Goal: Check status: Check status

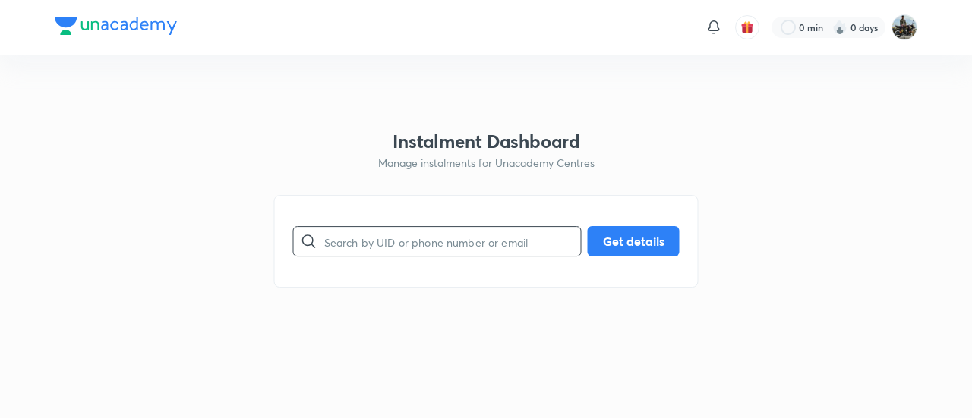
click at [396, 242] on input "text" at bounding box center [452, 241] width 257 height 39
paste input "XX874NQH27"
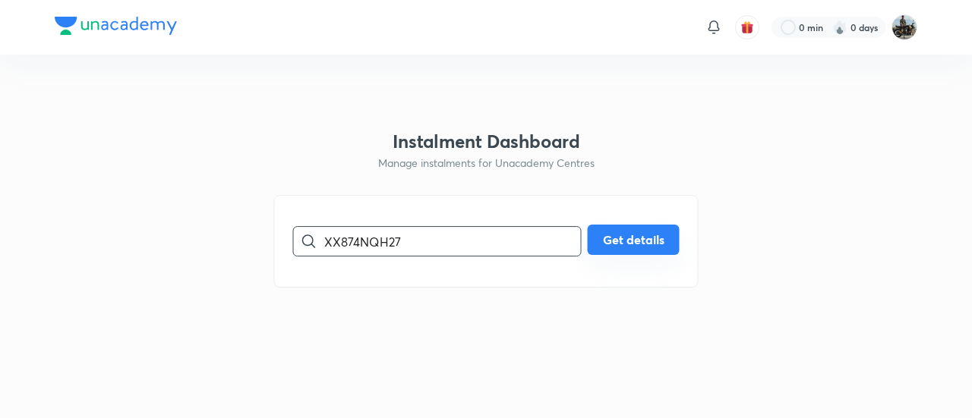
type input "XX874NQH27"
click at [606, 248] on button "Get details" at bounding box center [634, 240] width 92 height 30
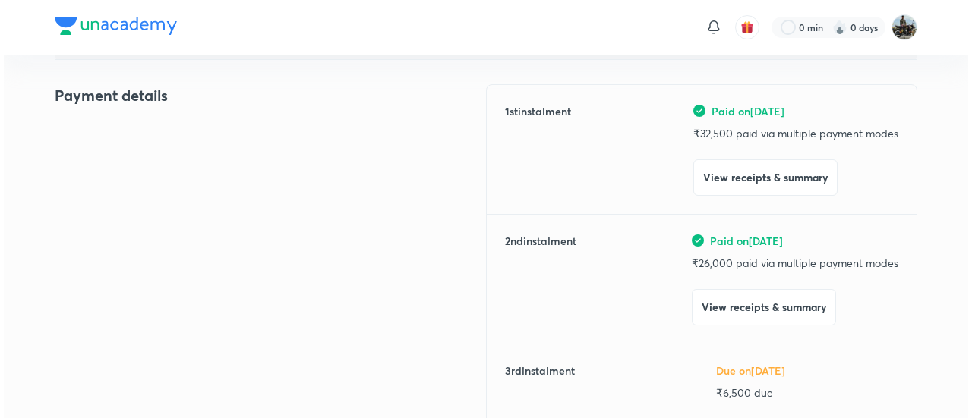
scroll to position [179, 0]
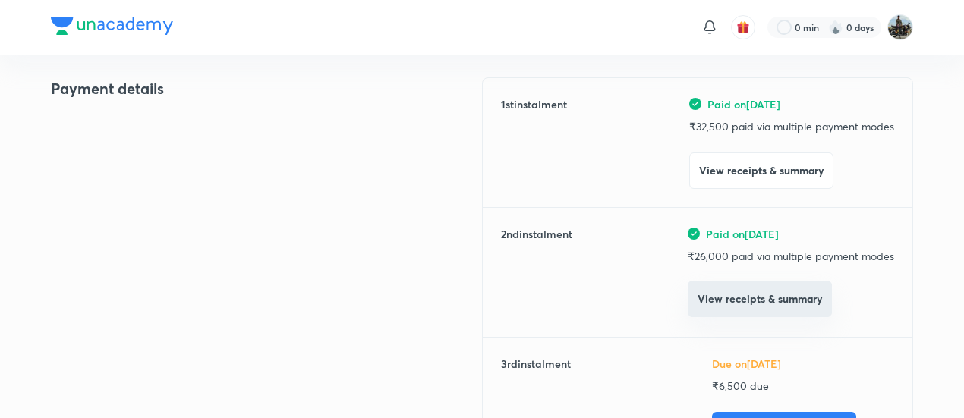
click at [711, 289] on button "View receipts & summary" at bounding box center [760, 299] width 144 height 36
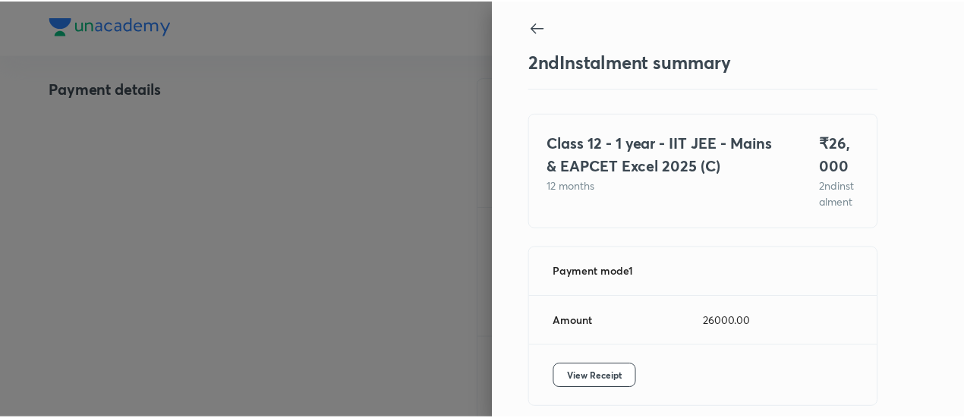
scroll to position [83, 0]
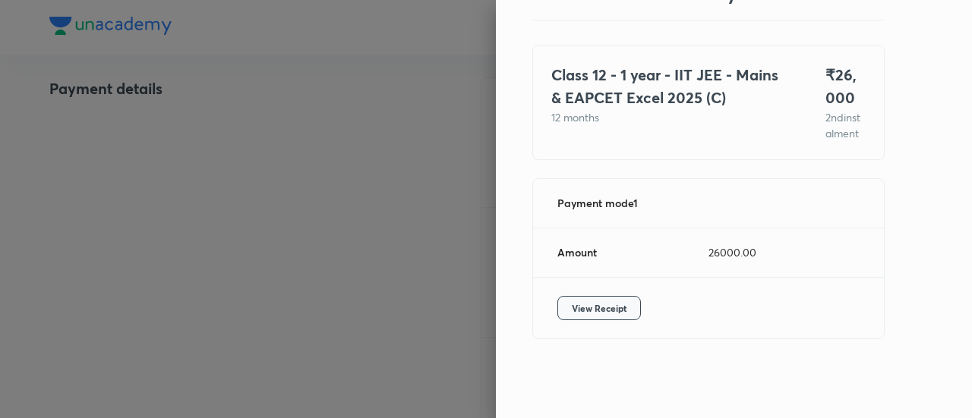
click at [584, 309] on span "View Receipt" at bounding box center [599, 308] width 55 height 15
click at [150, 221] on div at bounding box center [486, 209] width 972 height 418
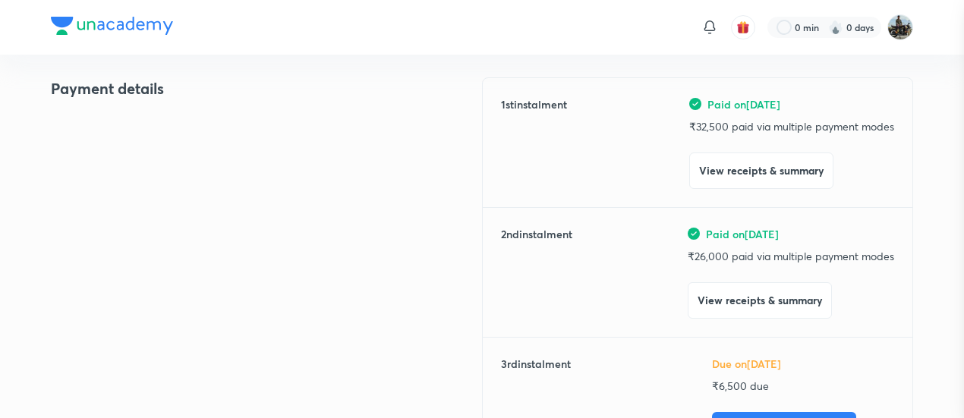
click at [150, 221] on div at bounding box center [482, 209] width 964 height 418
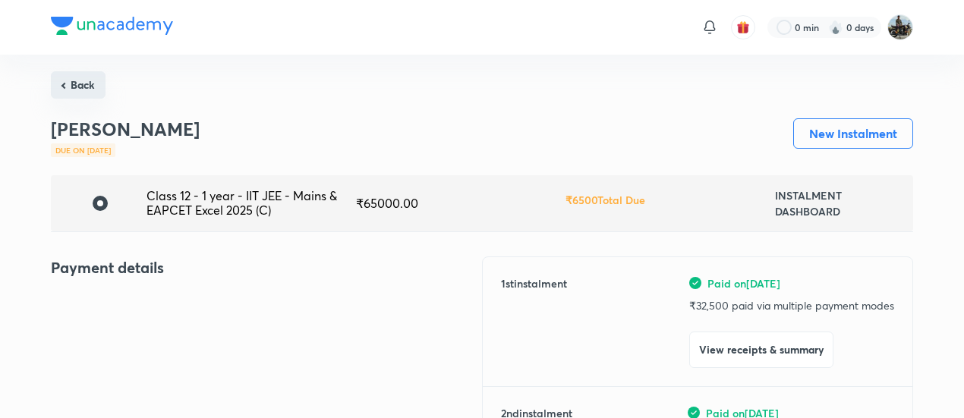
click at [84, 84] on button "Back" at bounding box center [78, 84] width 55 height 27
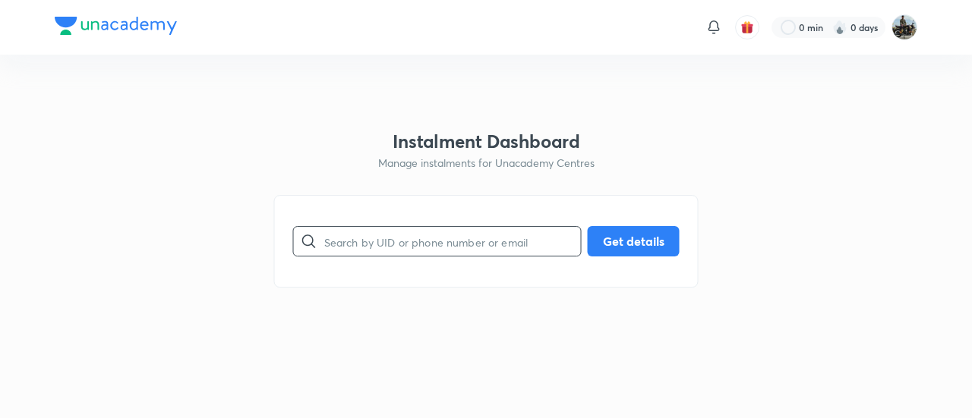
click at [416, 247] on input "text" at bounding box center [452, 241] width 257 height 39
paste input "WR3SZ8JOKR"
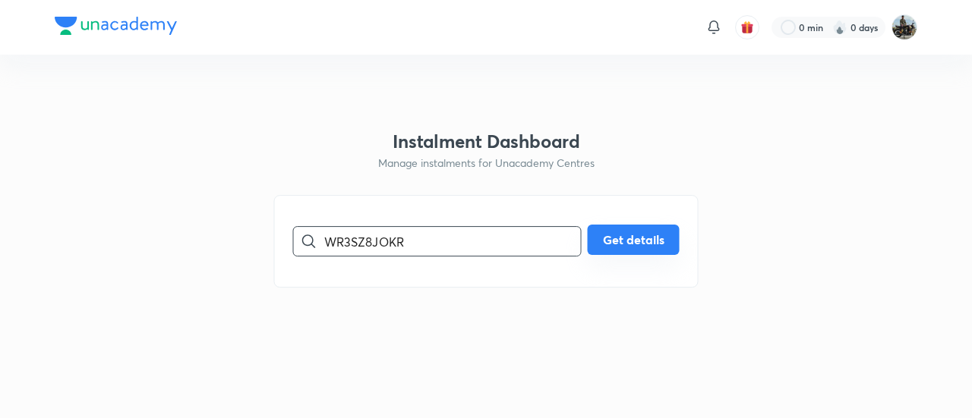
type input "WR3SZ8JOKR"
click at [639, 247] on button "Get details" at bounding box center [634, 240] width 92 height 30
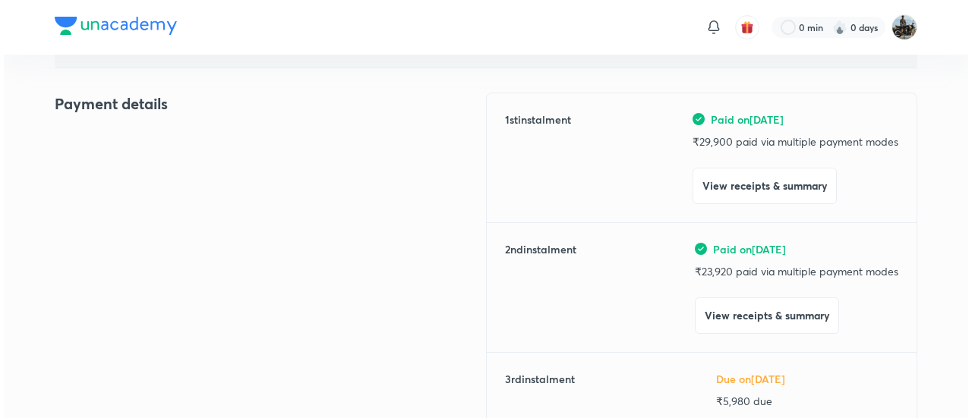
scroll to position [166, 0]
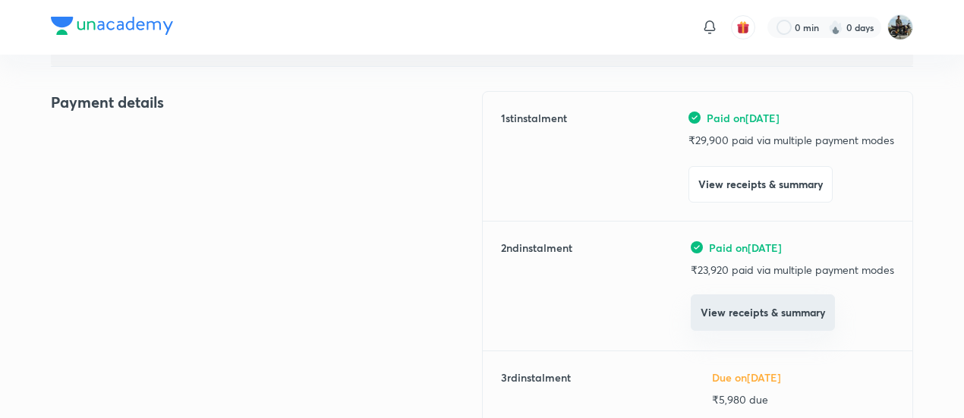
click at [746, 324] on button "View receipts & summary" at bounding box center [763, 313] width 144 height 36
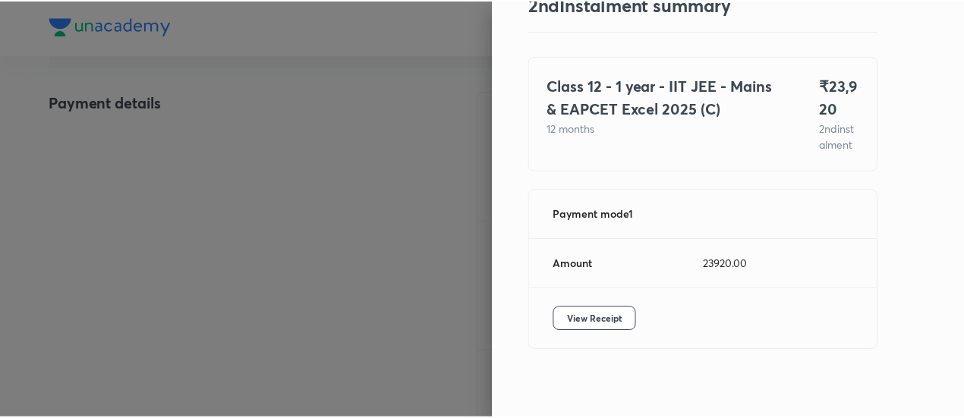
scroll to position [83, 0]
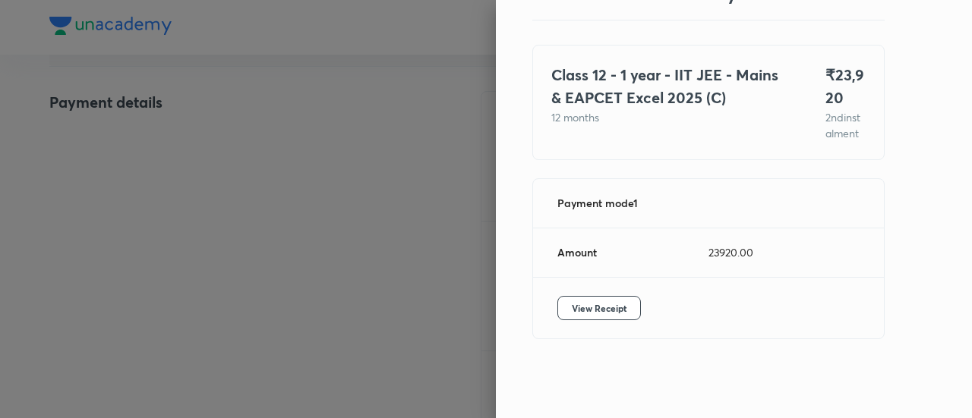
click at [603, 321] on div "View Receipt" at bounding box center [708, 308] width 351 height 61
click at [589, 312] on span "View Receipt" at bounding box center [599, 308] width 55 height 15
click at [130, 189] on div at bounding box center [486, 209] width 972 height 418
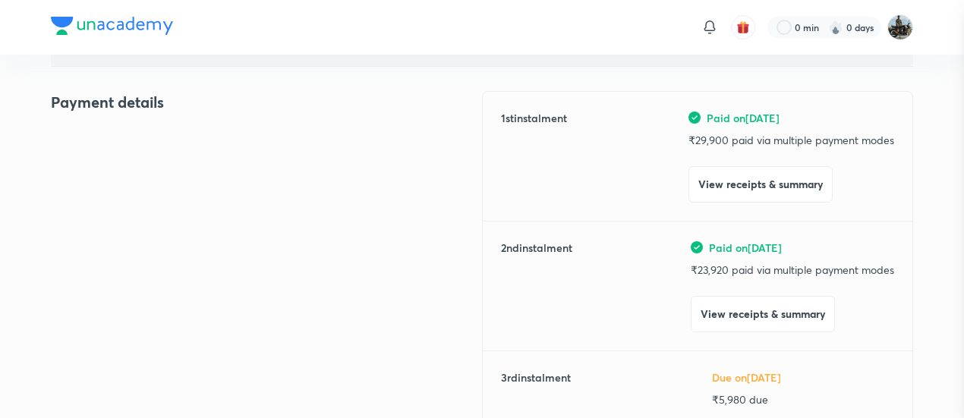
click at [130, 189] on div at bounding box center [482, 209] width 964 height 418
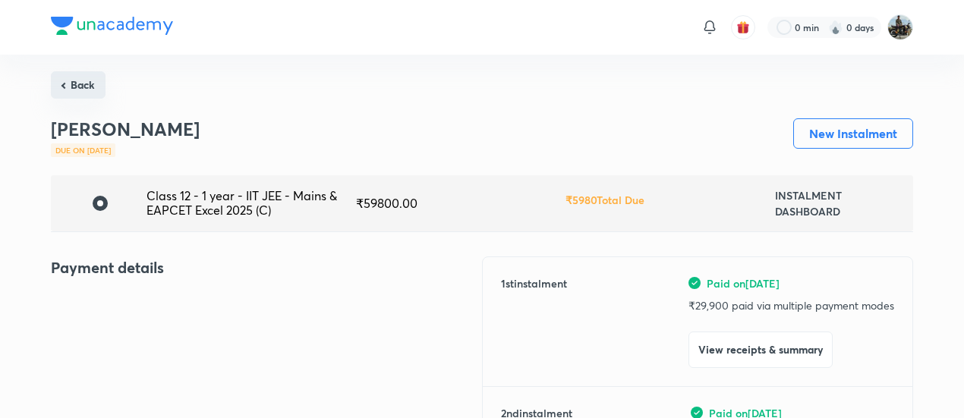
click at [74, 82] on button "Back" at bounding box center [78, 84] width 55 height 27
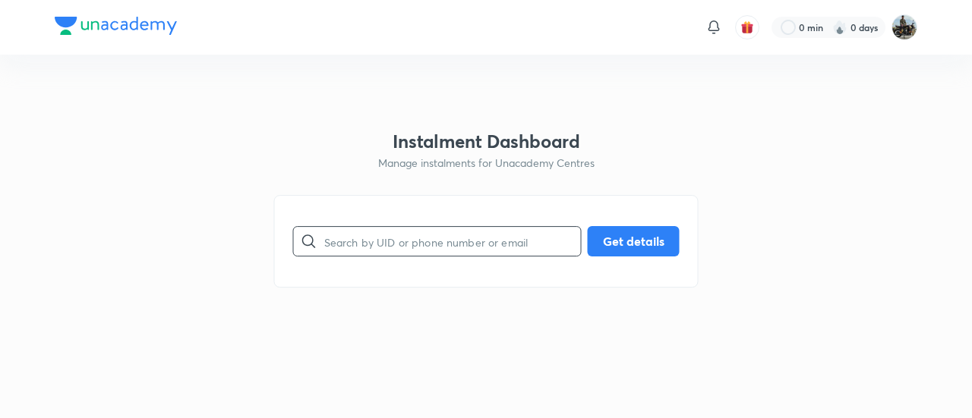
click at [410, 251] on input "text" at bounding box center [452, 241] width 257 height 39
paste input "87A4LUEJTP"
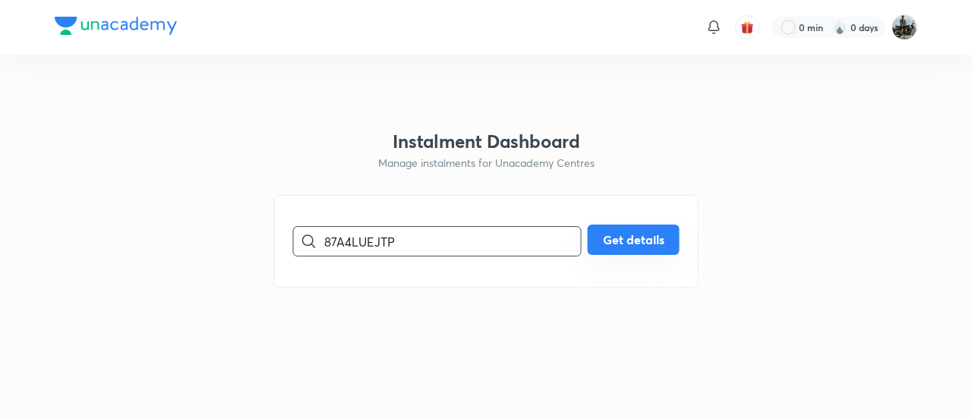
type input "87A4LUEJTP"
click at [632, 246] on button "Get details" at bounding box center [634, 240] width 92 height 30
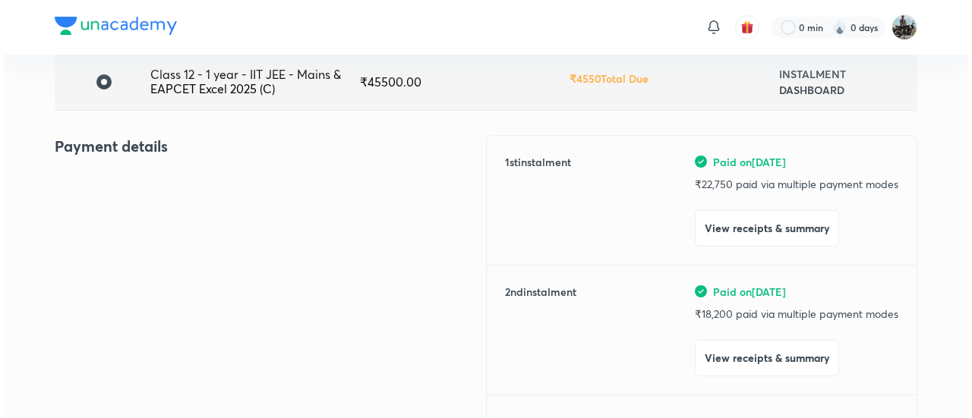
scroll to position [125, 0]
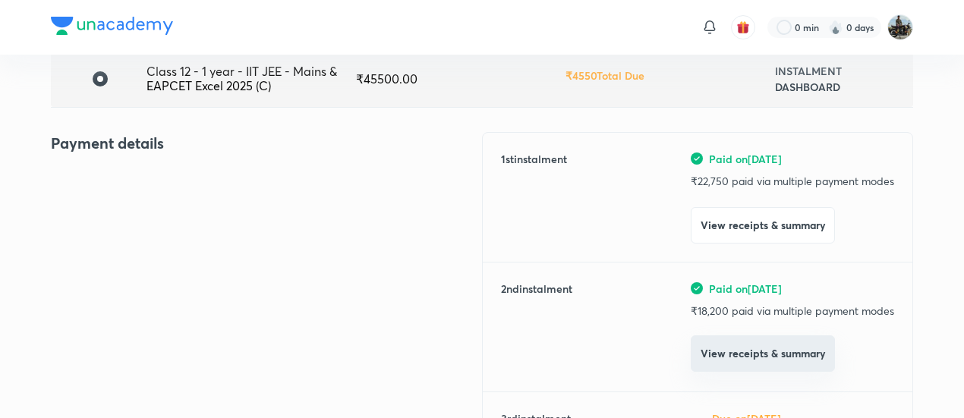
click at [752, 359] on button "View receipts & summary" at bounding box center [763, 354] width 144 height 36
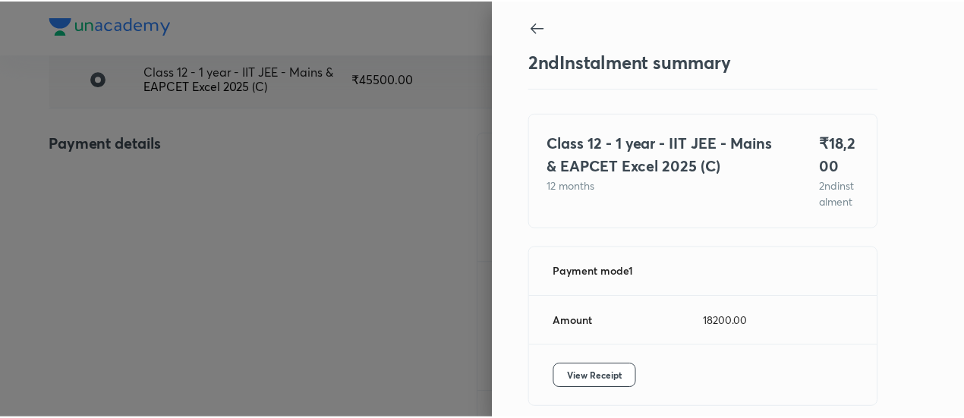
scroll to position [83, 0]
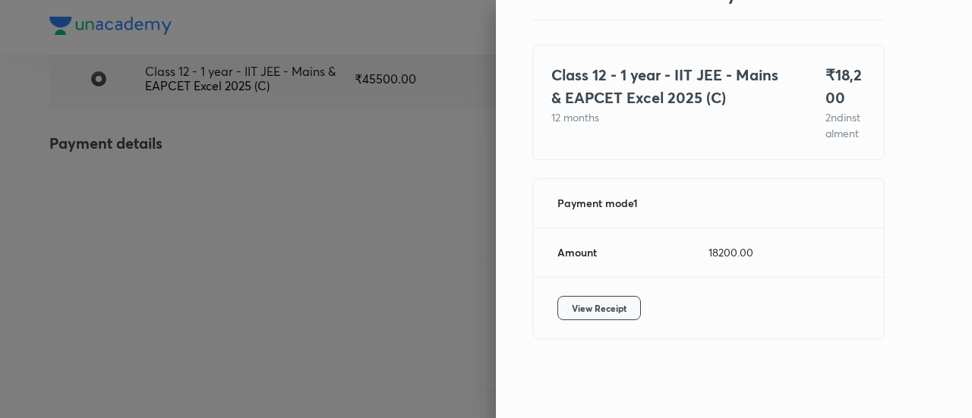
click at [606, 300] on button "View Receipt" at bounding box center [599, 308] width 84 height 24
click at [141, 206] on div at bounding box center [486, 209] width 972 height 418
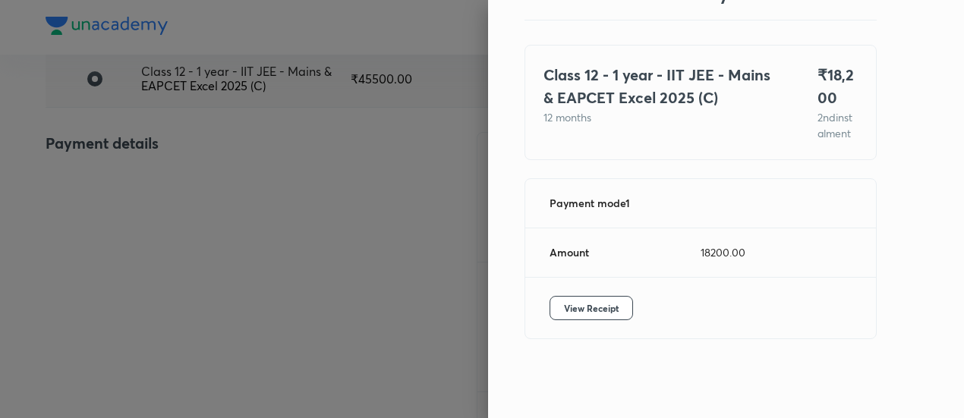
click at [141, 206] on div at bounding box center [482, 209] width 964 height 418
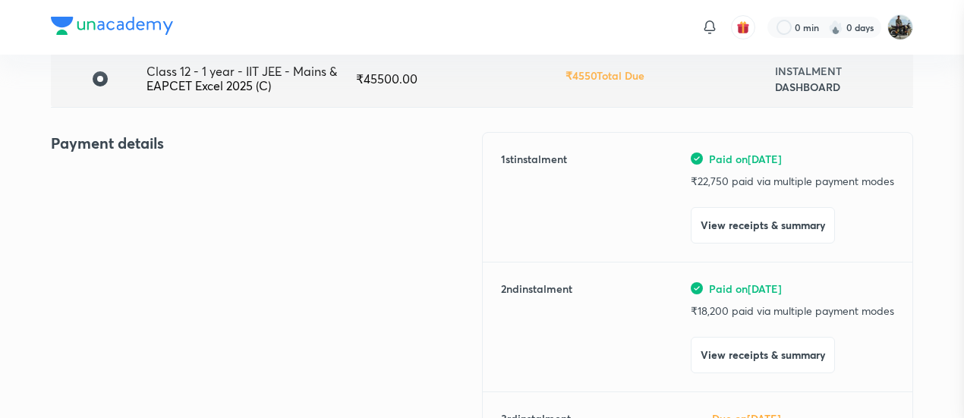
scroll to position [0, 0]
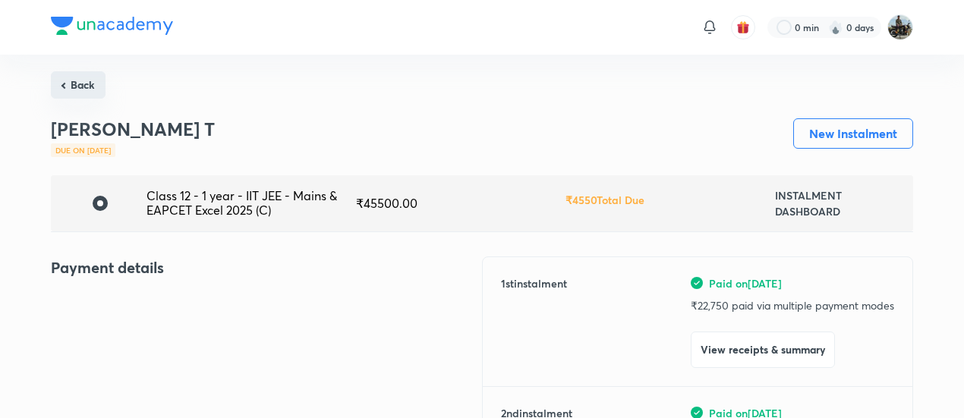
click at [74, 83] on button "Back" at bounding box center [78, 84] width 55 height 27
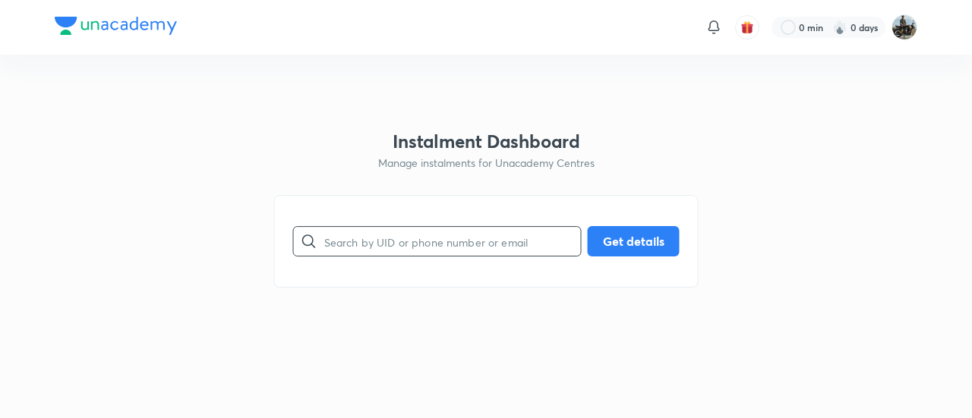
click at [393, 241] on input "text" at bounding box center [452, 241] width 257 height 39
paste input "0L1NKS8WKR"
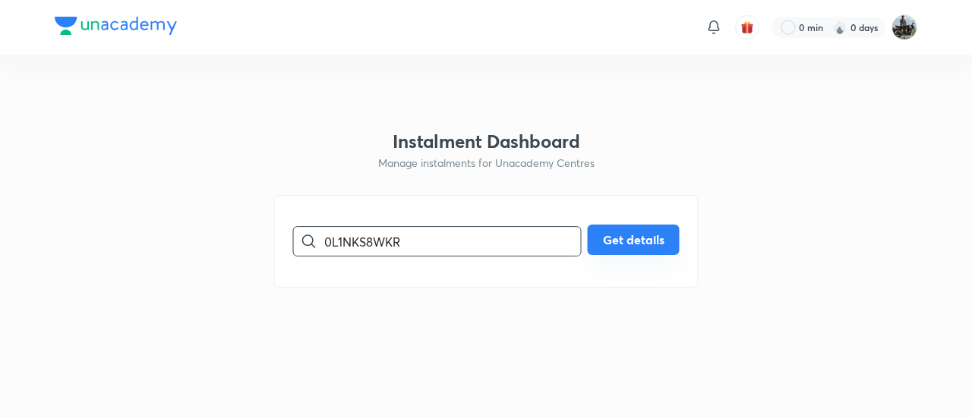
type input "0L1NKS8WKR"
click at [627, 241] on button "Get details" at bounding box center [634, 240] width 92 height 30
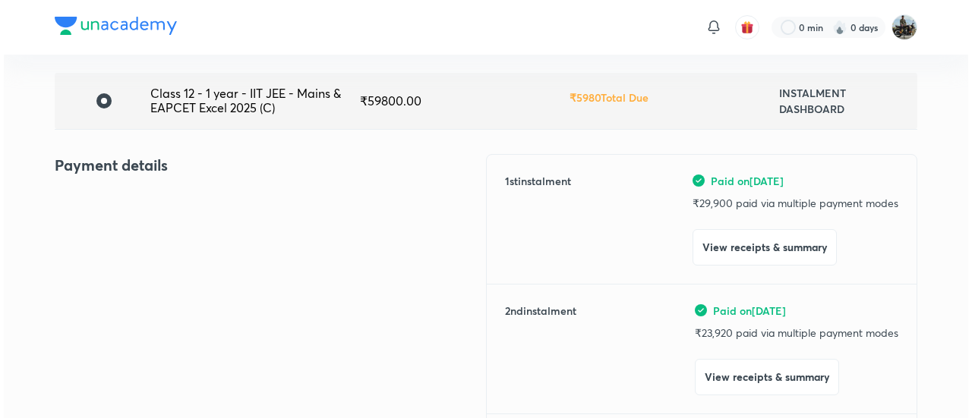
scroll to position [104, 0]
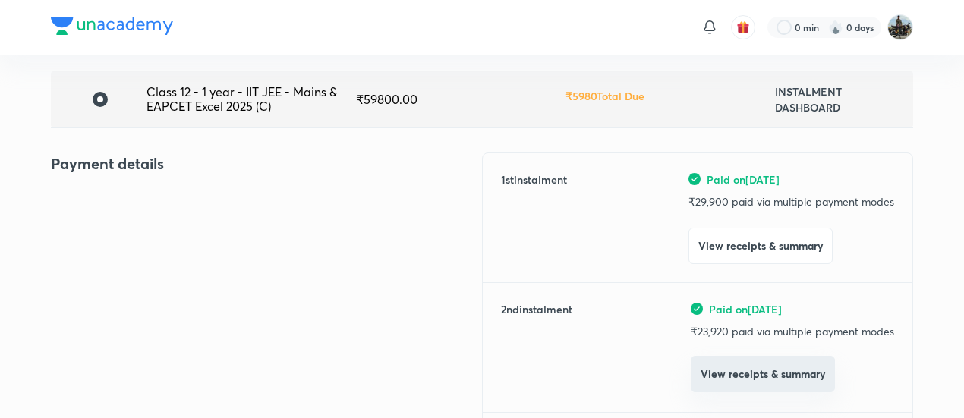
click at [745, 377] on button "View receipts & summary" at bounding box center [763, 374] width 144 height 36
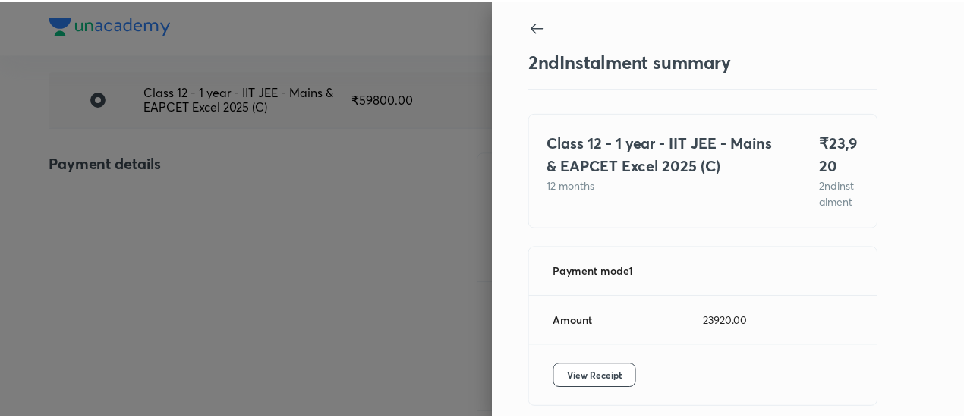
scroll to position [83, 0]
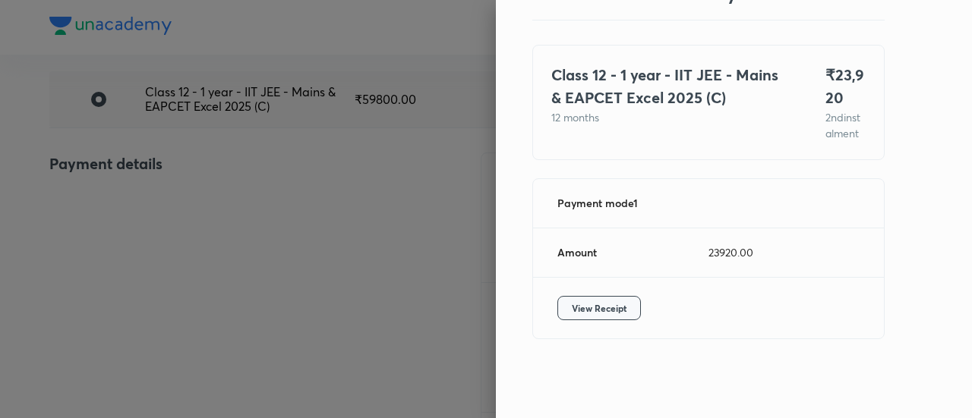
click at [576, 297] on button "View Receipt" at bounding box center [599, 308] width 84 height 24
click at [147, 194] on div at bounding box center [486, 209] width 972 height 418
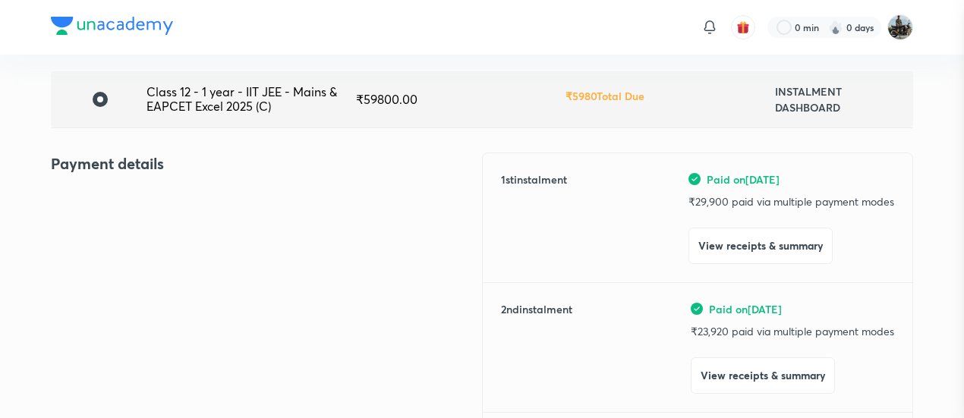
click at [147, 194] on div at bounding box center [482, 209] width 964 height 418
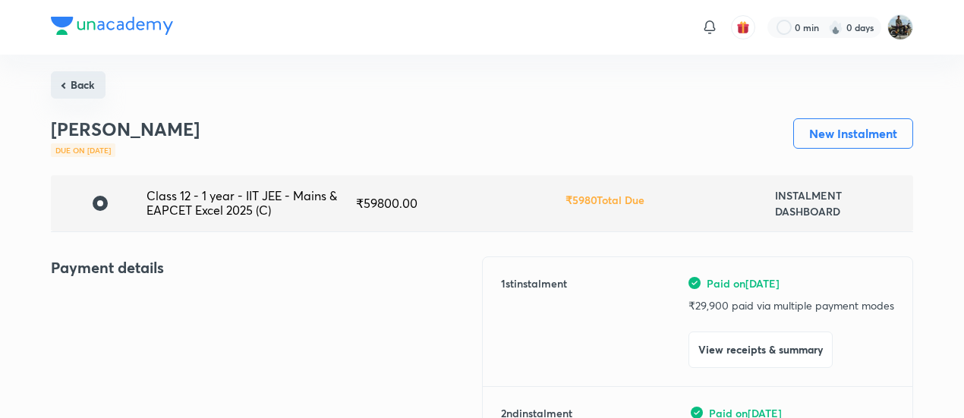
click at [89, 84] on button "Back" at bounding box center [78, 84] width 55 height 27
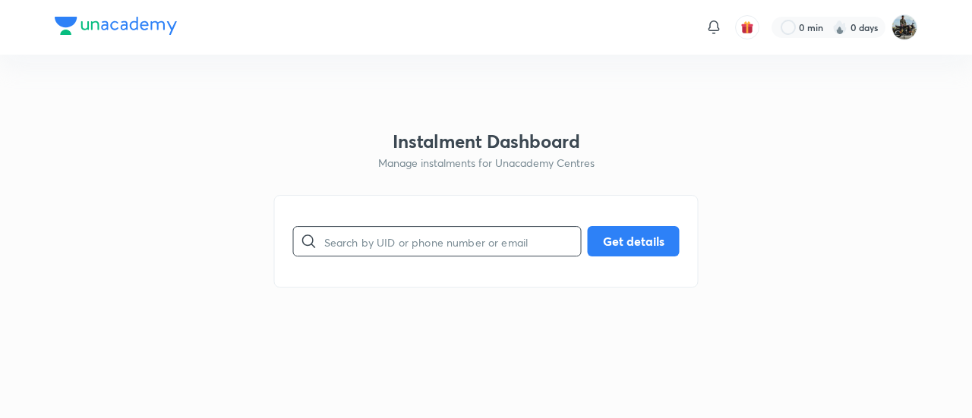
click at [440, 241] on input "text" at bounding box center [452, 241] width 257 height 39
paste input "HRFGF5NWT7"
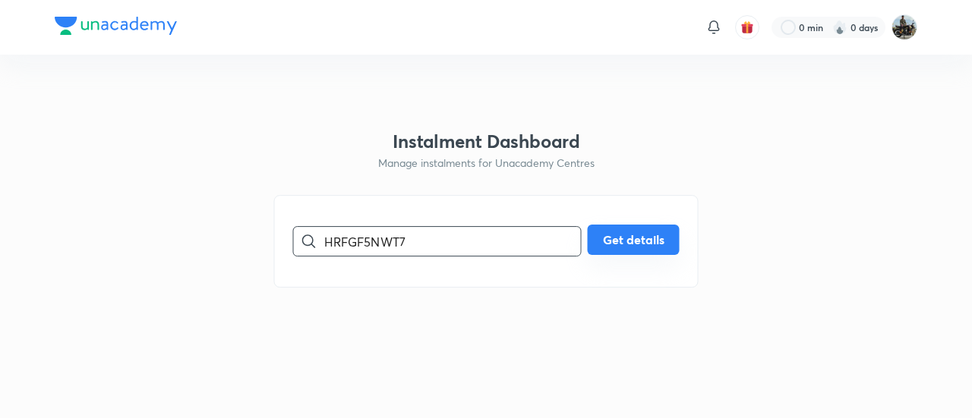
type input "HRFGF5NWT7"
click at [620, 235] on button "Get details" at bounding box center [634, 240] width 92 height 30
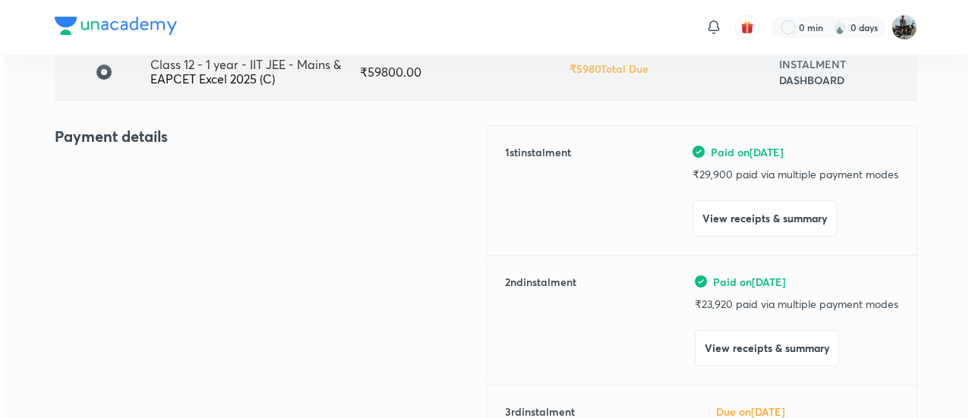
scroll to position [132, 0]
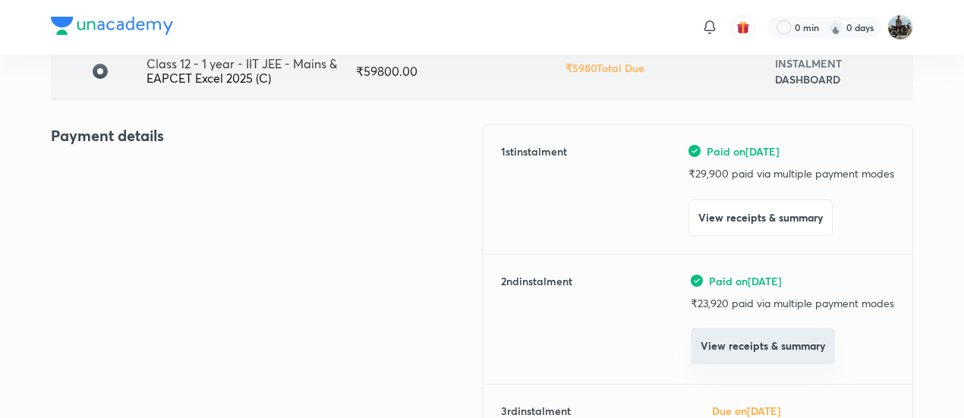
click at [752, 339] on button "View receipts & summary" at bounding box center [763, 346] width 144 height 36
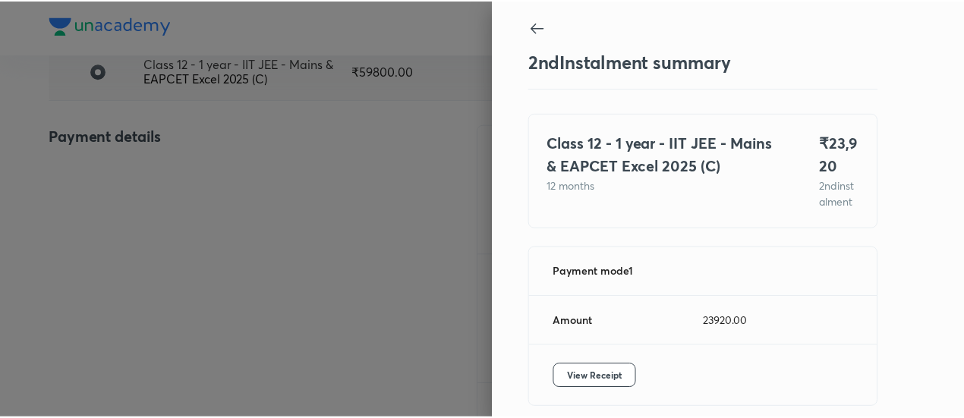
scroll to position [83, 0]
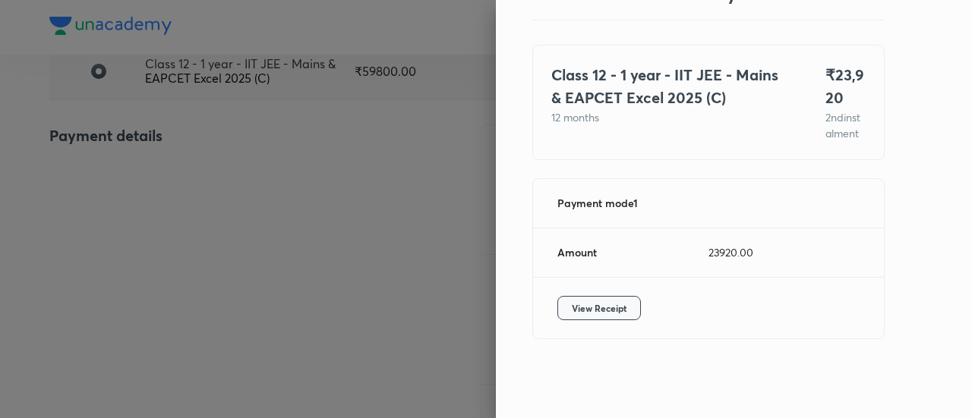
click at [579, 307] on span "View Receipt" at bounding box center [599, 308] width 55 height 15
click at [160, 136] on div at bounding box center [486, 209] width 972 height 418
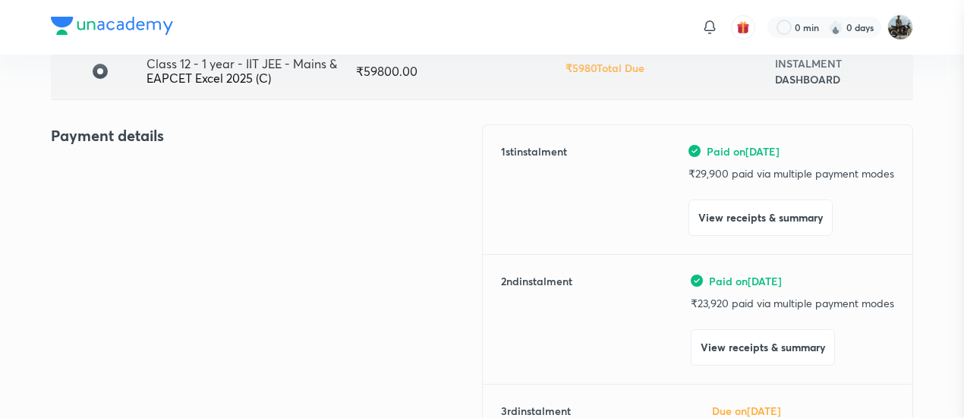
click at [160, 136] on div at bounding box center [482, 209] width 964 height 418
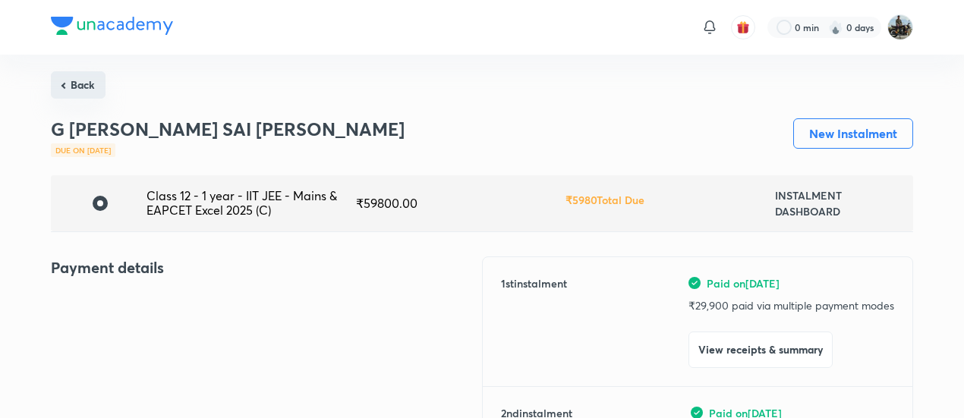
click at [76, 78] on button "Back" at bounding box center [78, 84] width 55 height 27
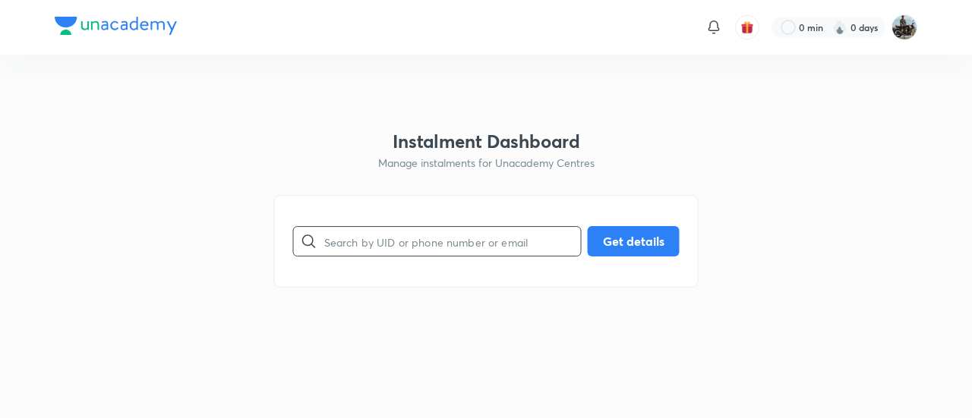
click at [398, 240] on input "text" at bounding box center [452, 241] width 257 height 39
paste input "H5YZI9FO4Q"
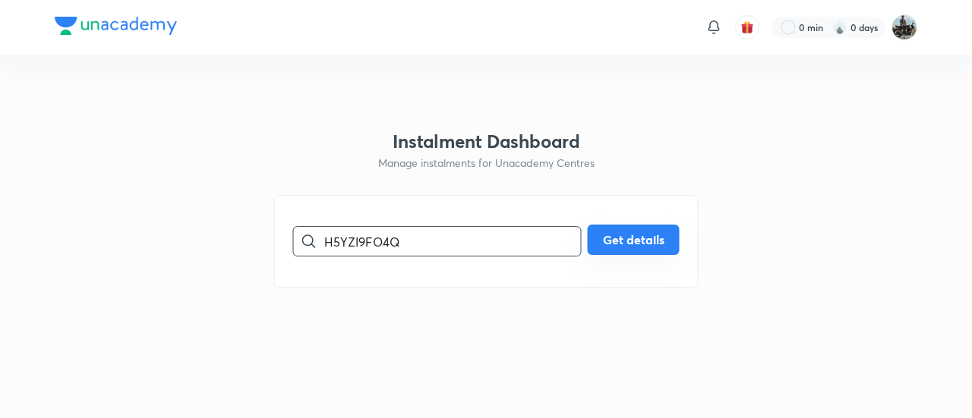
type input "H5YZI9FO4Q"
click at [617, 237] on button "Get details" at bounding box center [634, 240] width 92 height 30
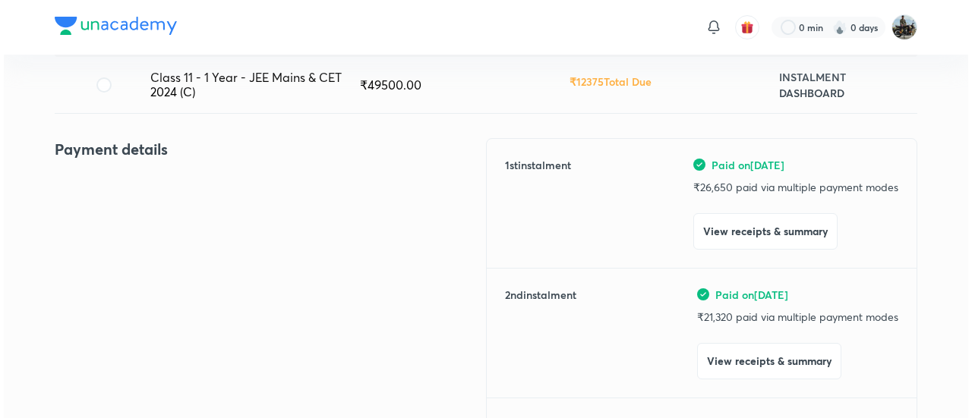
scroll to position [175, 0]
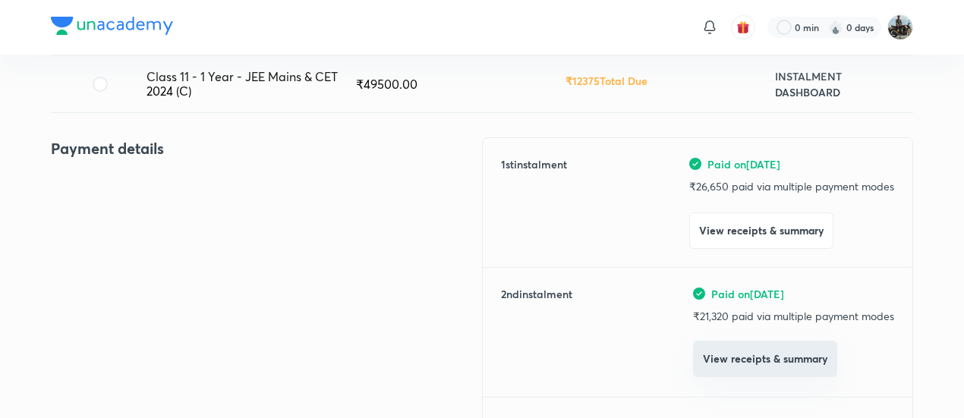
click at [713, 357] on button "View receipts & summary" at bounding box center [765, 359] width 144 height 36
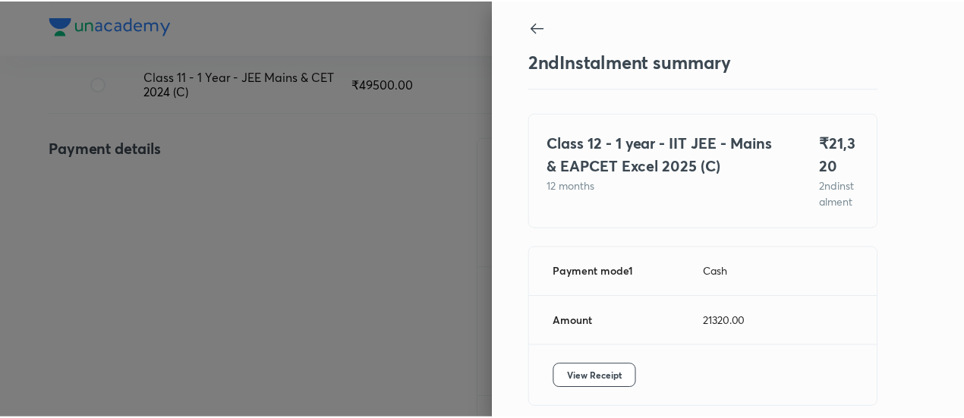
scroll to position [83, 0]
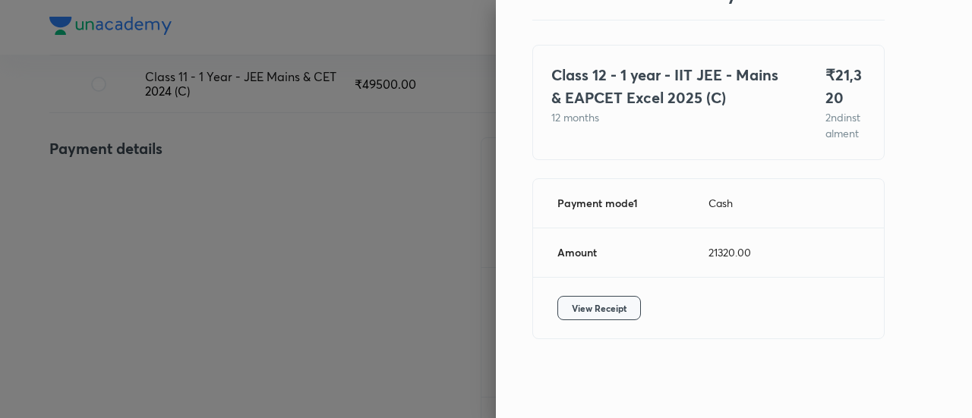
click at [572, 301] on span "View Receipt" at bounding box center [599, 308] width 55 height 15
click at [136, 239] on div at bounding box center [486, 209] width 972 height 418
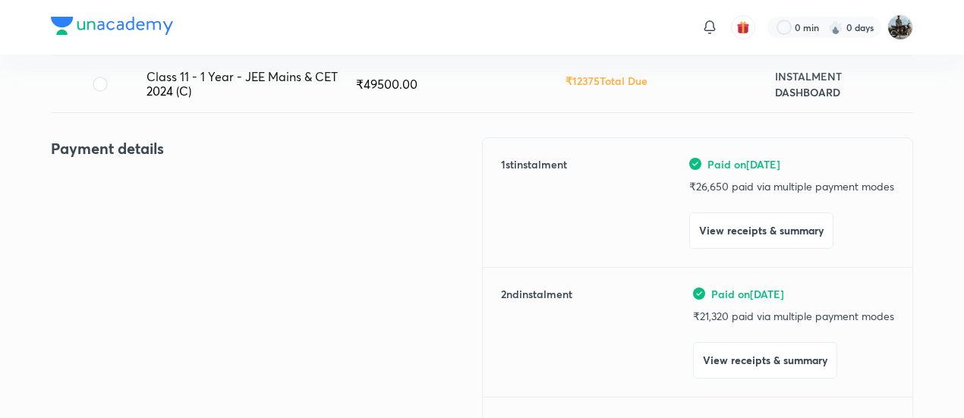
scroll to position [0, 0]
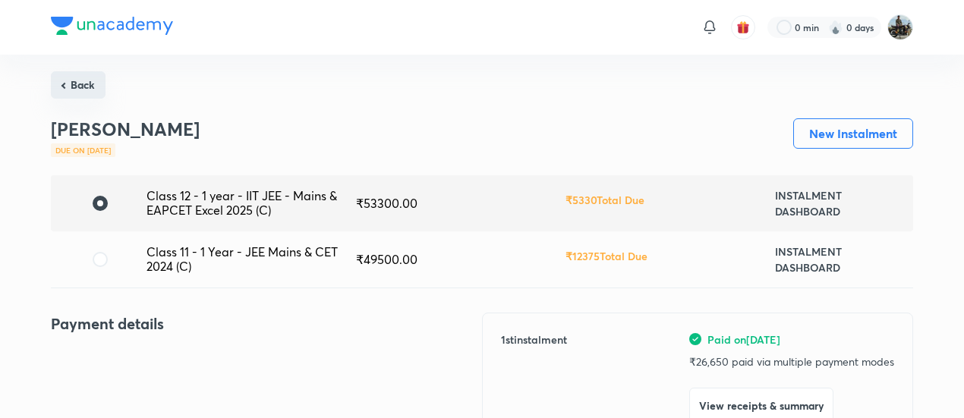
click at [84, 77] on button "Back" at bounding box center [78, 84] width 55 height 27
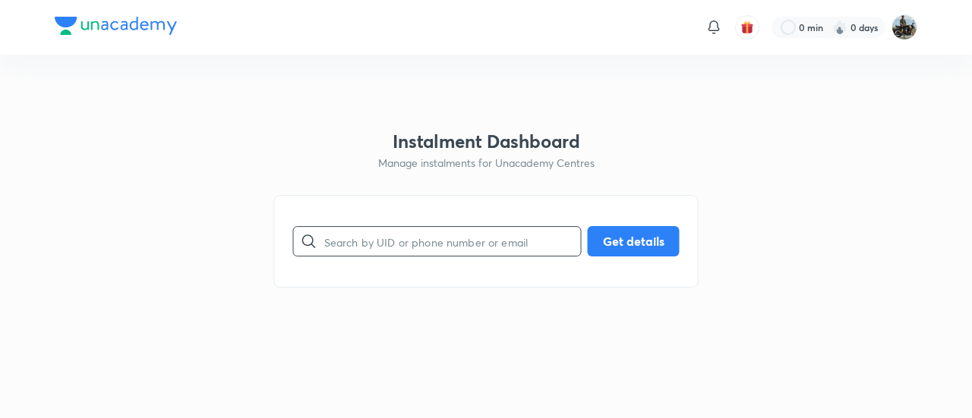
click at [442, 242] on input "text" at bounding box center [452, 241] width 257 height 39
paste input "FYLU6716DU"
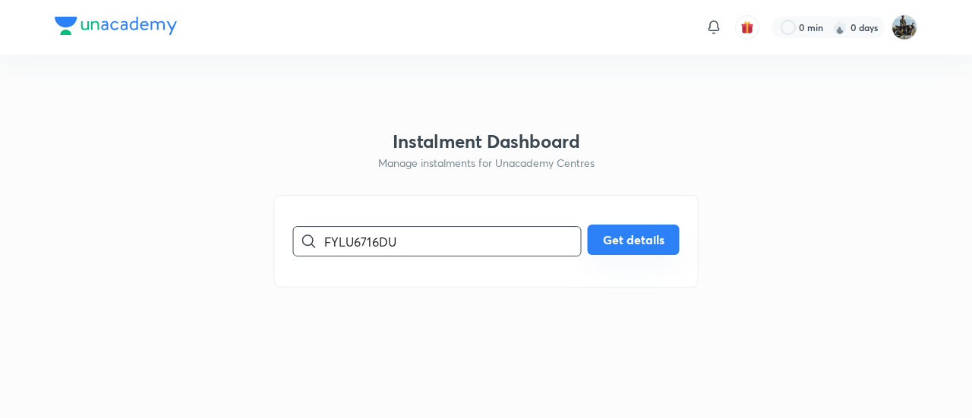
type input "FYLU6716DU"
click at [624, 241] on button "Get details" at bounding box center [634, 240] width 92 height 30
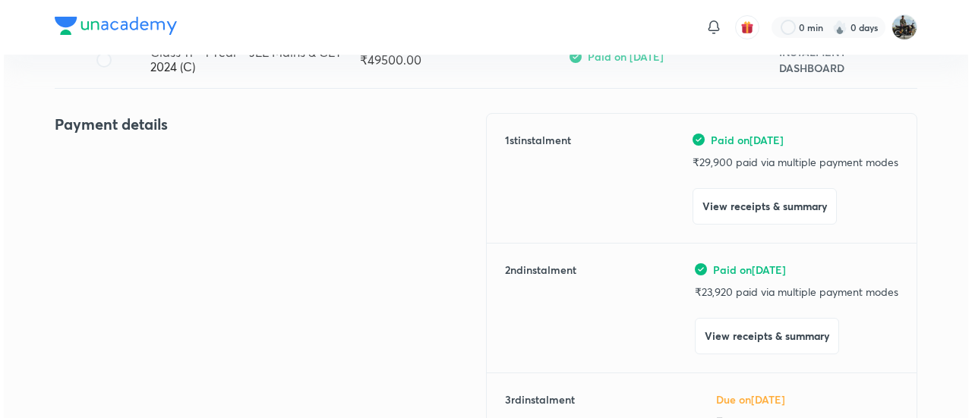
scroll to position [202, 0]
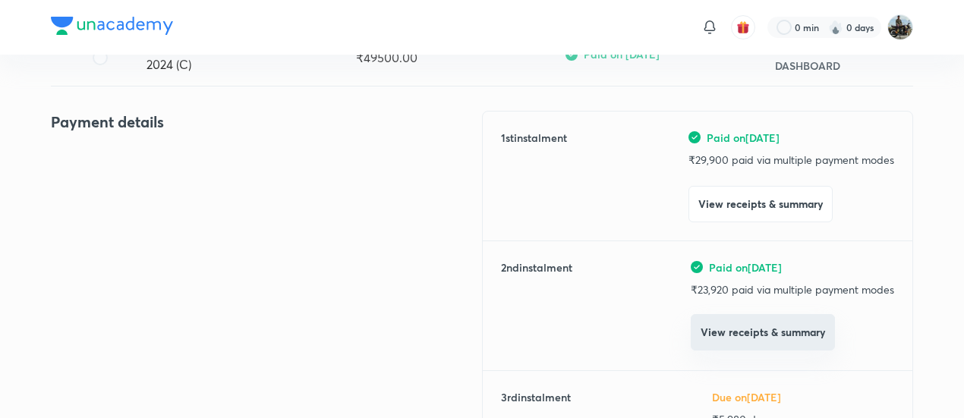
click at [724, 331] on button "View receipts & summary" at bounding box center [763, 332] width 144 height 36
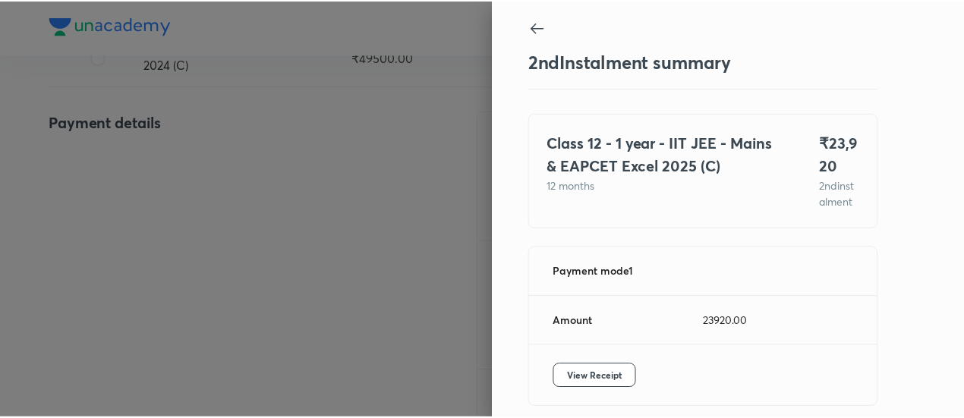
scroll to position [83, 0]
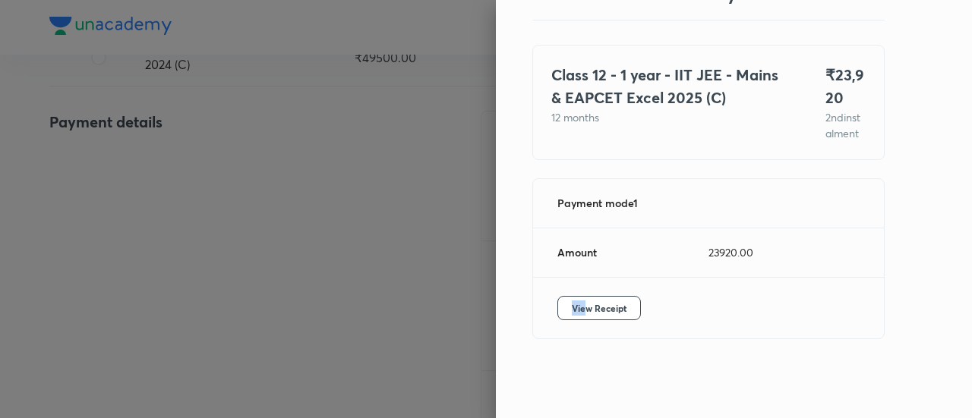
drag, startPoint x: 572, startPoint y: 289, endPoint x: 538, endPoint y: 314, distance: 43.0
click at [538, 314] on div "View Receipt" at bounding box center [708, 308] width 351 height 61
click at [572, 307] on span "View Receipt" at bounding box center [599, 308] width 55 height 15
click at [135, 191] on div at bounding box center [486, 209] width 972 height 418
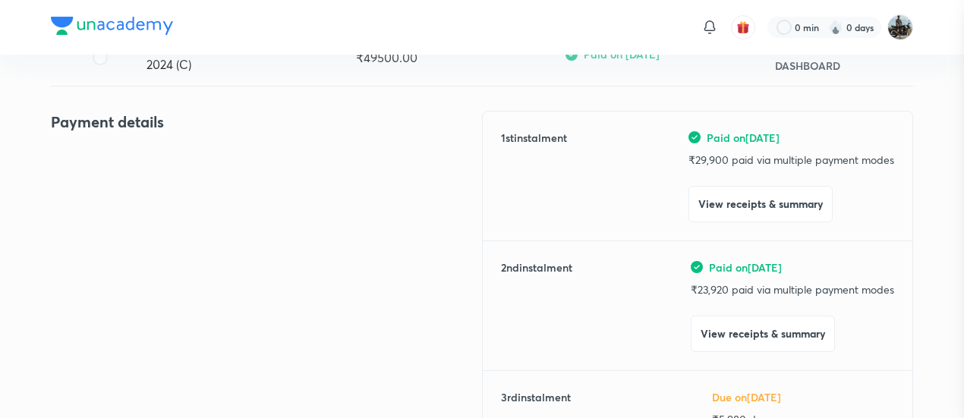
click at [135, 191] on div at bounding box center [482, 209] width 964 height 418
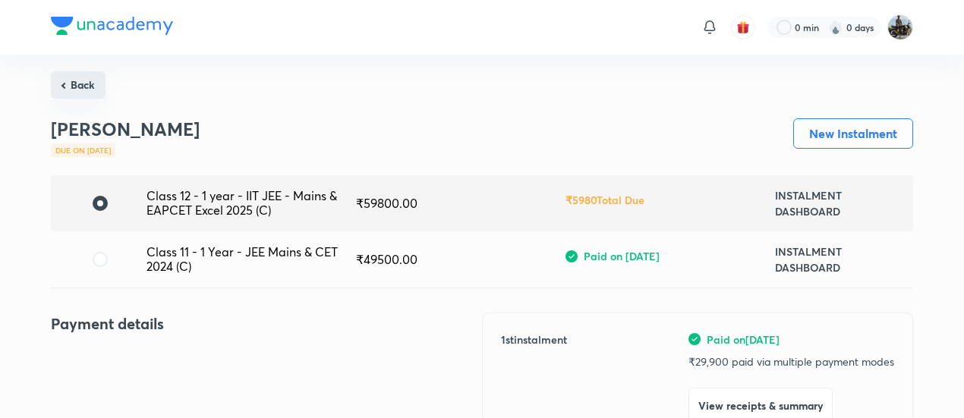
click at [93, 87] on button "Back" at bounding box center [78, 84] width 55 height 27
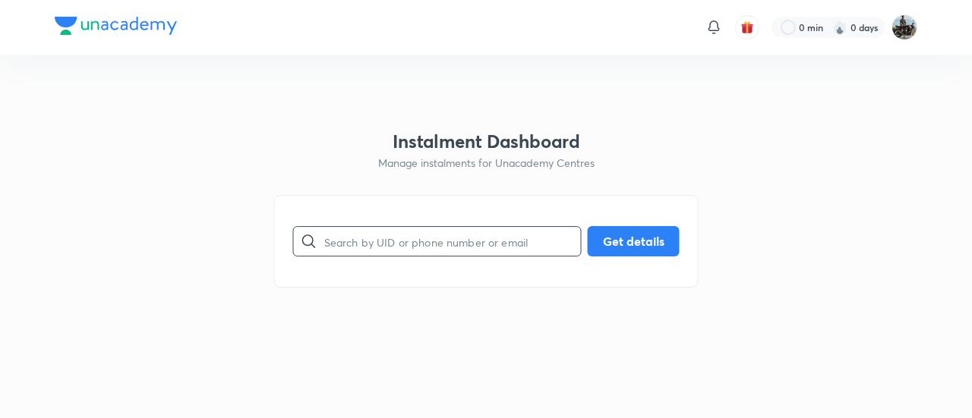
drag, startPoint x: 417, startPoint y: 212, endPoint x: 346, endPoint y: 250, distance: 80.2
click at [346, 250] on div "​ Get details" at bounding box center [486, 241] width 424 height 93
click at [346, 250] on input "text" at bounding box center [452, 241] width 257 height 39
paste input "89VORV9XUR"
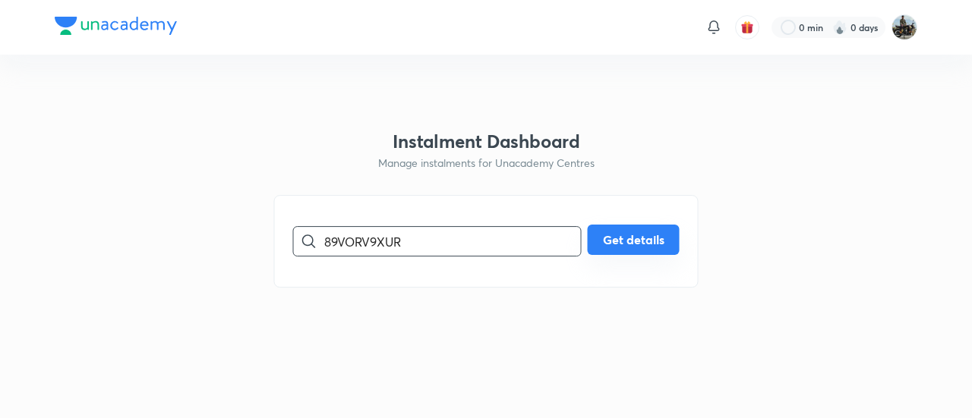
type input "89VORV9XUR"
click at [600, 229] on button "Get details" at bounding box center [634, 240] width 92 height 30
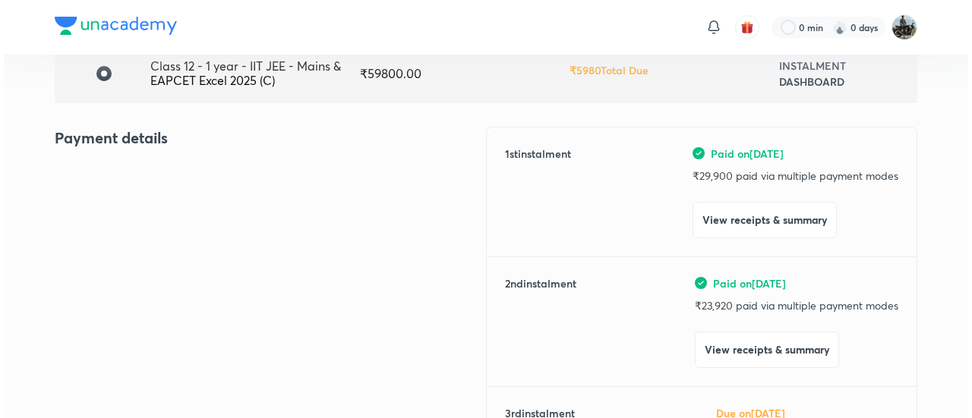
scroll to position [131, 0]
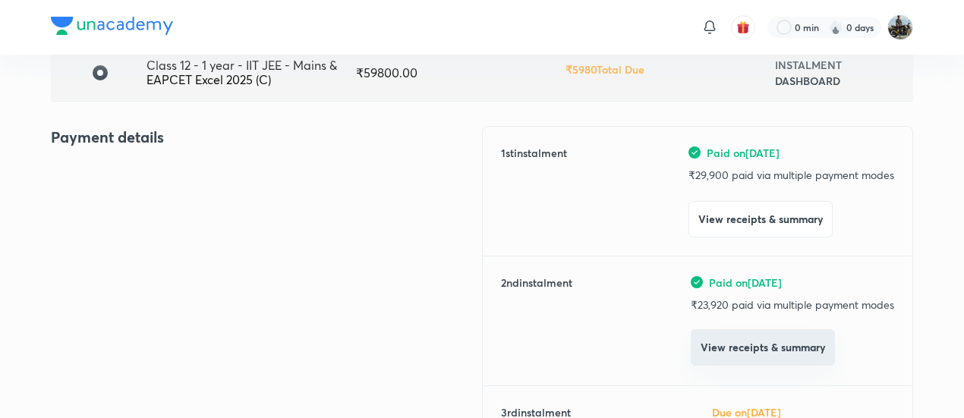
click at [723, 360] on button "View receipts & summary" at bounding box center [763, 348] width 144 height 36
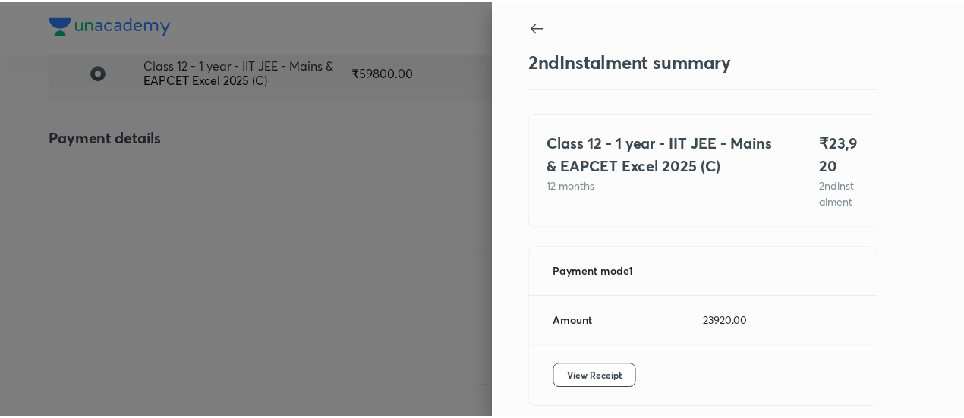
scroll to position [83, 0]
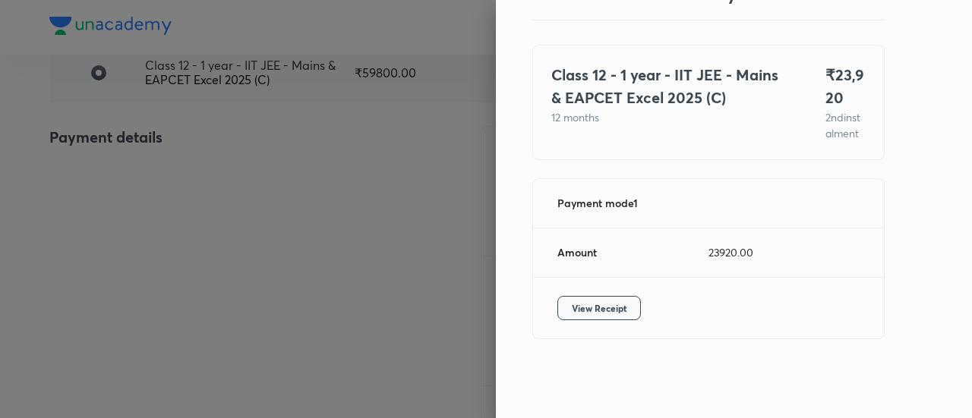
click at [572, 309] on span "View Receipt" at bounding box center [599, 308] width 55 height 15
click at [181, 215] on div at bounding box center [486, 209] width 972 height 418
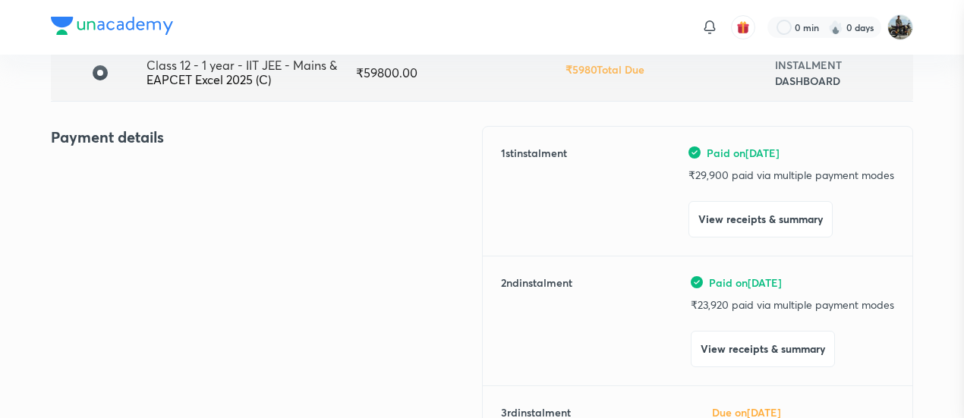
click at [181, 215] on div at bounding box center [482, 209] width 964 height 418
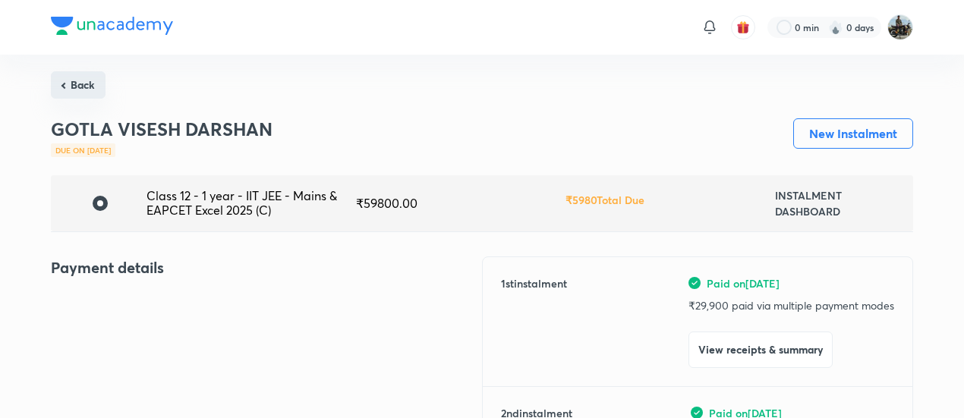
click at [94, 87] on button "Back" at bounding box center [78, 84] width 55 height 27
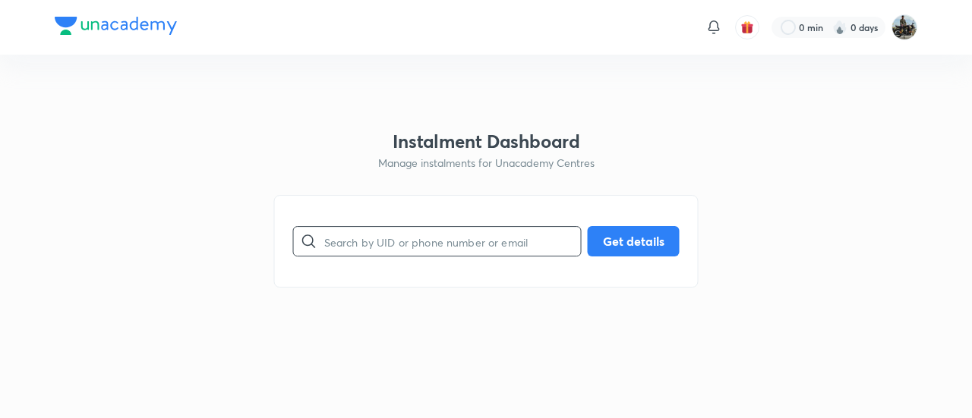
click at [412, 250] on input "text" at bounding box center [452, 241] width 257 height 39
paste input "6JQCQRDPM8"
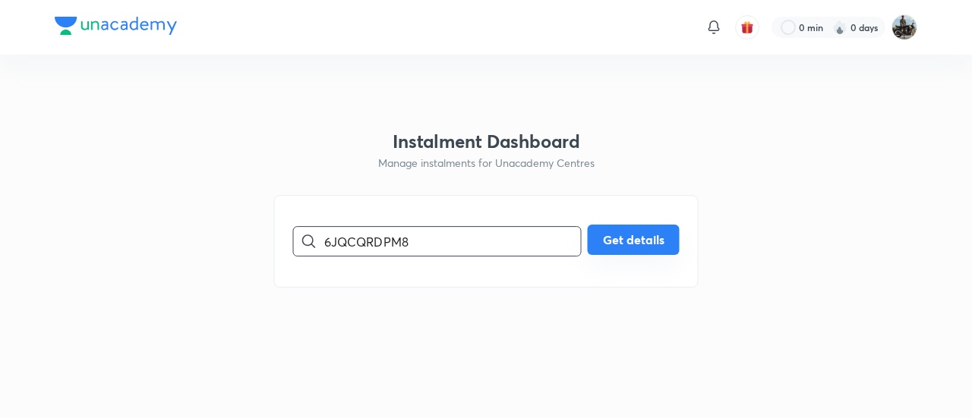
type input "6JQCQRDPM8"
click at [635, 250] on button "Get details" at bounding box center [634, 240] width 92 height 30
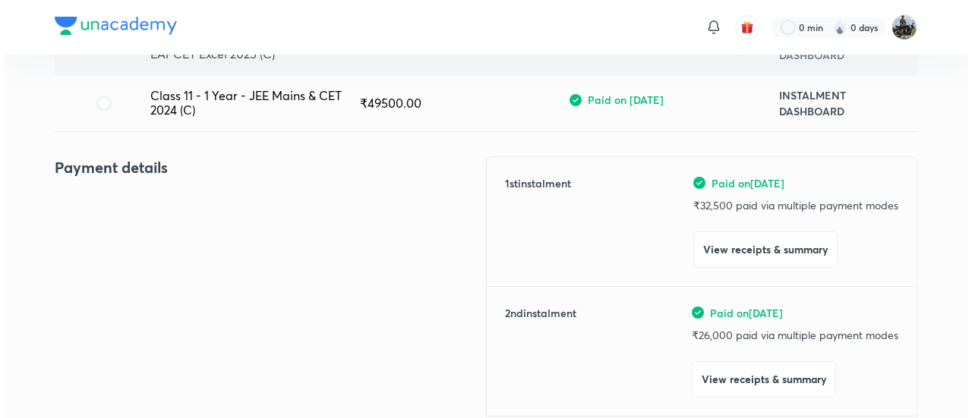
scroll to position [157, 0]
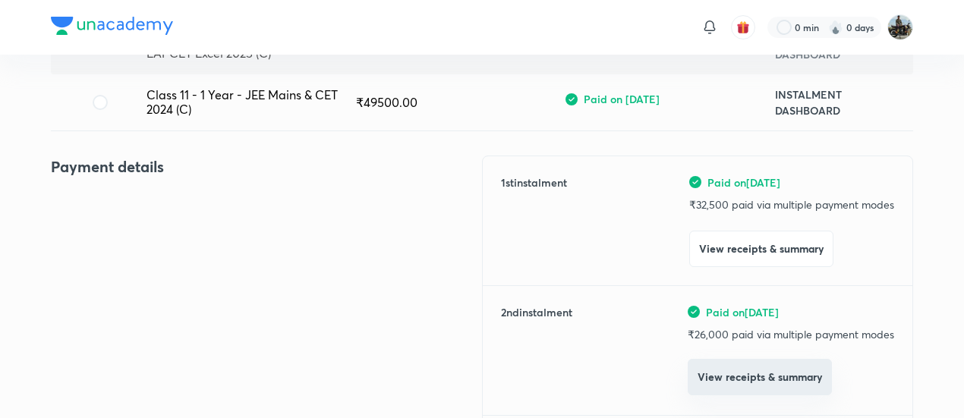
click at [727, 371] on button "View receipts & summary" at bounding box center [760, 377] width 144 height 36
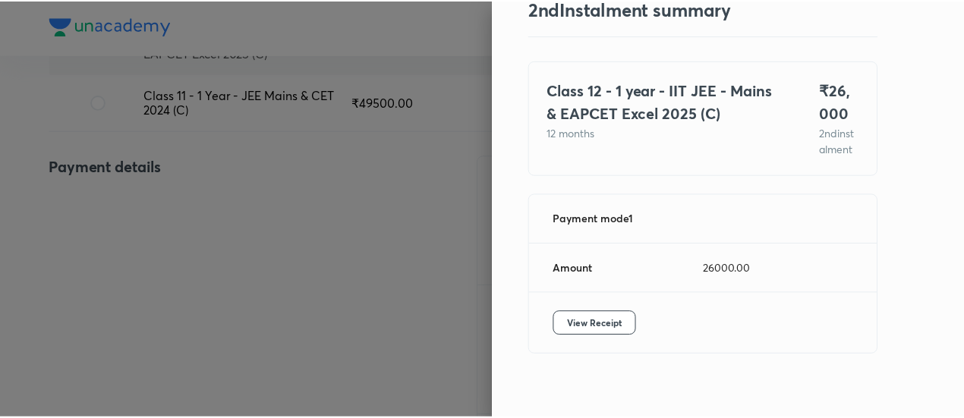
scroll to position [54, 0]
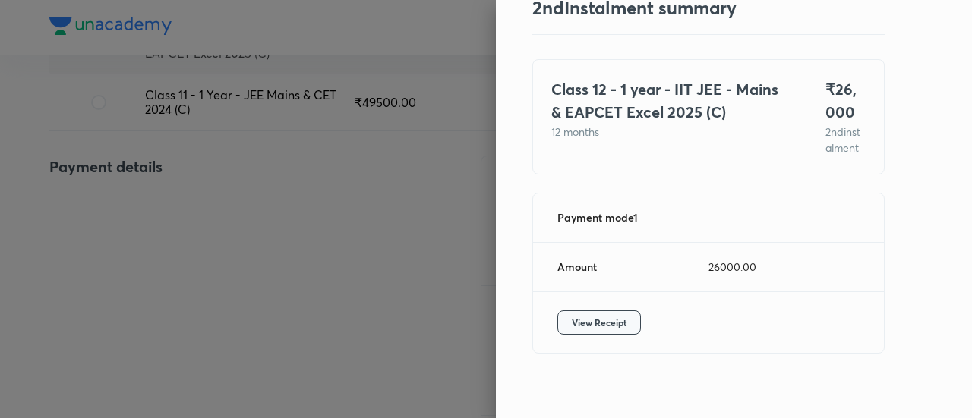
click at [569, 327] on button "View Receipt" at bounding box center [599, 323] width 84 height 24
click at [131, 251] on div at bounding box center [486, 209] width 972 height 418
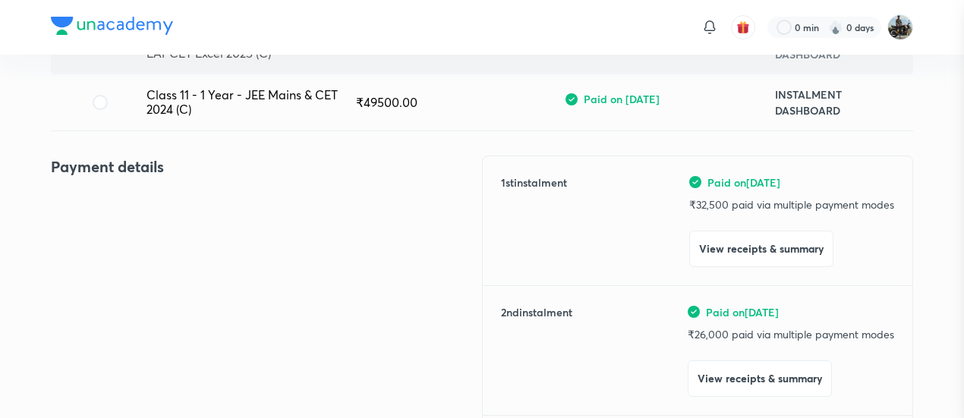
scroll to position [0, 0]
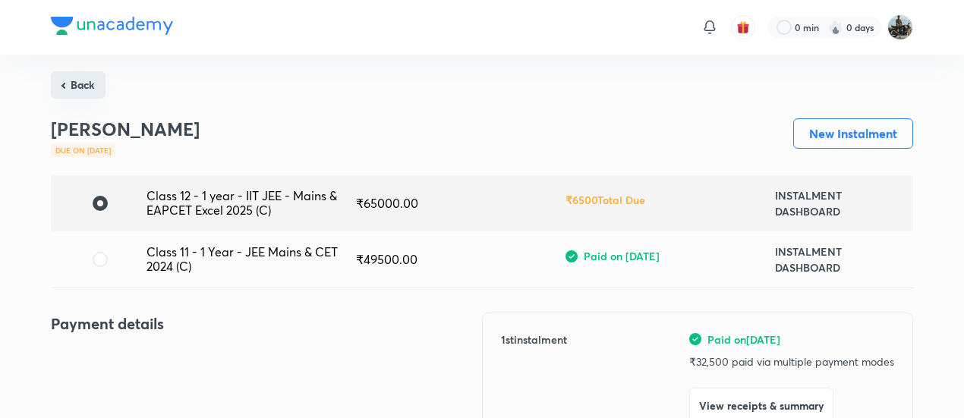
click at [77, 77] on button "Back" at bounding box center [78, 84] width 55 height 27
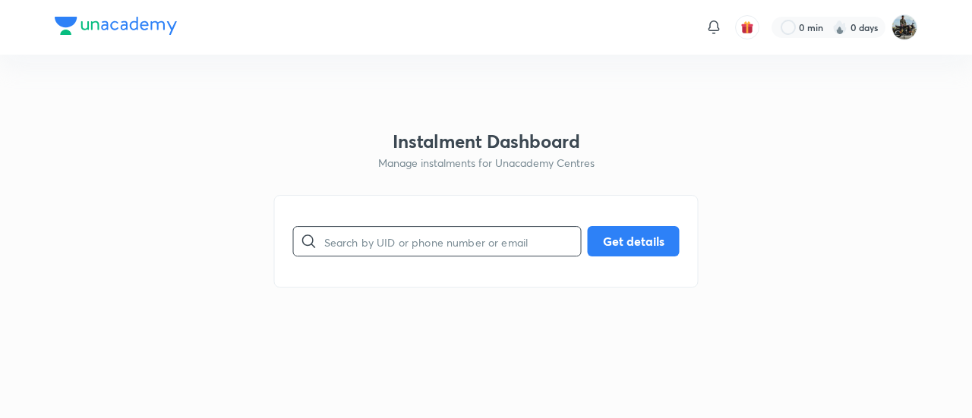
click at [367, 235] on input "text" at bounding box center [452, 241] width 257 height 39
paste input "VNUNEXPIIF"
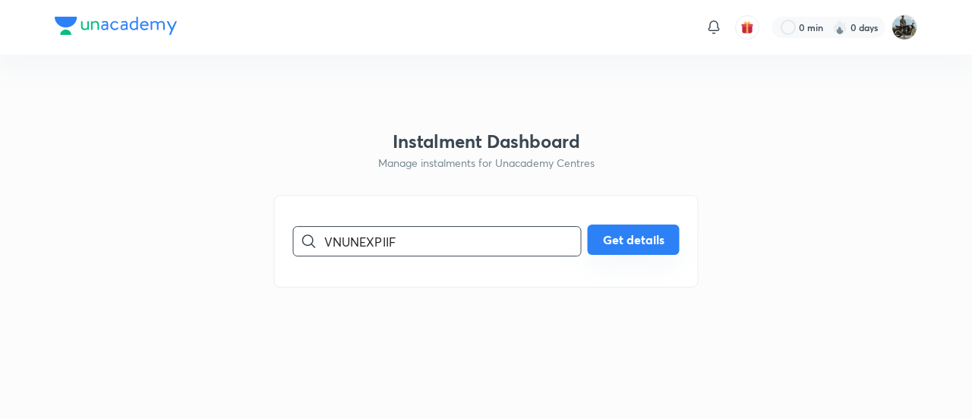
type input "VNUNEXPIIF"
click at [630, 250] on button "Get details" at bounding box center [634, 240] width 92 height 30
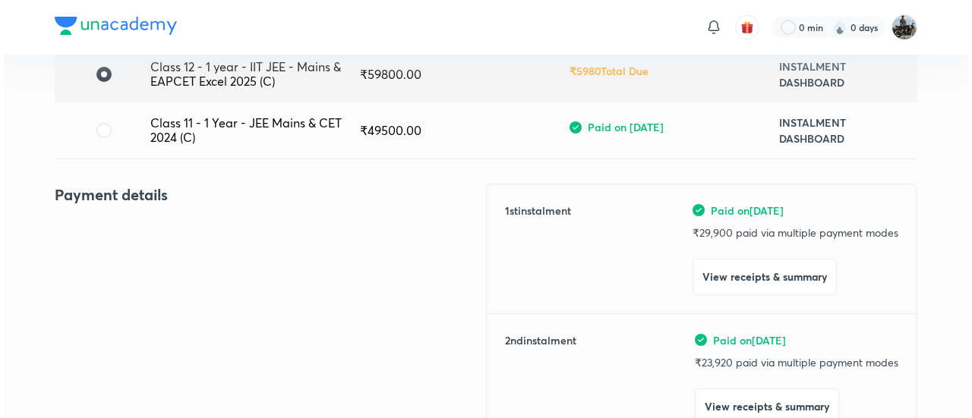
scroll to position [151, 0]
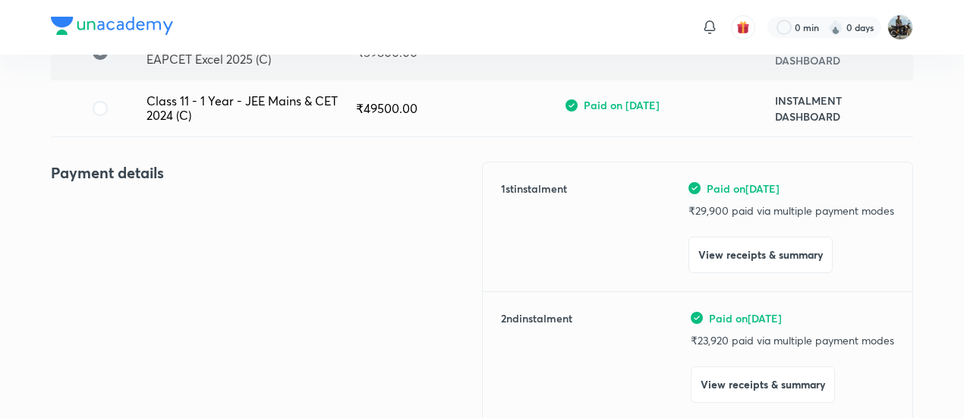
click at [736, 364] on div "Paid on [DATE] ₹ 23,920 paid via multiple payment modes View receipts & summary" at bounding box center [792, 357] width 203 height 93
click at [723, 373] on button "View receipts & summary" at bounding box center [763, 383] width 144 height 36
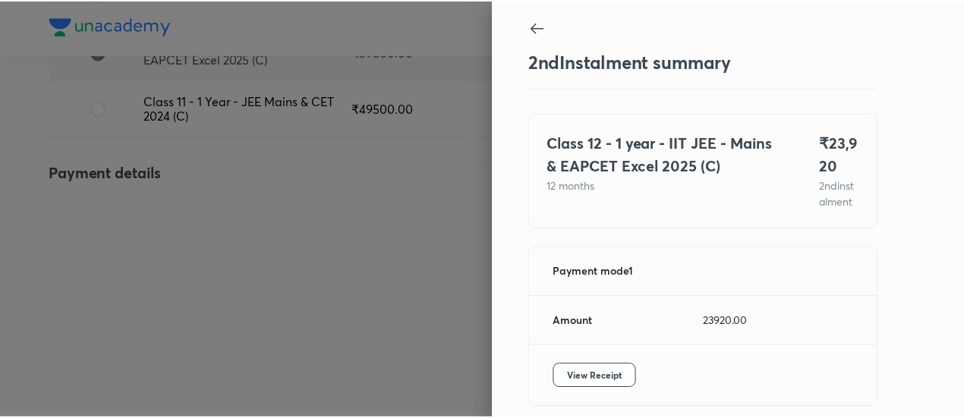
scroll to position [83, 0]
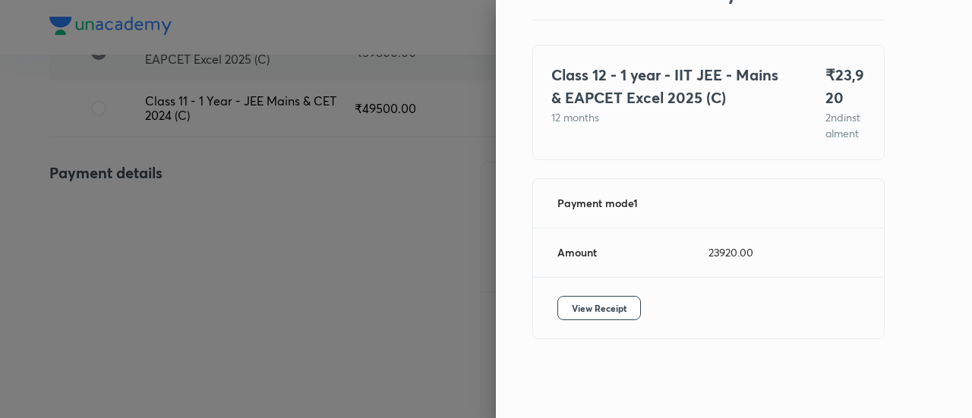
click at [605, 321] on div "View Receipt" at bounding box center [708, 308] width 351 height 61
click at [574, 303] on span "View Receipt" at bounding box center [599, 308] width 55 height 15
click at [4, 307] on div at bounding box center [486, 209] width 972 height 418
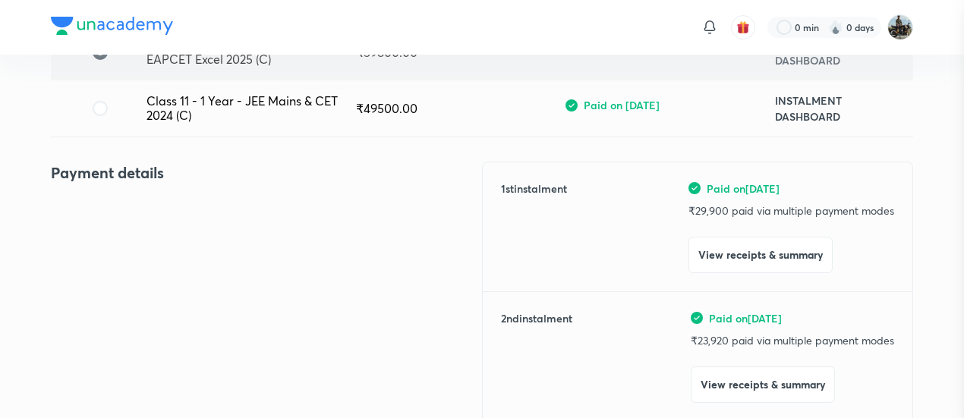
click at [4, 307] on div at bounding box center [482, 209] width 964 height 418
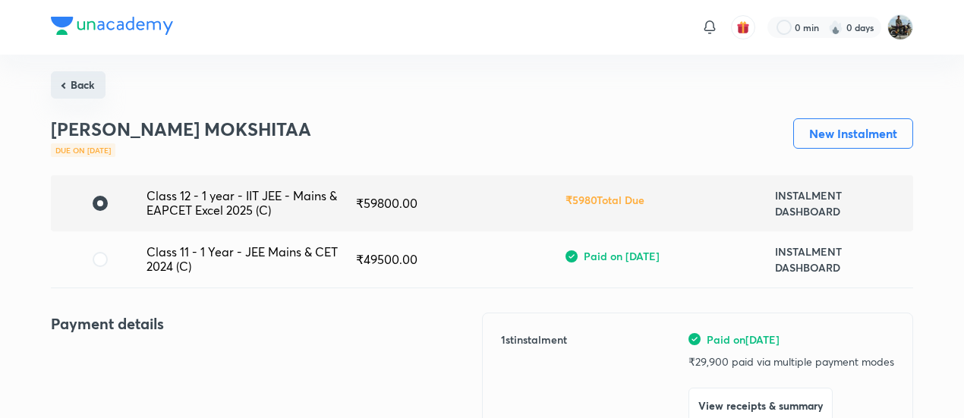
click at [66, 84] on button "Back" at bounding box center [78, 84] width 55 height 27
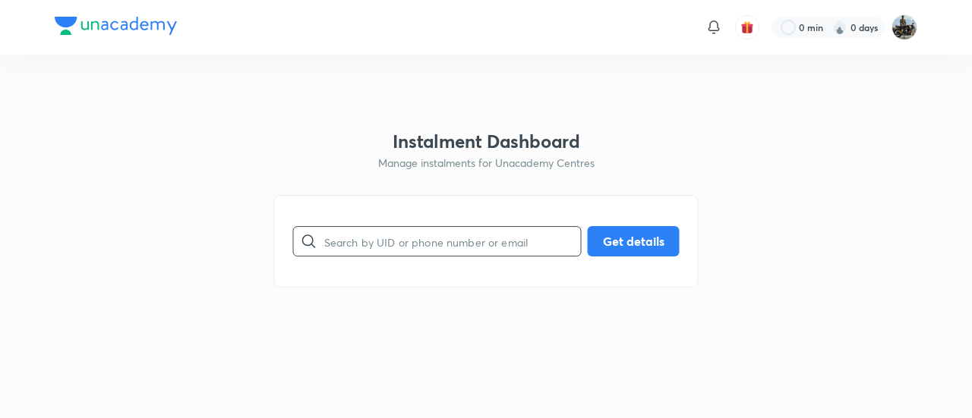
click at [428, 237] on input "text" at bounding box center [452, 241] width 257 height 39
paste input "5MFGMX4YYP"
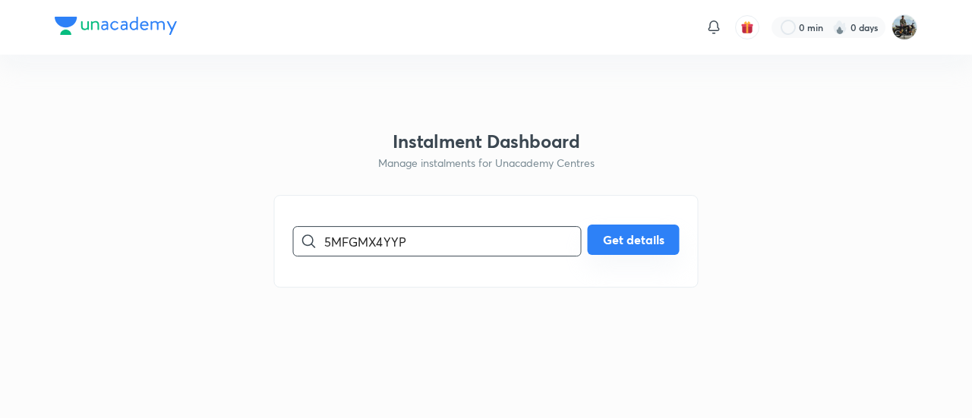
type input "5MFGMX4YYP"
click at [614, 253] on button "Get details" at bounding box center [634, 240] width 92 height 30
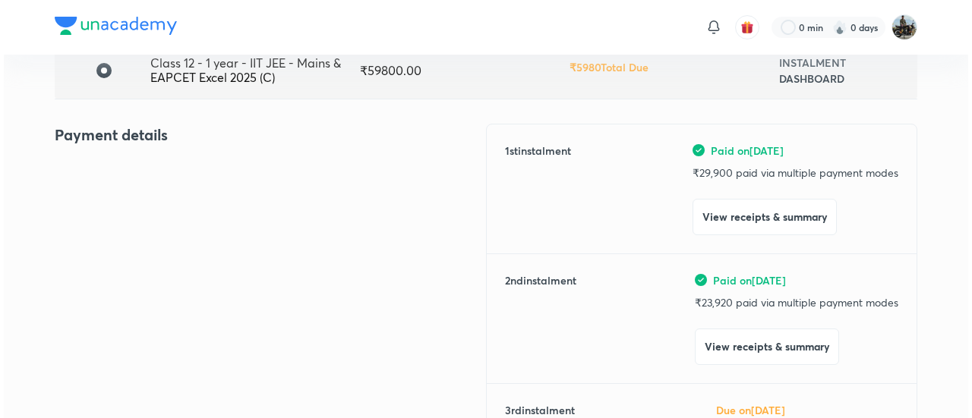
scroll to position [134, 0]
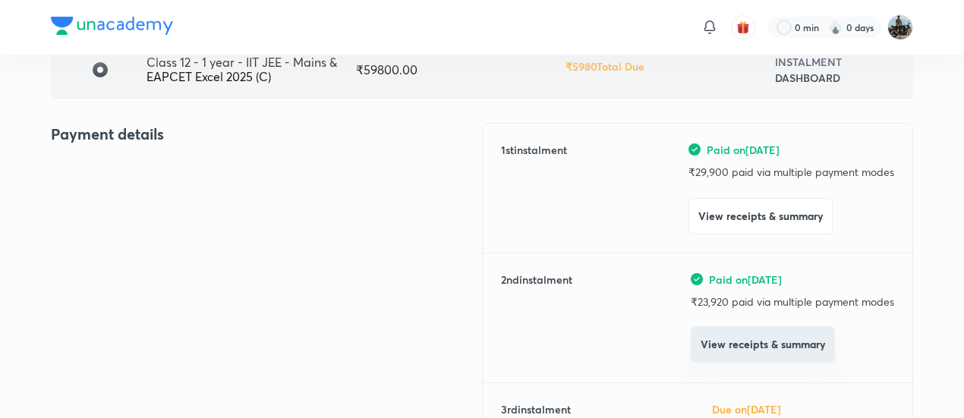
click at [721, 354] on button "View receipts & summary" at bounding box center [763, 344] width 144 height 36
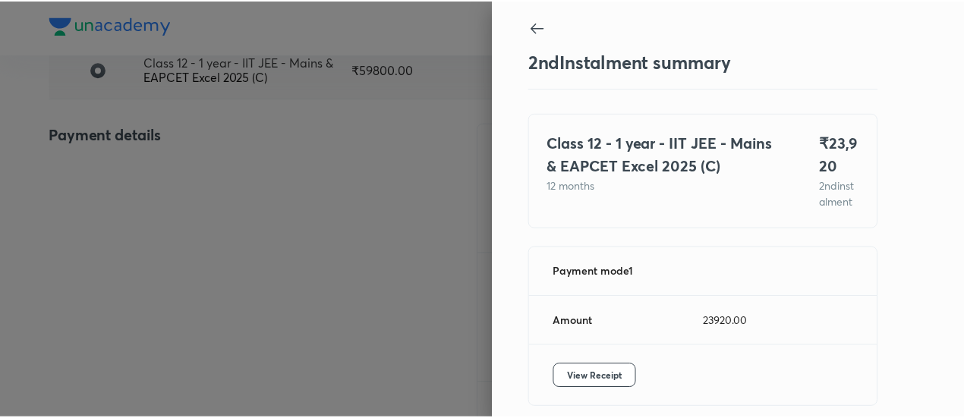
scroll to position [83, 0]
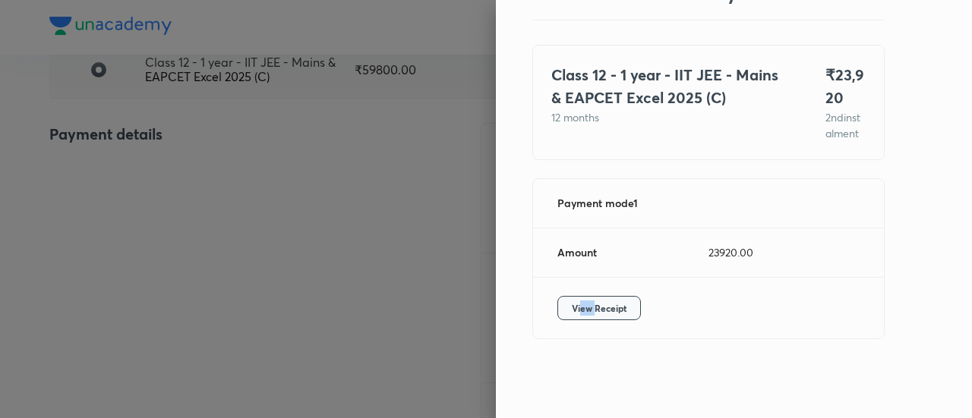
drag, startPoint x: 582, startPoint y: 292, endPoint x: 565, endPoint y: 302, distance: 19.4
click at [565, 302] on div "View Receipt" at bounding box center [708, 308] width 351 height 61
click at [572, 302] on span "View Receipt" at bounding box center [599, 308] width 55 height 15
click at [156, 245] on div at bounding box center [486, 209] width 972 height 418
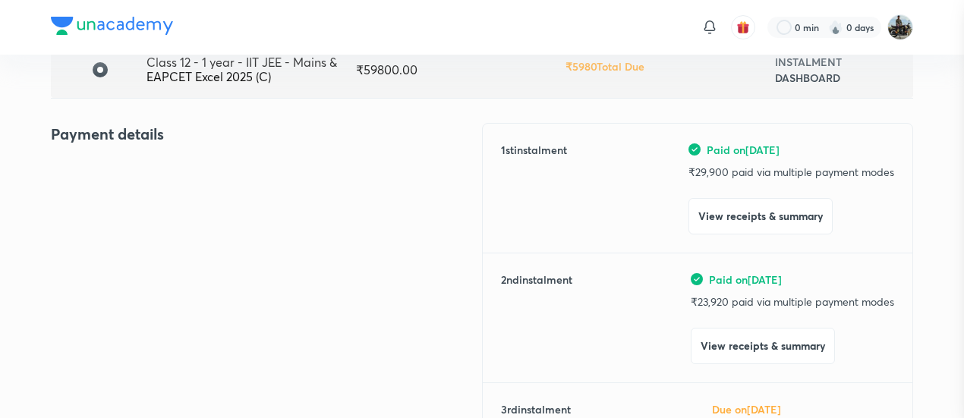
click at [156, 245] on div at bounding box center [482, 209] width 964 height 418
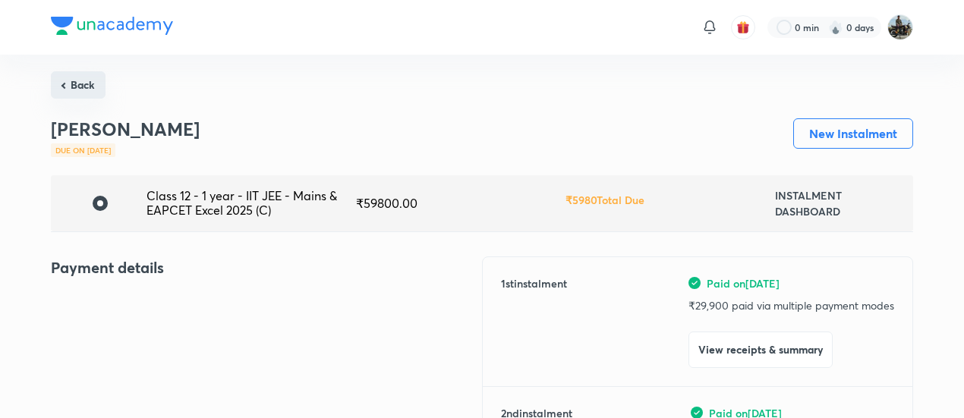
click at [88, 80] on button "Back" at bounding box center [78, 84] width 55 height 27
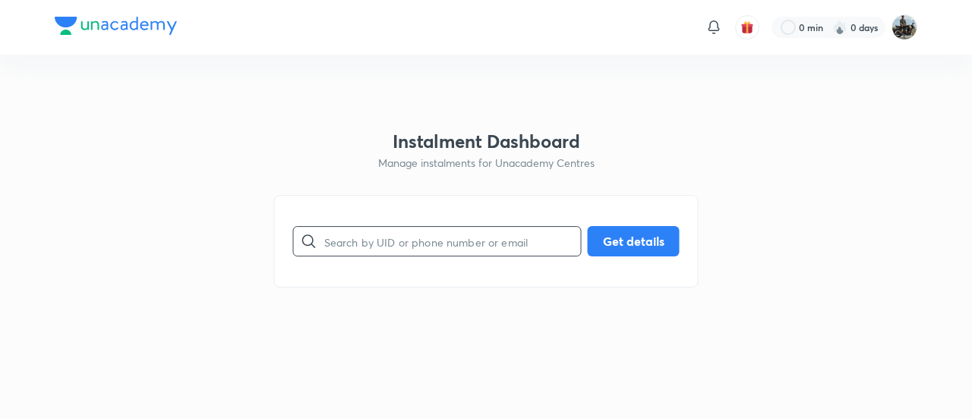
click at [442, 246] on input "text" at bounding box center [452, 241] width 257 height 39
paste input "TLO1VMS8C5"
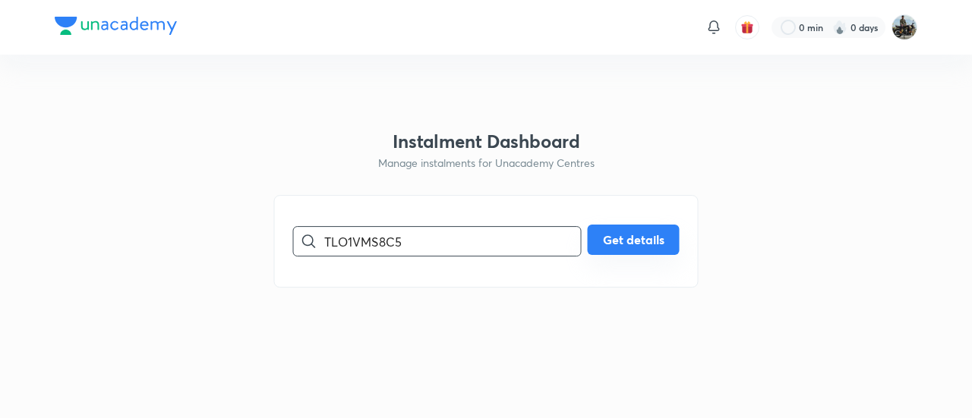
type input "TLO1VMS8C5"
click at [621, 239] on button "Get details" at bounding box center [634, 240] width 92 height 30
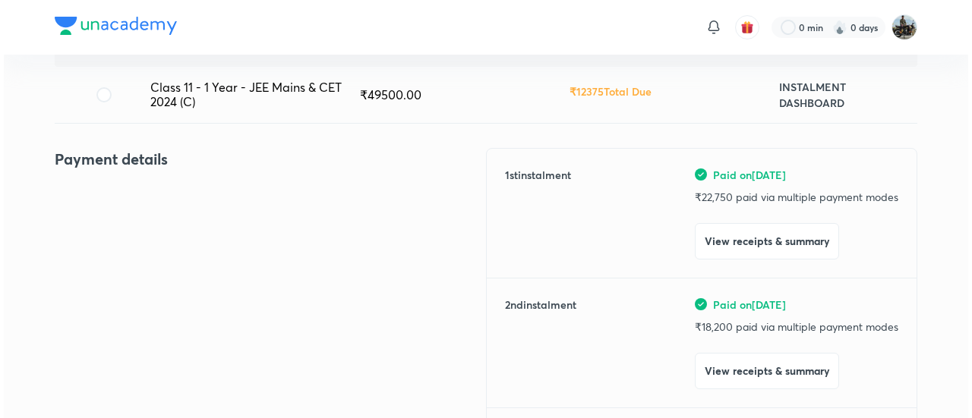
scroll to position [166, 0]
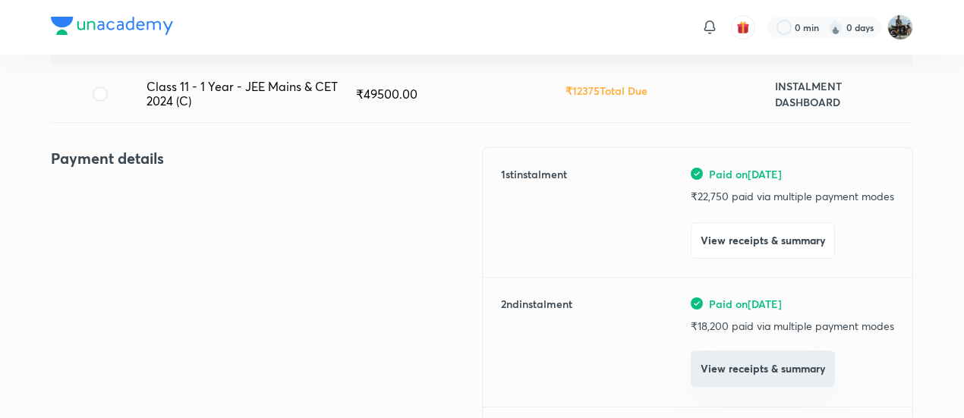
click at [719, 364] on button "View receipts & summary" at bounding box center [763, 369] width 144 height 36
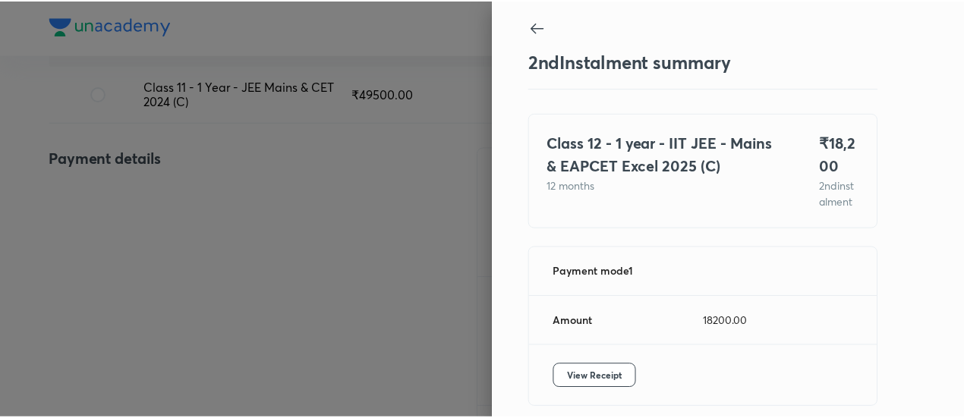
scroll to position [83, 0]
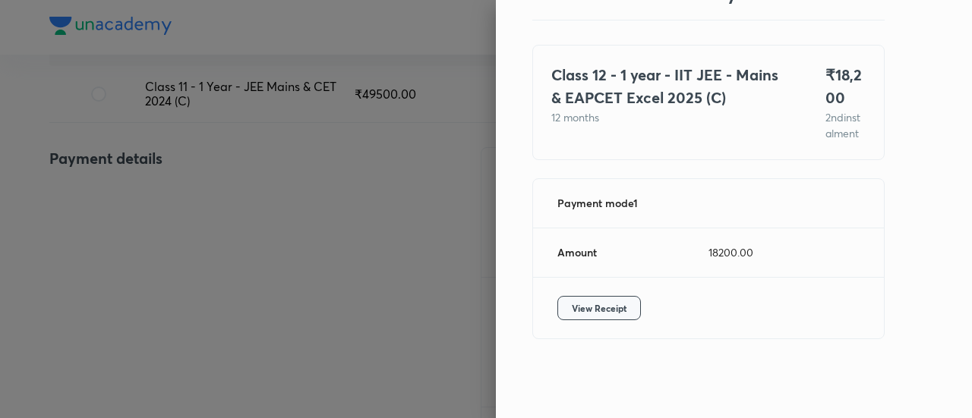
click at [564, 300] on button "View Receipt" at bounding box center [599, 308] width 84 height 24
click at [128, 196] on div at bounding box center [486, 209] width 972 height 418
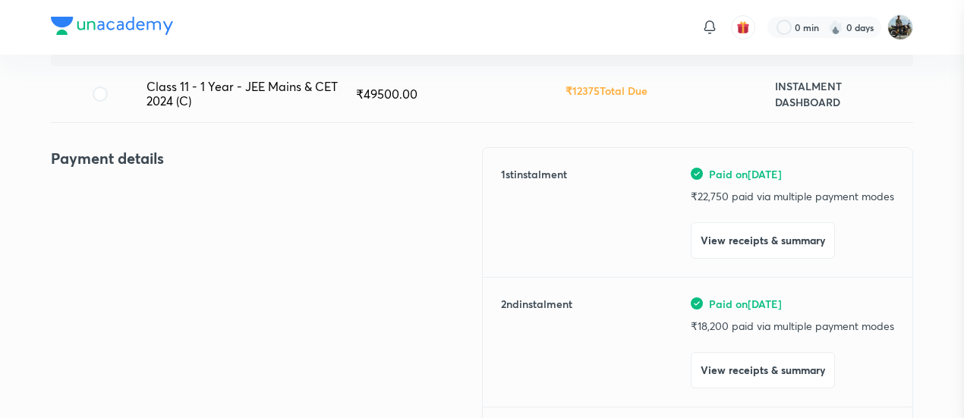
click at [128, 196] on div at bounding box center [482, 209] width 964 height 418
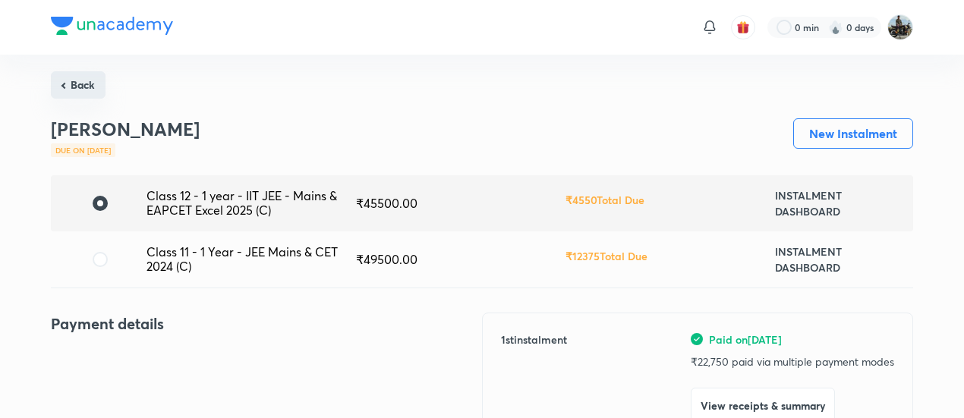
click at [82, 83] on button "Back" at bounding box center [78, 84] width 55 height 27
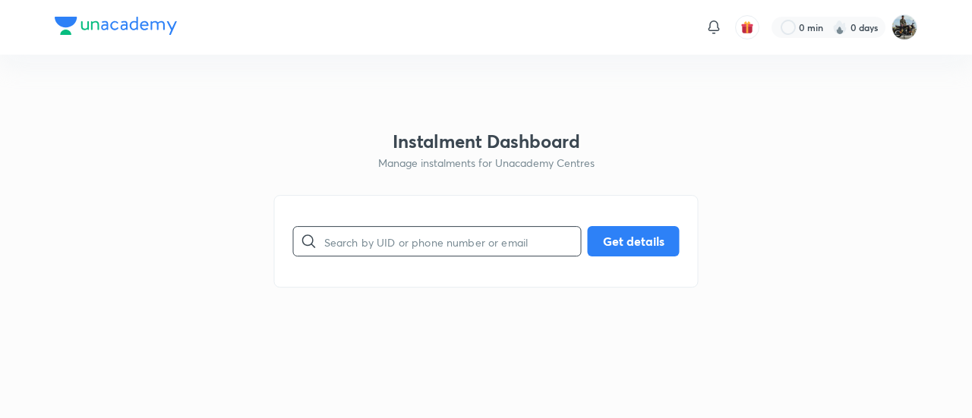
click at [404, 245] on input "text" at bounding box center [452, 241] width 257 height 39
type input "v"
paste input "J6YOMF5MP4"
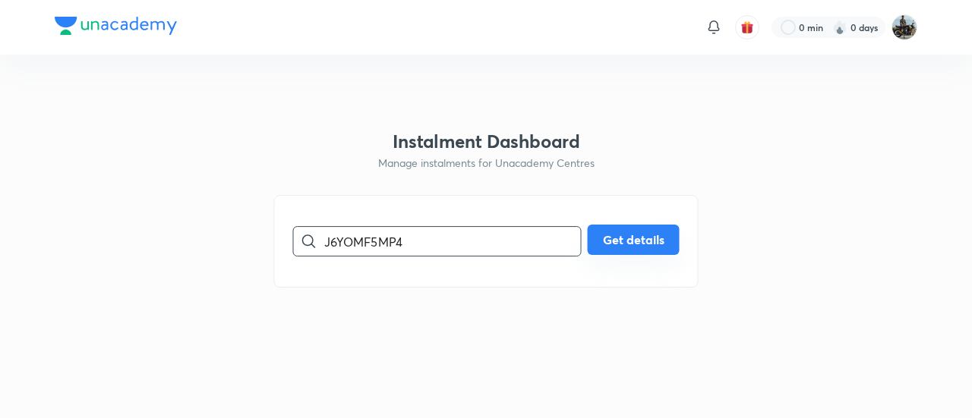
type input "J6YOMF5MP4"
click at [642, 250] on button "Get details" at bounding box center [634, 240] width 92 height 30
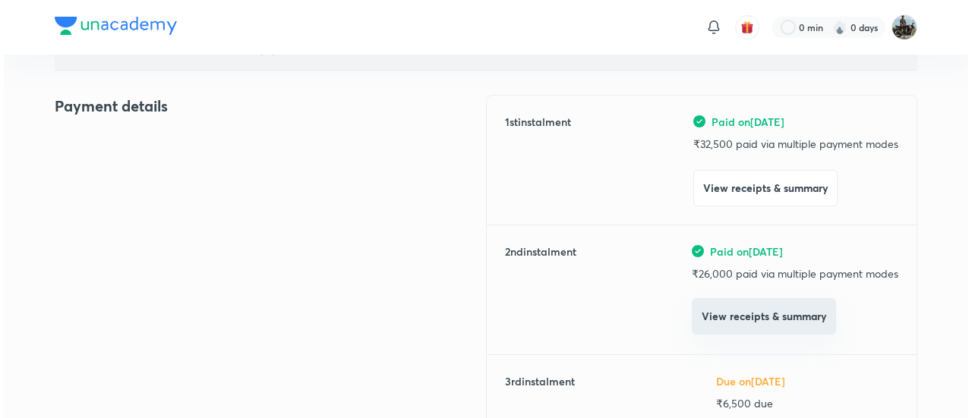
scroll to position [162, 0]
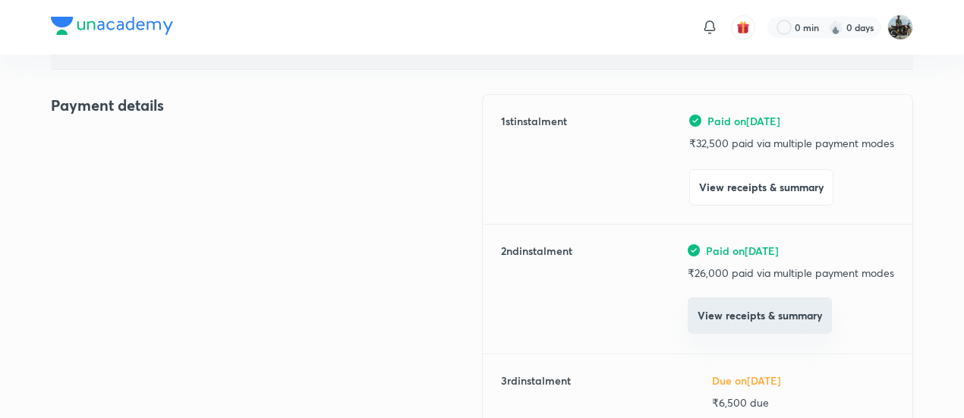
click at [720, 326] on button "View receipts & summary" at bounding box center [760, 316] width 144 height 36
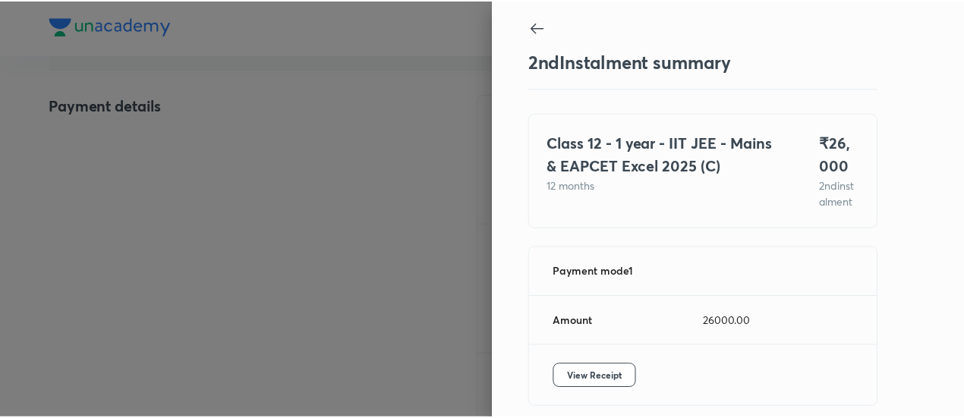
scroll to position [83, 0]
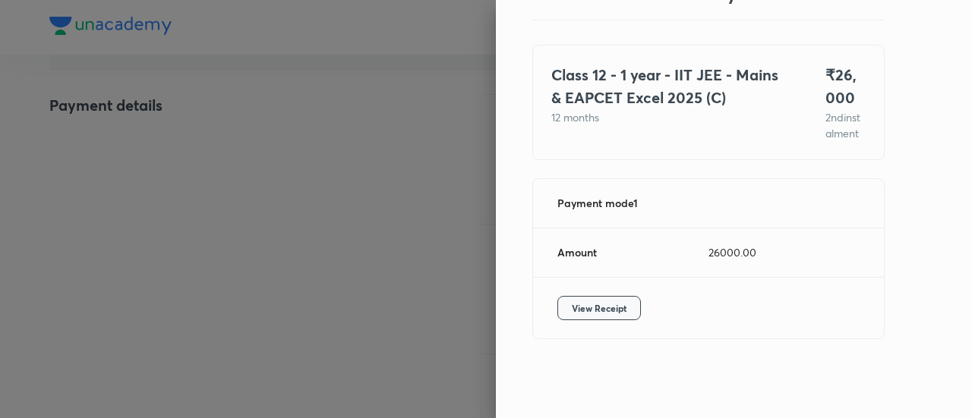
click at [579, 312] on span "View Receipt" at bounding box center [599, 308] width 55 height 15
click at [90, 139] on div at bounding box center [486, 209] width 972 height 418
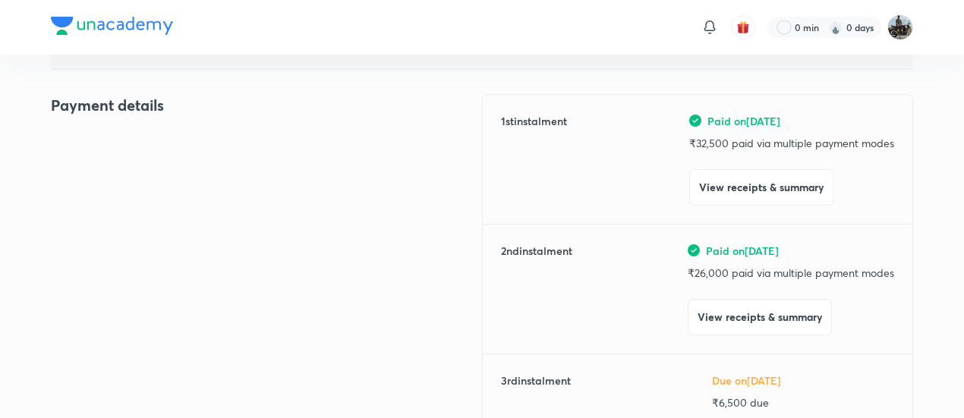
scroll to position [0, 0]
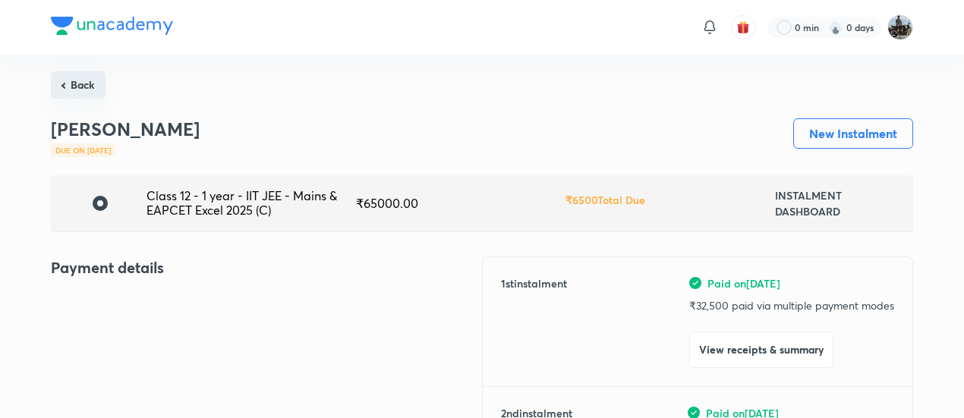
click at [67, 84] on button "Back" at bounding box center [78, 84] width 55 height 27
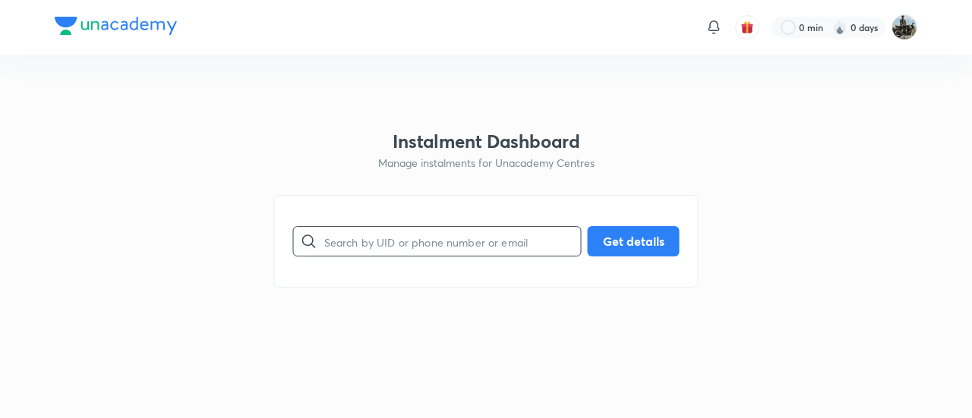
click at [399, 236] on input "text" at bounding box center [452, 241] width 257 height 39
paste input "72CGXR97WU"
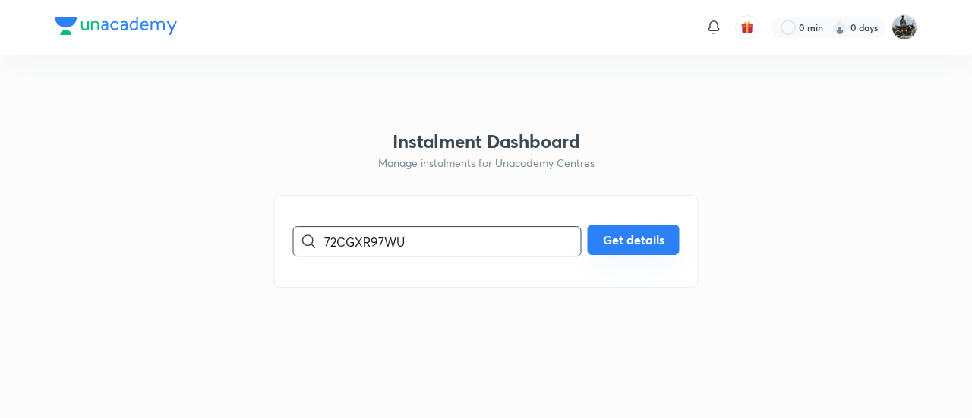
type input "72CGXR97WU"
click at [606, 245] on button "Get details" at bounding box center [634, 240] width 92 height 30
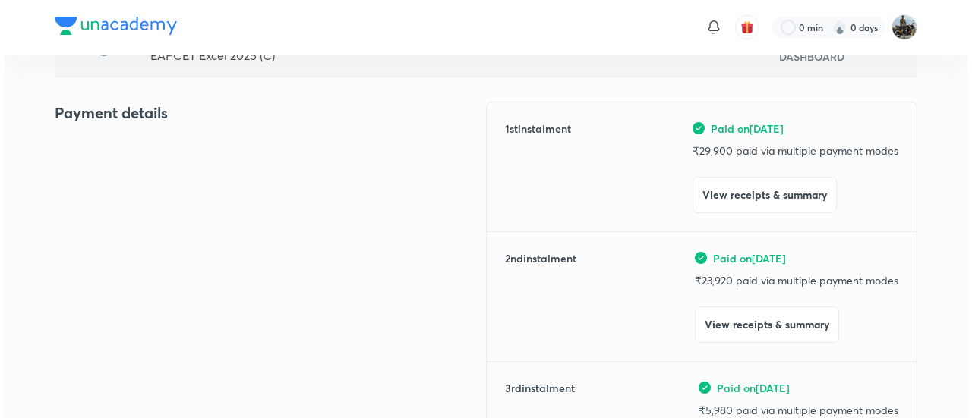
scroll to position [156, 0]
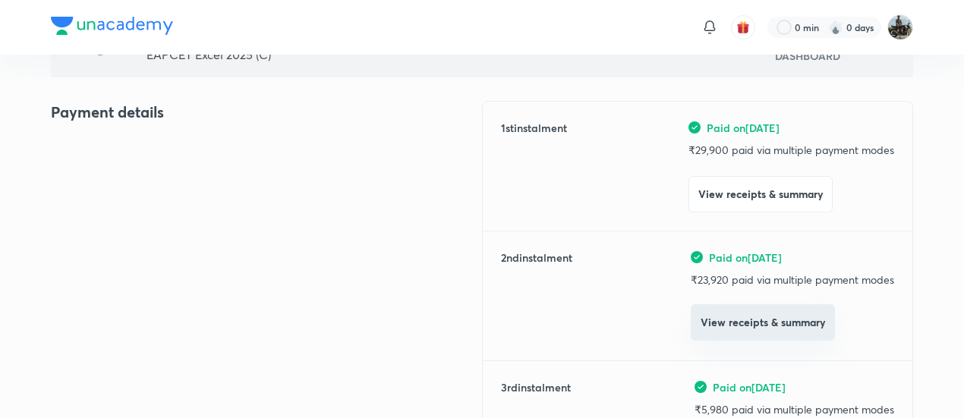
click at [724, 330] on button "View receipts & summary" at bounding box center [763, 322] width 144 height 36
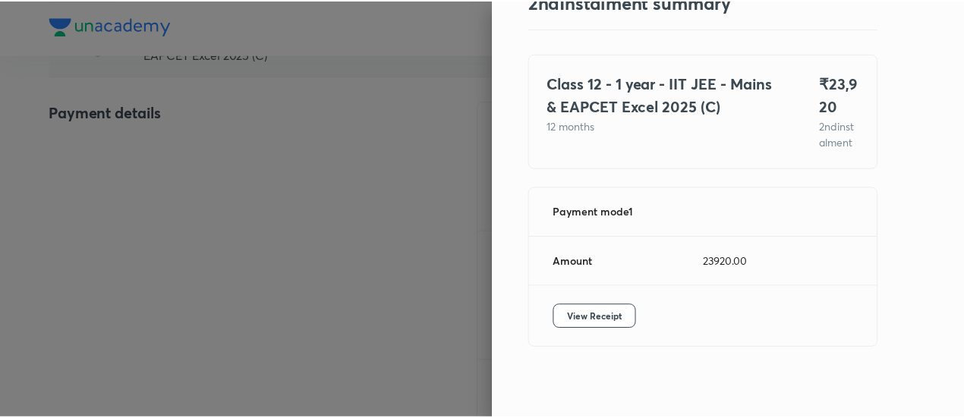
scroll to position [83, 0]
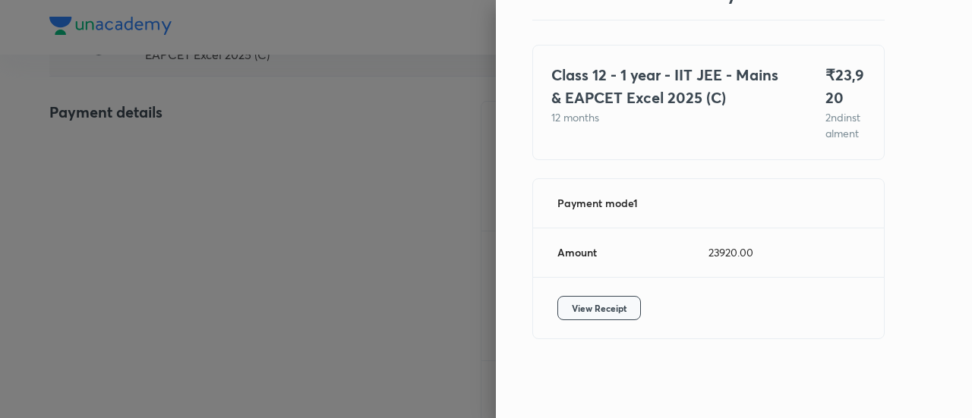
click at [572, 304] on span "View Receipt" at bounding box center [599, 308] width 55 height 15
click at [184, 200] on div at bounding box center [486, 209] width 972 height 418
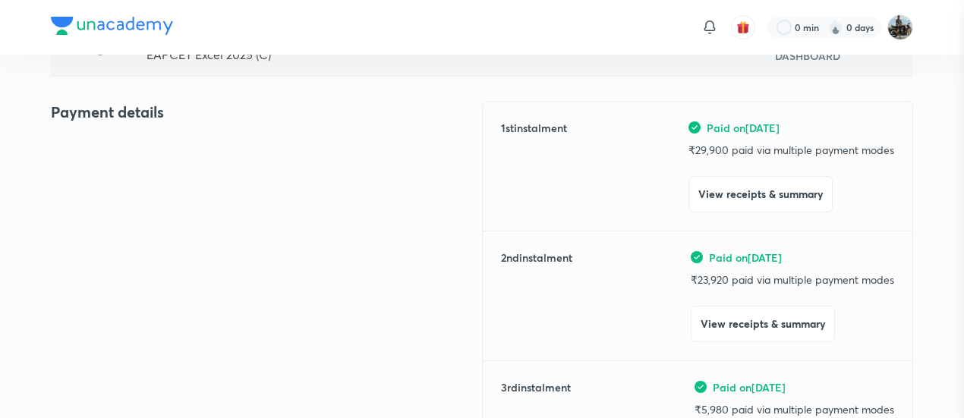
scroll to position [0, 0]
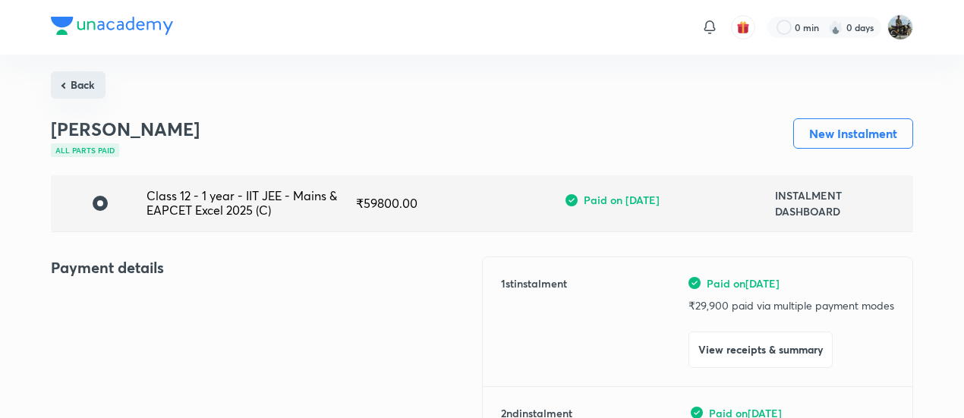
click at [68, 82] on button "Back" at bounding box center [78, 84] width 55 height 27
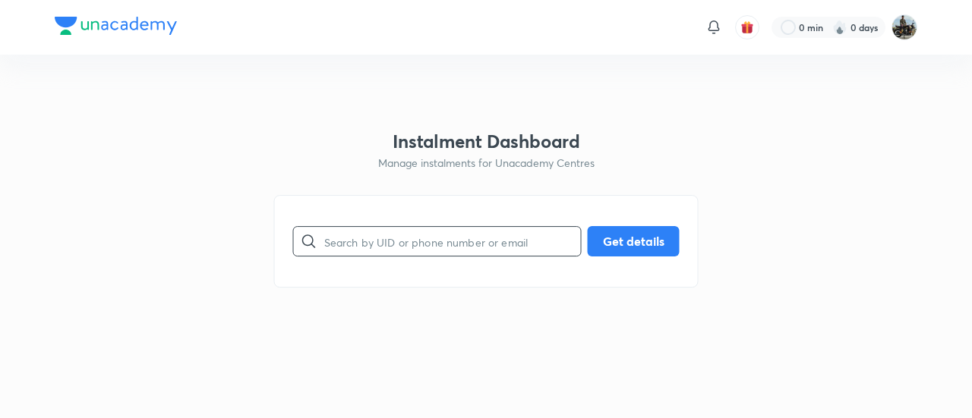
click at [393, 230] on input "text" at bounding box center [452, 241] width 257 height 39
paste input "WQMC6NMOF4"
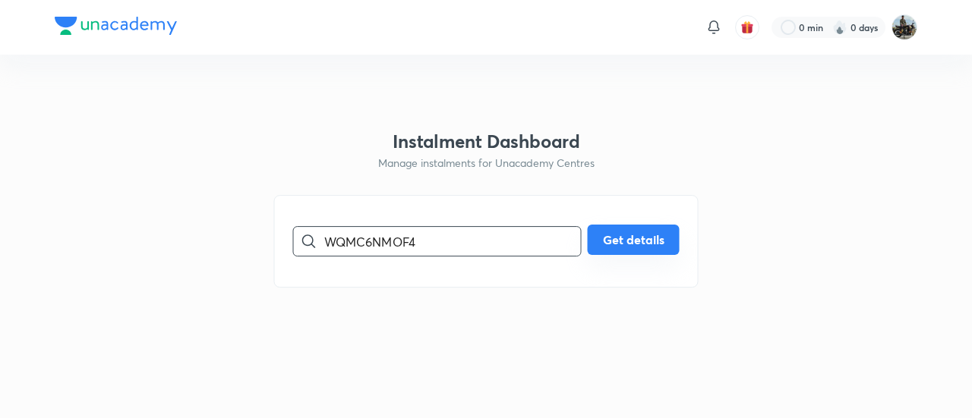
type input "WQMC6NMOF4"
click at [626, 244] on button "Get details" at bounding box center [634, 240] width 92 height 30
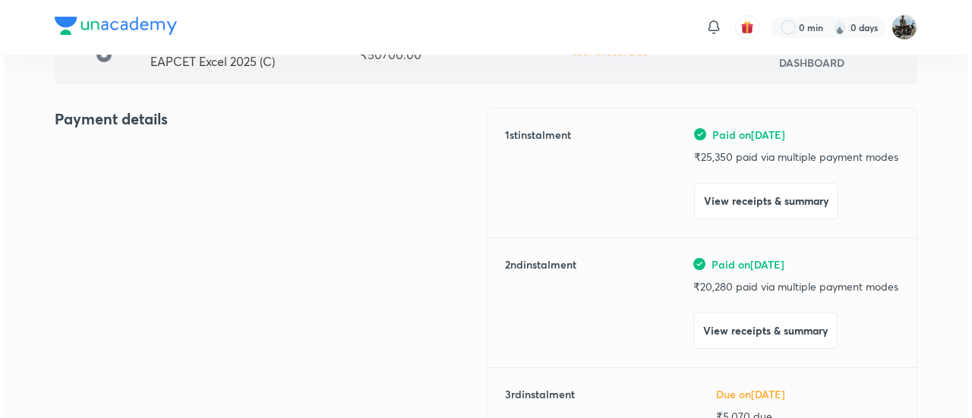
scroll to position [160, 0]
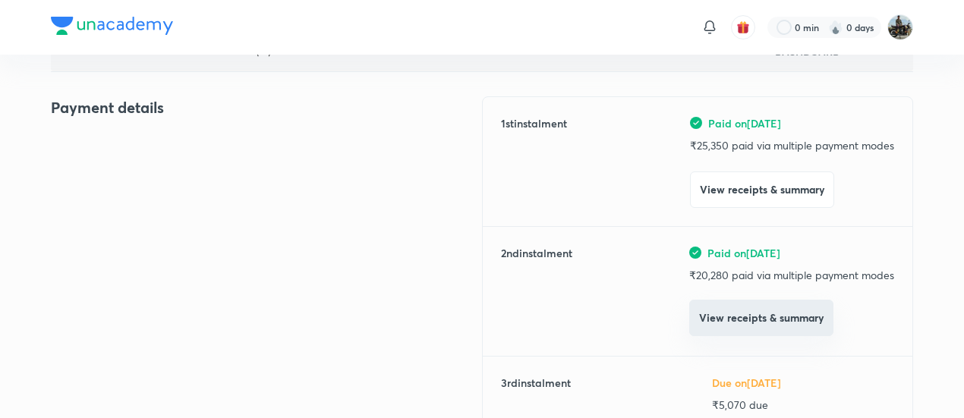
click at [708, 318] on button "View receipts & summary" at bounding box center [761, 318] width 144 height 36
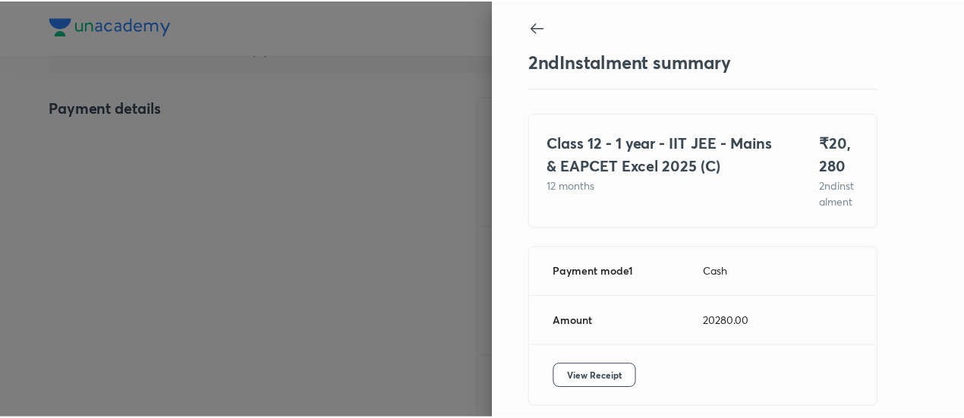
scroll to position [83, 0]
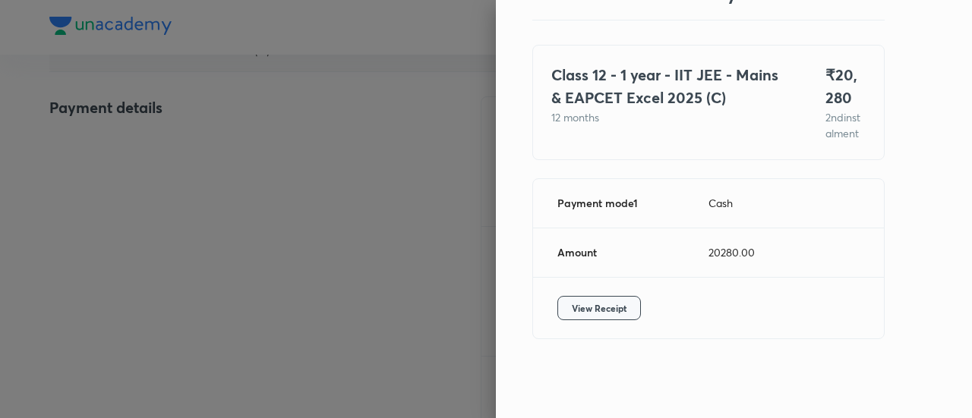
click at [583, 311] on span "View Receipt" at bounding box center [599, 308] width 55 height 15
click at [78, 180] on div at bounding box center [486, 209] width 972 height 418
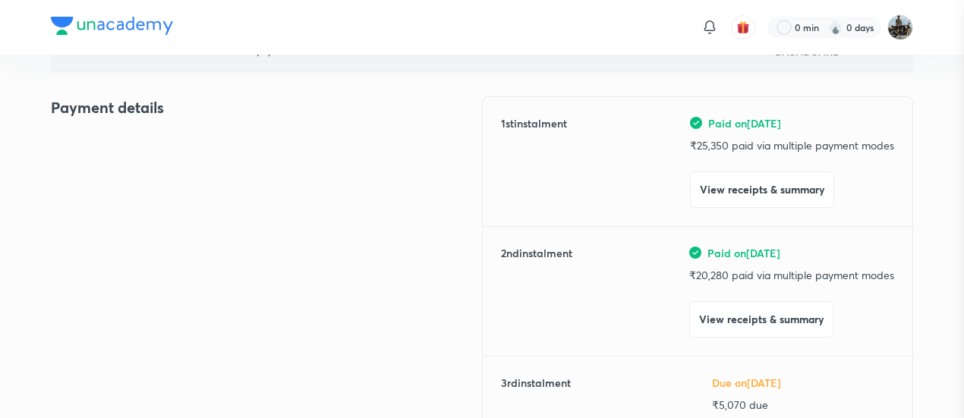
click at [78, 180] on div at bounding box center [482, 209] width 964 height 418
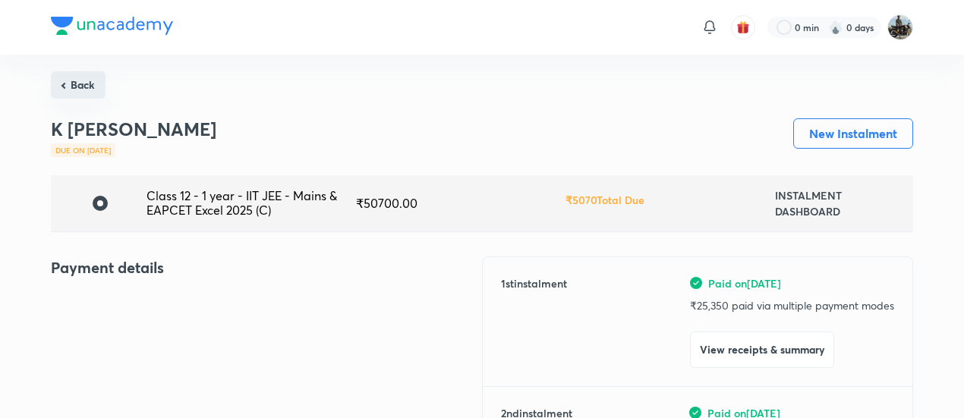
click at [72, 82] on button "Back" at bounding box center [78, 84] width 55 height 27
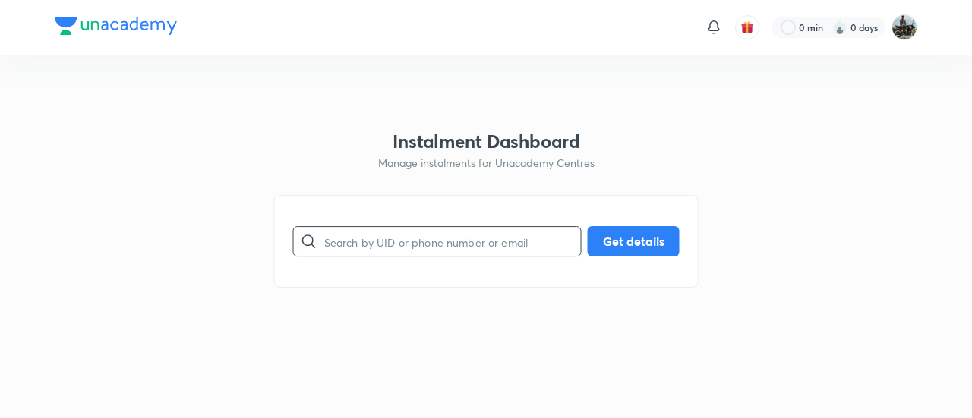
click at [416, 250] on input "text" at bounding box center [452, 241] width 257 height 39
paste input "3W0Q2WTCI4"
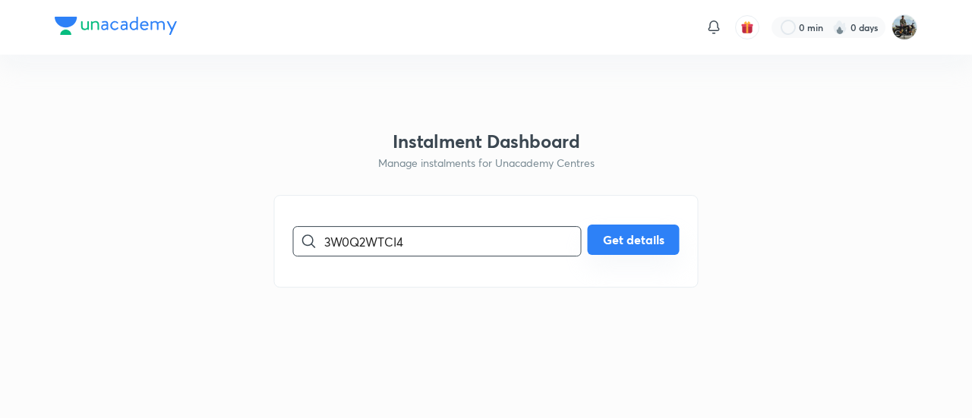
type input "3W0Q2WTCI4"
click at [654, 251] on button "Get details" at bounding box center [634, 240] width 92 height 30
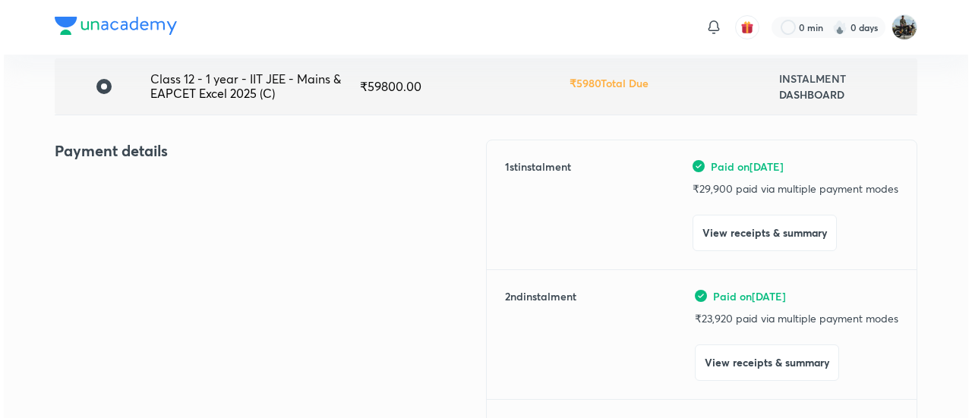
scroll to position [127, 0]
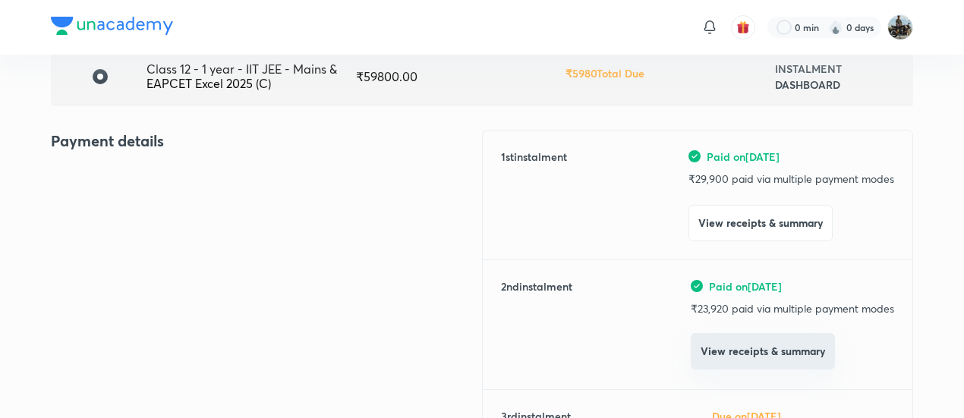
click at [711, 345] on button "View receipts & summary" at bounding box center [763, 351] width 144 height 36
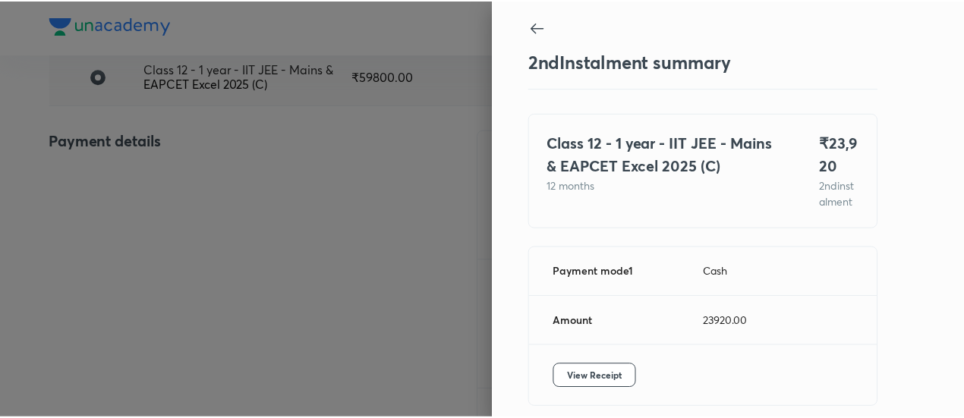
scroll to position [83, 0]
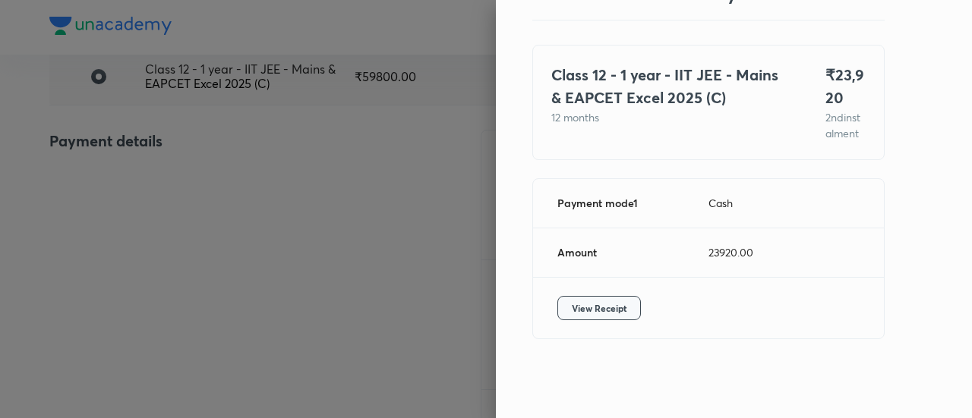
click at [585, 315] on span "View Receipt" at bounding box center [599, 308] width 55 height 15
click at [121, 191] on div at bounding box center [486, 209] width 972 height 418
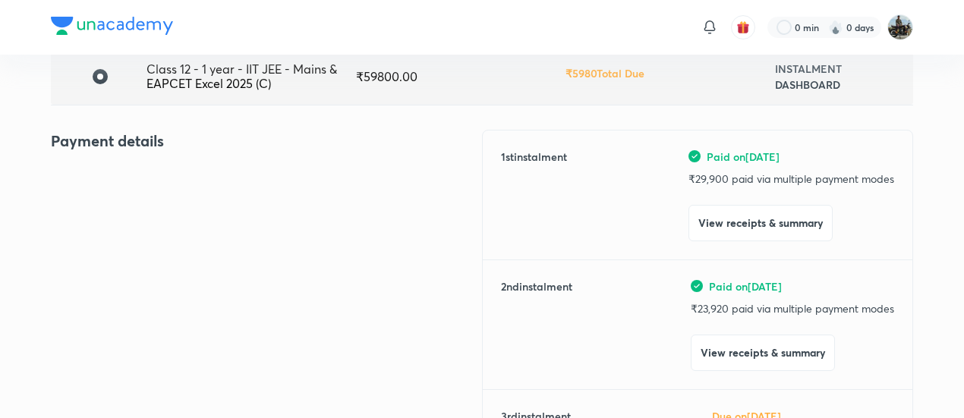
scroll to position [0, 0]
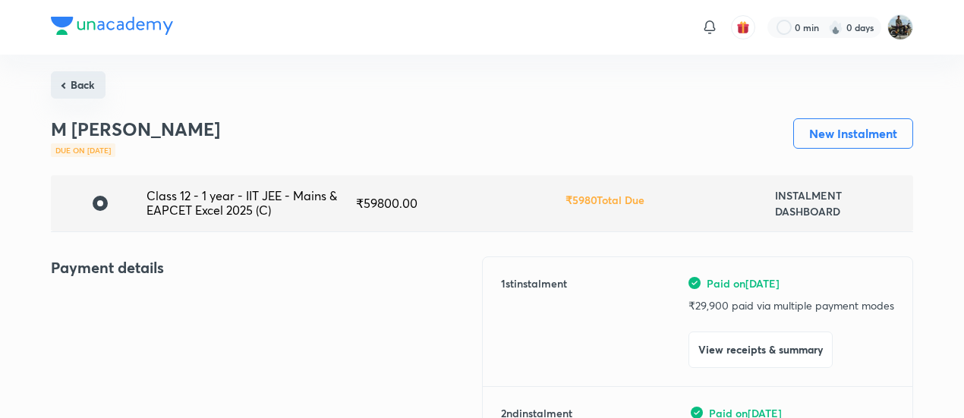
click at [77, 92] on button "Back" at bounding box center [78, 84] width 55 height 27
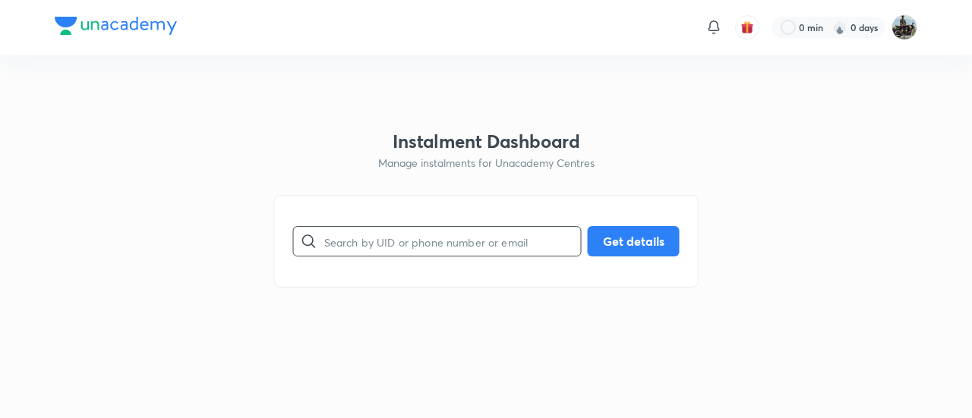
click at [410, 235] on input "text" at bounding box center [452, 241] width 257 height 39
paste input "18UXX2MXOH"
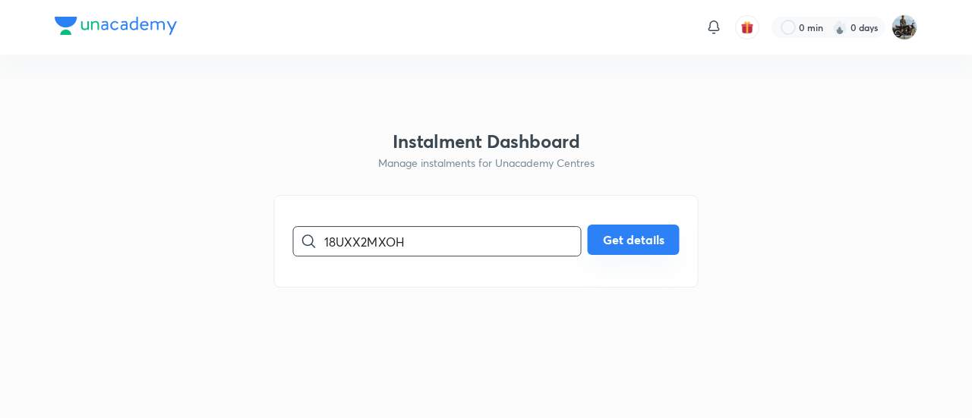
type input "18UXX2MXOH"
click at [638, 242] on button "Get details" at bounding box center [634, 240] width 92 height 30
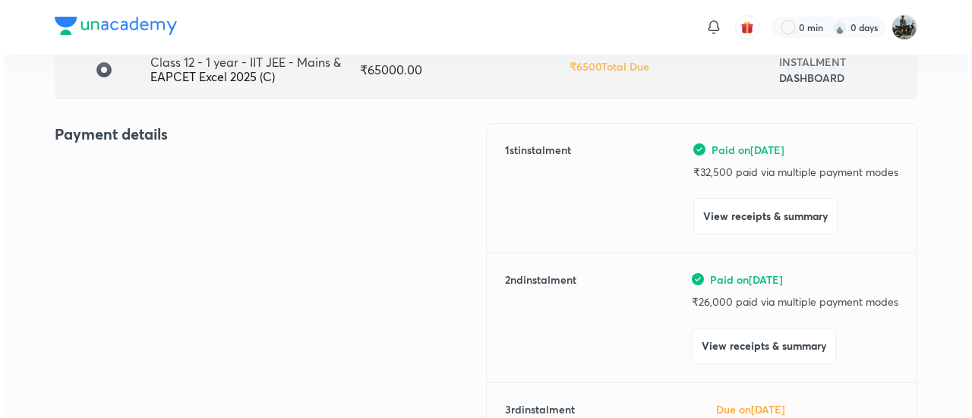
scroll to position [142, 0]
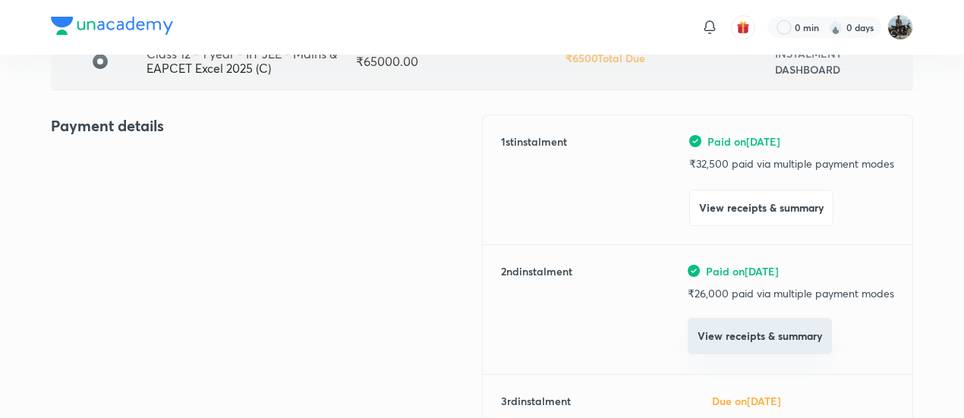
click at [730, 335] on button "View receipts & summary" at bounding box center [760, 336] width 144 height 36
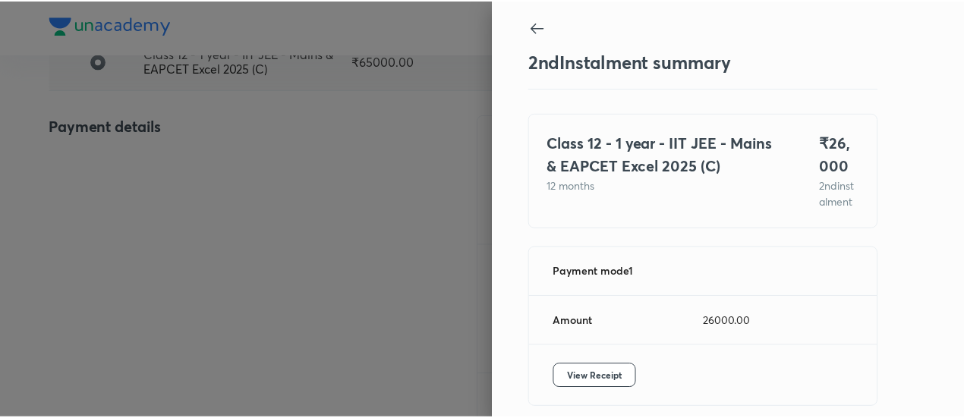
scroll to position [83, 0]
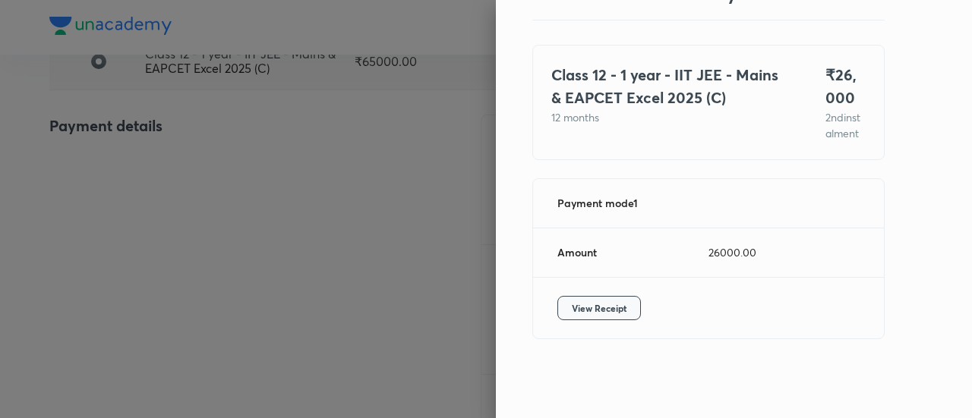
click at [572, 311] on span "View Receipt" at bounding box center [599, 308] width 55 height 15
click at [80, 166] on div at bounding box center [486, 209] width 972 height 418
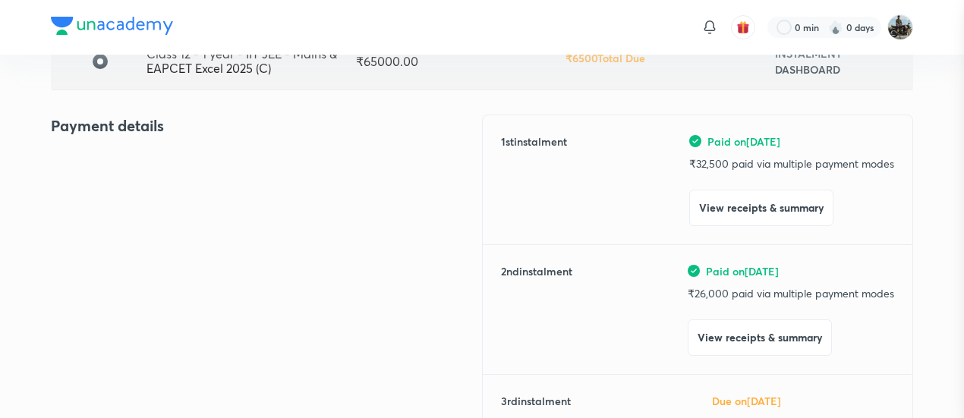
click at [80, 166] on div at bounding box center [482, 209] width 964 height 418
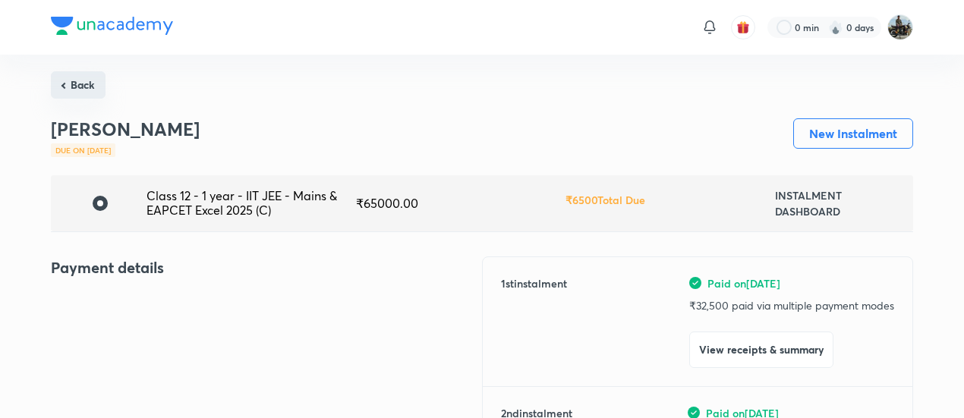
click at [85, 87] on button "Back" at bounding box center [78, 84] width 55 height 27
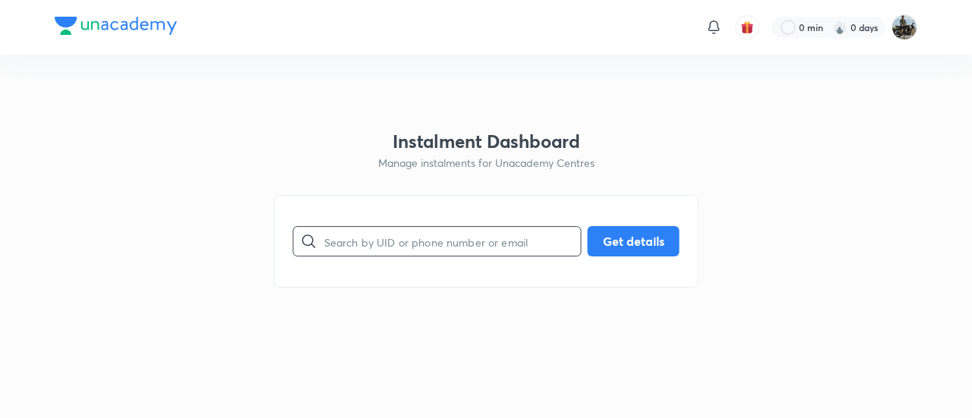
click at [370, 227] on input "text" at bounding box center [452, 241] width 257 height 39
paste input "EY9CE8IQP0"
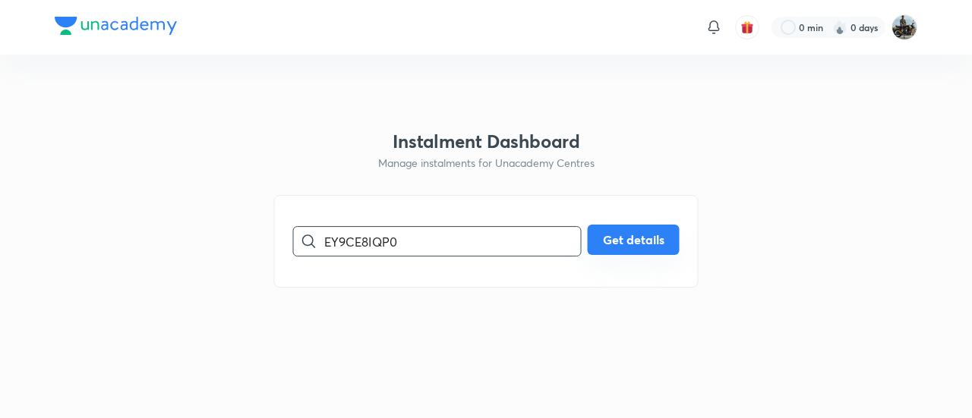
type input "EY9CE8IQP0"
click at [630, 236] on button "Get details" at bounding box center [634, 240] width 92 height 30
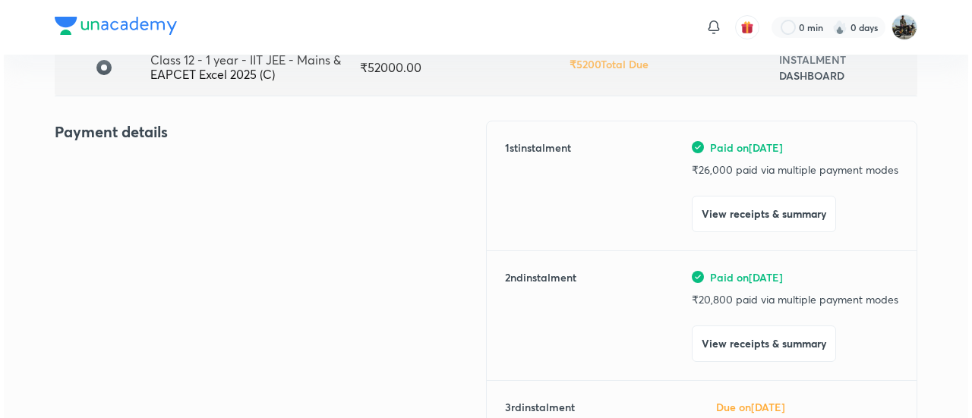
scroll to position [137, 0]
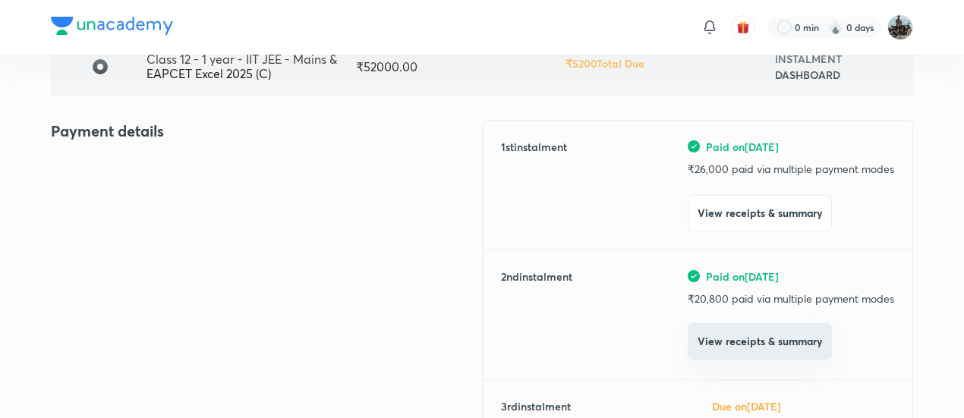
click at [749, 356] on button "View receipts & summary" at bounding box center [760, 341] width 144 height 36
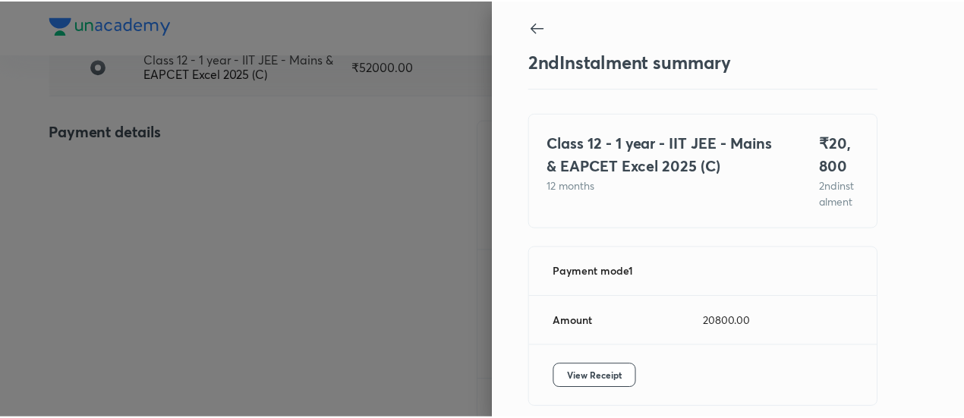
scroll to position [83, 0]
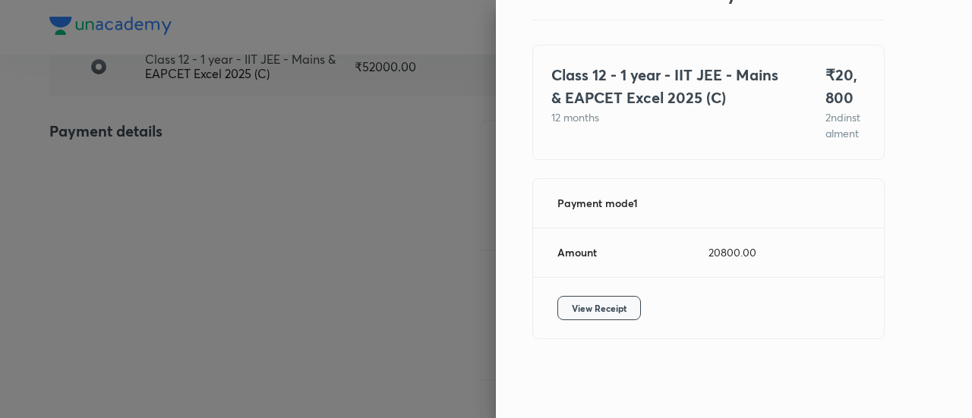
click at [572, 307] on span "View Receipt" at bounding box center [599, 308] width 55 height 15
click at [132, 169] on div at bounding box center [486, 209] width 972 height 418
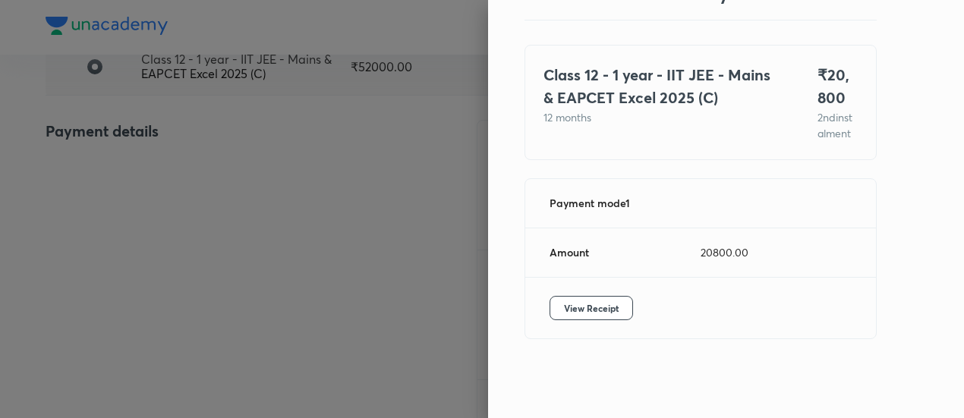
click at [132, 169] on div at bounding box center [482, 209] width 964 height 418
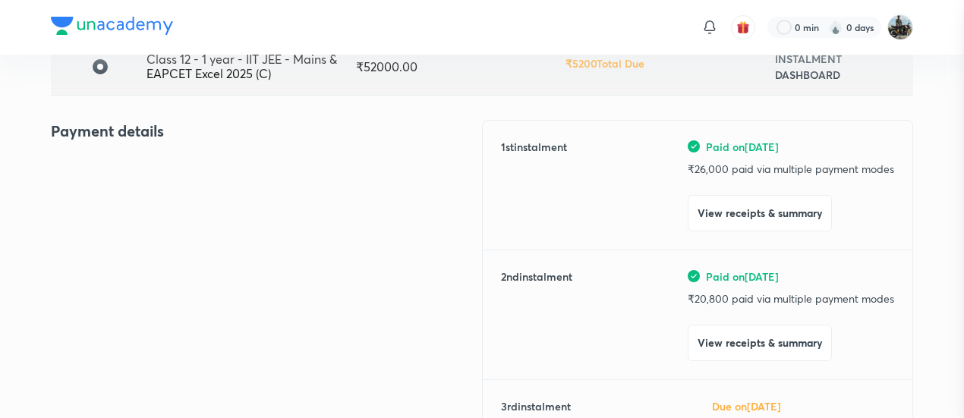
scroll to position [0, 0]
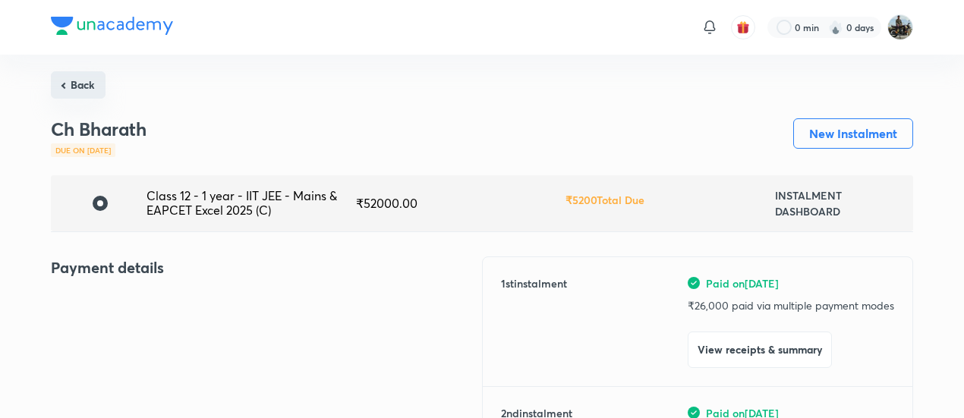
click at [73, 84] on button "Back" at bounding box center [78, 84] width 55 height 27
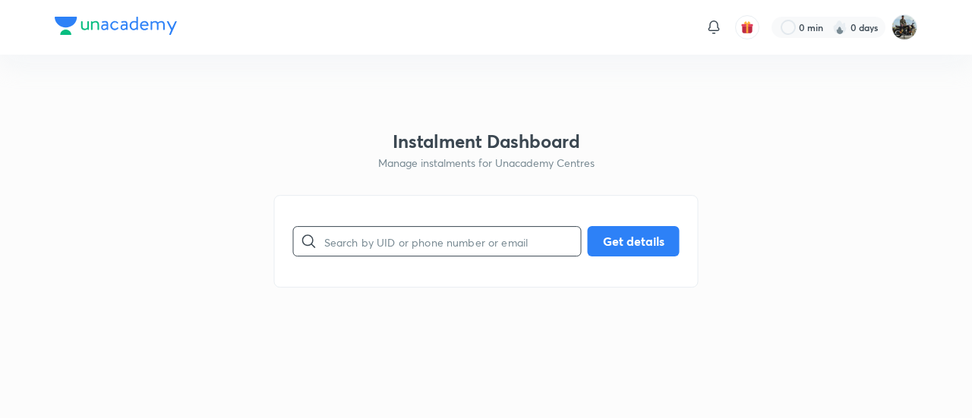
click at [390, 242] on input "text" at bounding box center [452, 241] width 257 height 39
paste input "EKKZAFR5UI"
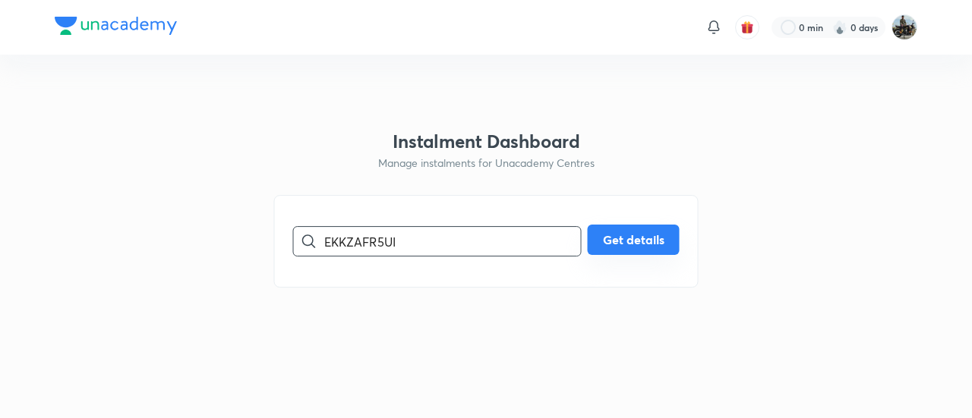
type input "EKKZAFR5UI"
click at [641, 237] on button "Get details" at bounding box center [634, 240] width 92 height 30
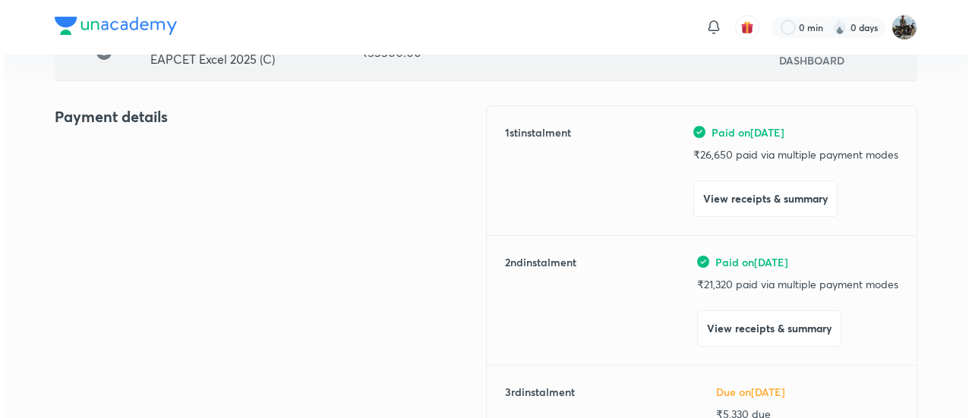
scroll to position [153, 0]
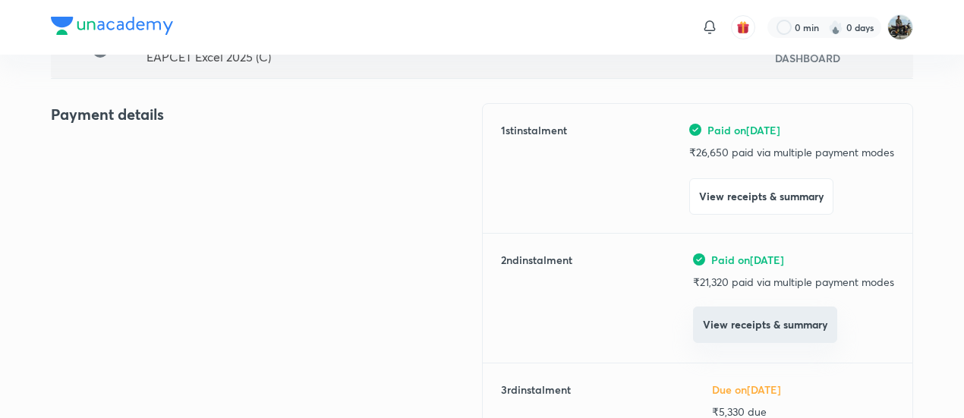
click at [736, 339] on button "View receipts & summary" at bounding box center [765, 325] width 144 height 36
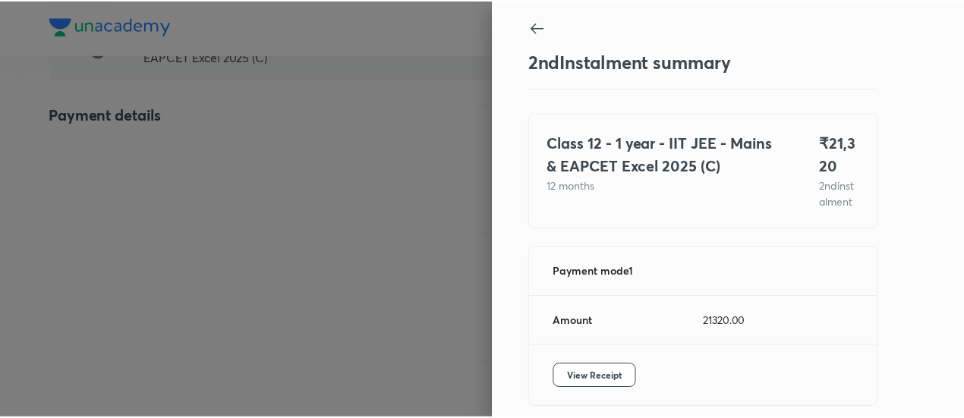
scroll to position [83, 0]
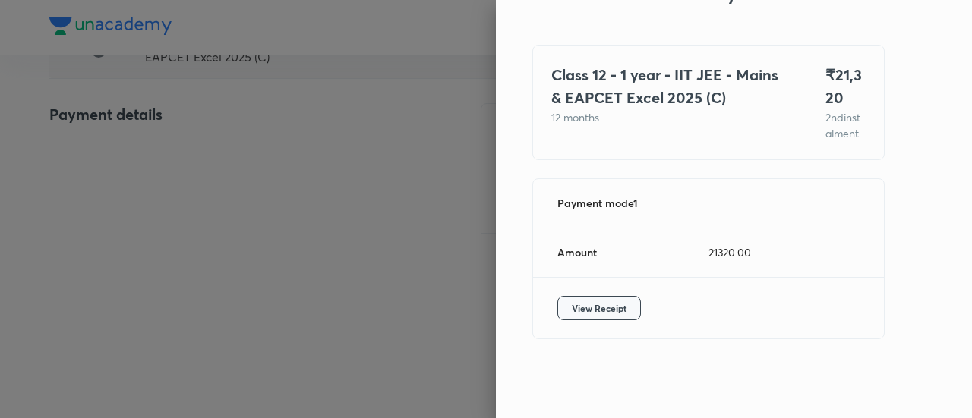
click at [586, 308] on span "View Receipt" at bounding box center [599, 308] width 55 height 15
click at [101, 200] on div at bounding box center [486, 209] width 972 height 418
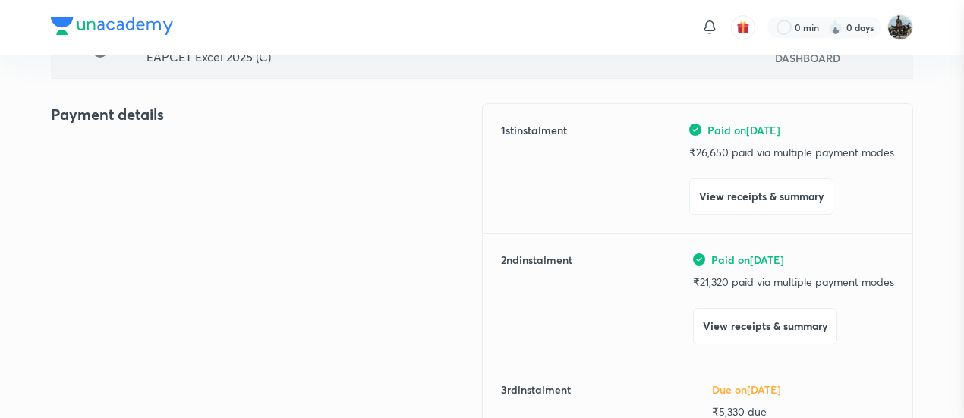
click at [101, 200] on div at bounding box center [482, 209] width 964 height 418
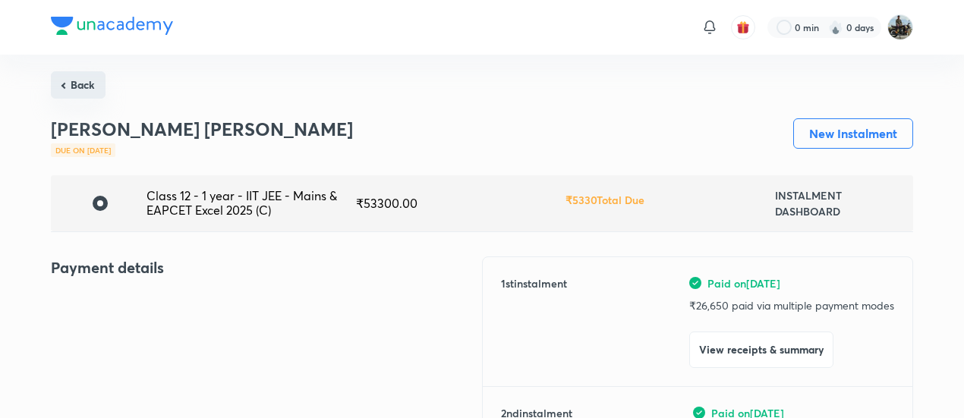
click at [79, 84] on button "Back" at bounding box center [78, 84] width 55 height 27
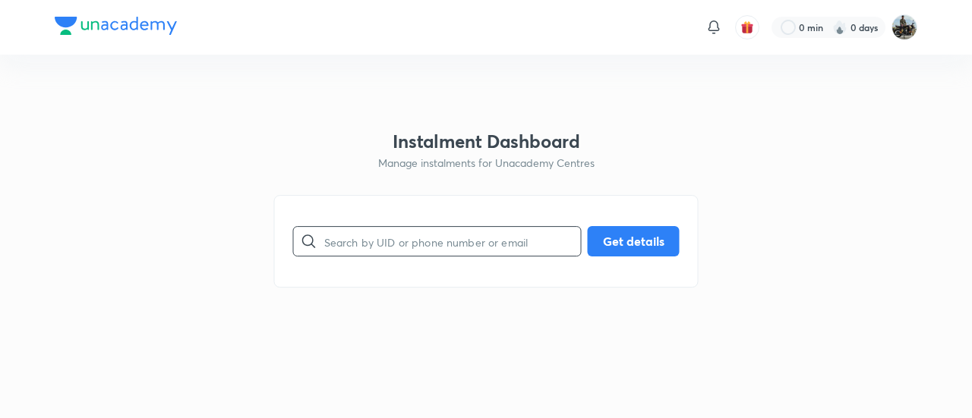
click at [412, 239] on input "text" at bounding box center [452, 241] width 257 height 39
paste input "WGW67QD569"
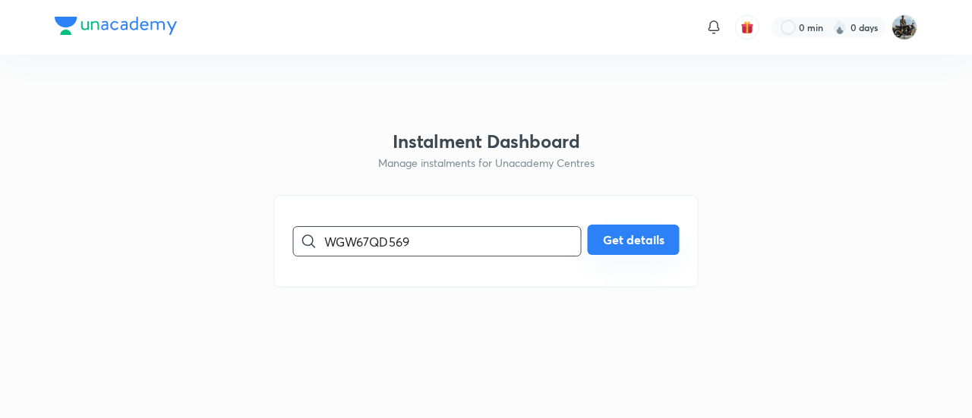
type input "WGW67QD569"
click at [617, 230] on button "Get details" at bounding box center [634, 240] width 92 height 30
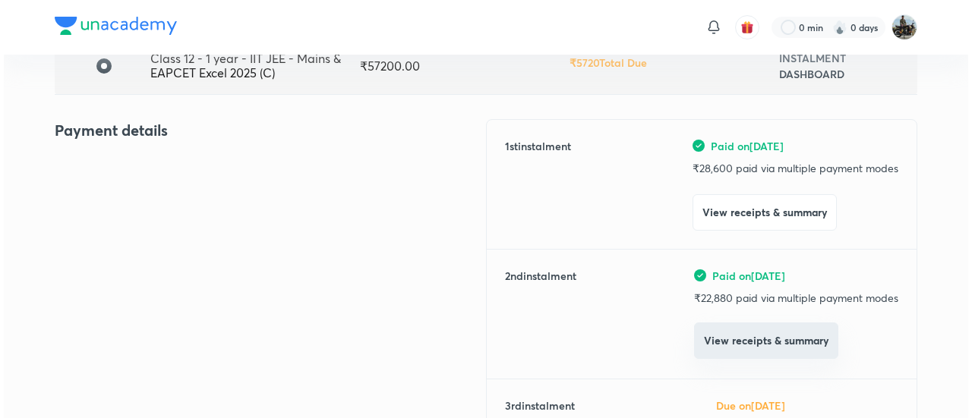
scroll to position [138, 0]
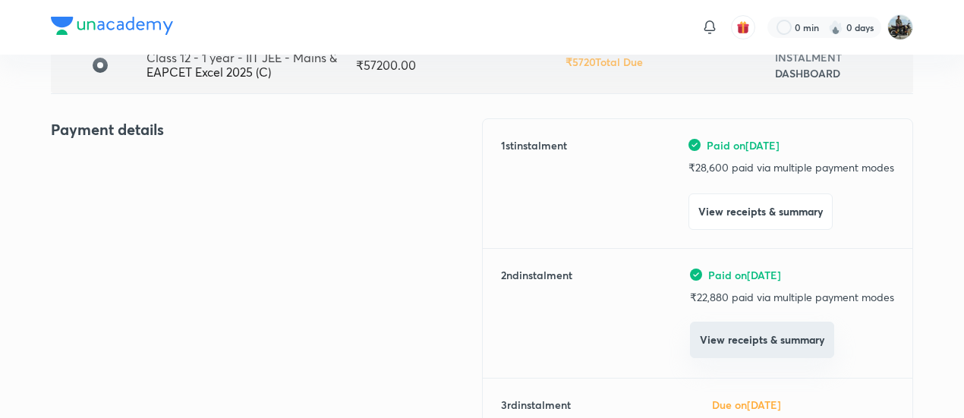
click at [702, 341] on button "View receipts & summary" at bounding box center [762, 340] width 144 height 36
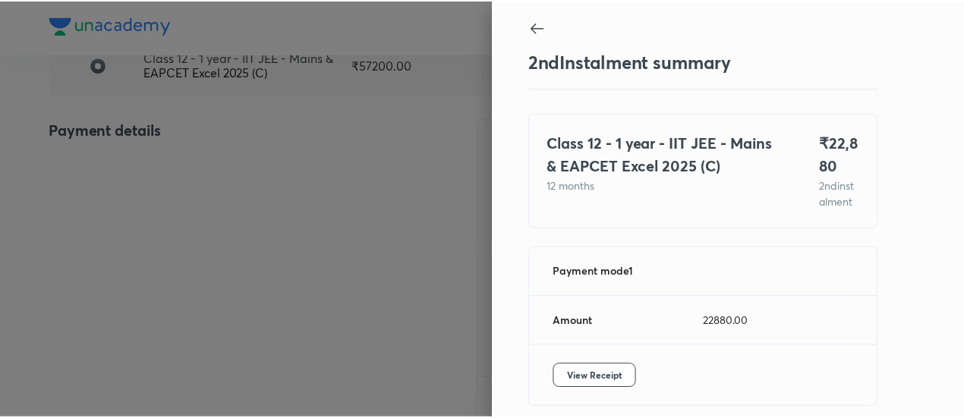
scroll to position [83, 0]
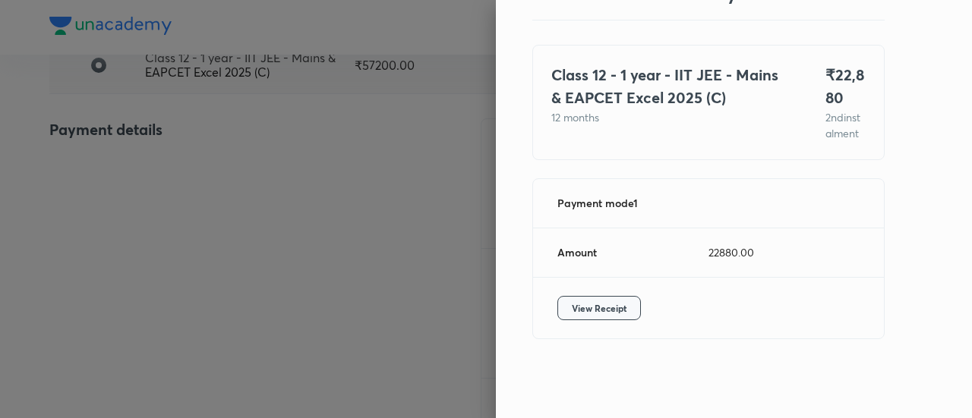
click at [572, 312] on span "View Receipt" at bounding box center [599, 308] width 55 height 15
click at [102, 162] on div at bounding box center [486, 209] width 972 height 418
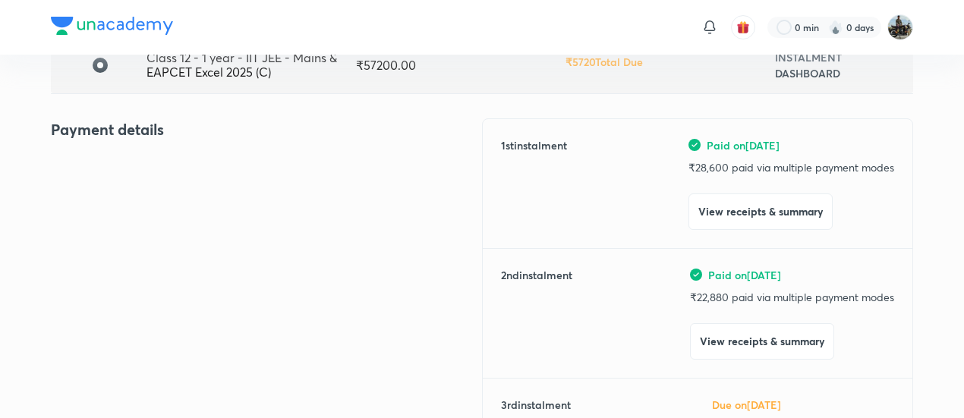
scroll to position [0, 0]
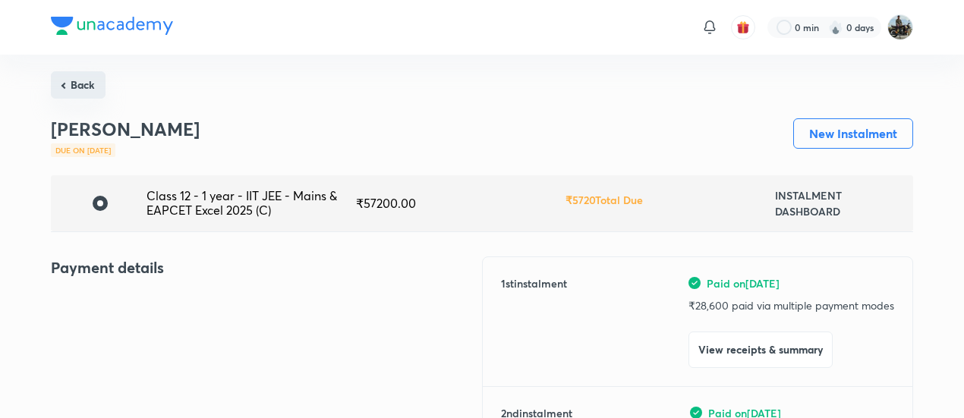
click at [87, 87] on button "Back" at bounding box center [78, 84] width 55 height 27
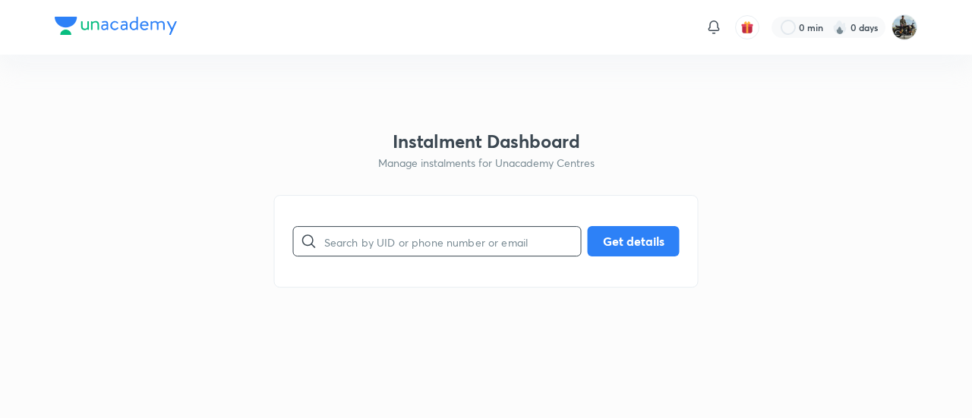
click at [448, 254] on input "text" at bounding box center [452, 241] width 257 height 39
paste input "OSCYL7TYJP"
type input "OSCYL7TYJP"
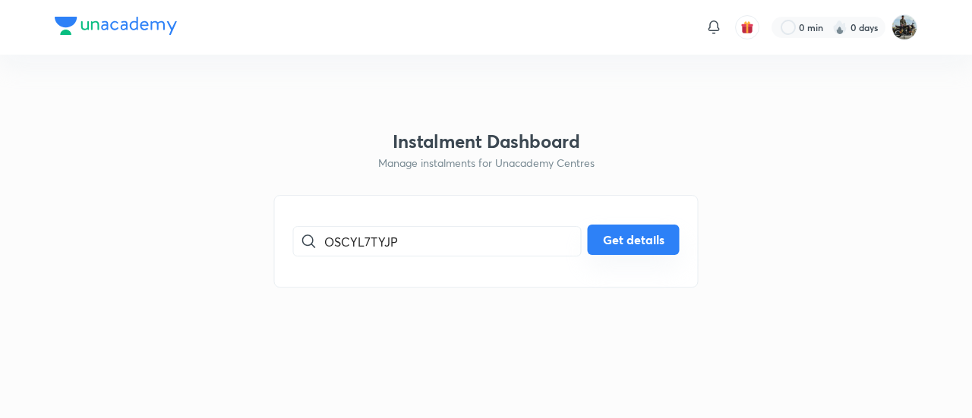
click at [609, 232] on button "Get details" at bounding box center [634, 240] width 92 height 30
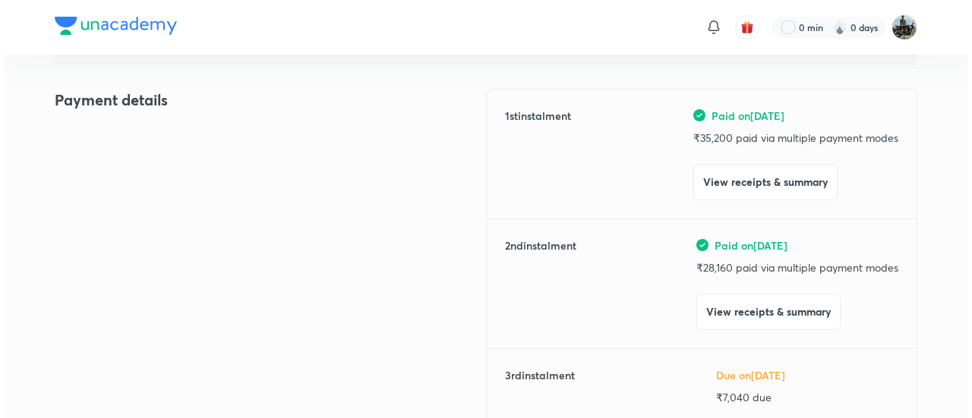
scroll to position [170, 0]
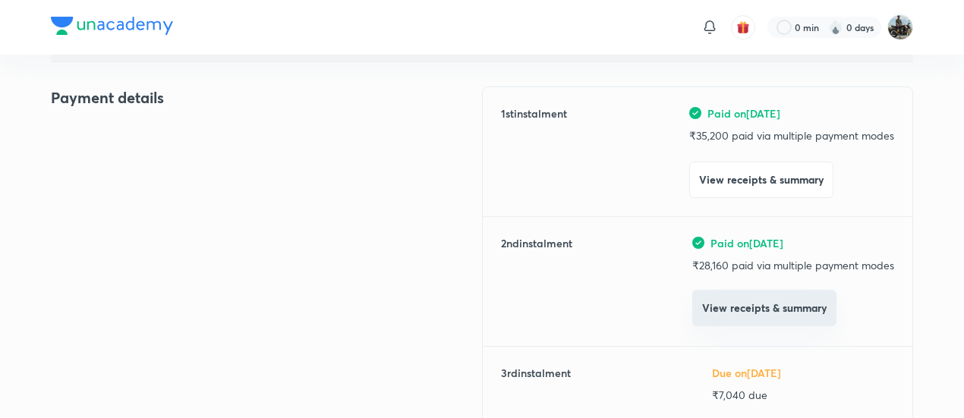
click at [717, 325] on button "View receipts & summary" at bounding box center [764, 308] width 144 height 36
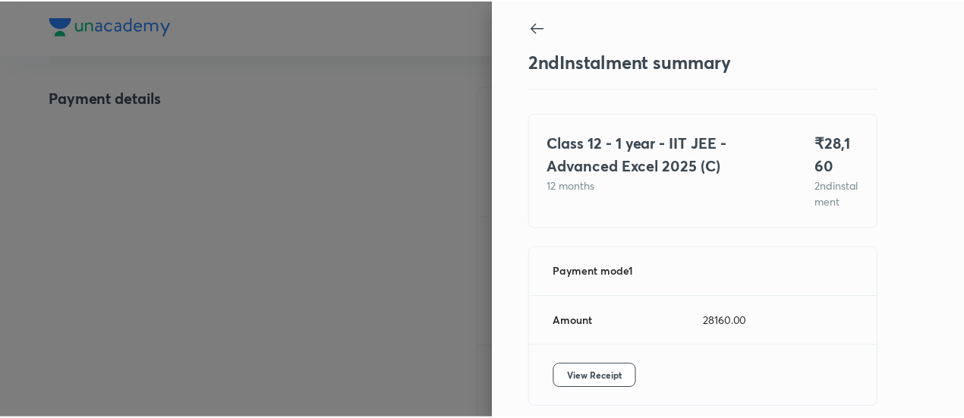
scroll to position [83, 0]
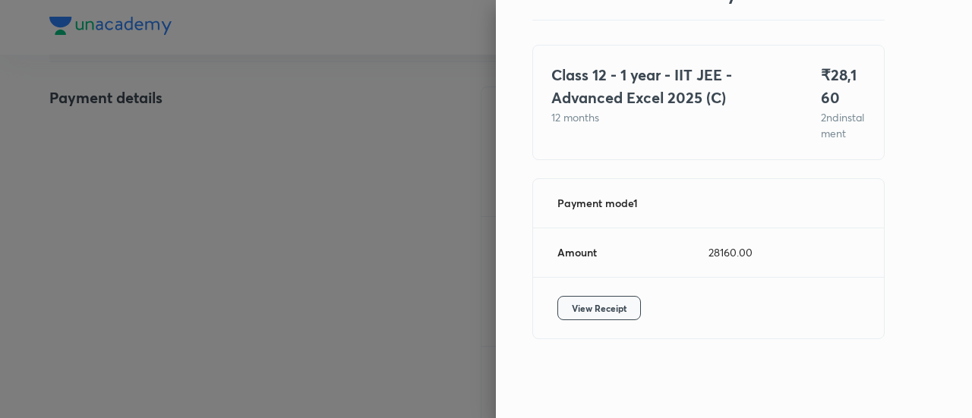
click at [572, 304] on span "View Receipt" at bounding box center [599, 308] width 55 height 15
click at [149, 193] on div at bounding box center [486, 209] width 972 height 418
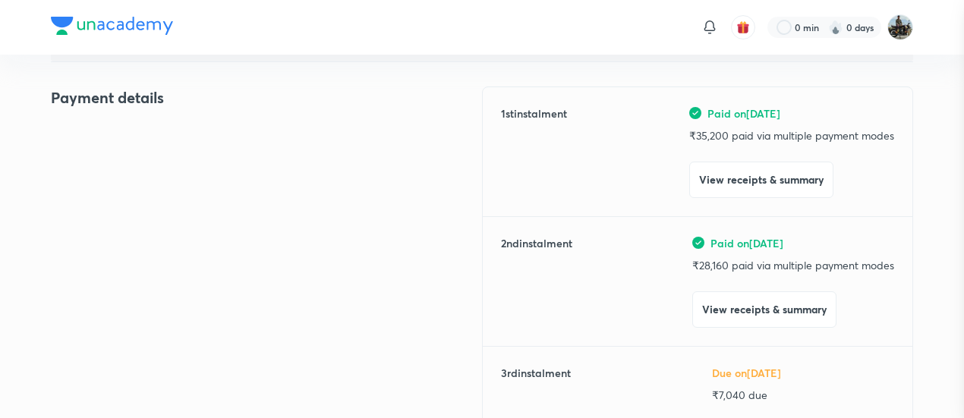
click at [149, 193] on div at bounding box center [482, 209] width 964 height 418
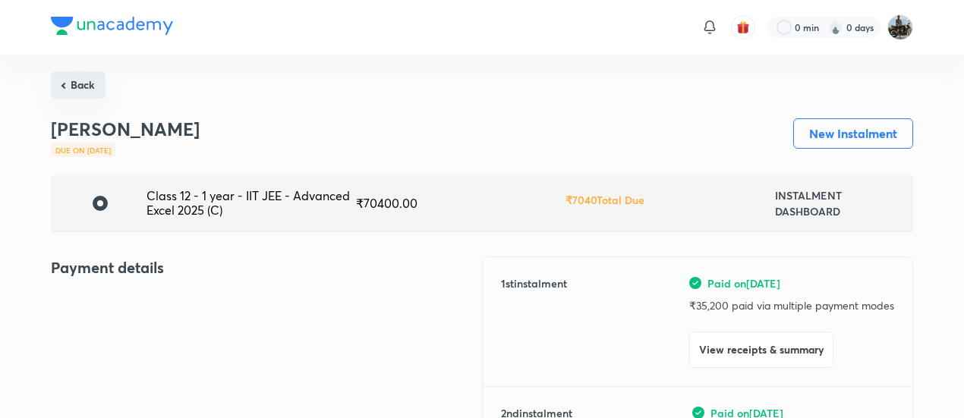
click at [80, 95] on button "Back" at bounding box center [78, 84] width 55 height 27
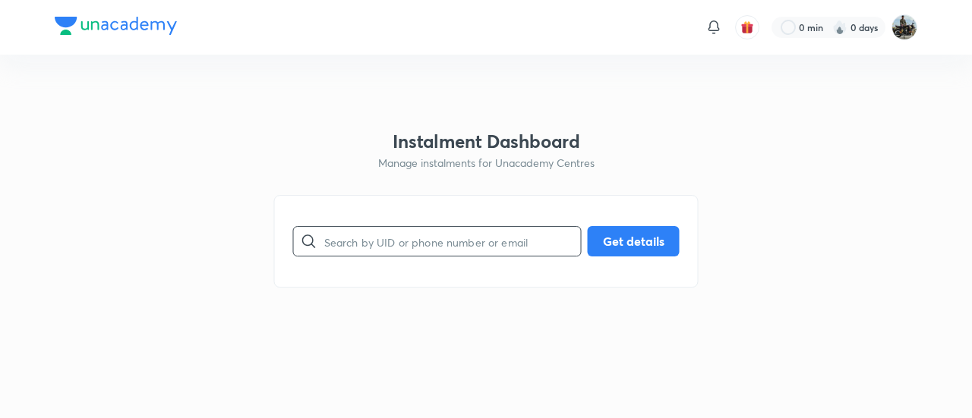
click at [389, 247] on input "text" at bounding box center [452, 241] width 257 height 39
paste input "7MOZPRUG4L"
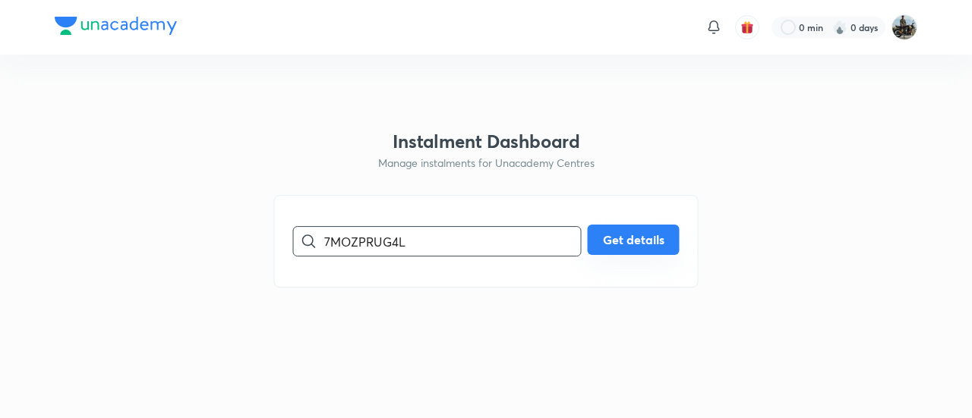
type input "7MOZPRUG4L"
click at [621, 248] on button "Get details" at bounding box center [634, 240] width 92 height 30
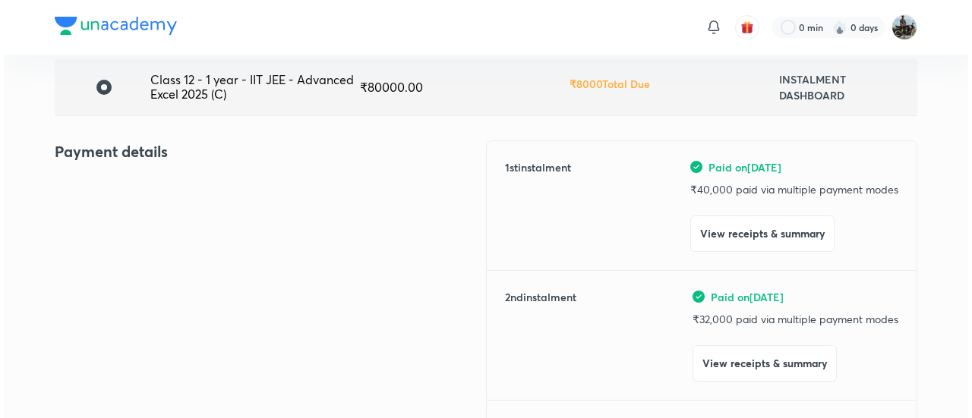
scroll to position [117, 0]
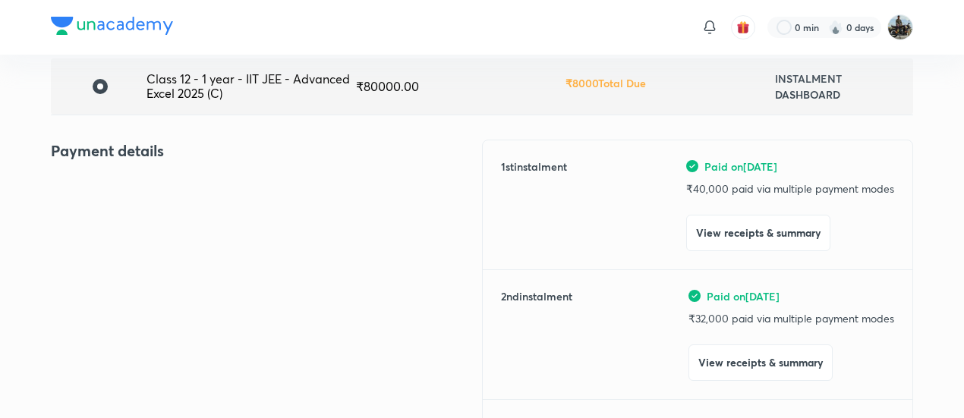
click at [689, 353] on button "View receipts & summary" at bounding box center [761, 363] width 144 height 36
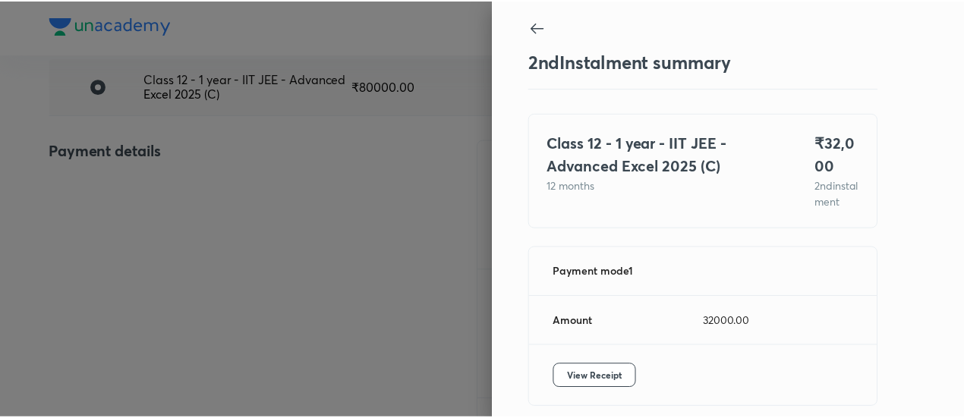
scroll to position [83, 0]
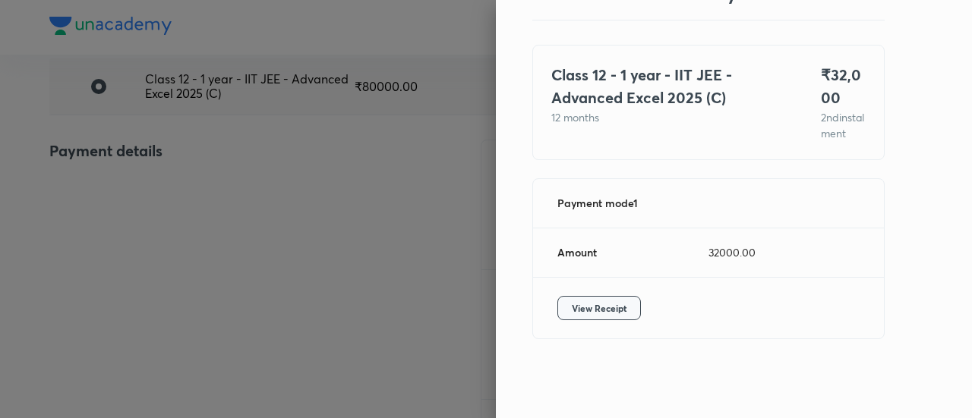
click at [588, 317] on button "View Receipt" at bounding box center [599, 308] width 84 height 24
click at [96, 244] on div at bounding box center [486, 209] width 972 height 418
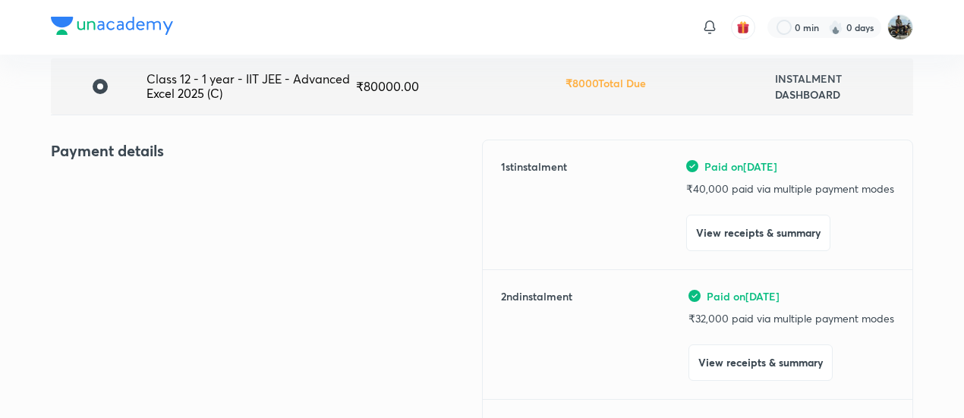
scroll to position [0, 0]
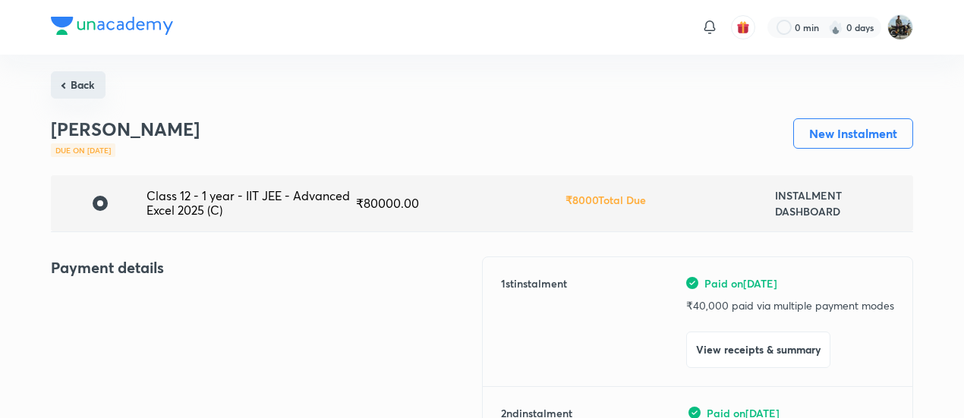
click at [80, 89] on button "Back" at bounding box center [78, 84] width 55 height 27
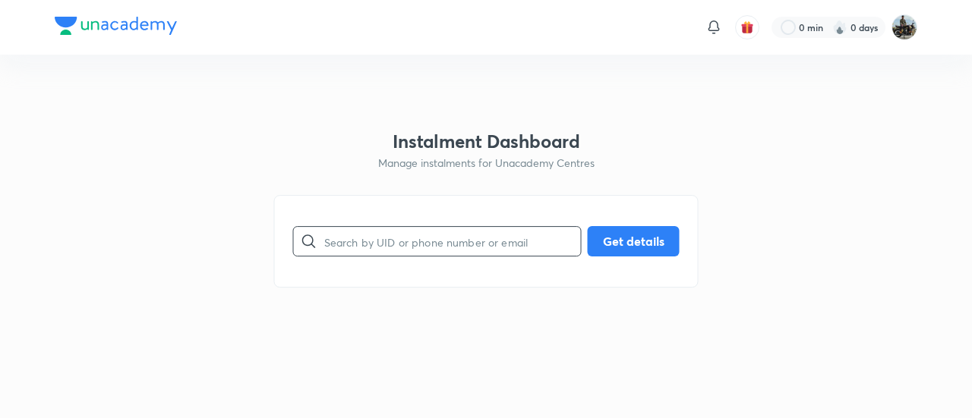
click at [420, 242] on input "text" at bounding box center [452, 241] width 257 height 39
paste input "D1F5A6OKZR"
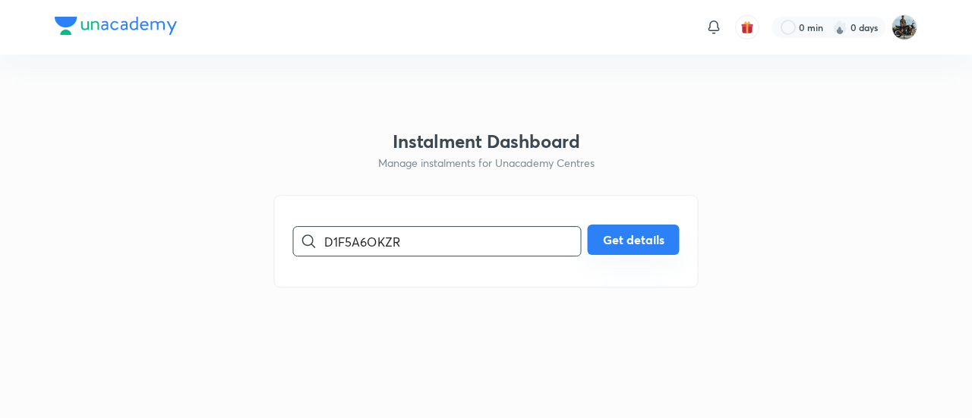
type input "D1F5A6OKZR"
click at [632, 235] on button "Get details" at bounding box center [634, 240] width 92 height 30
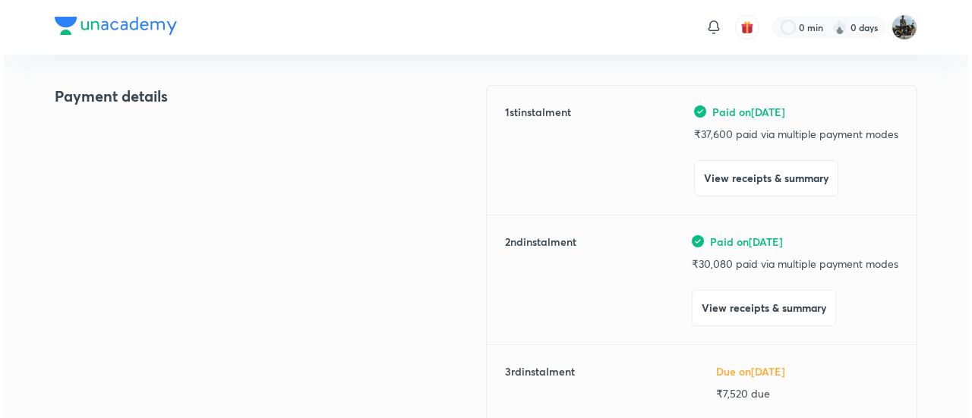
scroll to position [175, 0]
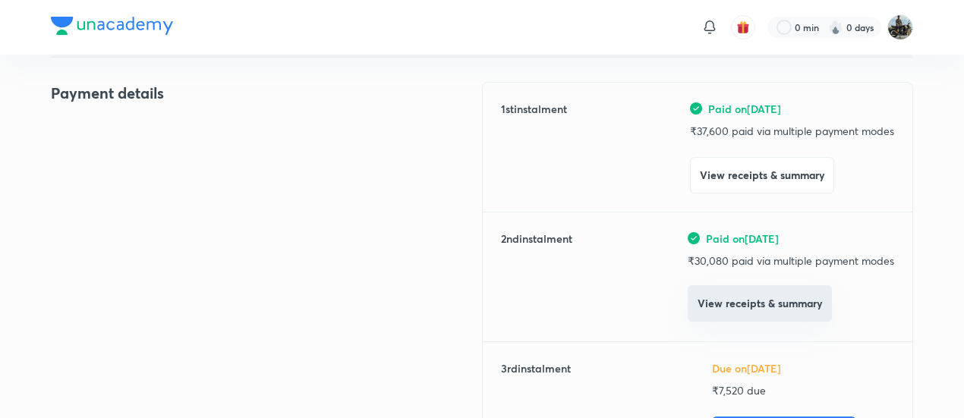
click at [716, 309] on button "View receipts & summary" at bounding box center [760, 303] width 144 height 36
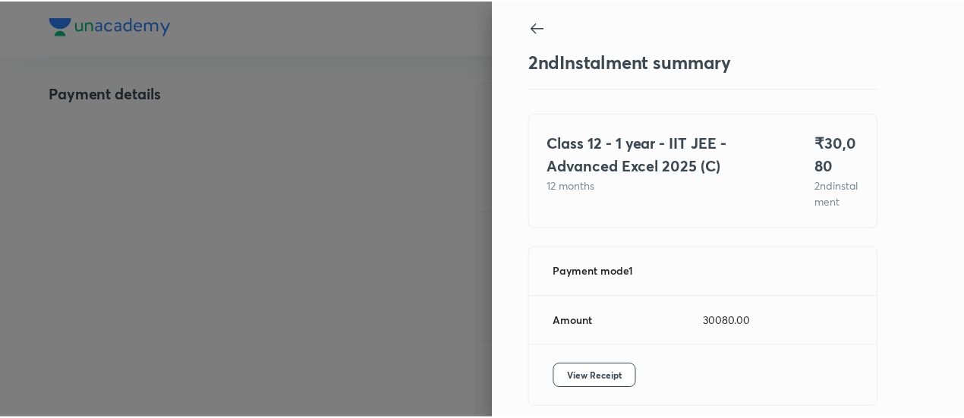
scroll to position [83, 0]
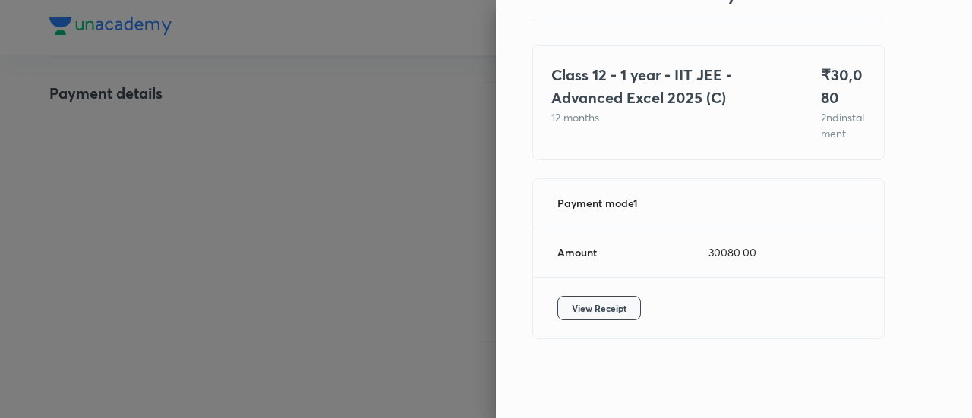
click at [594, 311] on span "View Receipt" at bounding box center [599, 308] width 55 height 15
click at [96, 184] on div at bounding box center [486, 209] width 972 height 418
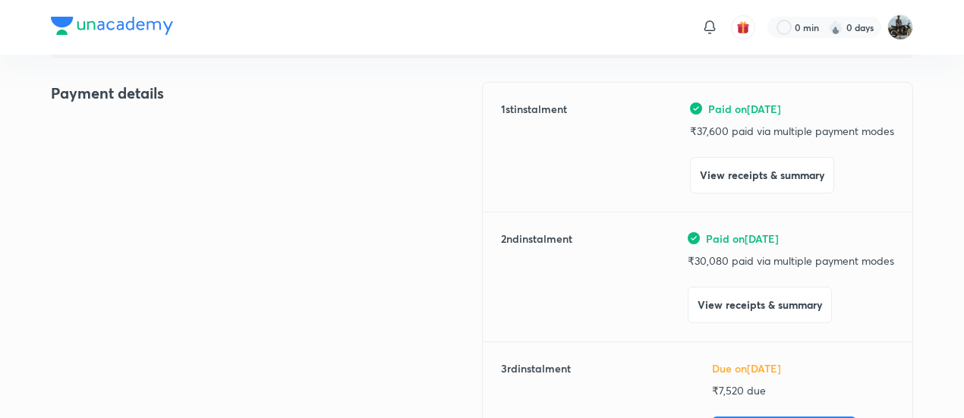
scroll to position [0, 0]
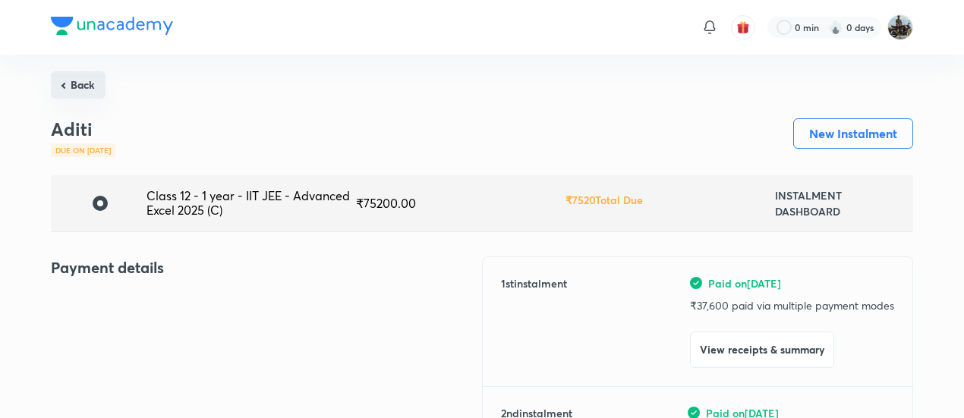
click at [80, 71] on button "Back" at bounding box center [78, 84] width 55 height 27
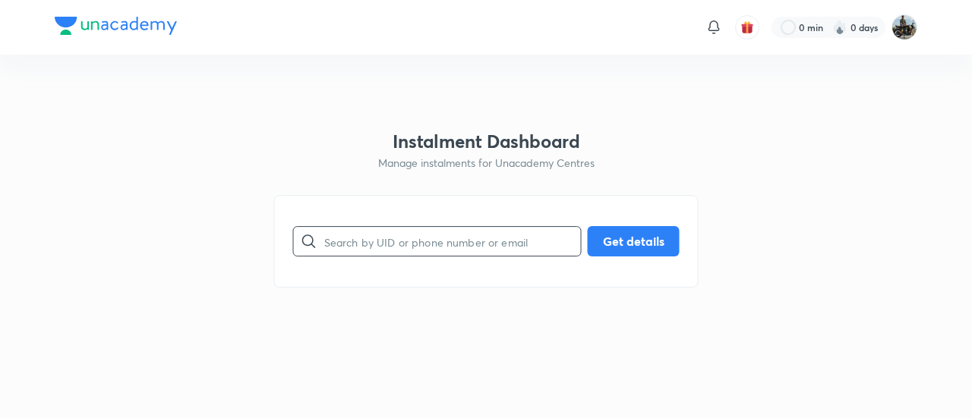
click at [402, 247] on input "text" at bounding box center [452, 241] width 257 height 39
paste input "SJP2GZK6I8"
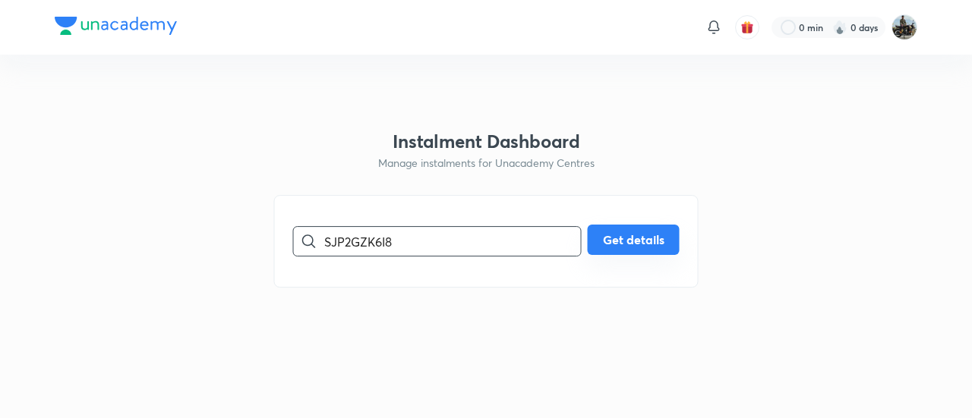
type input "SJP2GZK6I8"
click at [636, 253] on button "Get details" at bounding box center [634, 240] width 92 height 30
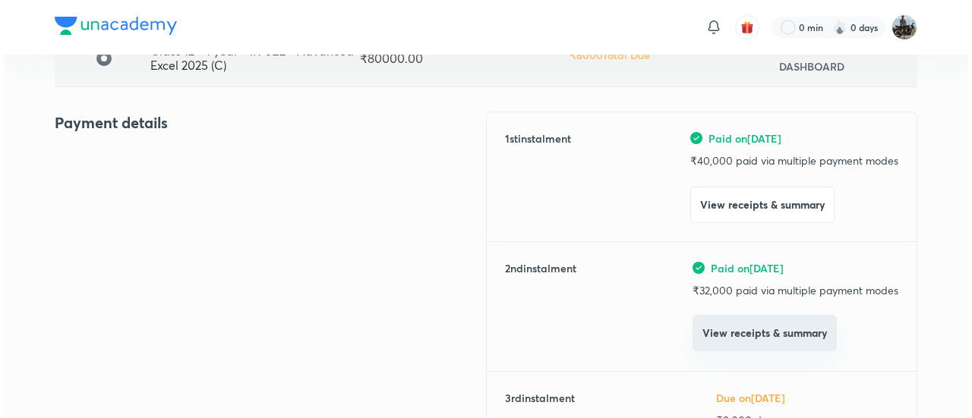
scroll to position [146, 0]
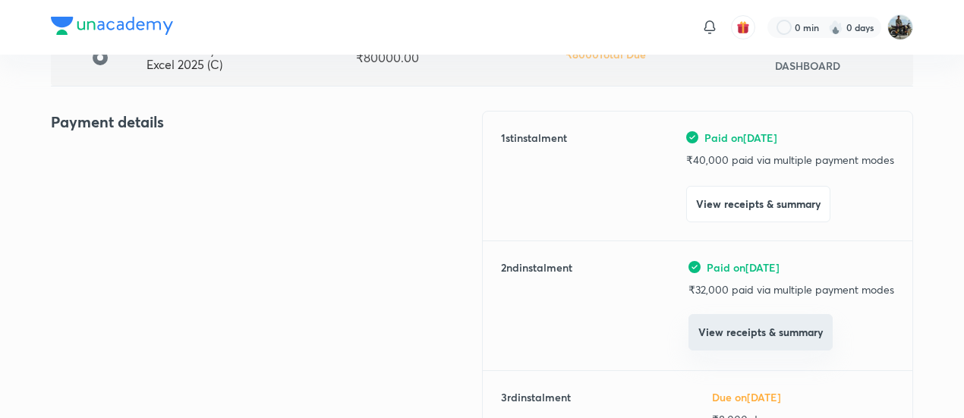
click at [728, 332] on button "View receipts & summary" at bounding box center [761, 332] width 144 height 36
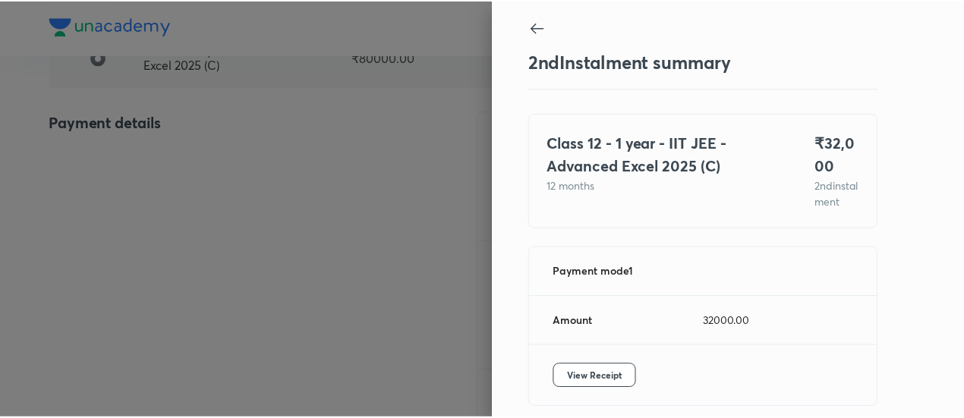
scroll to position [83, 0]
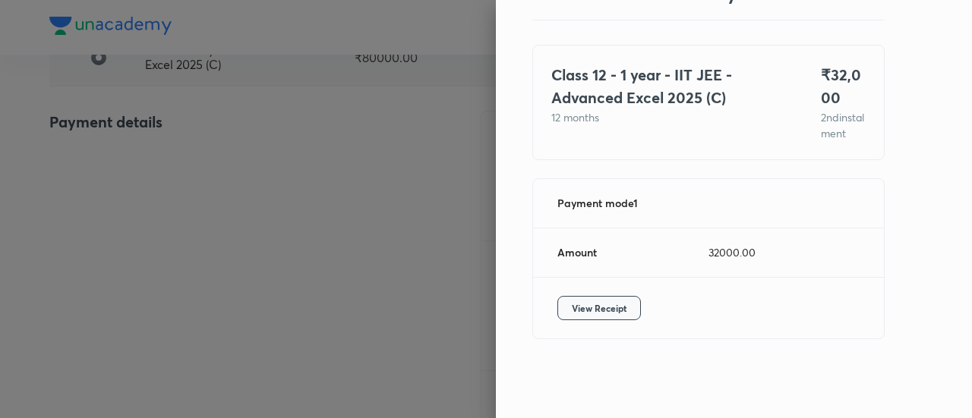
click at [580, 317] on button "View Receipt" at bounding box center [599, 308] width 84 height 24
click at [118, 153] on div at bounding box center [486, 209] width 972 height 418
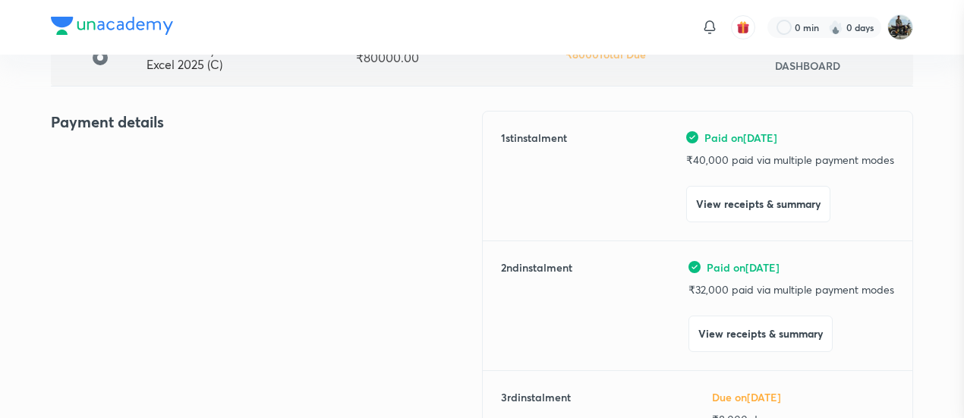
click at [118, 153] on div at bounding box center [482, 209] width 964 height 418
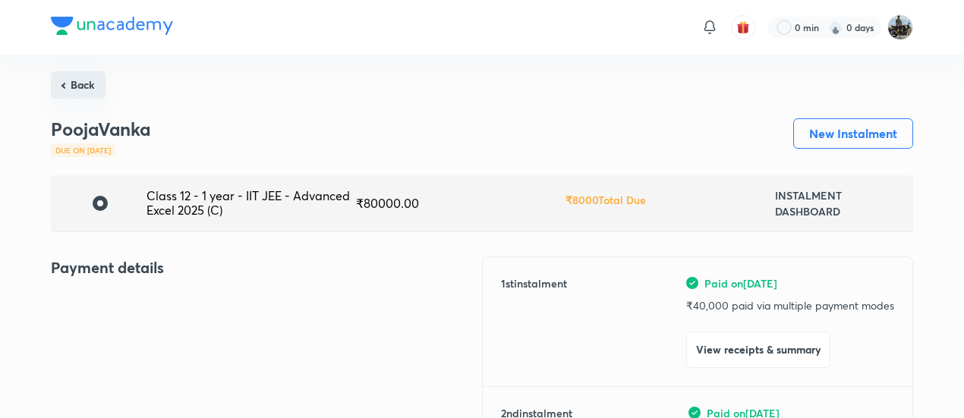
click at [88, 93] on button "Back" at bounding box center [78, 84] width 55 height 27
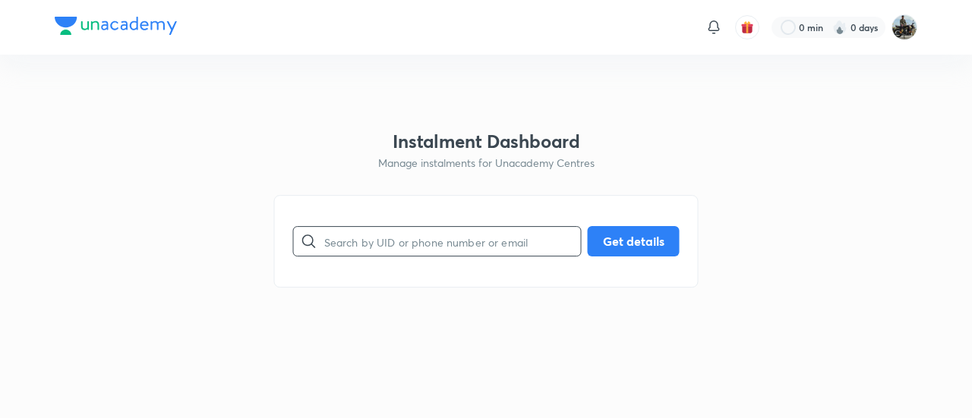
click at [401, 247] on input "text" at bounding box center [452, 241] width 257 height 39
paste input "CKO15I8Z0J"
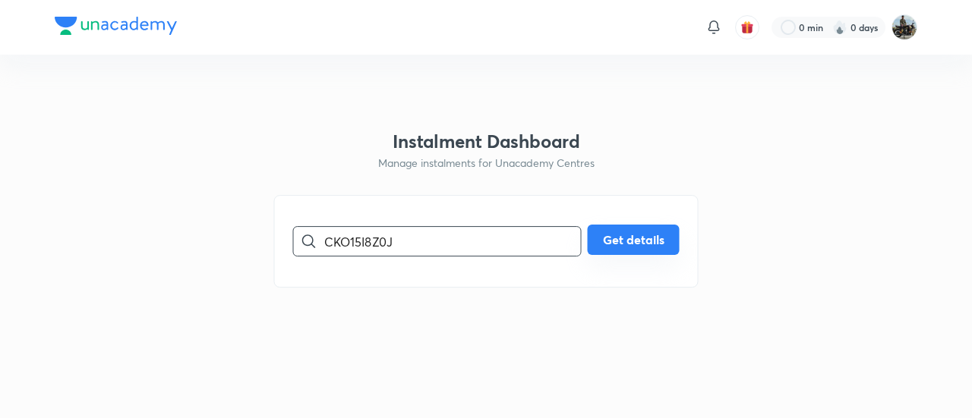
type input "CKO15I8Z0J"
click at [614, 241] on button "Get details" at bounding box center [634, 240] width 92 height 30
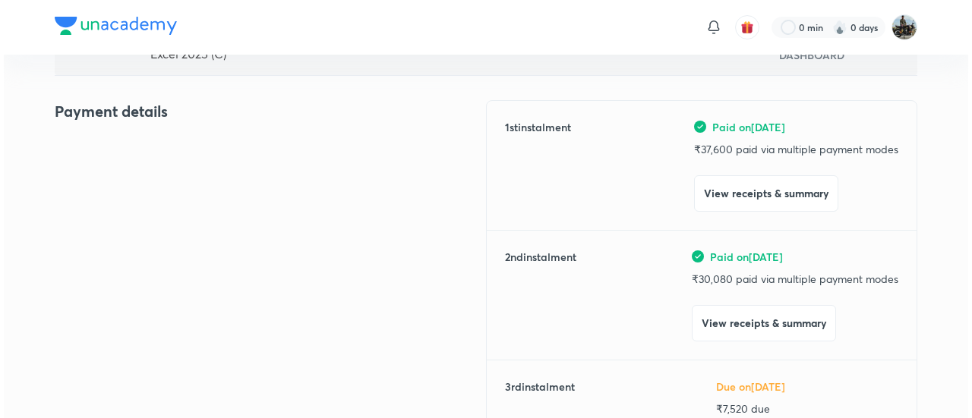
scroll to position [169, 0]
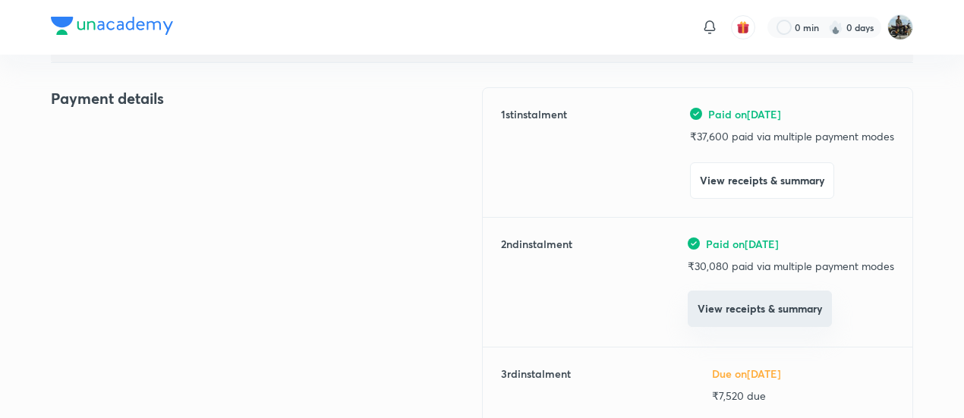
click at [738, 312] on button "View receipts & summary" at bounding box center [760, 309] width 144 height 36
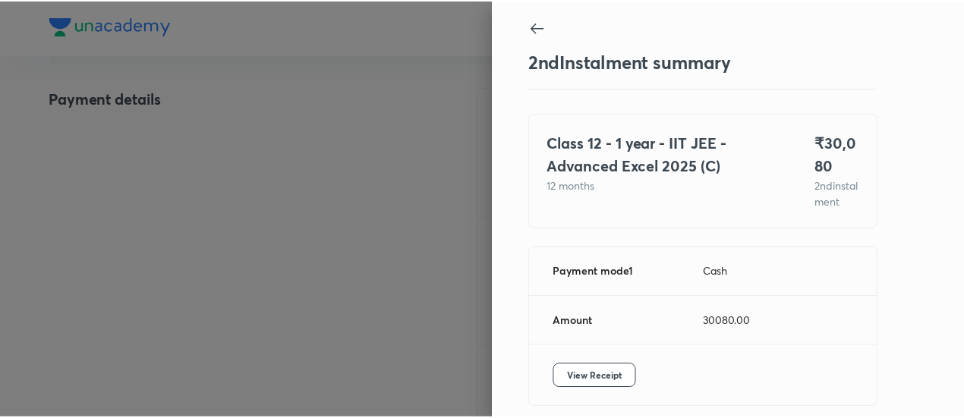
scroll to position [83, 0]
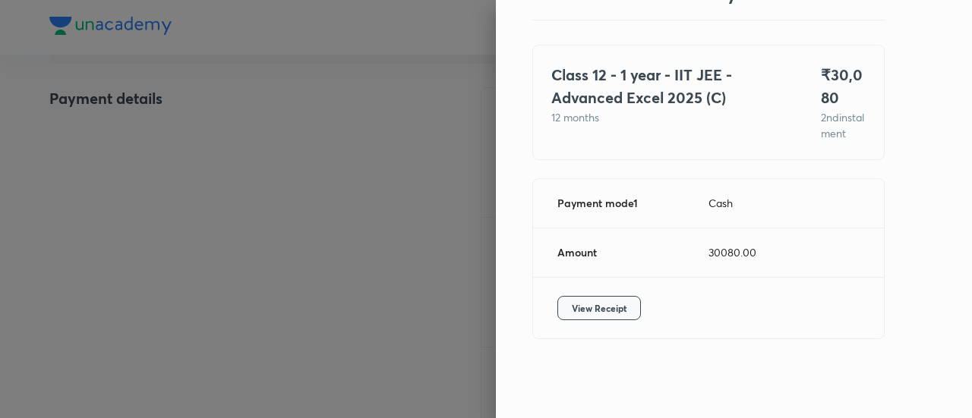
click at [591, 306] on span "View Receipt" at bounding box center [599, 308] width 55 height 15
click at [159, 131] on div at bounding box center [486, 209] width 972 height 418
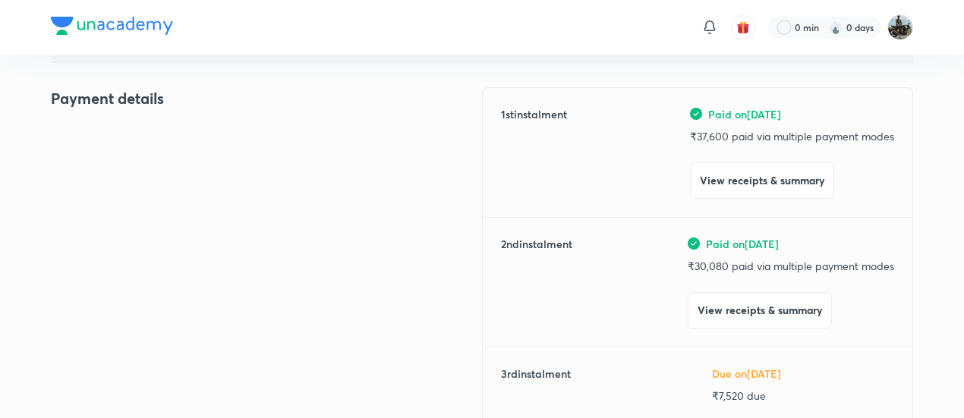
scroll to position [0, 0]
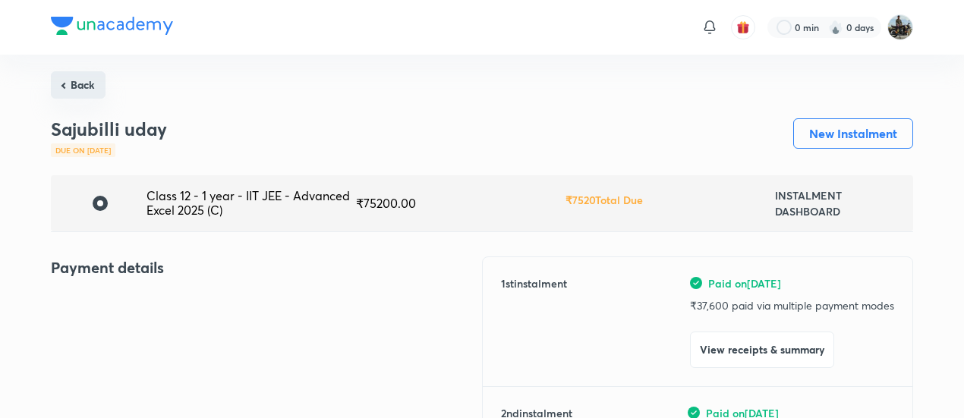
click at [77, 86] on button "Back" at bounding box center [78, 84] width 55 height 27
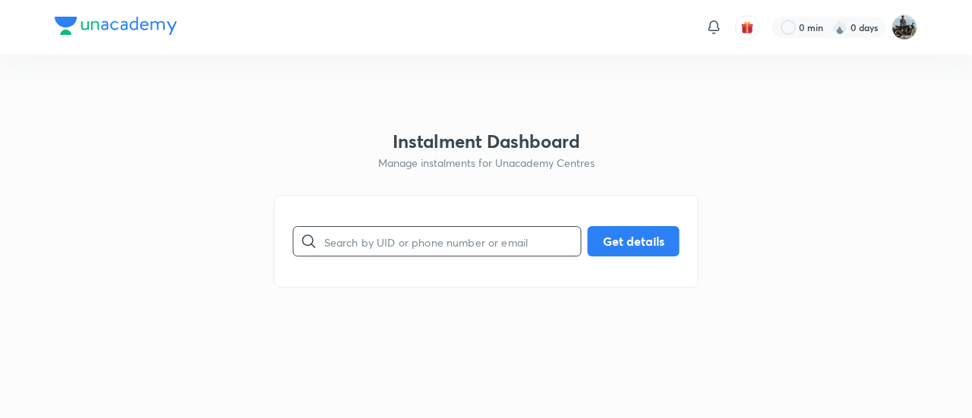
click at [392, 231] on input "text" at bounding box center [452, 241] width 257 height 39
paste input "X3ES2UCKOZ"
type input "X3ES2UCKOZ"
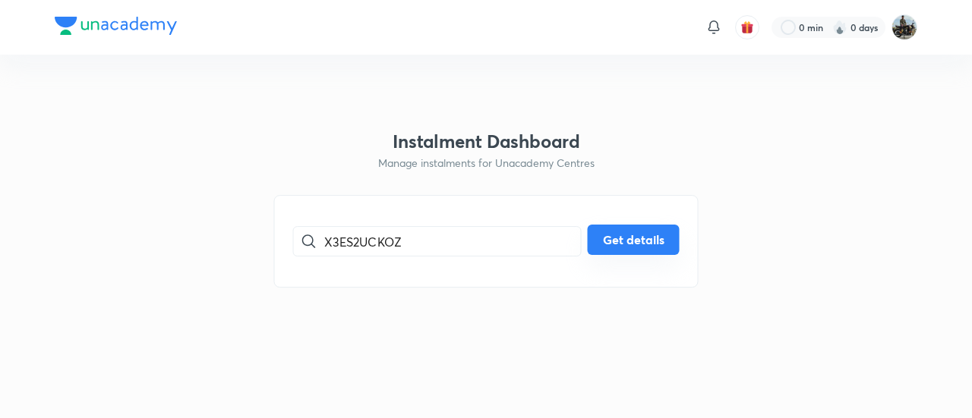
drag, startPoint x: 606, startPoint y: 219, endPoint x: 608, endPoint y: 250, distance: 30.5
click at [608, 250] on div "X3ES2UCKOZ ​ Get details" at bounding box center [486, 241] width 424 height 93
click at [608, 250] on button "Get details" at bounding box center [634, 240] width 92 height 30
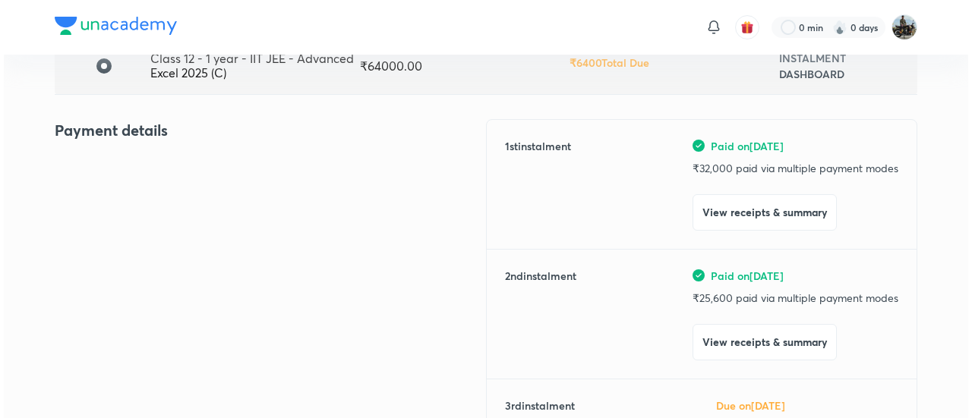
scroll to position [138, 0]
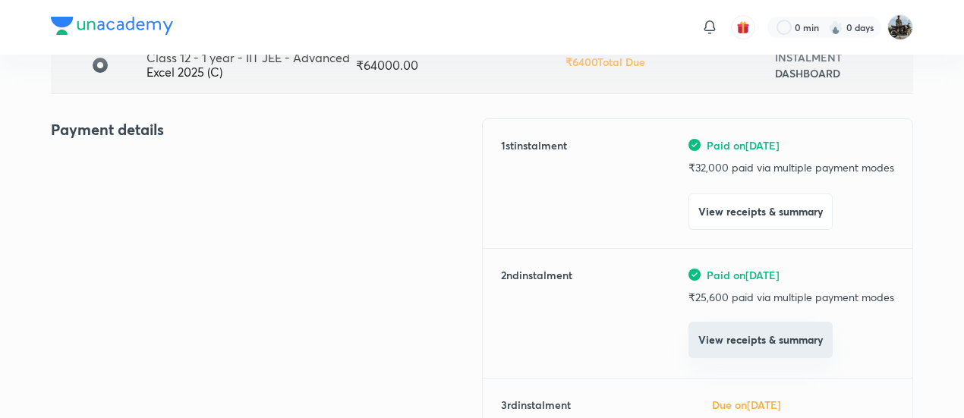
click at [768, 333] on button "View receipts & summary" at bounding box center [761, 340] width 144 height 36
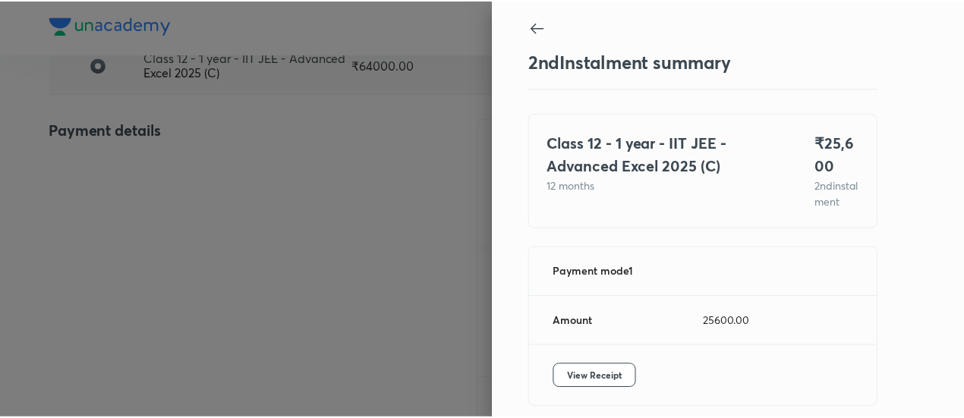
scroll to position [83, 0]
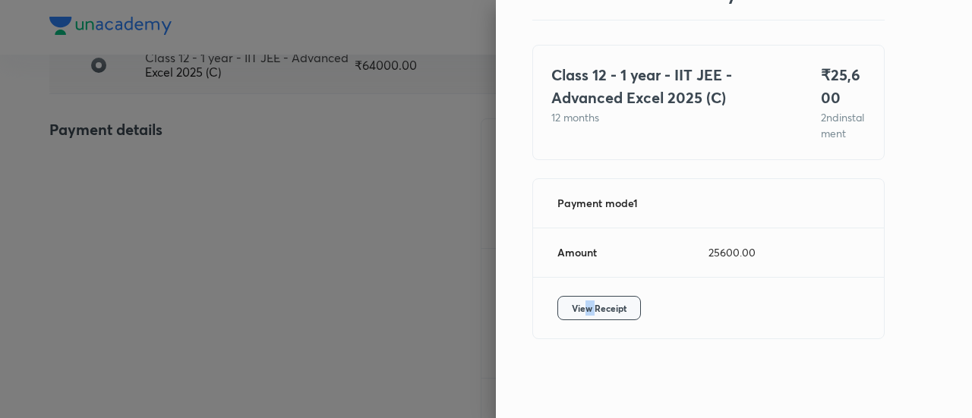
drag, startPoint x: 582, startPoint y: 294, endPoint x: 569, endPoint y: 308, distance: 19.4
click at [569, 308] on div "View Receipt" at bounding box center [708, 308] width 351 height 61
click at [572, 308] on span "View Receipt" at bounding box center [599, 308] width 55 height 15
click at [202, 172] on div at bounding box center [486, 209] width 972 height 418
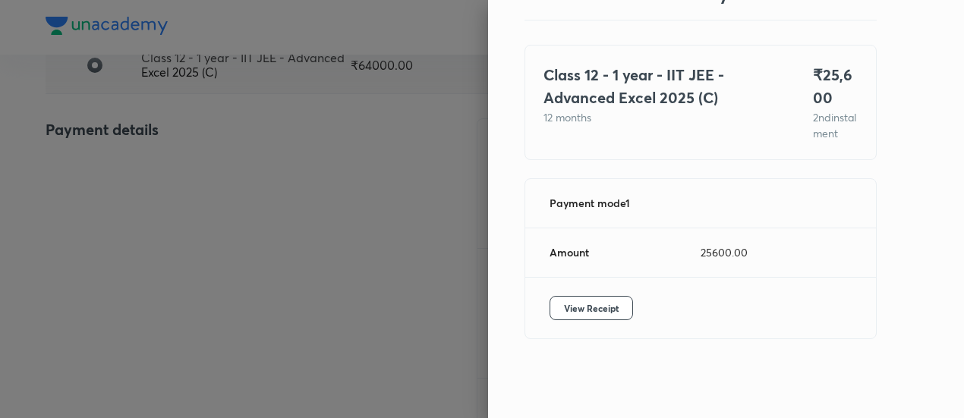
click at [202, 172] on div at bounding box center [482, 209] width 964 height 418
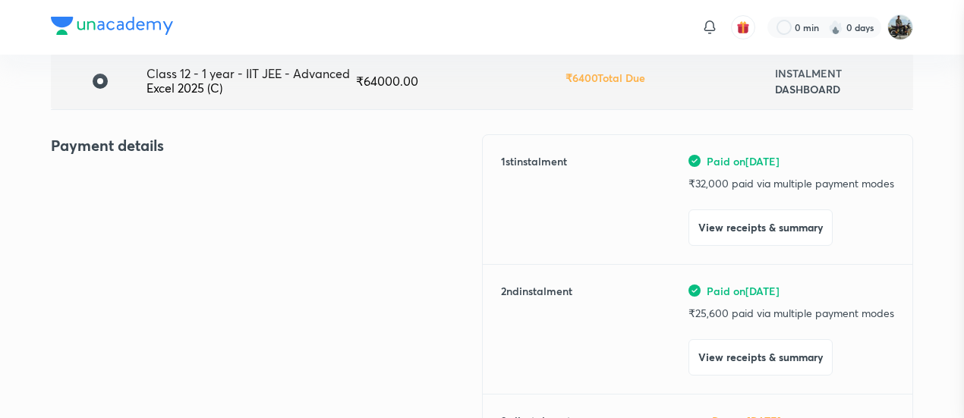
scroll to position [0, 0]
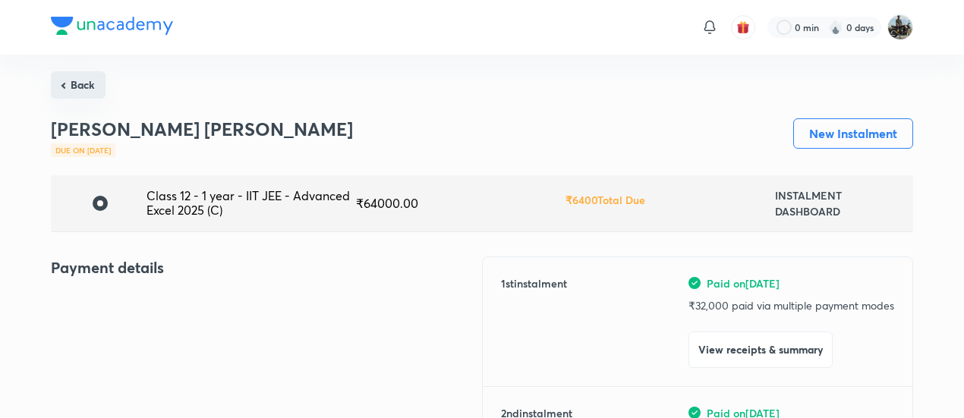
click at [65, 83] on button "Back" at bounding box center [78, 84] width 55 height 27
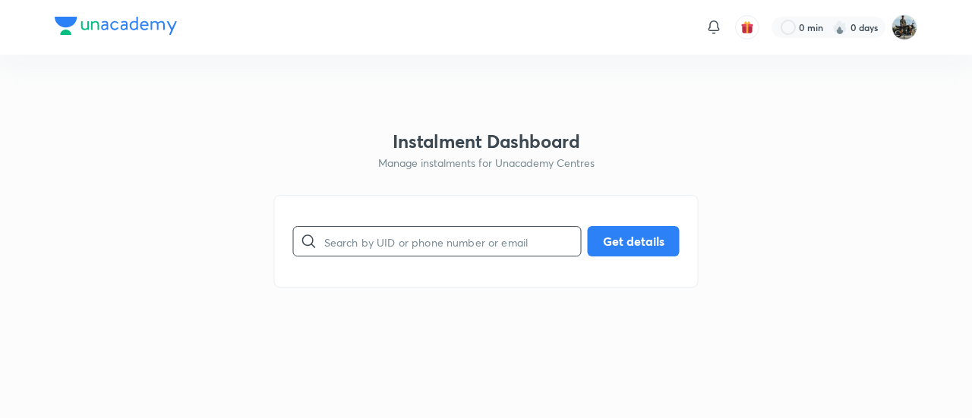
click at [389, 224] on input "text" at bounding box center [452, 241] width 257 height 39
paste input "BU6307B79D"
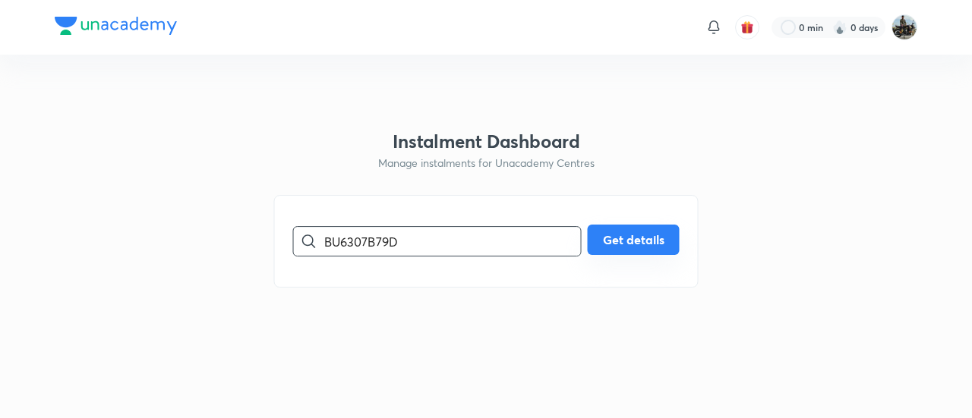
type input "BU6307B79D"
click at [623, 255] on button "Get details" at bounding box center [634, 240] width 92 height 30
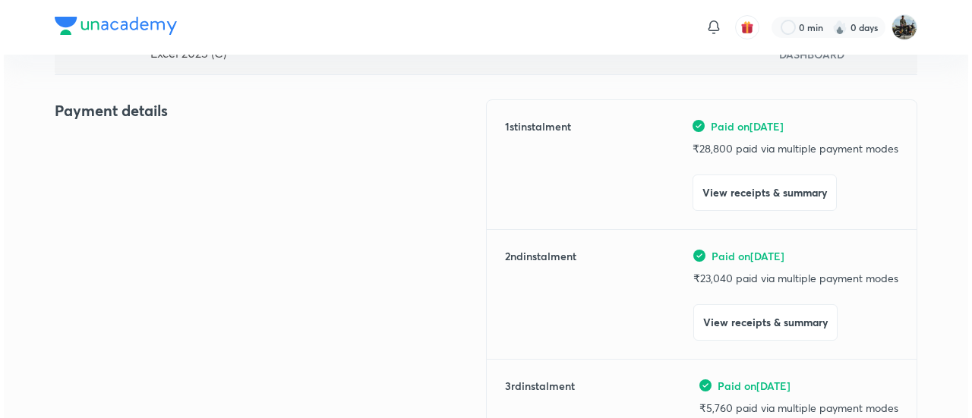
scroll to position [158, 0]
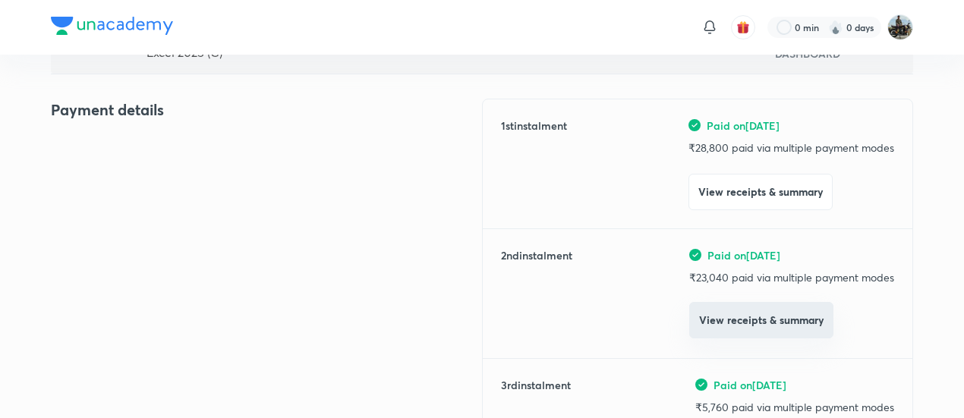
click at [708, 321] on button "View receipts & summary" at bounding box center [761, 320] width 144 height 36
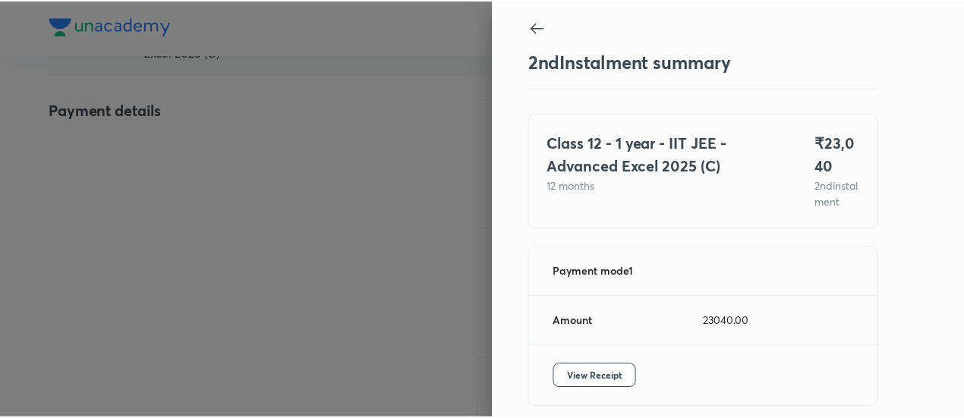
scroll to position [83, 0]
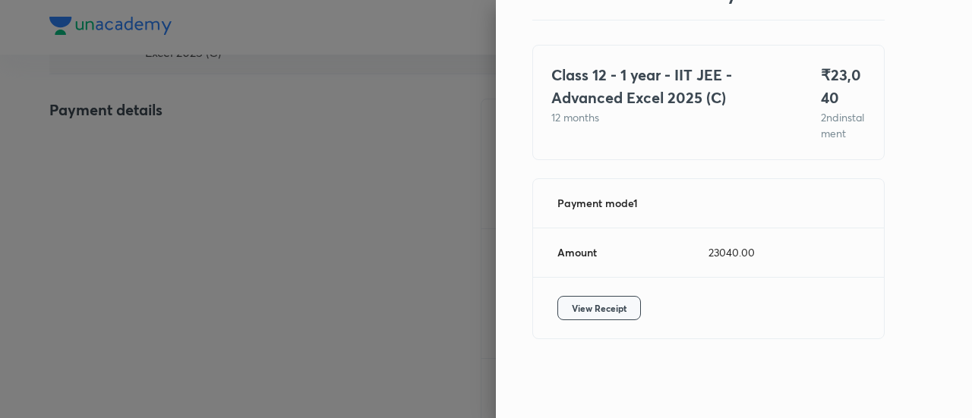
click at [589, 298] on button "View Receipt" at bounding box center [599, 308] width 84 height 24
click at [166, 152] on div at bounding box center [486, 209] width 972 height 418
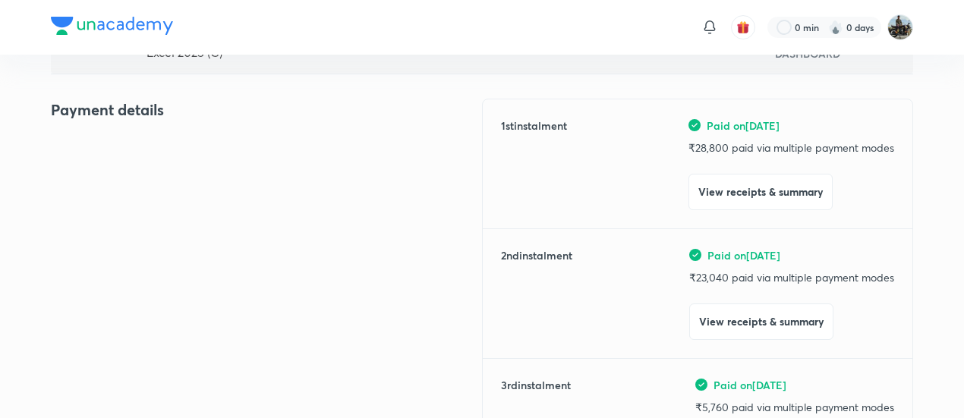
scroll to position [0, 0]
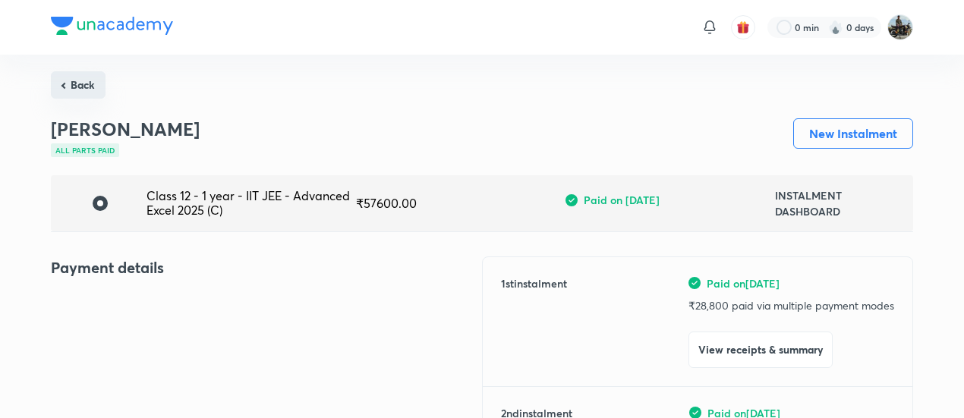
click at [87, 87] on button "Back" at bounding box center [78, 84] width 55 height 27
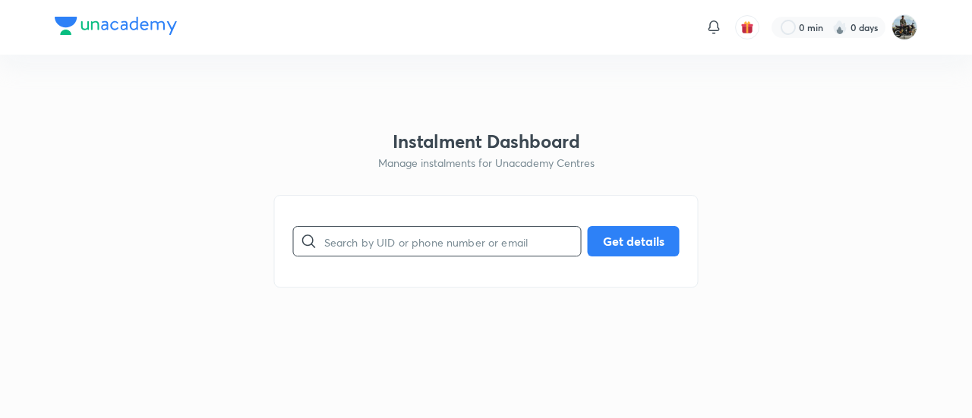
click at [387, 235] on input "text" at bounding box center [452, 241] width 257 height 39
paste input "FNAAUZ7F1A"
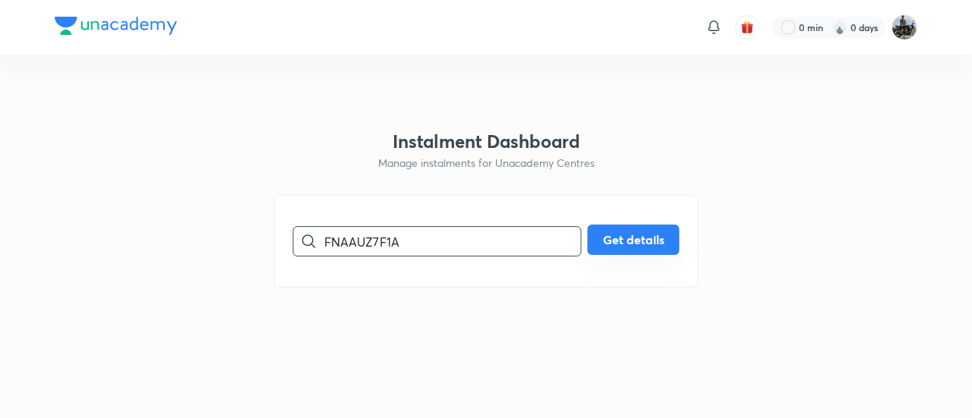
type input "FNAAUZ7F1A"
click at [608, 242] on button "Get details" at bounding box center [634, 240] width 92 height 30
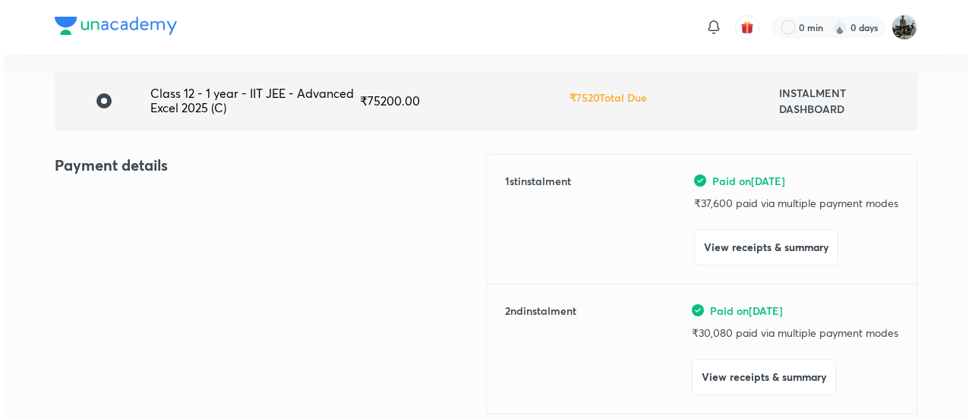
scroll to position [106, 0]
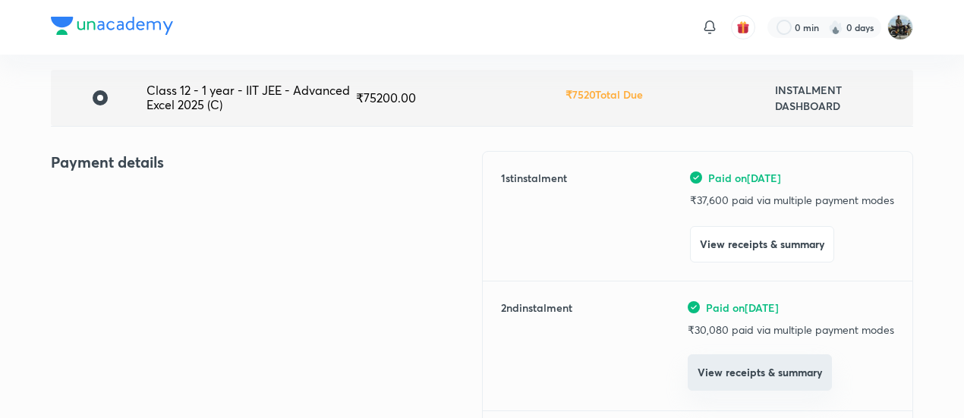
click at [723, 371] on button "View receipts & summary" at bounding box center [760, 373] width 144 height 36
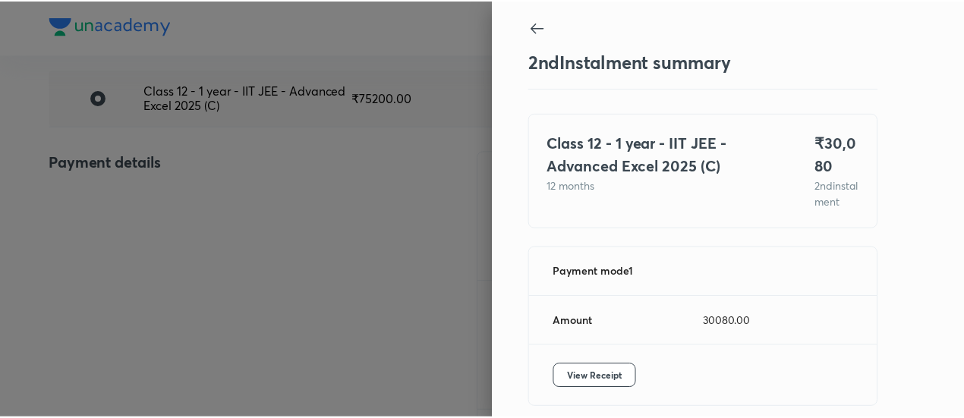
scroll to position [83, 0]
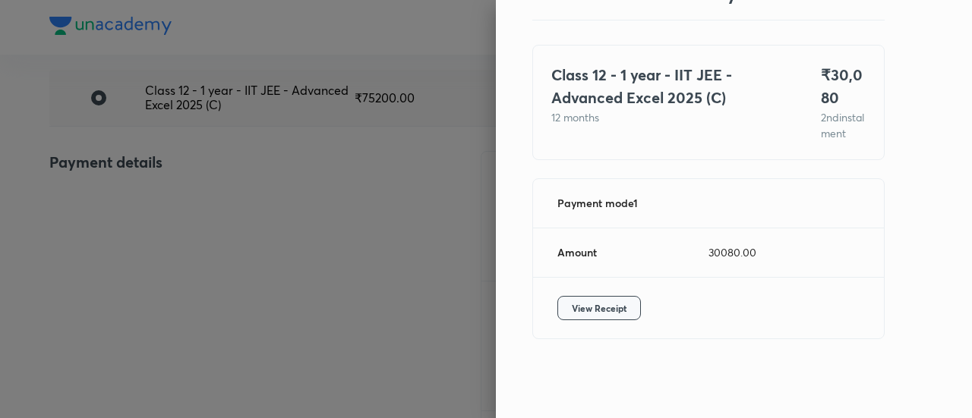
click at [572, 303] on span "View Receipt" at bounding box center [599, 308] width 55 height 15
click at [150, 216] on div at bounding box center [486, 209] width 972 height 418
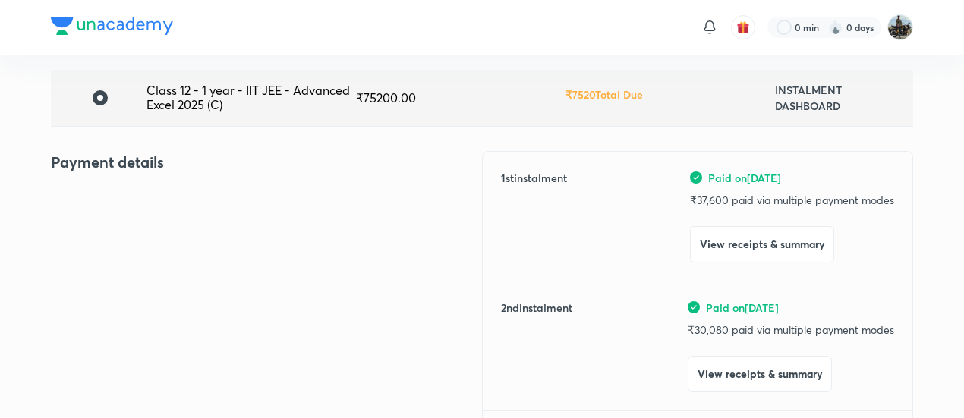
scroll to position [0, 0]
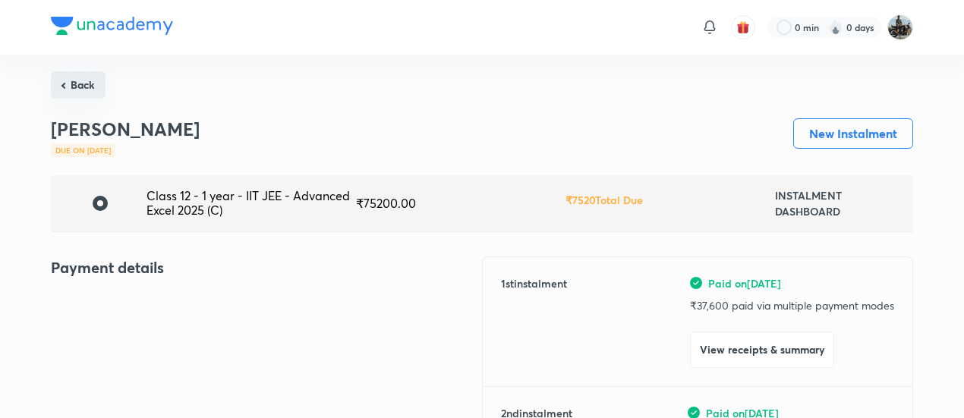
click at [95, 75] on button "Back" at bounding box center [78, 84] width 55 height 27
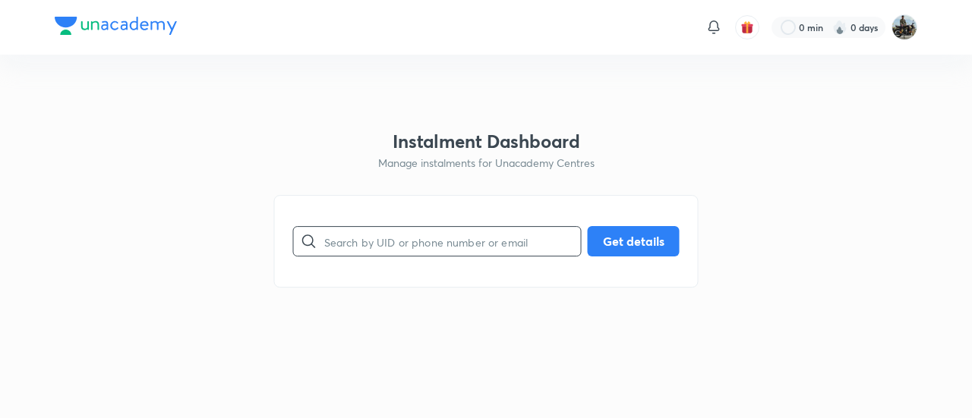
click at [410, 229] on input "text" at bounding box center [452, 241] width 257 height 39
paste input "QJ4Q086WIT"
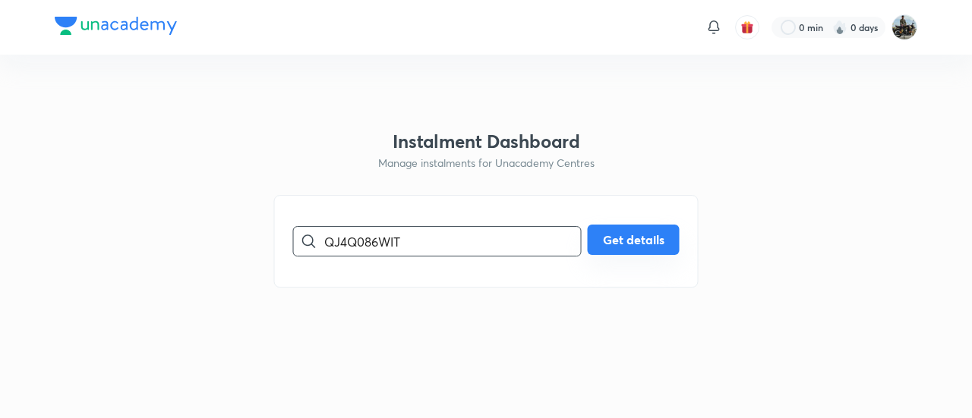
type input "QJ4Q086WIT"
click at [601, 231] on button "Get details" at bounding box center [634, 240] width 92 height 30
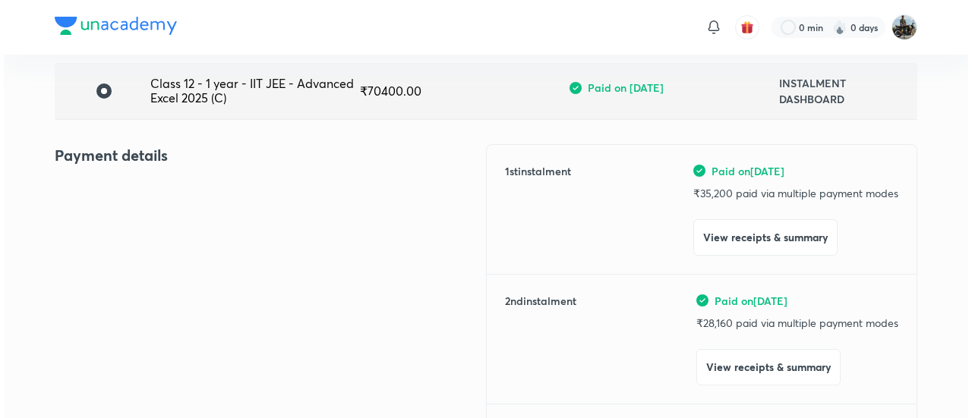
scroll to position [118, 0]
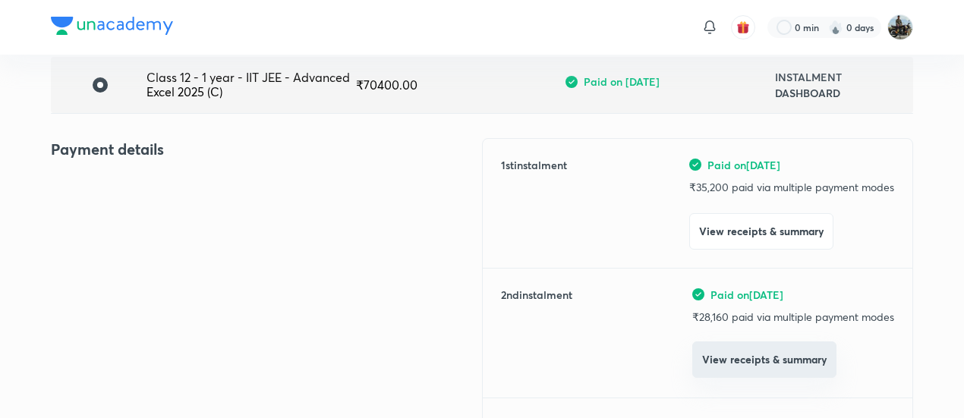
click at [721, 346] on button "View receipts & summary" at bounding box center [764, 360] width 144 height 36
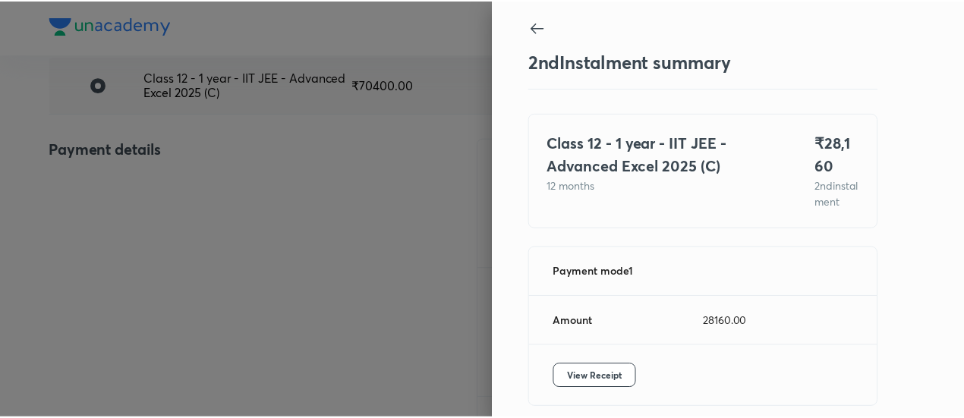
scroll to position [83, 0]
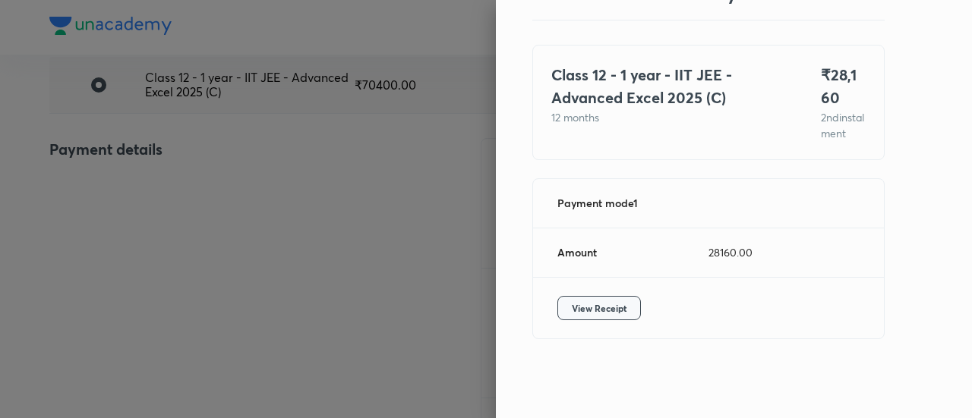
click at [588, 300] on button "View Receipt" at bounding box center [599, 308] width 84 height 24
click at [189, 154] on div at bounding box center [486, 209] width 972 height 418
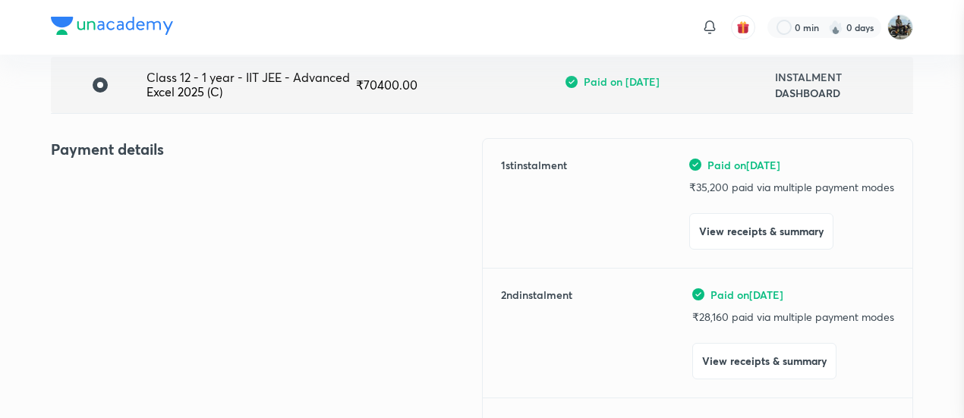
click at [189, 154] on div at bounding box center [482, 209] width 964 height 418
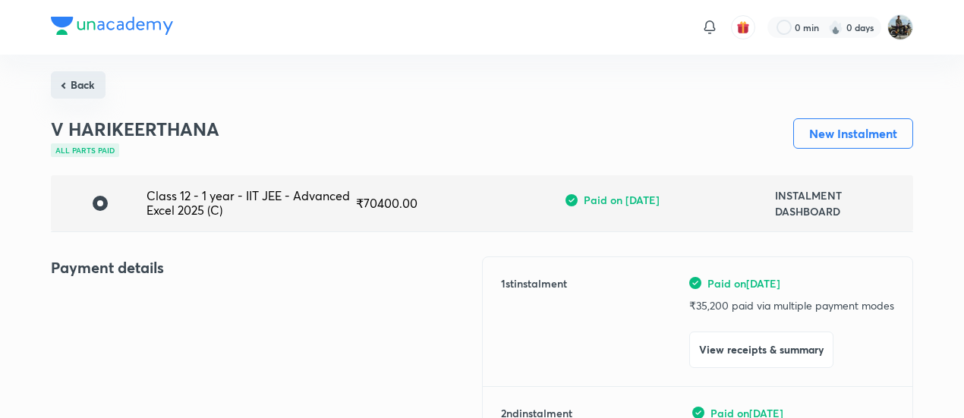
click at [100, 84] on button "Back" at bounding box center [78, 84] width 55 height 27
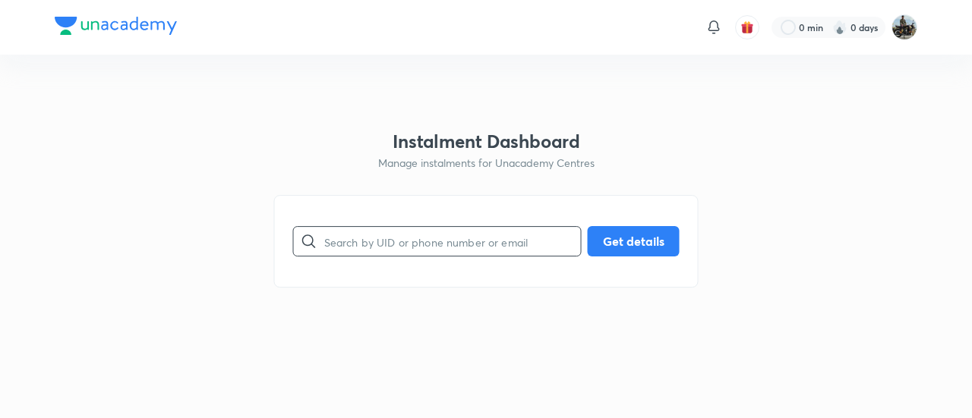
click at [434, 247] on input "text" at bounding box center [452, 241] width 257 height 39
paste input "G8C5EX0ULU"
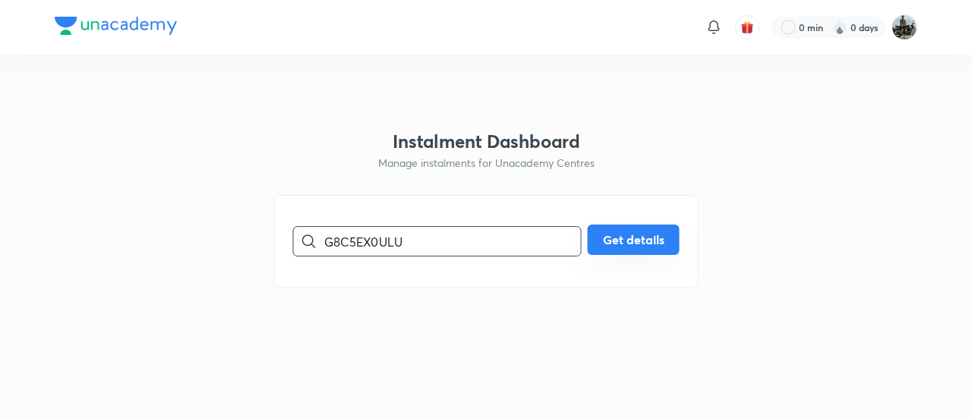
type input "G8C5EX0ULU"
click at [635, 256] on div "G8C5EX0ULU ​ Get details" at bounding box center [486, 241] width 386 height 30
click at [619, 235] on button "Get details" at bounding box center [634, 240] width 92 height 30
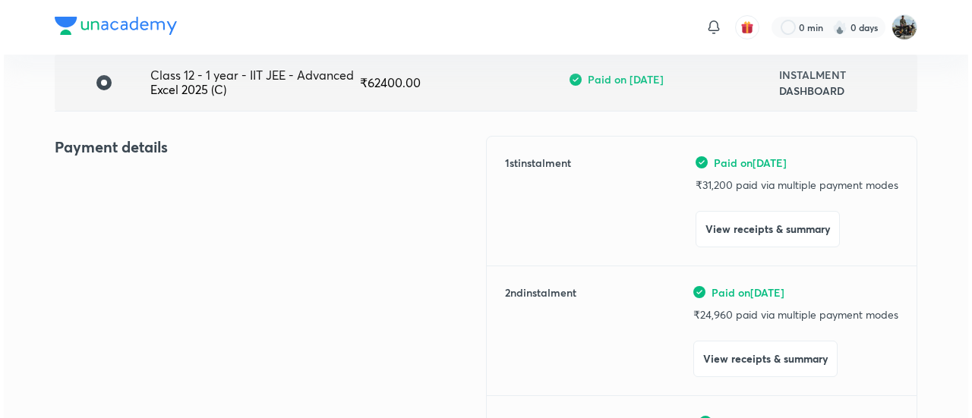
scroll to position [126, 0]
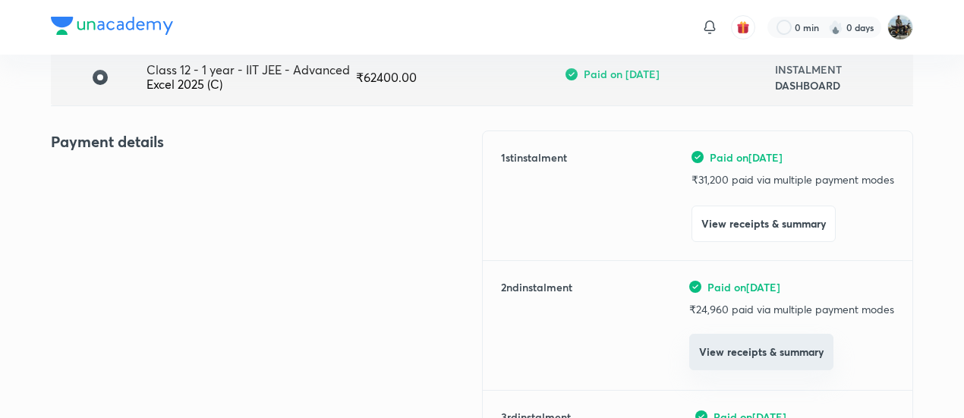
click at [719, 350] on button "View receipts & summary" at bounding box center [761, 352] width 144 height 36
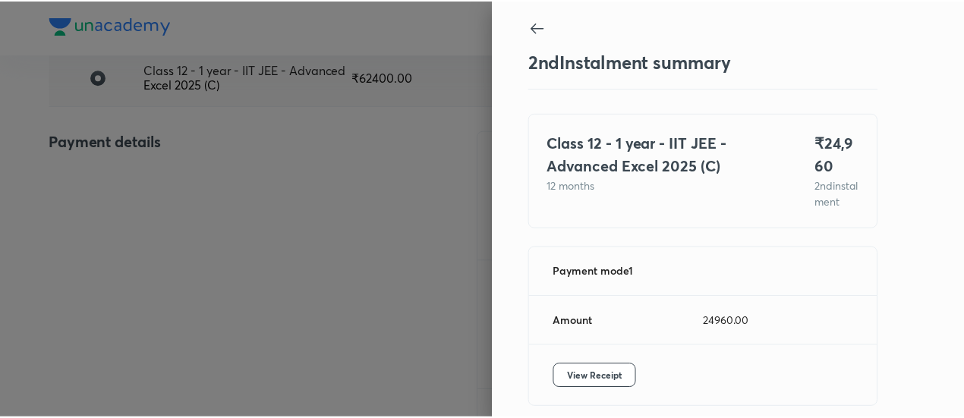
scroll to position [83, 0]
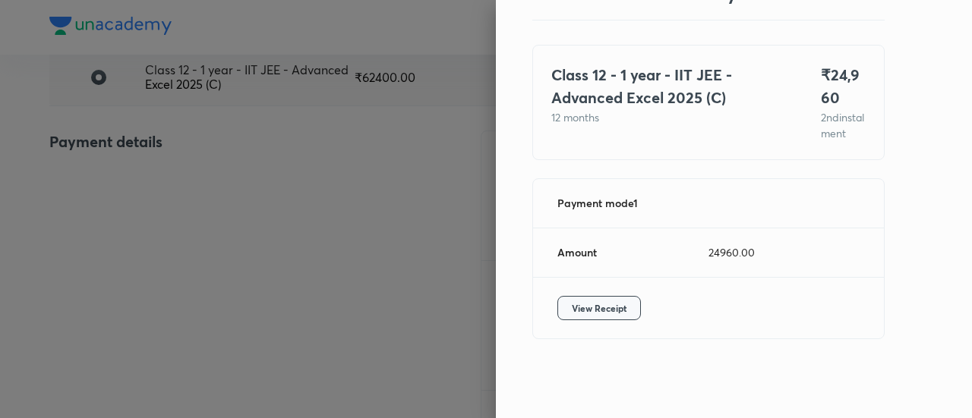
click at [589, 314] on span "View Receipt" at bounding box center [599, 308] width 55 height 15
click at [108, 177] on div at bounding box center [486, 209] width 972 height 418
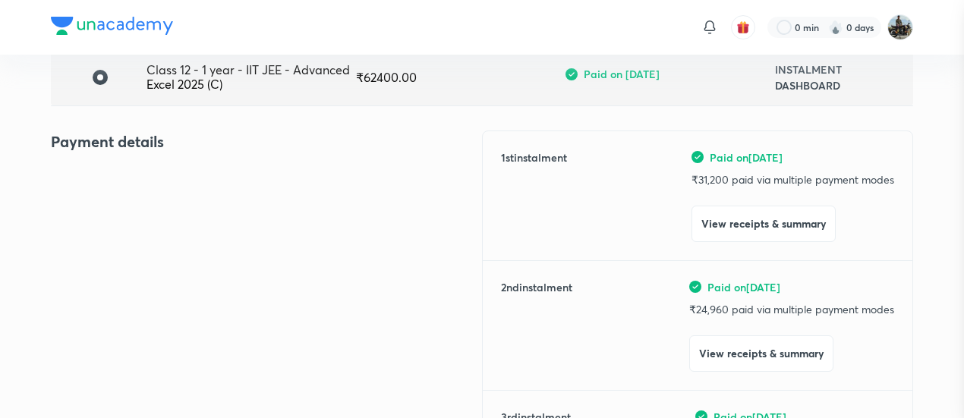
click at [108, 177] on div at bounding box center [482, 209] width 964 height 418
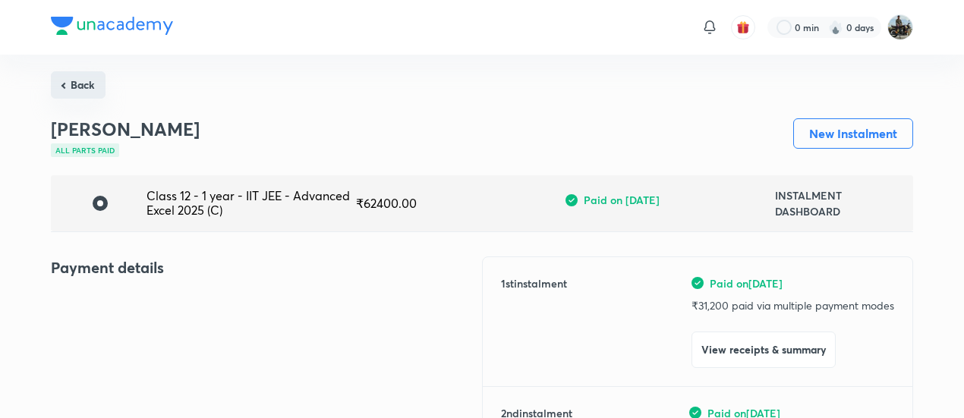
click at [79, 84] on button "Back" at bounding box center [78, 84] width 55 height 27
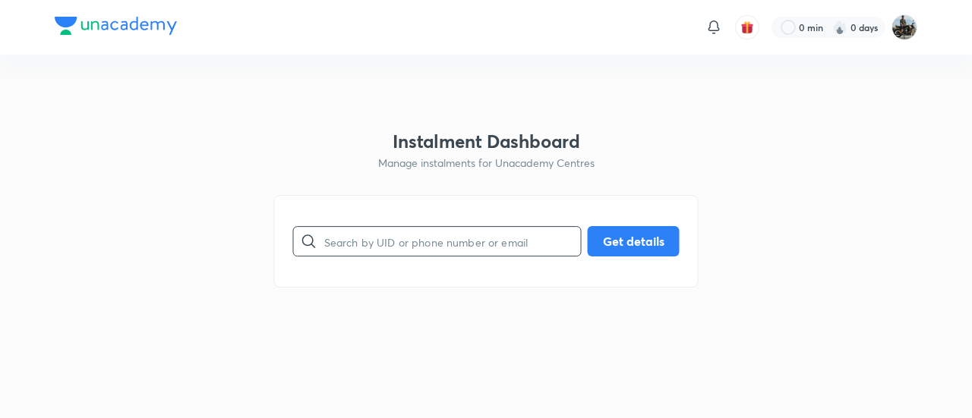
click at [466, 241] on input "text" at bounding box center [452, 241] width 257 height 39
paste input "WS53539GX1"
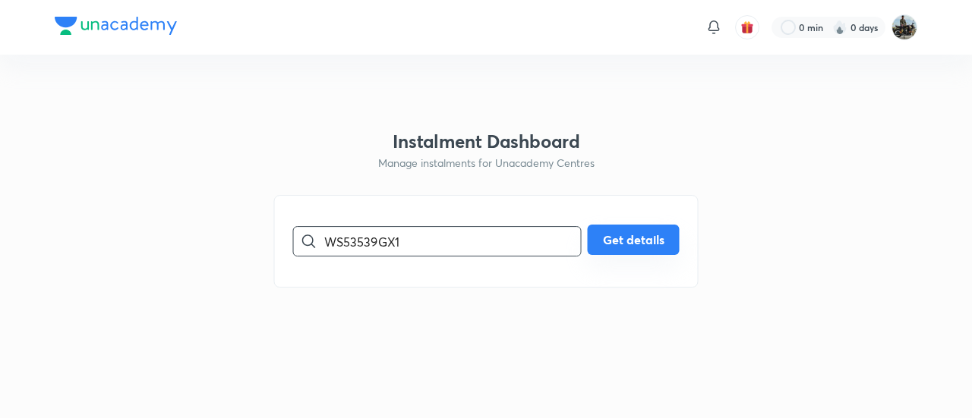
type input "WS53539GX1"
click at [656, 256] on div "WS53539GX1 ​ Get details" at bounding box center [486, 241] width 386 height 30
click at [636, 244] on button "Get details" at bounding box center [634, 240] width 92 height 30
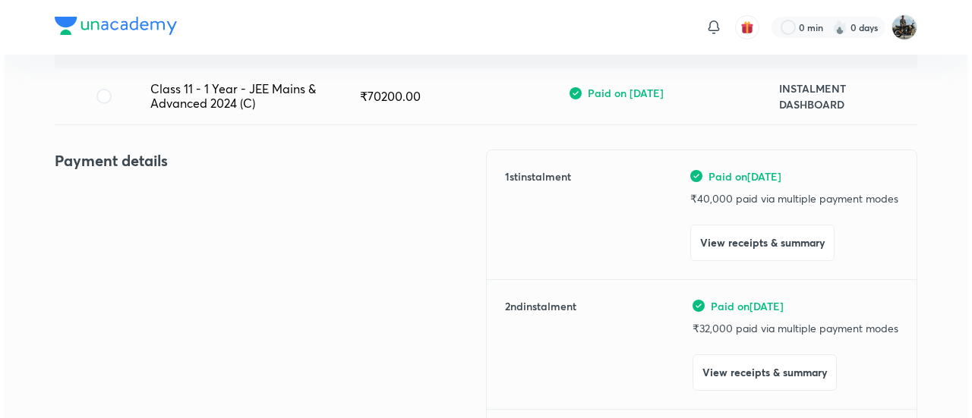
scroll to position [164, 0]
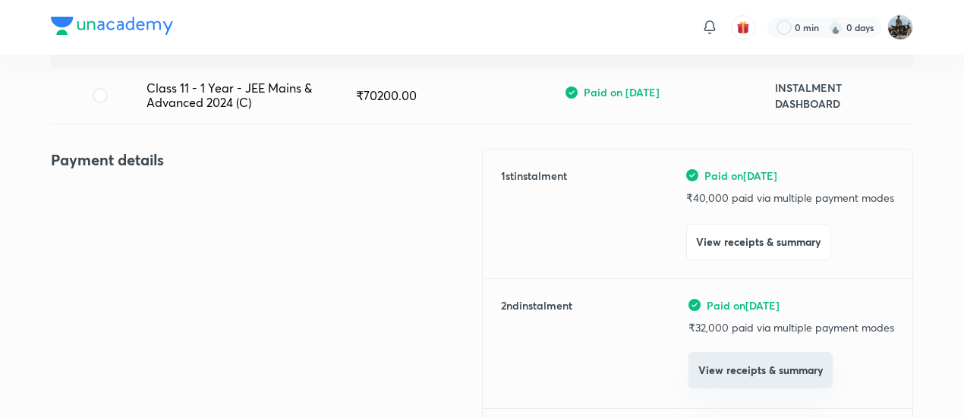
click at [739, 386] on button "View receipts & summary" at bounding box center [761, 370] width 144 height 36
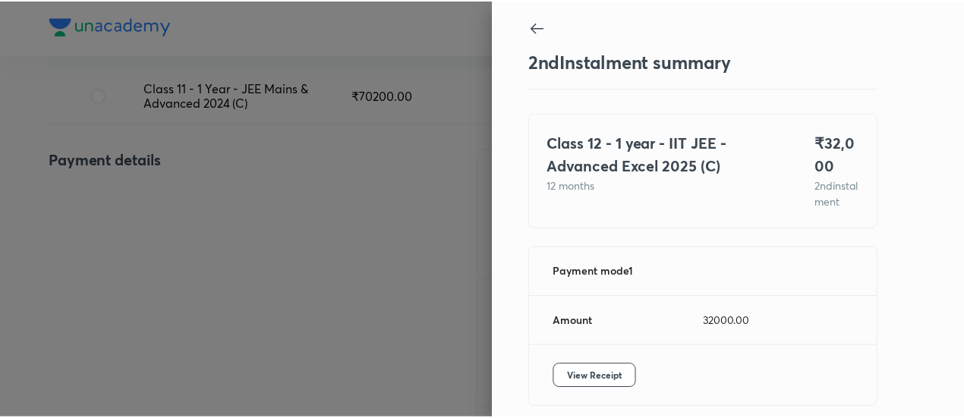
scroll to position [83, 0]
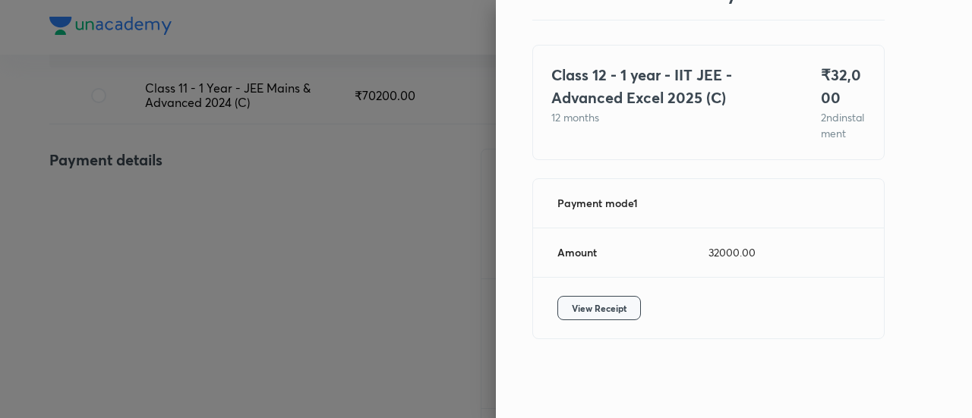
click at [606, 311] on span "View Receipt" at bounding box center [599, 308] width 55 height 15
click at [159, 193] on div at bounding box center [486, 209] width 972 height 418
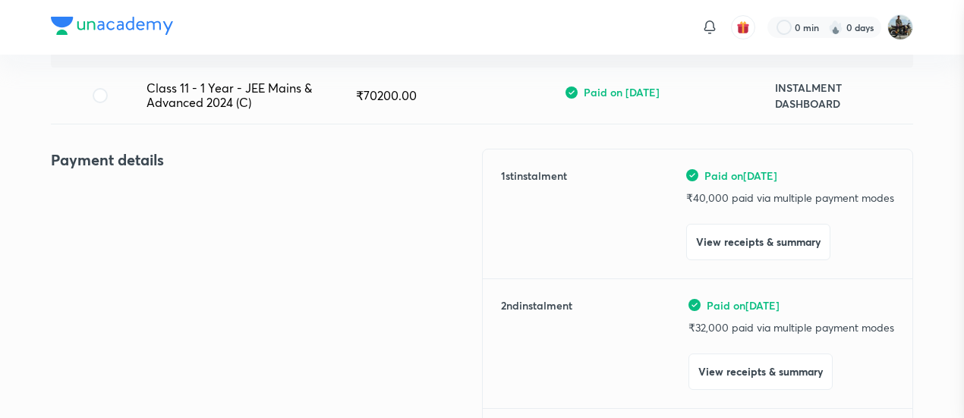
scroll to position [0, 0]
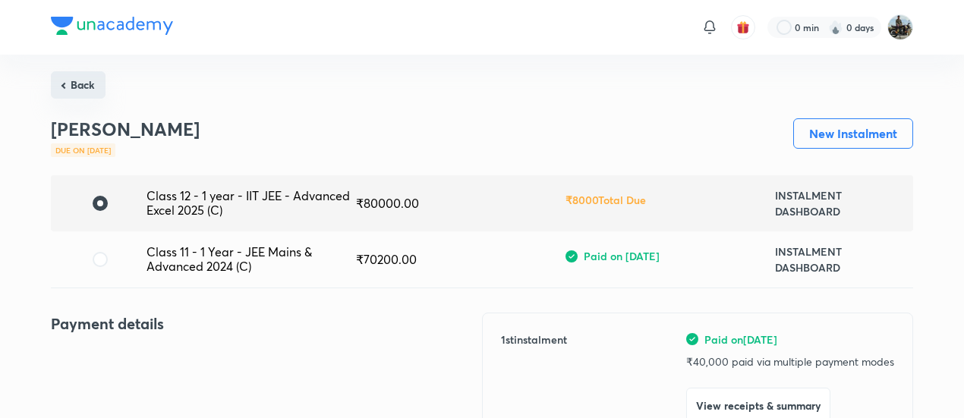
click at [90, 86] on button "Back" at bounding box center [78, 84] width 55 height 27
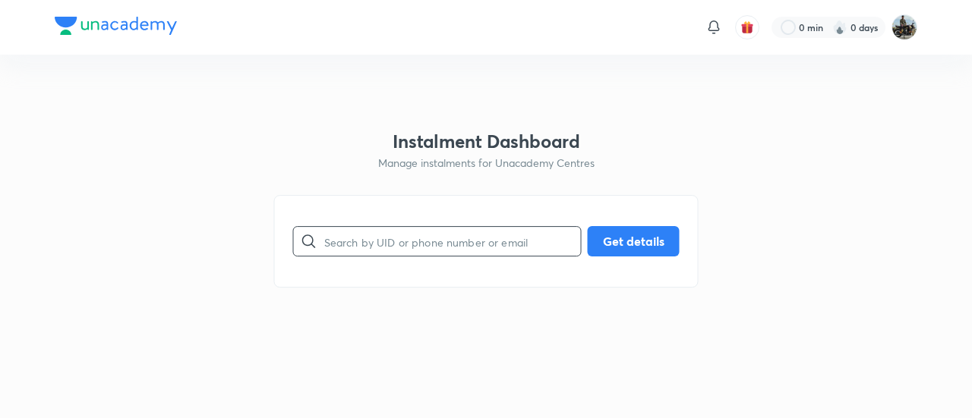
click at [484, 244] on input "text" at bounding box center [452, 241] width 257 height 39
paste input "5KTC72LPGC"
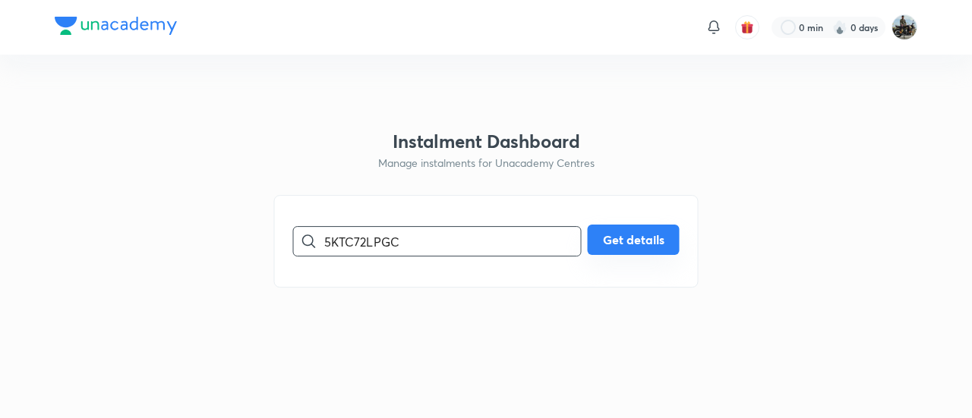
type input "5KTC72LPGC"
click at [651, 251] on button "Get details" at bounding box center [634, 240] width 92 height 30
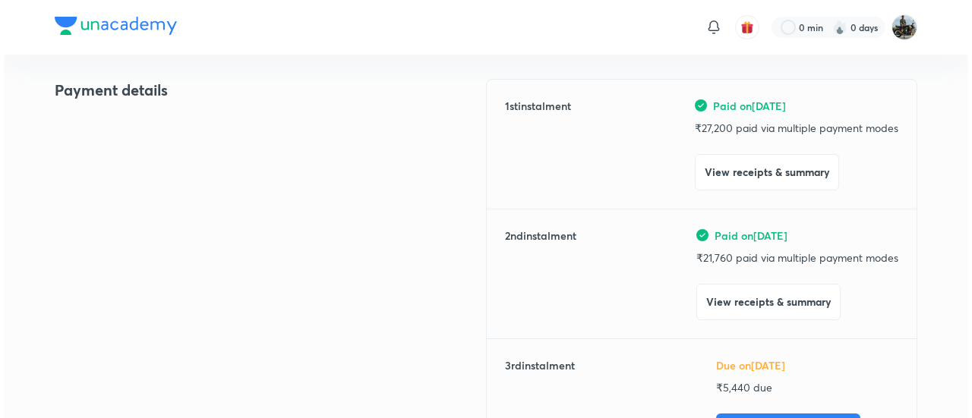
scroll to position [181, 0]
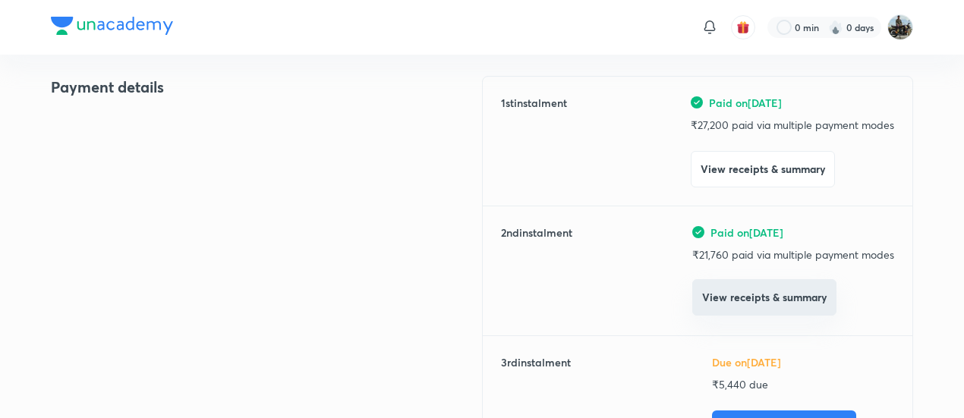
click at [729, 302] on button "View receipts & summary" at bounding box center [764, 297] width 144 height 36
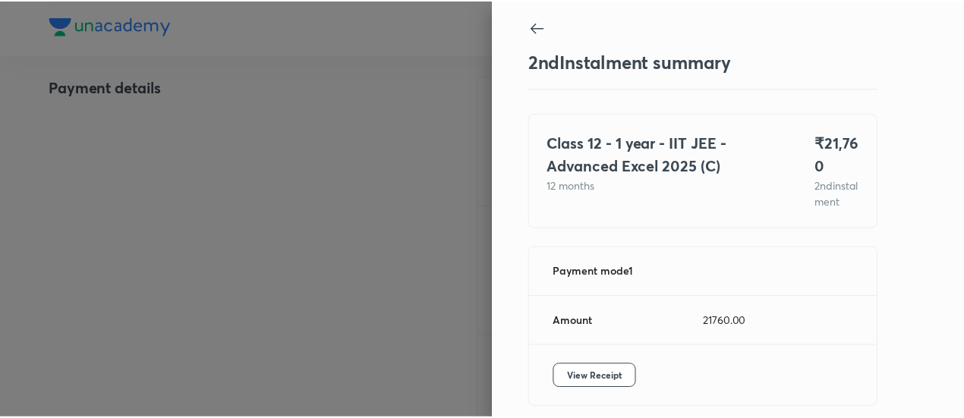
scroll to position [83, 0]
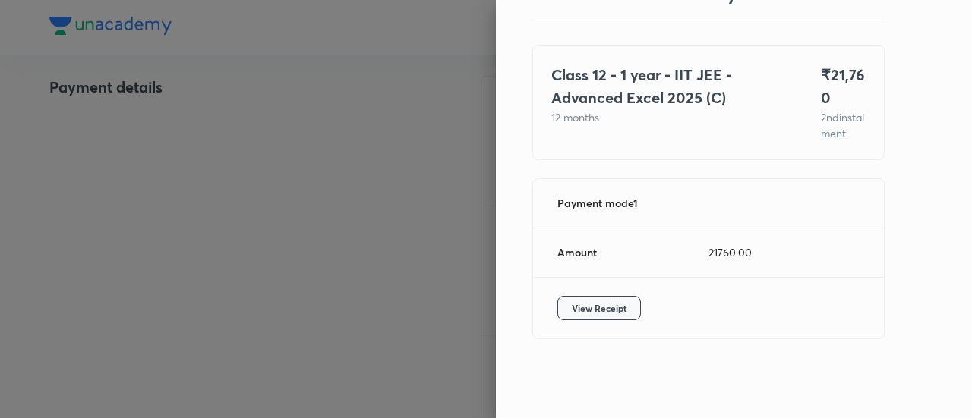
click at [583, 310] on span "View Receipt" at bounding box center [599, 308] width 55 height 15
click at [102, 157] on div at bounding box center [486, 209] width 972 height 418
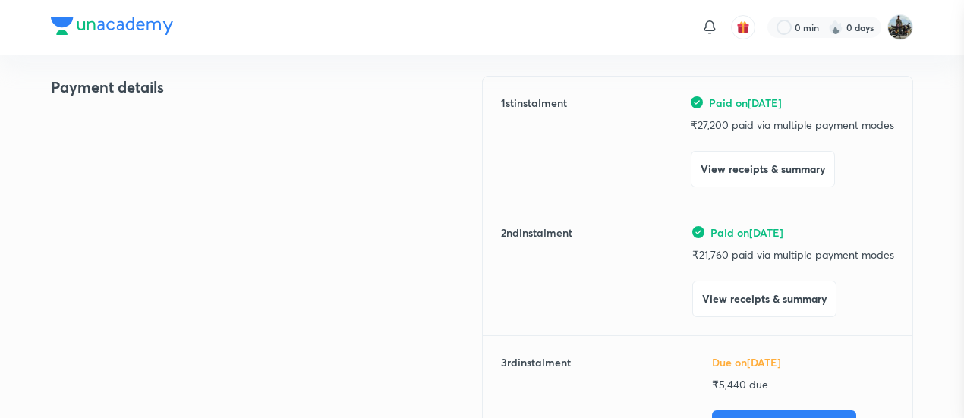
click at [102, 157] on div at bounding box center [482, 209] width 964 height 418
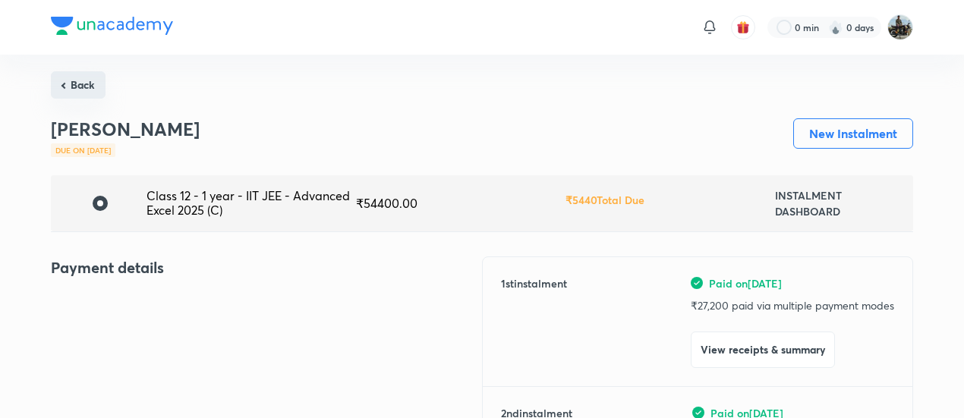
drag, startPoint x: 62, startPoint y: 66, endPoint x: 77, endPoint y: 81, distance: 20.9
click at [77, 81] on button "Back" at bounding box center [78, 84] width 55 height 27
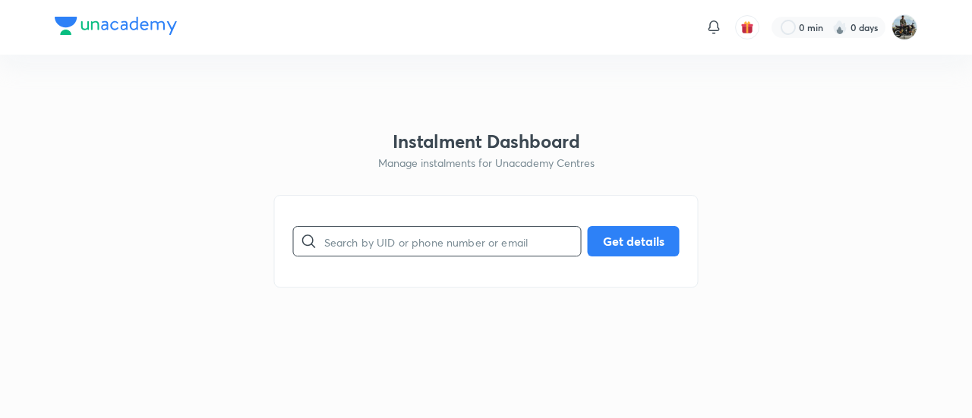
click at [455, 236] on input "text" at bounding box center [452, 241] width 257 height 39
paste input "YST3VPQJ1B"
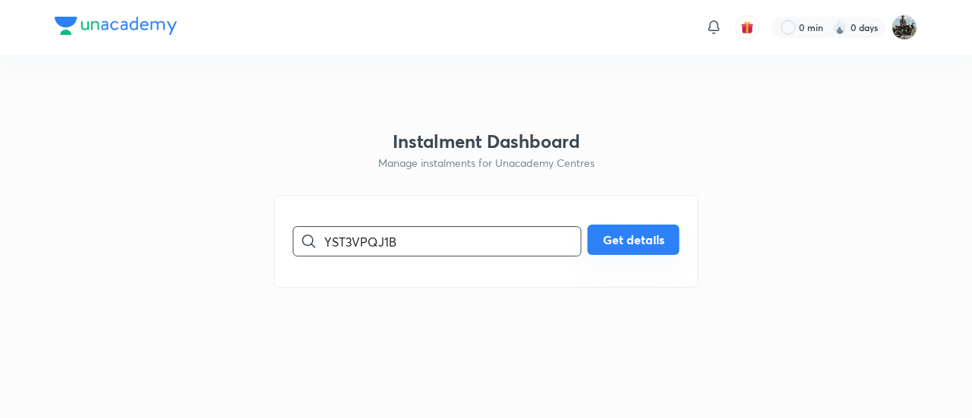
type input "YST3VPQJ1B"
click at [632, 243] on button "Get details" at bounding box center [634, 240] width 92 height 30
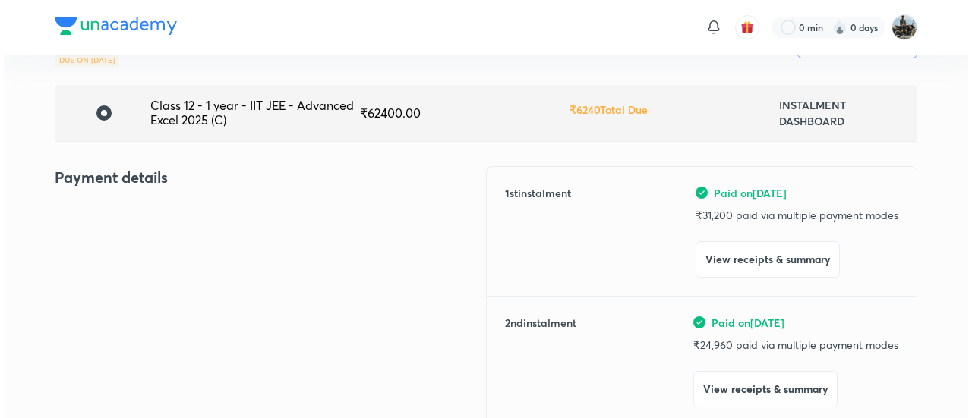
scroll to position [97, 0]
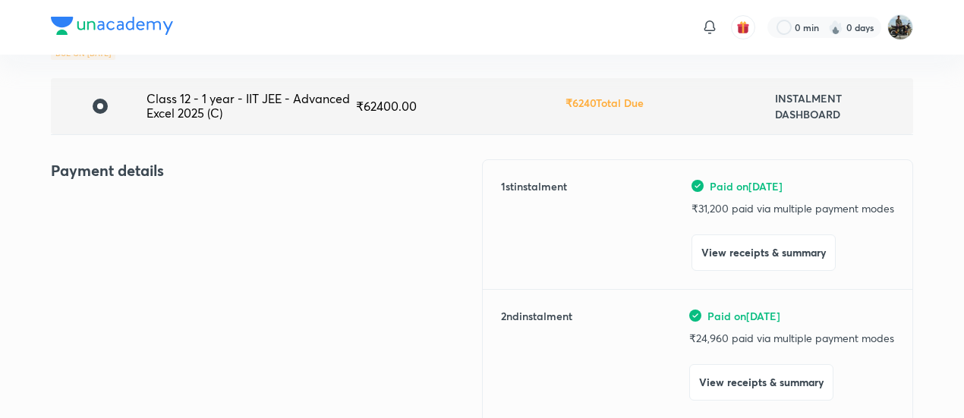
click at [714, 361] on div "Paid on [DATE] ₹ 24,960 paid via multiple payment modes View receipts & summary" at bounding box center [791, 354] width 205 height 93
click at [717, 375] on button "View receipts & summary" at bounding box center [761, 381] width 144 height 36
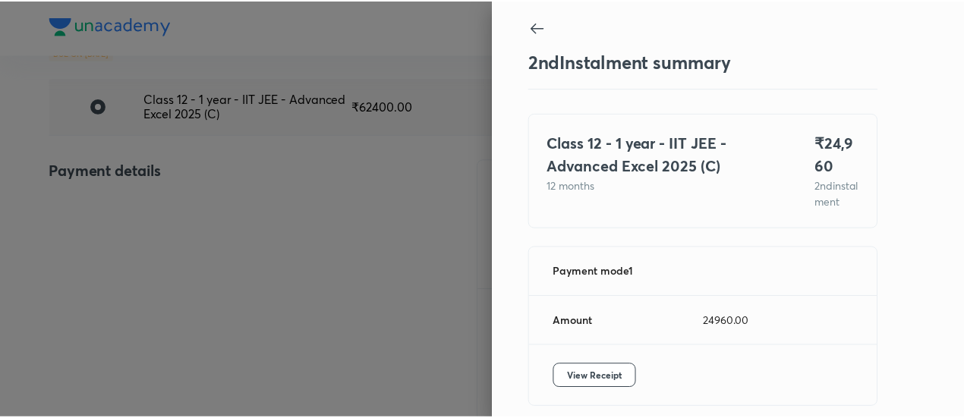
scroll to position [83, 0]
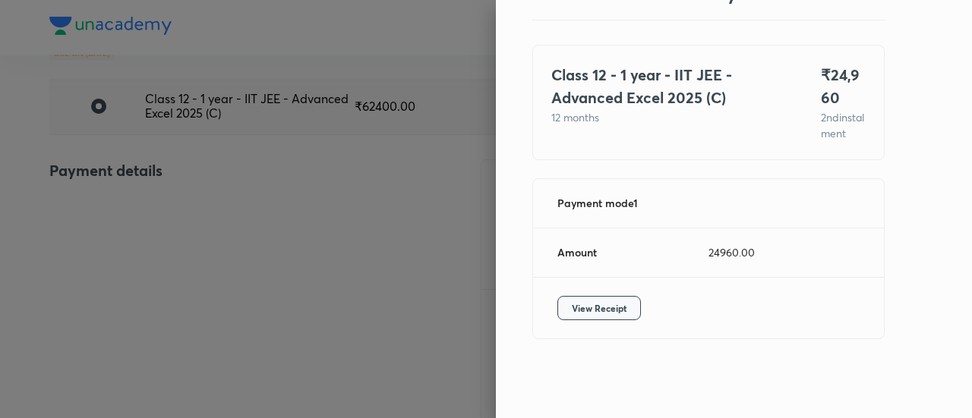
click at [612, 312] on span "View Receipt" at bounding box center [599, 308] width 55 height 15
click at [121, 172] on div at bounding box center [486, 209] width 972 height 418
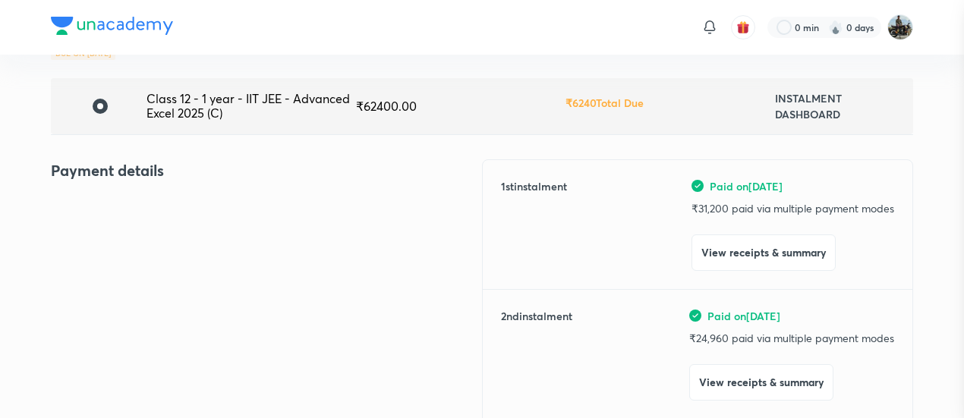
click at [121, 172] on div at bounding box center [482, 209] width 964 height 418
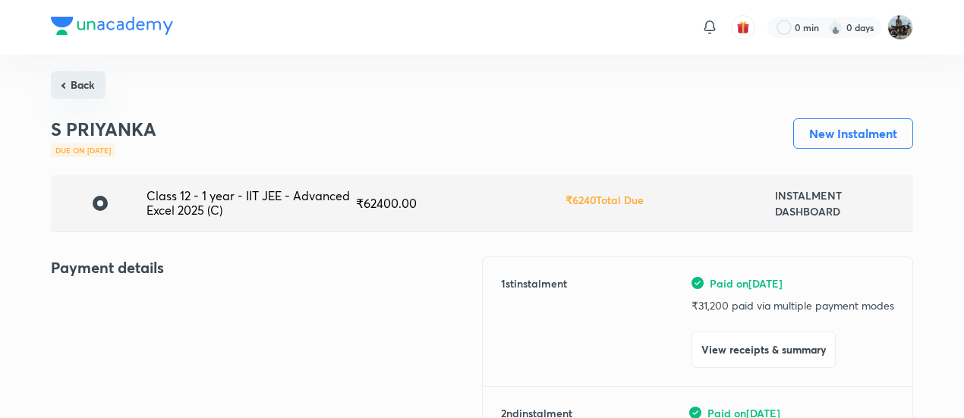
drag, startPoint x: 88, startPoint y: 67, endPoint x: 72, endPoint y: 76, distance: 18.4
click at [72, 76] on button "Back" at bounding box center [78, 84] width 55 height 27
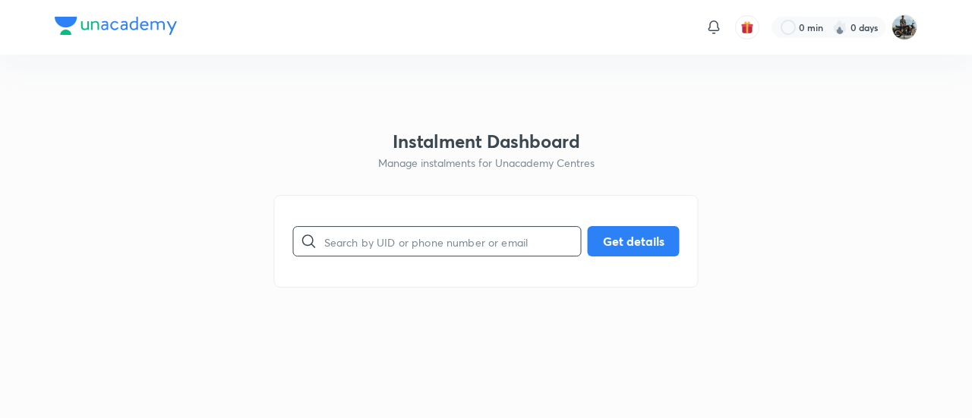
click at [416, 236] on input "text" at bounding box center [452, 241] width 257 height 39
paste input "NXVH2HE6BI"
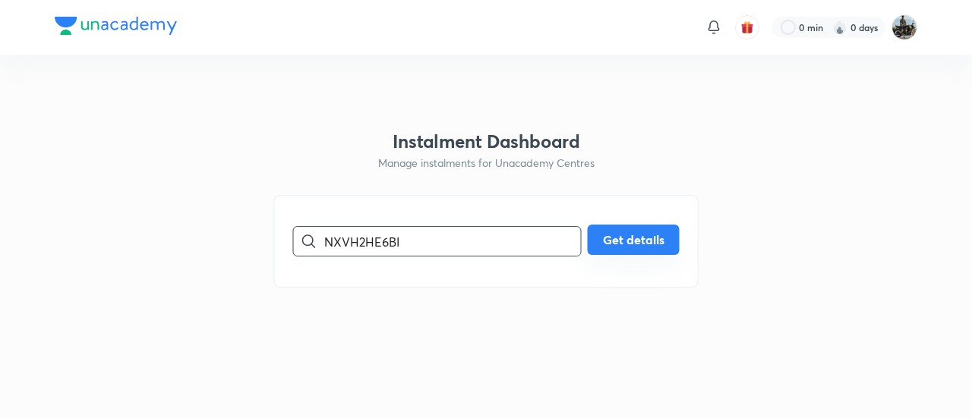
type input "NXVH2HE6BI"
click at [642, 228] on button "Get details" at bounding box center [634, 240] width 92 height 30
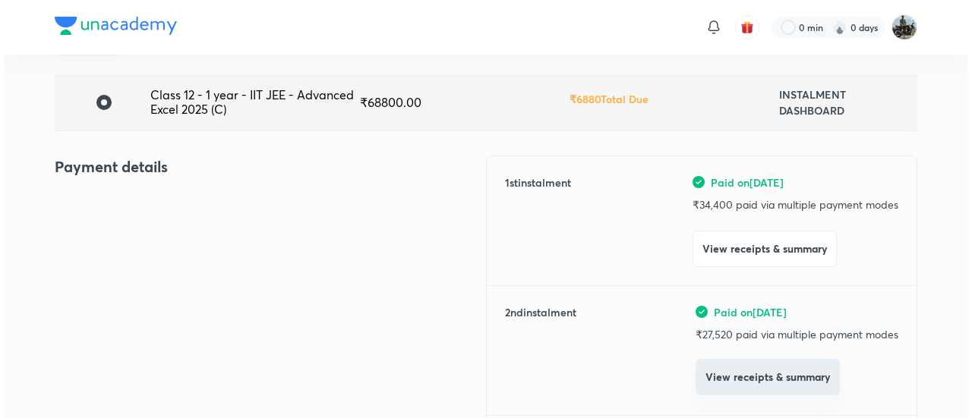
scroll to position [102, 0]
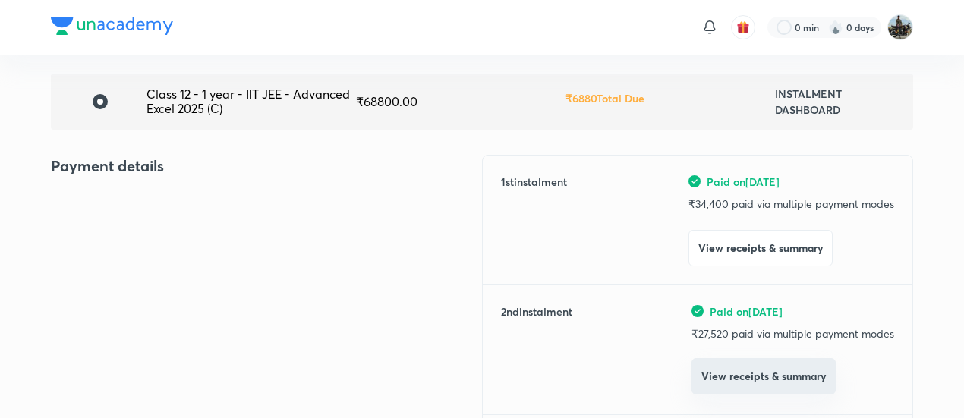
click at [743, 373] on button "View receipts & summary" at bounding box center [764, 376] width 144 height 36
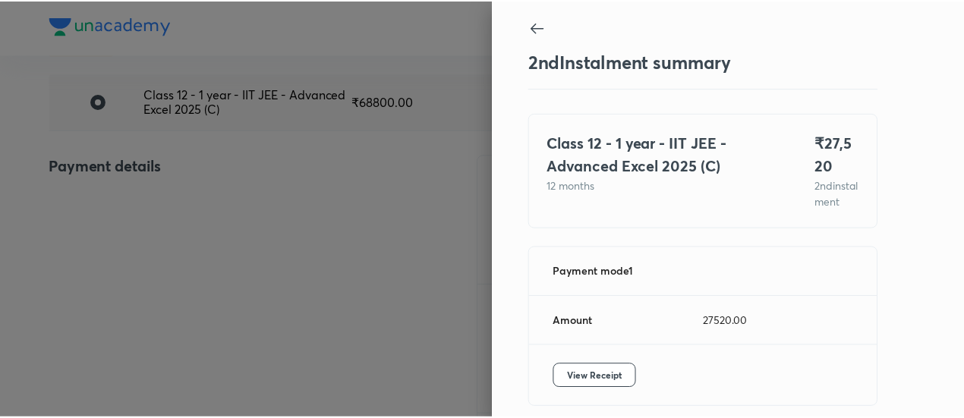
scroll to position [83, 0]
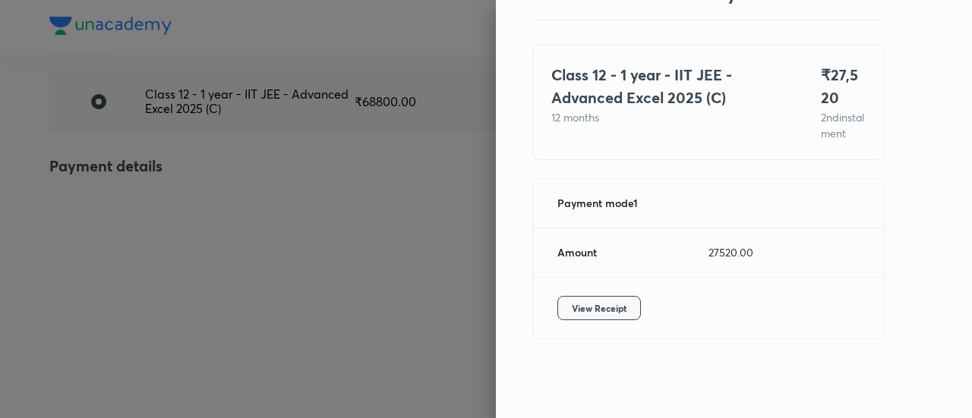
click at [609, 315] on span "View Receipt" at bounding box center [599, 308] width 55 height 15
click at [143, 182] on div at bounding box center [486, 209] width 972 height 418
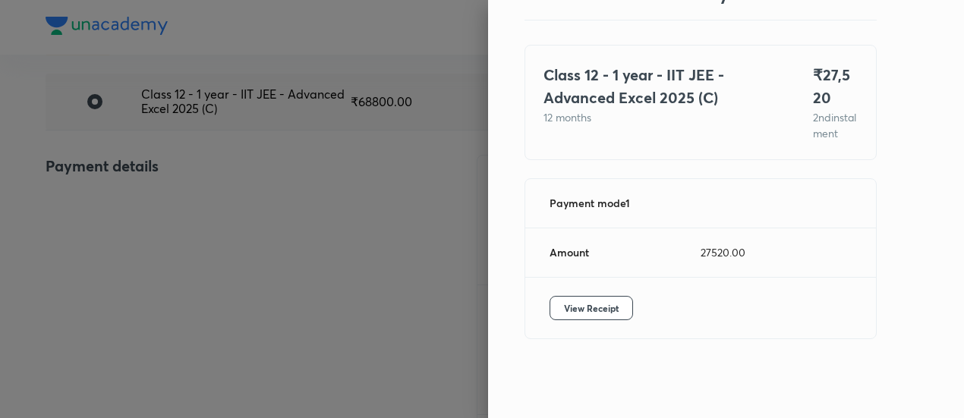
click at [143, 182] on div at bounding box center [482, 209] width 964 height 418
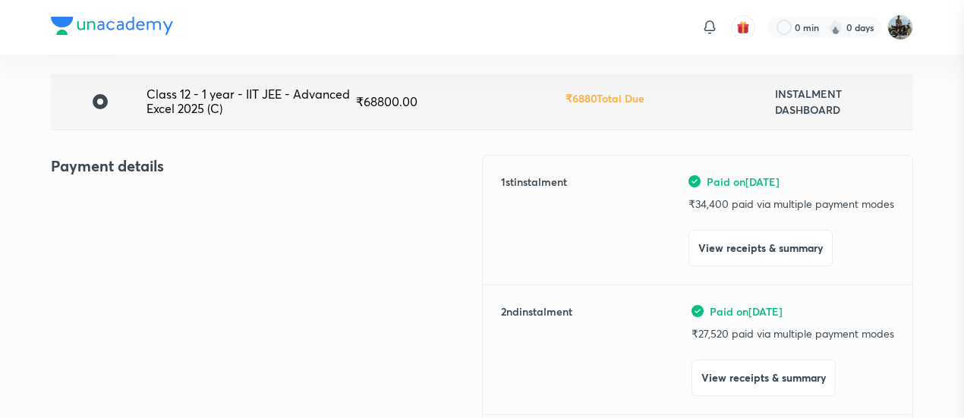
scroll to position [0, 0]
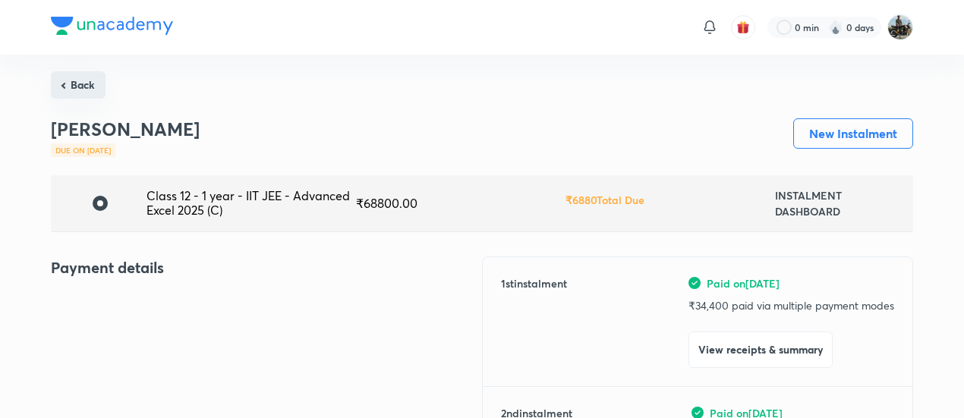
click at [98, 79] on button "Back" at bounding box center [78, 84] width 55 height 27
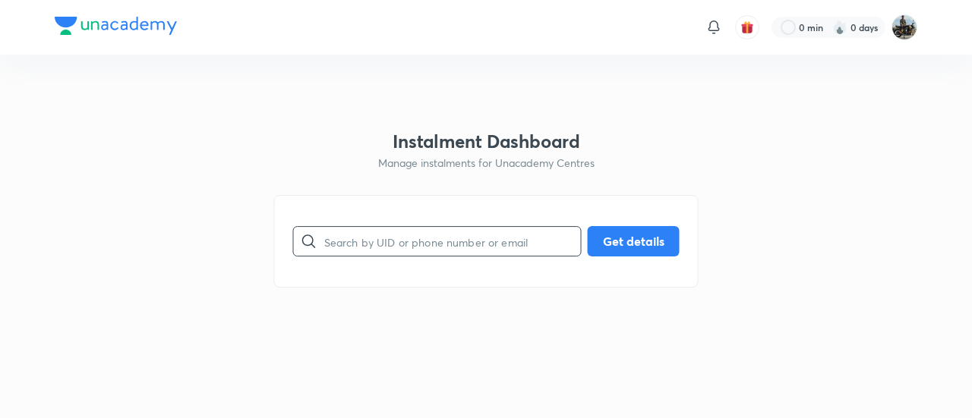
click at [391, 250] on input "text" at bounding box center [452, 241] width 257 height 39
paste input "MMMPEJOCUN"
type input "MMMPEJOCUN"
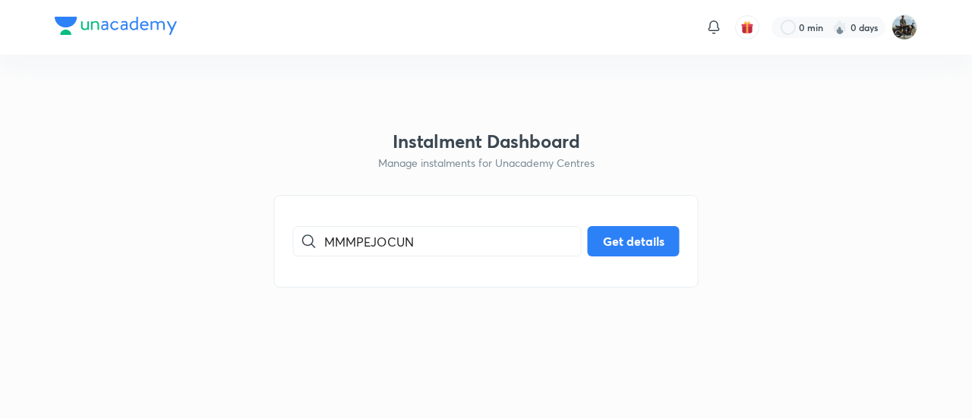
click at [583, 247] on div "MMMPEJOCUN ​ Get details" at bounding box center [486, 241] width 386 height 30
click at [634, 243] on button "Get details" at bounding box center [634, 240] width 92 height 30
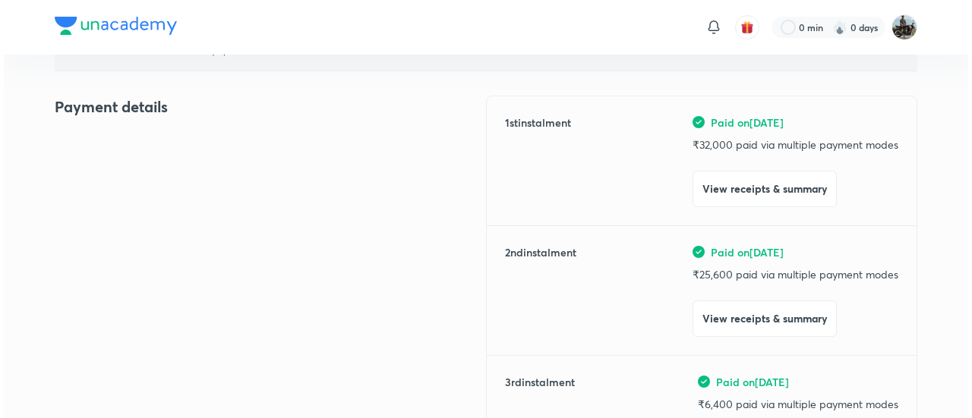
scroll to position [162, 0]
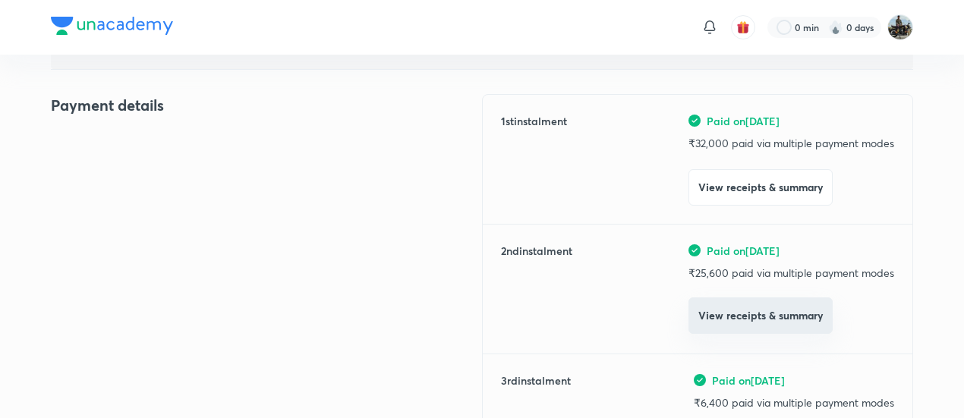
click at [702, 319] on button "View receipts & summary" at bounding box center [761, 316] width 144 height 36
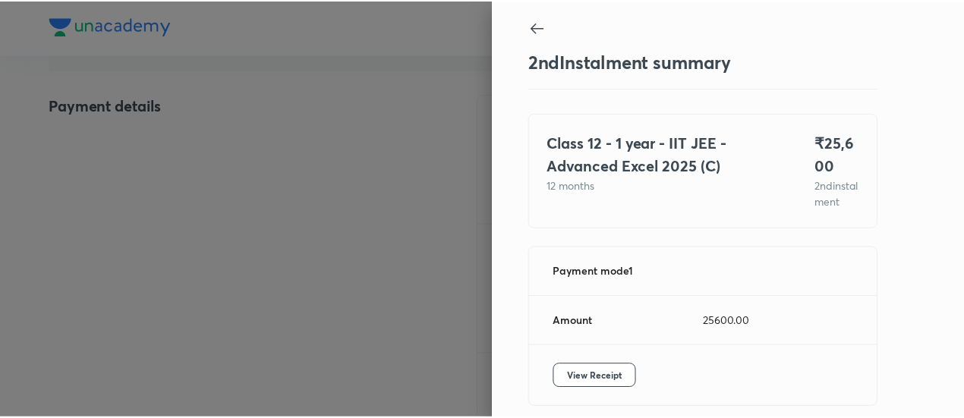
scroll to position [83, 0]
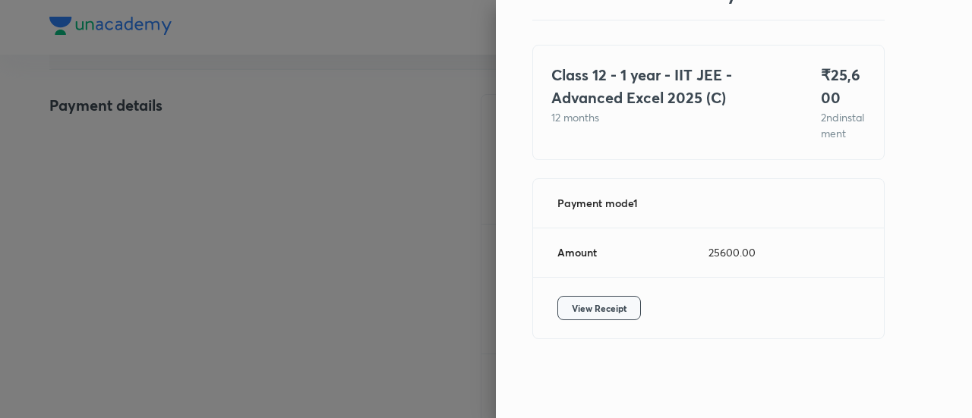
click at [598, 304] on span "View Receipt" at bounding box center [599, 308] width 55 height 15
click at [80, 241] on div at bounding box center [486, 209] width 972 height 418
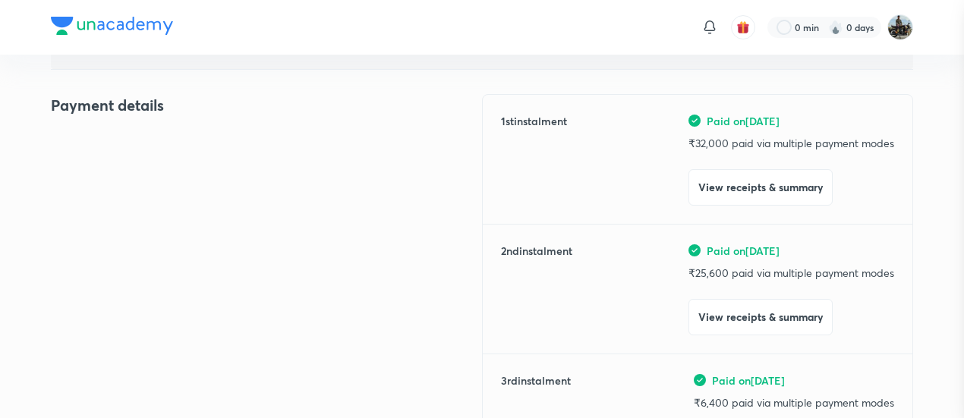
click at [80, 241] on div at bounding box center [482, 209] width 964 height 418
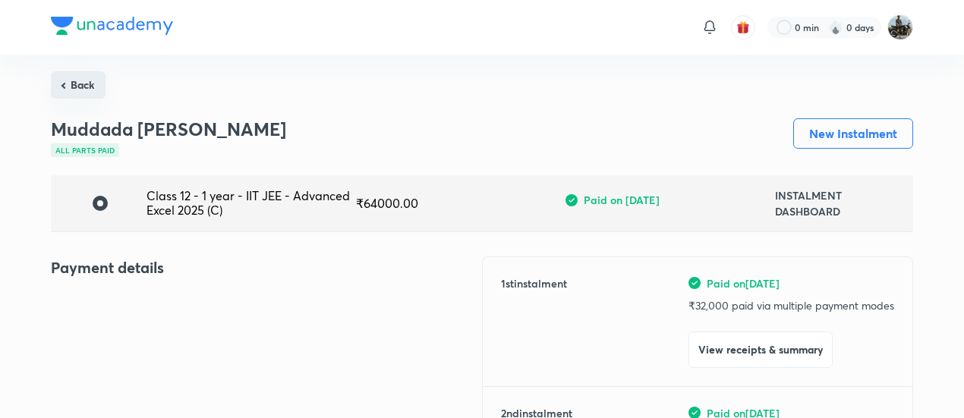
click at [88, 82] on button "Back" at bounding box center [78, 84] width 55 height 27
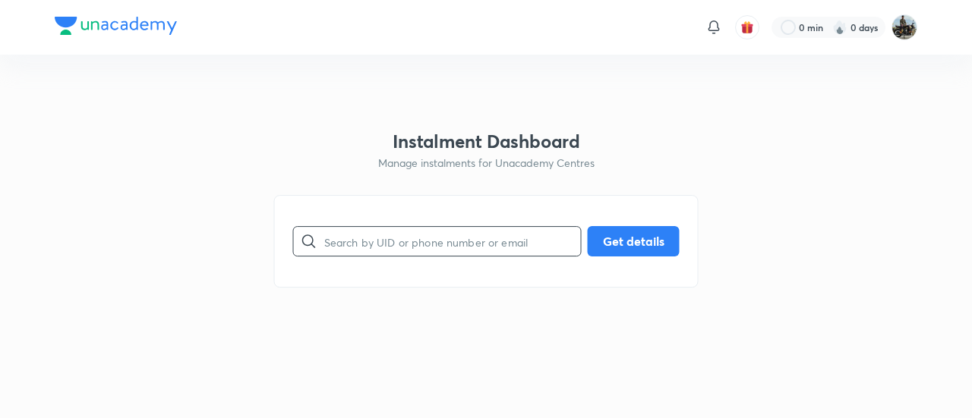
click at [455, 241] on input "text" at bounding box center [452, 241] width 257 height 39
paste input "DYFI153Y8Y"
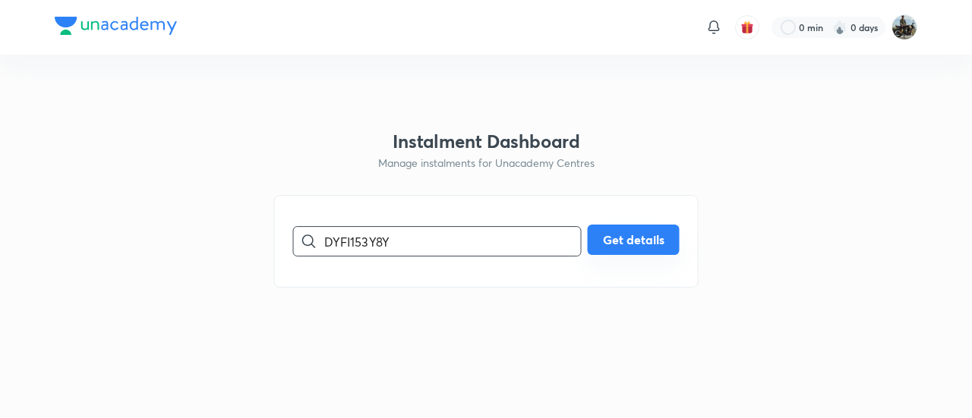
type input "DYFI153Y8Y"
click at [667, 239] on button "Get details" at bounding box center [634, 240] width 92 height 30
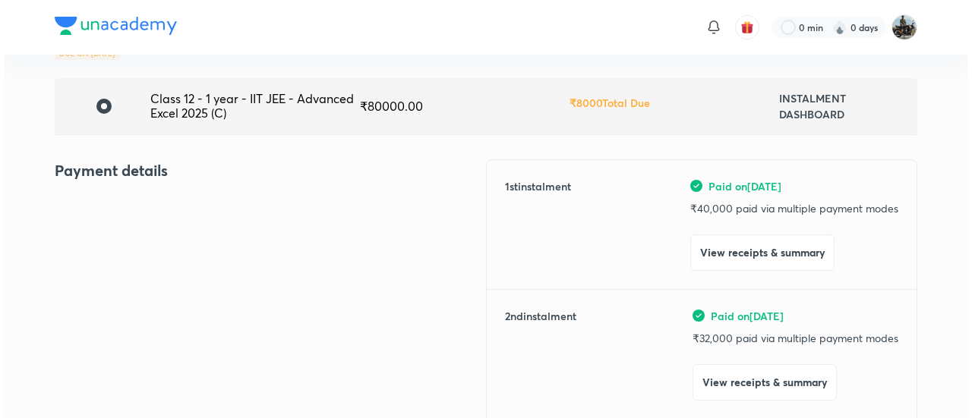
scroll to position [102, 0]
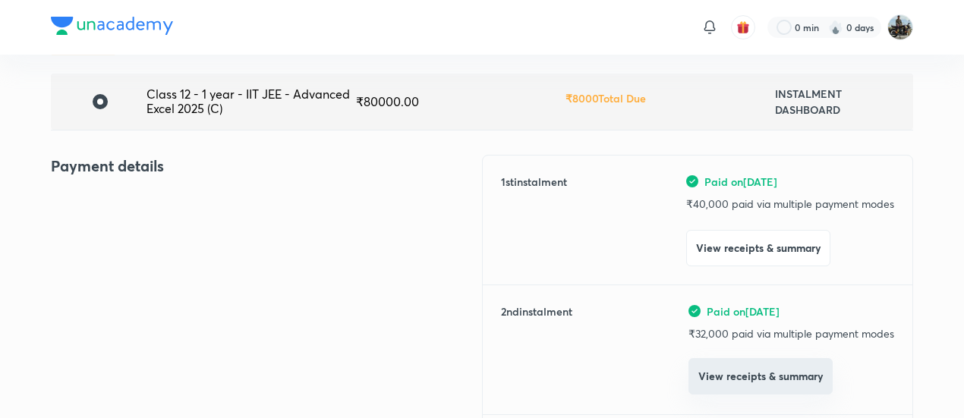
click at [711, 361] on div "Paid on [DATE] ₹ 32,000 paid via multiple payment modes View receipts & summary" at bounding box center [792, 350] width 206 height 93
click at [711, 361] on button "View receipts & summary" at bounding box center [761, 376] width 144 height 36
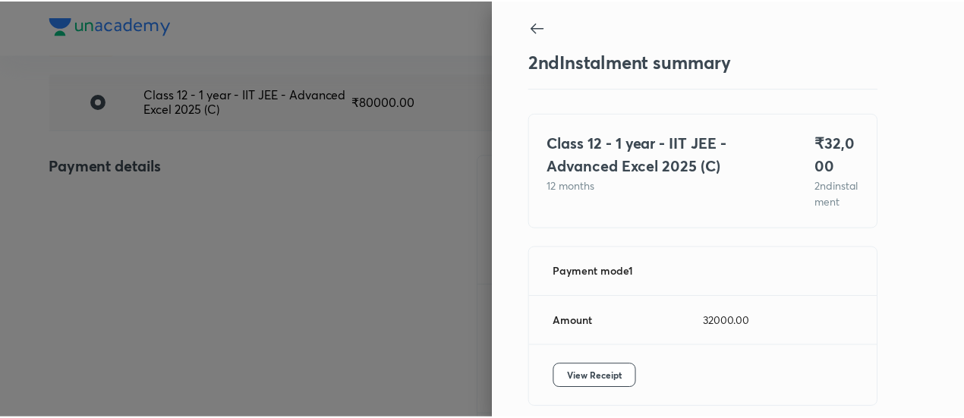
scroll to position [83, 0]
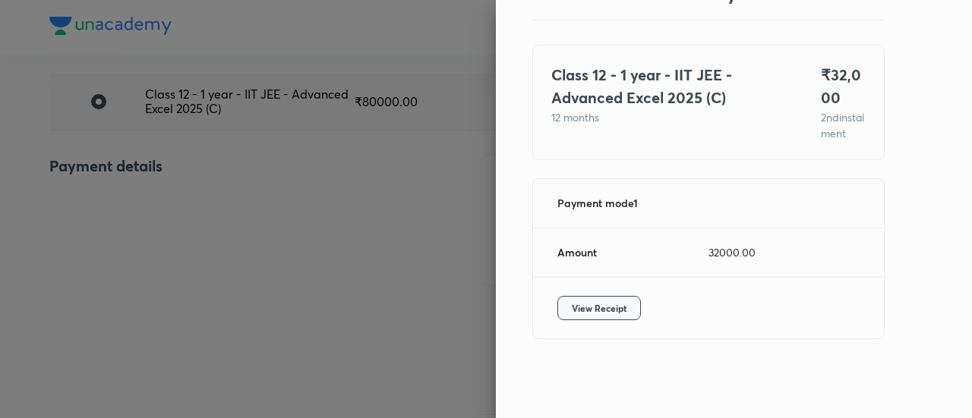
click at [594, 304] on span "View Receipt" at bounding box center [599, 308] width 55 height 15
click at [134, 283] on div at bounding box center [486, 209] width 972 height 418
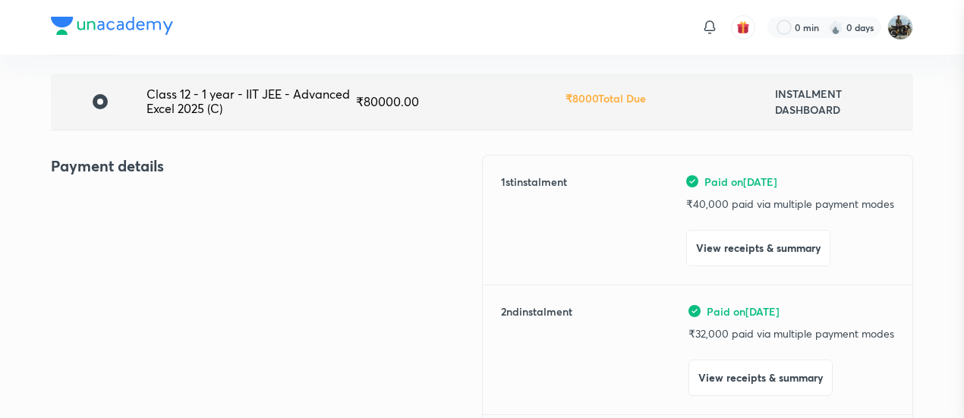
click at [134, 283] on div at bounding box center [482, 209] width 964 height 418
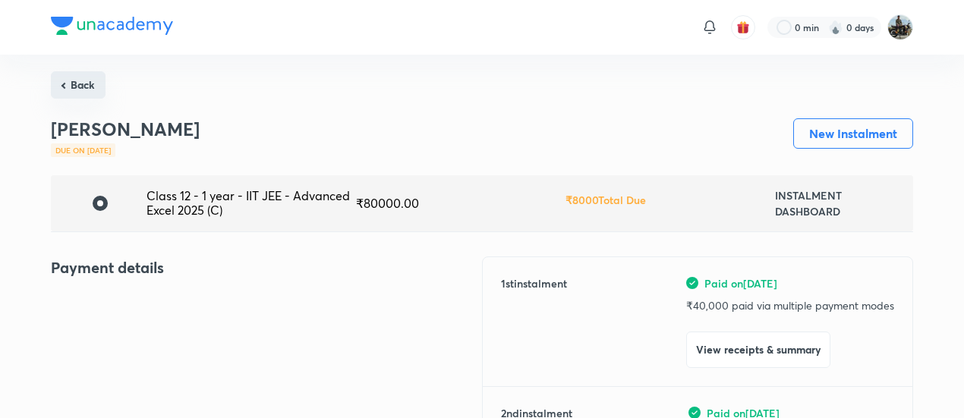
click at [68, 80] on button "Back" at bounding box center [78, 84] width 55 height 27
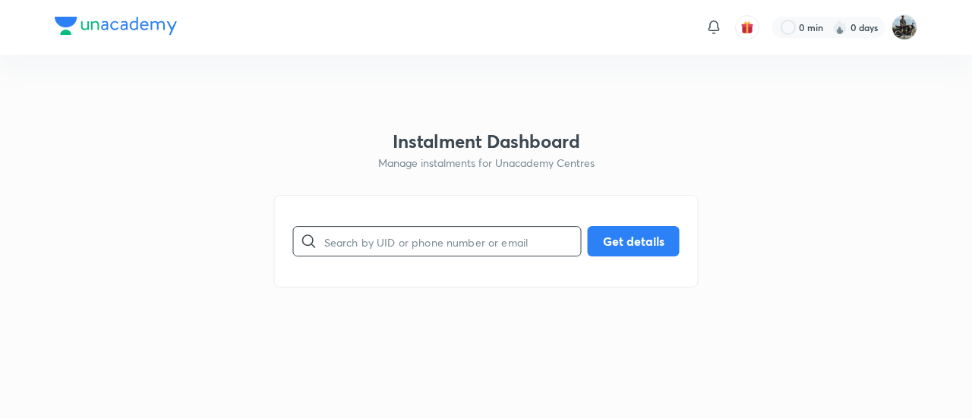
click at [360, 250] on input "text" at bounding box center [452, 241] width 257 height 39
paste input "PIW6H1L51Z"
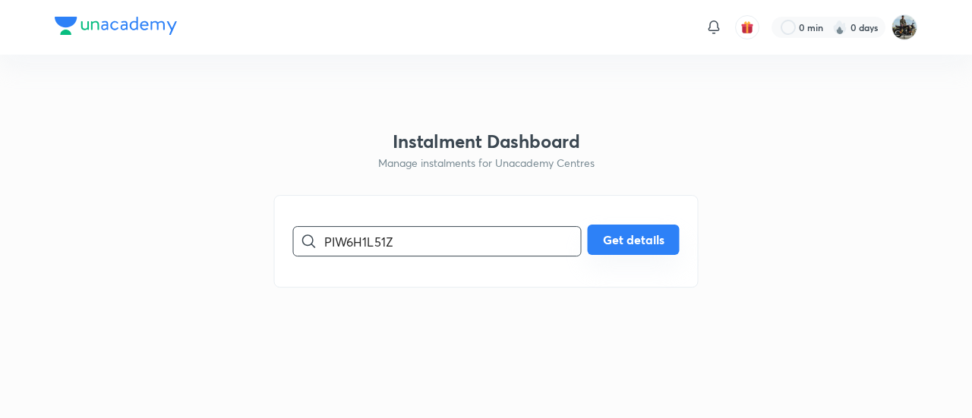
type input "PIW6H1L51Z"
click at [610, 231] on button "Get details" at bounding box center [634, 240] width 92 height 30
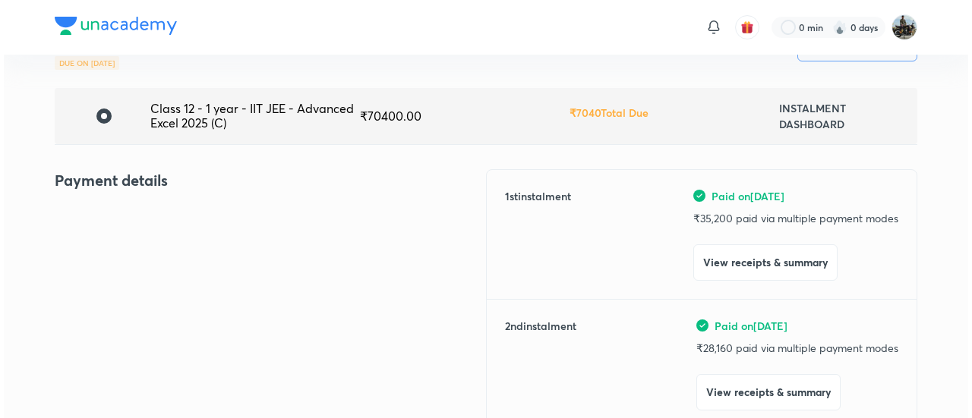
scroll to position [90, 0]
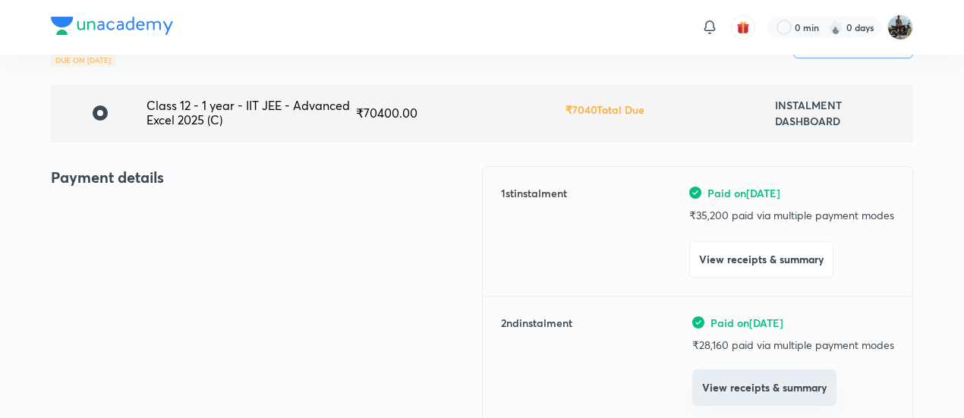
click at [717, 388] on button "View receipts & summary" at bounding box center [764, 388] width 144 height 36
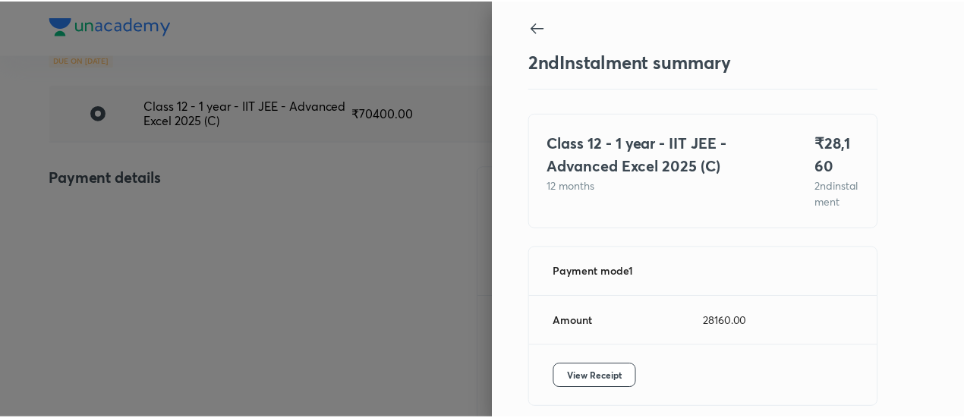
scroll to position [83, 0]
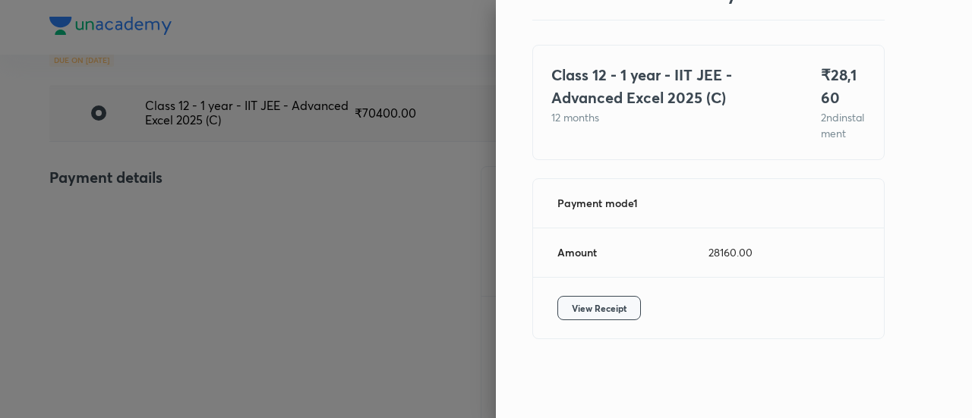
click at [599, 311] on span "View Receipt" at bounding box center [599, 308] width 55 height 15
click at [117, 147] on div at bounding box center [486, 209] width 972 height 418
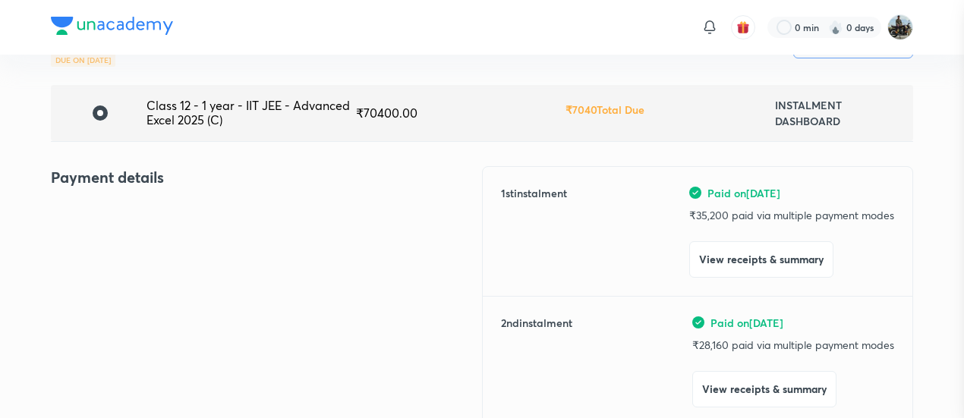
click at [117, 147] on div at bounding box center [482, 209] width 964 height 418
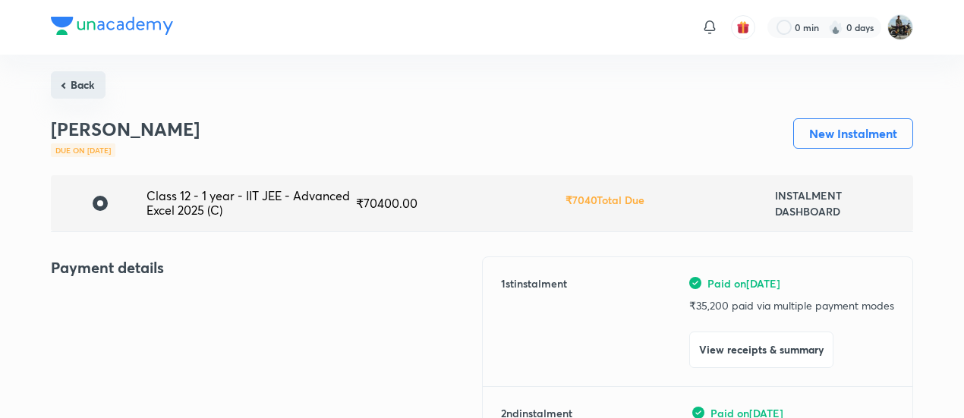
click at [85, 80] on button "Back" at bounding box center [78, 84] width 55 height 27
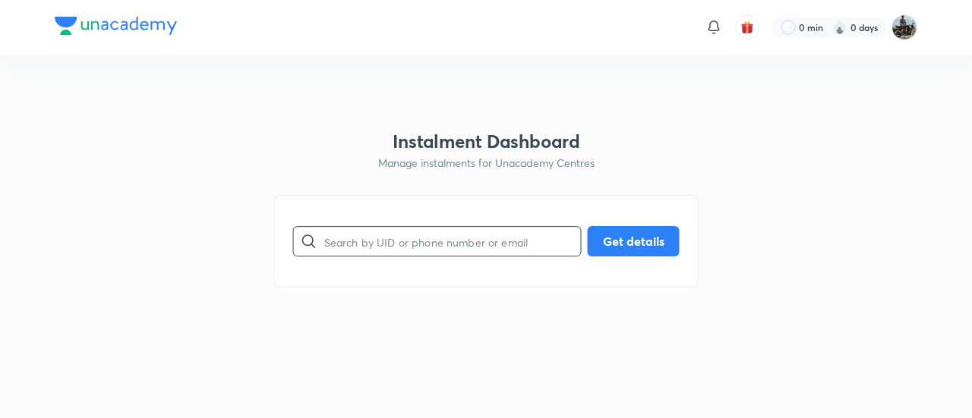
click at [404, 234] on input "text" at bounding box center [452, 241] width 257 height 39
paste input "H1VZQDC5KY"
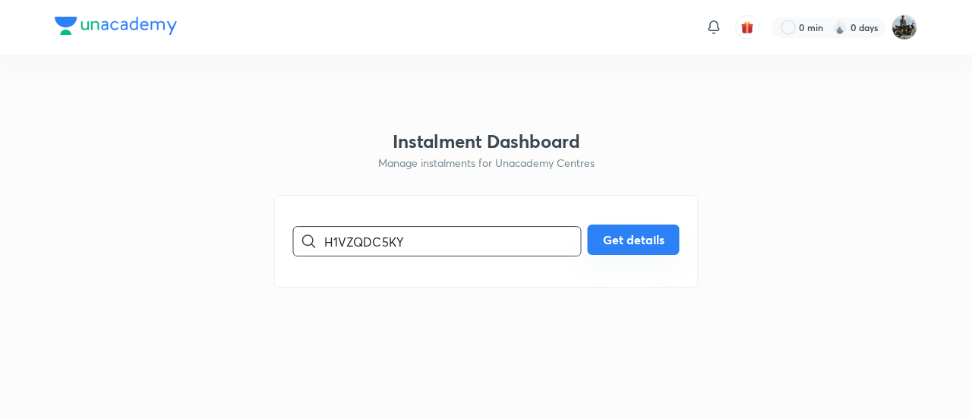
type input "H1VZQDC5KY"
click at [632, 233] on button "Get details" at bounding box center [634, 240] width 92 height 30
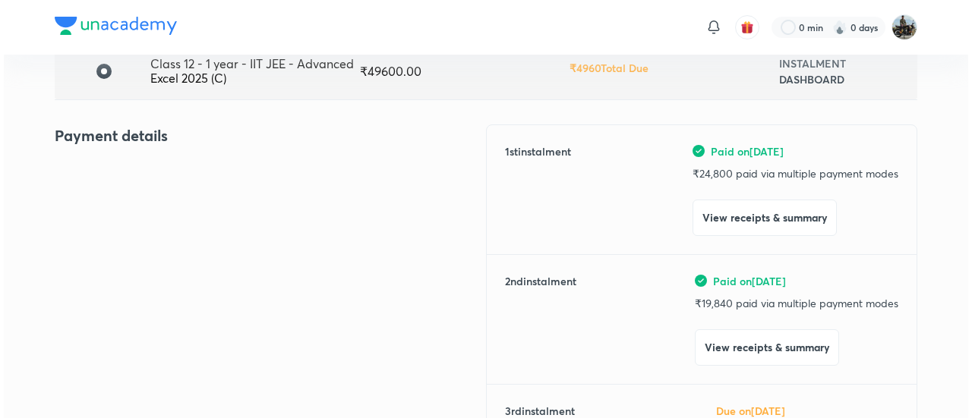
scroll to position [137, 0]
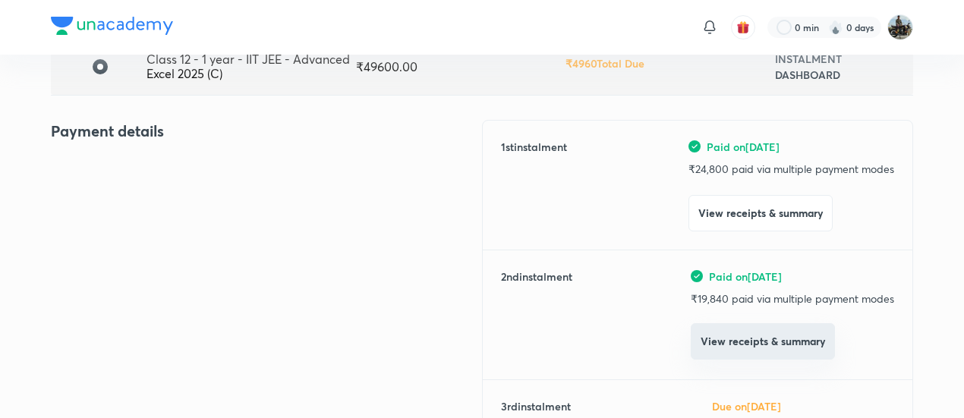
click at [698, 340] on button "View receipts & summary" at bounding box center [763, 341] width 144 height 36
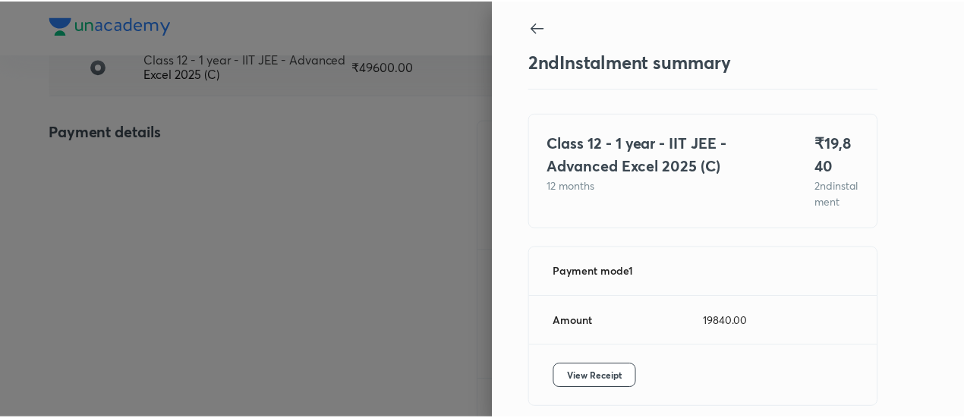
scroll to position [83, 0]
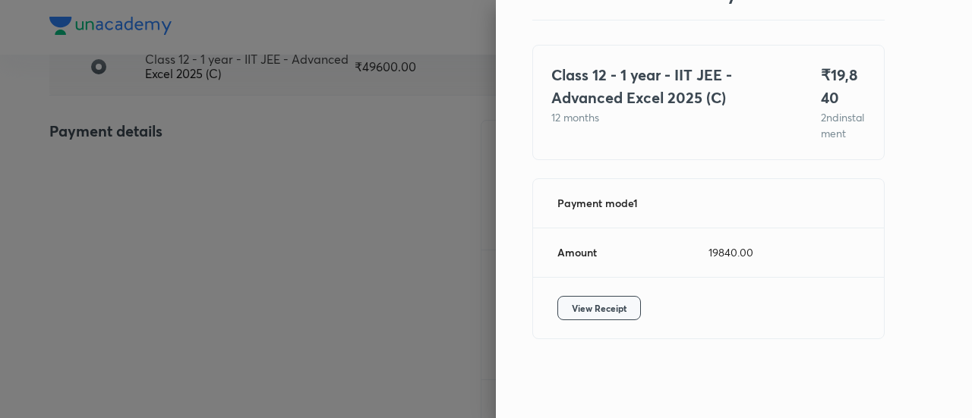
click at [613, 312] on span "View Receipt" at bounding box center [599, 308] width 55 height 15
click at [134, 256] on div at bounding box center [486, 209] width 972 height 418
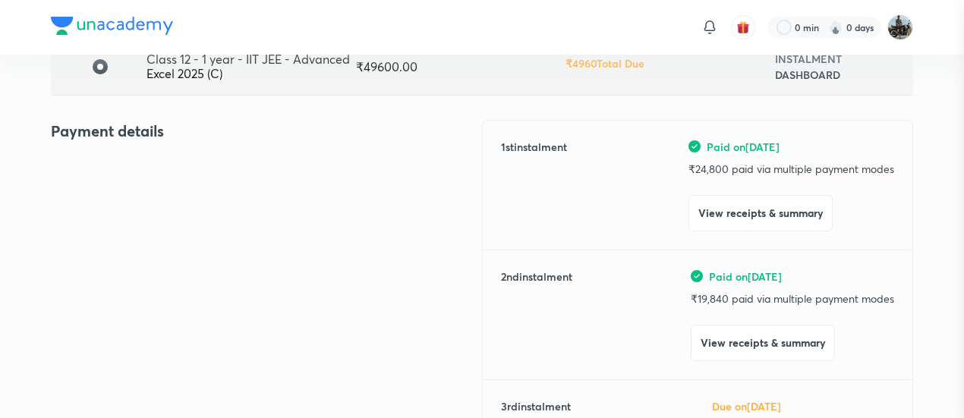
click at [134, 256] on div at bounding box center [482, 209] width 964 height 418
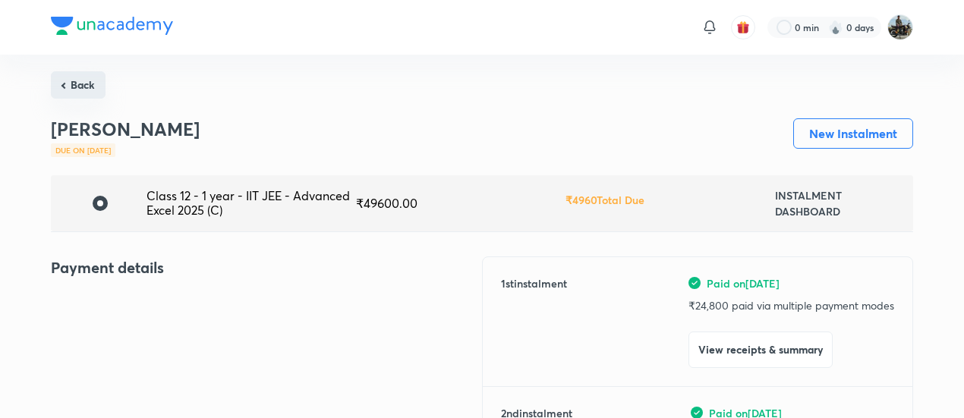
click at [74, 93] on button "Back" at bounding box center [78, 84] width 55 height 27
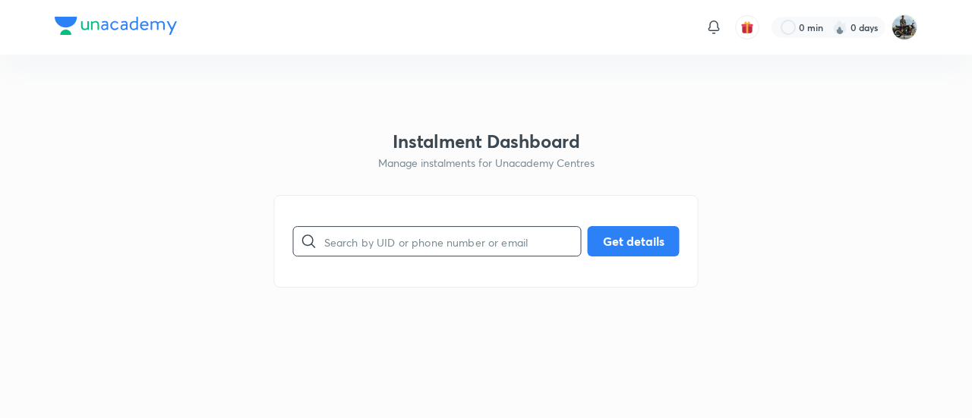
click at [436, 244] on input "text" at bounding box center [452, 241] width 257 height 39
paste input "MVT1WDT3FJ"
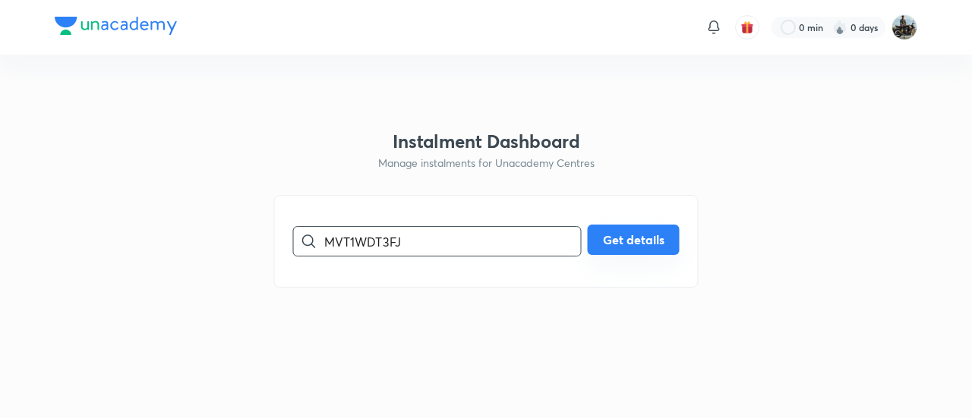
type input "MVT1WDT3FJ"
click at [648, 234] on button "Get details" at bounding box center [634, 240] width 92 height 30
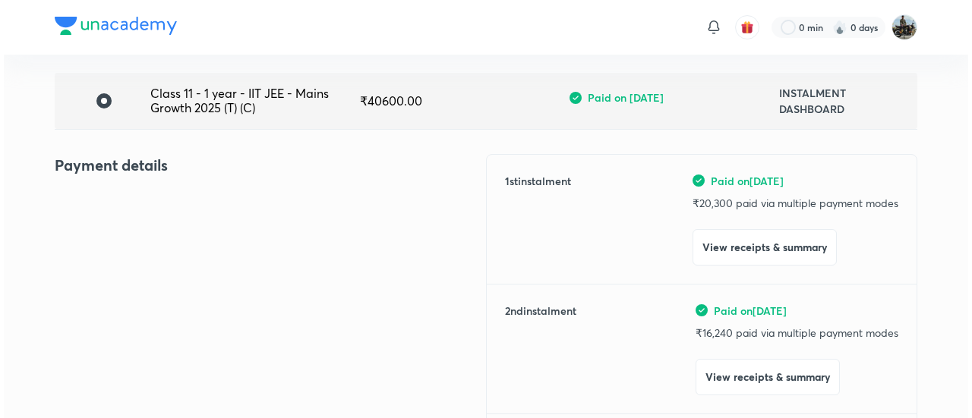
scroll to position [126, 0]
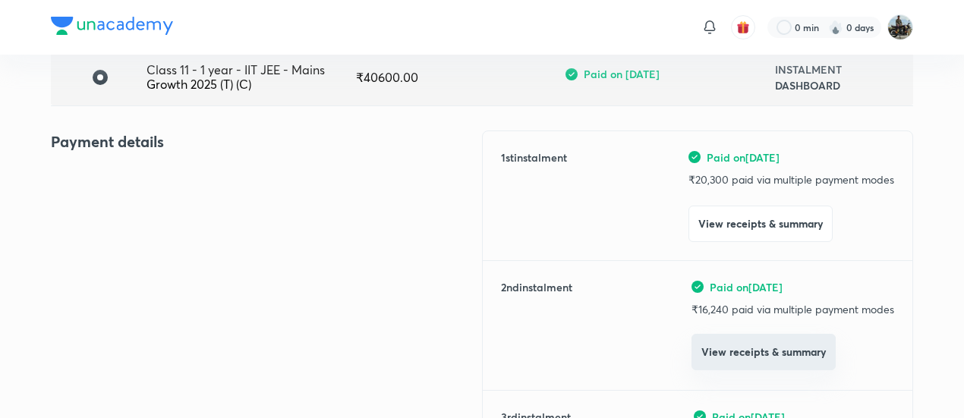
click at [723, 344] on button "View receipts & summary" at bounding box center [764, 352] width 144 height 36
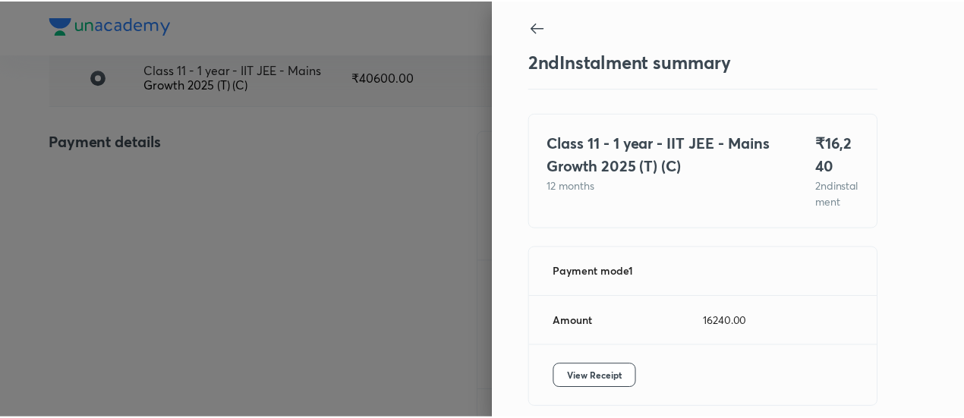
scroll to position [83, 0]
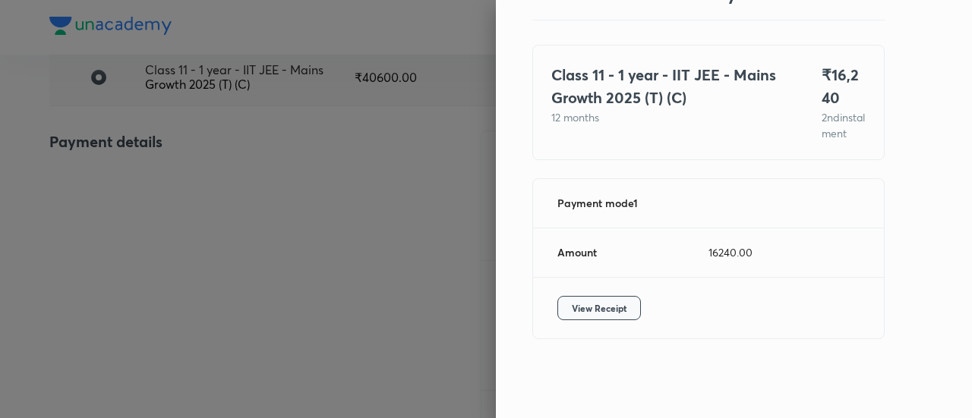
click at [609, 303] on span "View Receipt" at bounding box center [599, 308] width 55 height 15
click at [108, 195] on div at bounding box center [486, 209] width 972 height 418
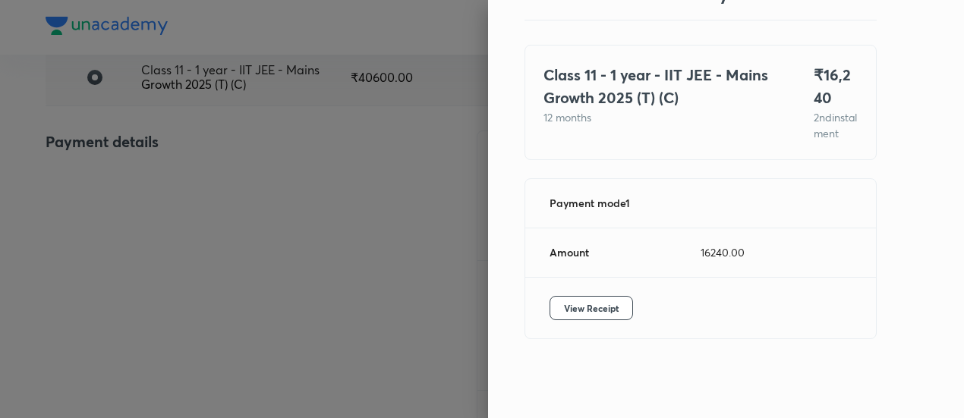
click at [108, 195] on div at bounding box center [482, 209] width 964 height 418
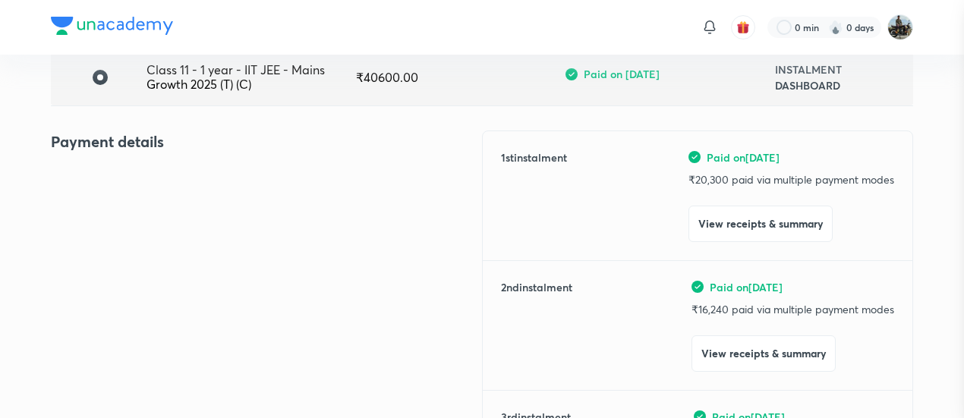
scroll to position [0, 0]
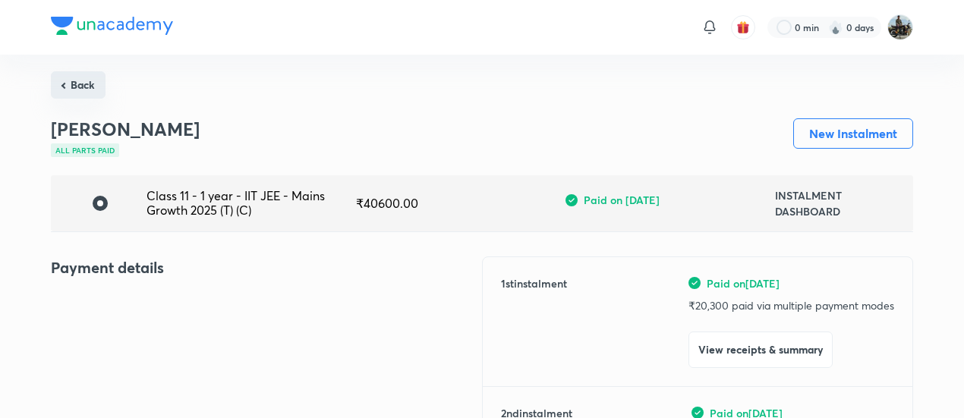
click at [87, 90] on button "Back" at bounding box center [78, 84] width 55 height 27
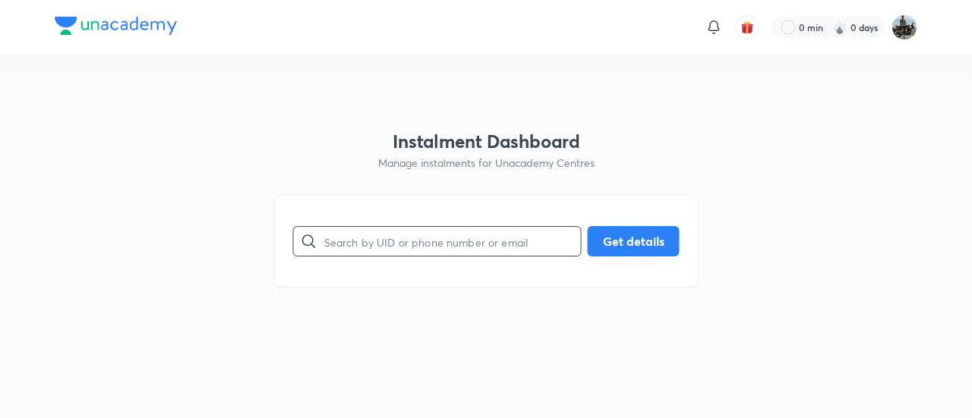
click at [443, 246] on input "text" at bounding box center [452, 241] width 257 height 39
paste input "4PMAH8MJTN"
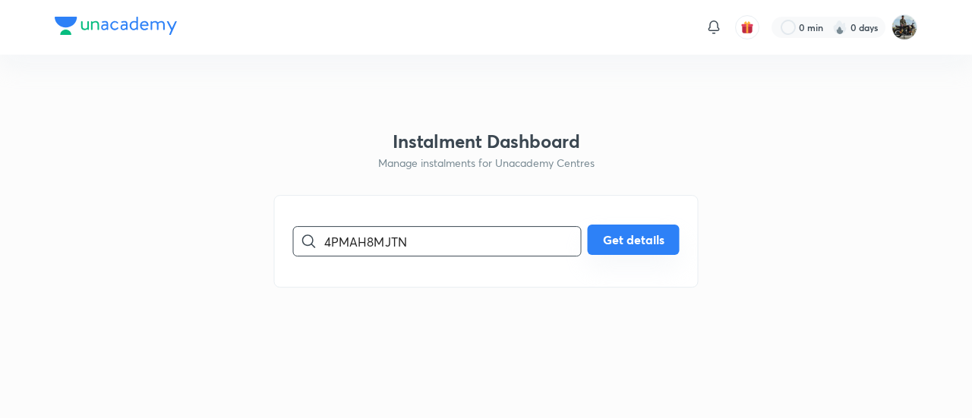
type input "4PMAH8MJTN"
click at [611, 239] on button "Get details" at bounding box center [634, 240] width 92 height 30
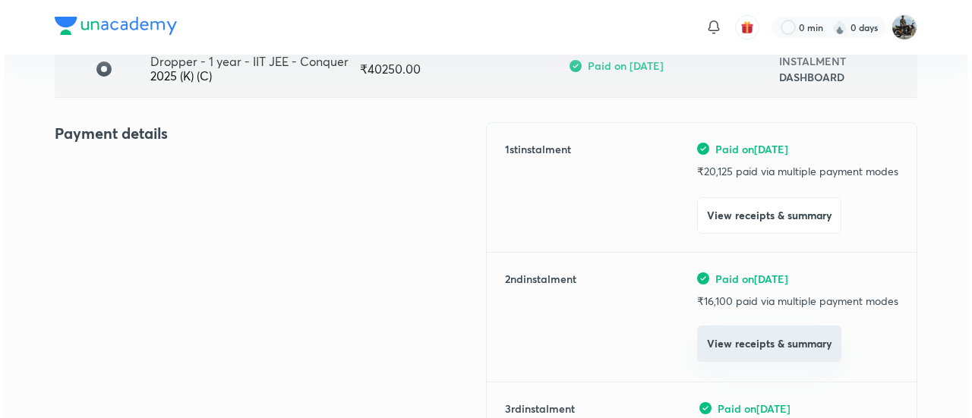
scroll to position [135, 0]
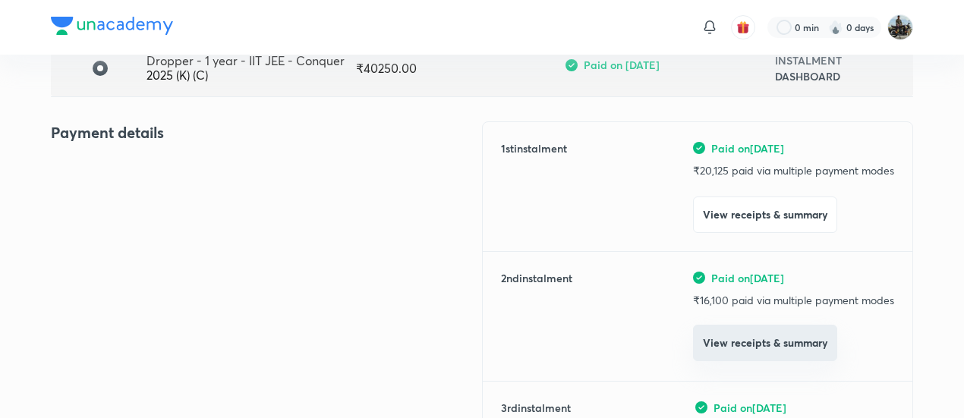
click at [715, 330] on button "View receipts & summary" at bounding box center [765, 343] width 144 height 36
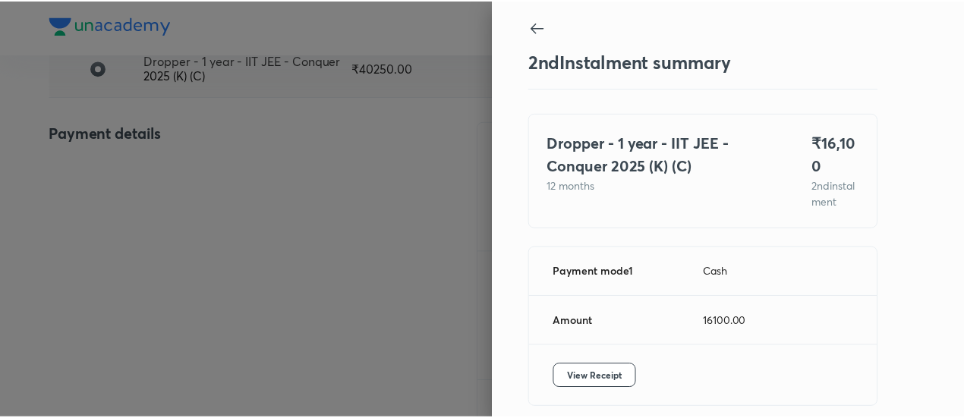
scroll to position [83, 0]
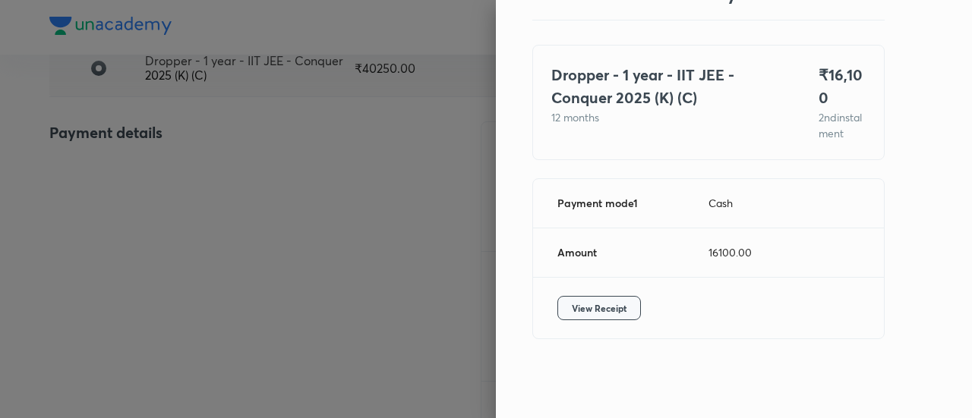
click at [592, 309] on span "View Receipt" at bounding box center [599, 308] width 55 height 15
click at [258, 209] on div at bounding box center [486, 209] width 972 height 418
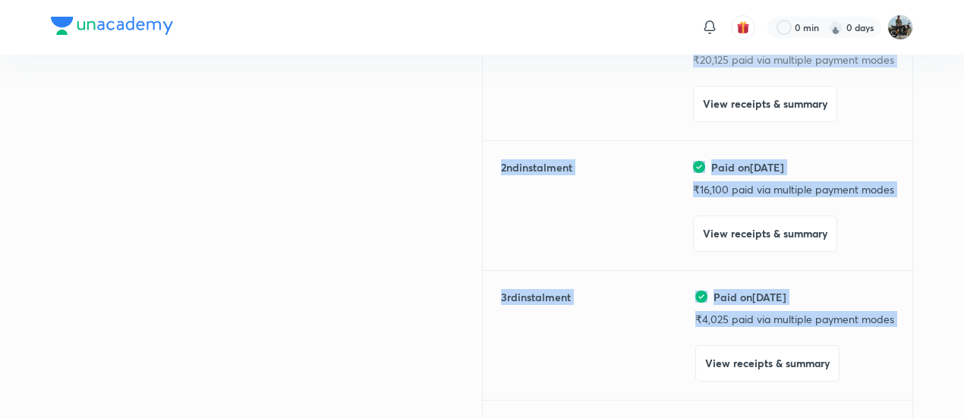
drag, startPoint x: 258, startPoint y: 209, endPoint x: 197, endPoint y: 418, distance: 218.2
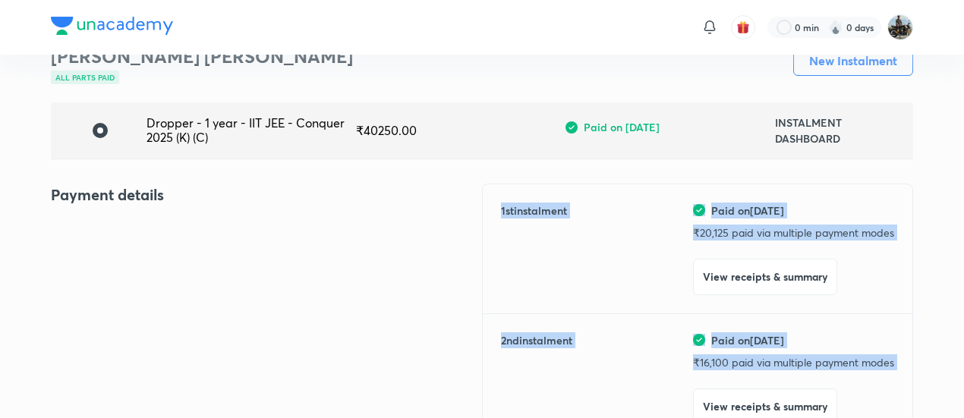
scroll to position [0, 0]
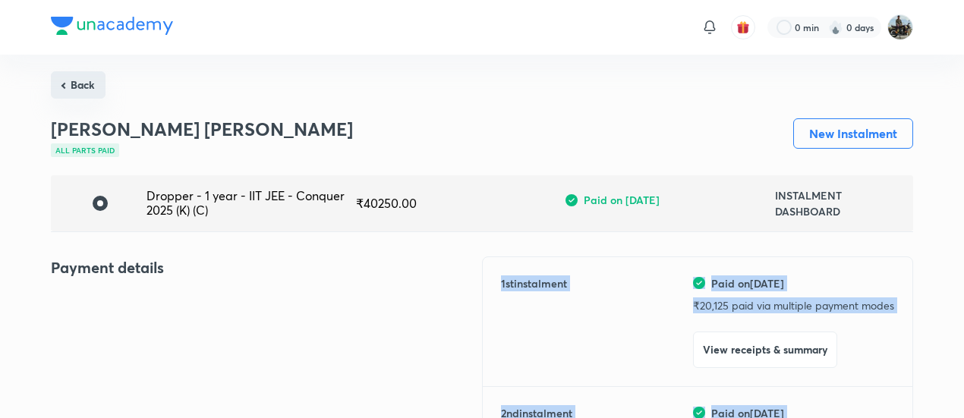
click at [82, 74] on button "Back" at bounding box center [78, 84] width 55 height 27
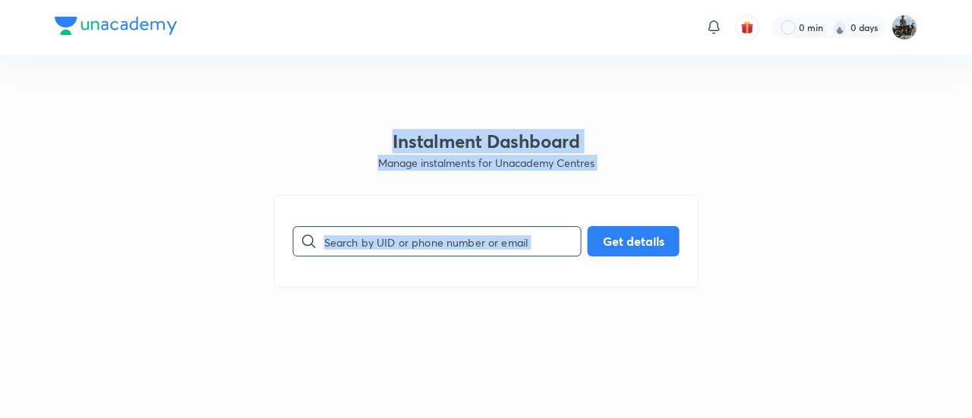
click at [432, 254] on input "text" at bounding box center [452, 241] width 257 height 39
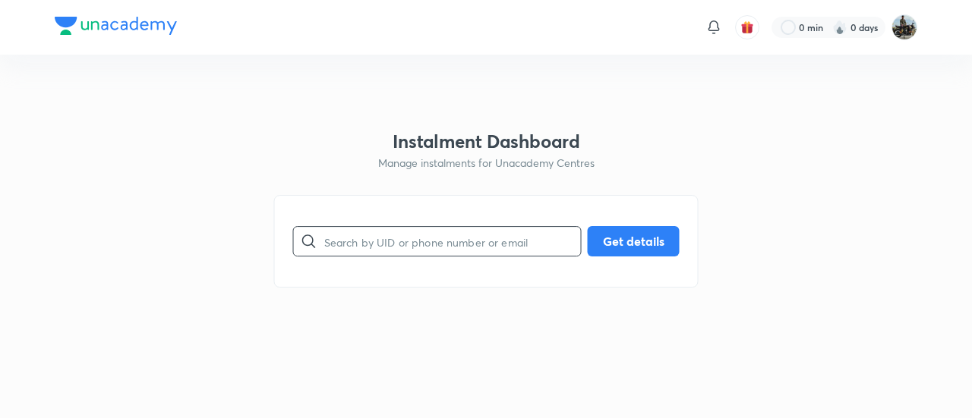
paste input "YSMD1TJTAM"
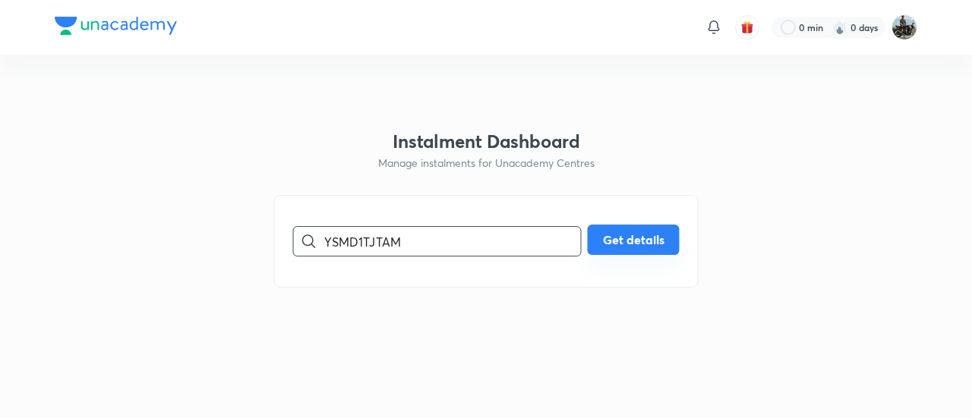
type input "YSMD1TJTAM"
click at [671, 251] on button "Get details" at bounding box center [634, 240] width 92 height 30
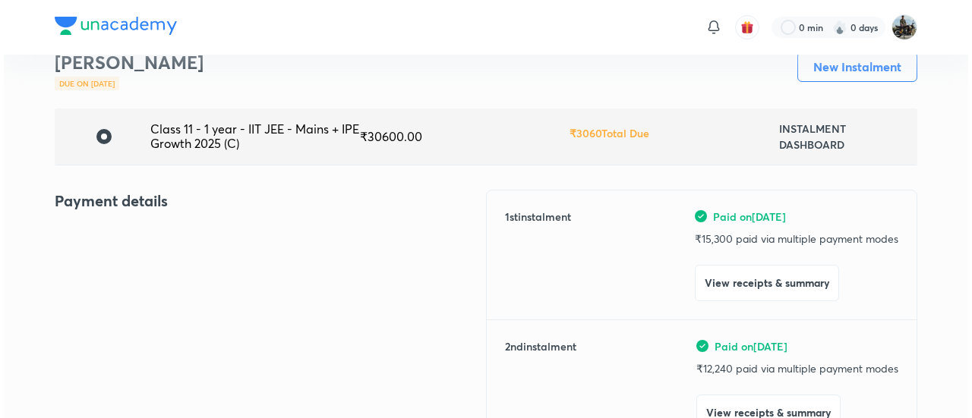
scroll to position [71, 0]
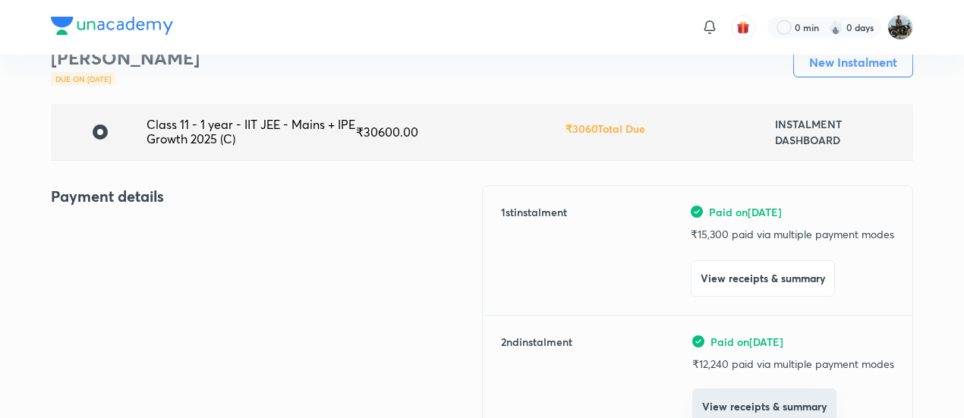
click at [724, 405] on button "View receipts & summary" at bounding box center [764, 407] width 144 height 36
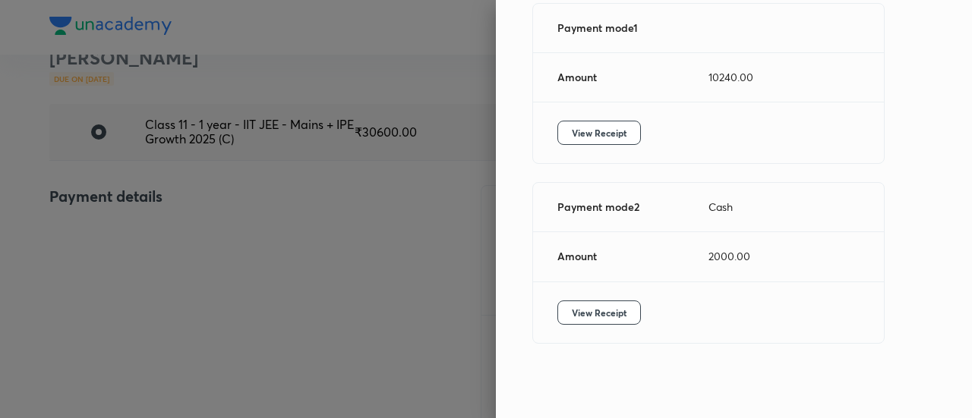
scroll to position [244, 0]
click at [582, 140] on span "View Receipt" at bounding box center [599, 132] width 55 height 15
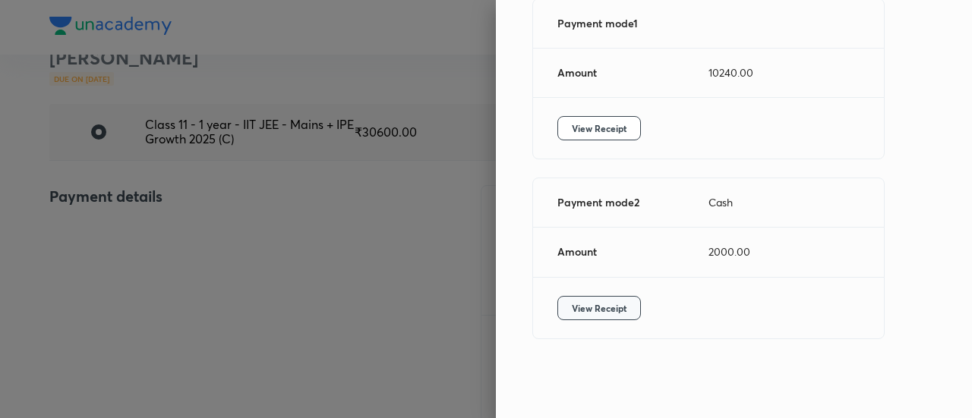
click at [559, 300] on button "View Receipt" at bounding box center [599, 308] width 84 height 24
click at [118, 220] on div at bounding box center [486, 209] width 972 height 418
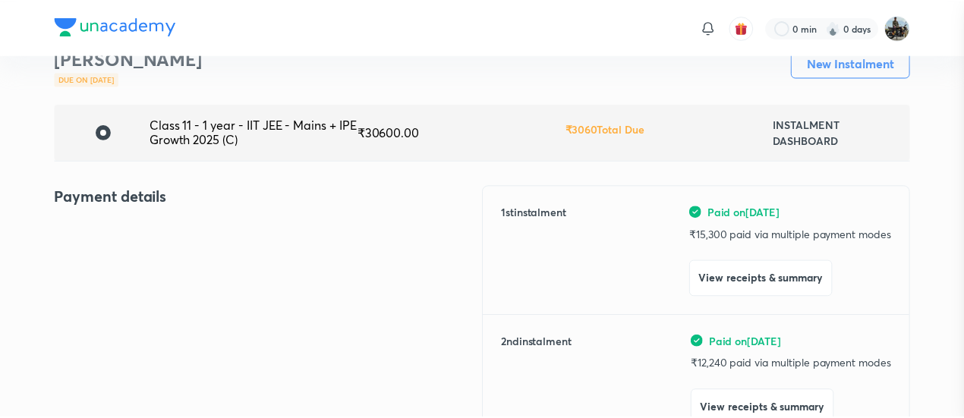
scroll to position [79, 0]
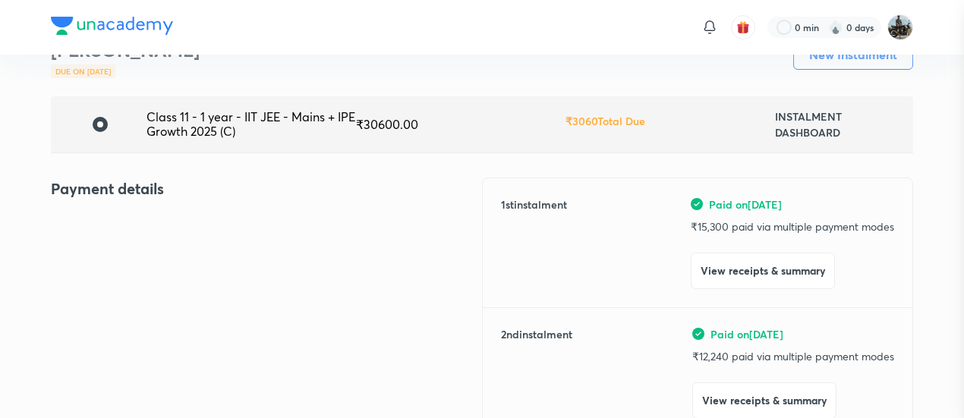
click at [118, 220] on div at bounding box center [482, 209] width 964 height 418
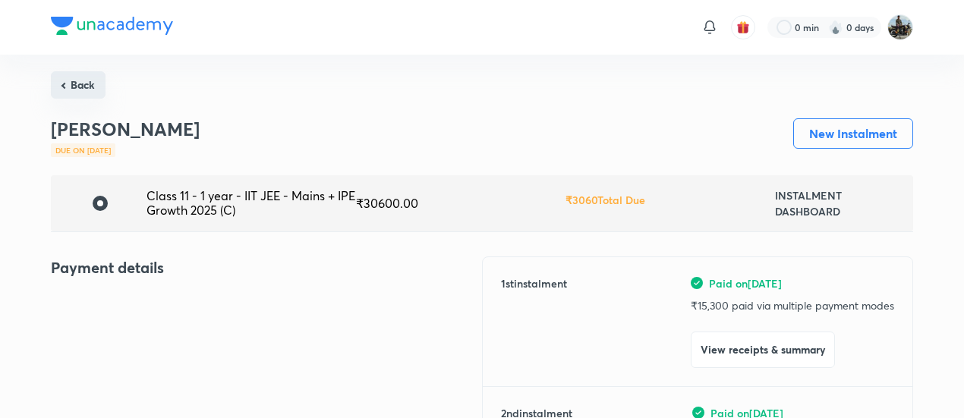
click at [77, 79] on button "Back" at bounding box center [78, 84] width 55 height 27
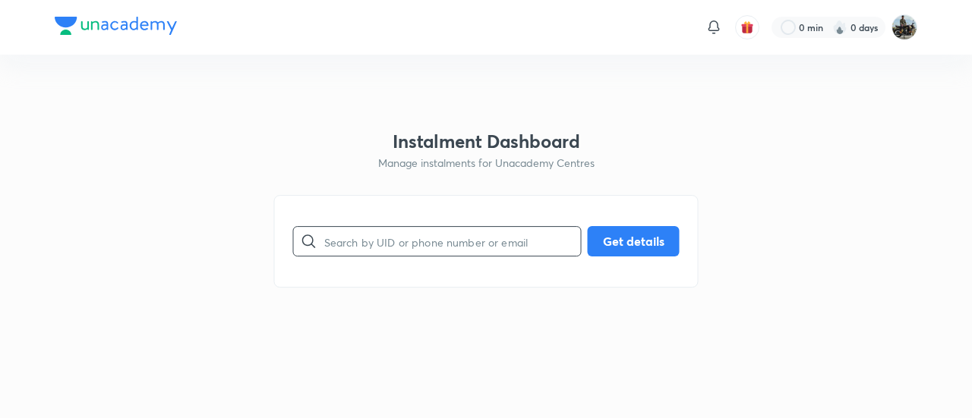
click at [401, 244] on input "text" at bounding box center [452, 241] width 257 height 39
paste input "VMQZQQ08BZ"
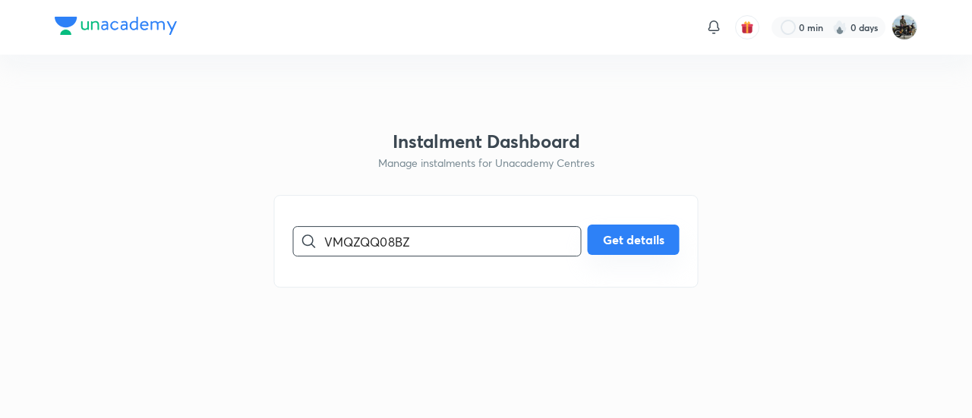
type input "VMQZQQ08BZ"
click at [623, 236] on button "Get details" at bounding box center [634, 240] width 92 height 30
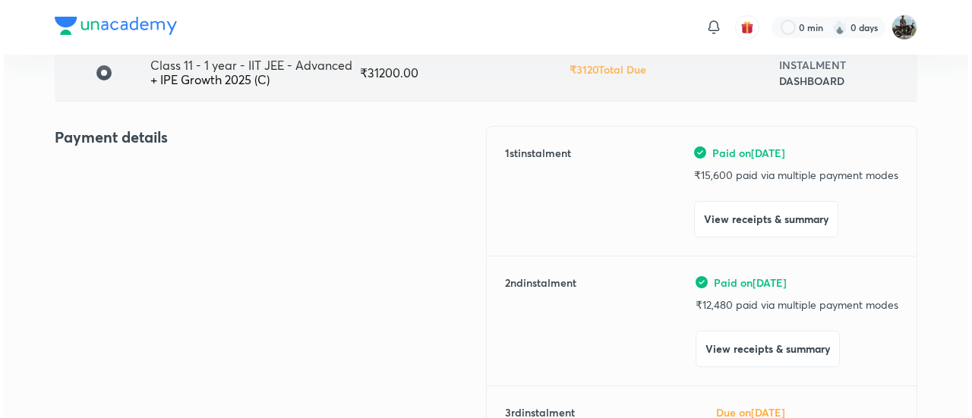
scroll to position [131, 0]
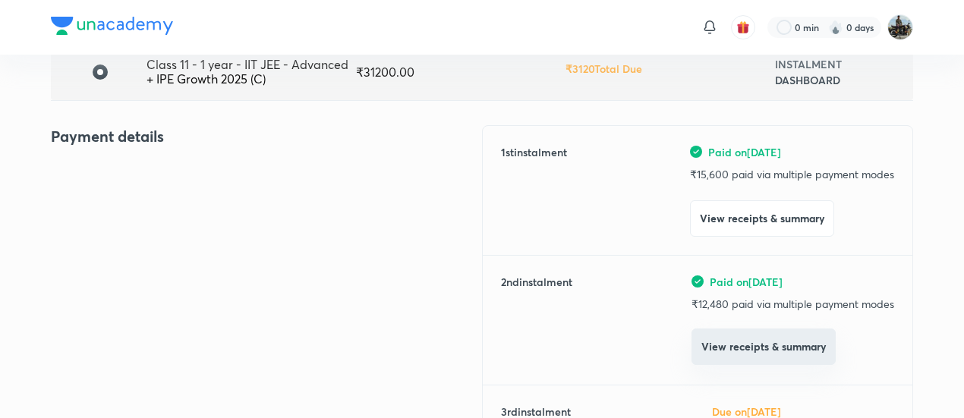
click at [710, 356] on button "View receipts & summary" at bounding box center [764, 347] width 144 height 36
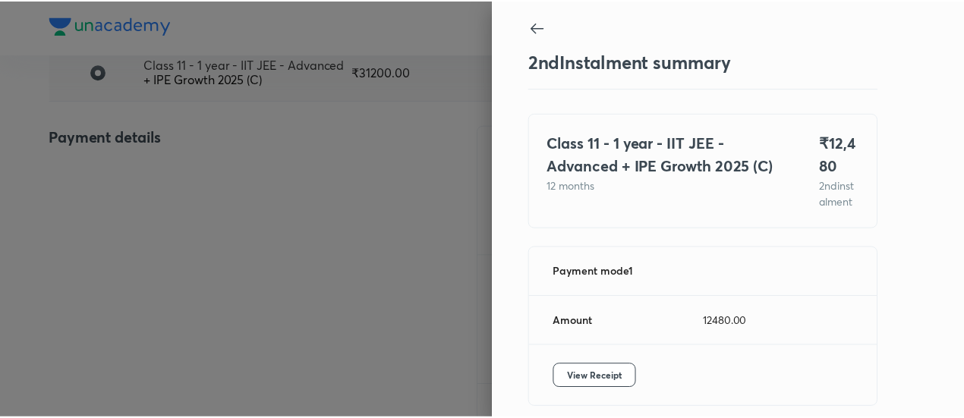
scroll to position [83, 0]
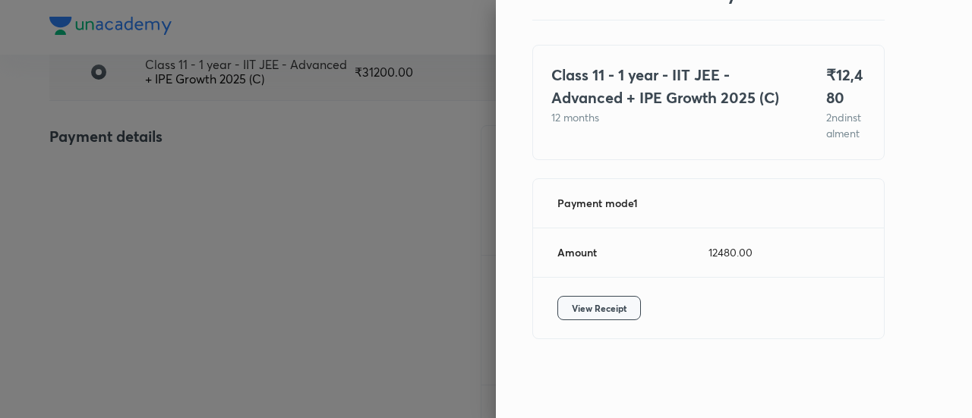
click at [597, 314] on span "View Receipt" at bounding box center [599, 308] width 55 height 15
click at [140, 169] on div at bounding box center [486, 209] width 972 height 418
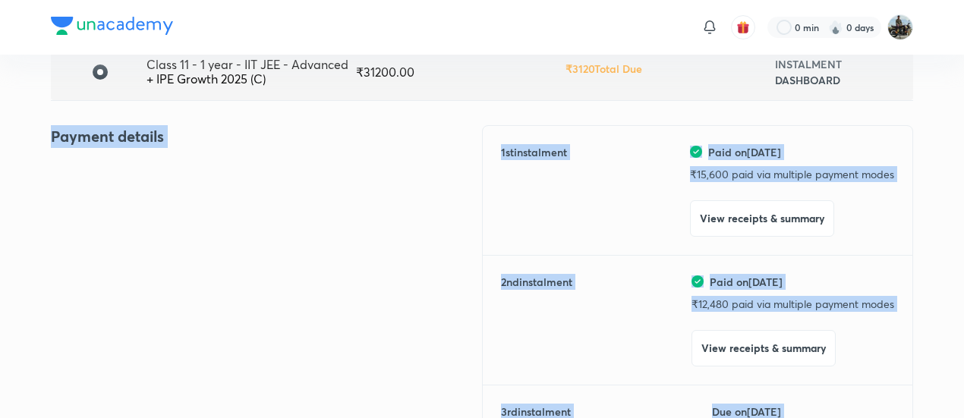
scroll to position [416, 0]
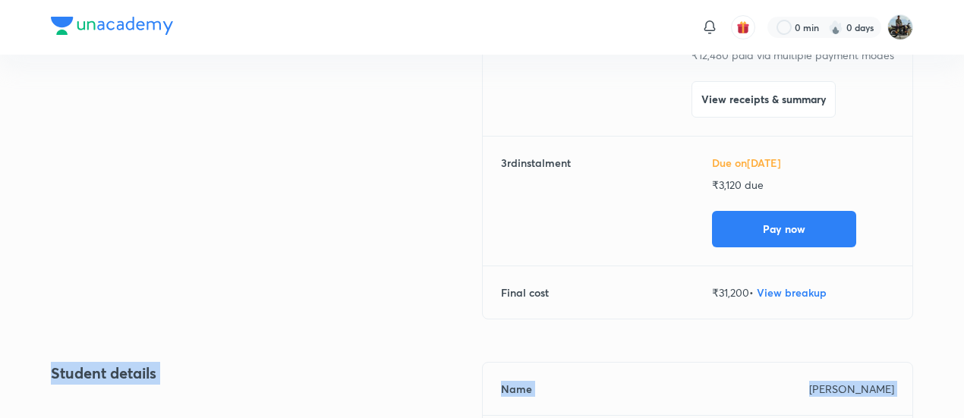
drag, startPoint x: 140, startPoint y: 169, endPoint x: 0, endPoint y: 454, distance: 317.5
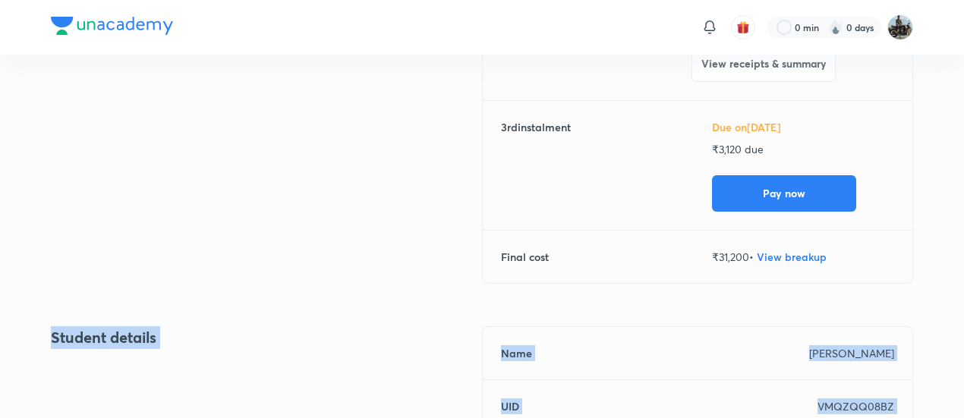
scroll to position [0, 0]
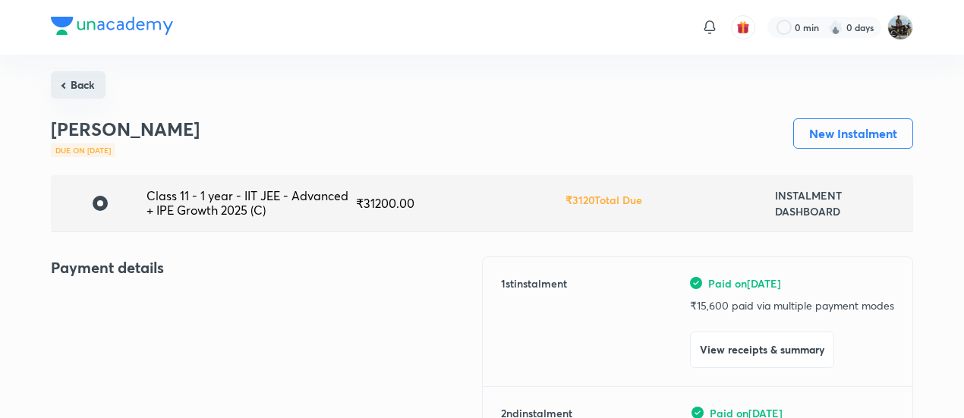
click at [84, 93] on button "Back" at bounding box center [78, 84] width 55 height 27
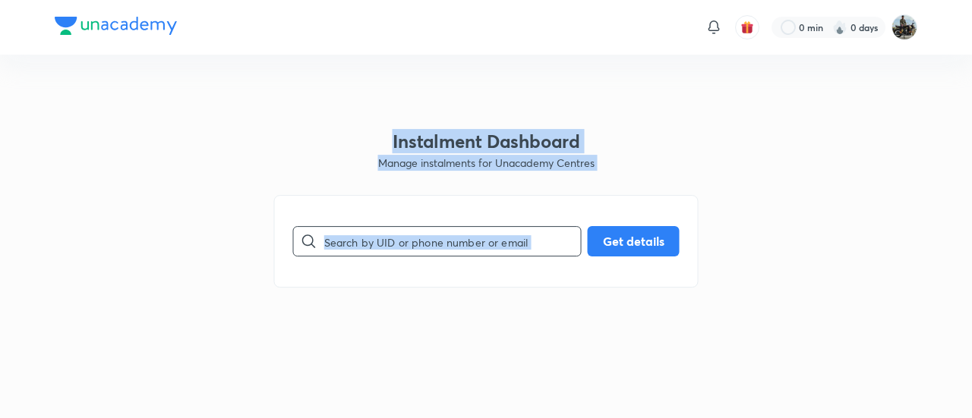
click at [425, 229] on input "text" at bounding box center [452, 241] width 257 height 39
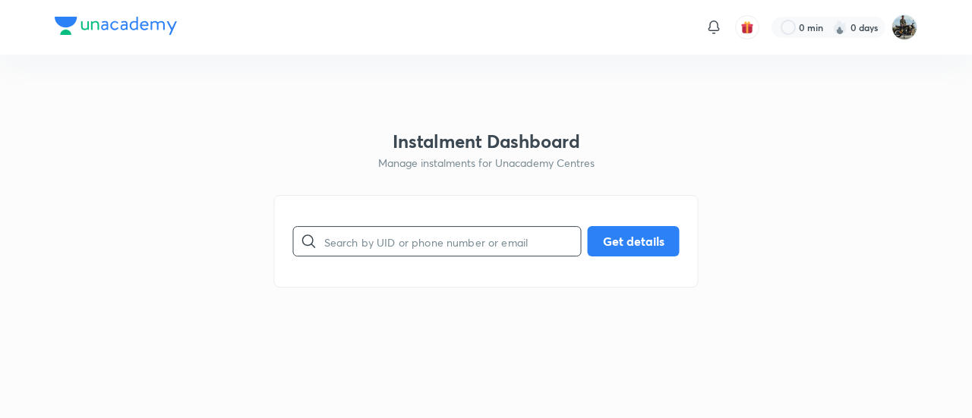
paste input "97RZQMPM7M"
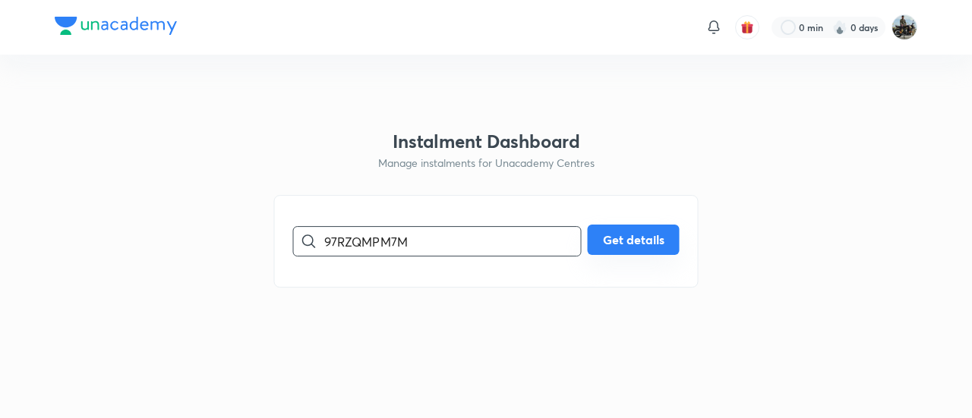
type input "97RZQMPM7M"
click at [615, 243] on button "Get details" at bounding box center [634, 240] width 92 height 30
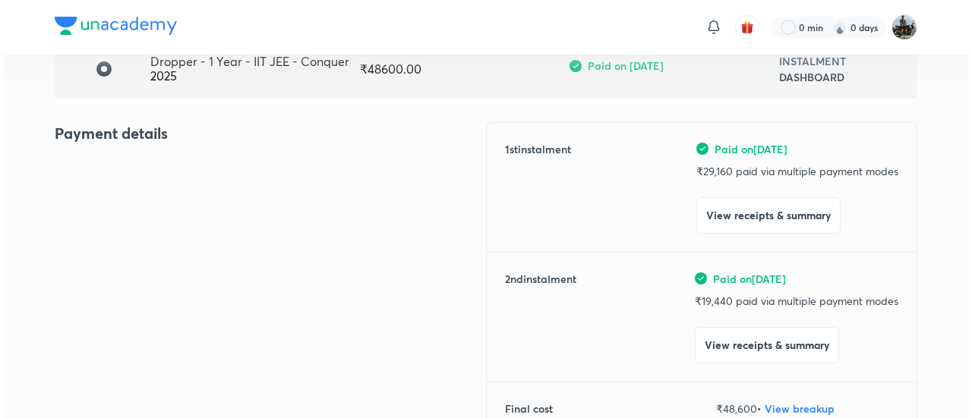
scroll to position [136, 0]
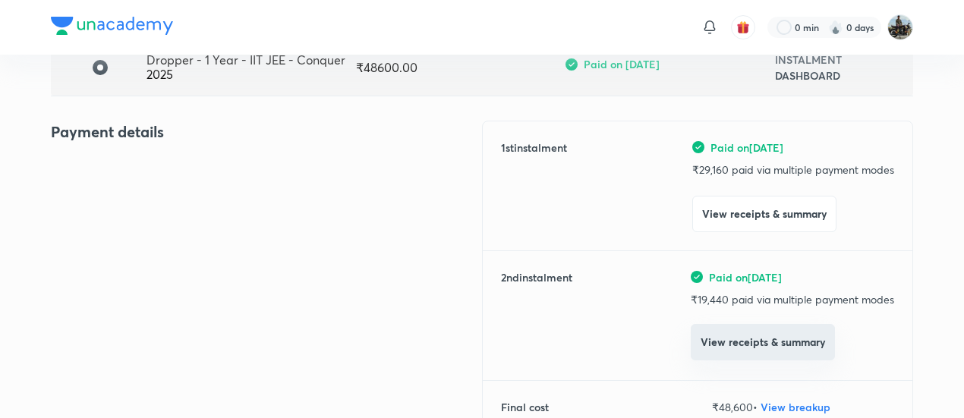
click at [721, 335] on button "View receipts & summary" at bounding box center [763, 342] width 144 height 36
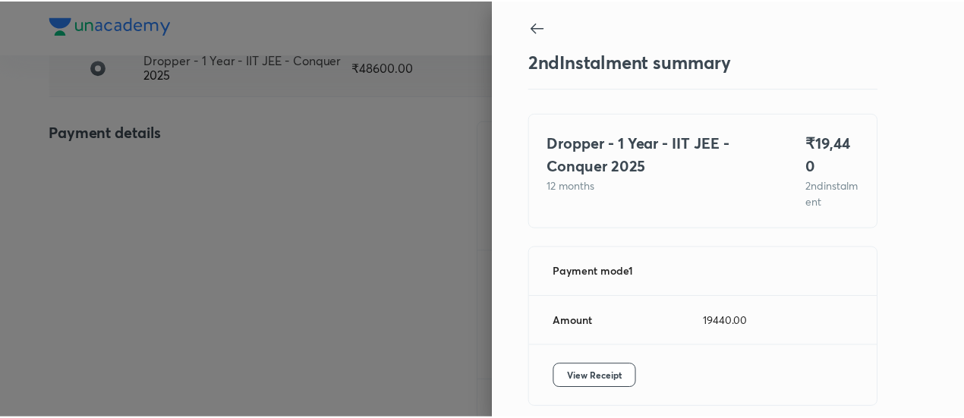
scroll to position [51, 0]
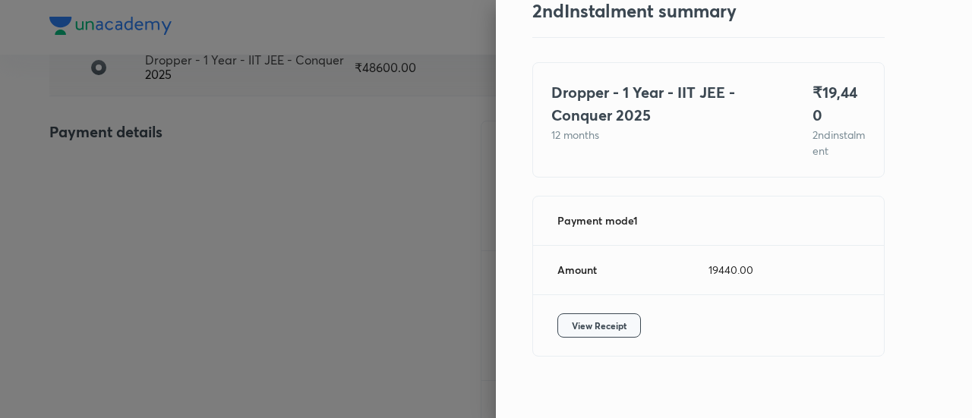
click at [582, 318] on span "View Receipt" at bounding box center [599, 325] width 55 height 15
click at [62, 188] on div at bounding box center [486, 209] width 972 height 418
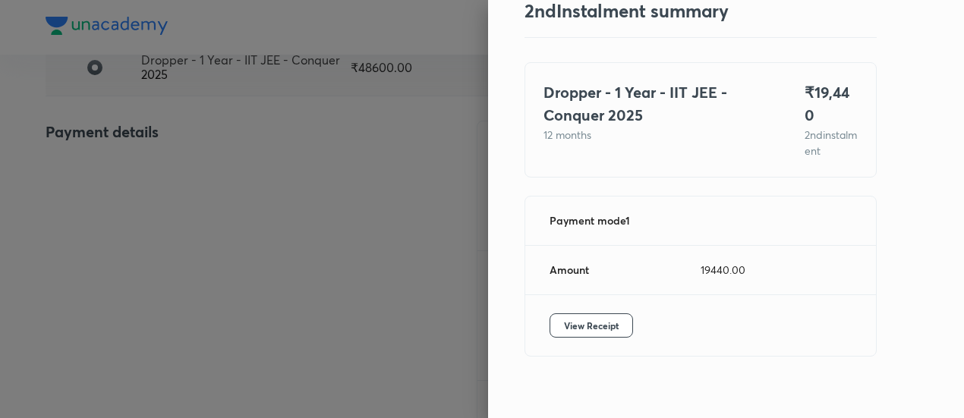
click at [62, 188] on div at bounding box center [482, 209] width 964 height 418
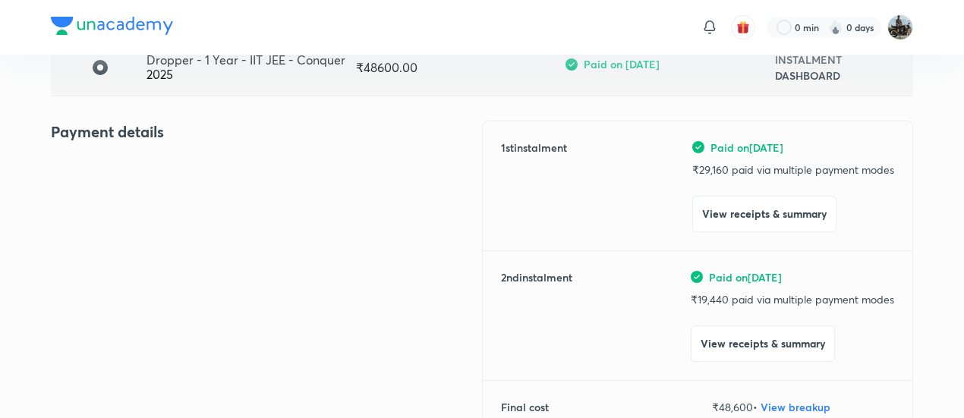
scroll to position [0, 0]
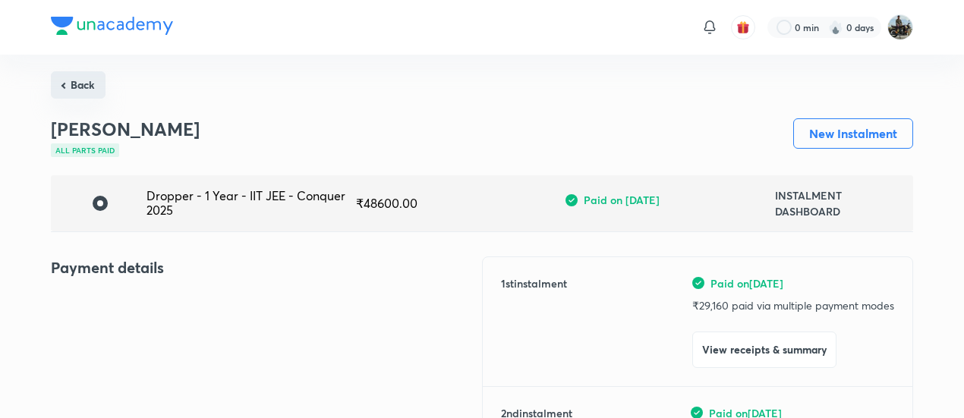
click at [76, 87] on button "Back" at bounding box center [78, 84] width 55 height 27
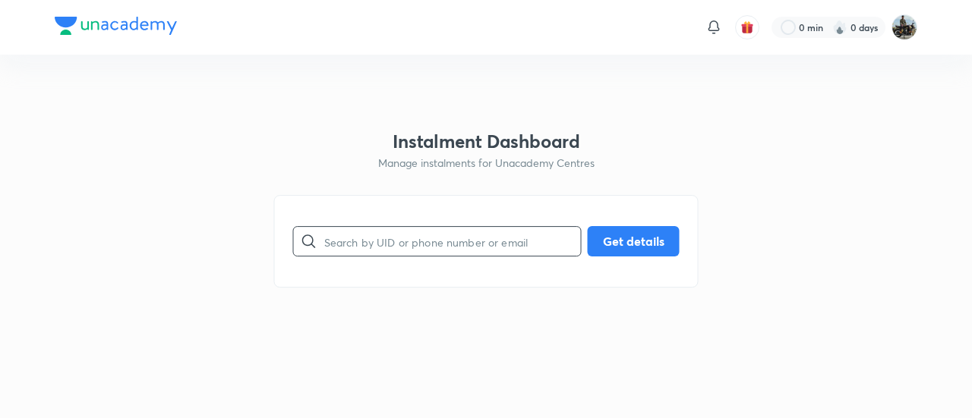
drag, startPoint x: 393, startPoint y: 219, endPoint x: 366, endPoint y: 235, distance: 31.0
click at [366, 235] on div "​ Get details" at bounding box center [486, 241] width 424 height 93
click at [366, 235] on input "text" at bounding box center [452, 241] width 257 height 39
paste input "XGQYXGV9FI"
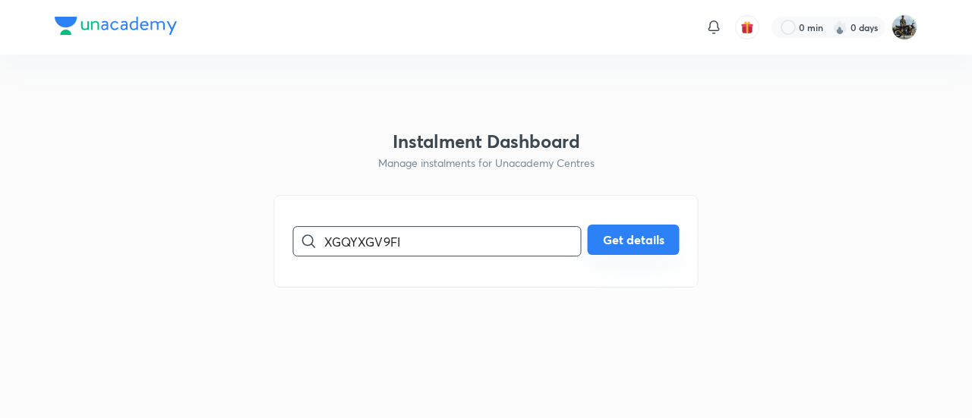
type input "XGQYXGV9FI"
click at [602, 244] on button "Get details" at bounding box center [634, 240] width 92 height 30
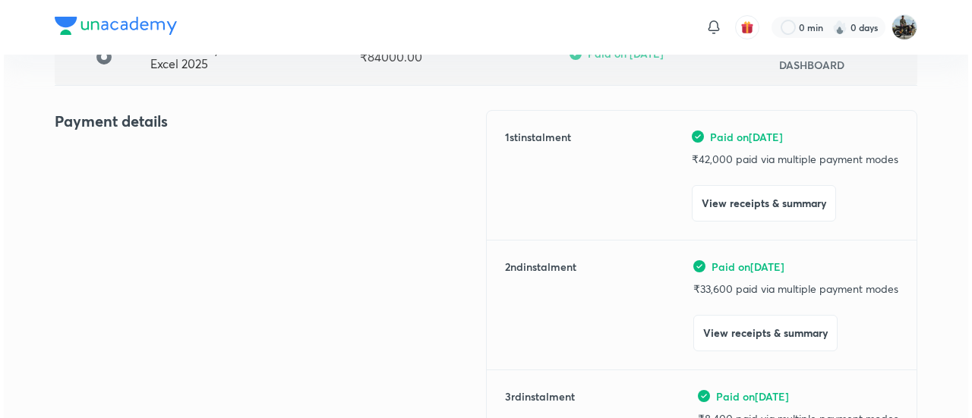
scroll to position [147, 0]
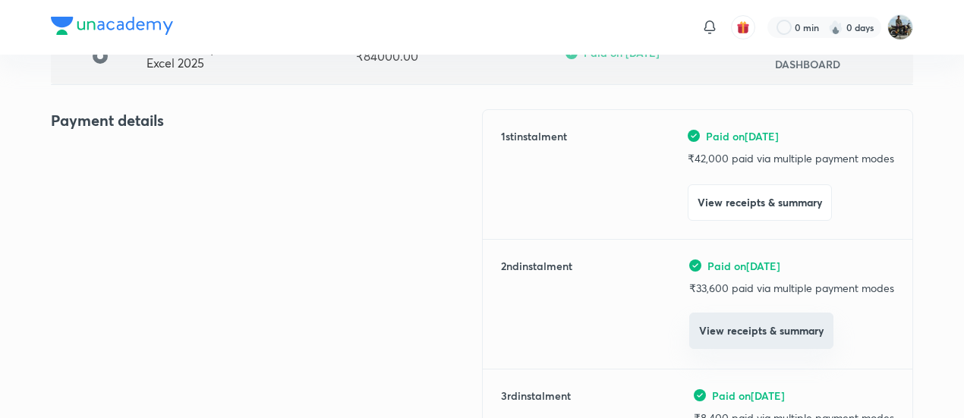
click at [722, 327] on button "View receipts & summary" at bounding box center [761, 331] width 144 height 36
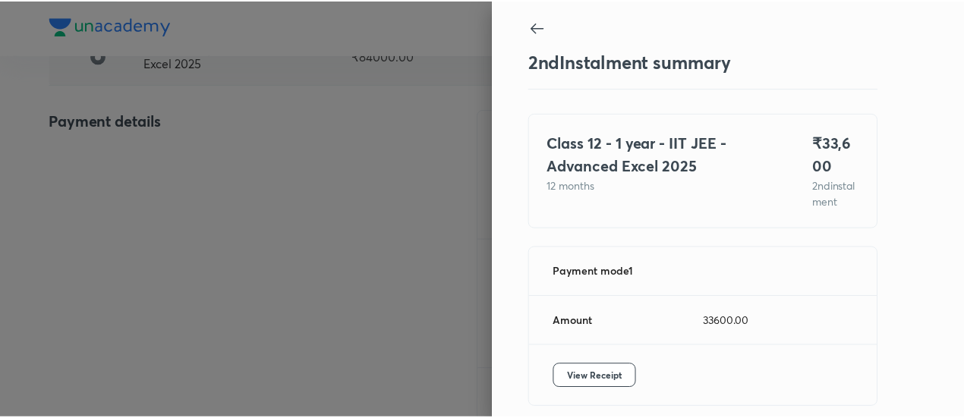
scroll to position [83, 0]
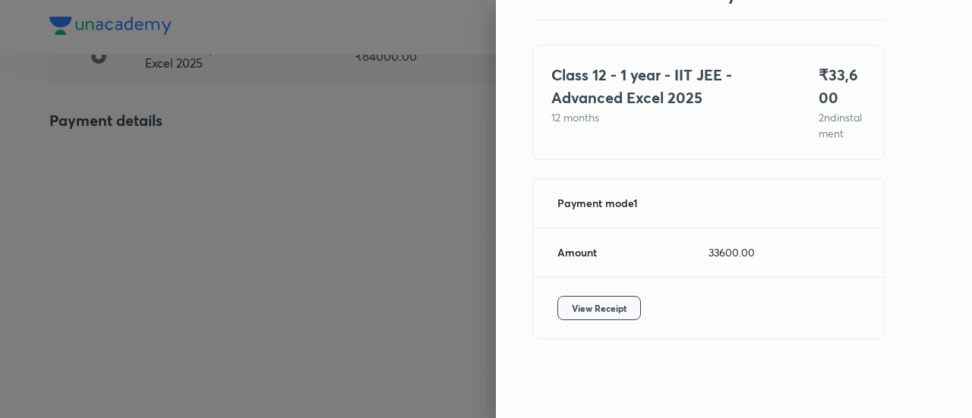
click at [582, 300] on button "View Receipt" at bounding box center [599, 308] width 84 height 24
click at [118, 181] on div at bounding box center [486, 209] width 972 height 418
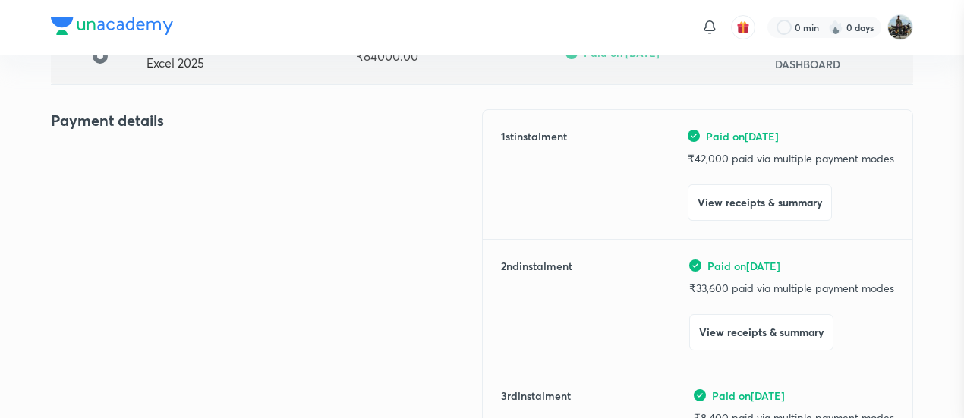
click at [118, 181] on div at bounding box center [482, 209] width 964 height 418
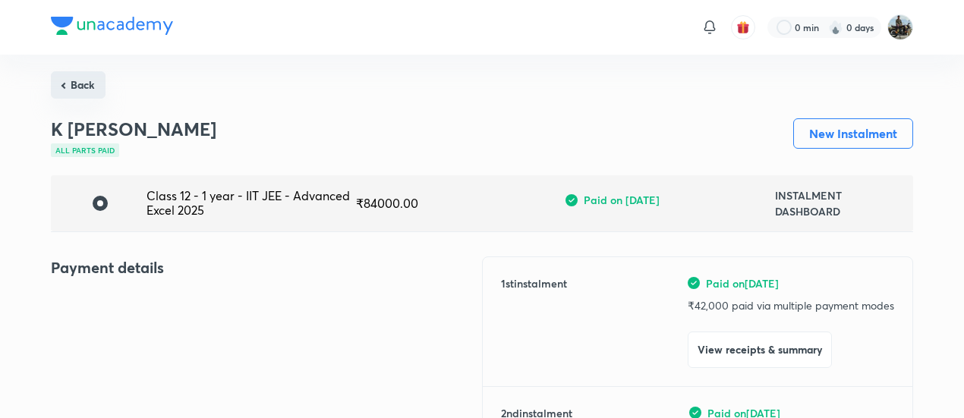
click at [84, 95] on button "Back" at bounding box center [78, 84] width 55 height 27
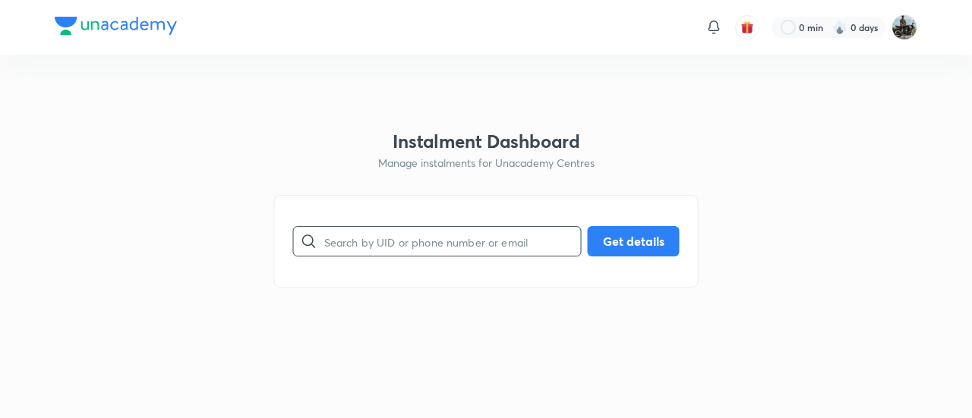
click at [387, 236] on input "text" at bounding box center [452, 241] width 257 height 39
paste input "ED4FOAKCDX"
type input "ED4FOAKCDX"
click at [689, 248] on div "ED4FOAKCDX ​ Get details" at bounding box center [486, 241] width 424 height 93
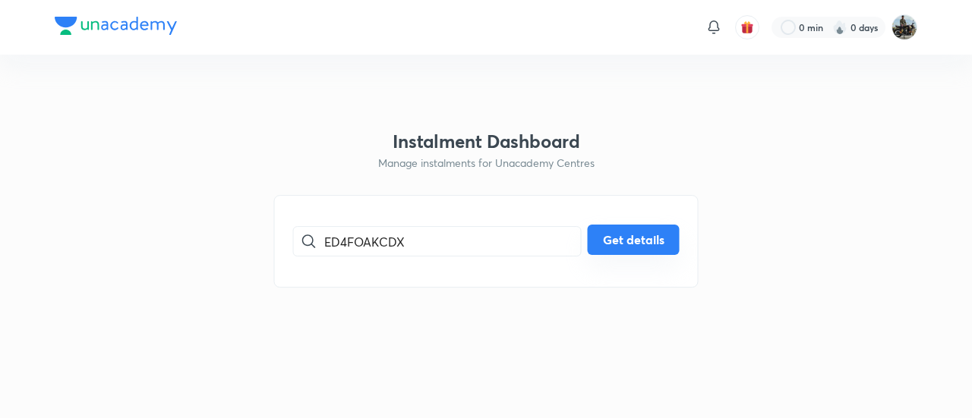
click at [613, 240] on button "Get details" at bounding box center [634, 240] width 92 height 30
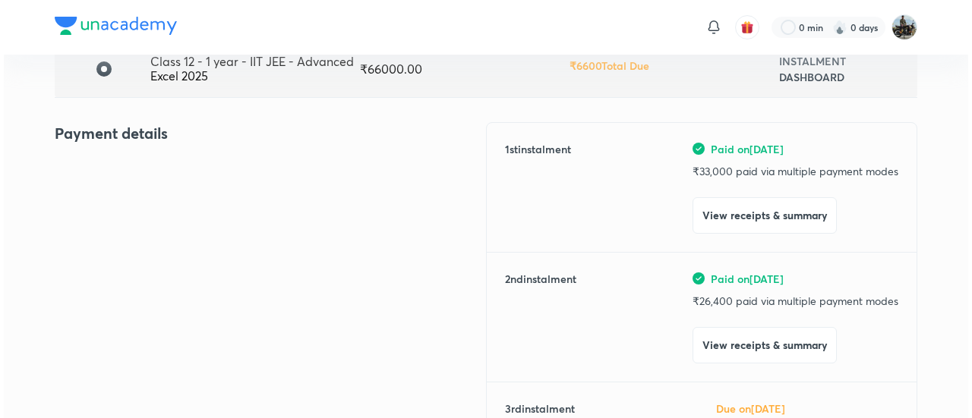
scroll to position [137, 0]
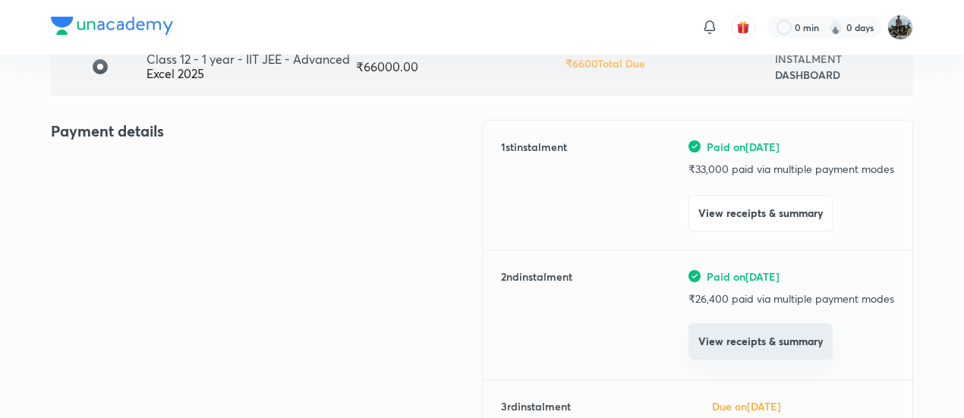
click at [721, 338] on button "View receipts & summary" at bounding box center [761, 341] width 144 height 36
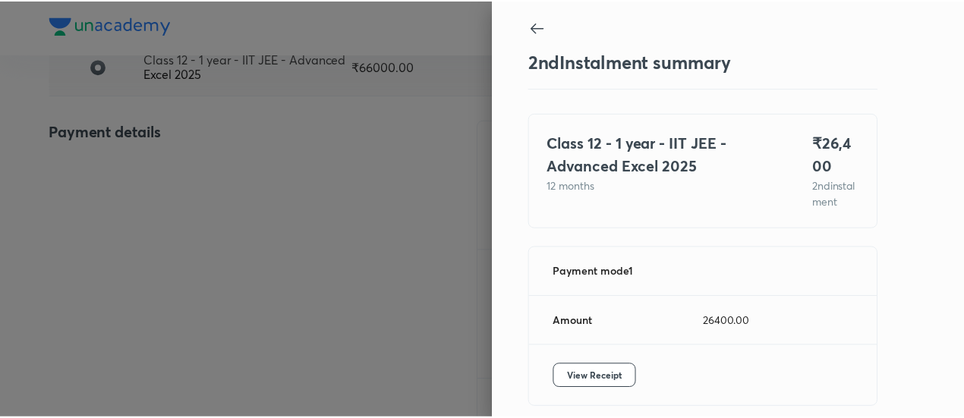
scroll to position [83, 0]
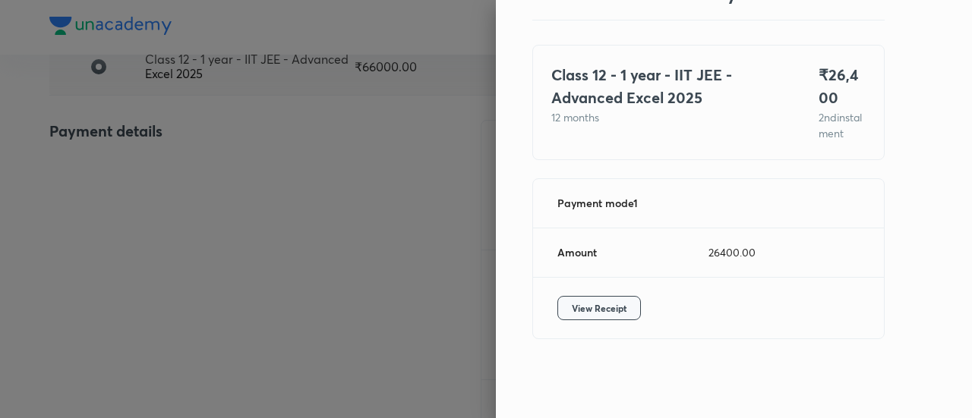
click at [579, 318] on button "View Receipt" at bounding box center [599, 308] width 84 height 24
click at [175, 198] on div at bounding box center [486, 209] width 972 height 418
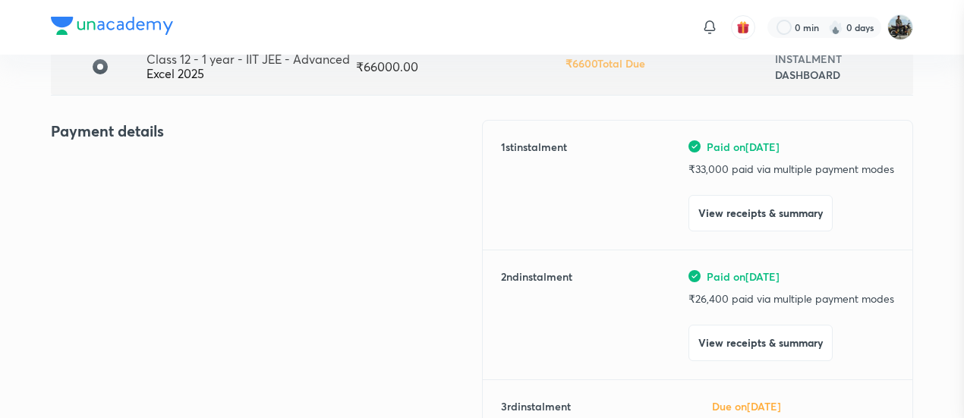
click at [175, 198] on div at bounding box center [482, 209] width 964 height 418
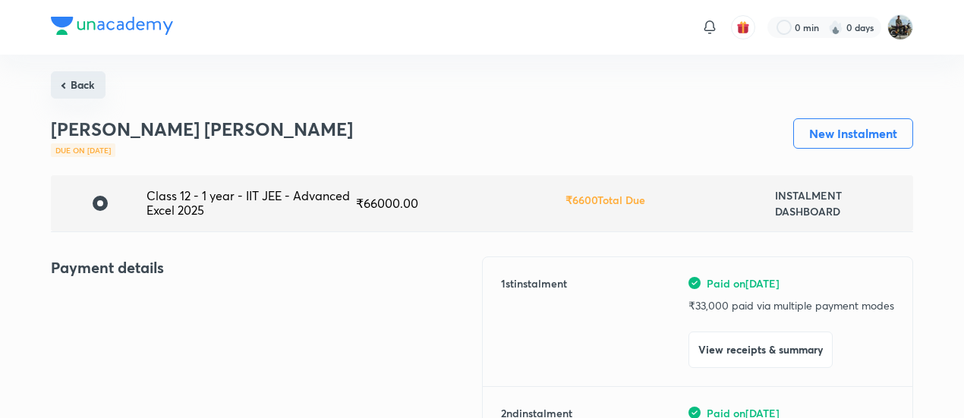
click at [88, 82] on button "Back" at bounding box center [78, 84] width 55 height 27
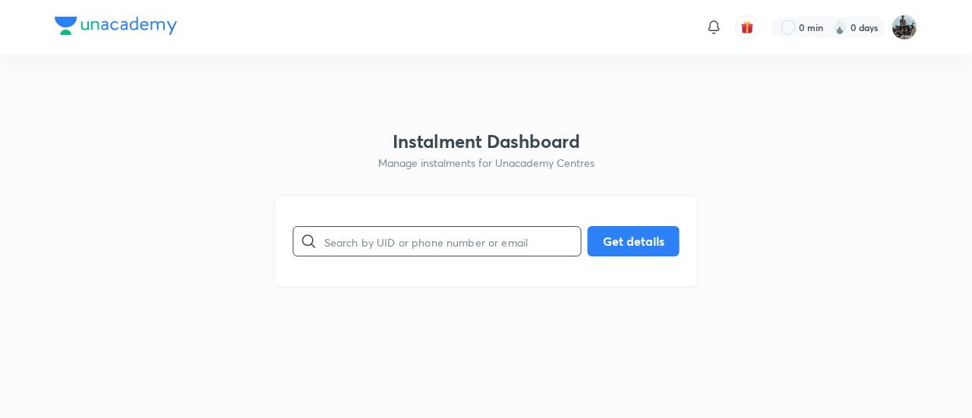
click at [376, 244] on input "text" at bounding box center [452, 241] width 257 height 39
paste input "J767A2G4AU"
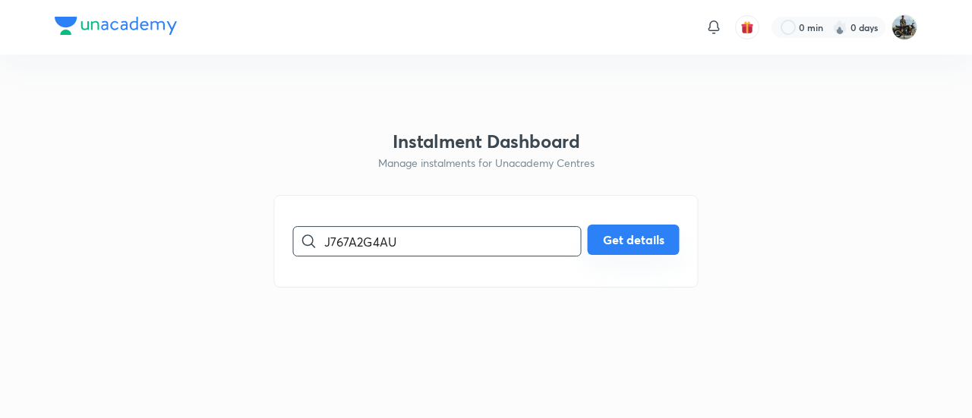
type input "J767A2G4AU"
click at [630, 250] on button "Get details" at bounding box center [634, 240] width 92 height 30
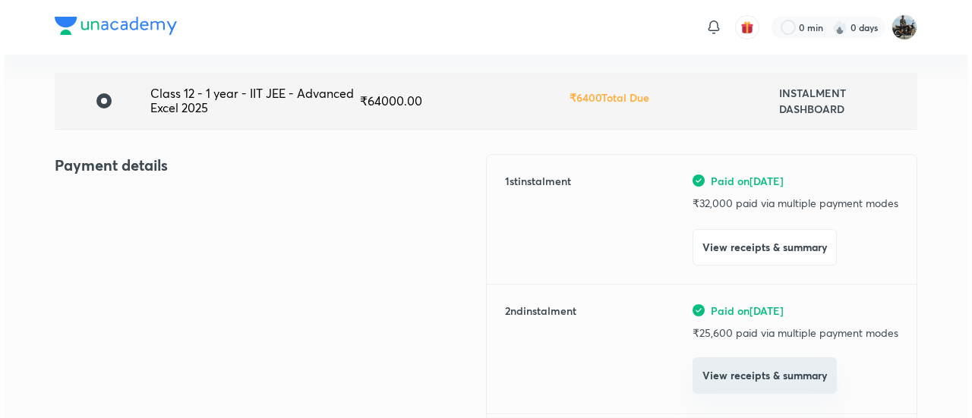
scroll to position [103, 0]
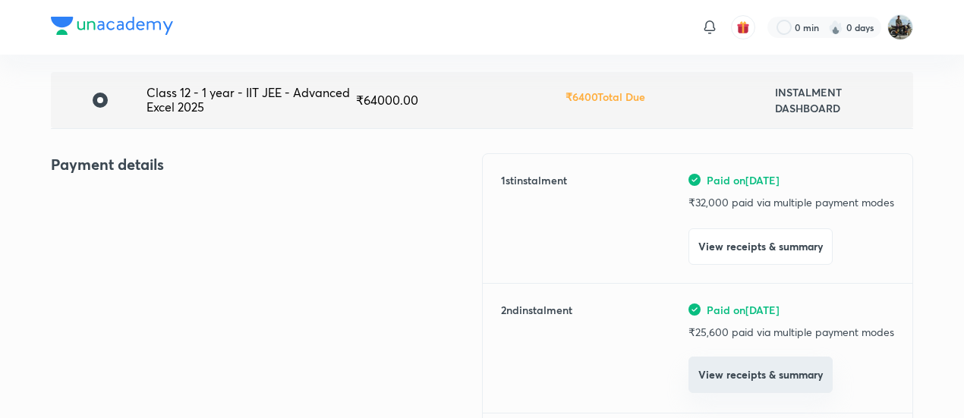
click at [715, 371] on button "View receipts & summary" at bounding box center [761, 375] width 144 height 36
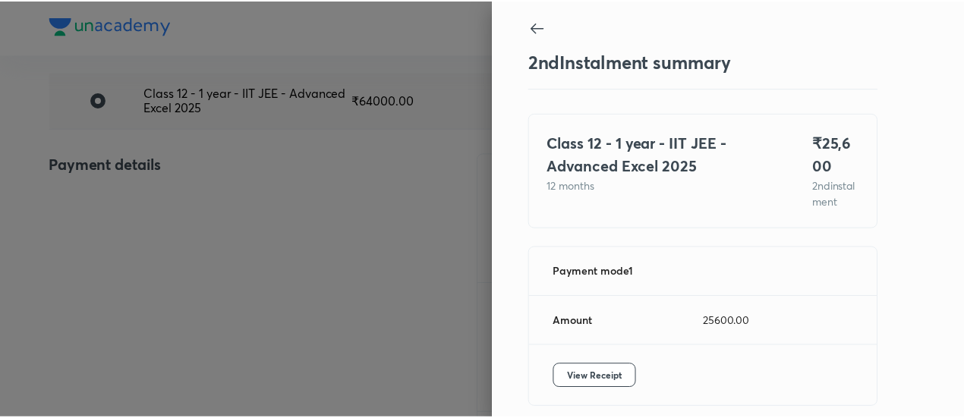
scroll to position [83, 0]
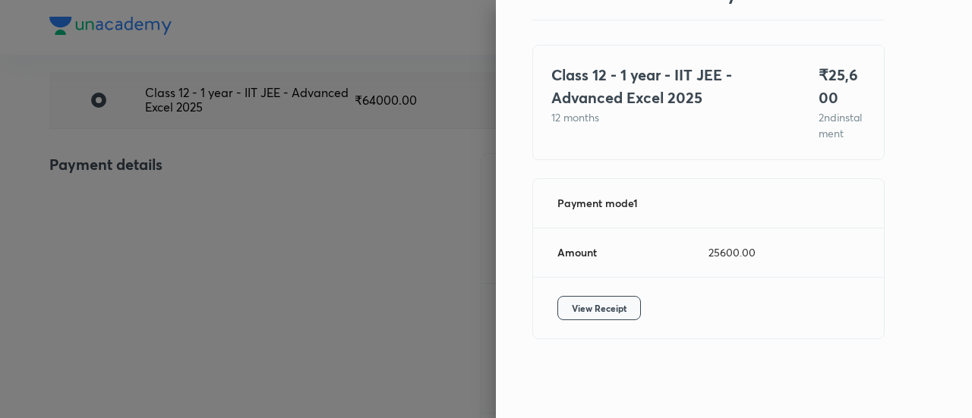
click at [610, 309] on span "View Receipt" at bounding box center [599, 308] width 55 height 15
click at [147, 131] on div at bounding box center [486, 209] width 972 height 418
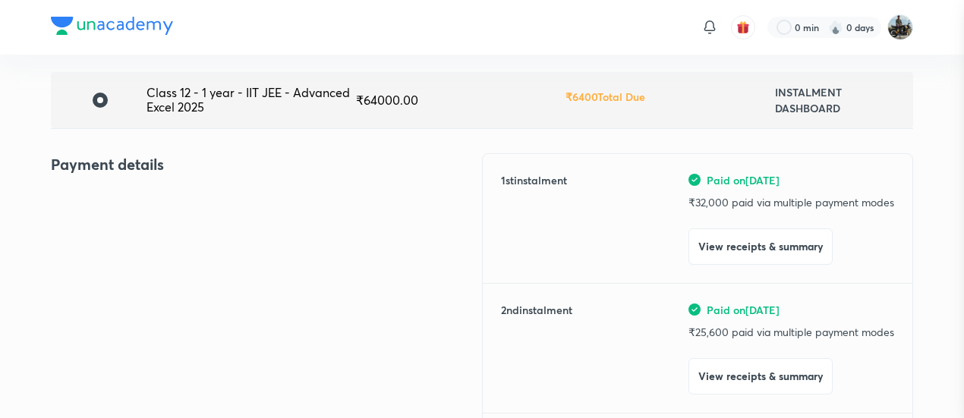
click at [147, 131] on div at bounding box center [482, 209] width 964 height 418
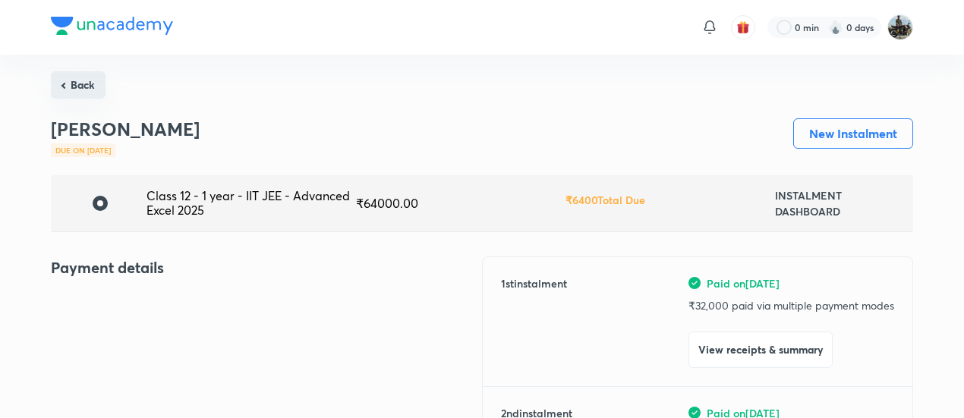
click at [73, 72] on button "Back" at bounding box center [78, 84] width 55 height 27
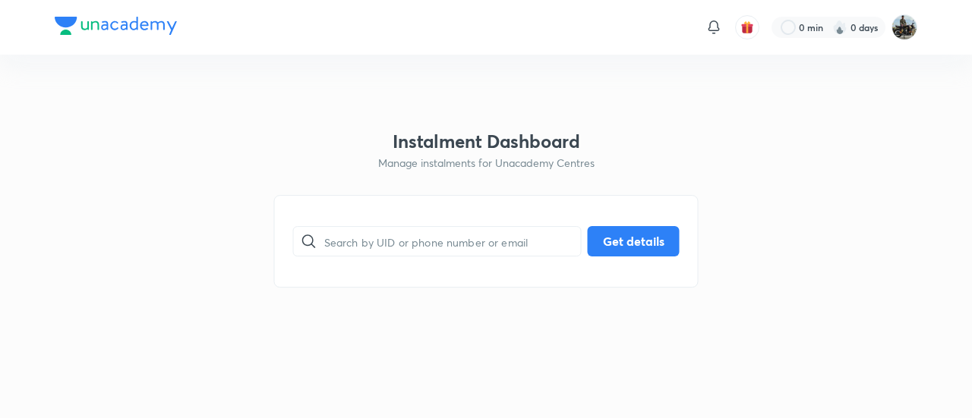
click at [434, 264] on div "​ Get details" at bounding box center [486, 241] width 424 height 93
click at [404, 235] on input "text" at bounding box center [452, 241] width 257 height 39
paste input "J6QSZ75OBJ"
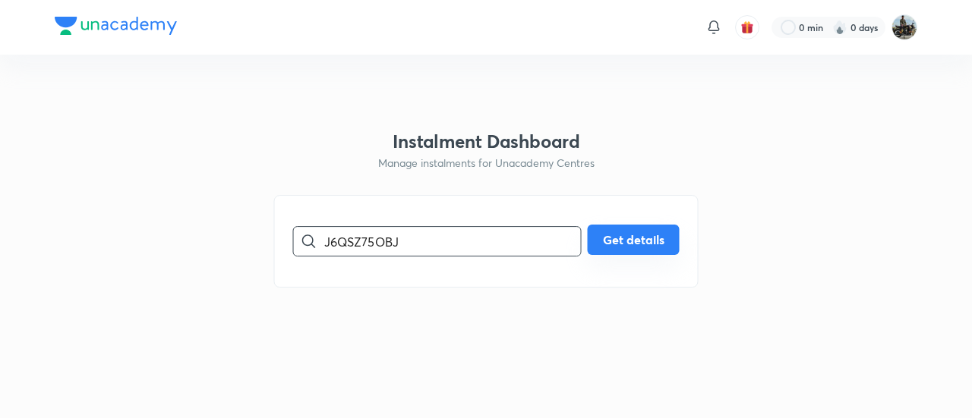
type input "J6QSZ75OBJ"
click at [628, 232] on button "Get details" at bounding box center [634, 240] width 92 height 30
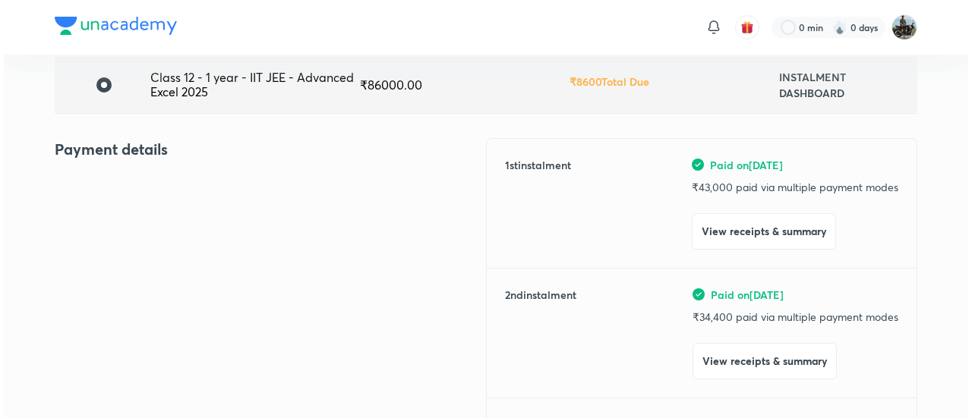
scroll to position [120, 0]
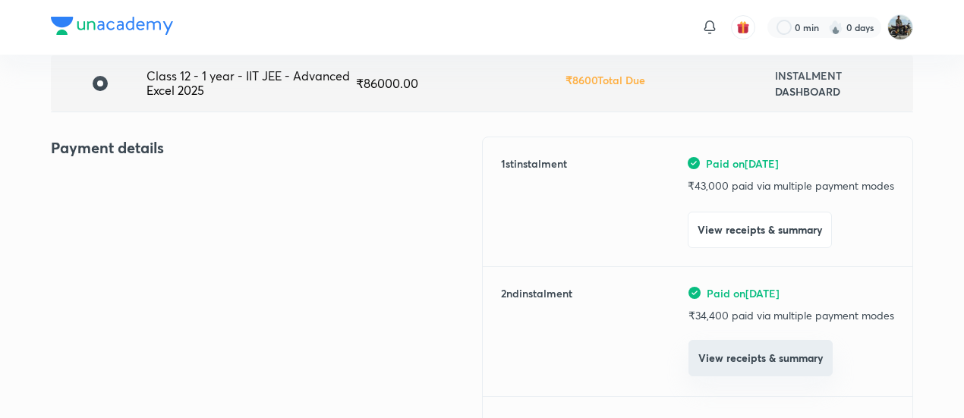
click at [720, 353] on button "View receipts & summary" at bounding box center [761, 358] width 144 height 36
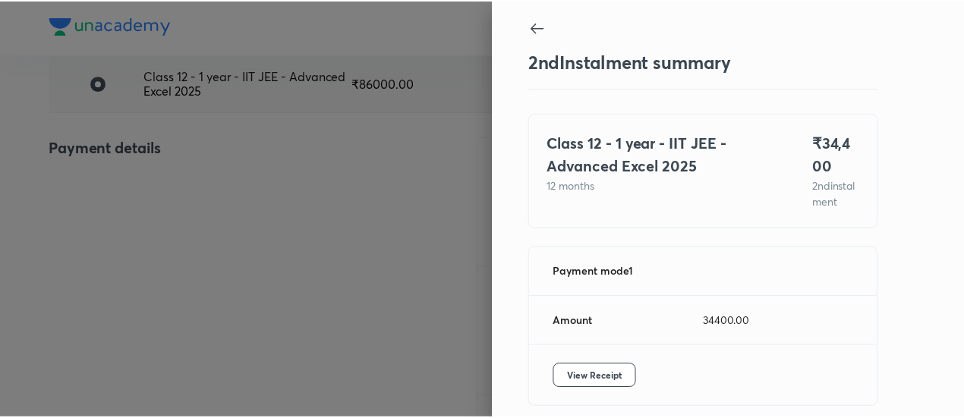
scroll to position [83, 0]
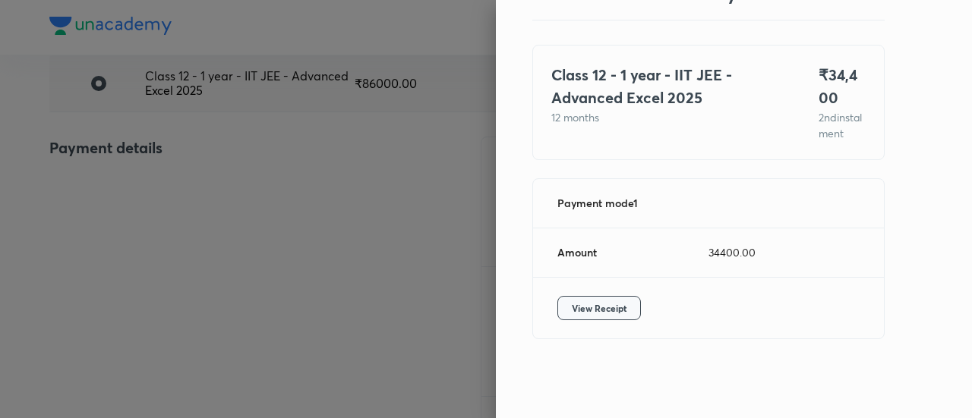
click at [601, 313] on span "View Receipt" at bounding box center [599, 308] width 55 height 15
click at [134, 186] on div at bounding box center [486, 209] width 972 height 418
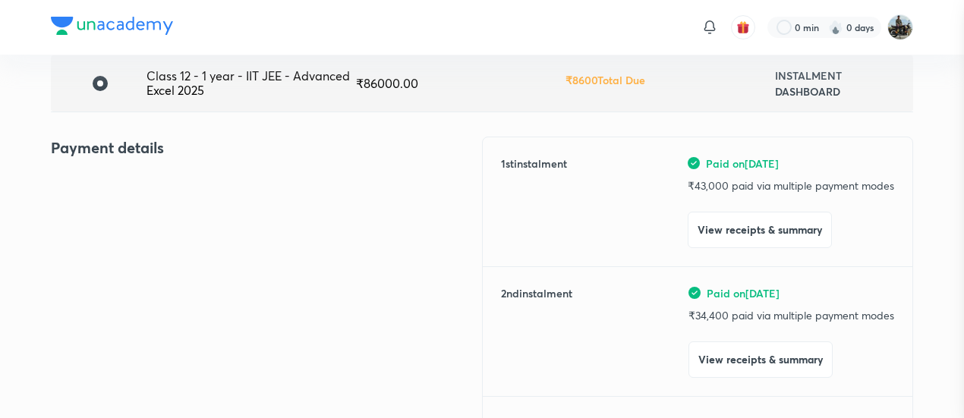
click at [134, 186] on div at bounding box center [482, 209] width 964 height 418
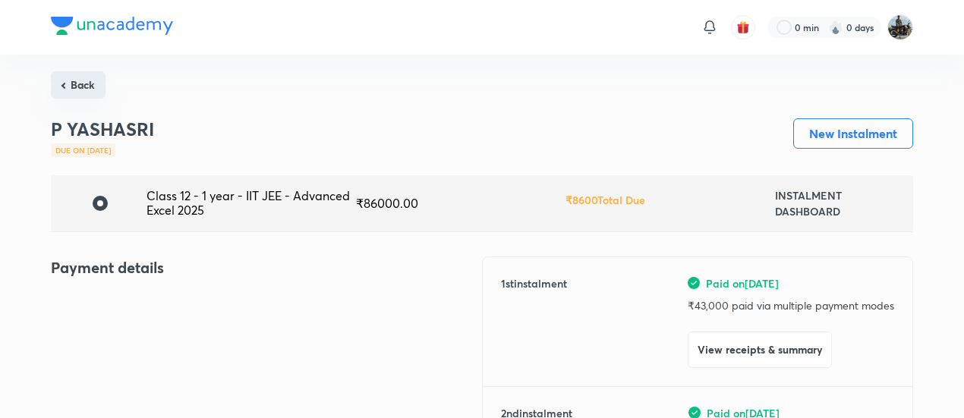
click at [78, 93] on button "Back" at bounding box center [78, 84] width 55 height 27
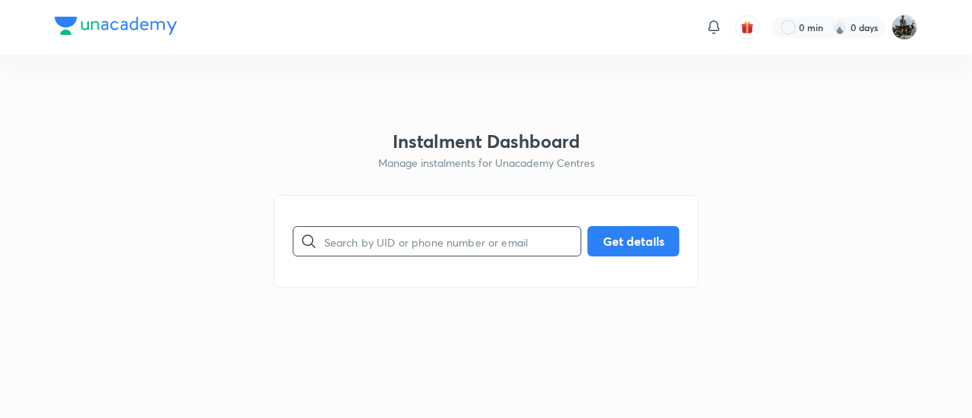
click at [418, 248] on input "text" at bounding box center [452, 241] width 257 height 39
paste input "WV7EU6PWBW"
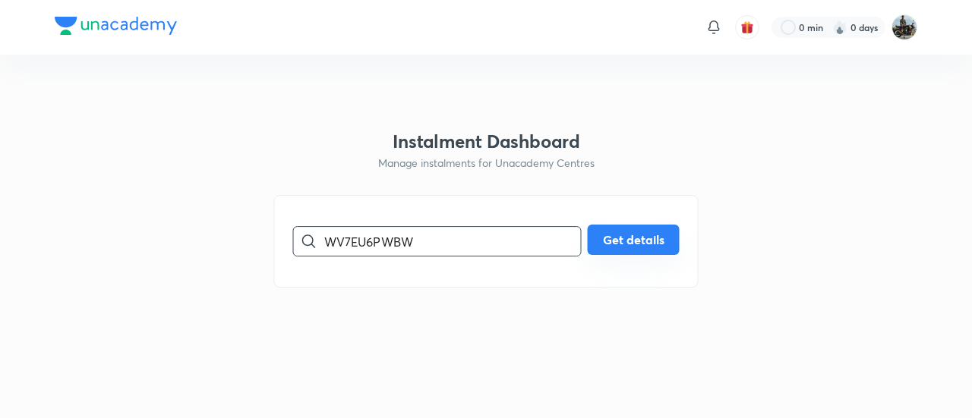
type input "WV7EU6PWBW"
click at [646, 230] on button "Get details" at bounding box center [634, 240] width 92 height 30
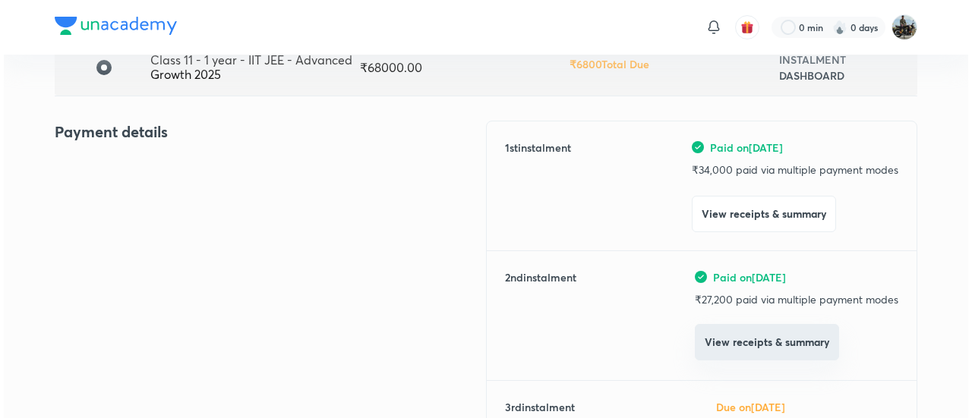
scroll to position [137, 0]
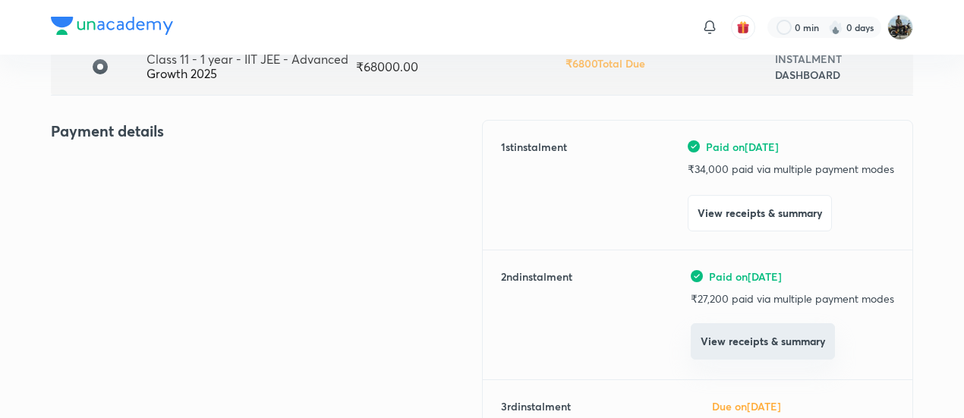
click at [719, 353] on button "View receipts & summary" at bounding box center [763, 341] width 144 height 36
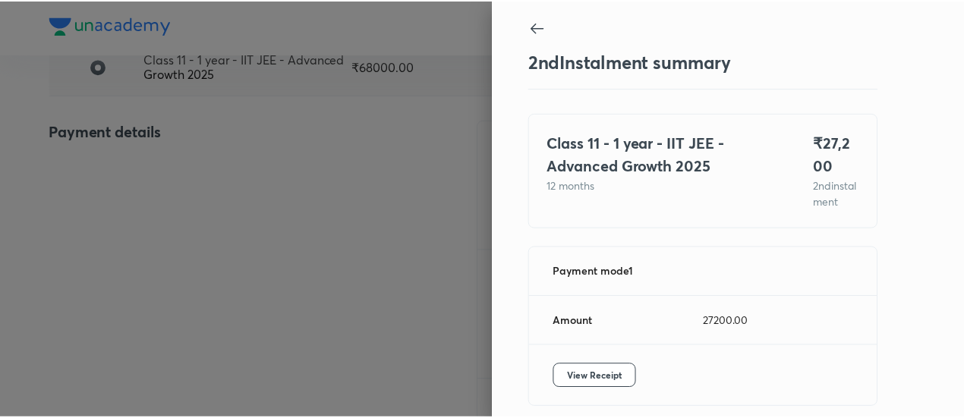
scroll to position [83, 0]
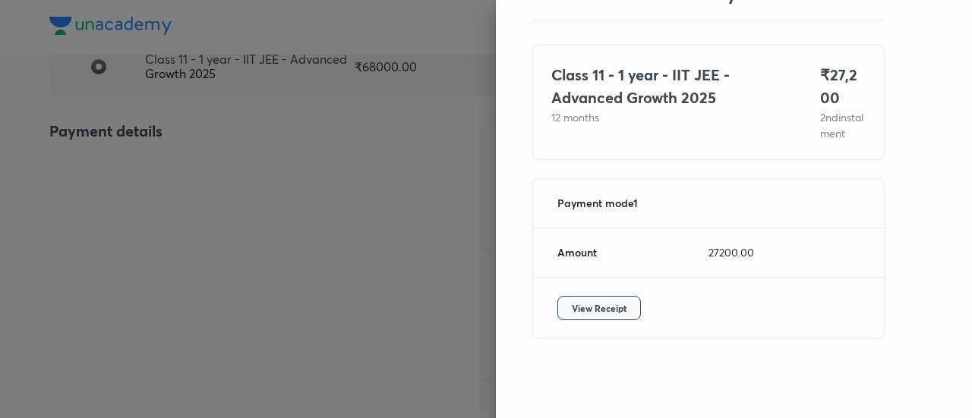
click at [588, 307] on span "View Receipt" at bounding box center [599, 308] width 55 height 15
click at [132, 137] on div at bounding box center [486, 209] width 972 height 418
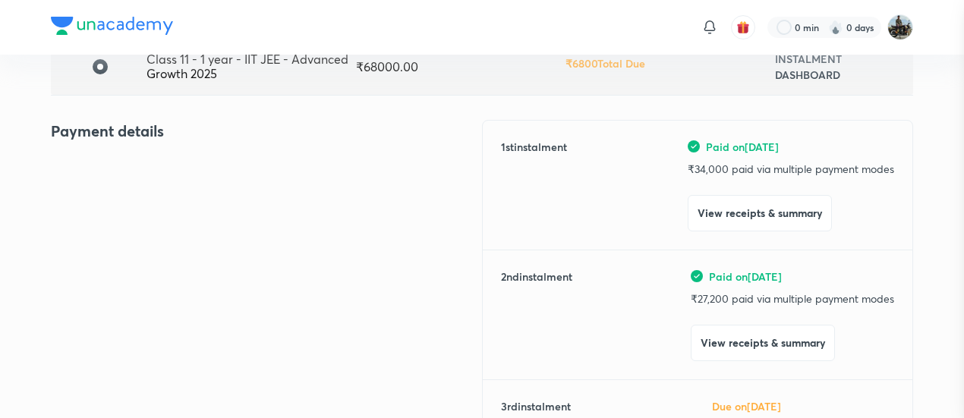
click at [132, 137] on div at bounding box center [482, 209] width 964 height 418
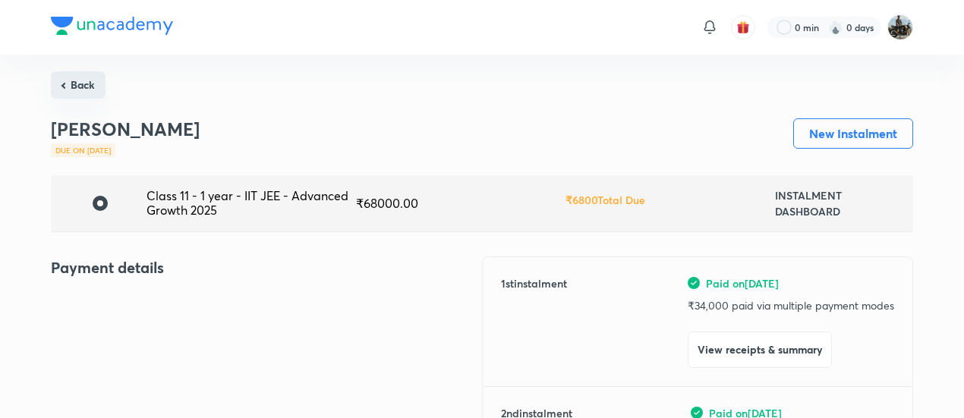
click at [91, 93] on button "Back" at bounding box center [78, 84] width 55 height 27
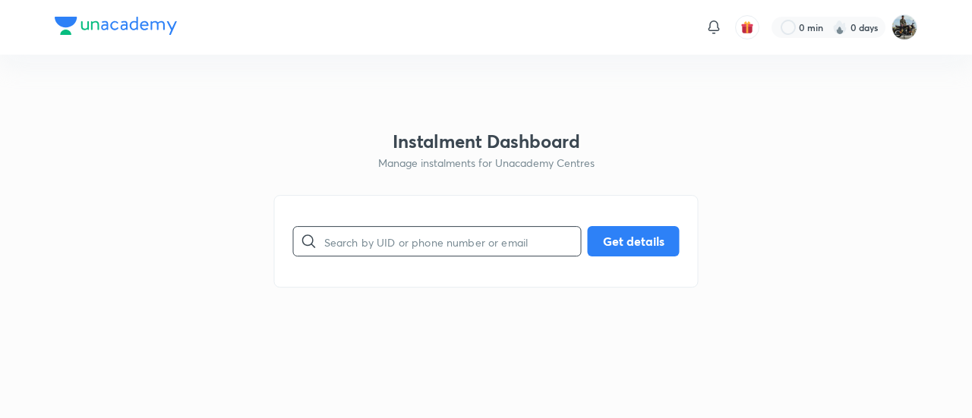
click at [374, 248] on input "text" at bounding box center [452, 241] width 257 height 39
paste input "VCYO47EQEP"
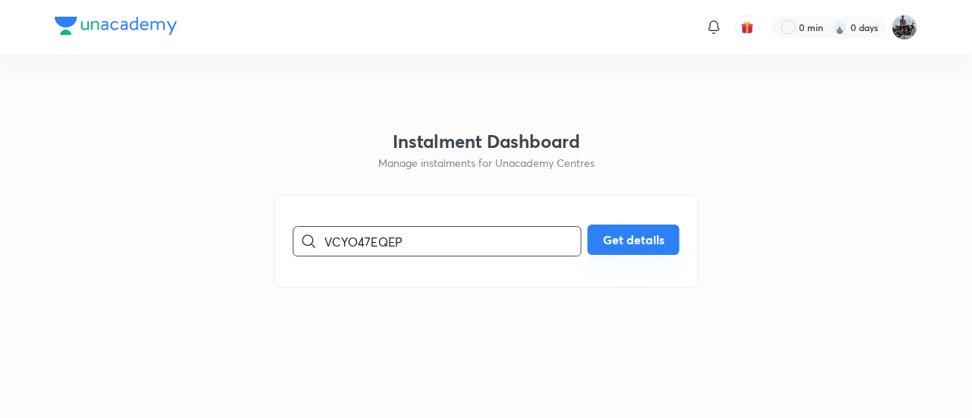
type input "VCYO47EQEP"
click at [641, 241] on button "Get details" at bounding box center [634, 240] width 92 height 30
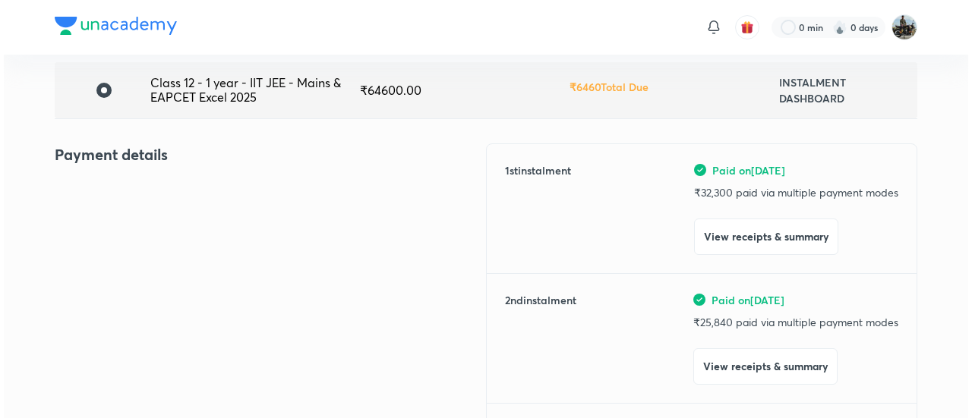
scroll to position [115, 0]
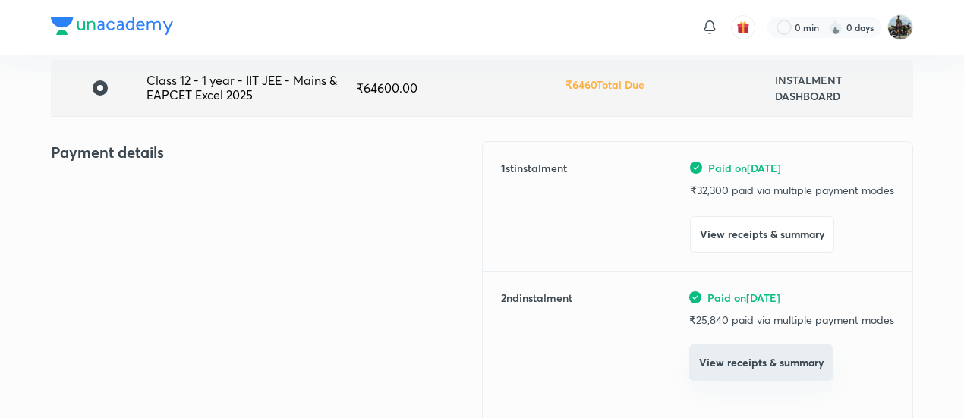
click at [707, 365] on button "View receipts & summary" at bounding box center [761, 363] width 144 height 36
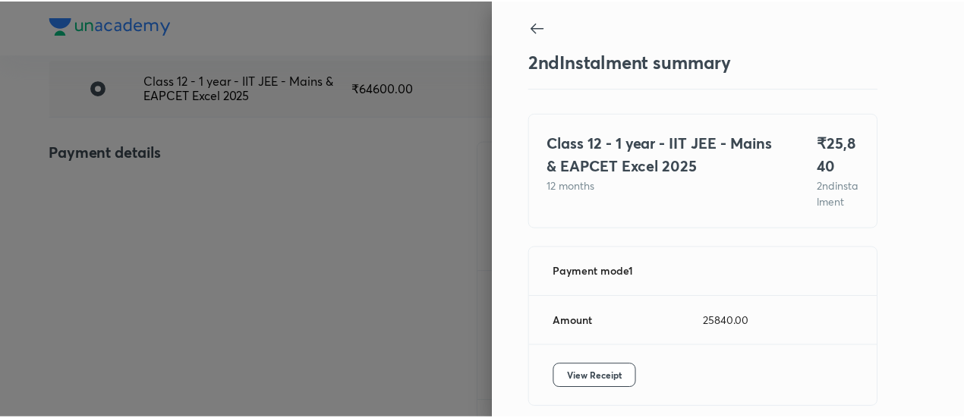
scroll to position [83, 0]
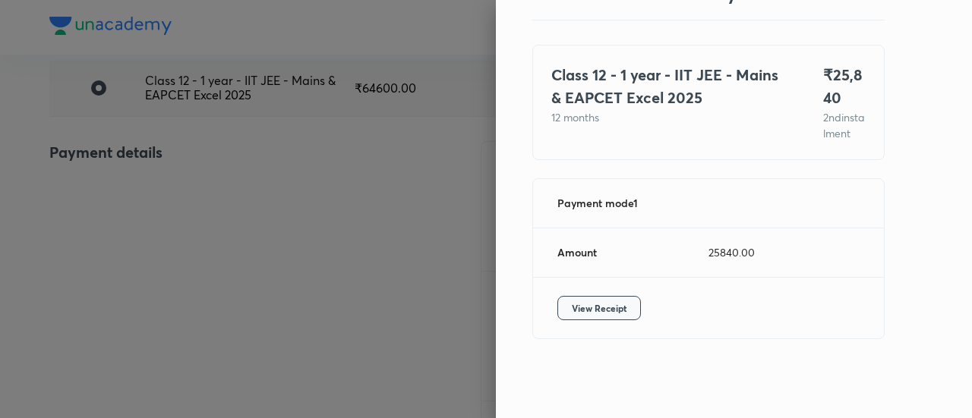
click at [585, 314] on span "View Receipt" at bounding box center [599, 308] width 55 height 15
click at [127, 161] on div at bounding box center [486, 209] width 972 height 418
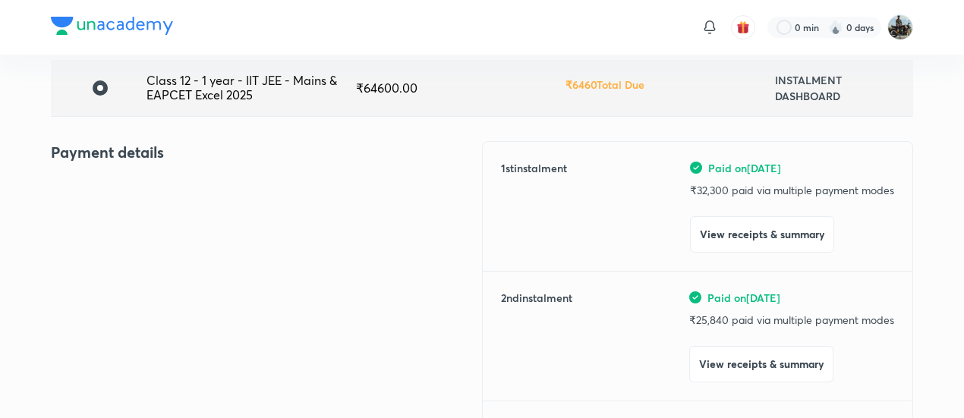
scroll to position [0, 0]
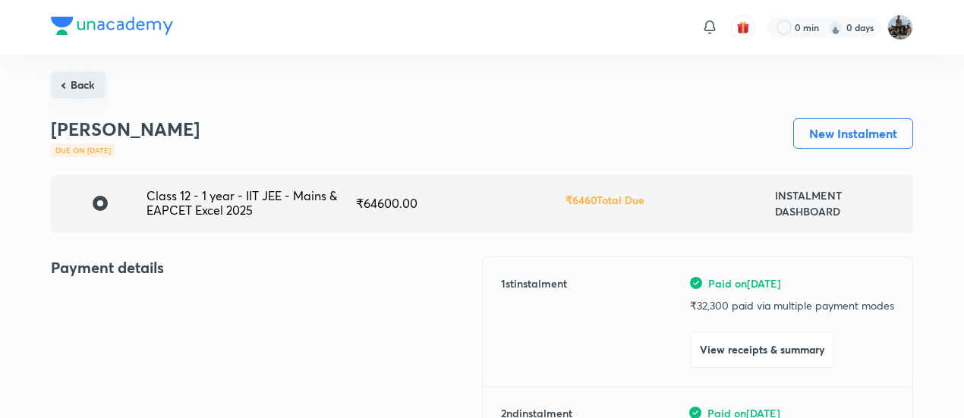
click at [80, 80] on button "Back" at bounding box center [78, 84] width 55 height 27
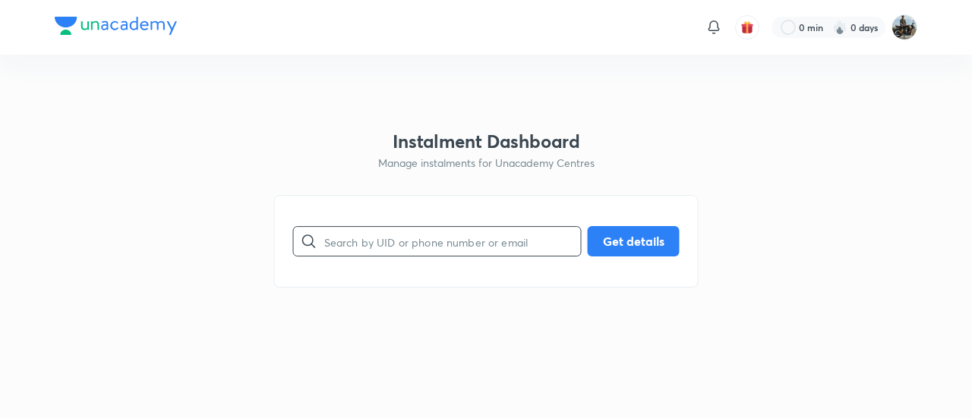
click at [399, 256] on input "text" at bounding box center [452, 241] width 257 height 39
paste input "1QHARROFRF"
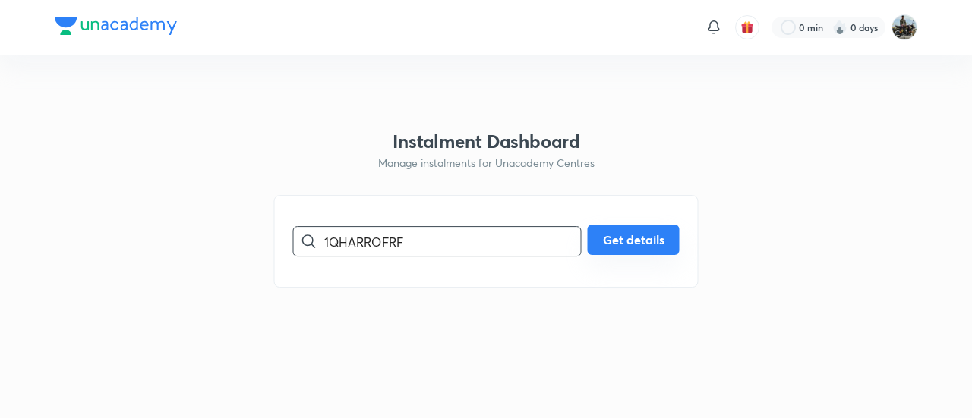
type input "1QHARROFRF"
click at [615, 239] on button "Get details" at bounding box center [634, 240] width 92 height 30
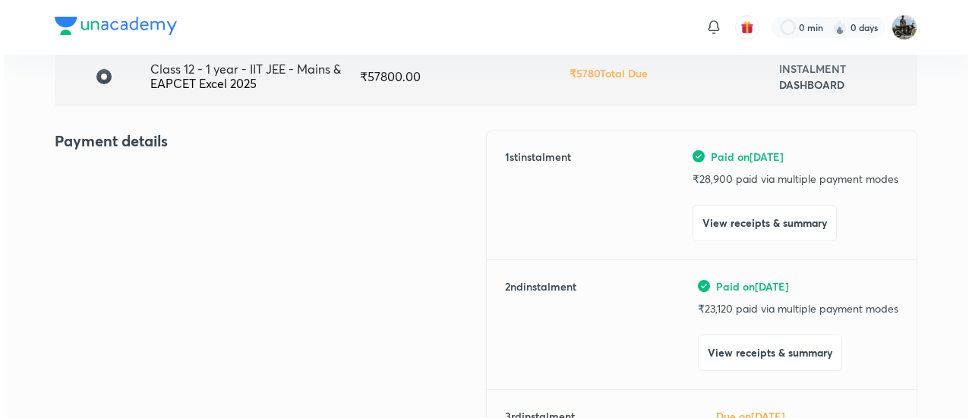
scroll to position [130, 0]
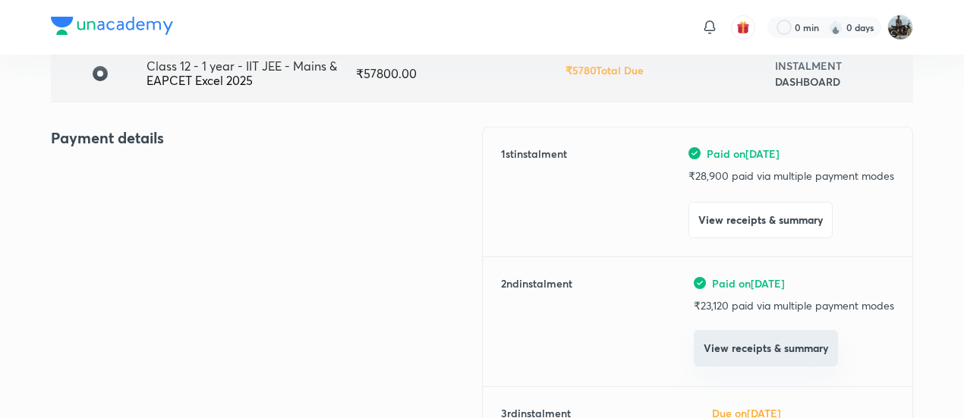
click at [736, 345] on button "View receipts & summary" at bounding box center [766, 348] width 144 height 36
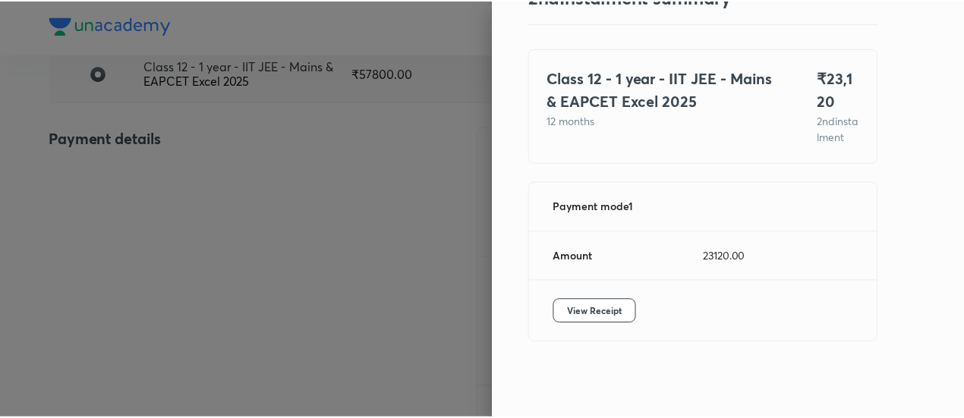
scroll to position [83, 0]
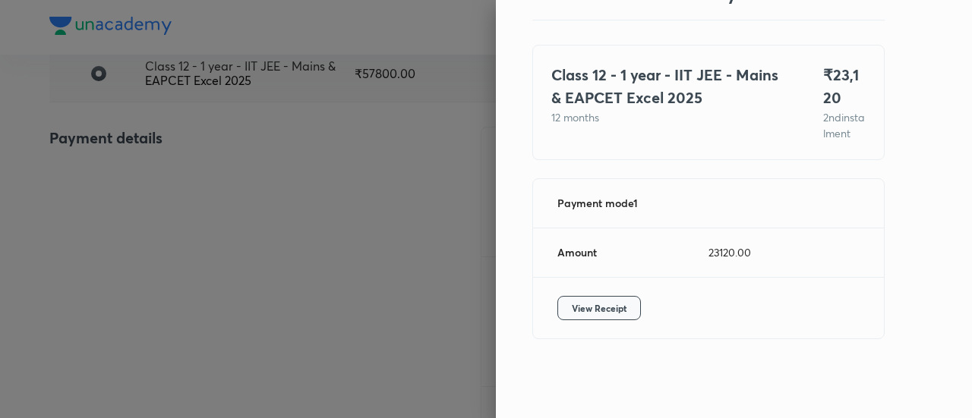
click at [601, 309] on span "View Receipt" at bounding box center [599, 308] width 55 height 15
click at [190, 188] on div at bounding box center [486, 209] width 972 height 418
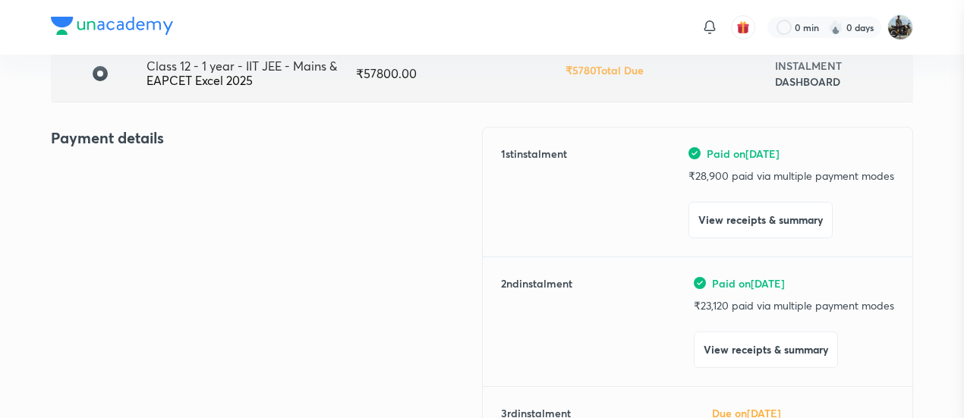
click at [190, 188] on div at bounding box center [482, 209] width 964 height 418
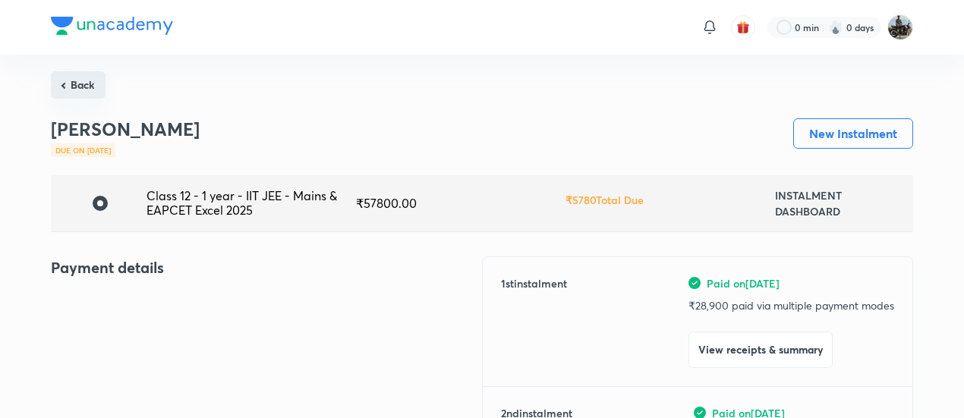
click at [87, 87] on button "Back" at bounding box center [78, 84] width 55 height 27
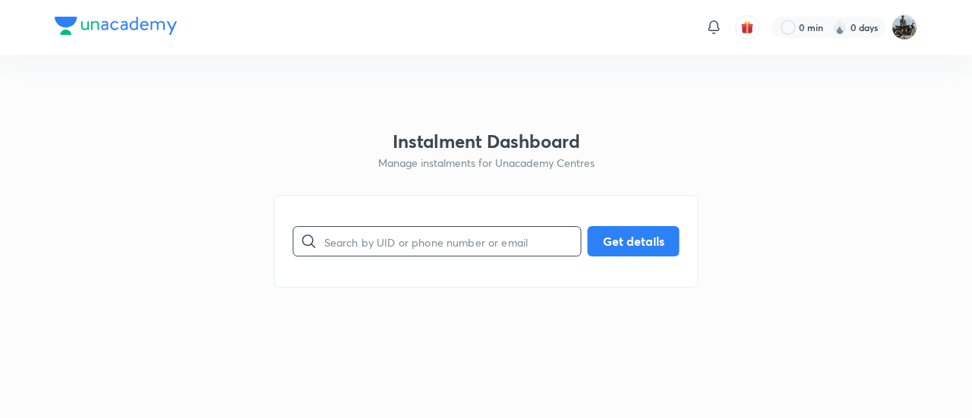
click at [425, 239] on input "text" at bounding box center [452, 241] width 257 height 39
paste input "VRA9YSGGAV"
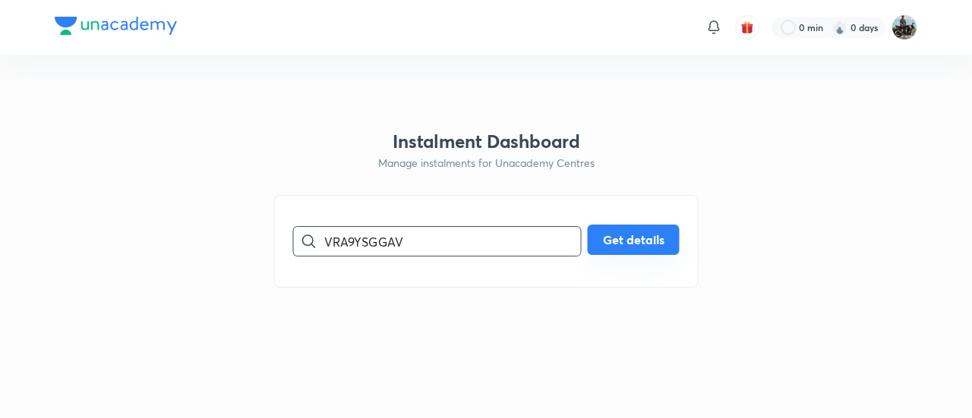
type input "VRA9YSGGAV"
click at [633, 241] on button "Get details" at bounding box center [634, 240] width 92 height 30
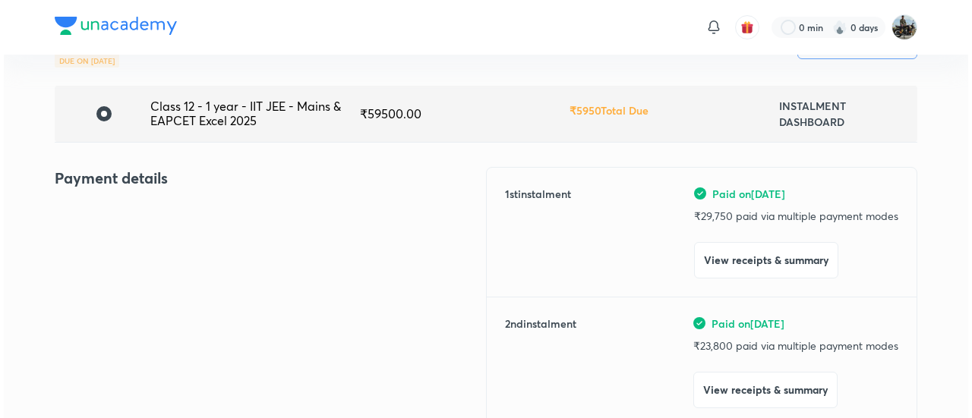
scroll to position [116, 0]
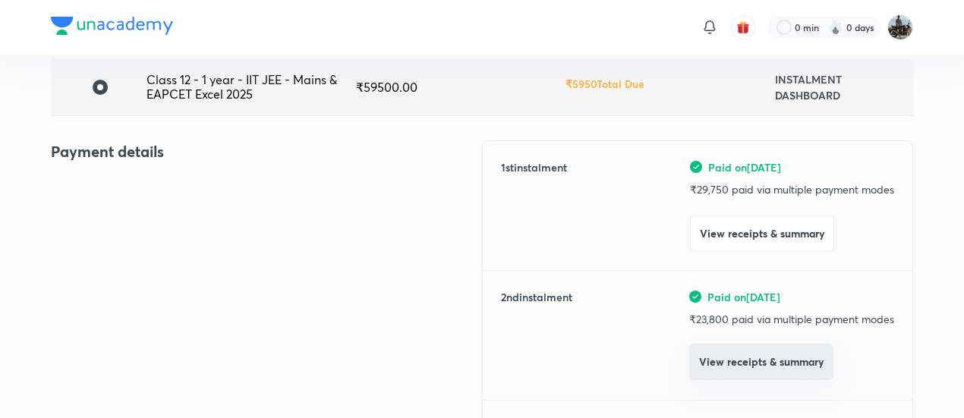
click at [729, 368] on button "View receipts & summary" at bounding box center [761, 362] width 144 height 36
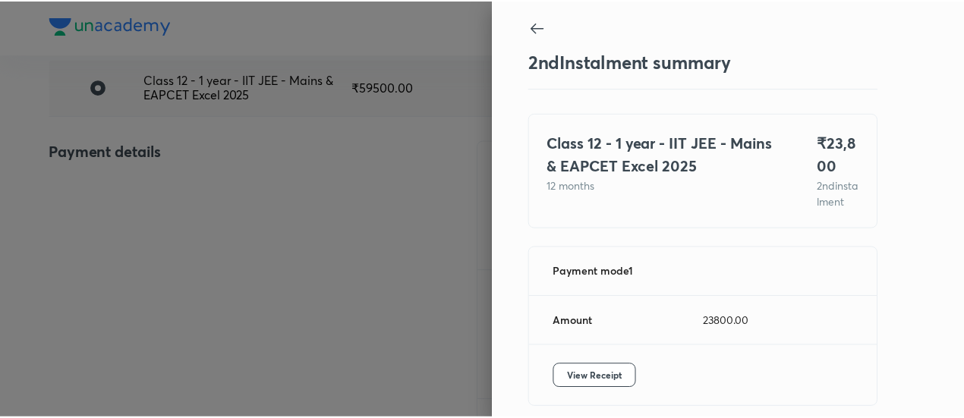
scroll to position [83, 0]
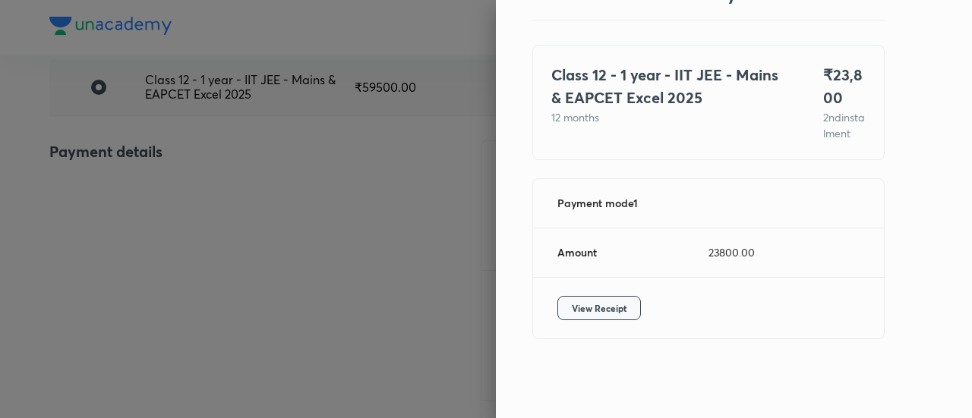
click at [572, 315] on span "View Receipt" at bounding box center [599, 308] width 55 height 15
click at [186, 221] on div at bounding box center [486, 209] width 972 height 418
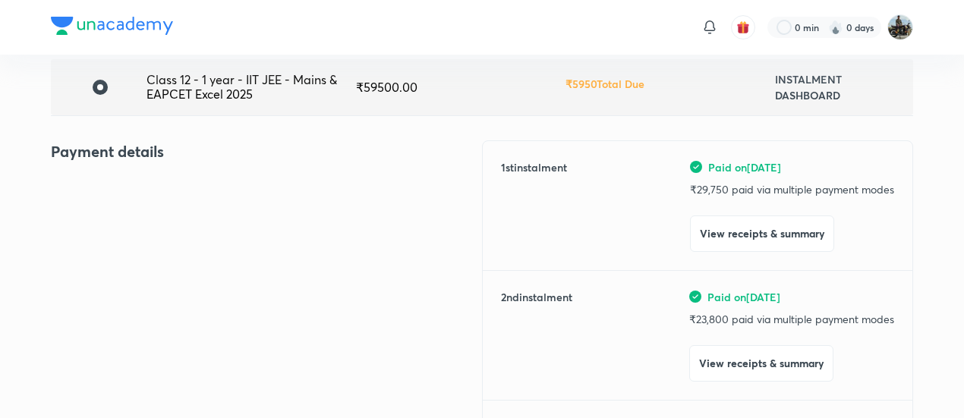
scroll to position [0, 0]
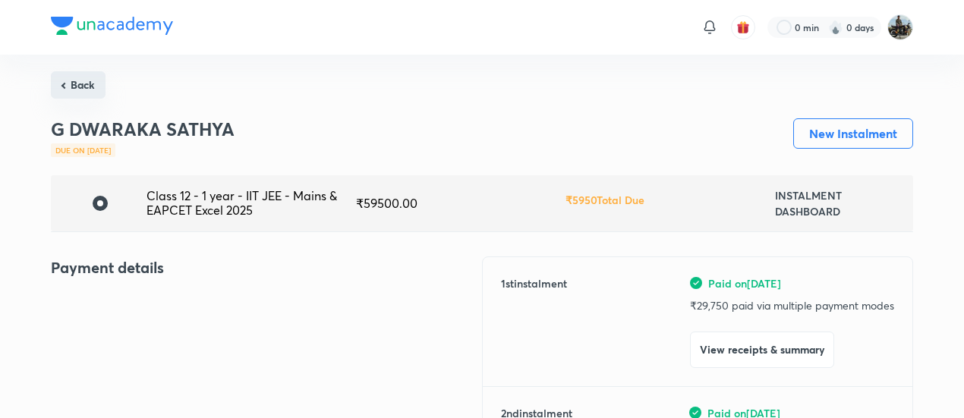
click at [94, 89] on button "Back" at bounding box center [78, 84] width 55 height 27
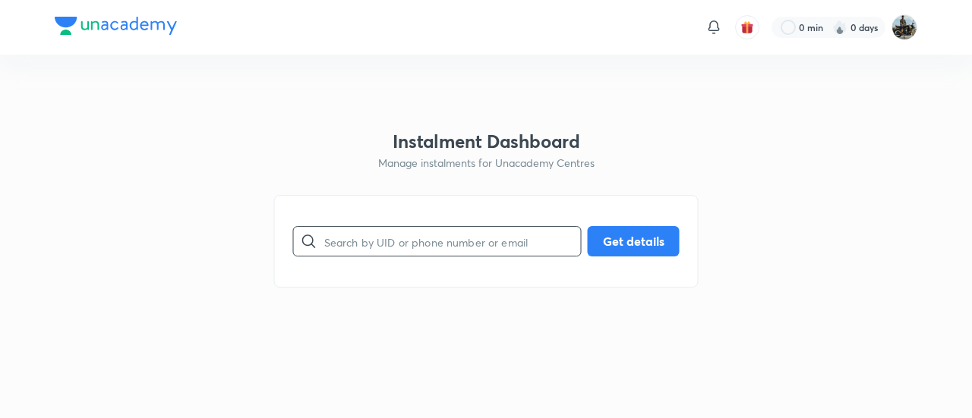
click at [405, 233] on input "text" at bounding box center [452, 241] width 257 height 39
paste input "02K0M68A4R"
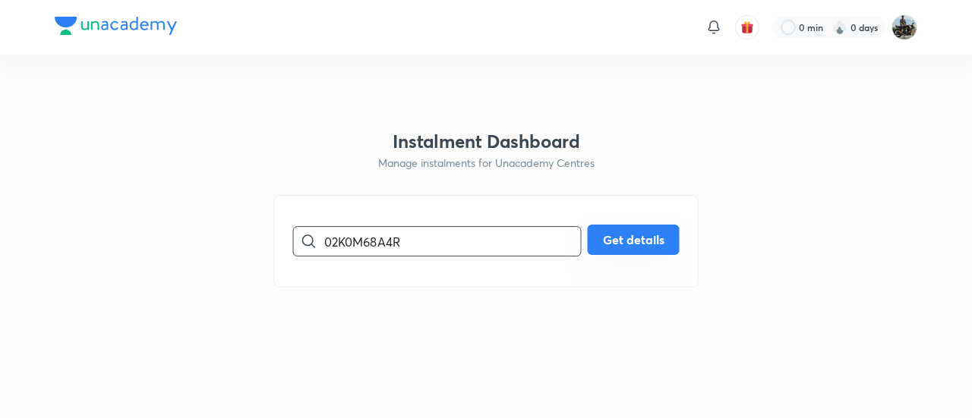
type input "02K0M68A4R"
click at [645, 239] on button "Get details" at bounding box center [634, 240] width 92 height 30
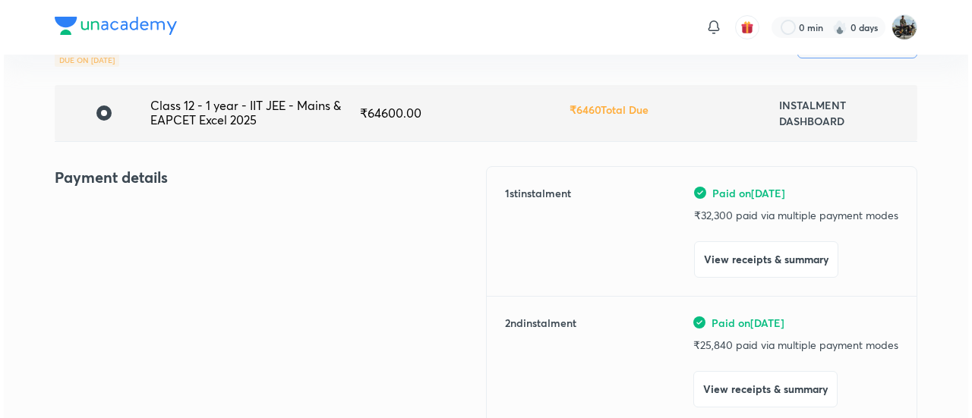
scroll to position [96, 0]
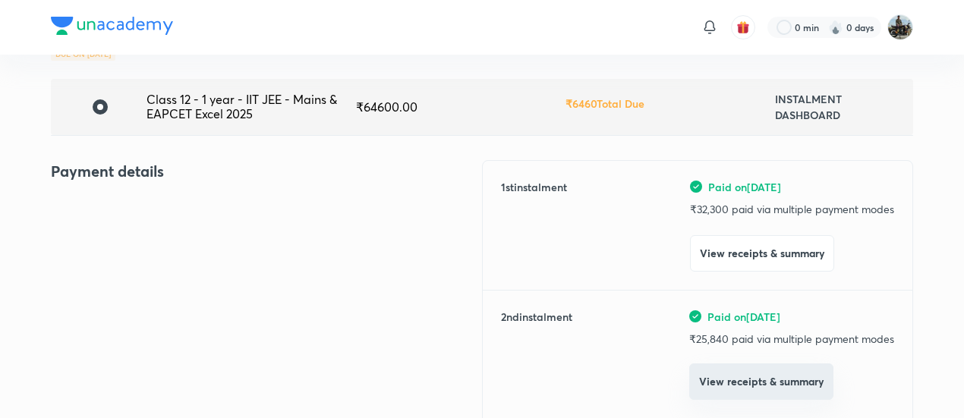
click at [755, 374] on button "View receipts & summary" at bounding box center [761, 382] width 144 height 36
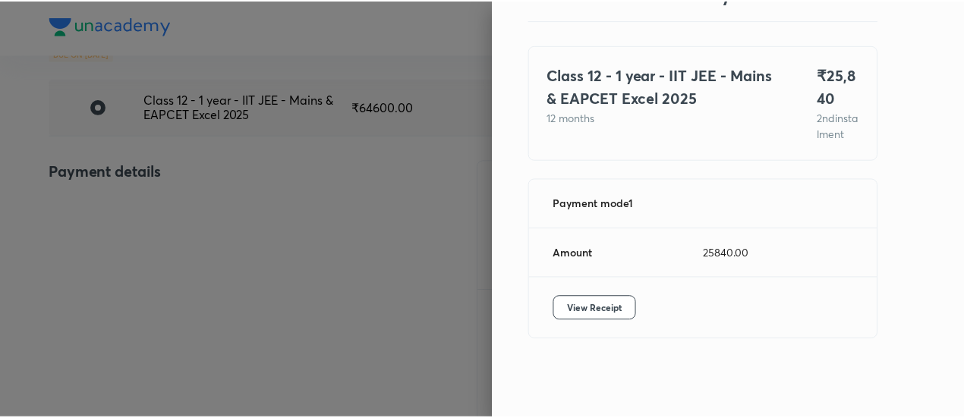
scroll to position [83, 0]
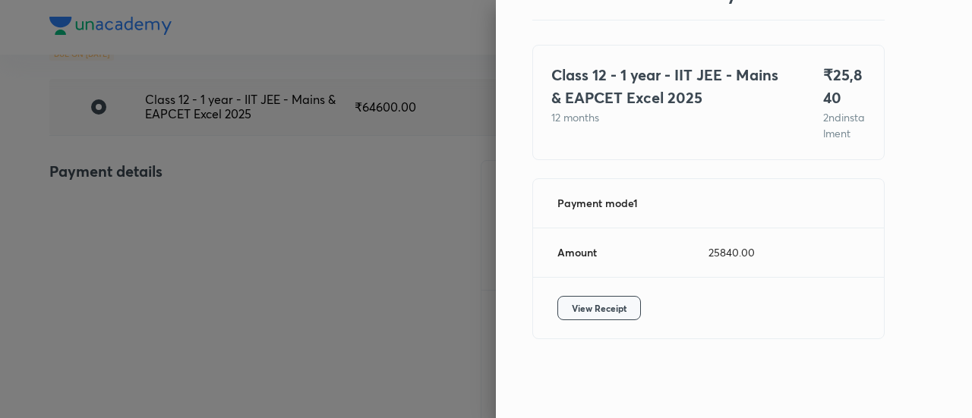
click at [616, 312] on button "View Receipt" at bounding box center [599, 308] width 84 height 24
click at [85, 185] on div at bounding box center [486, 209] width 972 height 418
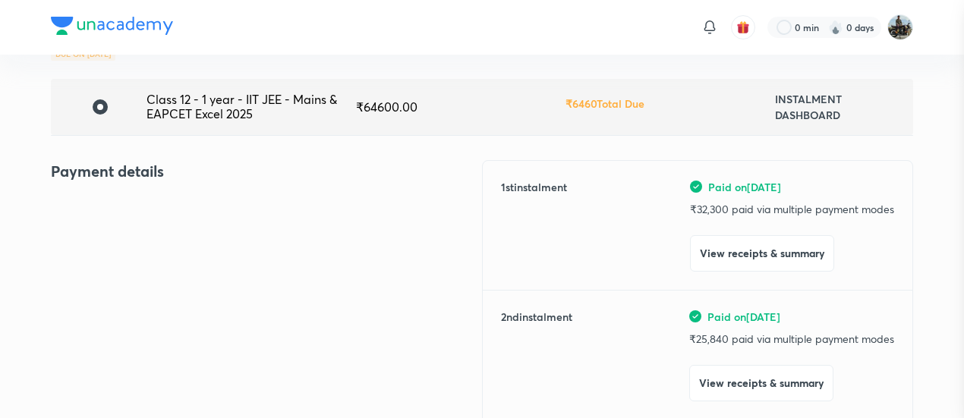
click at [85, 185] on div at bounding box center [482, 209] width 964 height 418
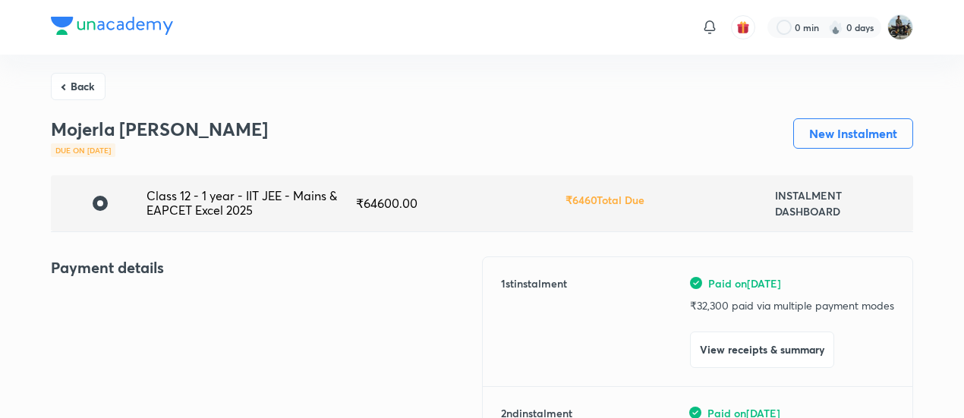
click at [82, 80] on button "Back" at bounding box center [78, 84] width 55 height 27
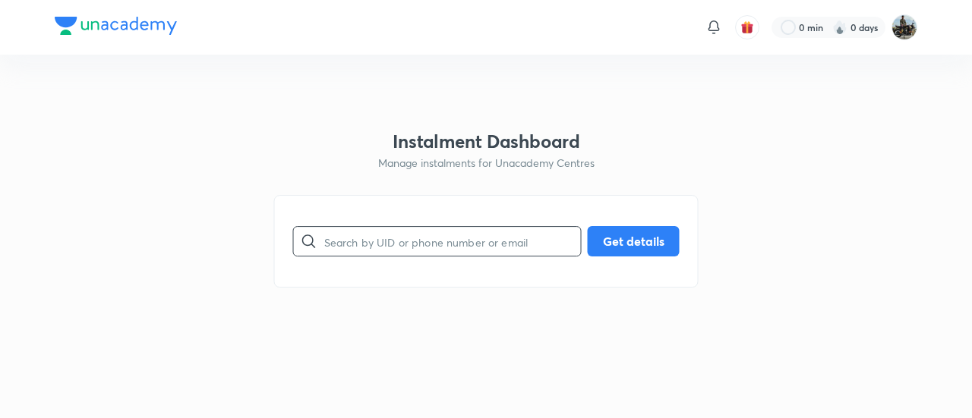
click at [426, 238] on input "text" at bounding box center [452, 241] width 257 height 39
paste input "ZJ1TLUPZOH"
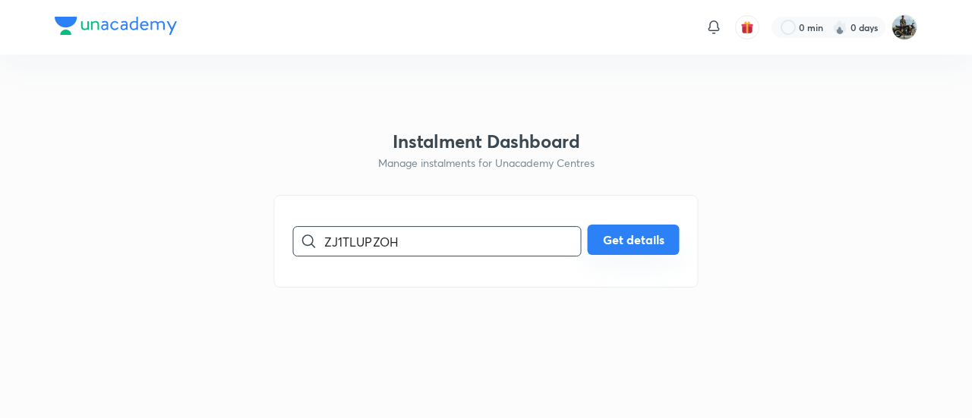
type input "ZJ1TLUPZOH"
click at [619, 252] on button "Get details" at bounding box center [634, 240] width 92 height 30
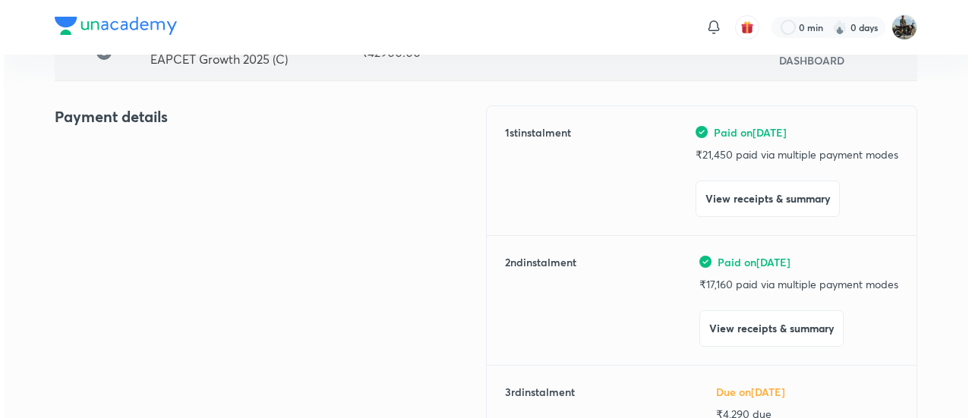
scroll to position [152, 0]
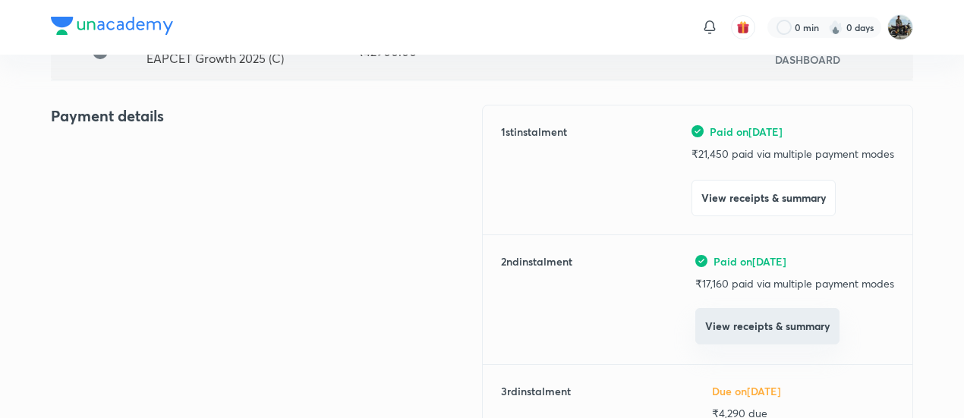
click at [695, 332] on button "View receipts & summary" at bounding box center [767, 326] width 144 height 36
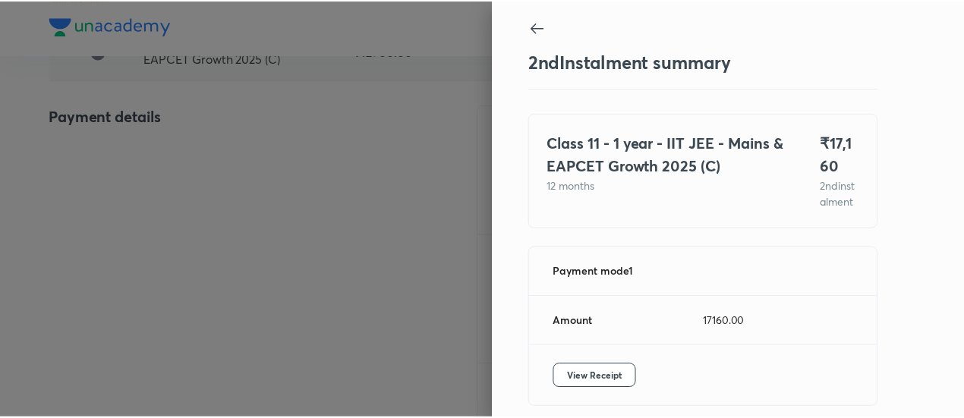
scroll to position [83, 0]
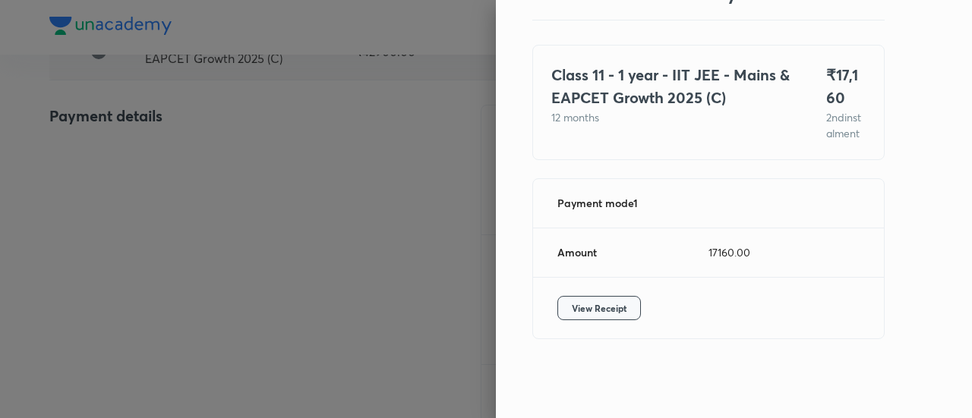
click at [607, 314] on span "View Receipt" at bounding box center [599, 308] width 55 height 15
click at [108, 225] on div at bounding box center [486, 209] width 972 height 418
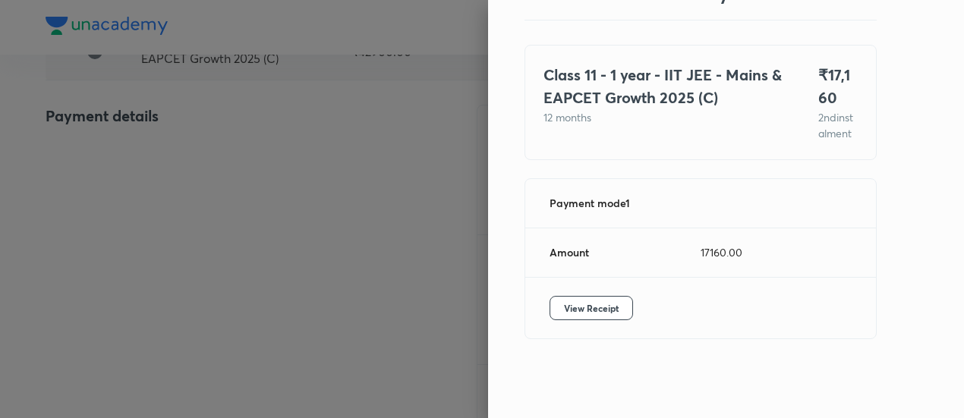
click at [108, 225] on div at bounding box center [482, 209] width 964 height 418
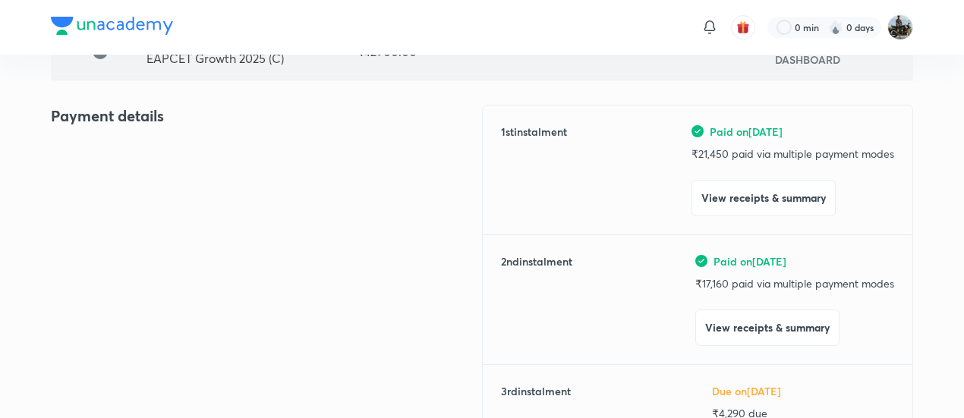
scroll to position [0, 0]
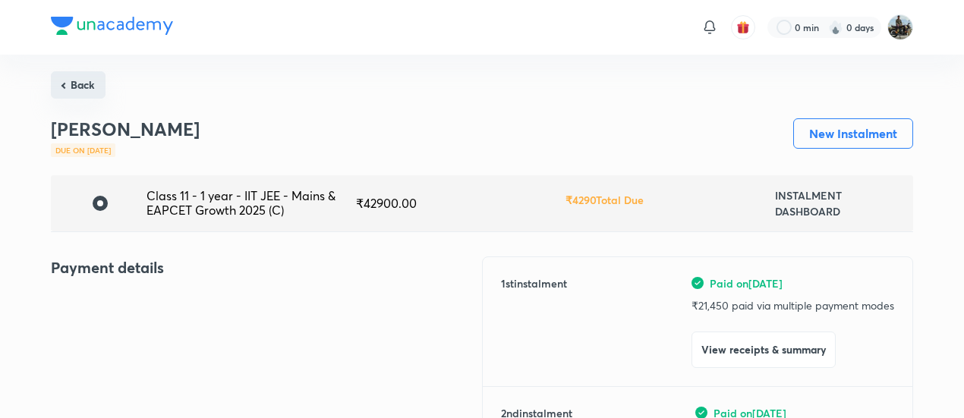
click at [96, 75] on button "Back" at bounding box center [78, 84] width 55 height 27
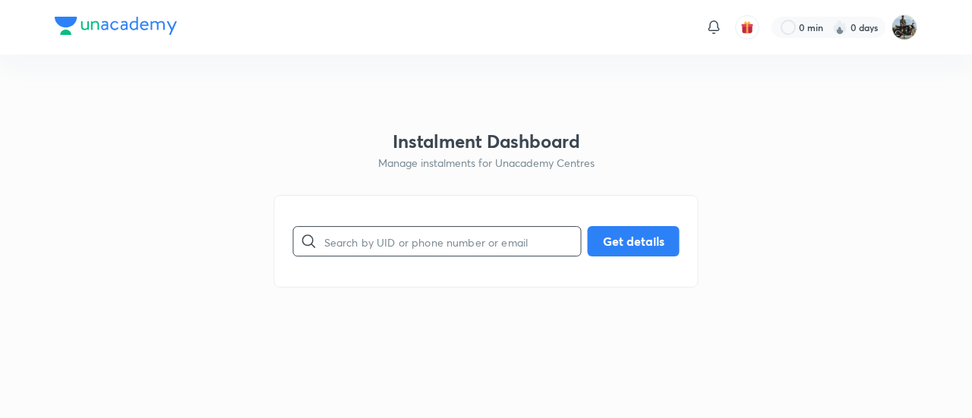
click at [449, 226] on input "text" at bounding box center [452, 241] width 257 height 39
paste input "U6OAAW2T0H"
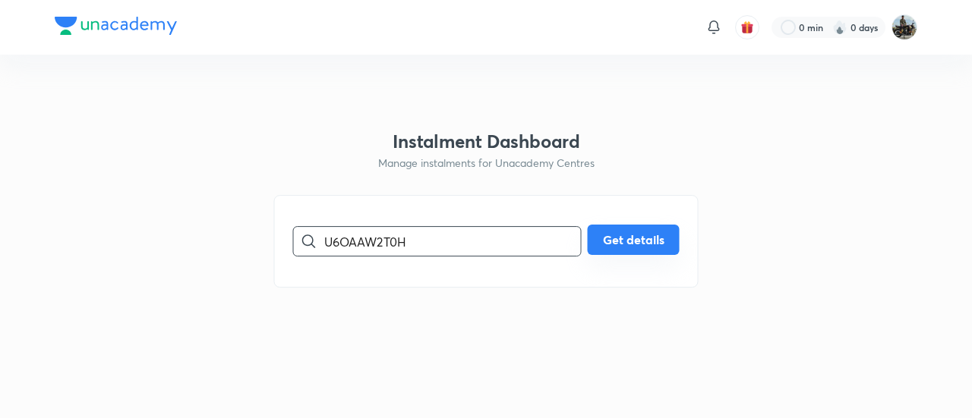
type input "U6OAAW2T0H"
click at [644, 238] on button "Get details" at bounding box center [634, 240] width 92 height 30
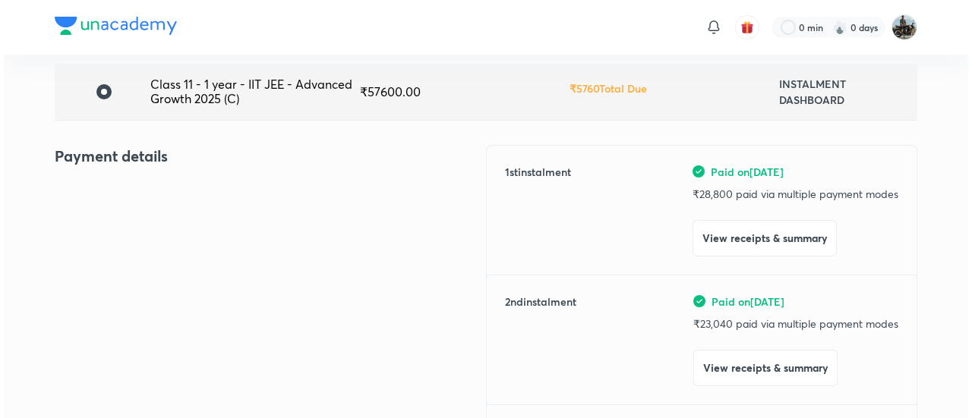
scroll to position [112, 0]
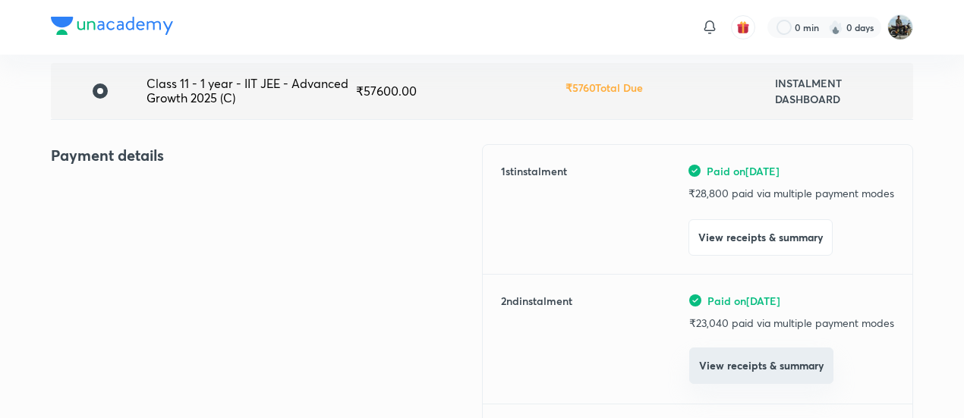
click at [724, 352] on button "View receipts & summary" at bounding box center [761, 366] width 144 height 36
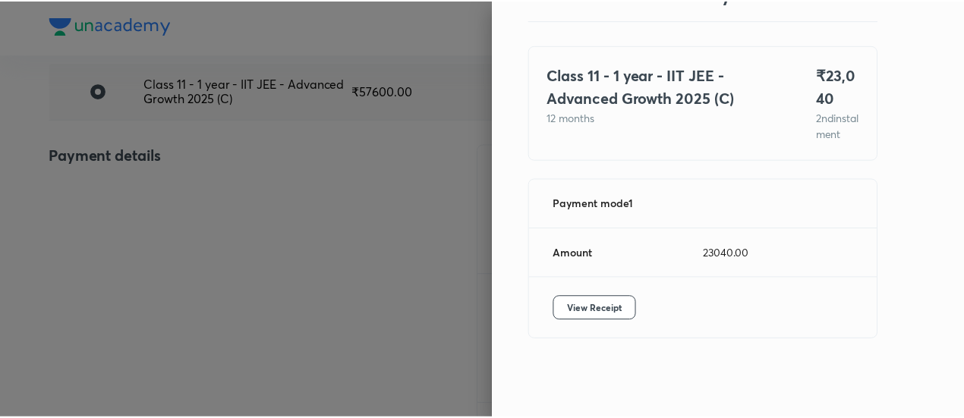
scroll to position [81, 0]
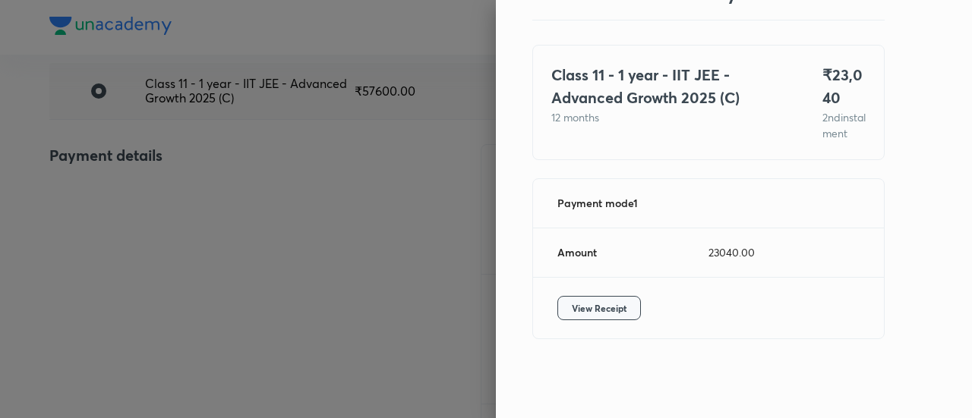
click at [607, 307] on span "View Receipt" at bounding box center [599, 308] width 55 height 15
click at [82, 197] on div at bounding box center [486, 209] width 972 height 418
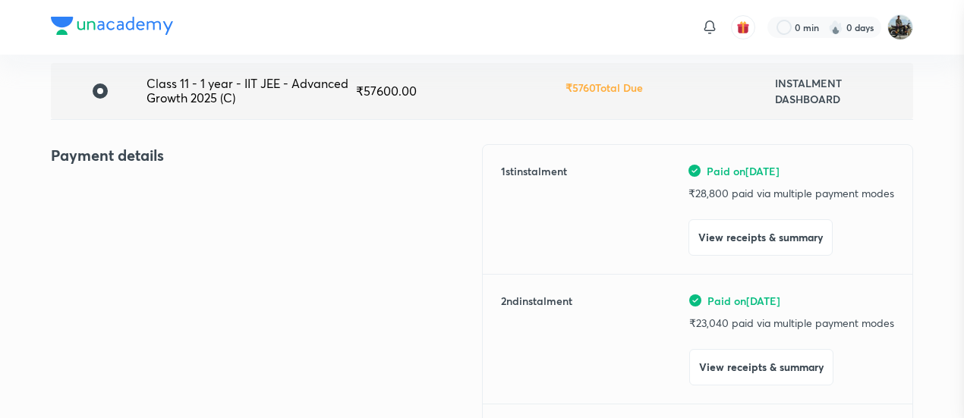
click at [82, 197] on div at bounding box center [482, 209] width 964 height 418
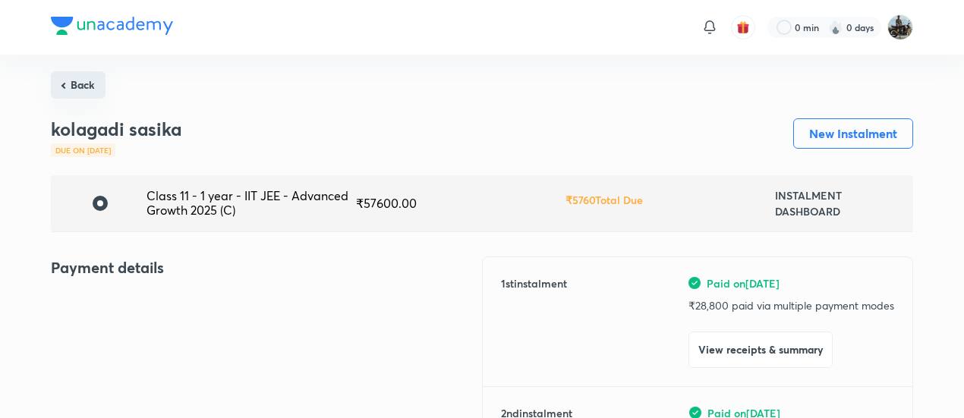
click at [86, 75] on button "Back" at bounding box center [78, 84] width 55 height 27
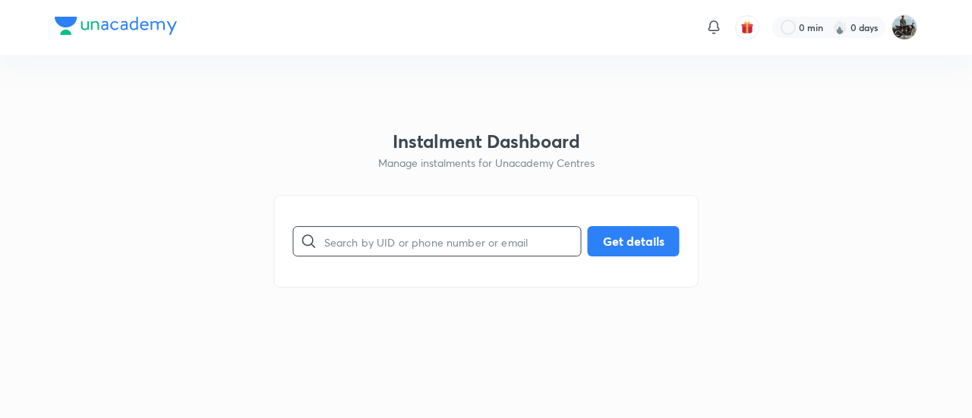
click at [427, 230] on input "text" at bounding box center [452, 241] width 257 height 39
paste input "I9E1WMNGVO"
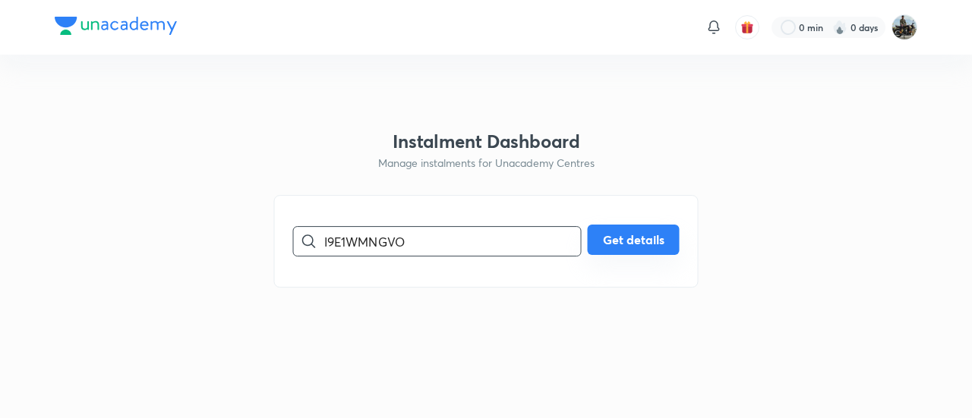
type input "I9E1WMNGVO"
click at [635, 247] on button "Get details" at bounding box center [634, 240] width 92 height 30
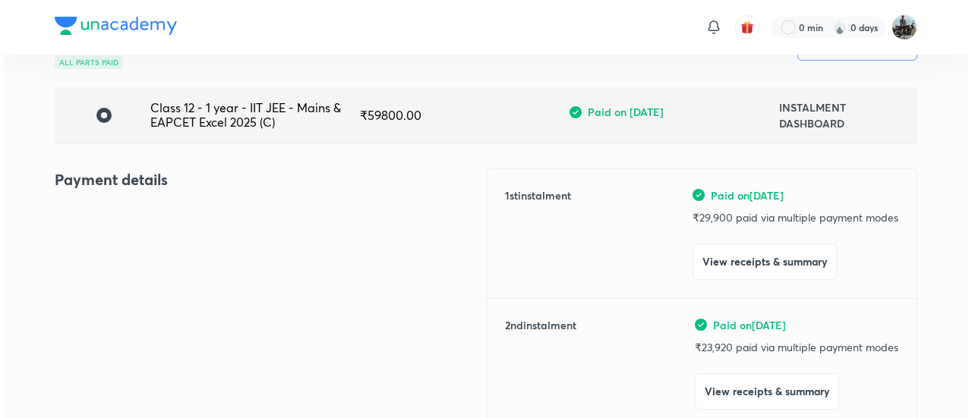
scroll to position [90, 0]
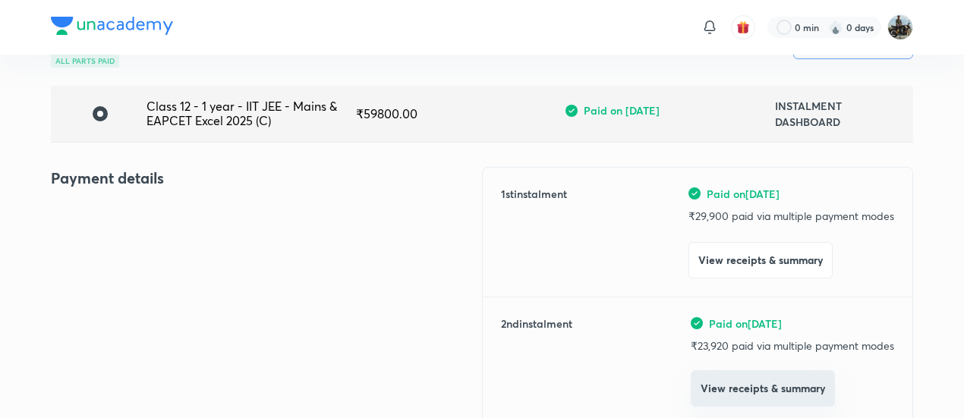
click at [698, 388] on button "View receipts & summary" at bounding box center [763, 389] width 144 height 36
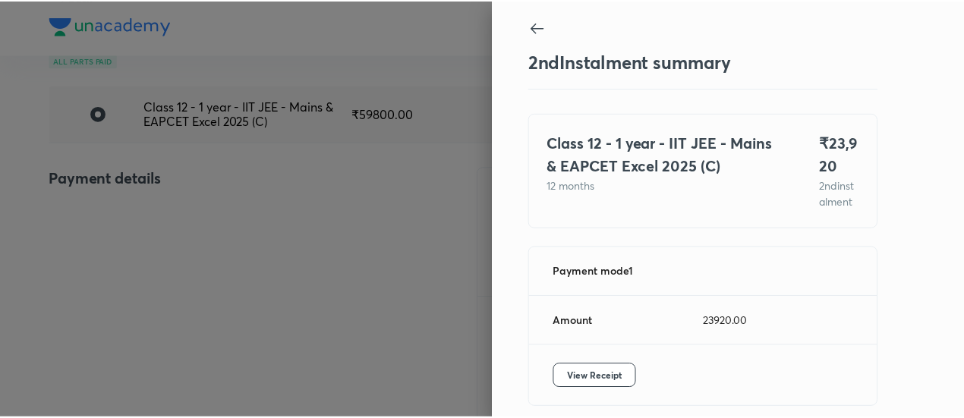
scroll to position [83, 0]
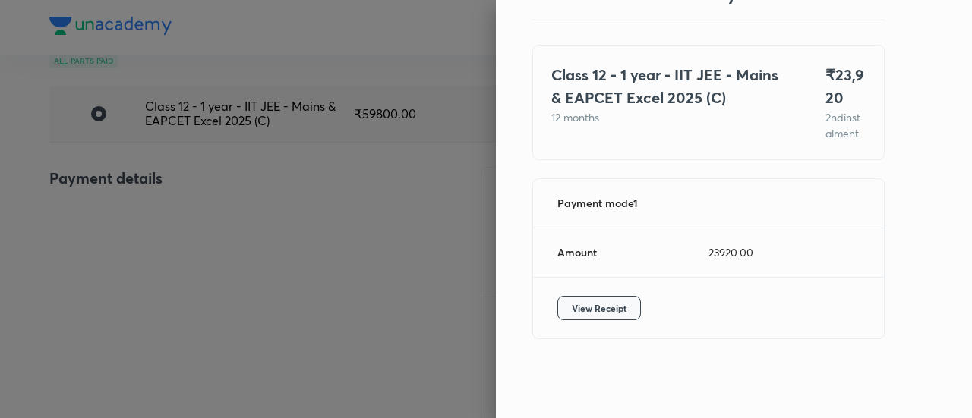
click at [613, 315] on span "View Receipt" at bounding box center [599, 308] width 55 height 15
click at [159, 188] on div at bounding box center [486, 209] width 972 height 418
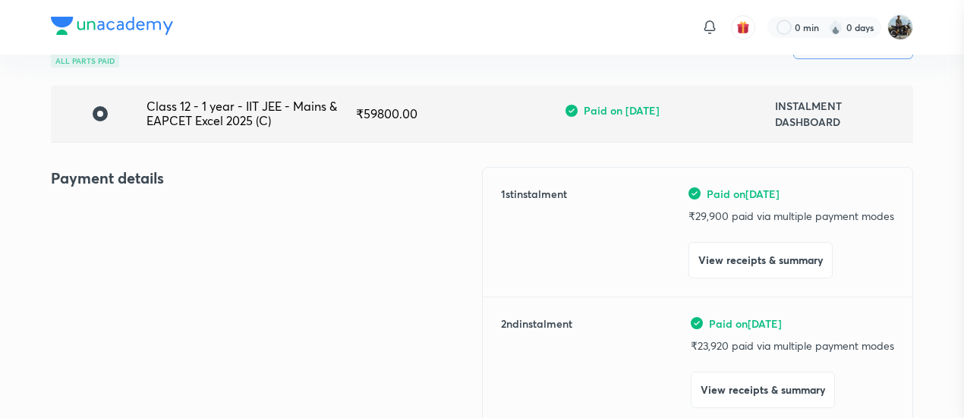
click at [159, 188] on div at bounding box center [482, 209] width 964 height 418
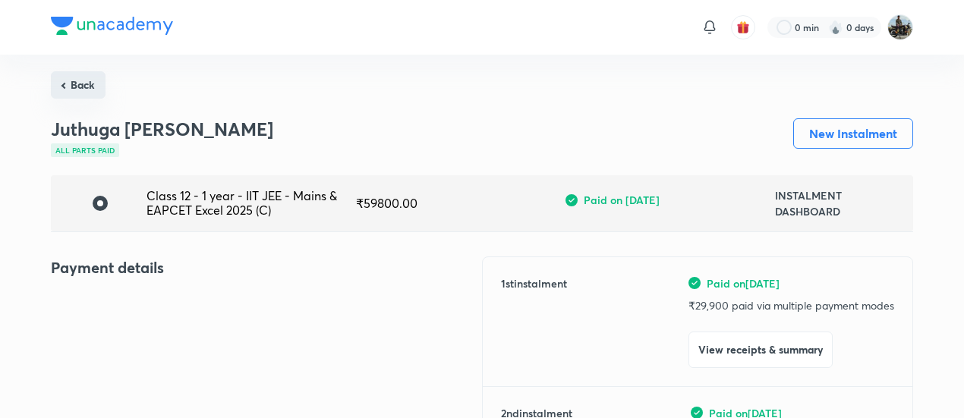
drag, startPoint x: 90, startPoint y: 70, endPoint x: 69, endPoint y: 87, distance: 26.4
click at [69, 87] on button "Back" at bounding box center [78, 84] width 55 height 27
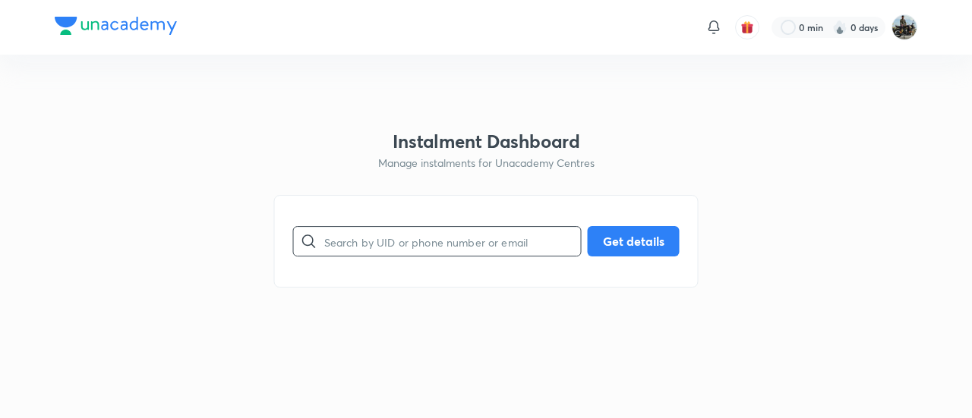
click at [418, 250] on input "text" at bounding box center [452, 241] width 257 height 39
paste input "KGEAU50QF3"
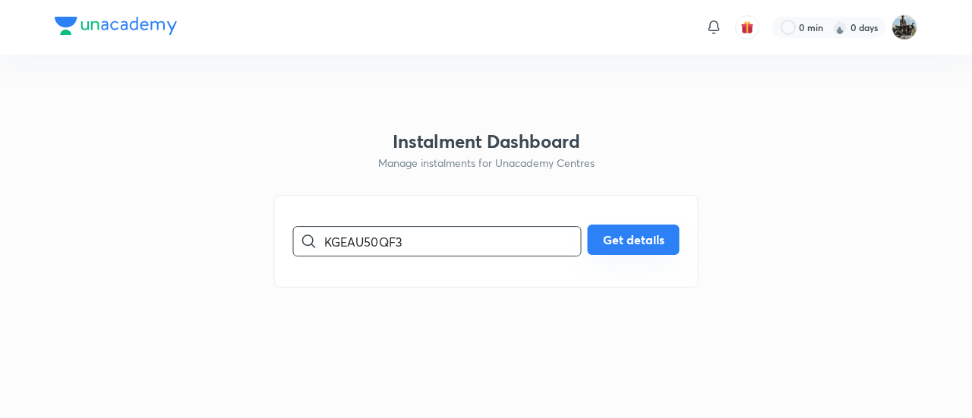
type input "KGEAU50QF3"
click at [588, 236] on button "Get details" at bounding box center [634, 240] width 92 height 30
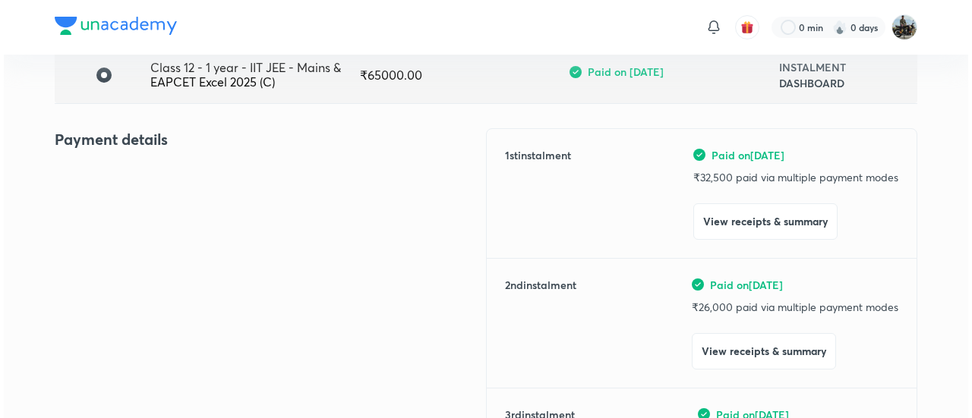
scroll to position [137, 0]
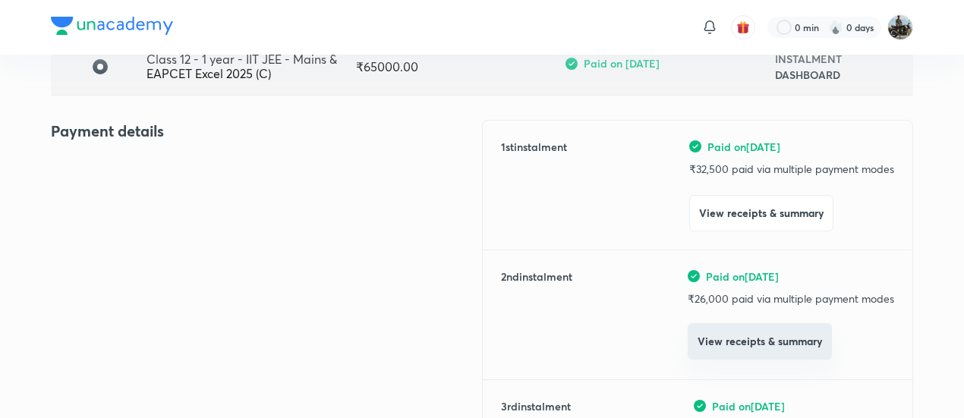
click at [738, 350] on button "View receipts & summary" at bounding box center [760, 341] width 144 height 36
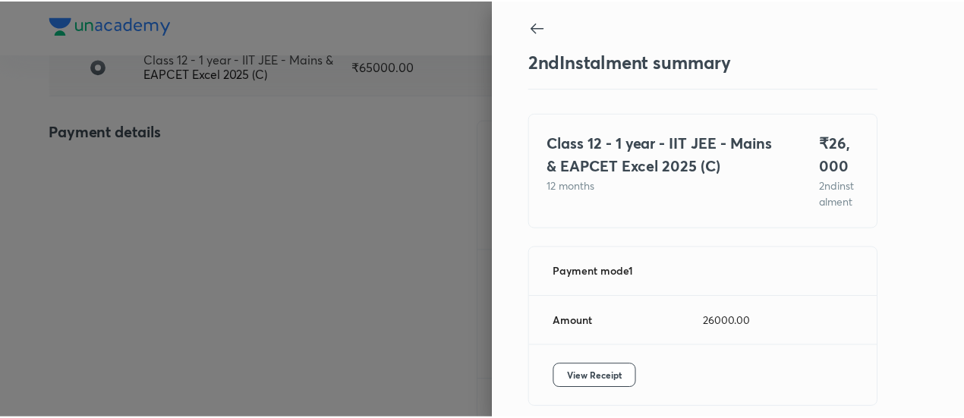
scroll to position [83, 0]
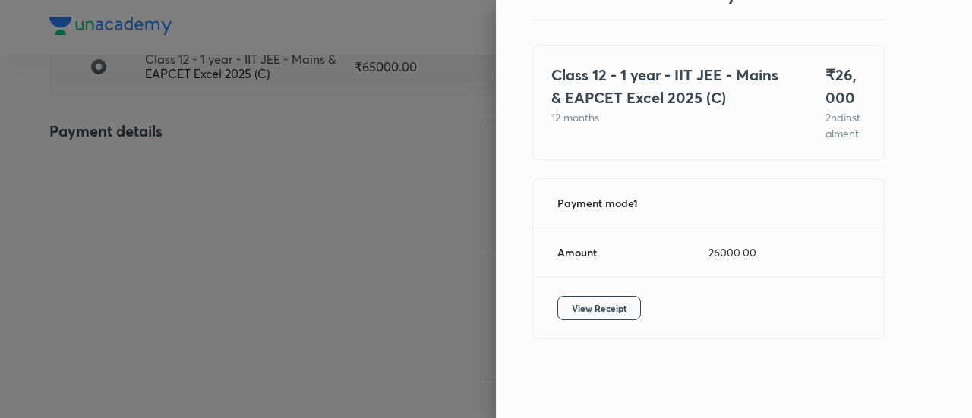
click at [604, 311] on span "View Receipt" at bounding box center [599, 308] width 55 height 15
drag, startPoint x: 0, startPoint y: 324, endPoint x: 99, endPoint y: 256, distance: 120.0
click at [99, 256] on div at bounding box center [486, 209] width 972 height 418
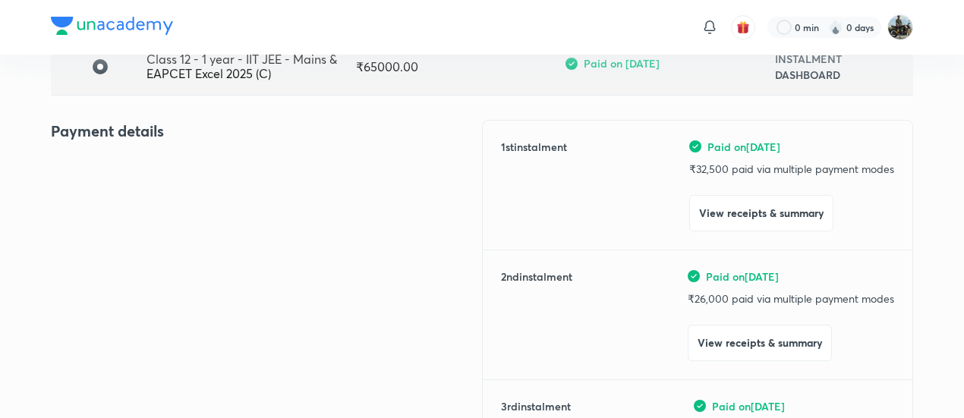
click at [99, 256] on div "Payment details" at bounding box center [266, 351] width 431 height 462
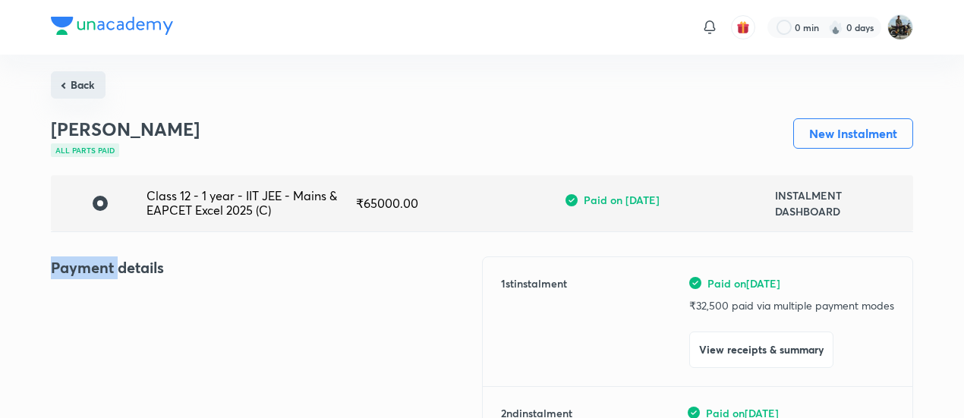
click at [76, 83] on button "Back" at bounding box center [78, 84] width 55 height 27
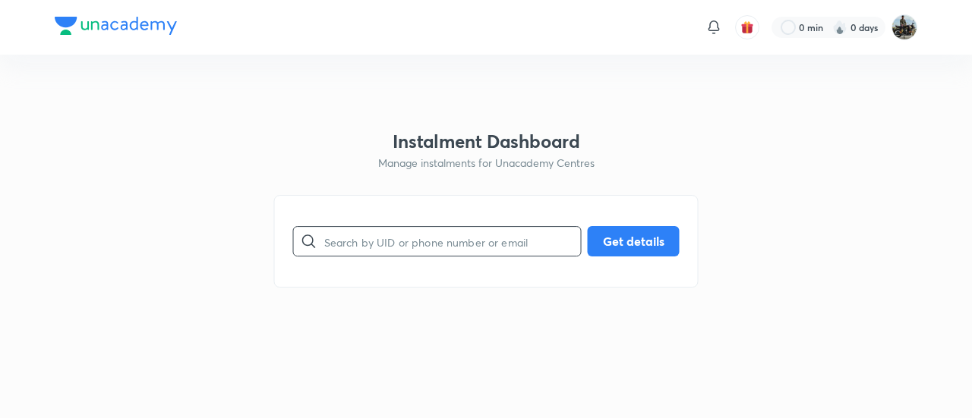
click at [370, 230] on input "text" at bounding box center [452, 241] width 257 height 39
paste input "EFZ0BWQN0B"
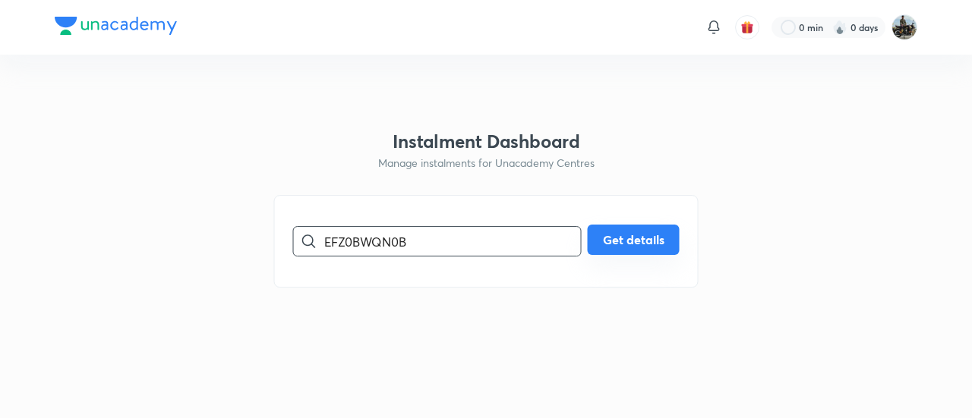
type input "EFZ0BWQN0B"
click at [639, 233] on button "Get details" at bounding box center [634, 240] width 92 height 30
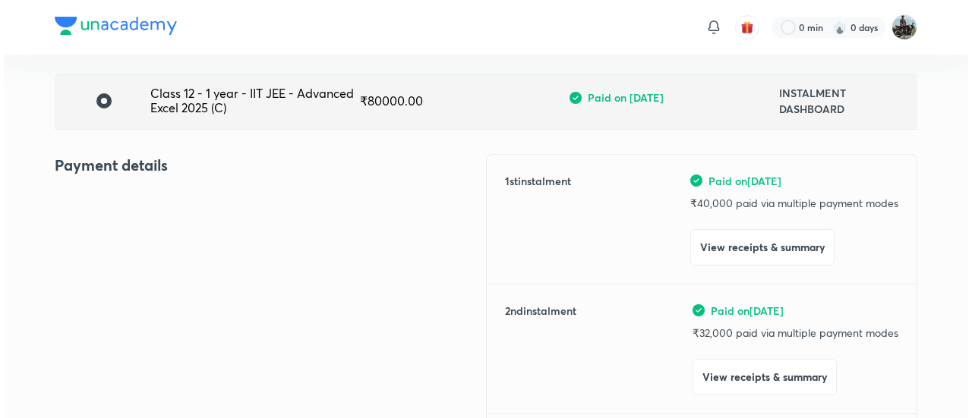
scroll to position [103, 0]
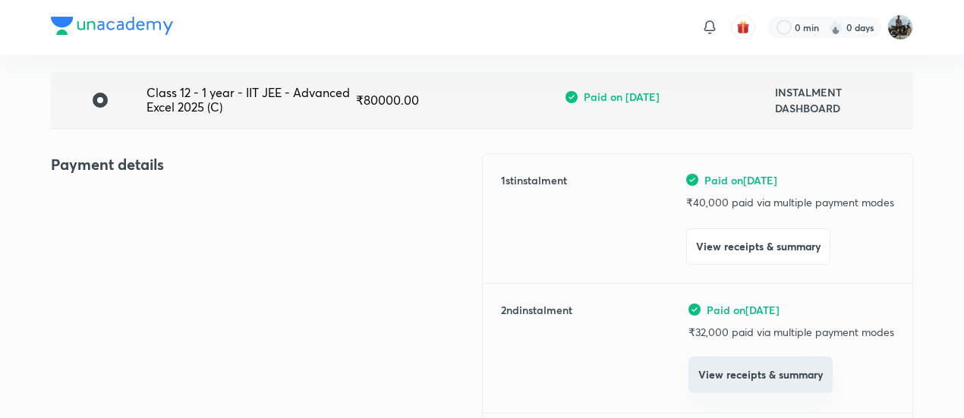
click at [720, 378] on button "View receipts & summary" at bounding box center [761, 375] width 144 height 36
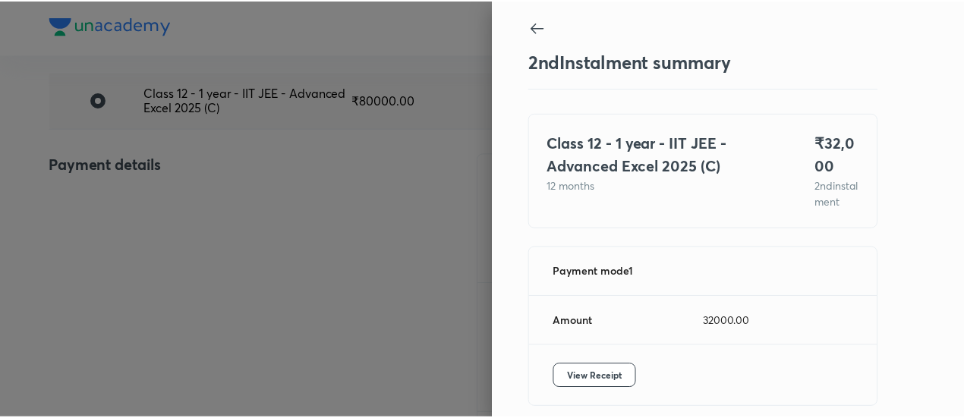
scroll to position [83, 0]
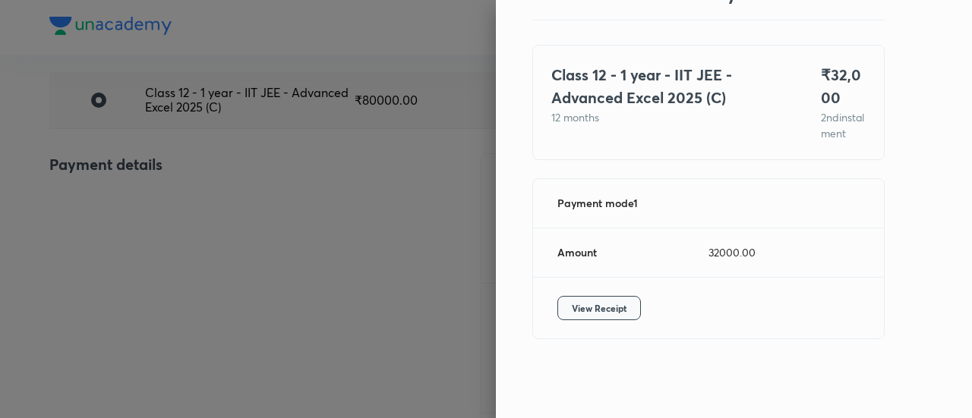
click at [601, 305] on span "View Receipt" at bounding box center [599, 308] width 55 height 15
click at [101, 201] on div at bounding box center [486, 209] width 972 height 418
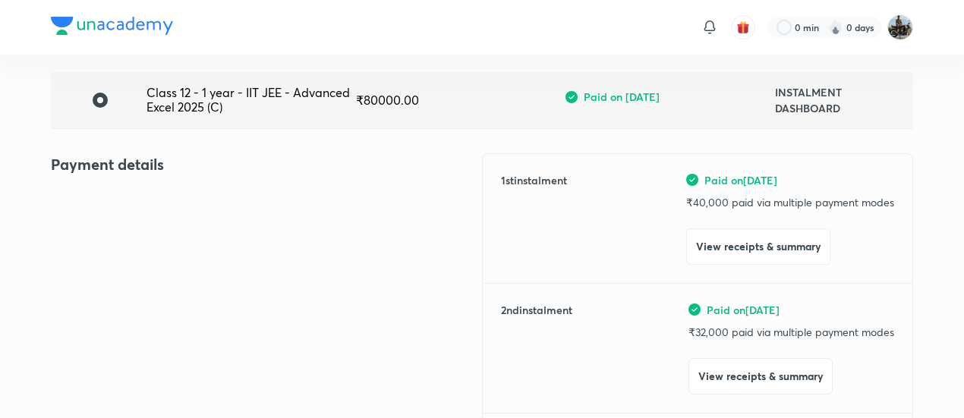
scroll to position [0, 0]
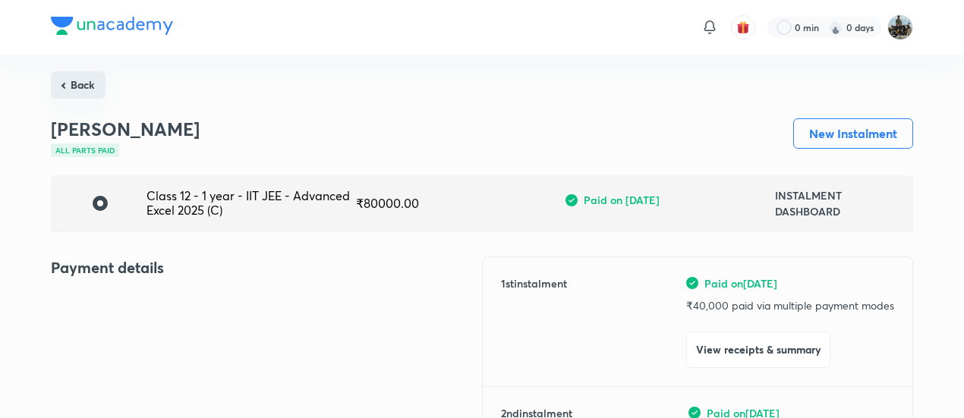
click at [81, 81] on button "Back" at bounding box center [78, 84] width 55 height 27
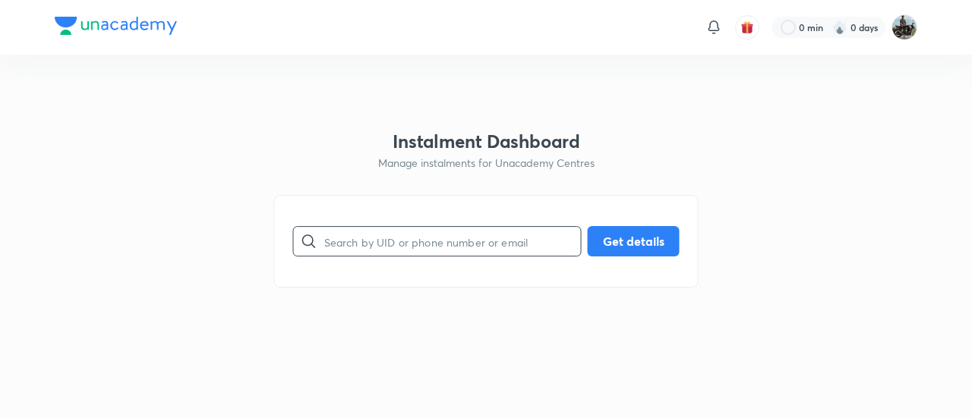
click at [387, 224] on input "text" at bounding box center [452, 241] width 257 height 39
paste input "GS7CW95G01"
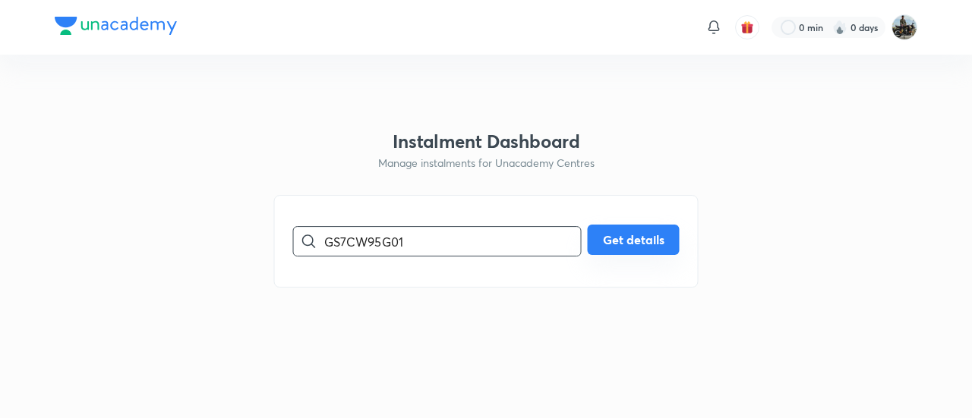
type input "GS7CW95G01"
click at [630, 229] on button "Get details" at bounding box center [634, 240] width 92 height 30
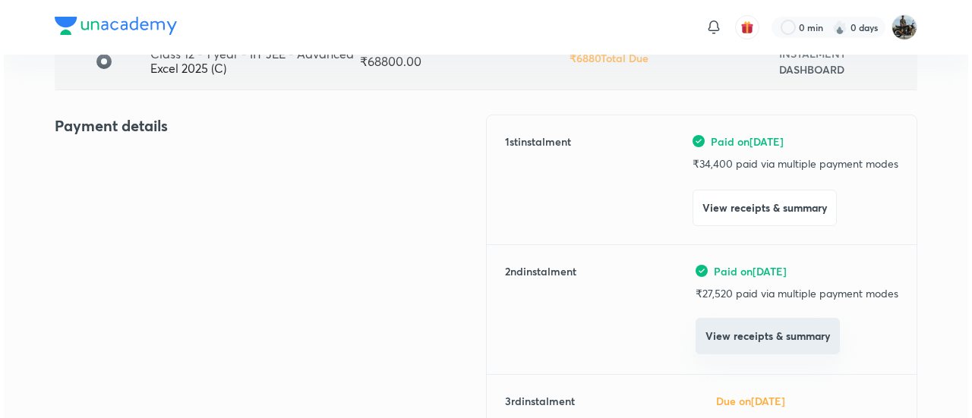
scroll to position [143, 0]
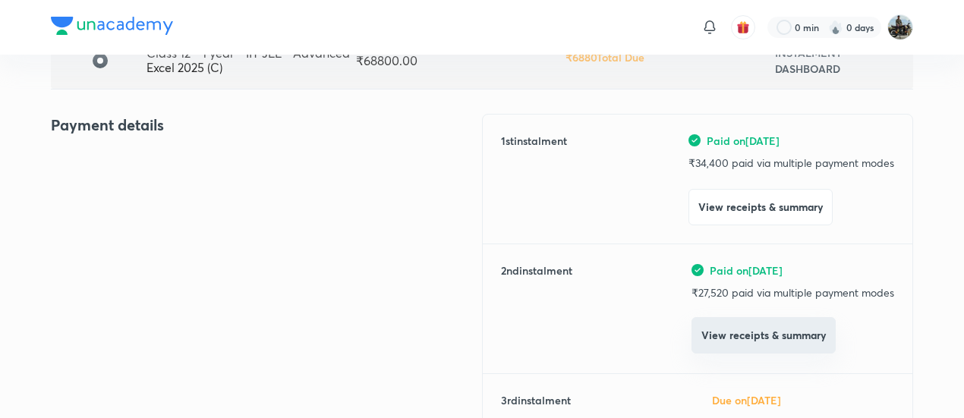
click at [707, 341] on button "View receipts & summary" at bounding box center [764, 335] width 144 height 36
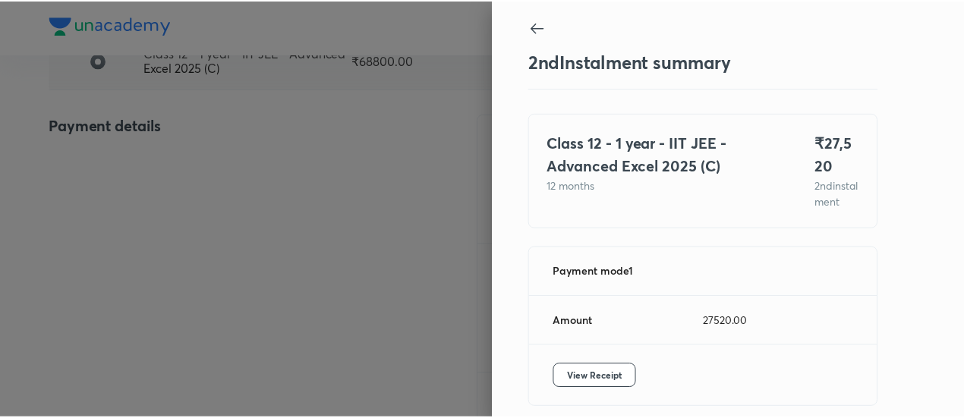
scroll to position [83, 0]
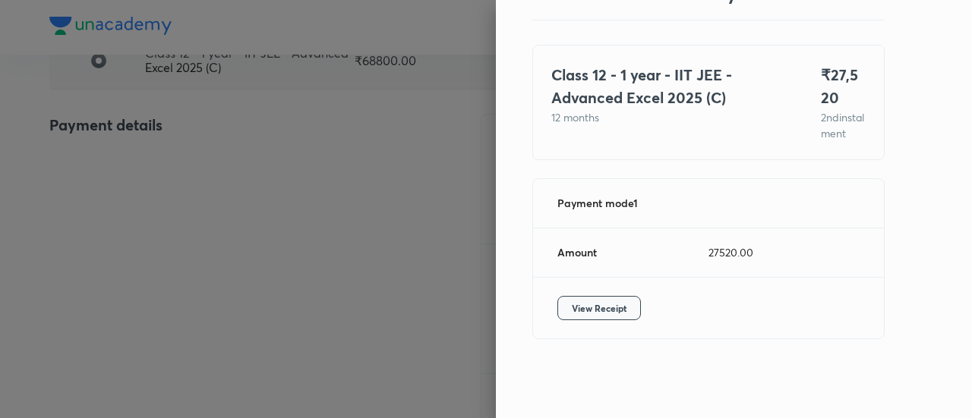
click at [576, 305] on span "View Receipt" at bounding box center [599, 308] width 55 height 15
click at [103, 191] on div at bounding box center [486, 209] width 972 height 418
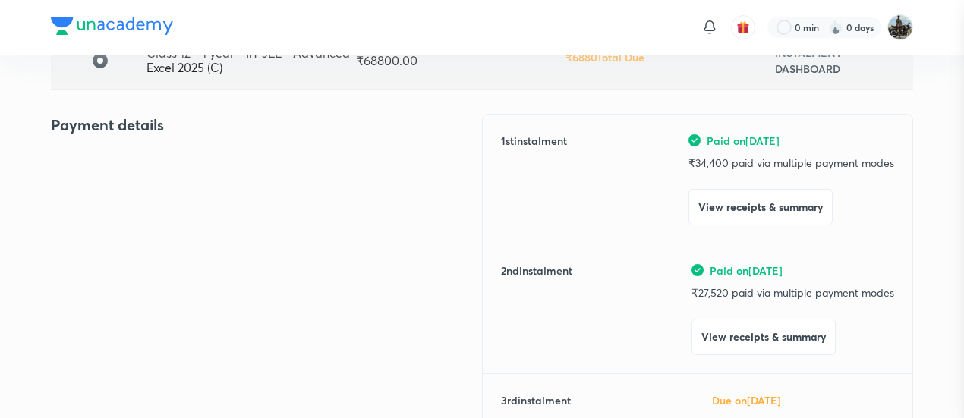
click at [103, 191] on div at bounding box center [482, 209] width 964 height 418
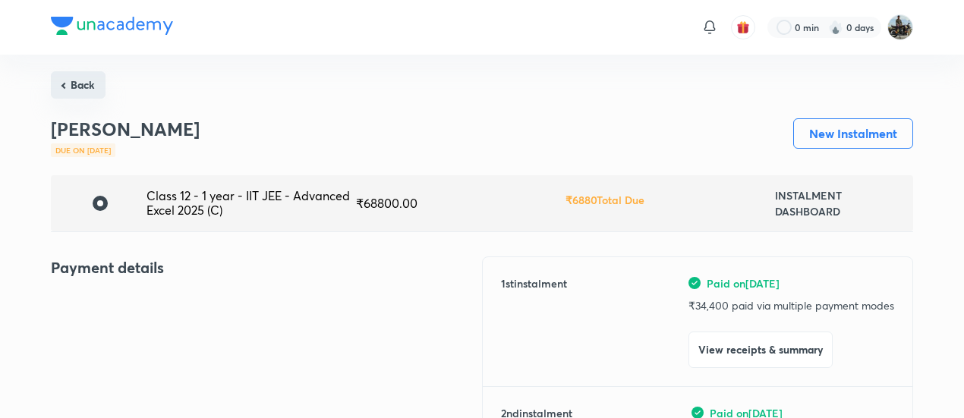
click at [74, 77] on button "Back" at bounding box center [78, 84] width 55 height 27
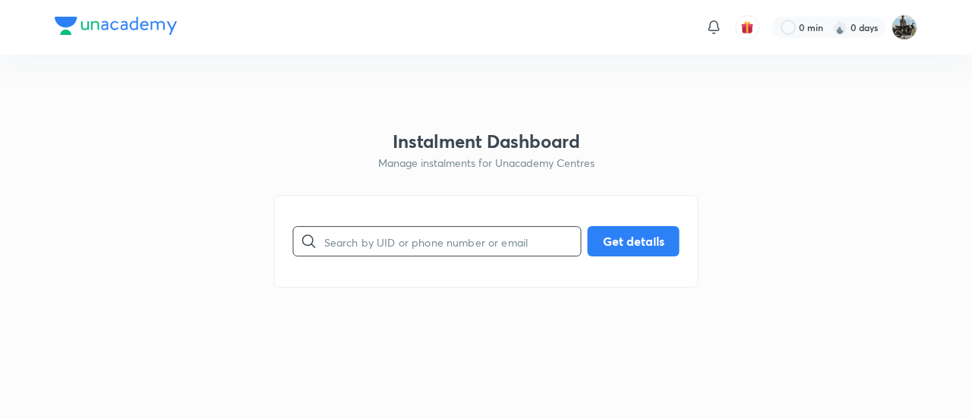
click at [376, 244] on input "text" at bounding box center [452, 241] width 257 height 39
paste input "LAFHZGNLO3"
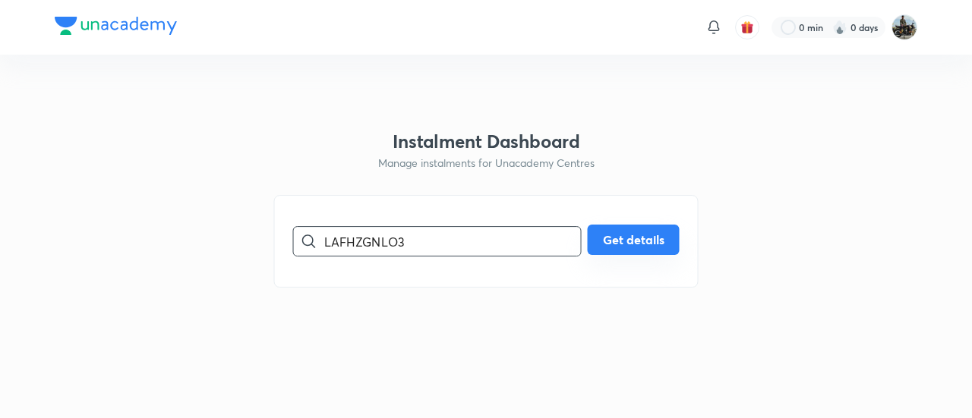
type input "LAFHZGNLO3"
click at [613, 233] on button "Get details" at bounding box center [634, 240] width 92 height 30
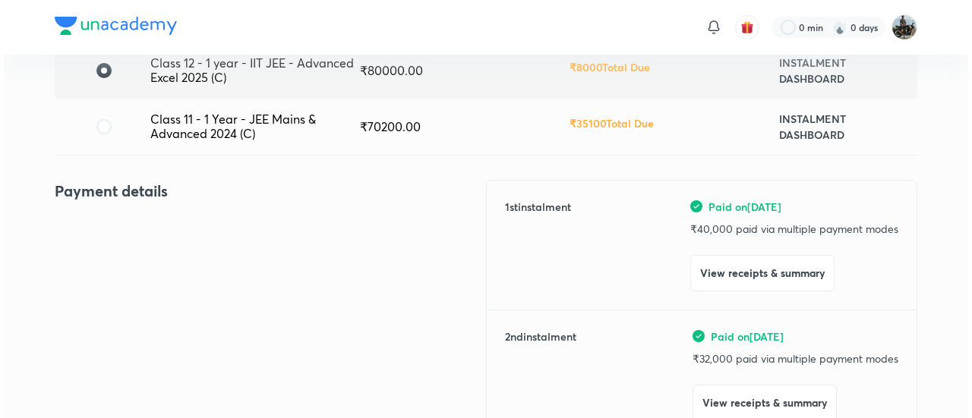
scroll to position [136, 0]
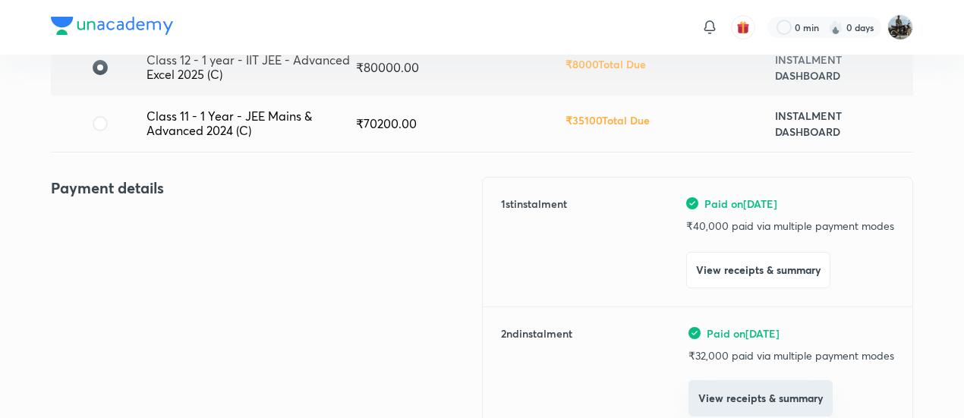
click at [711, 393] on button "View receipts & summary" at bounding box center [761, 398] width 144 height 36
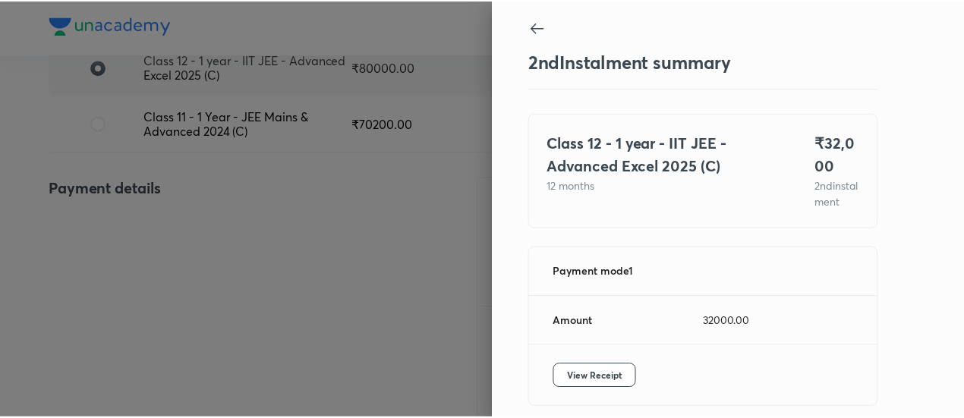
scroll to position [83, 0]
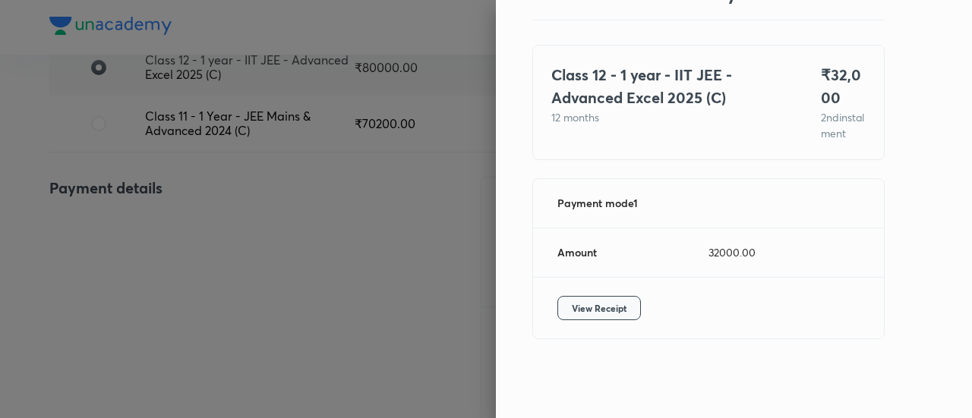
click at [580, 309] on span "View Receipt" at bounding box center [599, 308] width 55 height 15
click at [156, 279] on div at bounding box center [486, 209] width 972 height 418
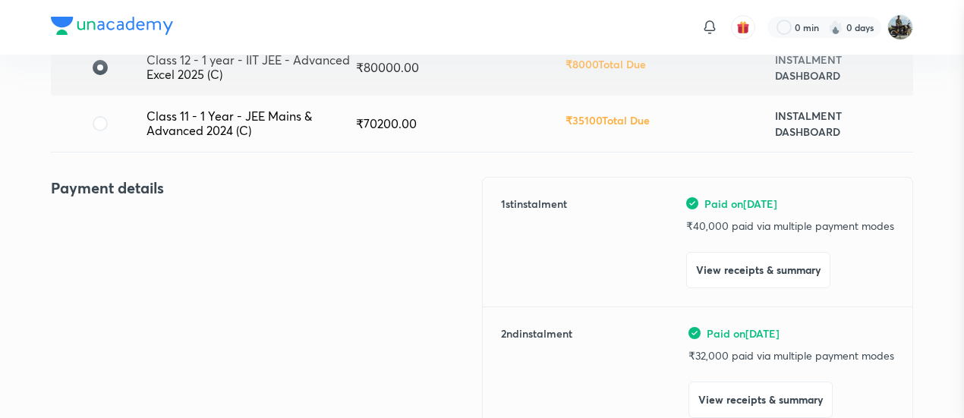
click at [156, 279] on div at bounding box center [482, 209] width 964 height 418
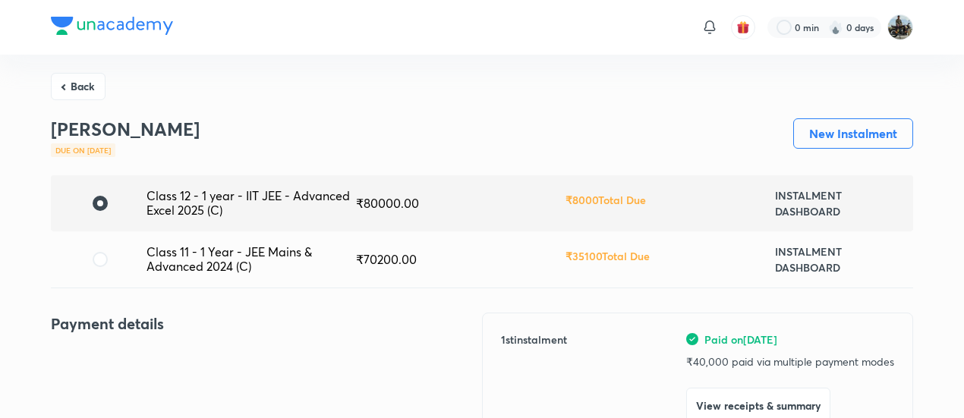
click at [73, 75] on button "Back" at bounding box center [78, 84] width 55 height 27
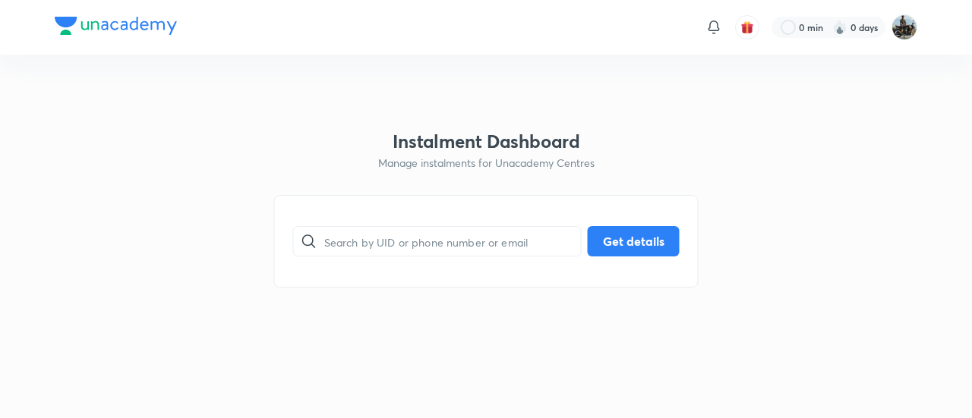
drag, startPoint x: 421, startPoint y: 270, endPoint x: 411, endPoint y: 262, distance: 12.5
click at [411, 262] on div "​ Get details" at bounding box center [486, 241] width 424 height 93
paste input "7F6SUPYFTM"
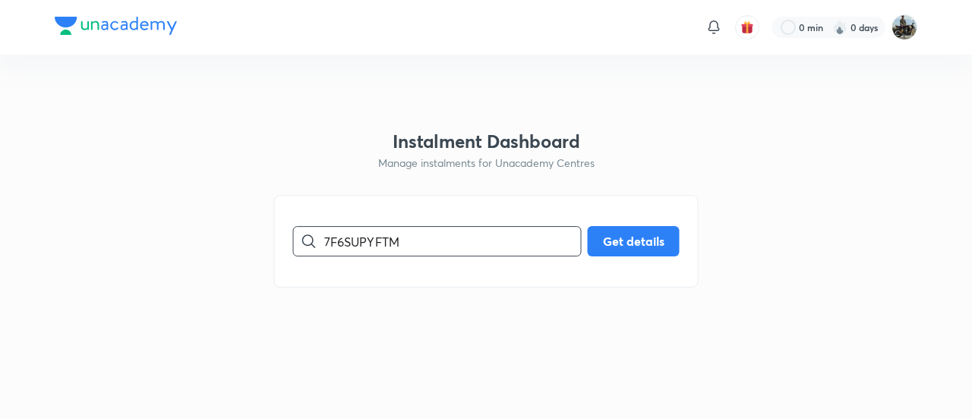
click at [380, 242] on input "7F6SUPYFTM" at bounding box center [452, 241] width 257 height 39
type input "7F6SUPYFTM"
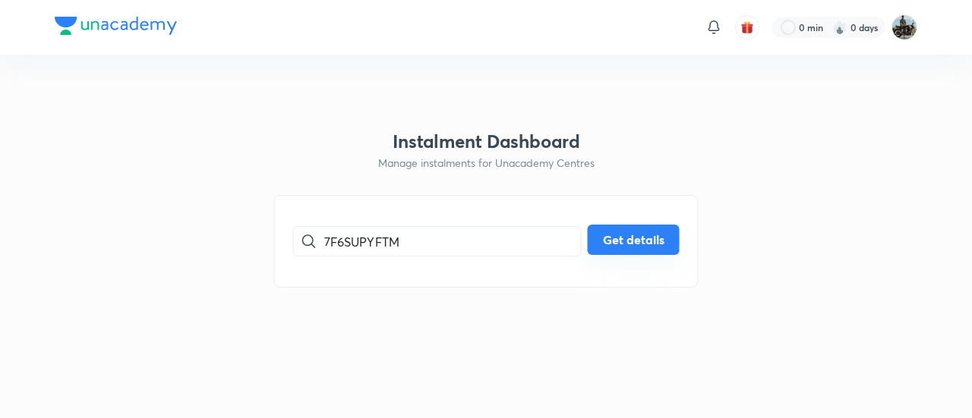
click at [630, 248] on button "Get details" at bounding box center [634, 240] width 92 height 30
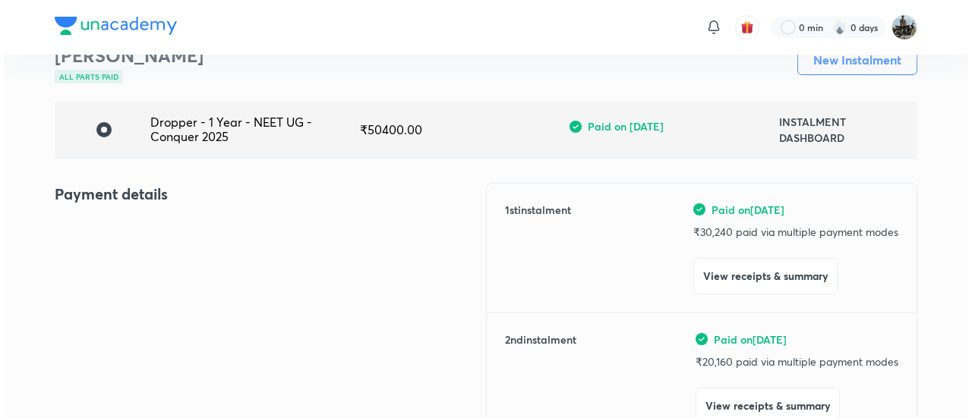
scroll to position [74, 0]
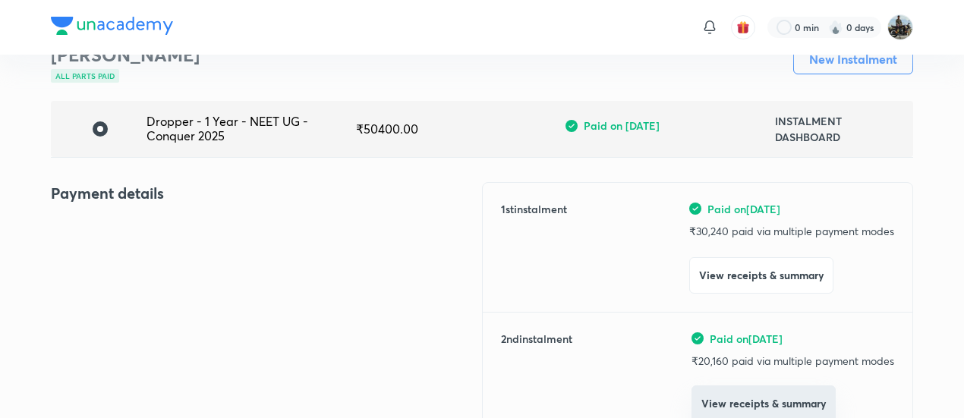
click at [715, 401] on button "View receipts & summary" at bounding box center [764, 404] width 144 height 36
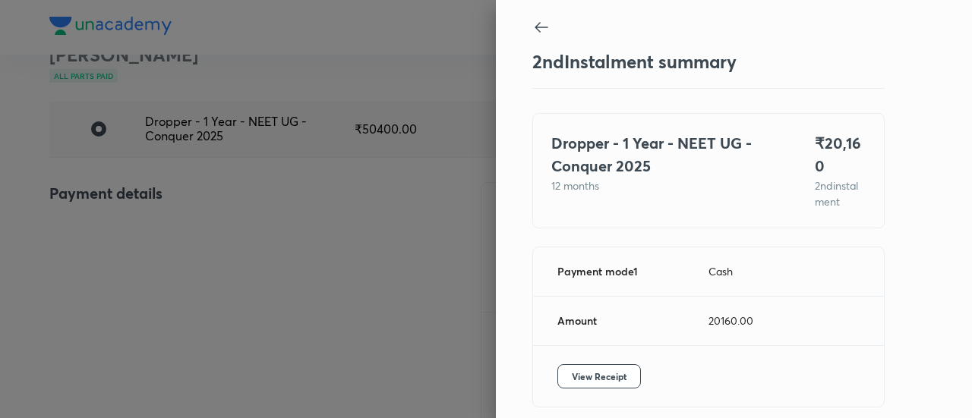
scroll to position [51, 0]
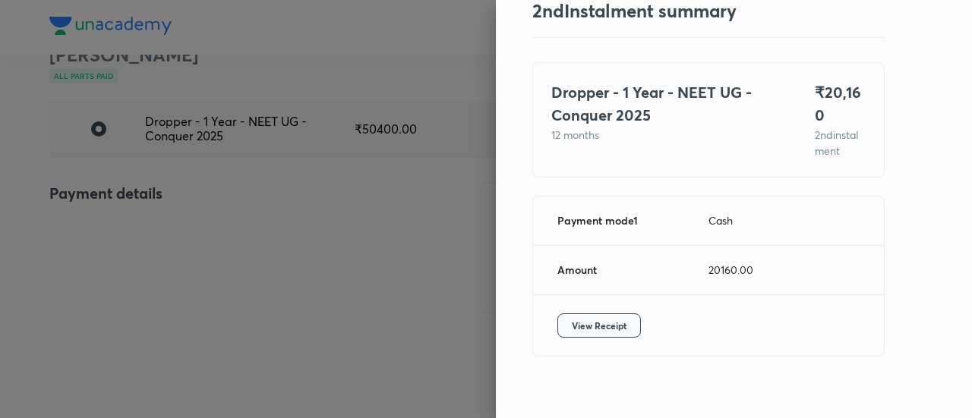
click at [588, 318] on span "View Receipt" at bounding box center [599, 325] width 55 height 15
click at [170, 218] on div at bounding box center [486, 209] width 972 height 418
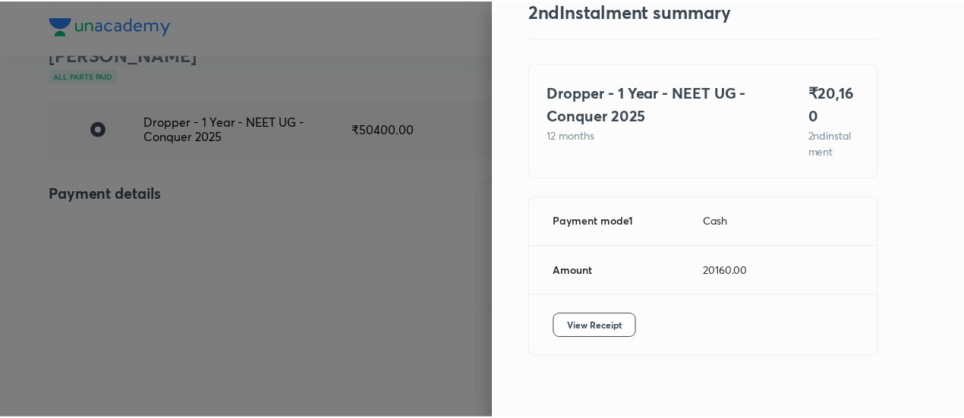
scroll to position [79, 0]
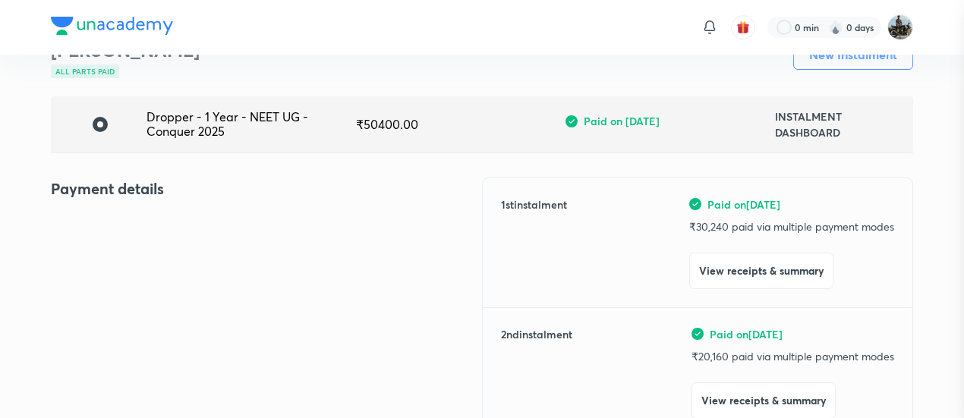
click at [170, 218] on div at bounding box center [482, 209] width 964 height 418
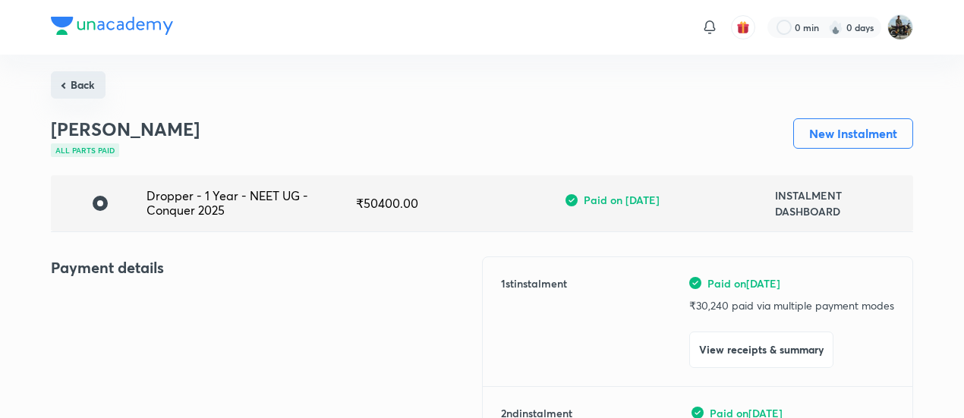
click at [74, 83] on button "Back" at bounding box center [78, 84] width 55 height 27
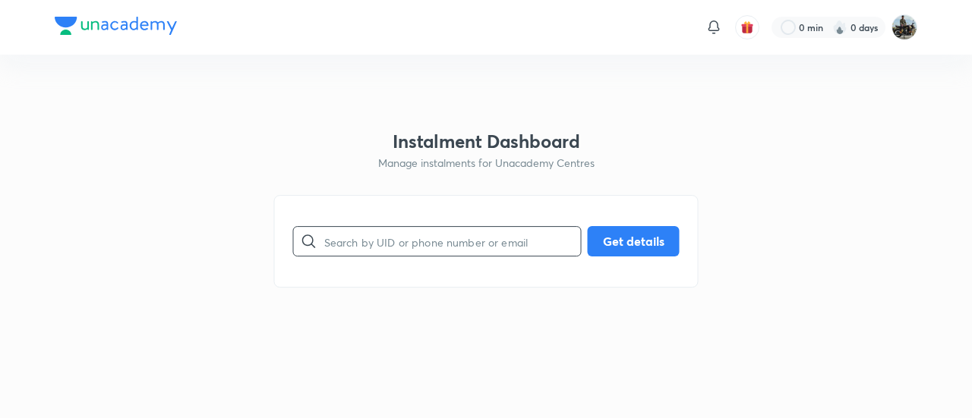
click at [351, 240] on input "text" at bounding box center [452, 241] width 257 height 39
paste input "OA8KHK5RZ3"
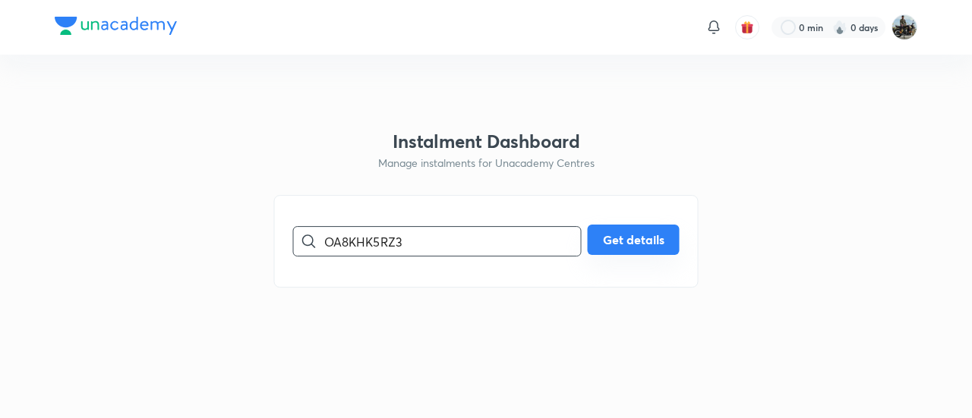
type input "OA8KHK5RZ3"
click at [629, 232] on button "Get details" at bounding box center [634, 240] width 92 height 30
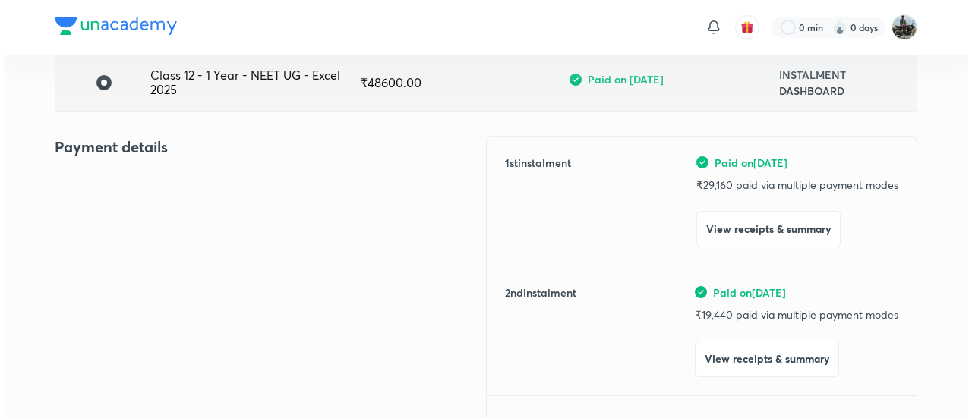
scroll to position [123, 0]
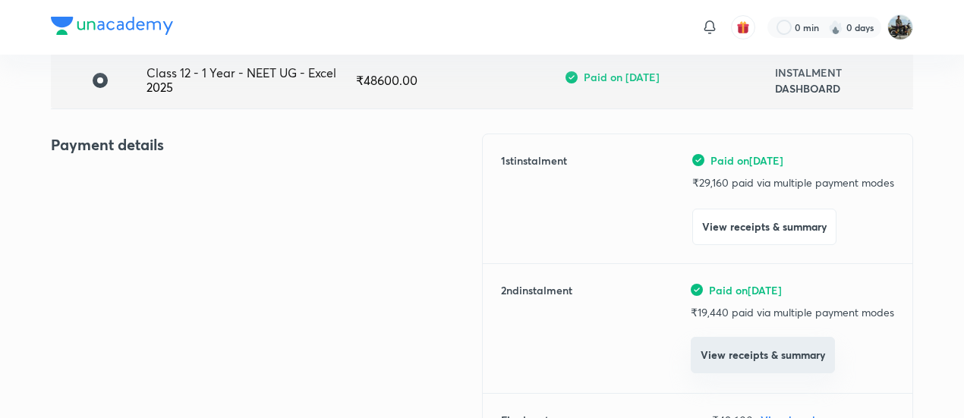
click at [714, 355] on button "View receipts & summary" at bounding box center [763, 355] width 144 height 36
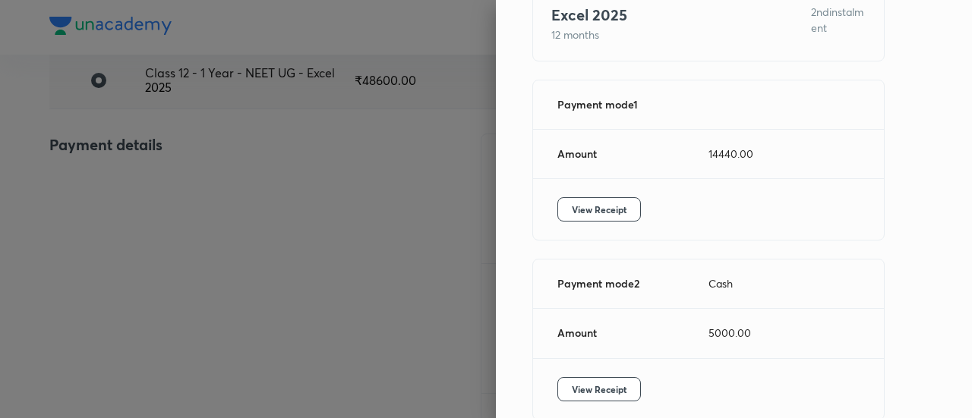
scroll to position [156, 0]
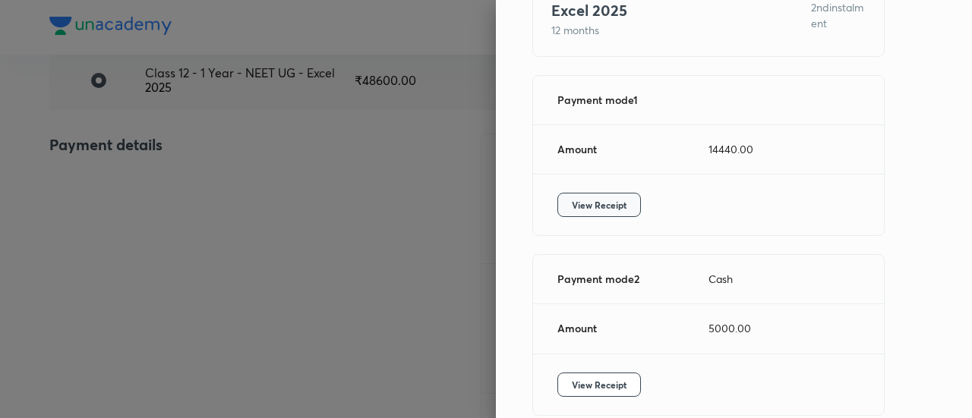
click at [589, 201] on span "View Receipt" at bounding box center [599, 204] width 55 height 15
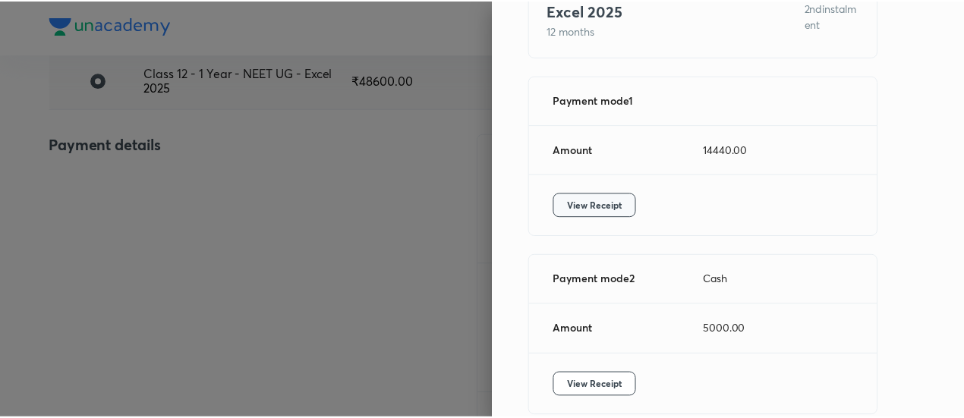
scroll to position [229, 0]
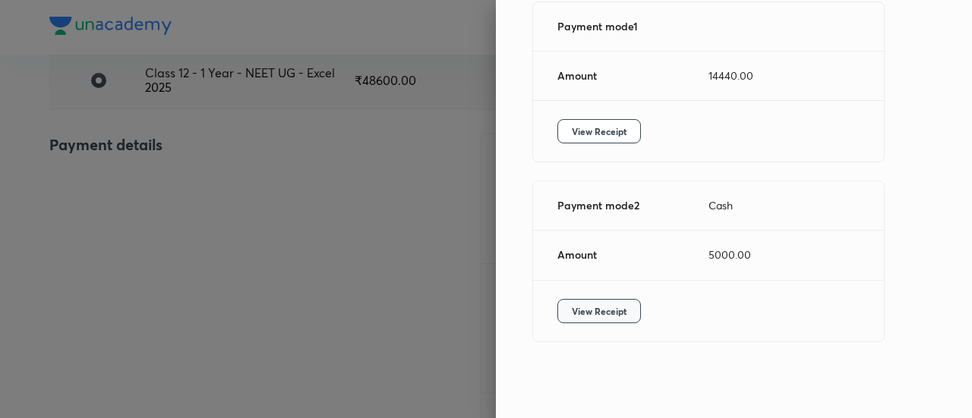
click at [577, 307] on span "View Receipt" at bounding box center [599, 311] width 55 height 15
click at [173, 171] on div at bounding box center [486, 209] width 972 height 418
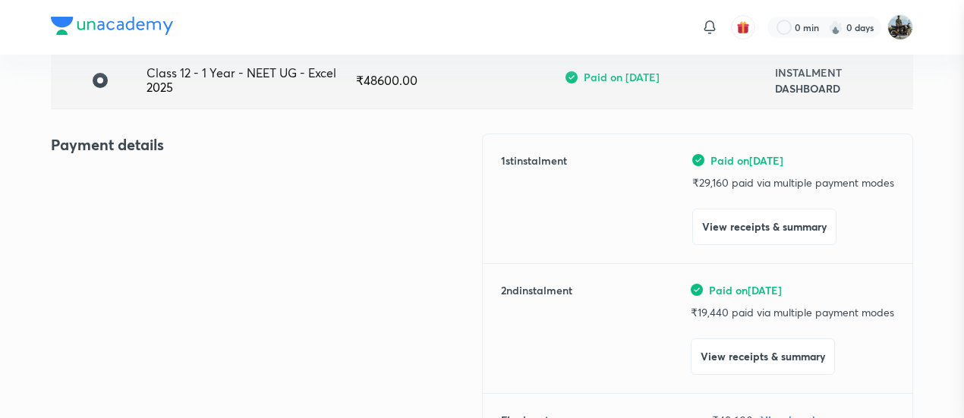
click at [173, 171] on div at bounding box center [482, 209] width 964 height 418
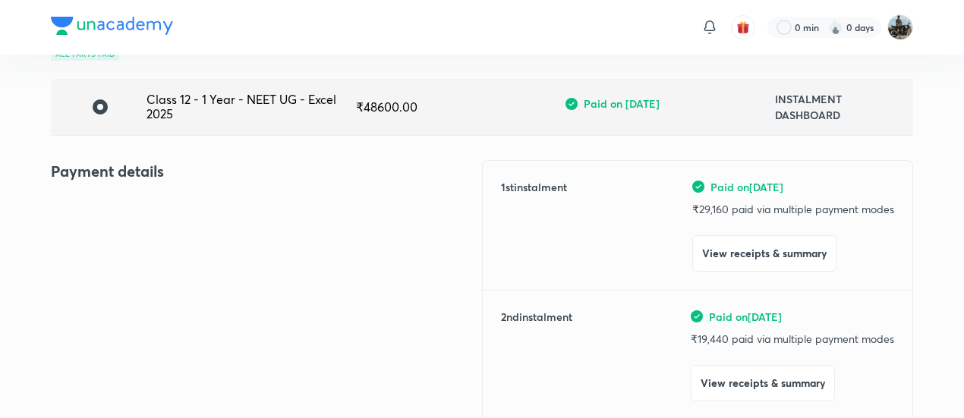
scroll to position [98, 0]
click at [194, 180] on h4 "Payment details" at bounding box center [266, 170] width 431 height 23
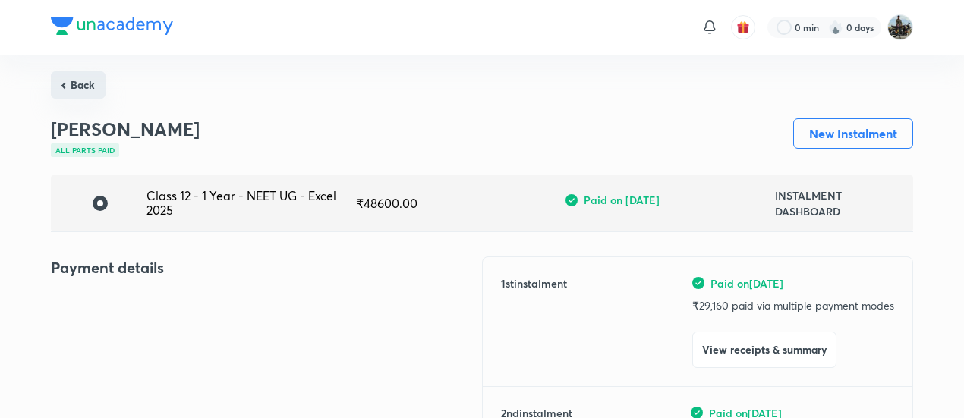
click at [77, 74] on button "Back" at bounding box center [78, 84] width 55 height 27
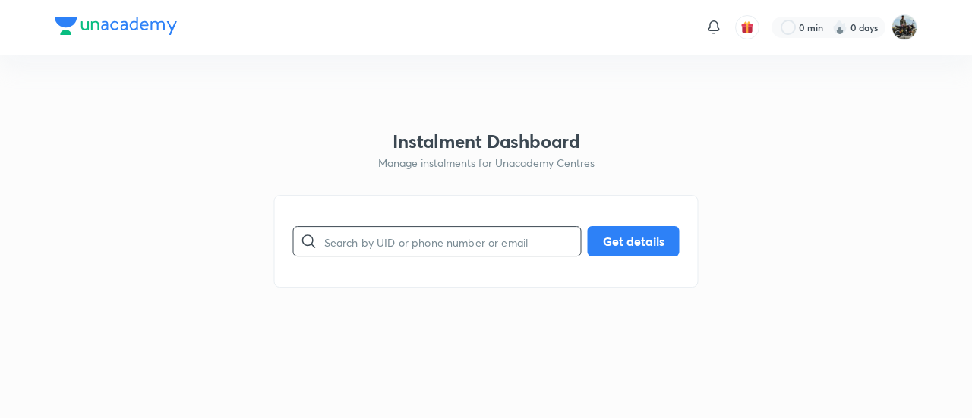
click at [378, 227] on input "text" at bounding box center [452, 241] width 257 height 39
paste input "E2OAPNW1VC"
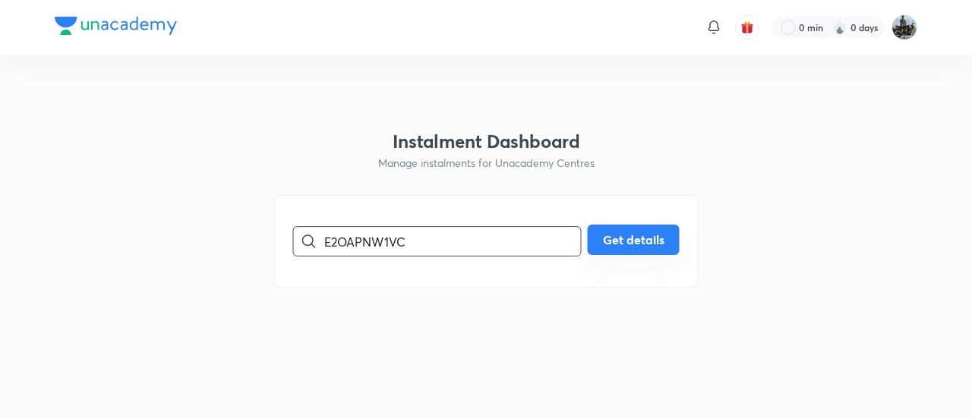
type input "E2OAPNW1VC"
click at [644, 239] on button "Get details" at bounding box center [634, 240] width 92 height 30
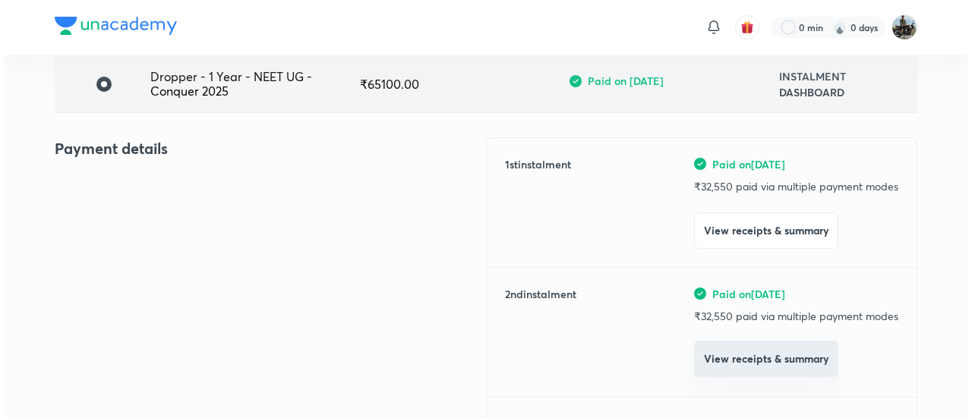
scroll to position [120, 0]
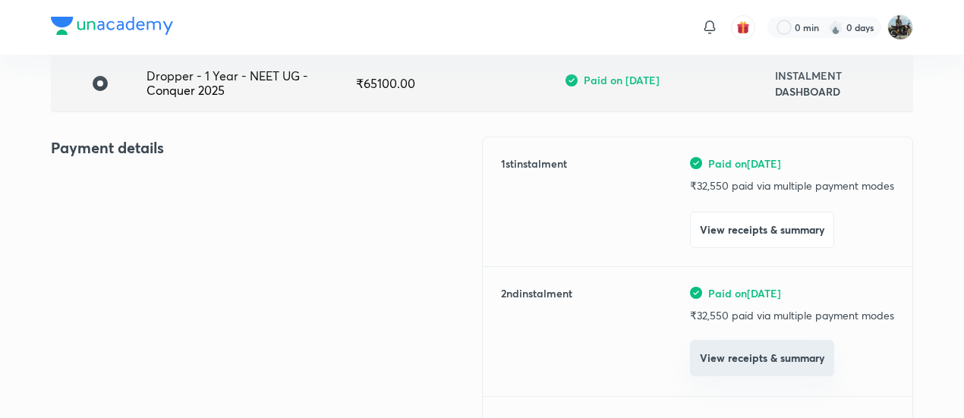
click at [724, 360] on button "View receipts & summary" at bounding box center [762, 358] width 144 height 36
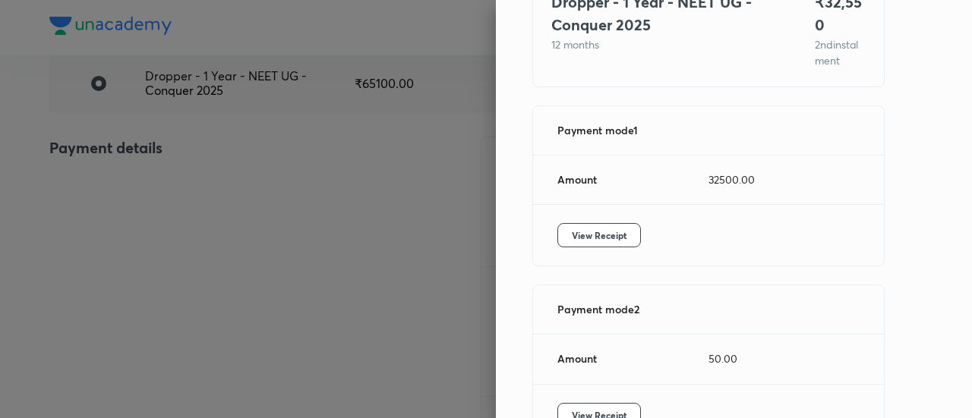
scroll to position [142, 0]
click at [572, 232] on span "View Receipt" at bounding box center [599, 234] width 55 height 15
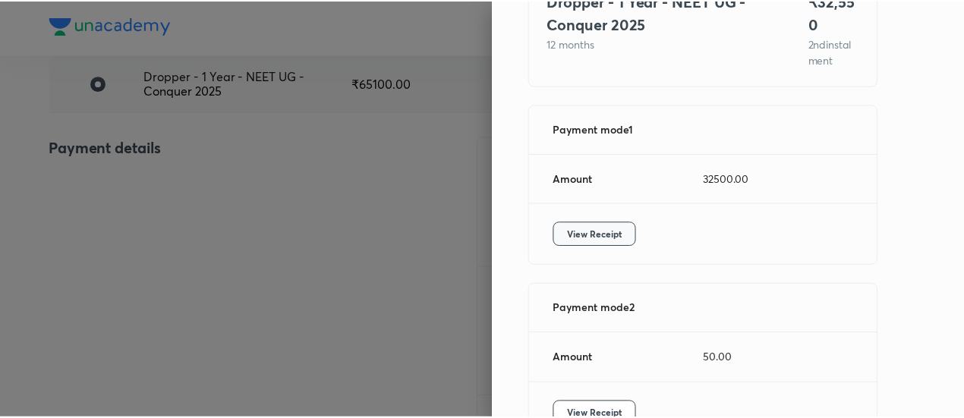
scroll to position [245, 0]
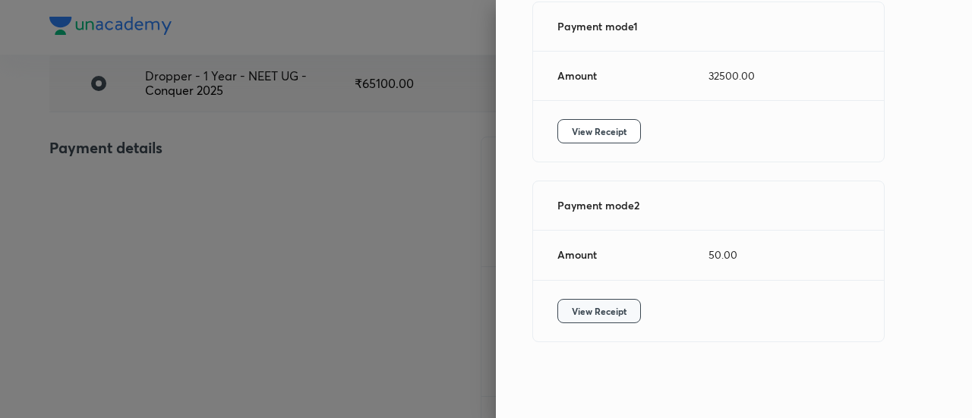
click at [572, 304] on span "View Receipt" at bounding box center [599, 311] width 55 height 15
click at [134, 172] on div at bounding box center [486, 209] width 972 height 418
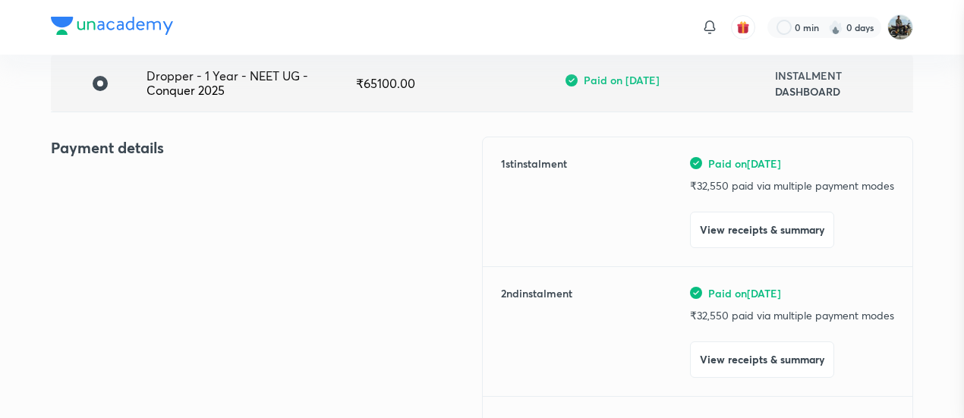
click at [134, 172] on div at bounding box center [482, 209] width 964 height 418
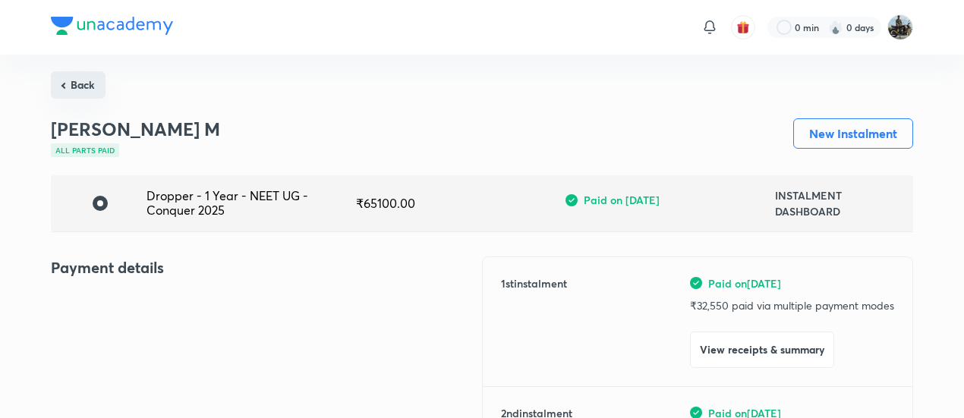
click at [86, 98] on button "Back" at bounding box center [78, 84] width 55 height 27
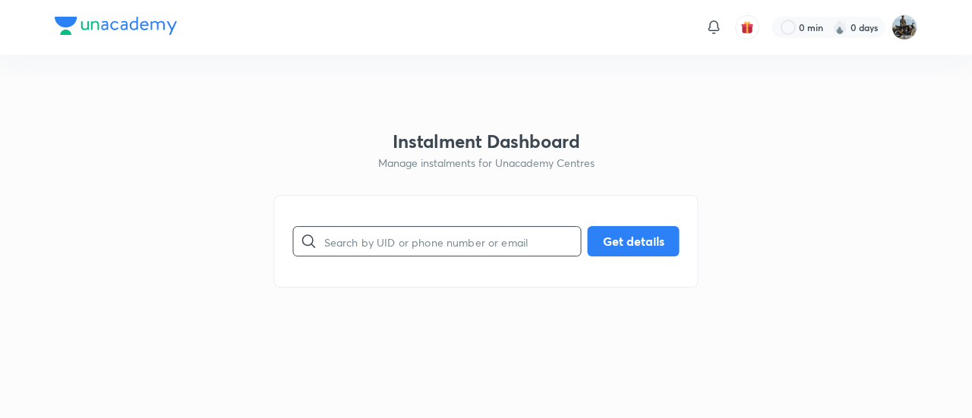
click at [434, 254] on input "text" at bounding box center [452, 241] width 257 height 39
paste input "5IGWA9P0SL"
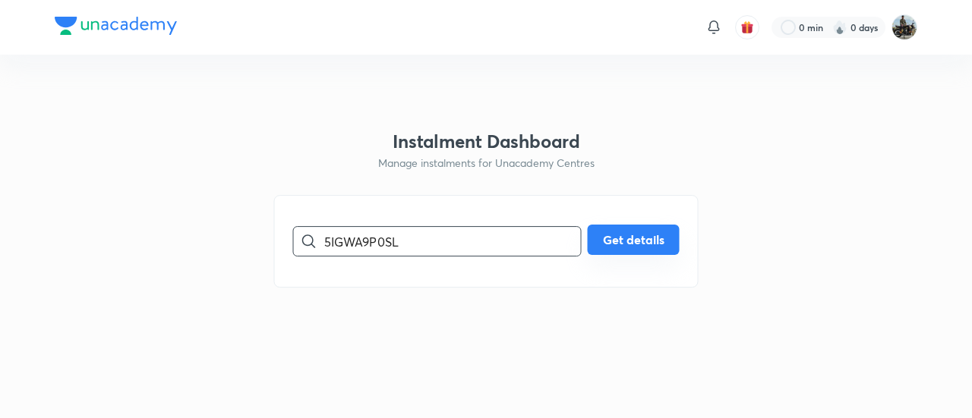
type input "5IGWA9P0SL"
click at [634, 245] on button "Get details" at bounding box center [634, 240] width 92 height 30
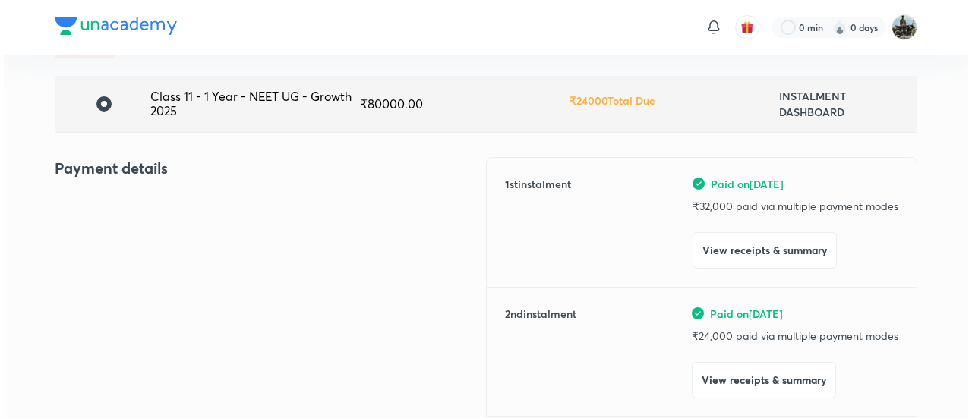
scroll to position [100, 0]
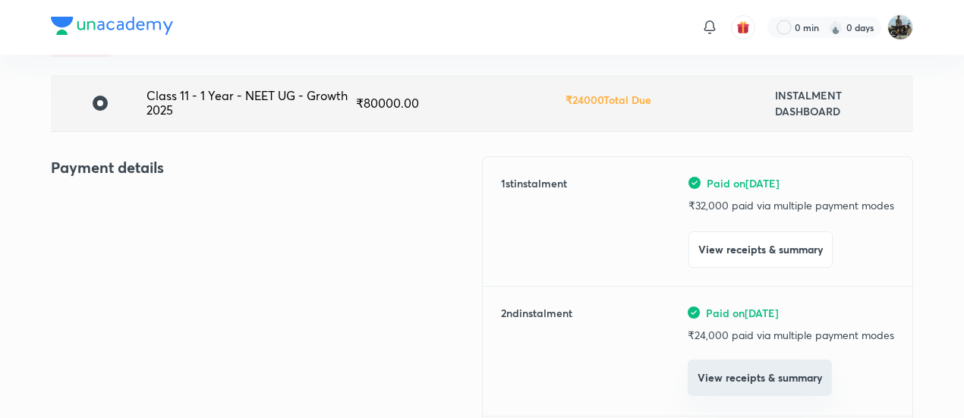
click at [722, 374] on button "View receipts & summary" at bounding box center [760, 378] width 144 height 36
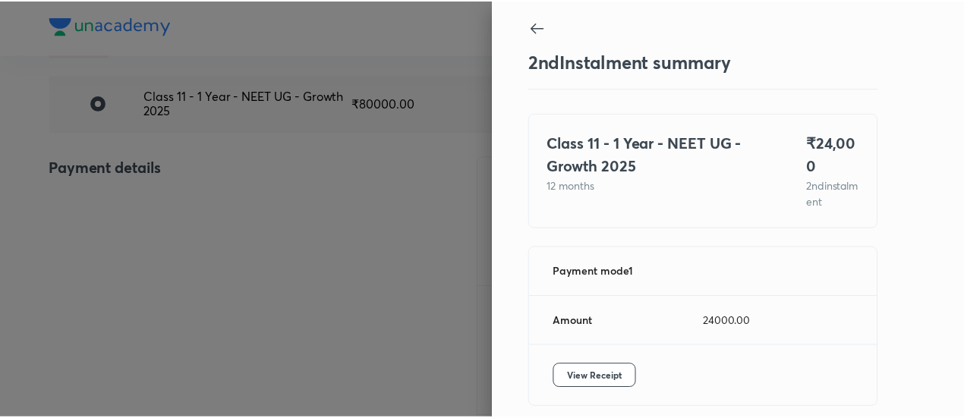
scroll to position [67, 0]
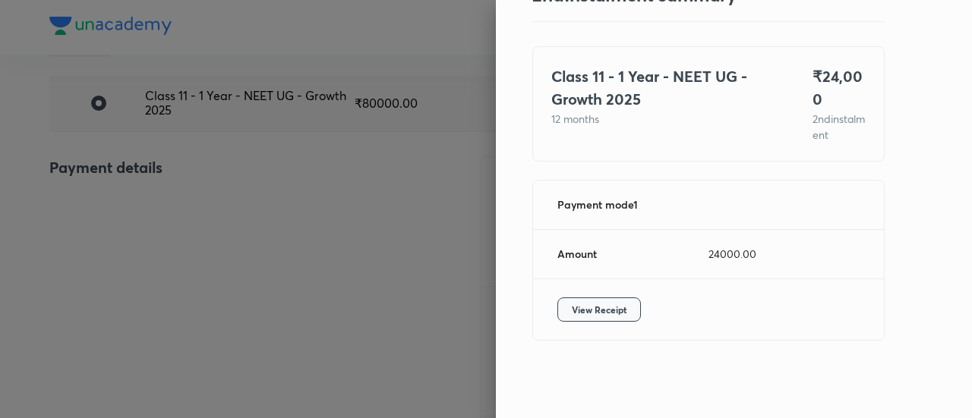
click at [594, 307] on span "View Receipt" at bounding box center [599, 309] width 55 height 15
click at [143, 229] on div at bounding box center [486, 209] width 972 height 418
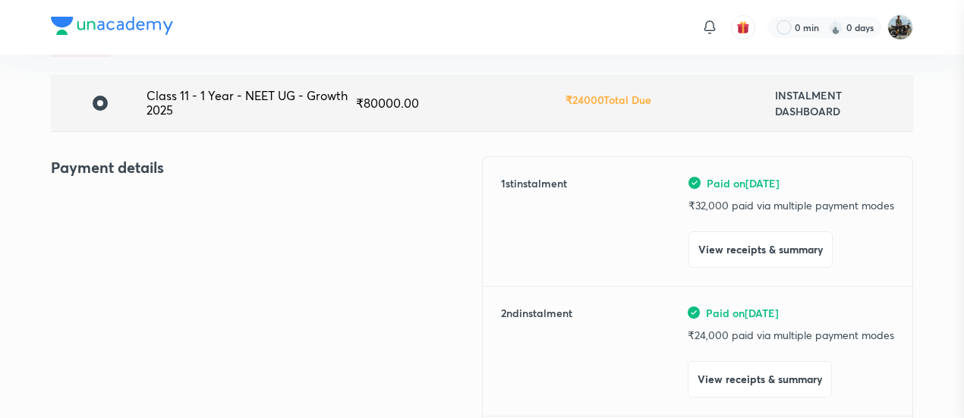
click at [143, 229] on div at bounding box center [482, 209] width 964 height 418
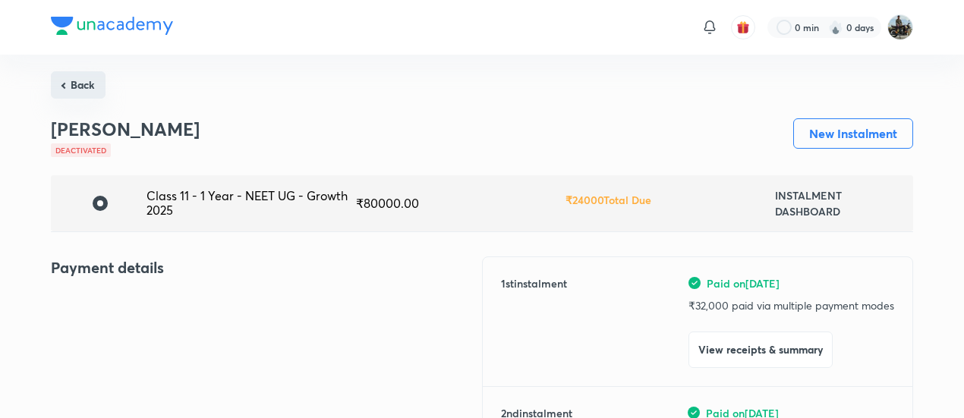
click at [96, 84] on button "Back" at bounding box center [78, 84] width 55 height 27
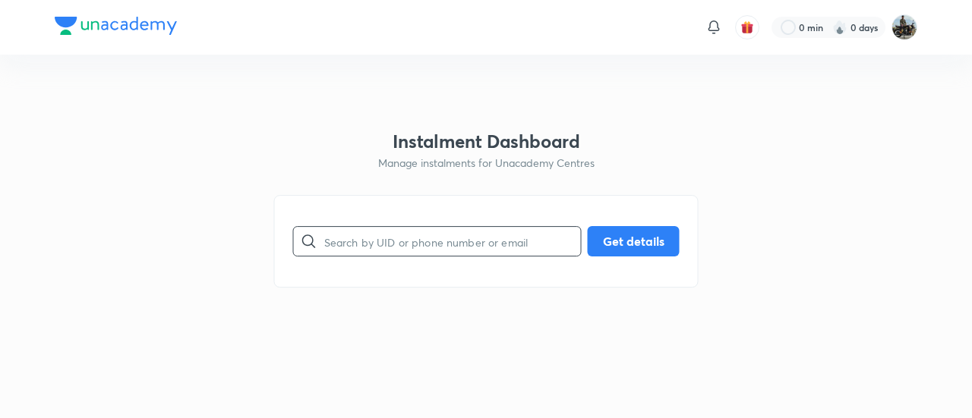
click at [374, 230] on input "text" at bounding box center [452, 241] width 257 height 39
paste input "LTQNGMAOX4"
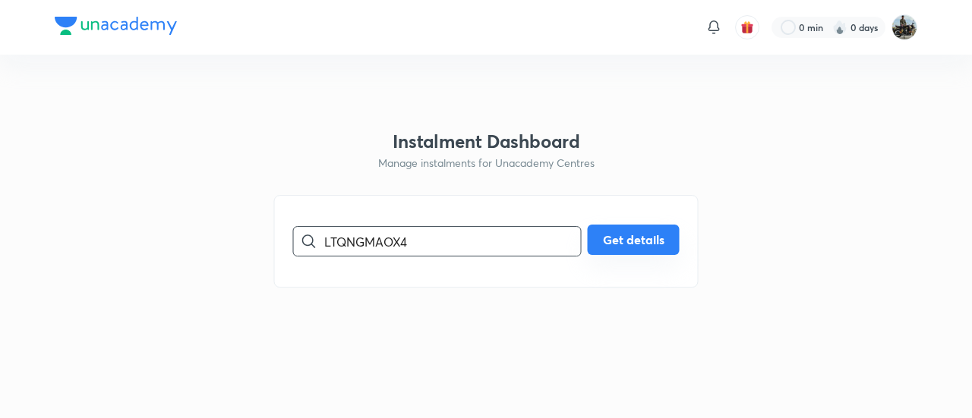
type input "LTQNGMAOX4"
click at [615, 242] on button "Get details" at bounding box center [634, 240] width 92 height 30
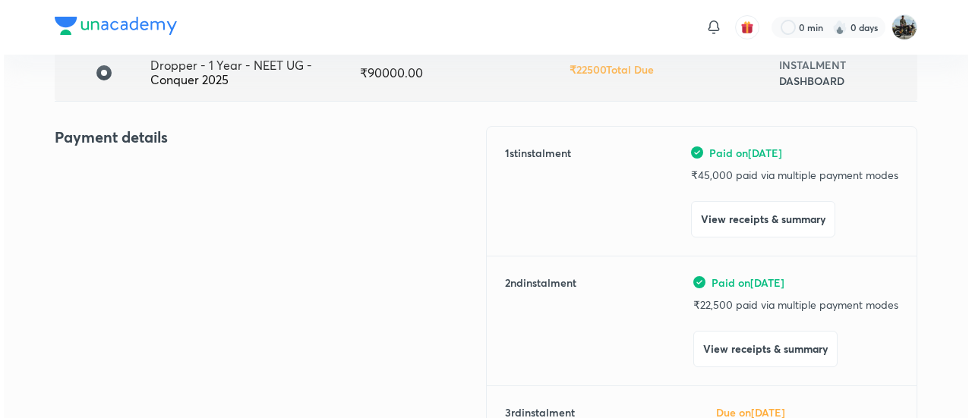
scroll to position [131, 0]
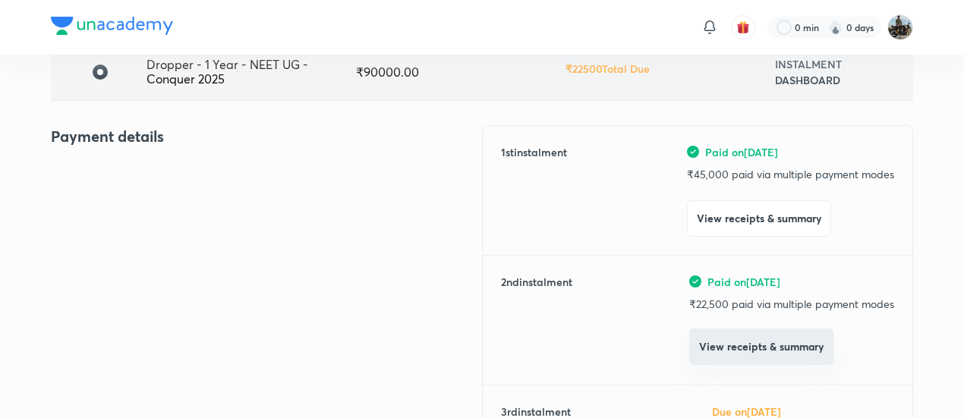
click at [743, 348] on button "View receipts & summary" at bounding box center [761, 347] width 144 height 36
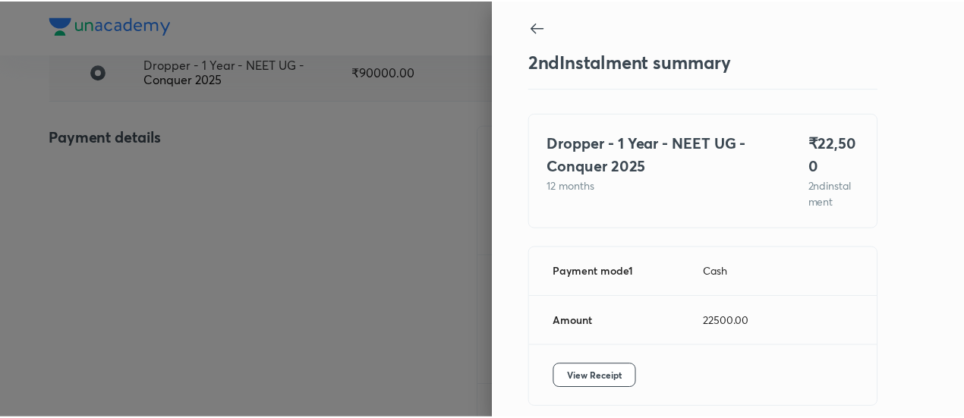
scroll to position [67, 0]
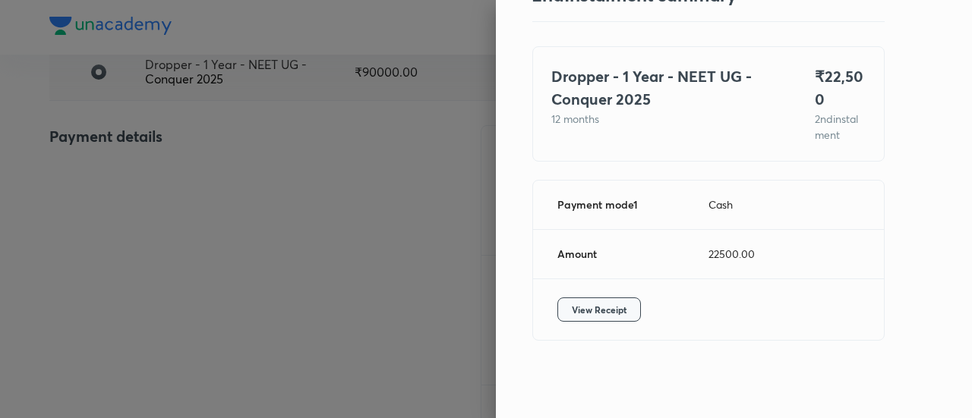
click at [587, 311] on span "View Receipt" at bounding box center [599, 309] width 55 height 15
click at [181, 188] on div at bounding box center [486, 209] width 972 height 418
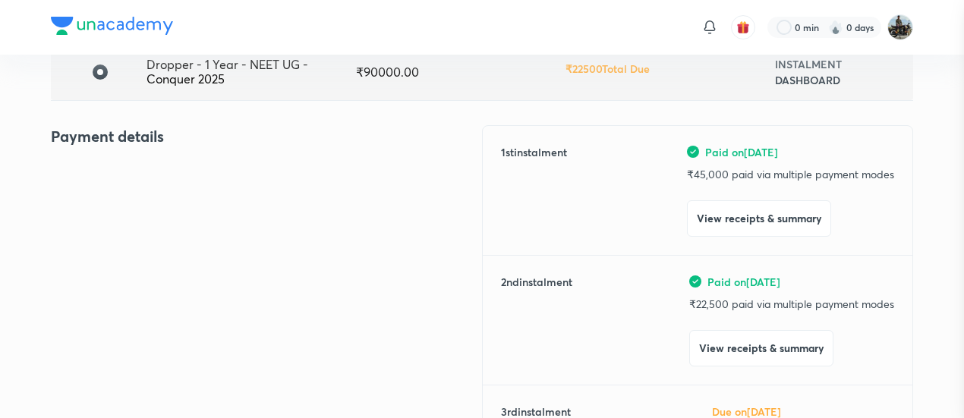
click at [181, 188] on div at bounding box center [482, 209] width 964 height 418
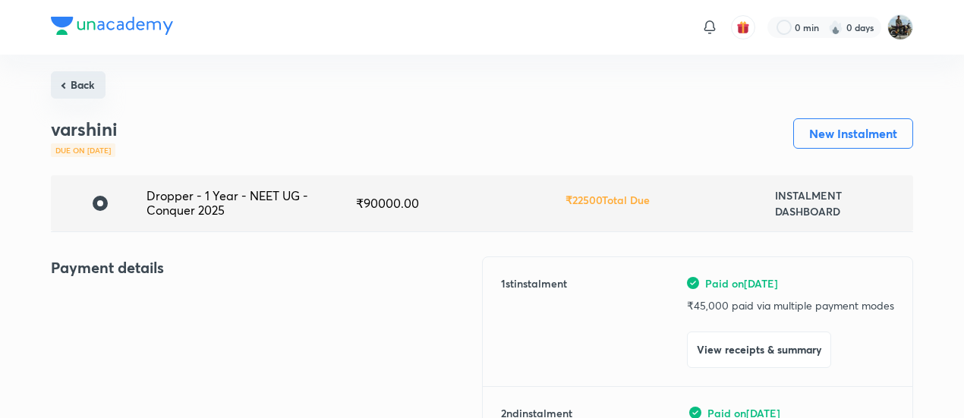
click at [91, 95] on button "Back" at bounding box center [78, 84] width 55 height 27
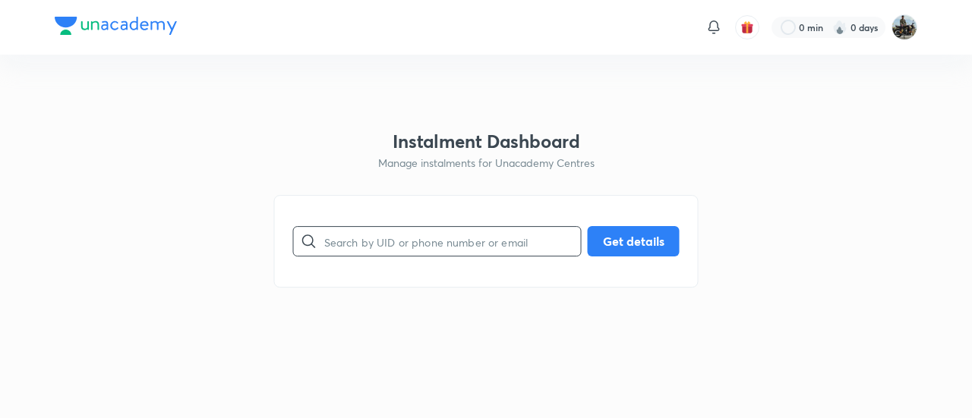
click at [420, 256] on input "text" at bounding box center [452, 241] width 257 height 39
paste input "NMF21JXDHO"
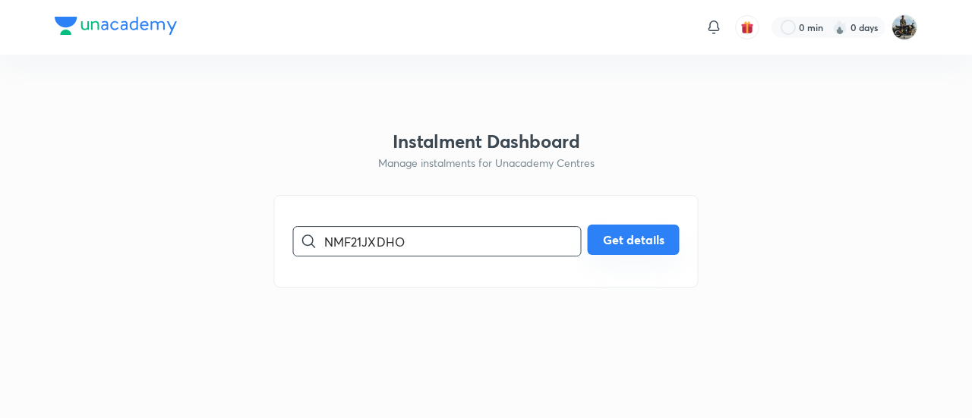
type input "NMF21JXDHO"
click at [635, 238] on button "Get details" at bounding box center [634, 240] width 92 height 30
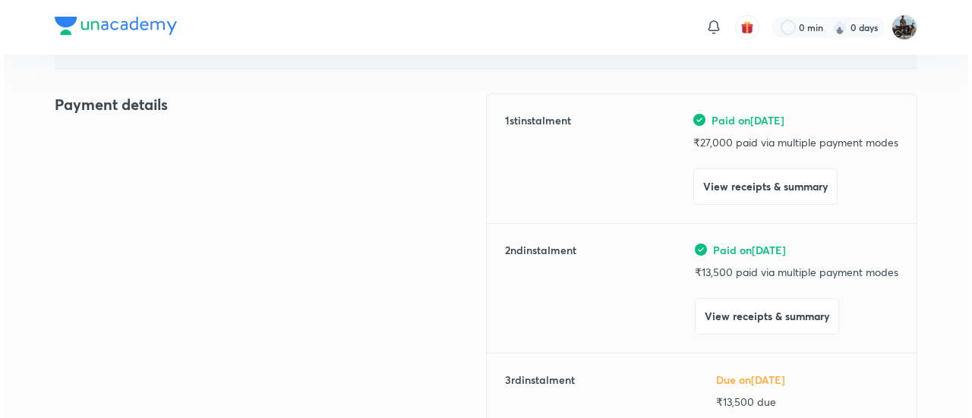
scroll to position [166, 0]
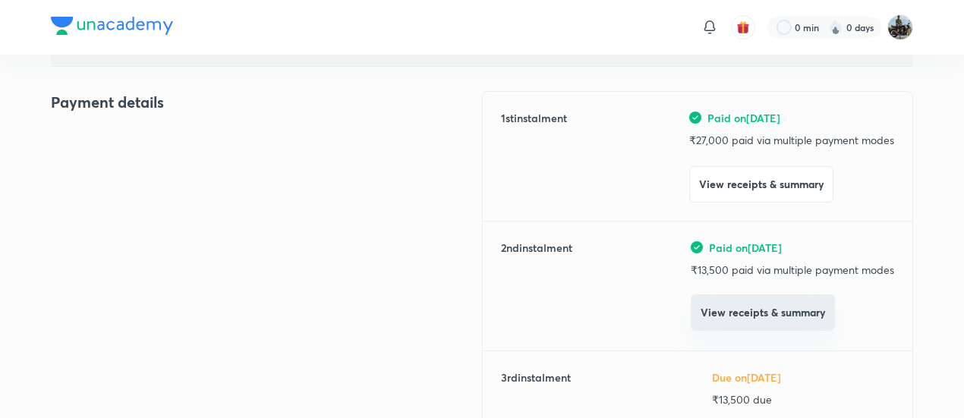
click at [727, 316] on button "View receipts & summary" at bounding box center [763, 313] width 144 height 36
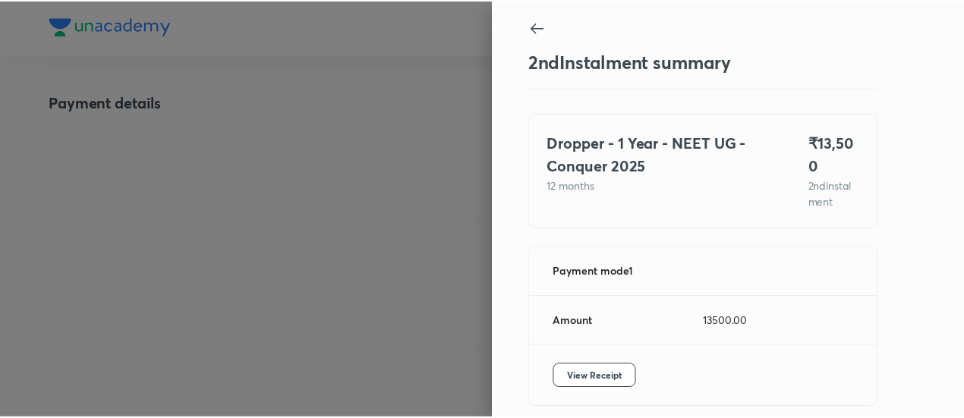
scroll to position [67, 0]
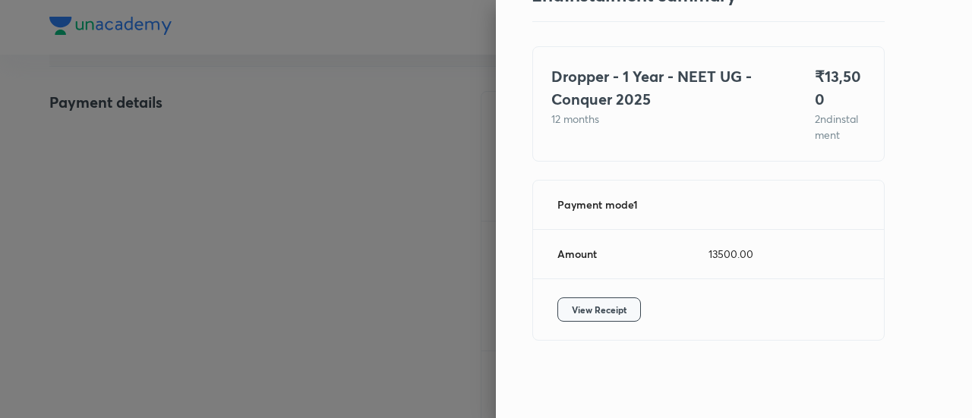
click at [582, 306] on span "View Receipt" at bounding box center [599, 309] width 55 height 15
click at [106, 236] on div at bounding box center [486, 209] width 972 height 418
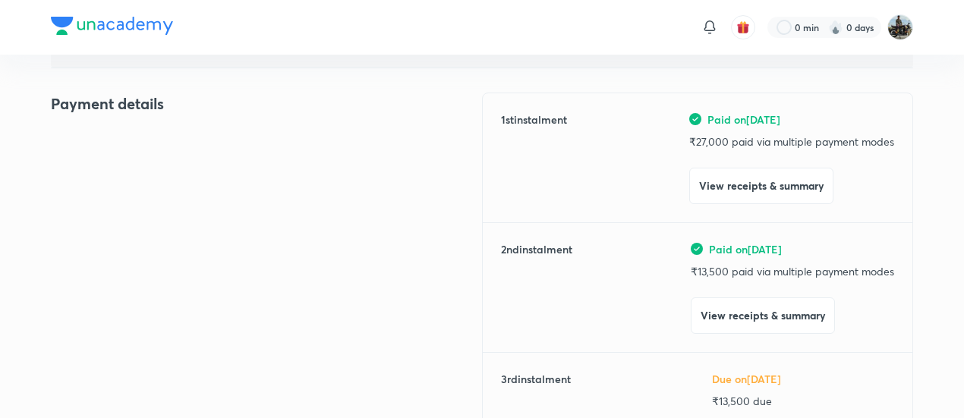
scroll to position [0, 0]
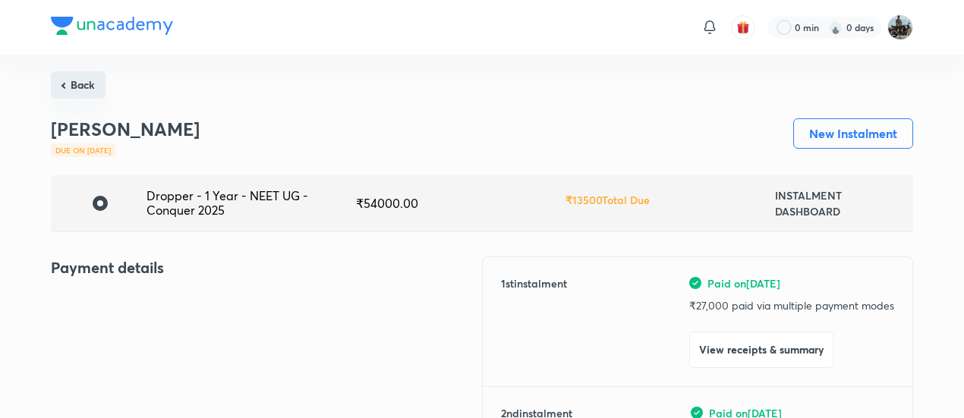
click at [73, 87] on button "Back" at bounding box center [78, 84] width 55 height 27
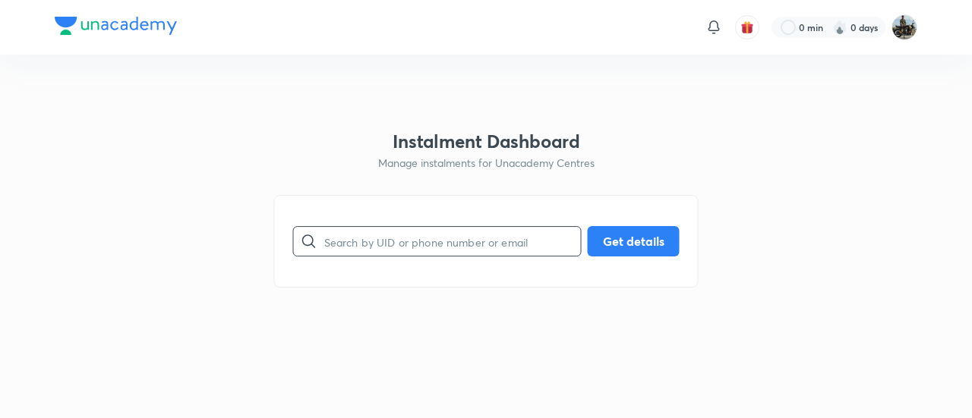
click at [405, 251] on input "text" at bounding box center [452, 241] width 257 height 39
paste input "45SYPQNW2N"
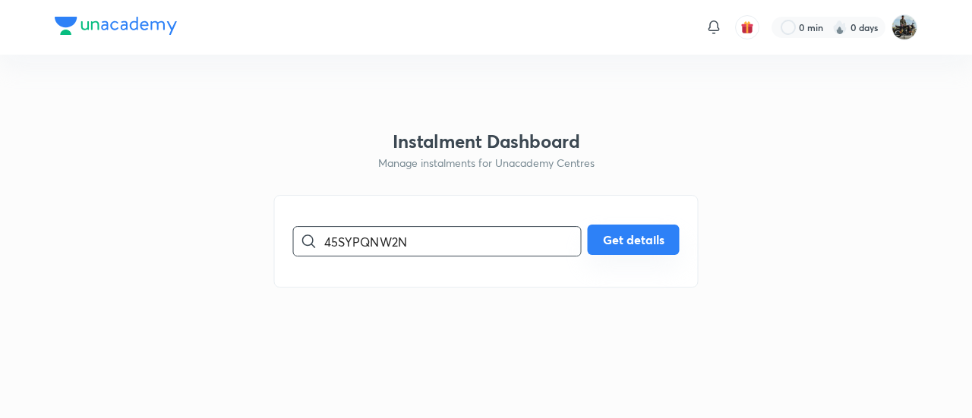
type input "45SYPQNW2N"
click at [625, 239] on button "Get details" at bounding box center [634, 240] width 92 height 30
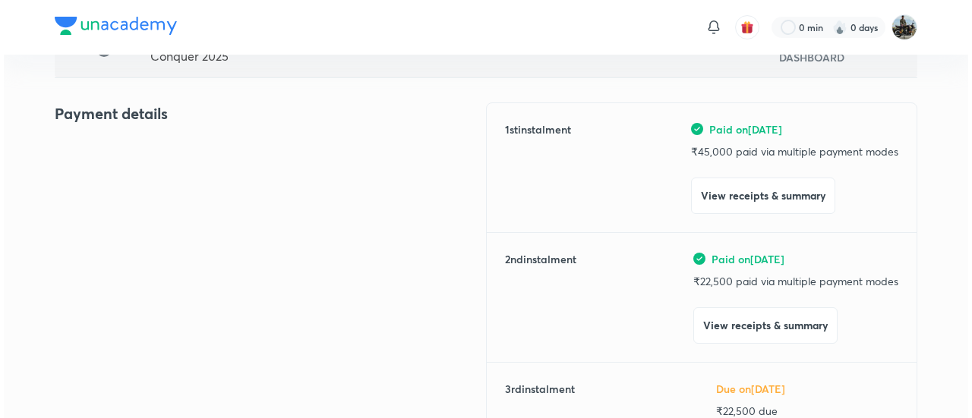
scroll to position [156, 0]
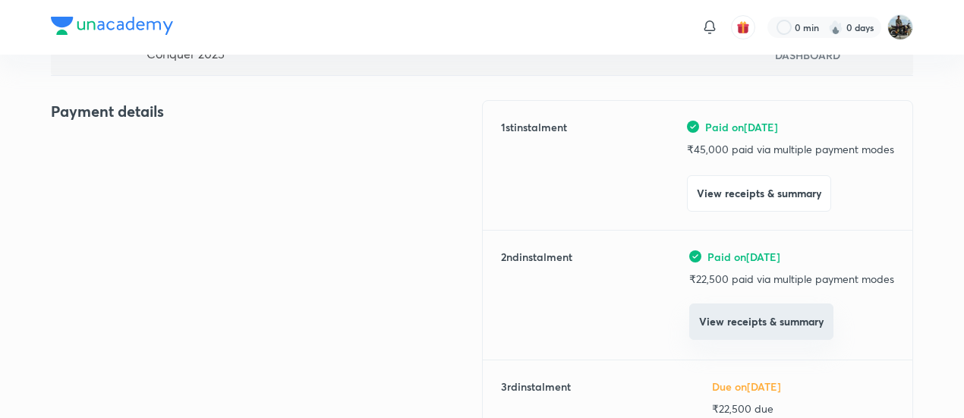
click at [711, 323] on button "View receipts & summary" at bounding box center [761, 322] width 144 height 36
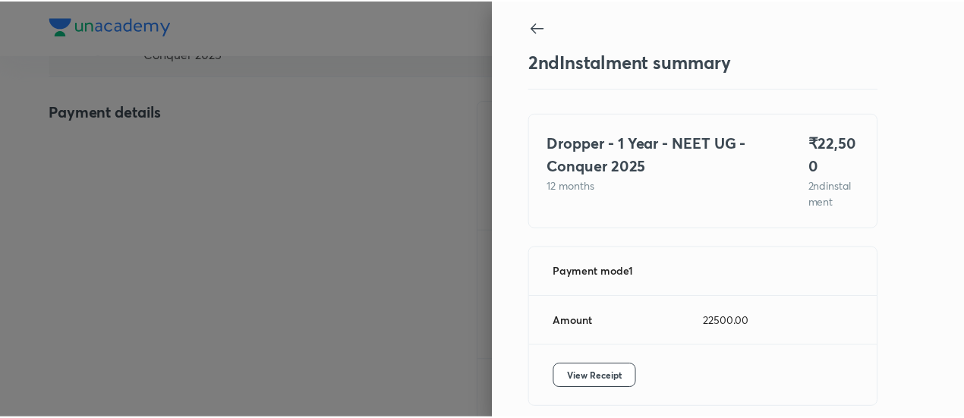
scroll to position [67, 0]
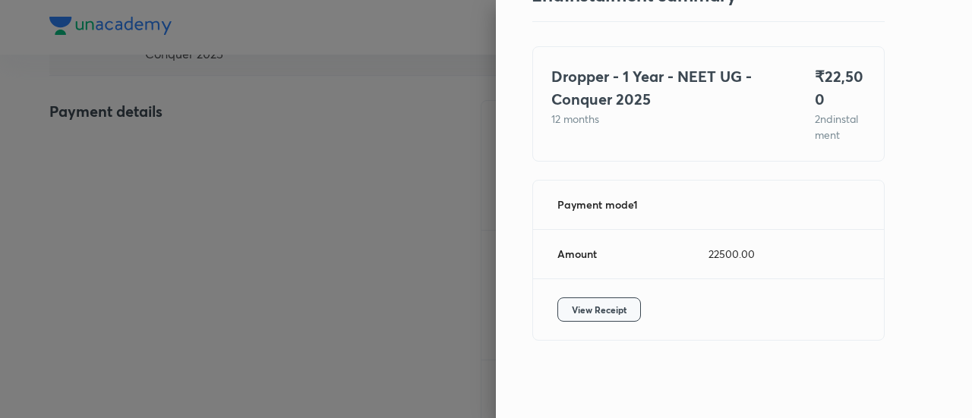
click at [598, 302] on span "View Receipt" at bounding box center [599, 309] width 55 height 15
click at [136, 158] on div at bounding box center [486, 209] width 972 height 418
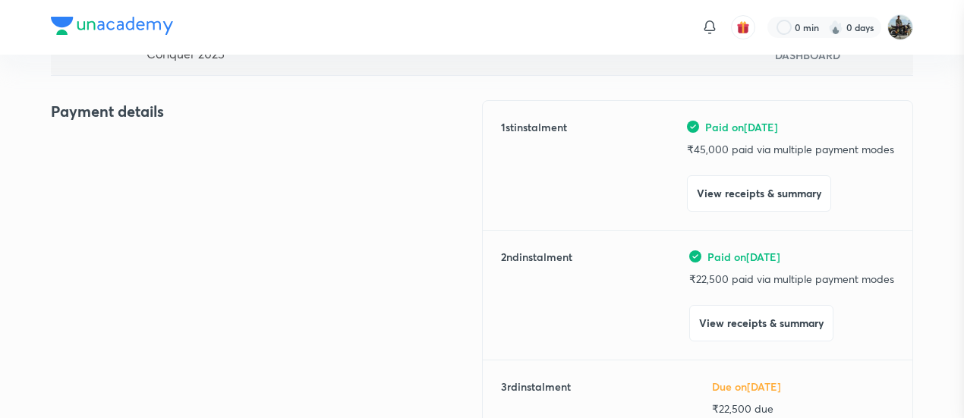
click at [136, 158] on div at bounding box center [482, 209] width 964 height 418
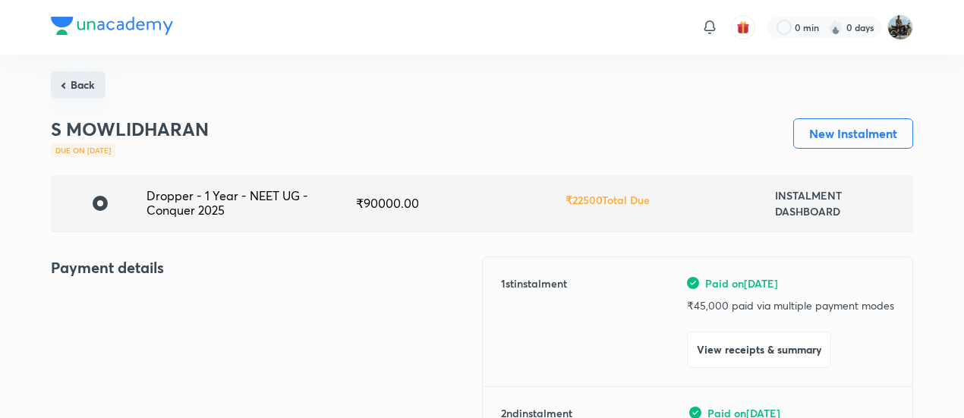
click at [88, 86] on button "Back" at bounding box center [78, 84] width 55 height 27
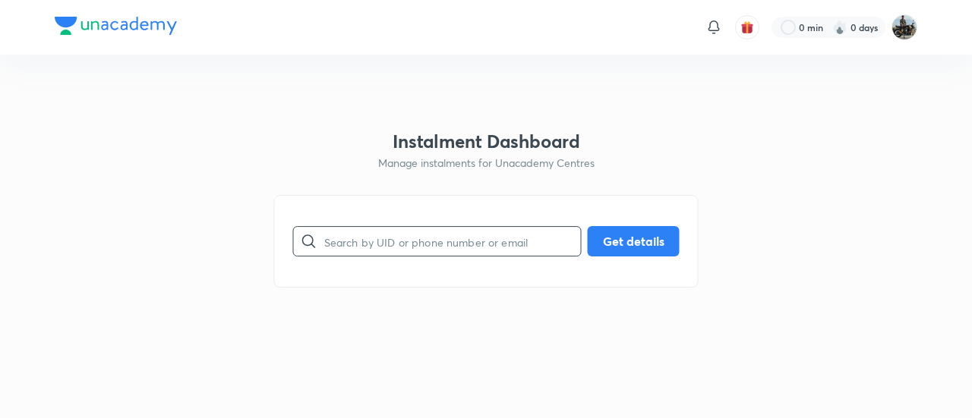
click at [410, 245] on input "text" at bounding box center [452, 241] width 257 height 39
paste input "4W7MK6HCAY"
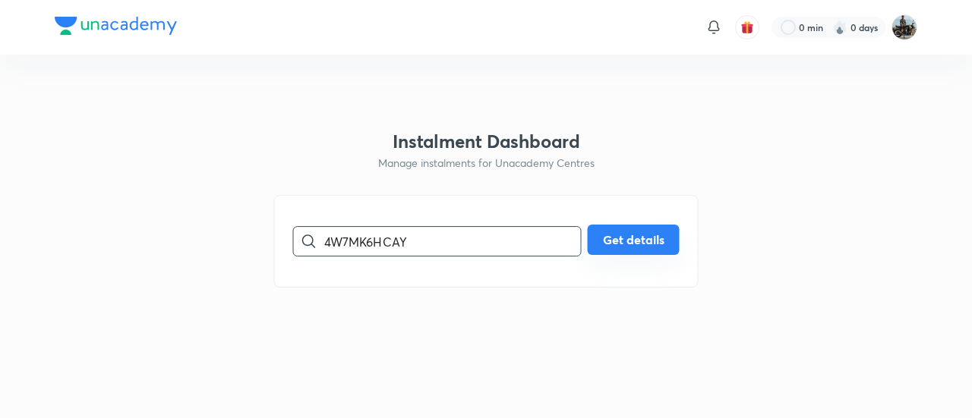
type input "4W7MK6HCAY"
click at [646, 235] on button "Get details" at bounding box center [634, 240] width 92 height 30
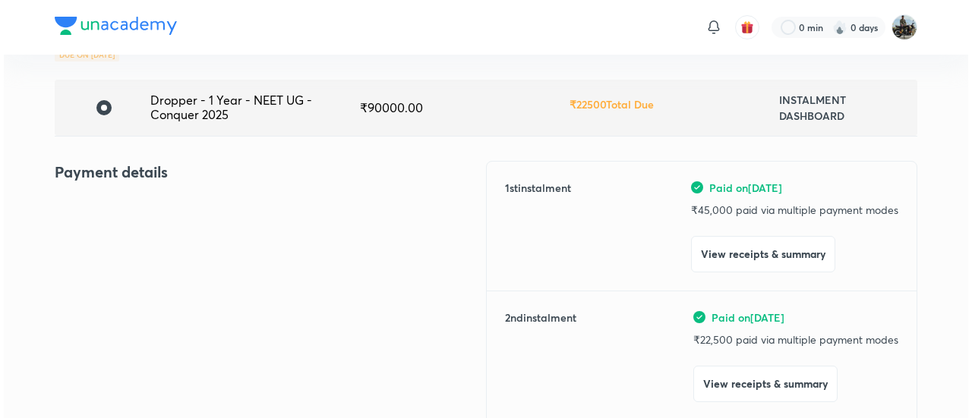
scroll to position [103, 0]
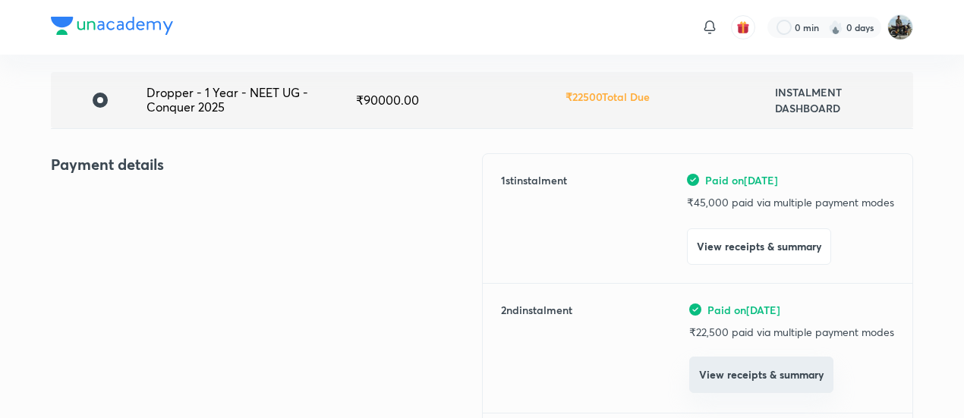
click at [691, 371] on button "View receipts & summary" at bounding box center [761, 375] width 144 height 36
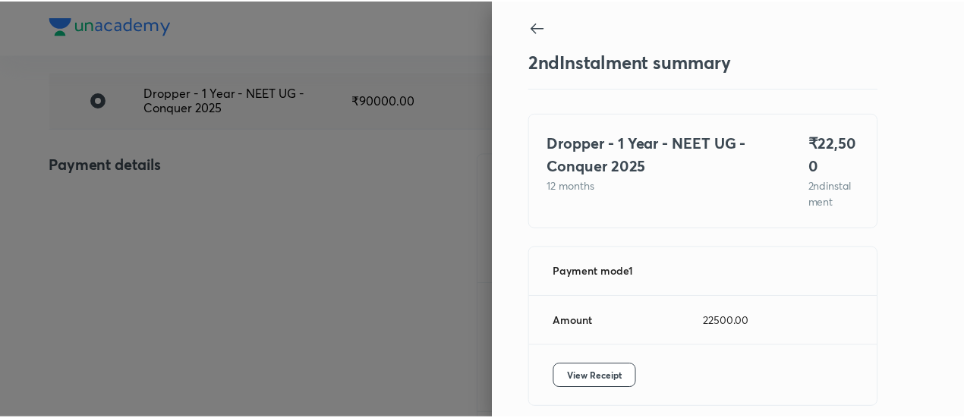
scroll to position [67, 0]
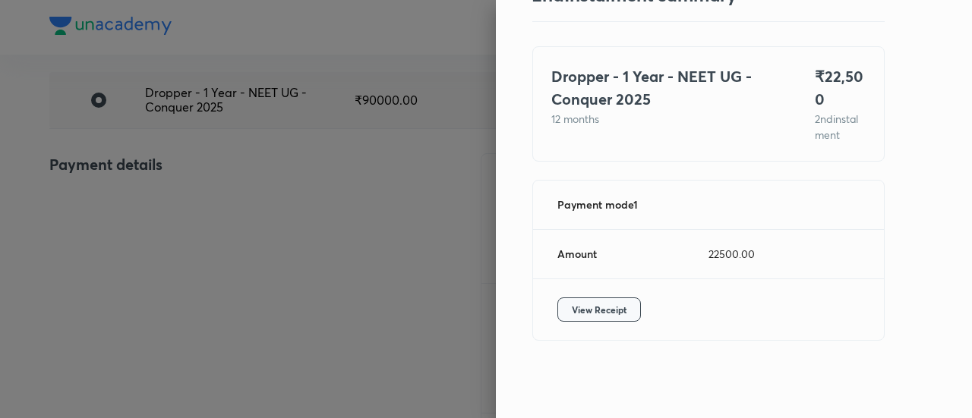
click at [559, 307] on button "View Receipt" at bounding box center [599, 310] width 84 height 24
click at [123, 186] on div at bounding box center [486, 209] width 972 height 418
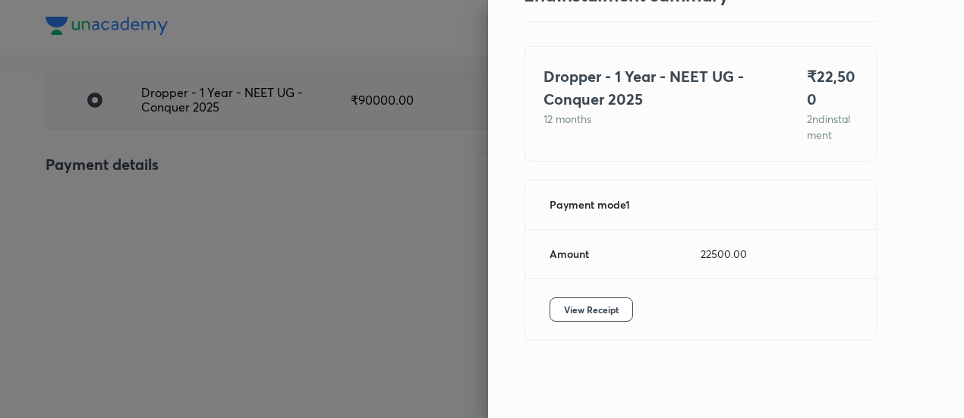
click at [123, 186] on div at bounding box center [482, 209] width 964 height 418
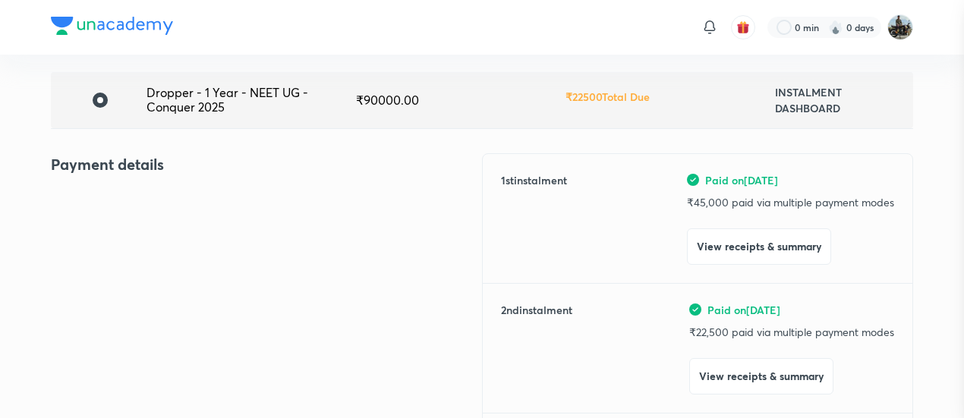
scroll to position [0, 0]
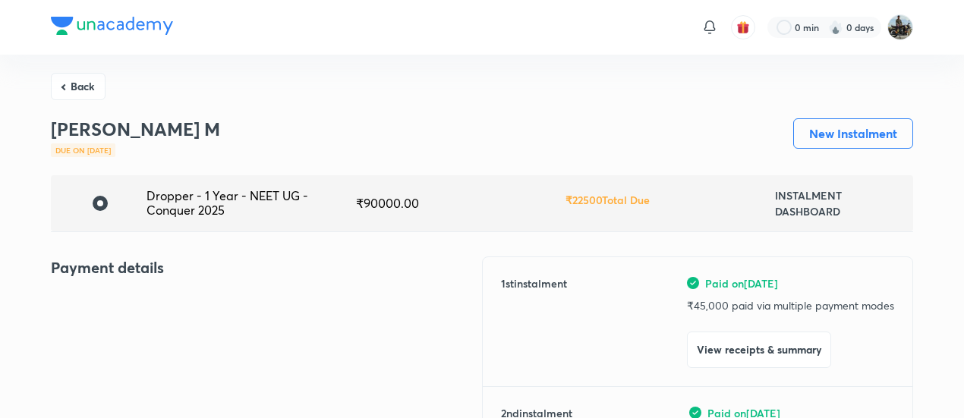
click at [71, 91] on button "Back" at bounding box center [78, 84] width 55 height 27
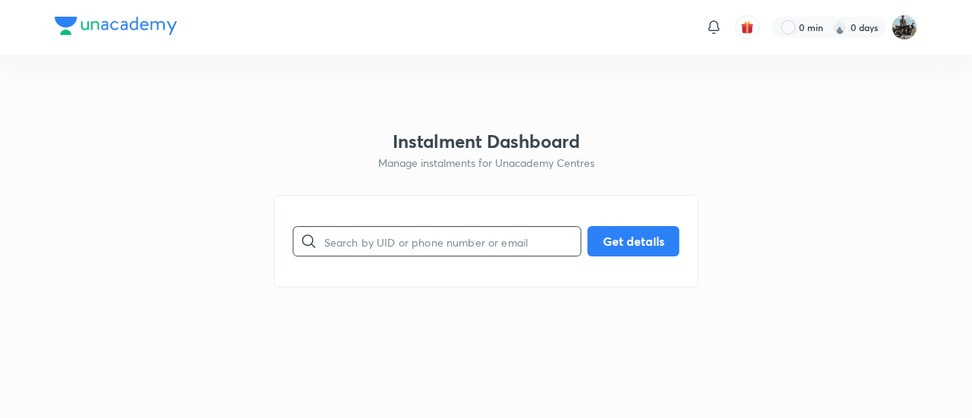
click at [410, 248] on input "text" at bounding box center [452, 241] width 257 height 39
paste input "1TZBRT5M30"
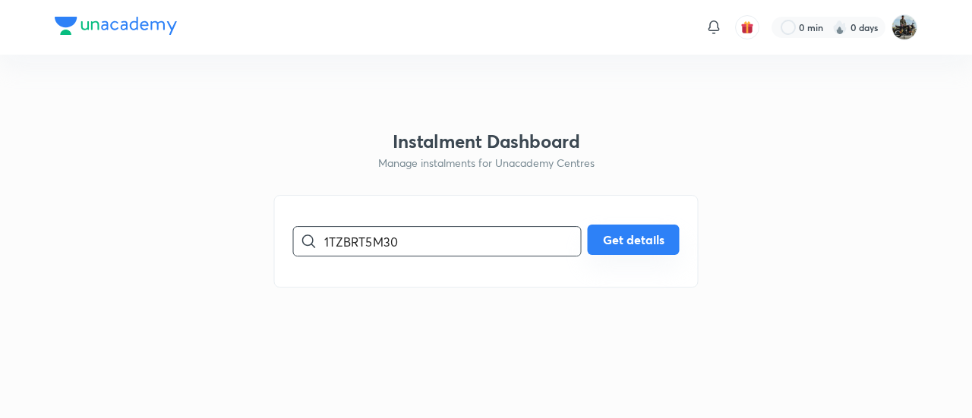
type input "1TZBRT5M30"
click at [624, 244] on button "Get details" at bounding box center [634, 240] width 92 height 30
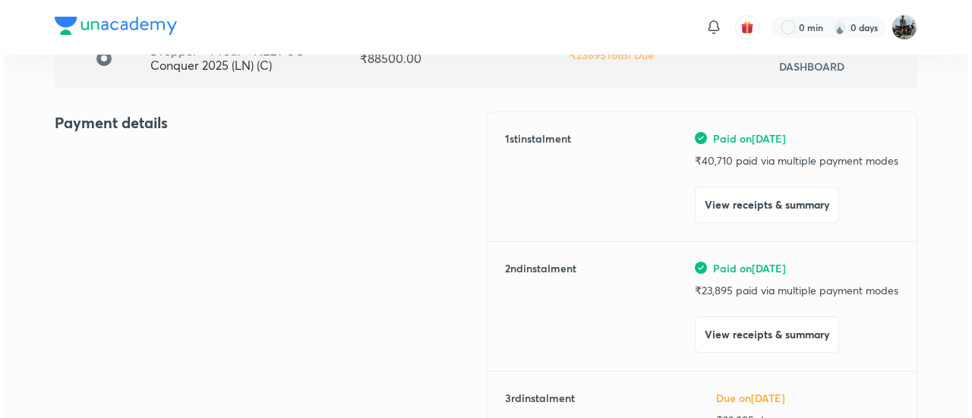
scroll to position [147, 0]
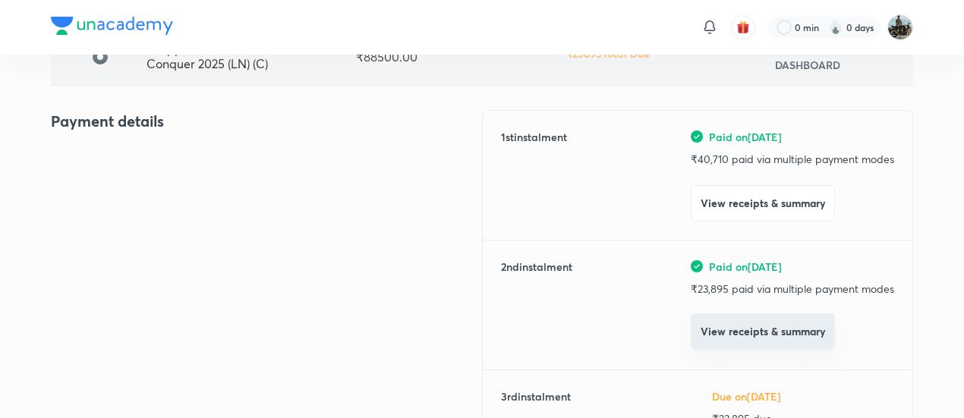
click at [741, 336] on button "View receipts & summary" at bounding box center [763, 332] width 144 height 36
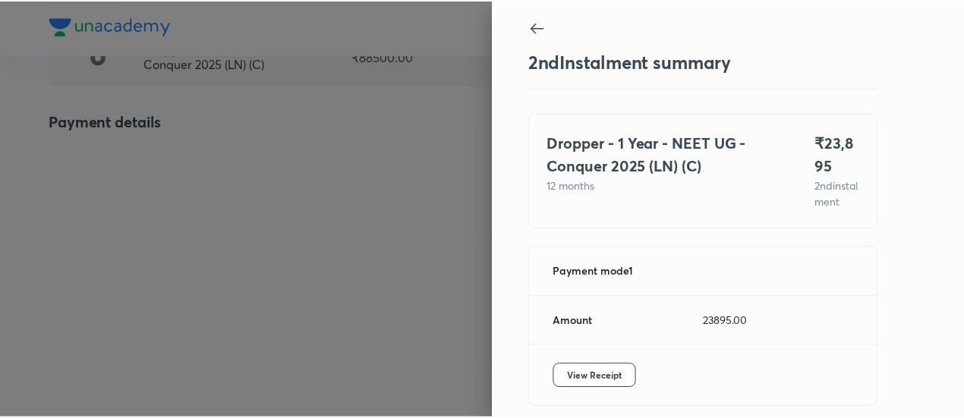
scroll to position [83, 0]
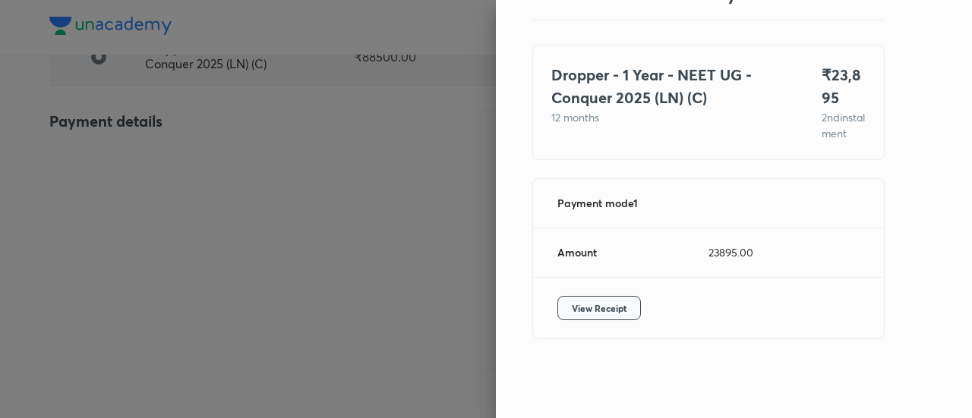
click at [587, 316] on span "View Receipt" at bounding box center [599, 308] width 55 height 15
click at [156, 162] on div at bounding box center [486, 209] width 972 height 418
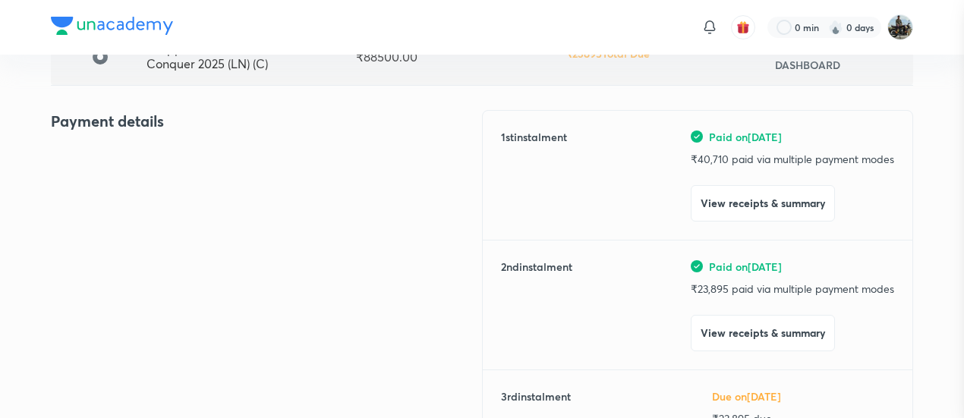
scroll to position [0, 0]
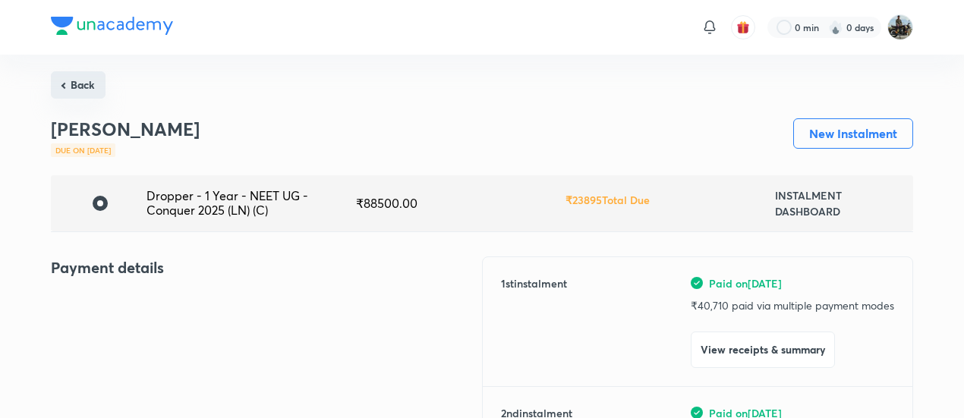
click at [87, 86] on button "Back" at bounding box center [78, 84] width 55 height 27
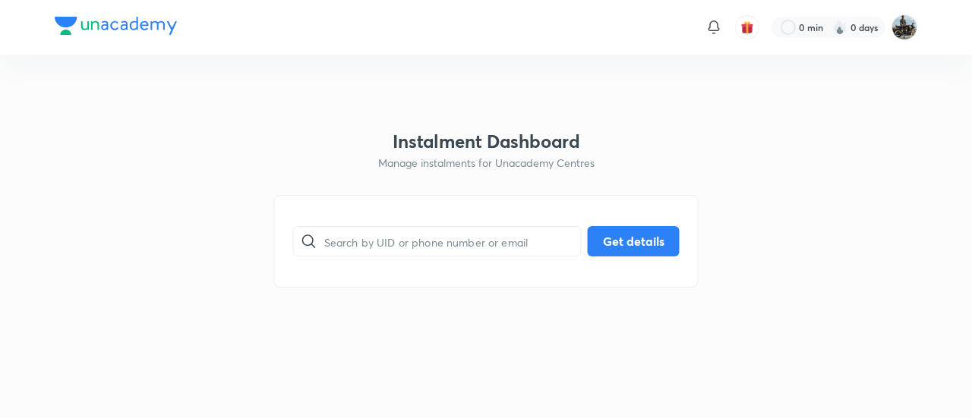
click at [434, 263] on div "​ Get details" at bounding box center [486, 241] width 424 height 93
click at [398, 248] on input "text" at bounding box center [452, 241] width 257 height 39
paste input "VCJQH8K151"
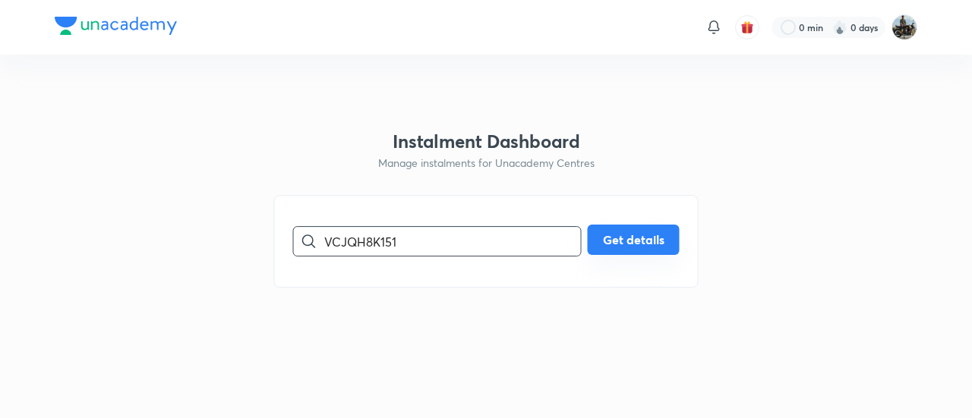
type input "VCJQH8K151"
click at [654, 248] on button "Get details" at bounding box center [634, 240] width 92 height 30
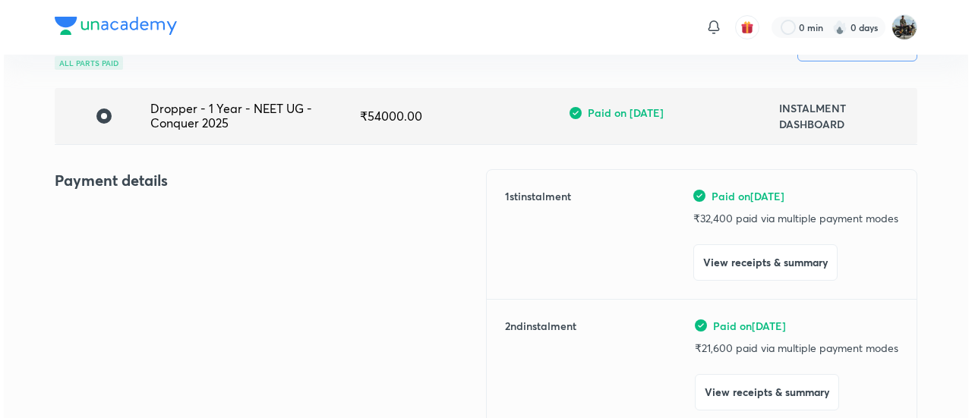
scroll to position [88, 0]
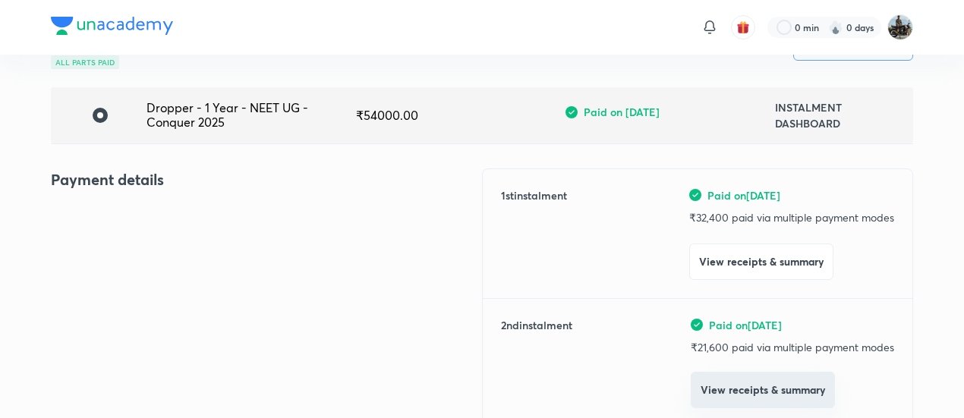
click at [721, 388] on button "View receipts & summary" at bounding box center [763, 390] width 144 height 36
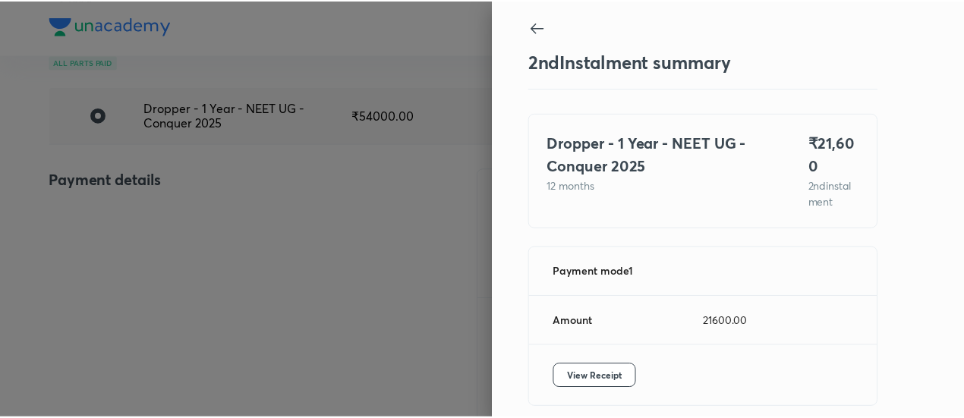
scroll to position [67, 0]
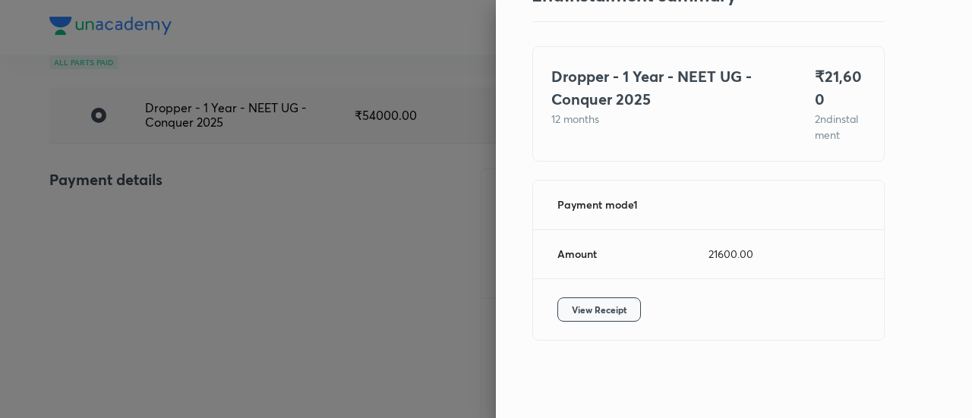
click at [576, 302] on span "View Receipt" at bounding box center [599, 309] width 55 height 15
click at [146, 216] on div at bounding box center [486, 209] width 972 height 418
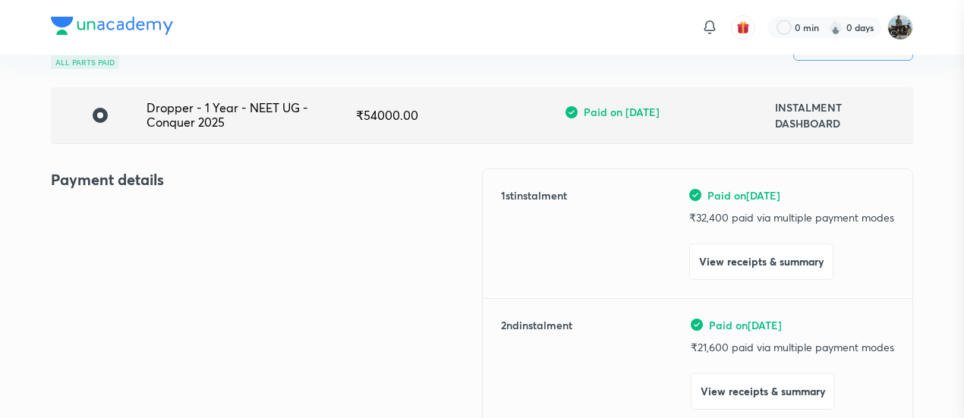
click at [146, 216] on div at bounding box center [482, 209] width 964 height 418
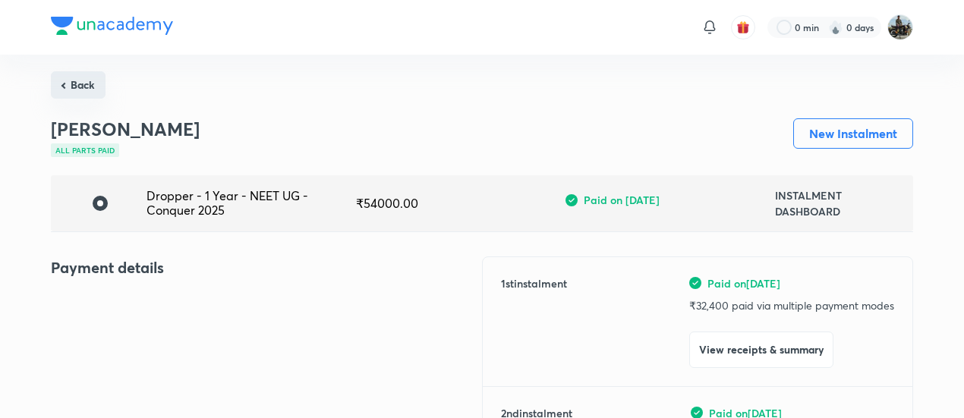
click at [89, 79] on button "Back" at bounding box center [78, 84] width 55 height 27
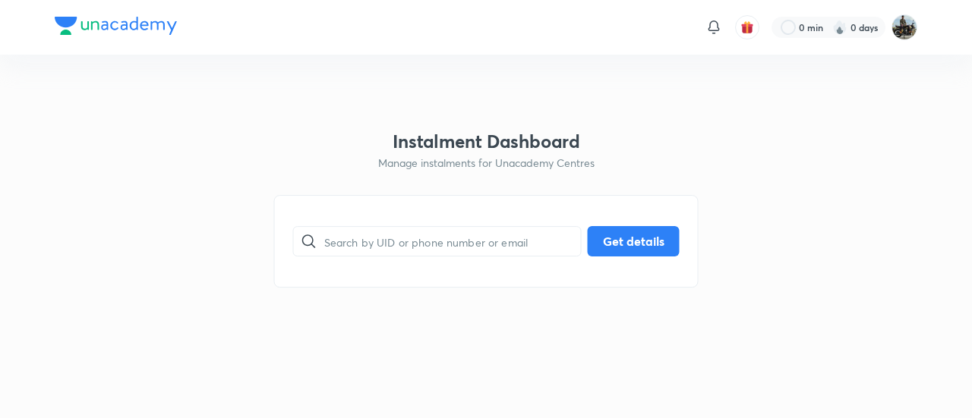
click at [382, 210] on div "​ Get details" at bounding box center [486, 241] width 424 height 93
click at [359, 254] on input "text" at bounding box center [452, 241] width 257 height 39
paste input "WD1C0ILLMZ"
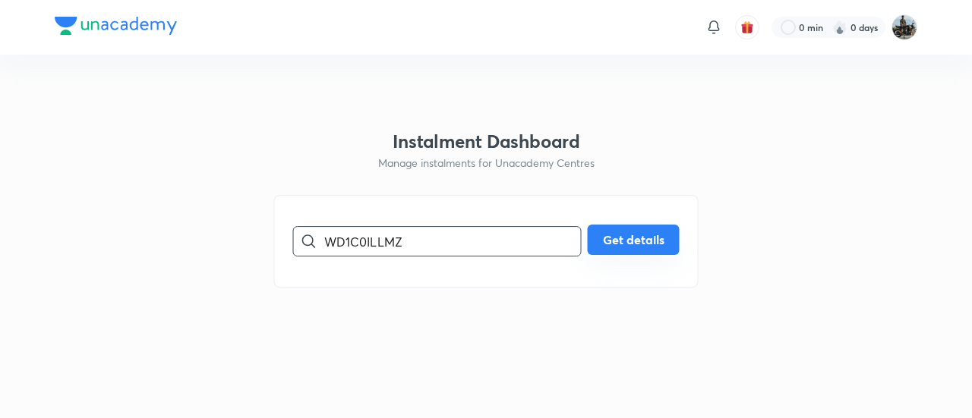
type input "WD1C0ILLMZ"
click at [612, 240] on button "Get details" at bounding box center [634, 240] width 92 height 30
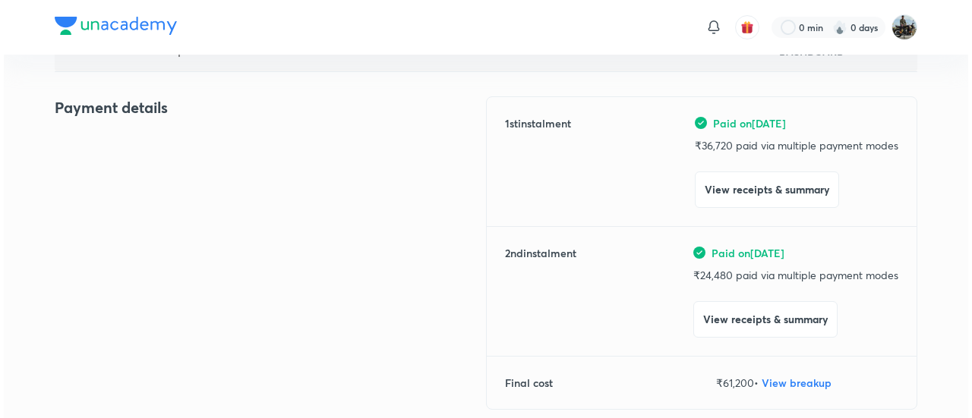
scroll to position [167, 0]
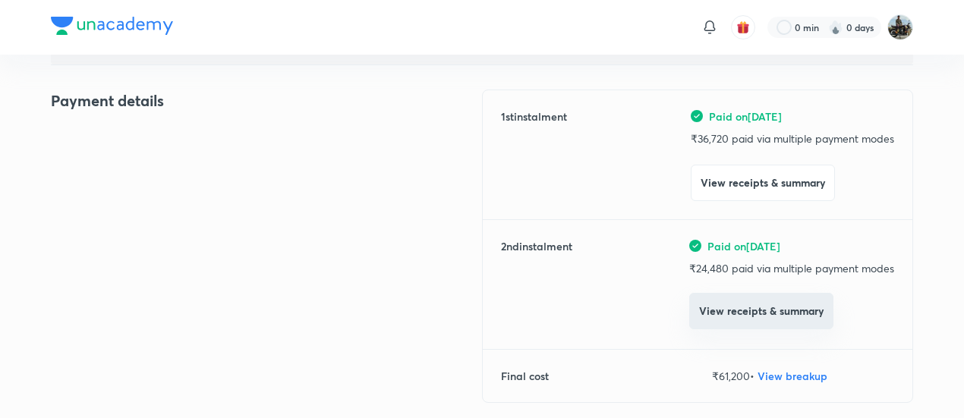
click at [720, 326] on button "View receipts & summary" at bounding box center [761, 311] width 144 height 36
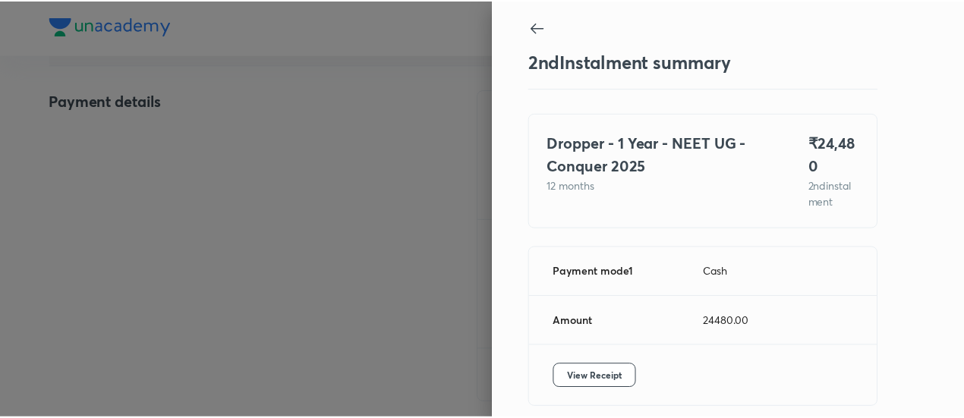
scroll to position [67, 0]
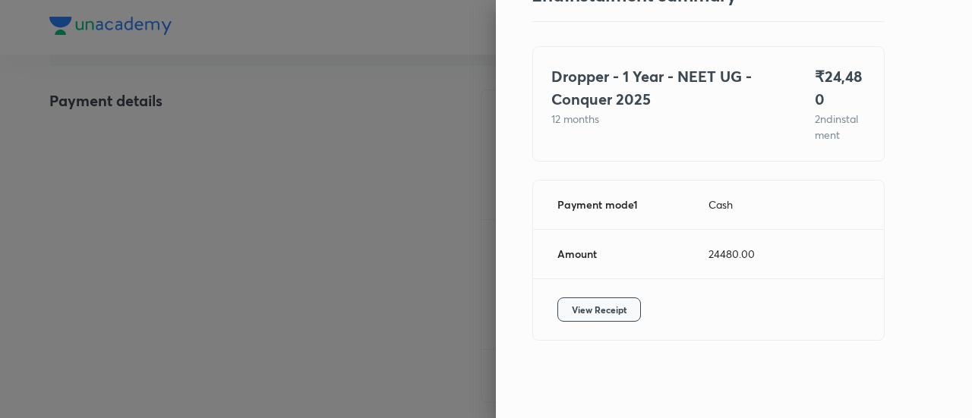
click at [600, 311] on span "View Receipt" at bounding box center [599, 309] width 55 height 15
click at [130, 123] on div at bounding box center [486, 209] width 972 height 418
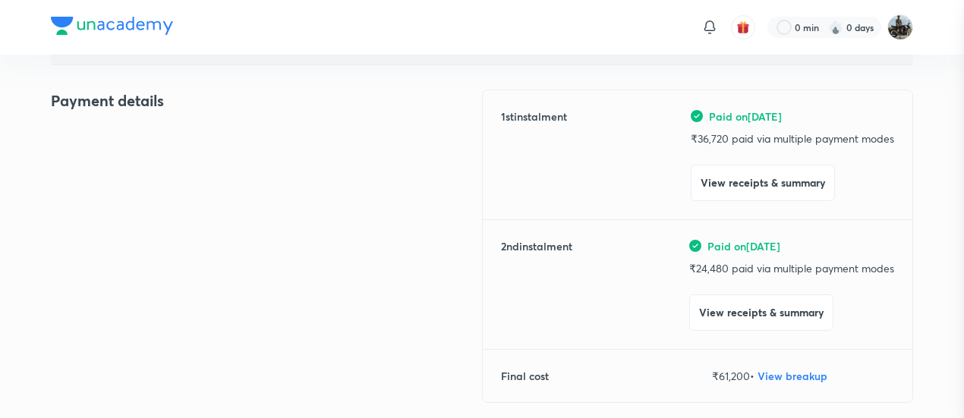
click at [130, 123] on div at bounding box center [482, 209] width 964 height 418
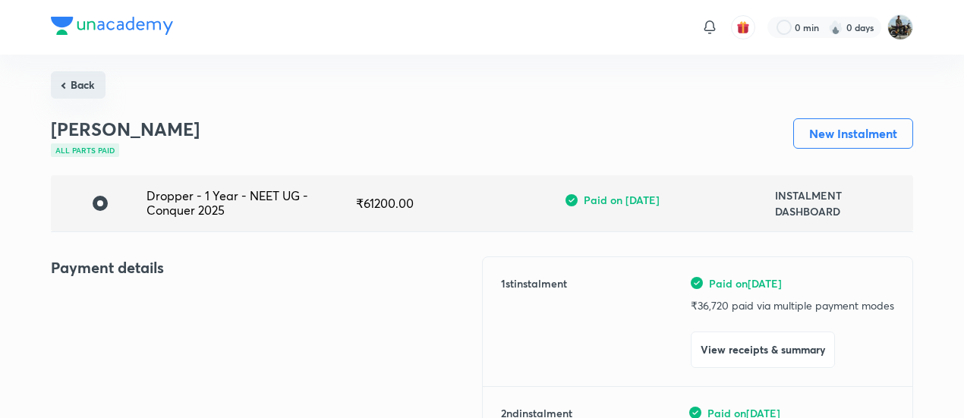
click at [61, 72] on button "Back" at bounding box center [78, 84] width 55 height 27
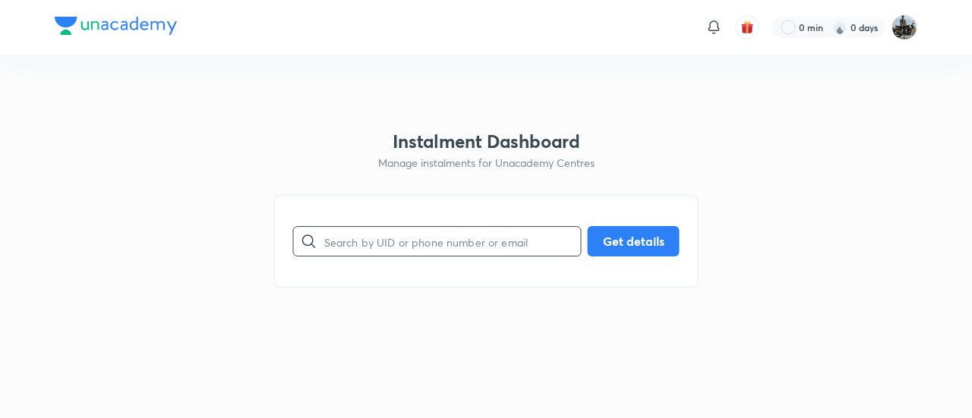
click at [384, 236] on input "text" at bounding box center [452, 241] width 257 height 39
paste input "K7DA9951S3"
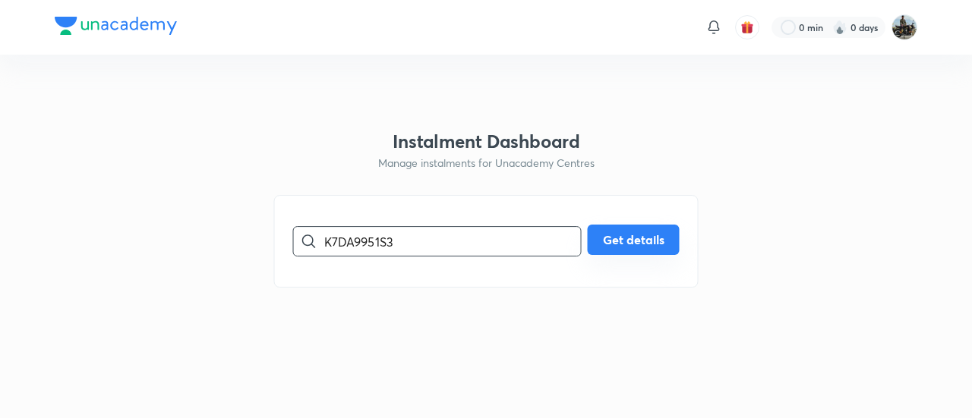
type input "K7DA9951S3"
click at [638, 238] on button "Get details" at bounding box center [634, 240] width 92 height 30
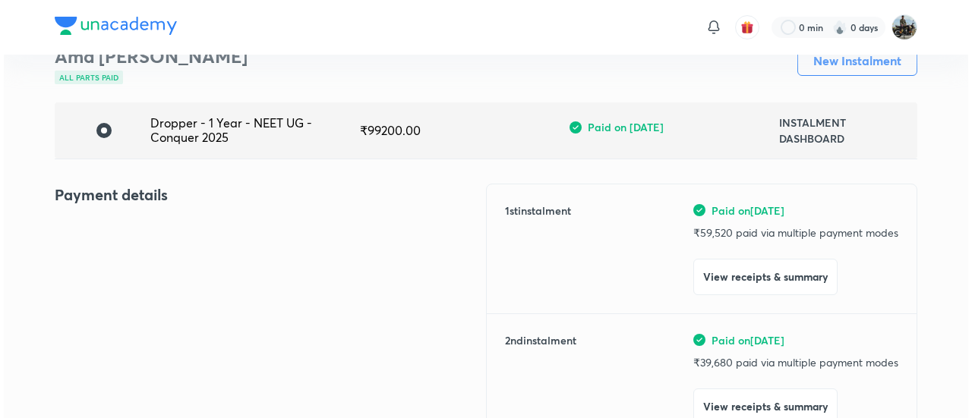
scroll to position [74, 0]
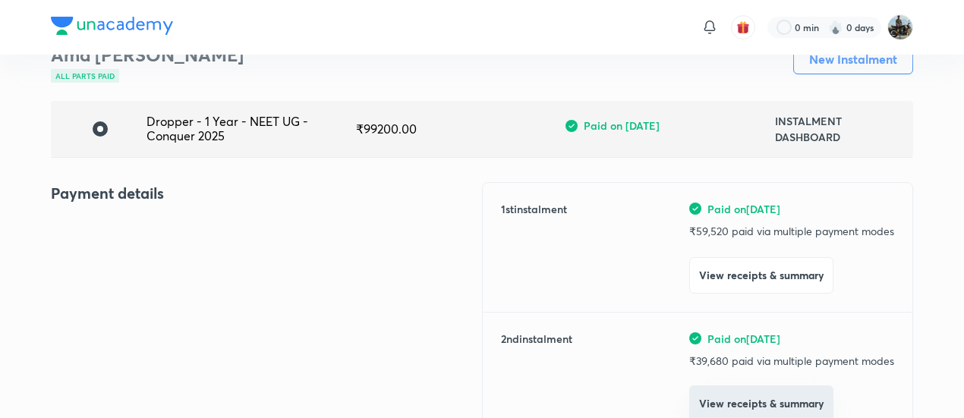
click at [720, 408] on button "View receipts & summary" at bounding box center [761, 404] width 144 height 36
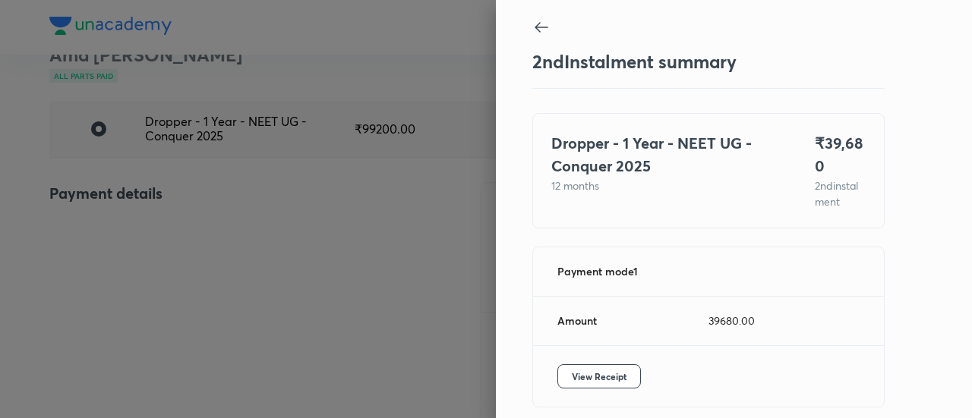
scroll to position [67, 0]
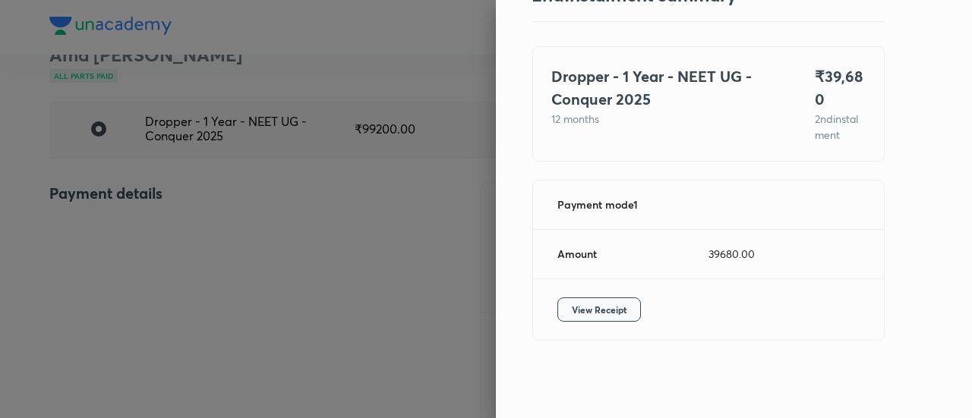
click at [581, 304] on span "View Receipt" at bounding box center [599, 309] width 55 height 15
click at [56, 235] on div at bounding box center [486, 209] width 972 height 418
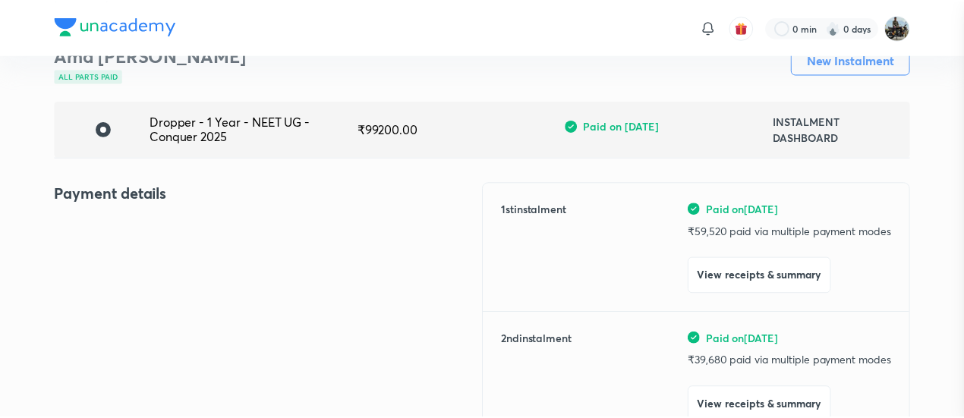
scroll to position [79, 0]
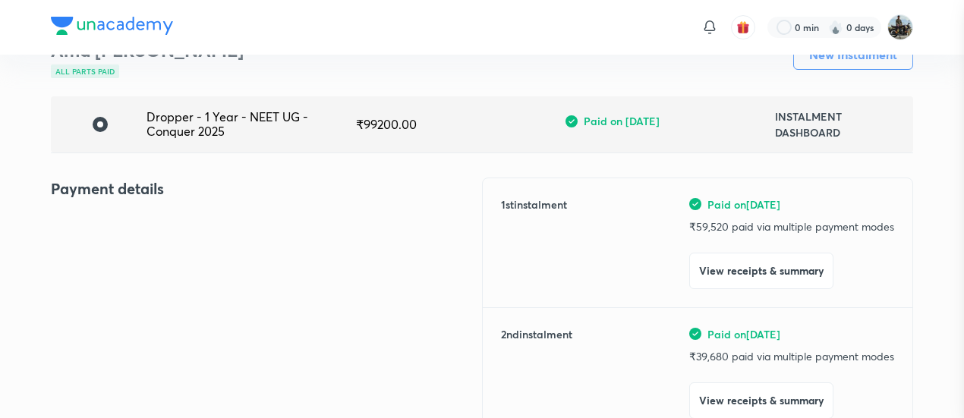
click at [56, 235] on div at bounding box center [482, 209] width 964 height 418
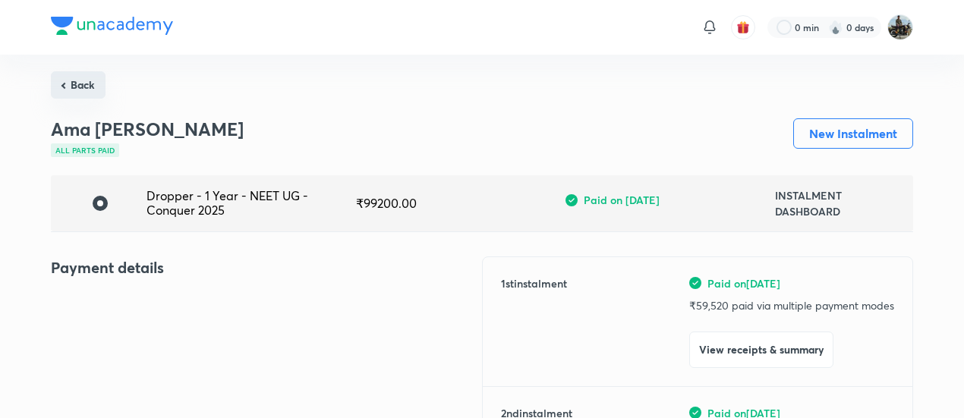
click at [84, 88] on button "Back" at bounding box center [78, 84] width 55 height 27
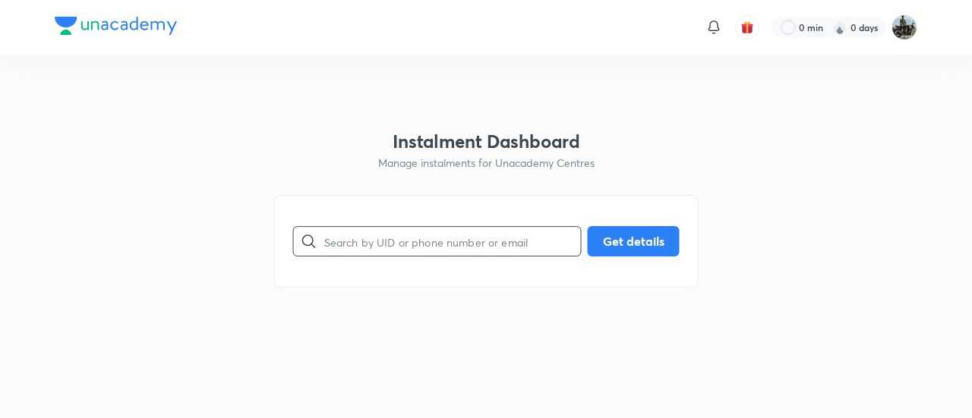
click at [381, 251] on input "text" at bounding box center [452, 241] width 257 height 39
paste input "3PSXXUEQZN"
type input "3PSXXUEQZN"
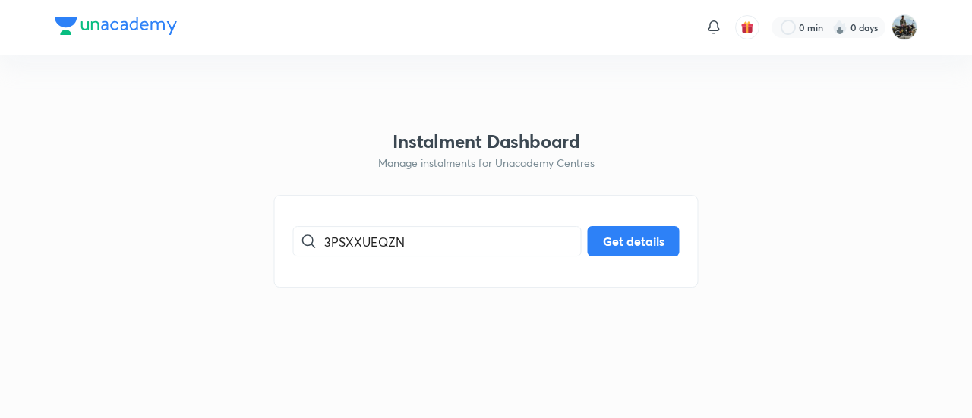
click at [642, 225] on div "3PSXXUEQZN ​ Get details" at bounding box center [486, 241] width 424 height 93
click at [635, 236] on button "Get details" at bounding box center [634, 240] width 92 height 30
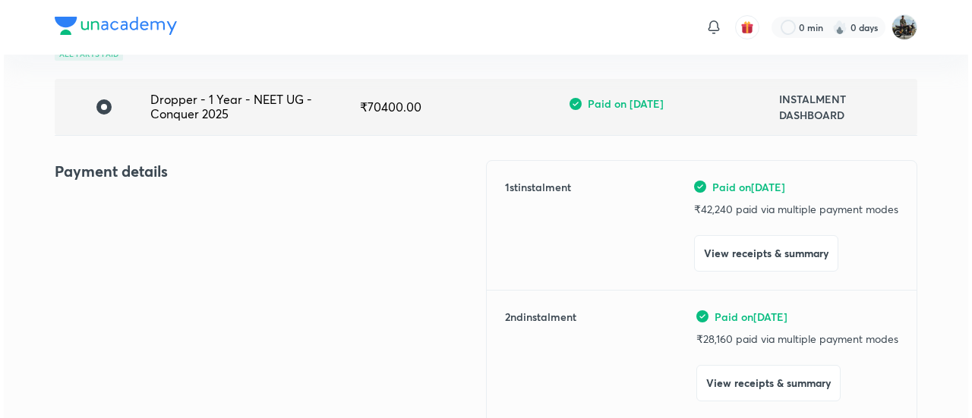
scroll to position [97, 0]
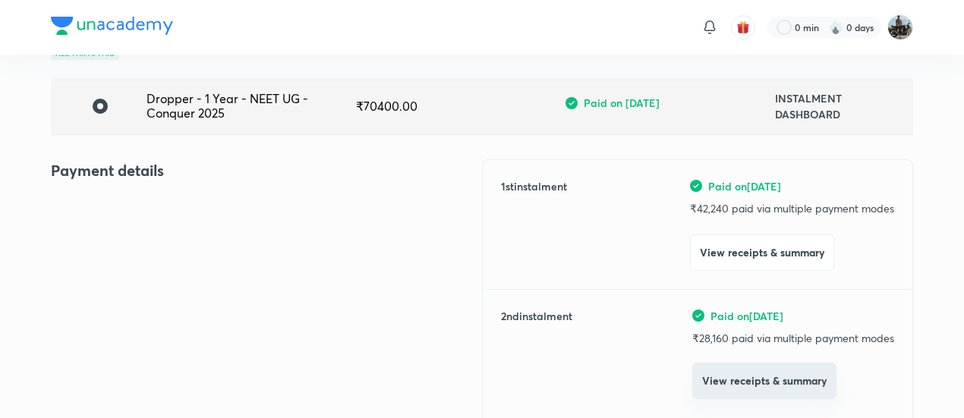
click at [738, 391] on button "View receipts & summary" at bounding box center [764, 381] width 144 height 36
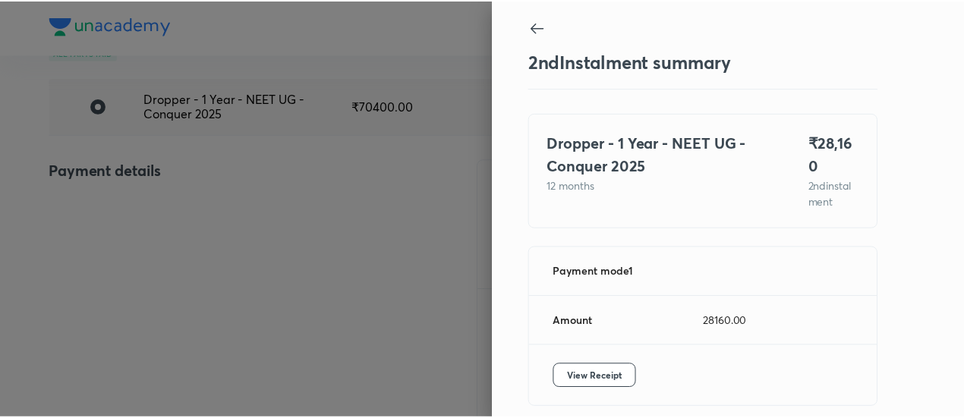
scroll to position [51, 0]
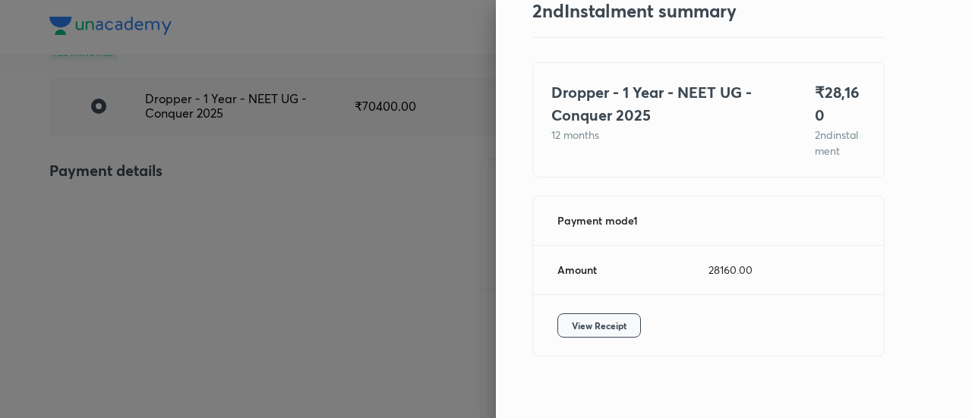
click at [582, 320] on button "View Receipt" at bounding box center [599, 326] width 84 height 24
click at [150, 125] on div at bounding box center [486, 209] width 972 height 418
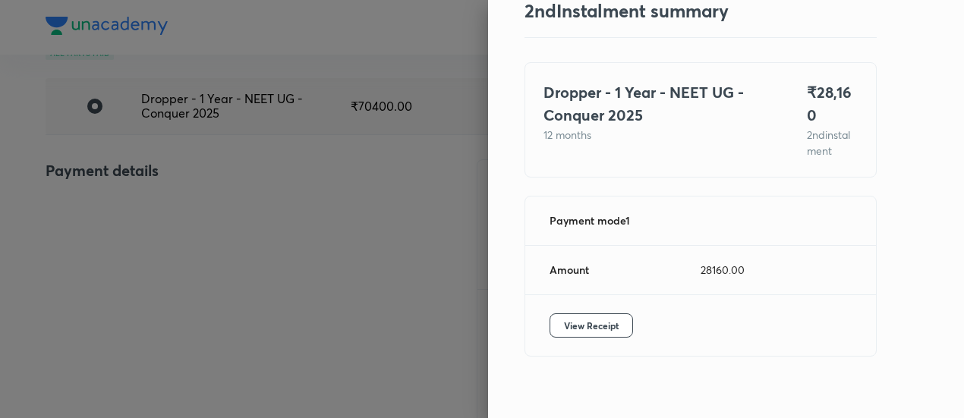
click at [150, 125] on div at bounding box center [482, 209] width 964 height 418
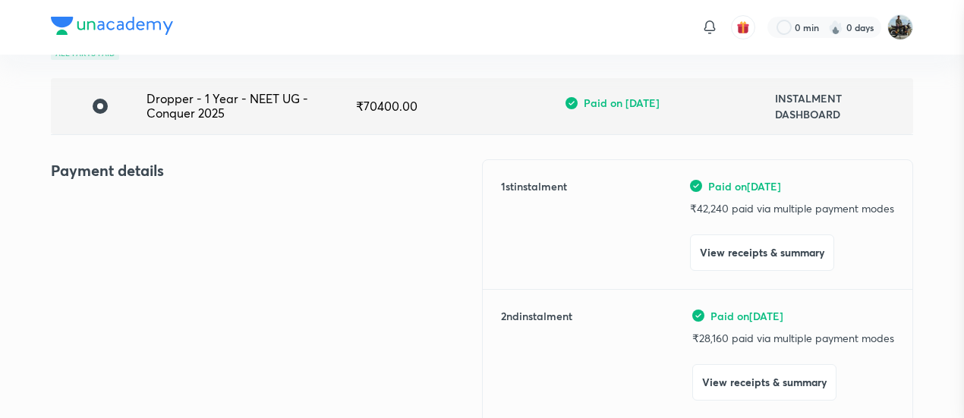
scroll to position [0, 0]
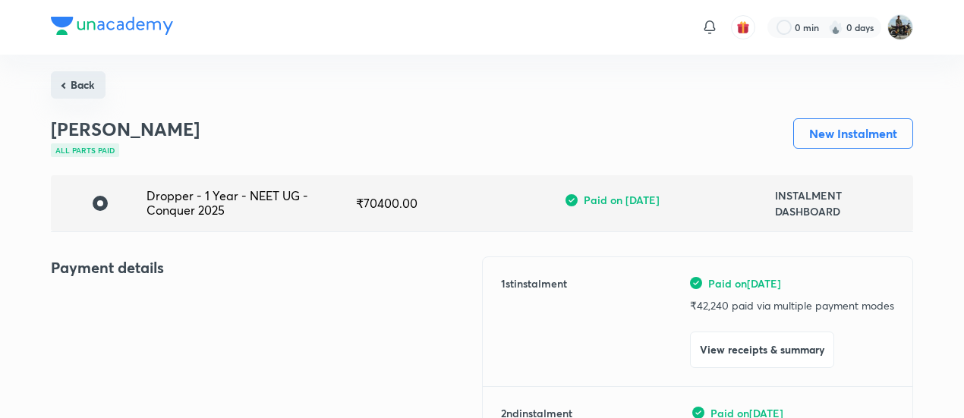
click at [69, 90] on button "Back" at bounding box center [78, 84] width 55 height 27
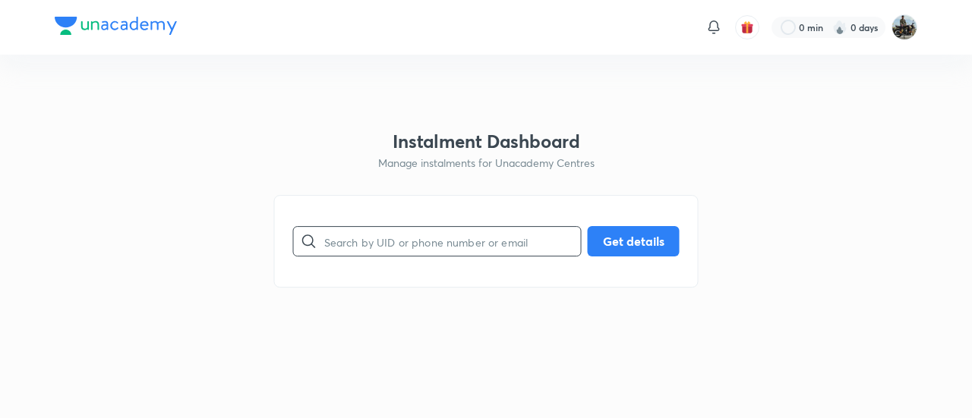
click at [371, 252] on input "text" at bounding box center [452, 241] width 257 height 39
paste input "RXD03Z860I"
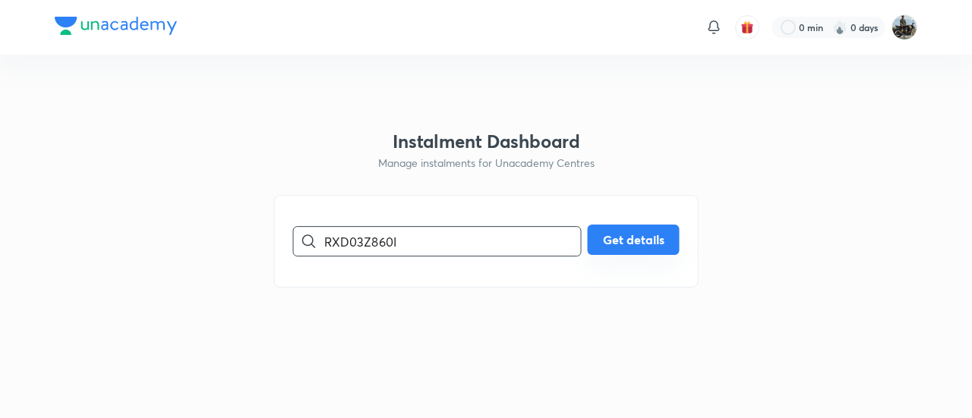
type input "RXD03Z860I"
click at [618, 232] on button "Get details" at bounding box center [634, 240] width 92 height 30
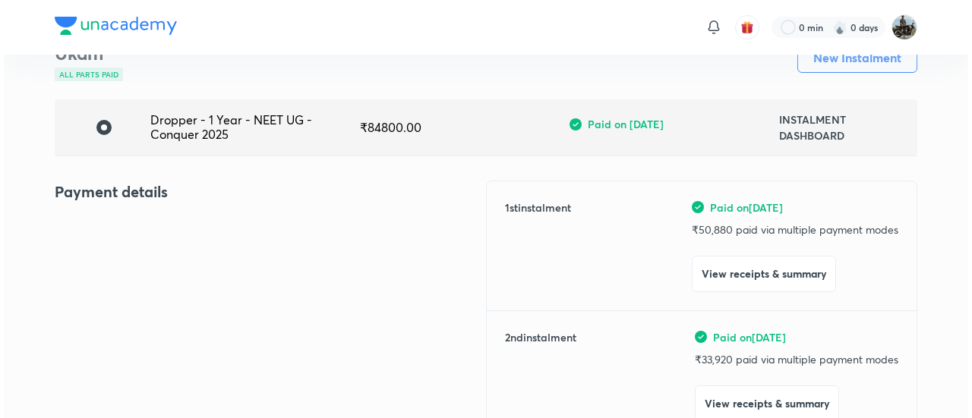
scroll to position [77, 0]
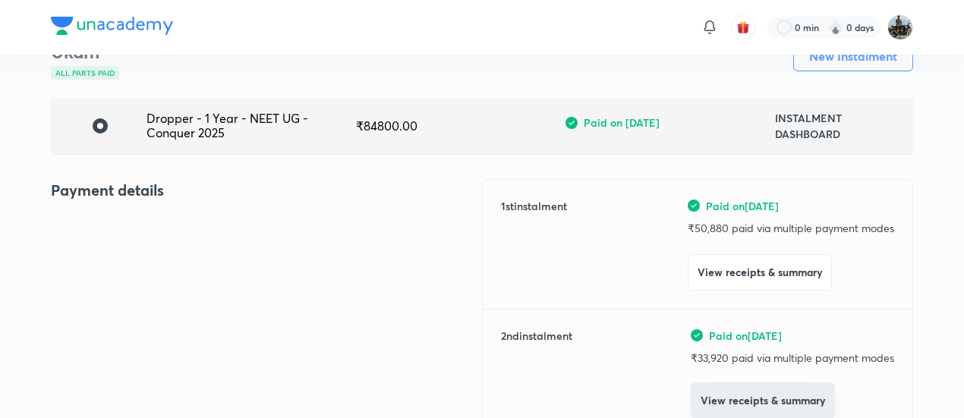
click at [721, 392] on button "View receipts & summary" at bounding box center [763, 401] width 144 height 36
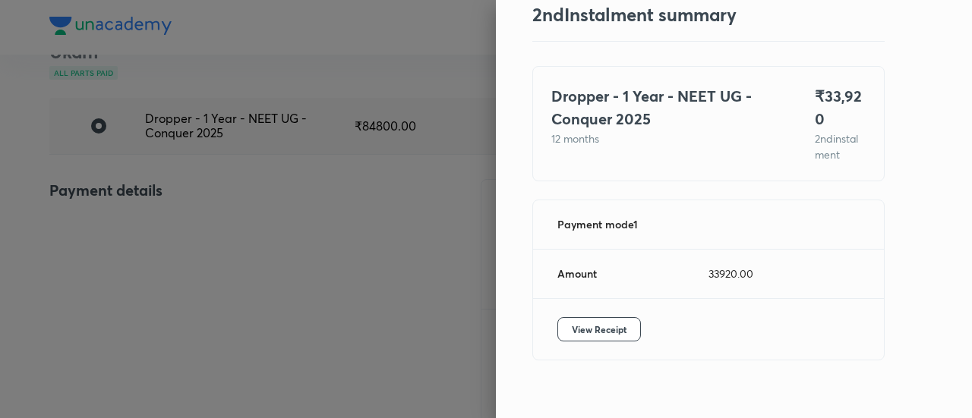
scroll to position [67, 0]
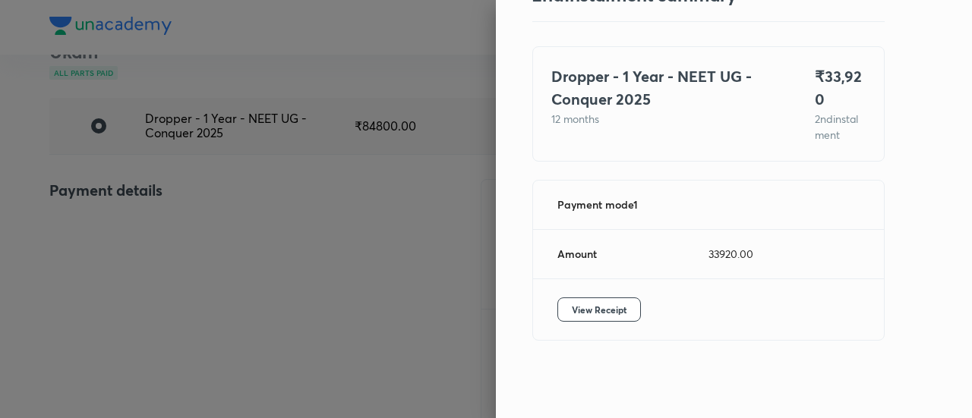
click at [602, 321] on div "View Receipt" at bounding box center [708, 309] width 351 height 61
click at [598, 320] on button "View Receipt" at bounding box center [599, 310] width 84 height 24
click at [84, 257] on div at bounding box center [486, 209] width 972 height 418
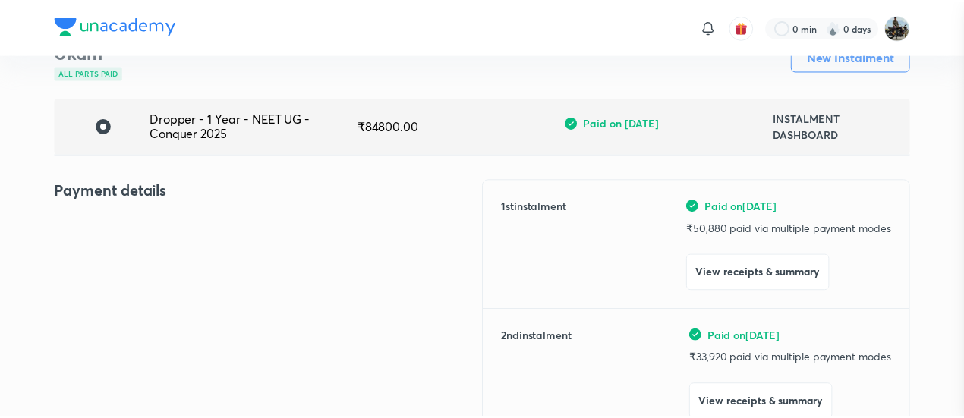
scroll to position [79, 0]
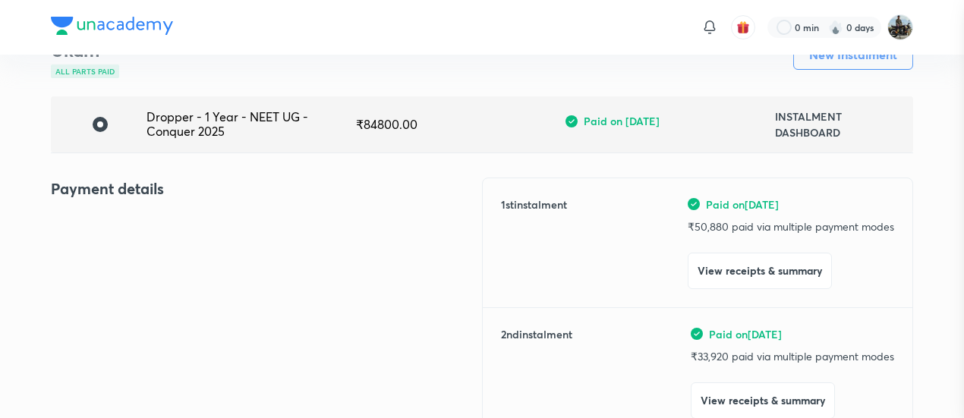
click at [84, 257] on div at bounding box center [482, 209] width 964 height 418
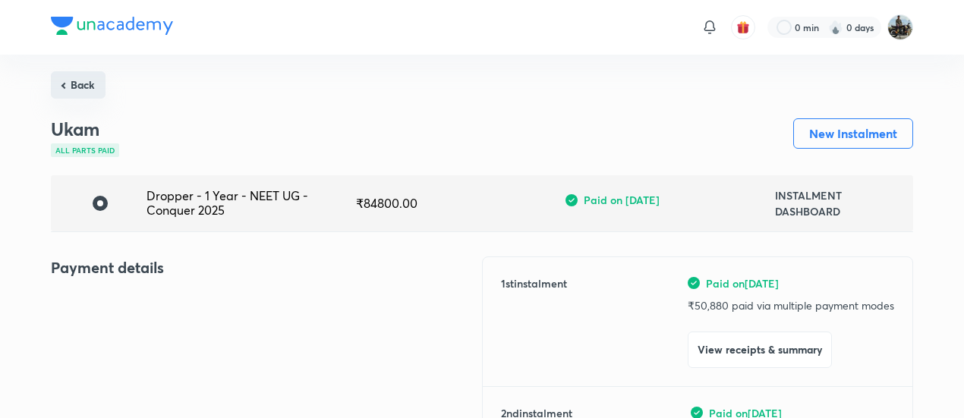
click at [82, 84] on button "Back" at bounding box center [78, 84] width 55 height 27
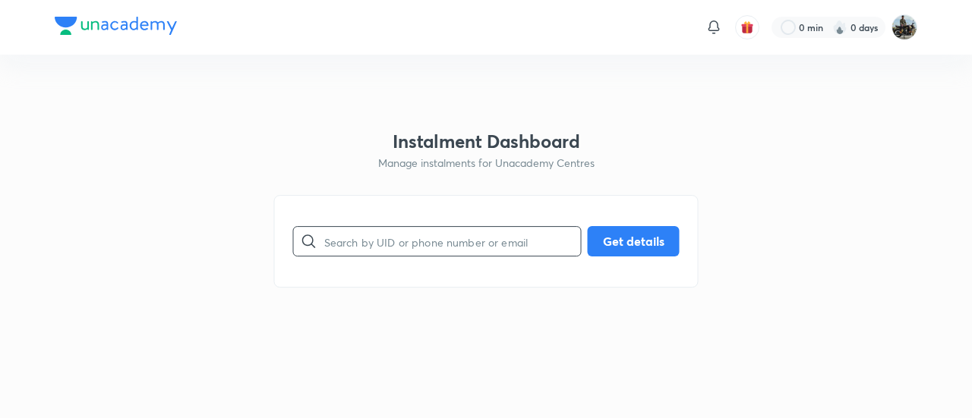
click at [398, 247] on input "text" at bounding box center [452, 241] width 257 height 39
paste input "DY79EQA43K"
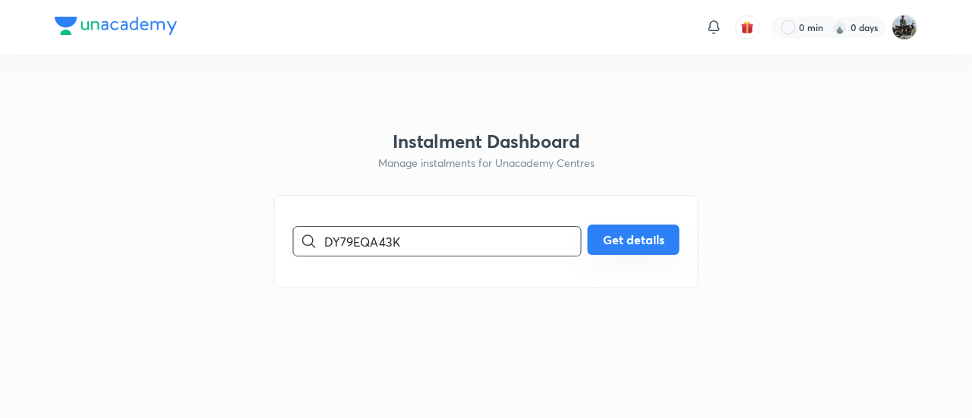
type input "DY79EQA43K"
click at [622, 251] on button "Get details" at bounding box center [634, 240] width 92 height 30
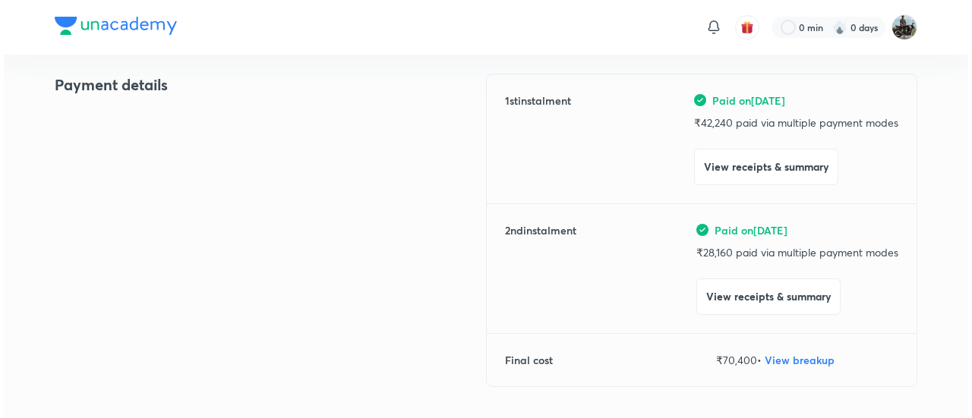
scroll to position [184, 0]
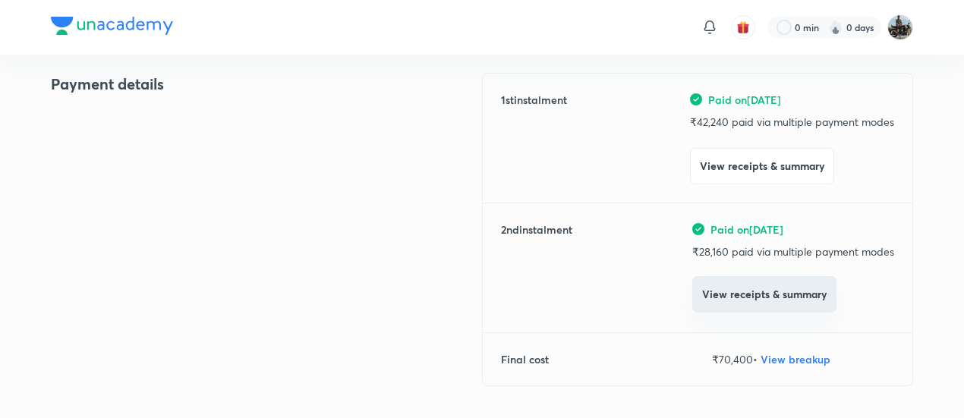
click at [712, 297] on button "View receipts & summary" at bounding box center [764, 294] width 144 height 36
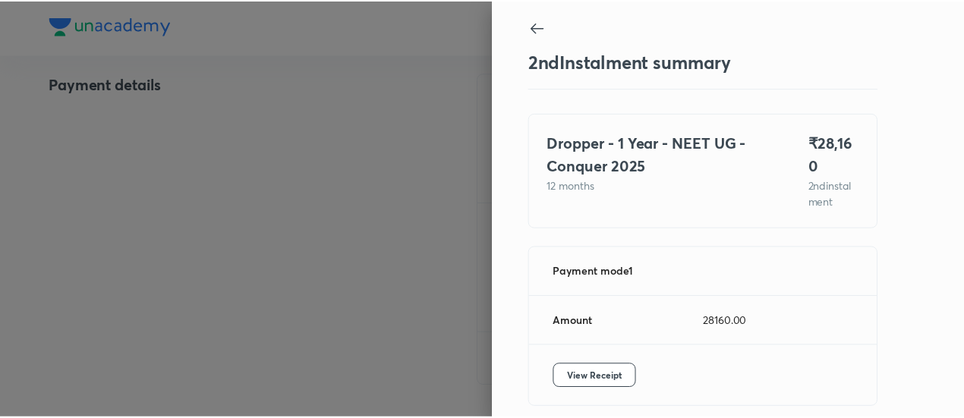
scroll to position [51, 0]
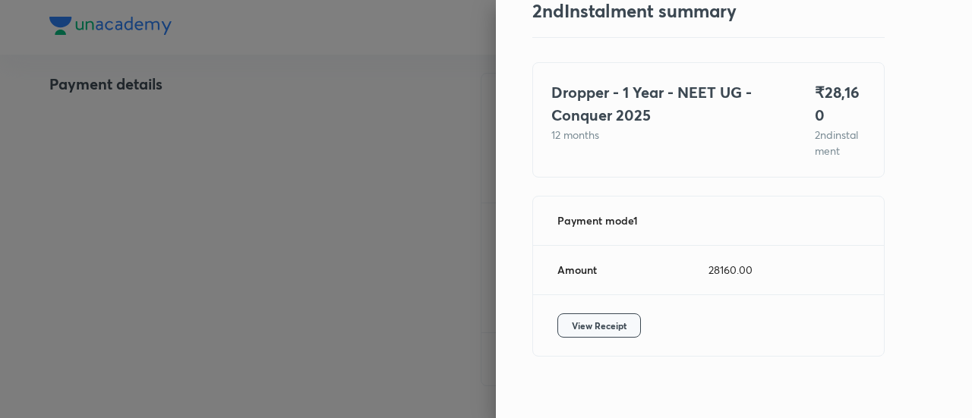
click at [590, 318] on span "View Receipt" at bounding box center [599, 325] width 55 height 15
click at [135, 209] on div at bounding box center [486, 209] width 972 height 418
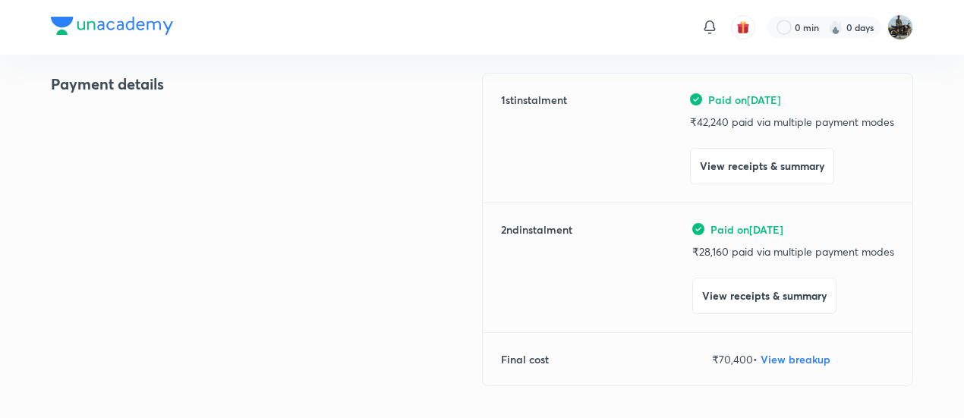
scroll to position [0, 0]
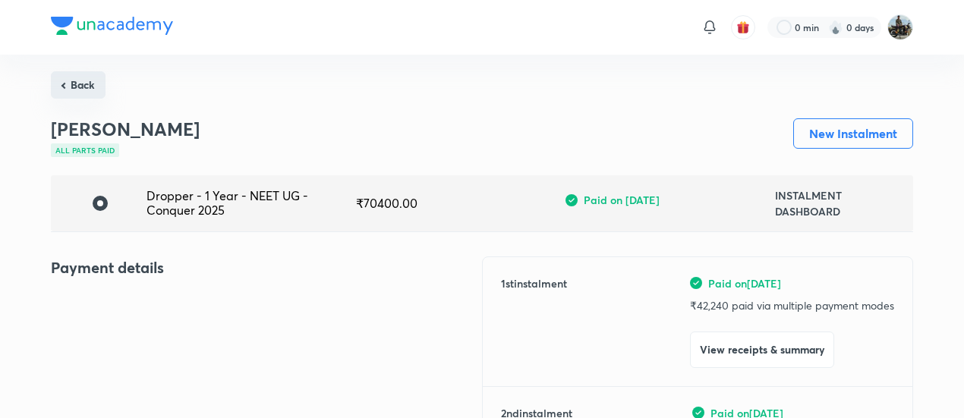
drag, startPoint x: 67, startPoint y: 71, endPoint x: 74, endPoint y: 82, distance: 13.7
click at [74, 82] on button "Back" at bounding box center [78, 84] width 55 height 27
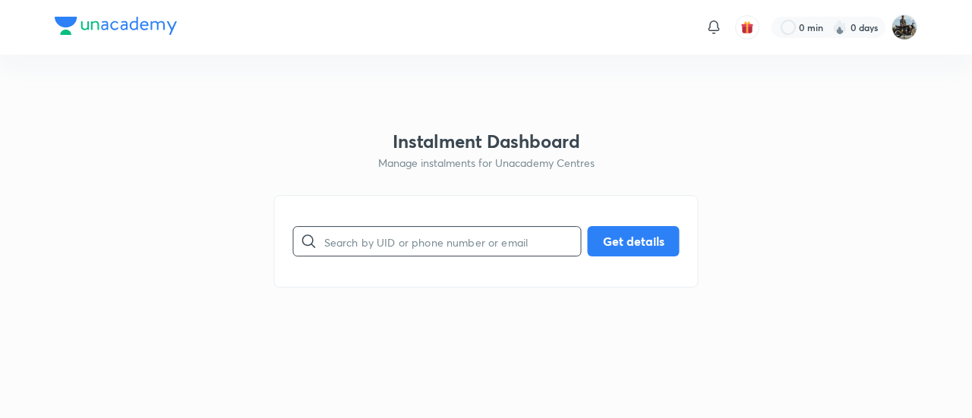
click at [371, 232] on input "text" at bounding box center [452, 241] width 257 height 39
paste input "DY79EQA43K"
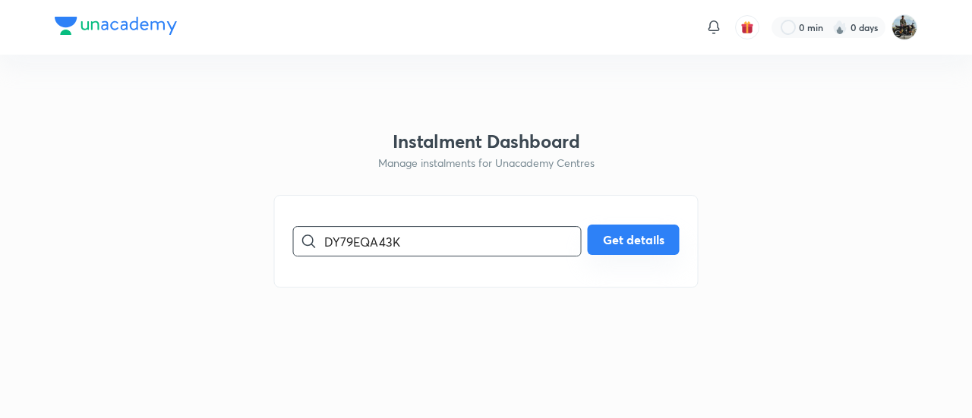
type input "DY79EQA43K"
click at [601, 238] on button "Get details" at bounding box center [634, 240] width 92 height 30
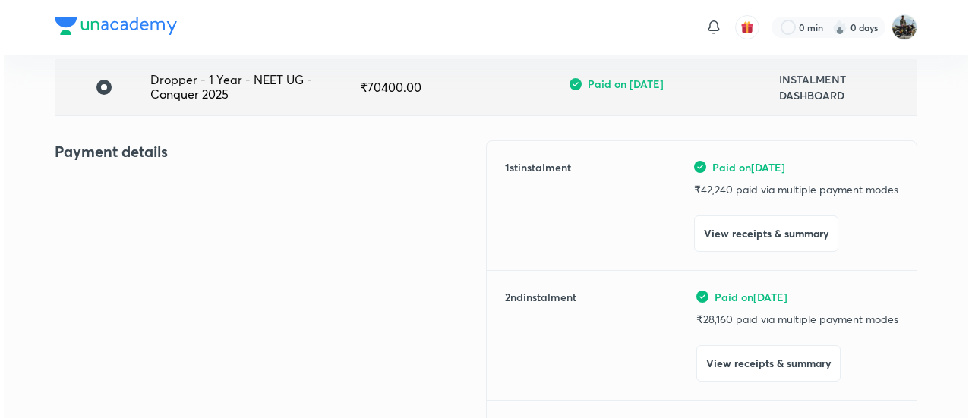
scroll to position [133, 0]
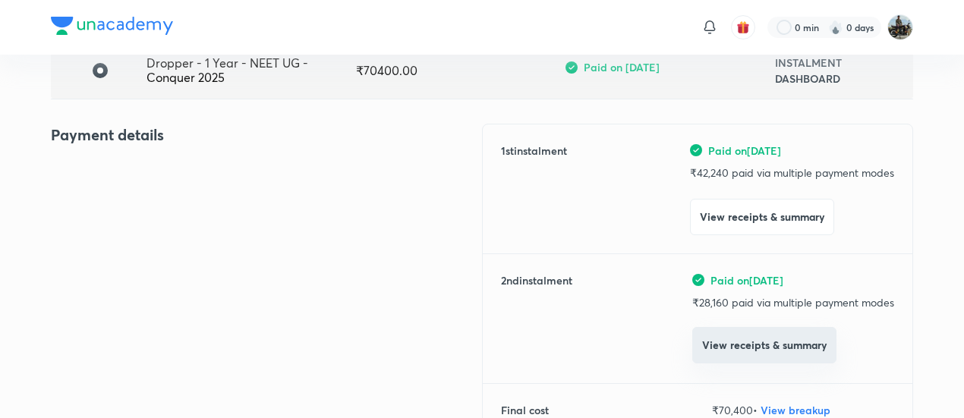
click at [724, 336] on button "View receipts & summary" at bounding box center [764, 345] width 144 height 36
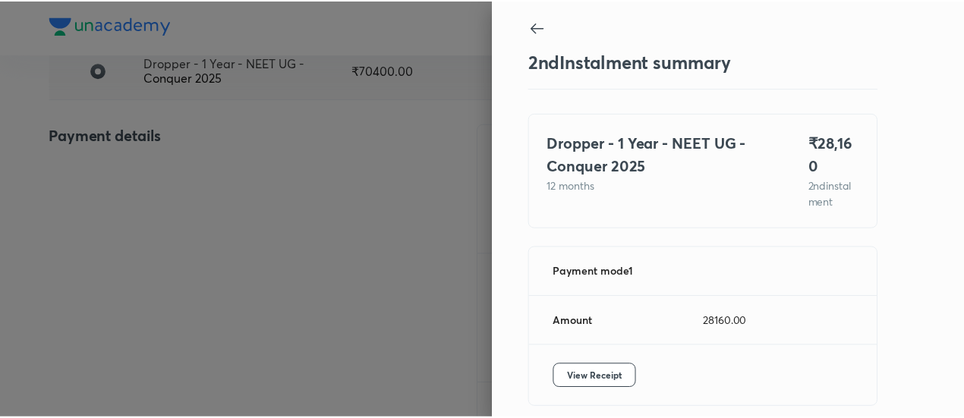
scroll to position [51, 0]
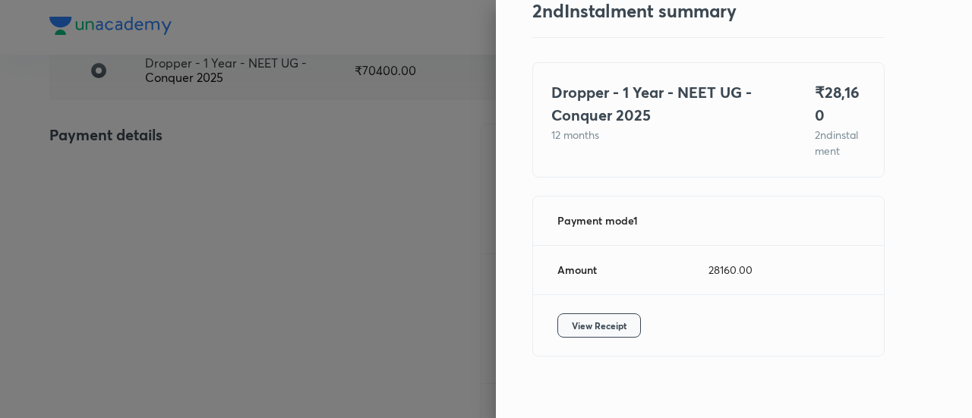
click at [591, 318] on span "View Receipt" at bounding box center [599, 325] width 55 height 15
click at [101, 155] on div at bounding box center [486, 209] width 972 height 418
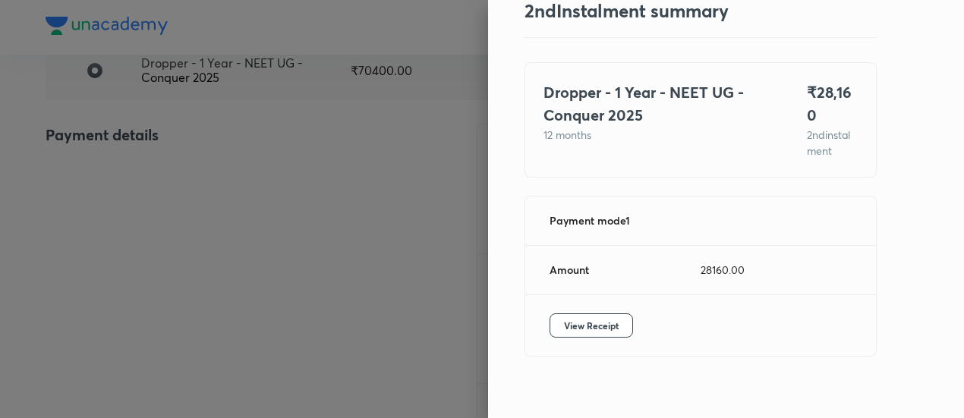
click at [101, 155] on div at bounding box center [482, 209] width 964 height 418
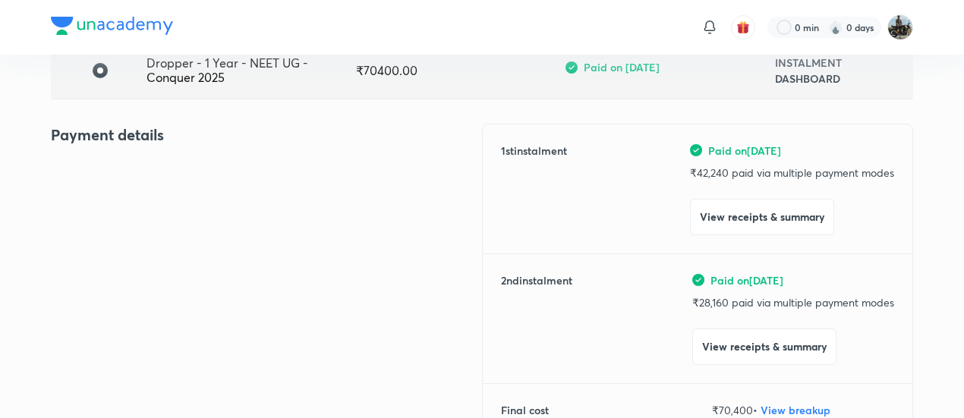
scroll to position [0, 0]
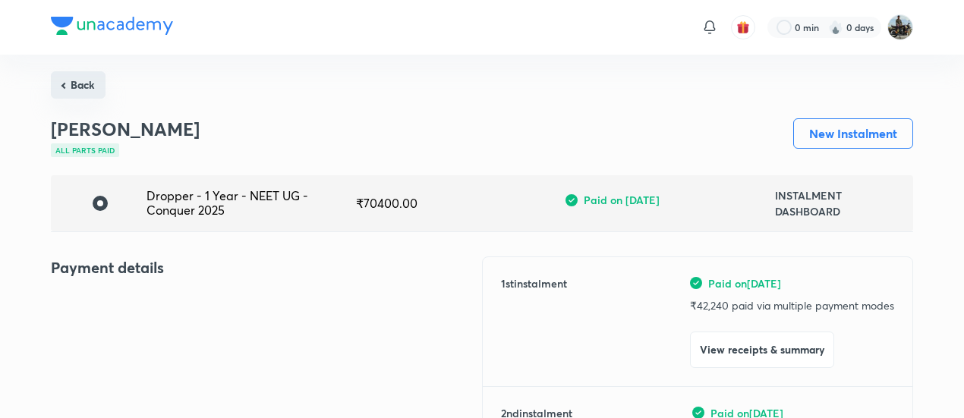
click at [80, 79] on button "Back" at bounding box center [78, 84] width 55 height 27
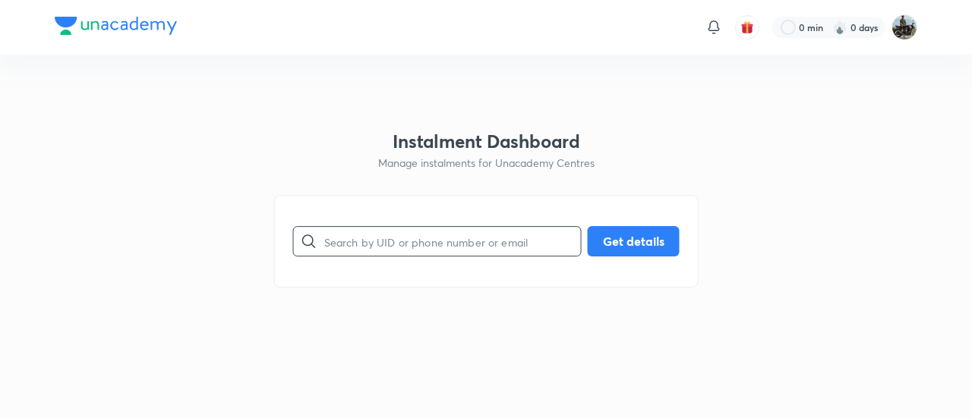
click at [446, 242] on input "text" at bounding box center [452, 241] width 257 height 39
paste input "NH5D5P05I2"
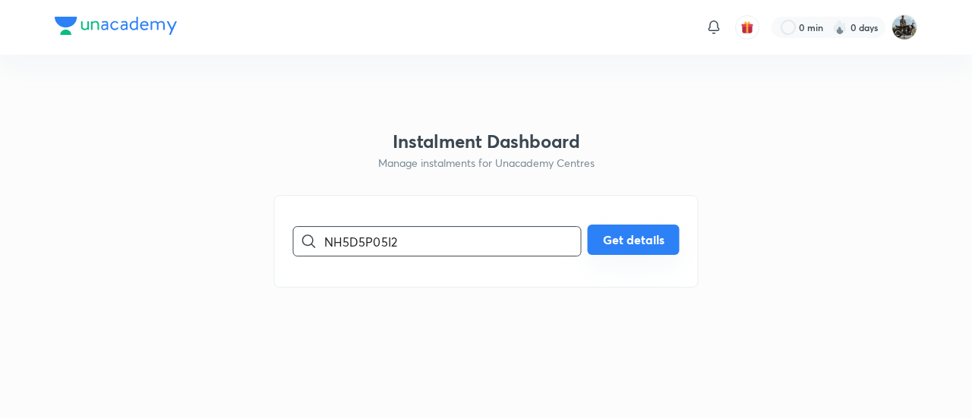
type input "NH5D5P05I2"
click at [631, 253] on button "Get details" at bounding box center [634, 240] width 92 height 30
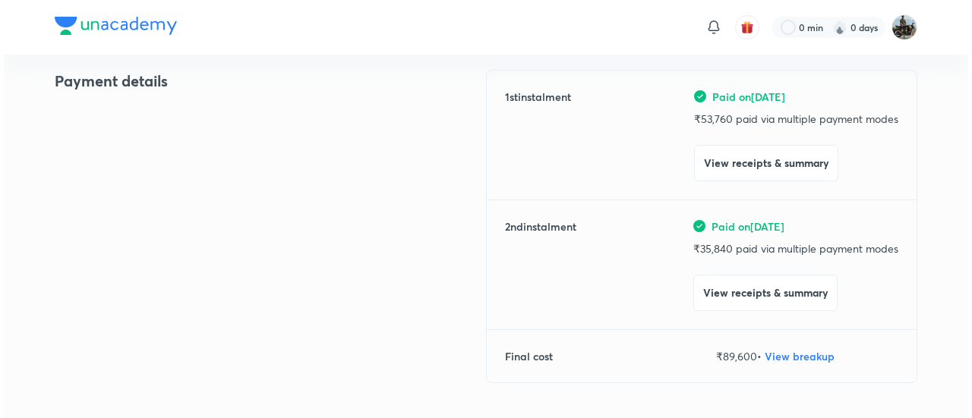
scroll to position [193, 0]
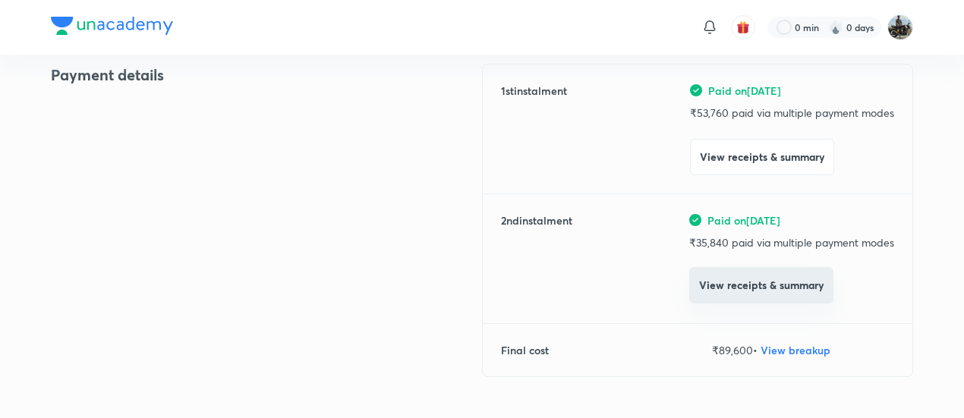
click at [728, 283] on button "View receipts & summary" at bounding box center [761, 285] width 144 height 36
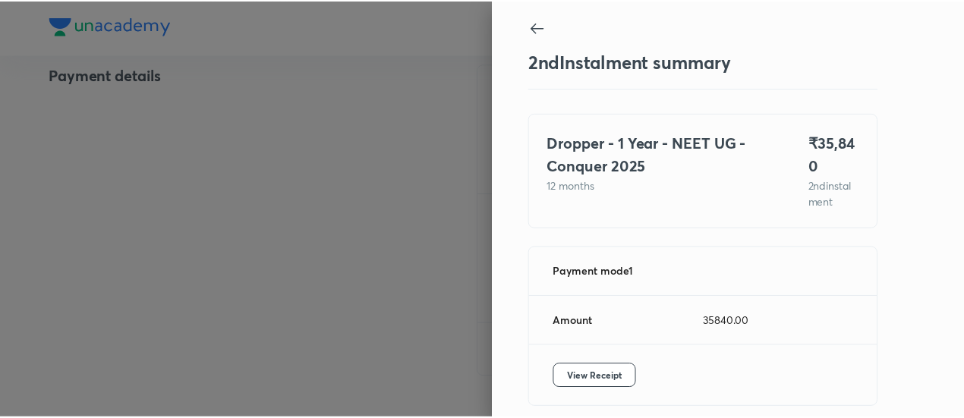
scroll to position [67, 0]
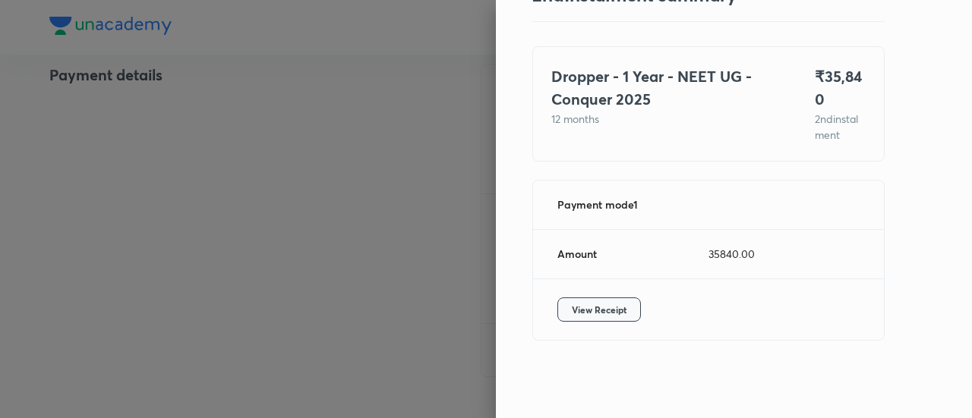
click at [575, 302] on span "View Receipt" at bounding box center [599, 309] width 55 height 15
click at [123, 233] on div at bounding box center [486, 209] width 972 height 418
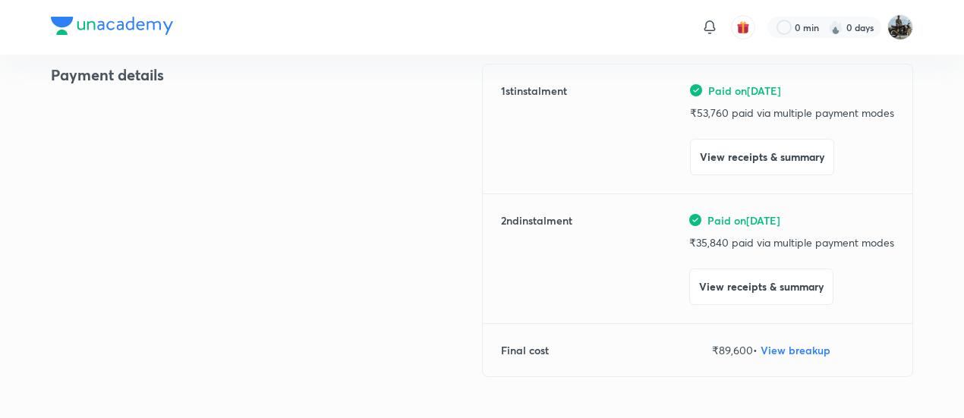
scroll to position [0, 0]
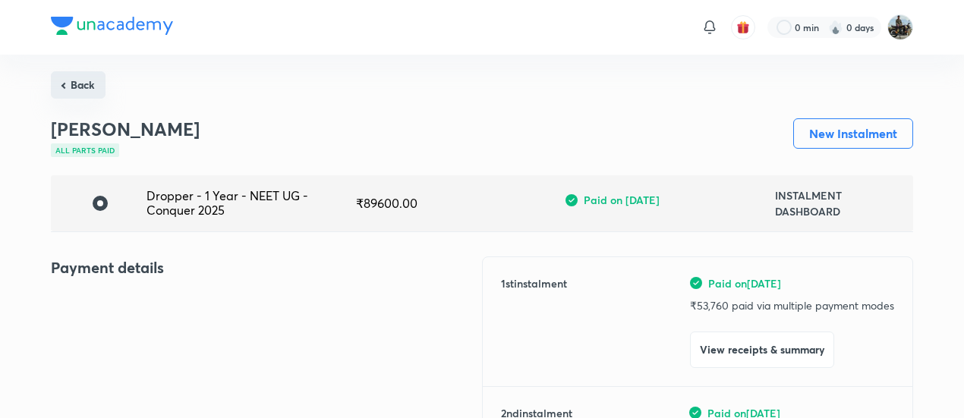
click at [80, 83] on button "Back" at bounding box center [78, 84] width 55 height 27
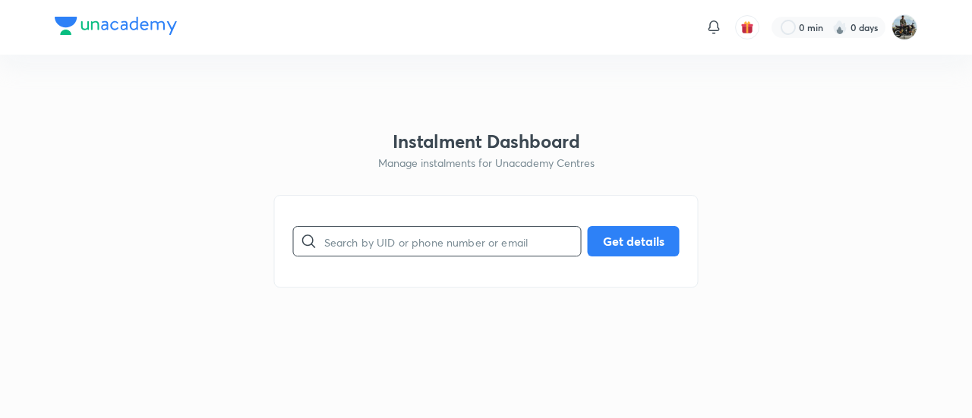
click at [417, 238] on input "text" at bounding box center [452, 241] width 257 height 39
paste input "WWSIMD1NOU"
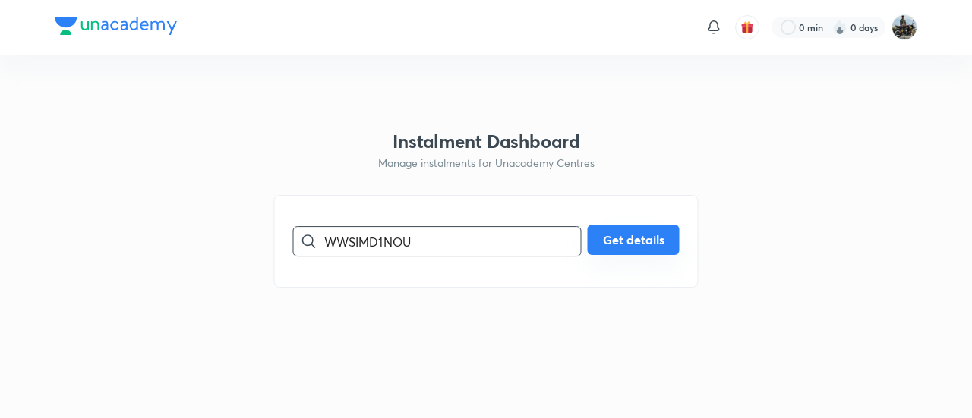
type input "WWSIMD1NOU"
click at [648, 229] on button "Get details" at bounding box center [634, 240] width 92 height 30
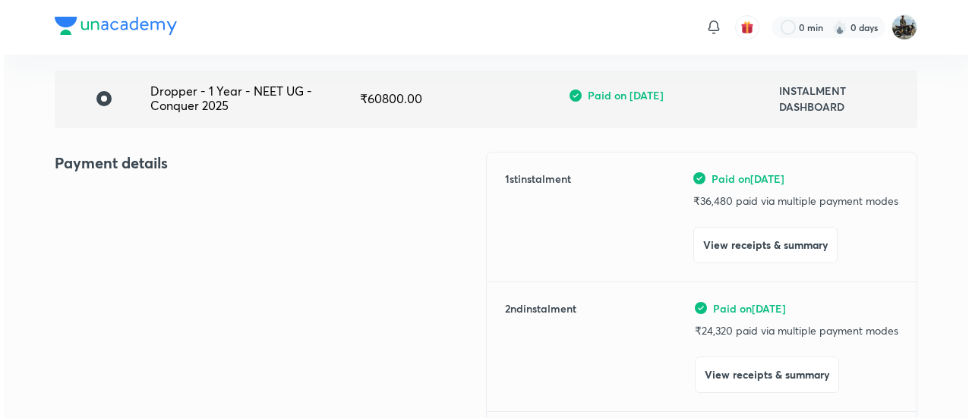
scroll to position [106, 0]
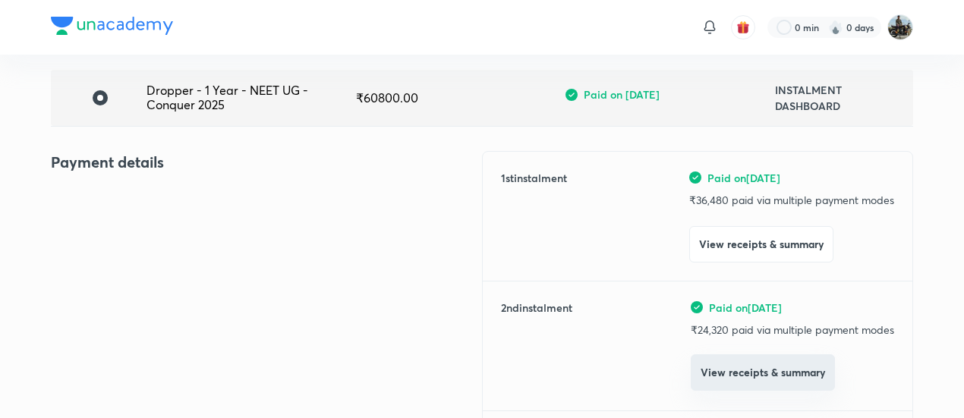
click at [723, 363] on button "View receipts & summary" at bounding box center [763, 373] width 144 height 36
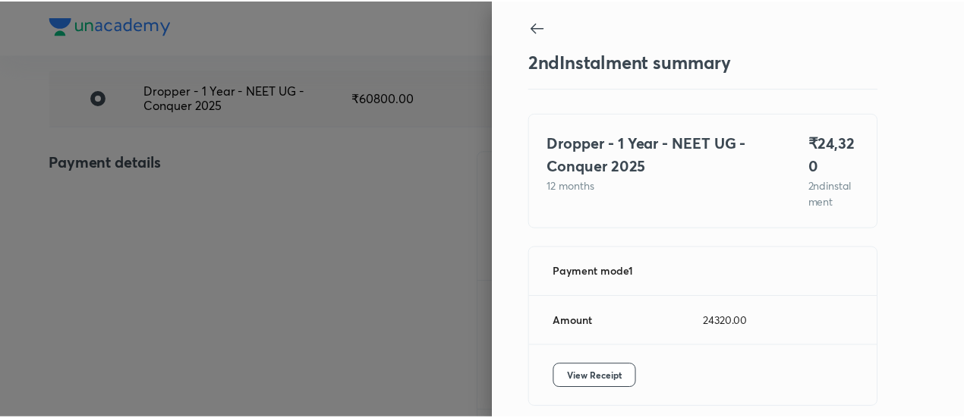
scroll to position [67, 0]
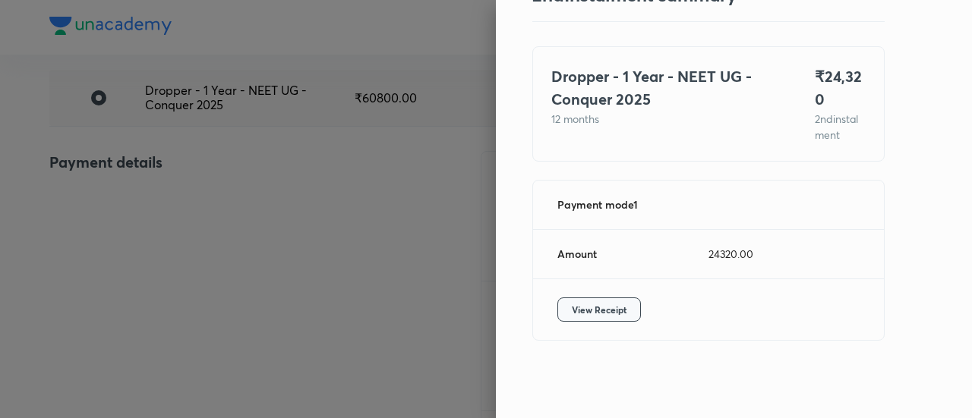
click at [576, 308] on span "View Receipt" at bounding box center [599, 309] width 55 height 15
click at [156, 230] on div at bounding box center [486, 209] width 972 height 418
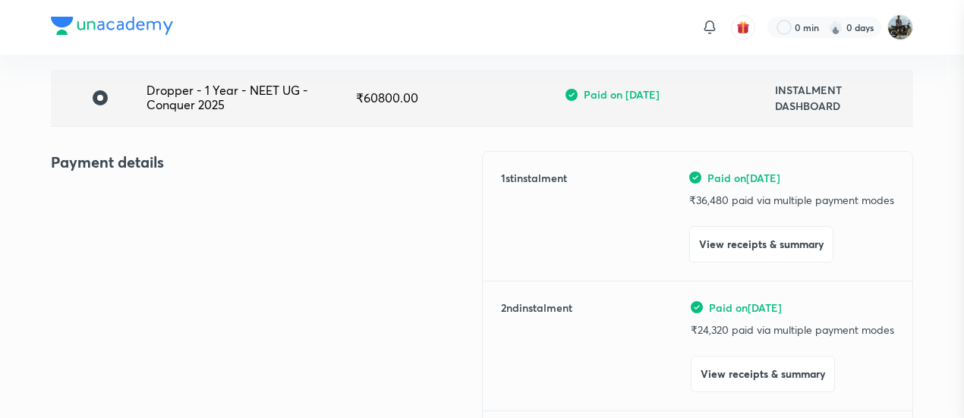
click at [156, 230] on div at bounding box center [482, 209] width 964 height 418
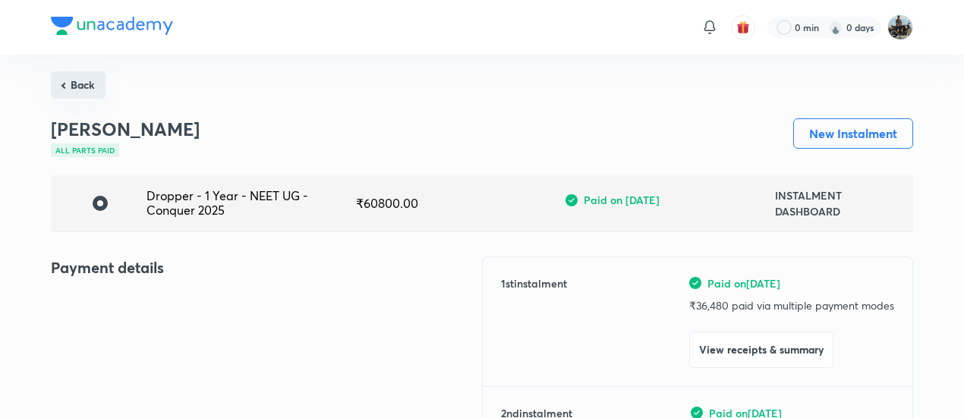
click at [88, 81] on button "Back" at bounding box center [78, 84] width 55 height 27
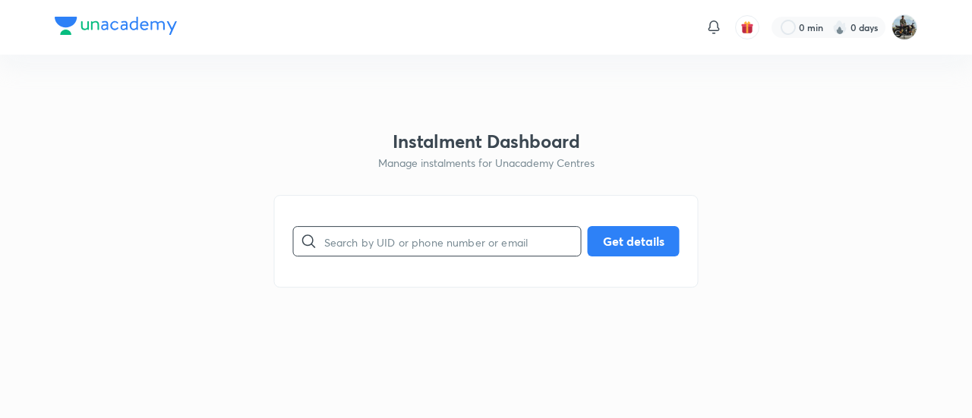
click at [451, 243] on input "text" at bounding box center [452, 241] width 257 height 39
paste input "F2PNEC2QXQ"
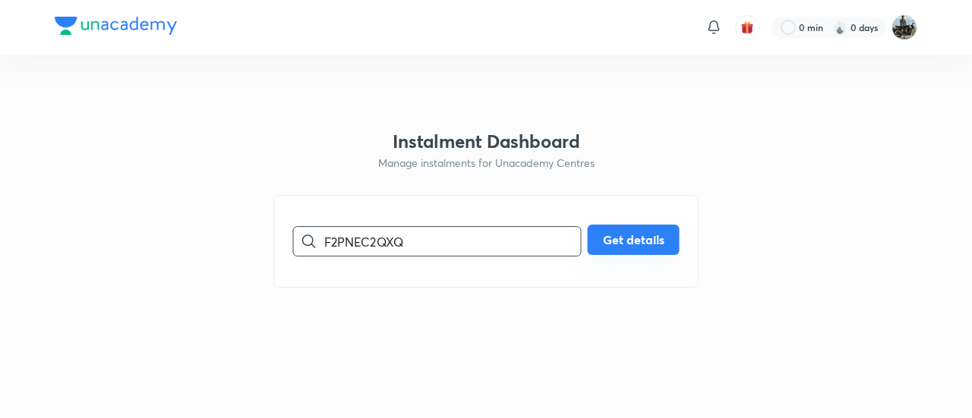
type input "F2PNEC2QXQ"
click at [644, 235] on button "Get details" at bounding box center [634, 240] width 92 height 30
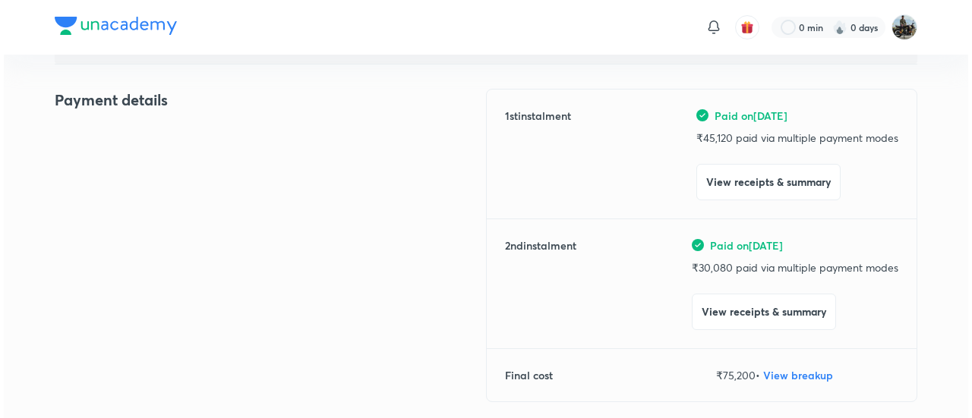
scroll to position [184, 0]
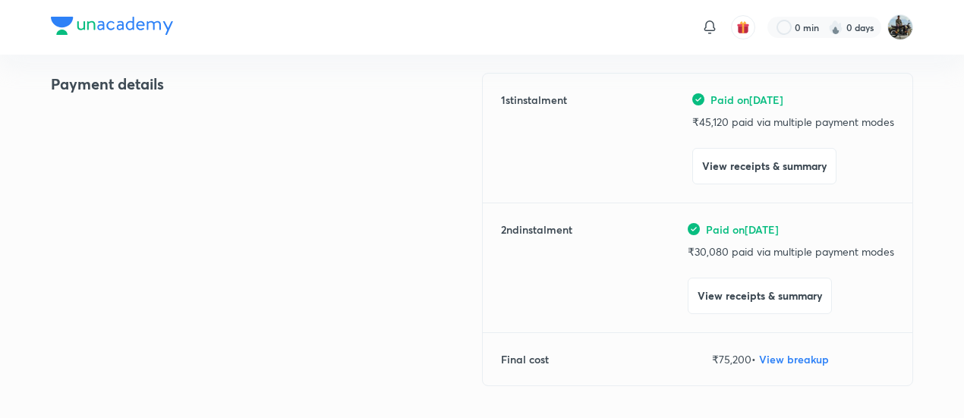
click at [727, 314] on div "1 st instalment Paid on [DATE] ₹ 45,120 paid via multiple payment modes View re…" at bounding box center [697, 230] width 431 height 314
click at [724, 309] on button "View receipts & summary" at bounding box center [760, 294] width 144 height 36
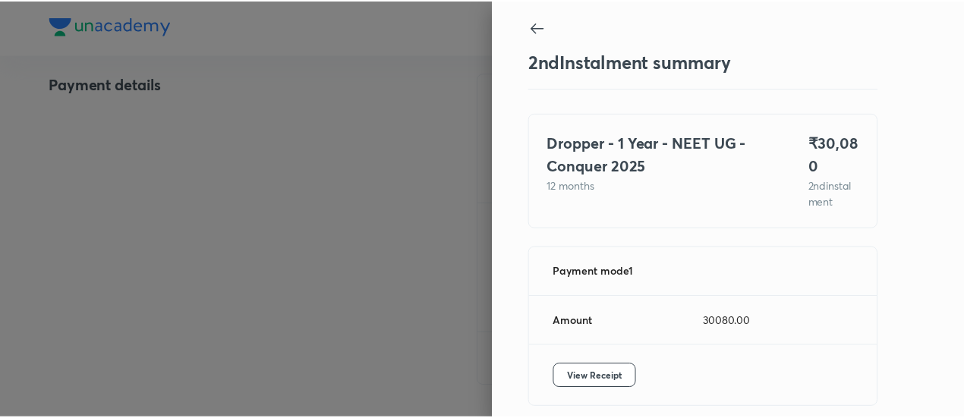
scroll to position [67, 0]
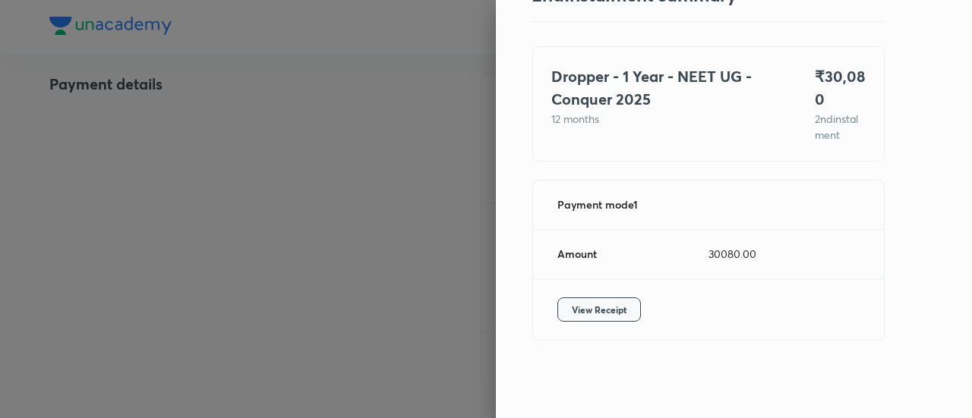
click at [566, 317] on button "View Receipt" at bounding box center [599, 310] width 84 height 24
click at [259, 169] on div at bounding box center [486, 209] width 972 height 418
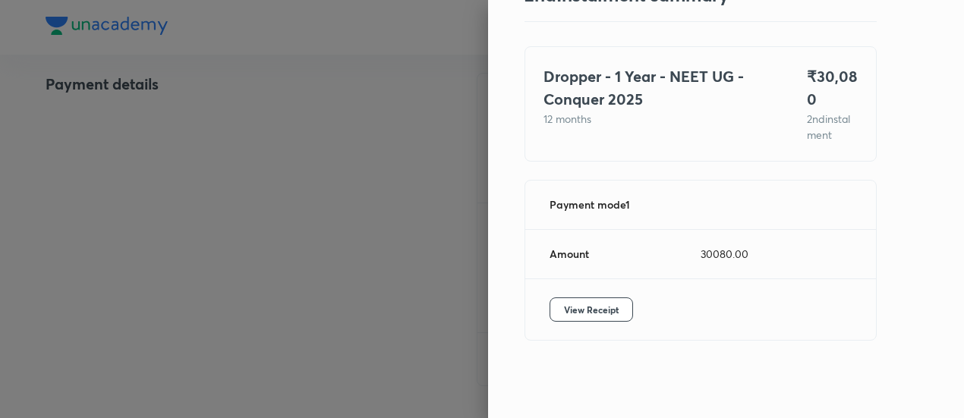
click at [259, 169] on div at bounding box center [482, 209] width 964 height 418
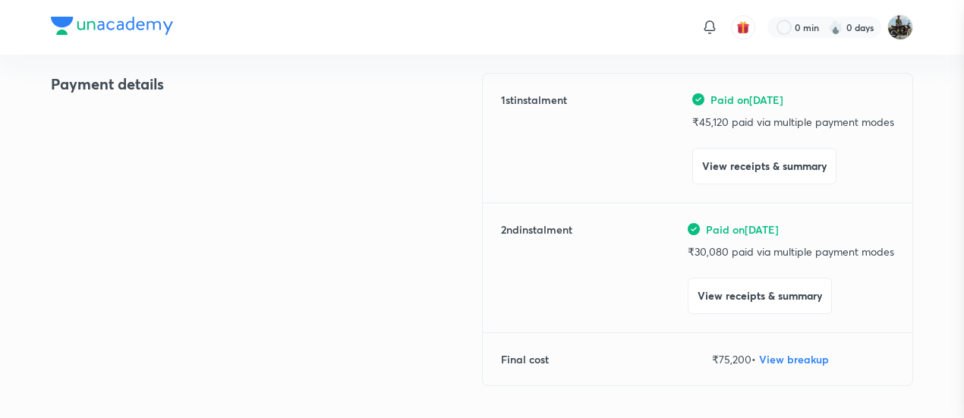
scroll to position [0, 0]
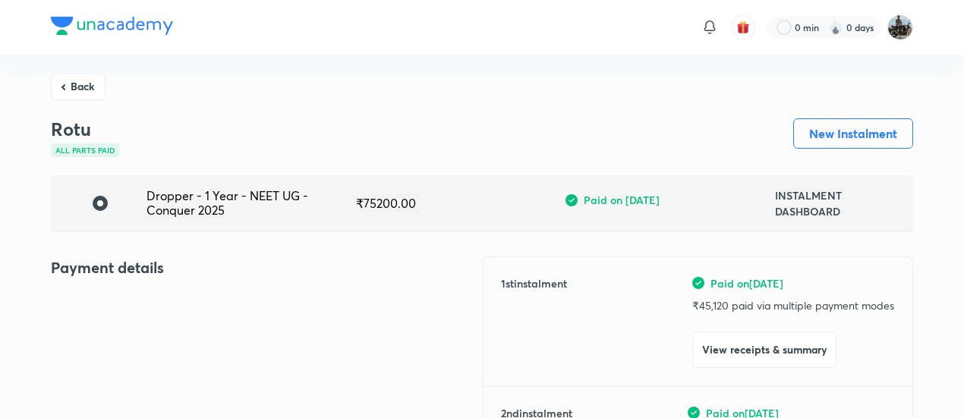
drag, startPoint x: 82, startPoint y: 87, endPoint x: 410, endPoint y: 216, distance: 352.5
click at [82, 80] on button "Back" at bounding box center [78, 84] width 55 height 27
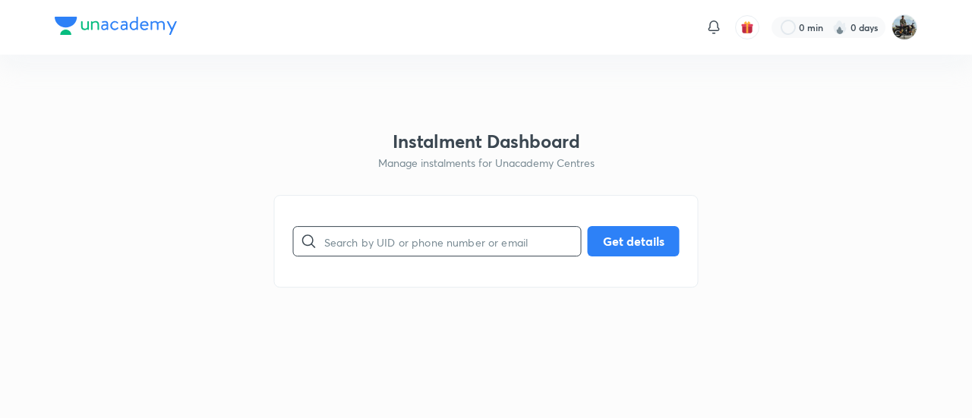
click at [396, 224] on input "text" at bounding box center [452, 241] width 257 height 39
paste input "YIO52GHVK4"
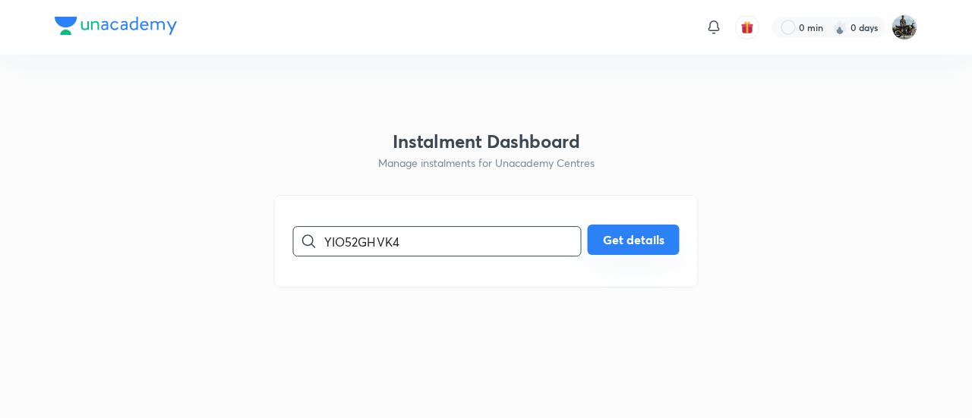
type input "YIO52GHVK4"
click at [655, 241] on button "Get details" at bounding box center [634, 240] width 92 height 30
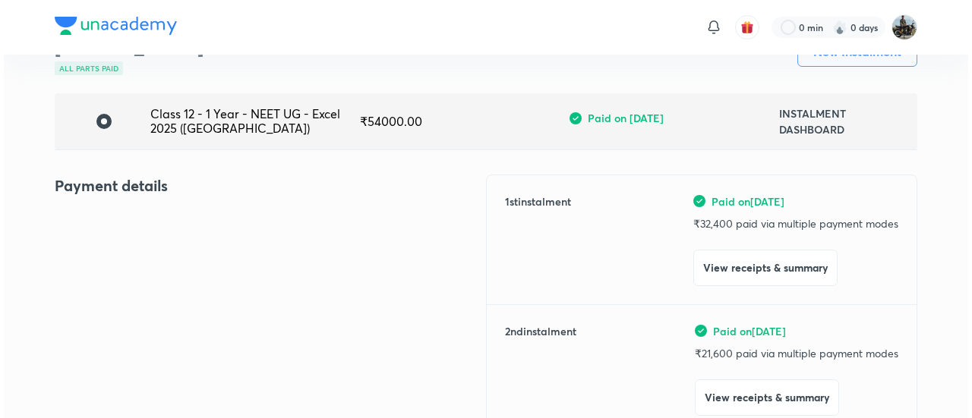
scroll to position [84, 0]
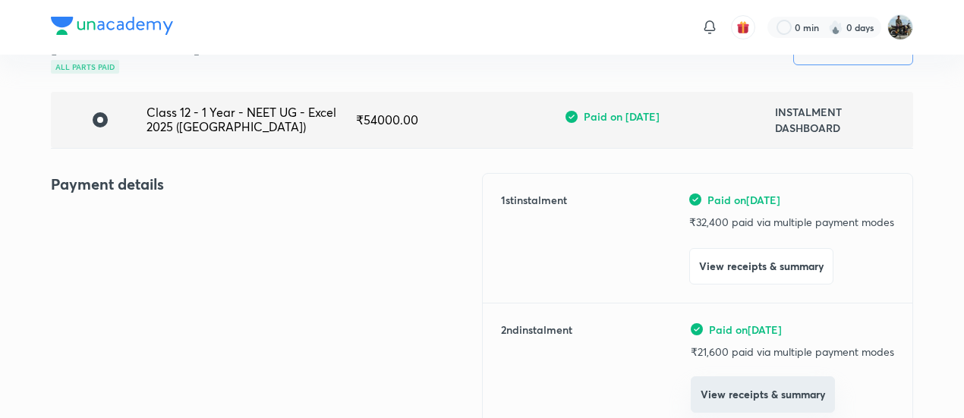
click at [715, 395] on button "View receipts & summary" at bounding box center [763, 395] width 144 height 36
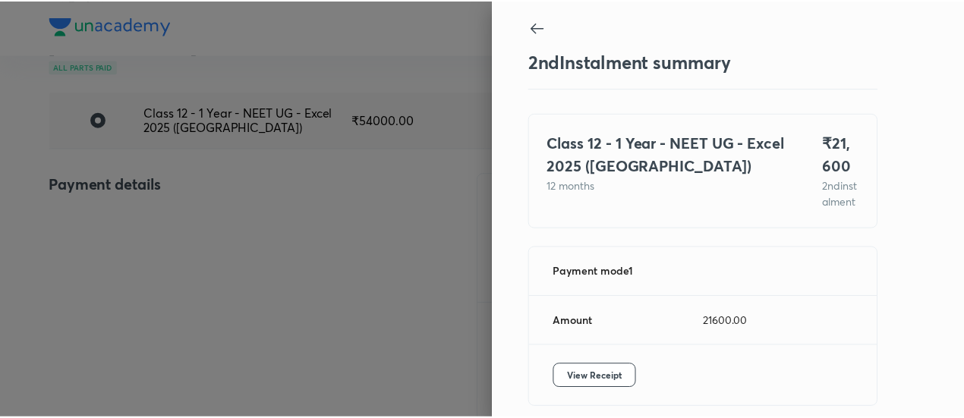
scroll to position [67, 0]
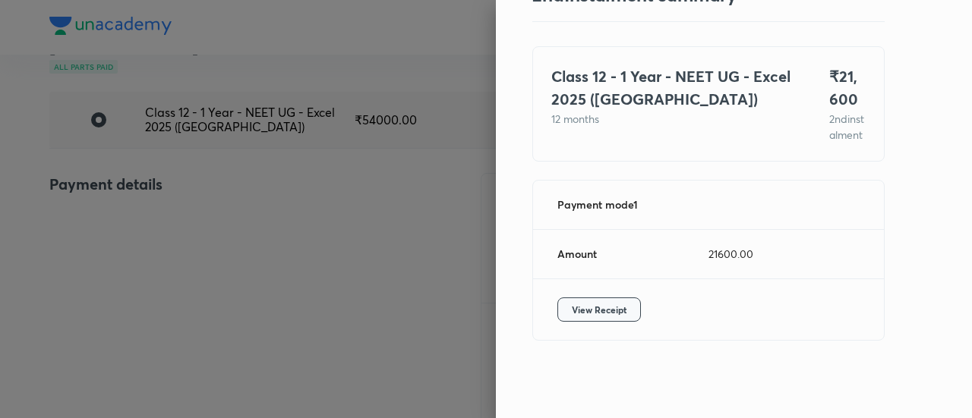
click at [597, 302] on span "View Receipt" at bounding box center [599, 309] width 55 height 15
click at [222, 154] on div at bounding box center [486, 209] width 972 height 418
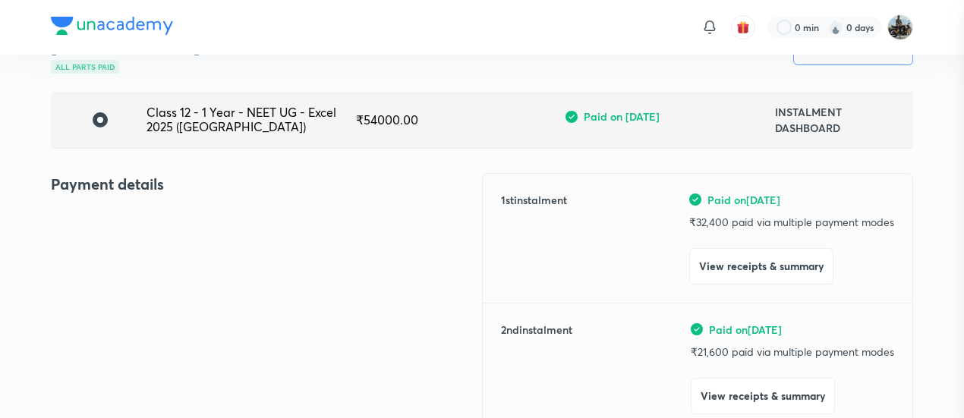
click at [222, 154] on div at bounding box center [482, 209] width 964 height 418
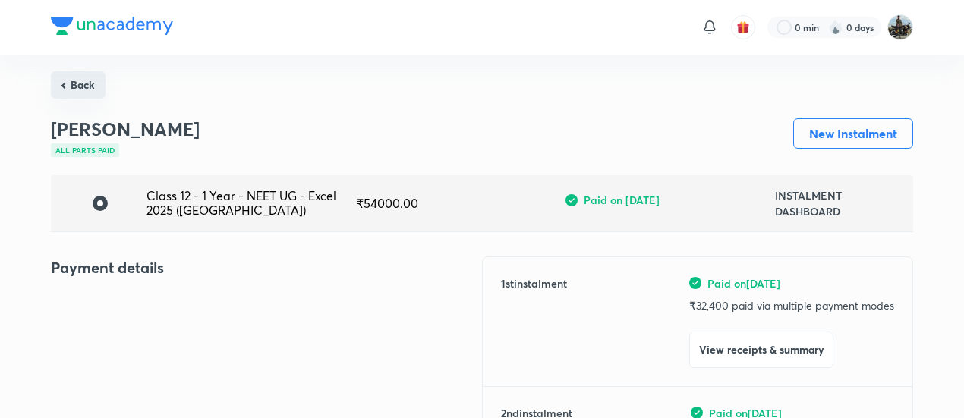
click at [68, 92] on button "Back" at bounding box center [78, 84] width 55 height 27
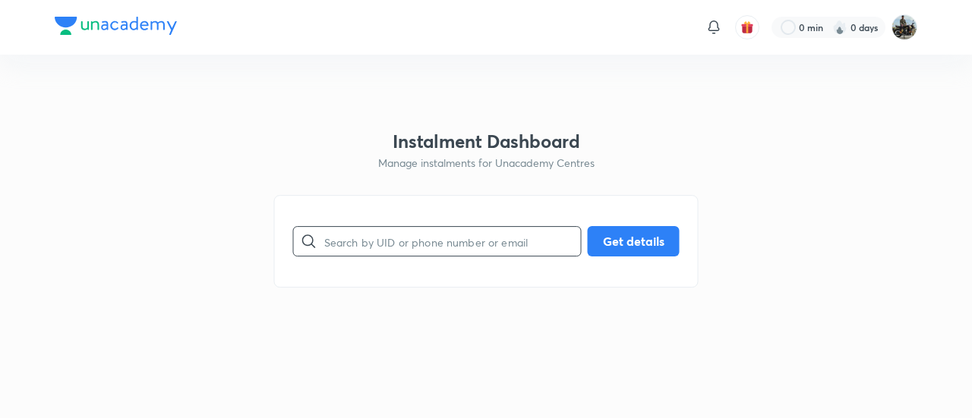
click at [389, 242] on input "text" at bounding box center [452, 241] width 257 height 39
paste input "Z7KLSQBUBJ"
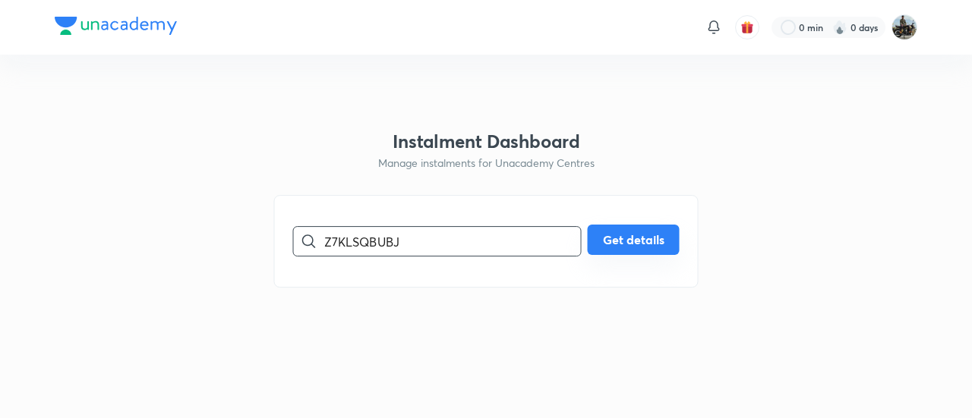
type input "Z7KLSQBUBJ"
click at [651, 238] on button "Get details" at bounding box center [634, 240] width 92 height 30
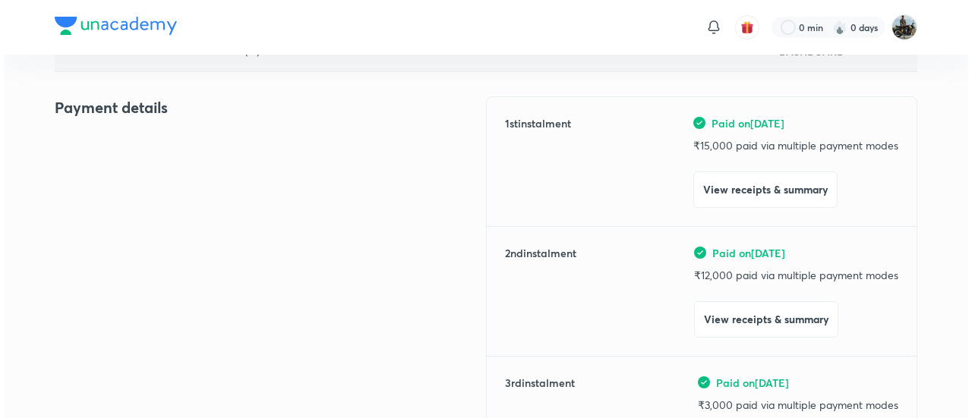
scroll to position [161, 0]
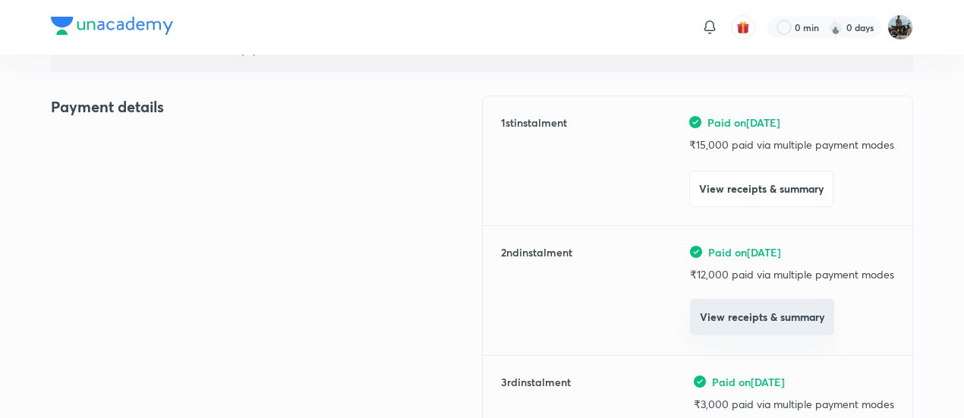
click at [743, 308] on button "View receipts & summary" at bounding box center [762, 317] width 144 height 36
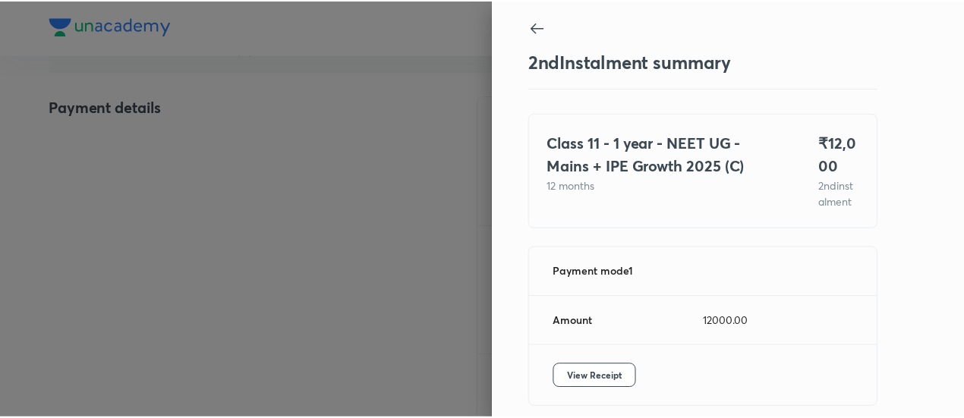
scroll to position [83, 0]
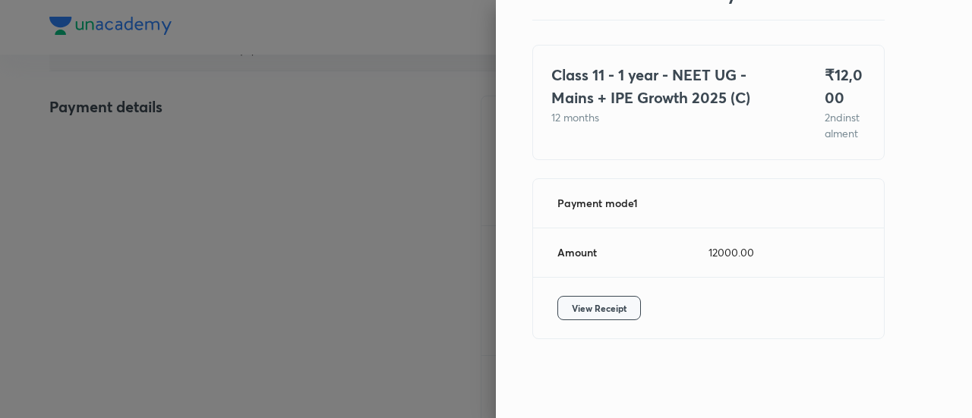
click at [581, 305] on span "View Receipt" at bounding box center [599, 308] width 55 height 15
click at [149, 216] on div at bounding box center [486, 209] width 972 height 418
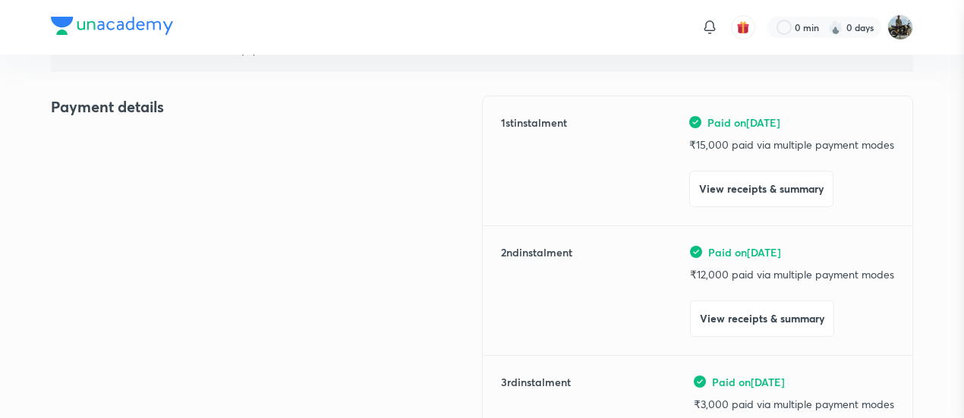
click at [149, 216] on div at bounding box center [482, 209] width 964 height 418
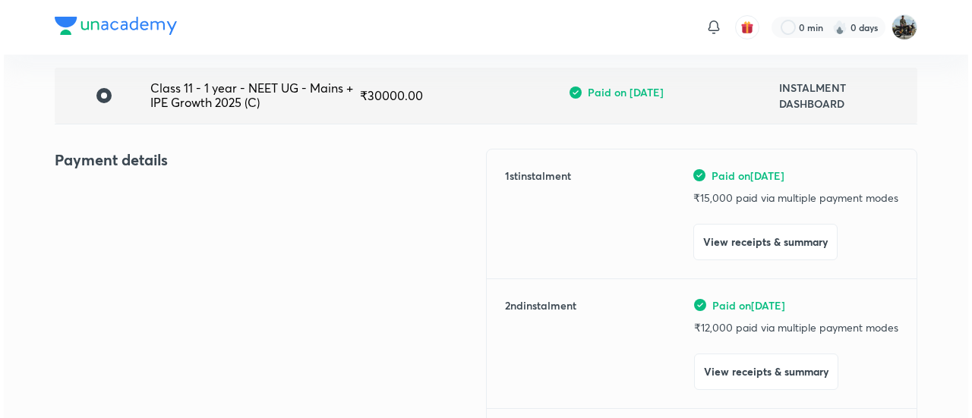
scroll to position [109, 0]
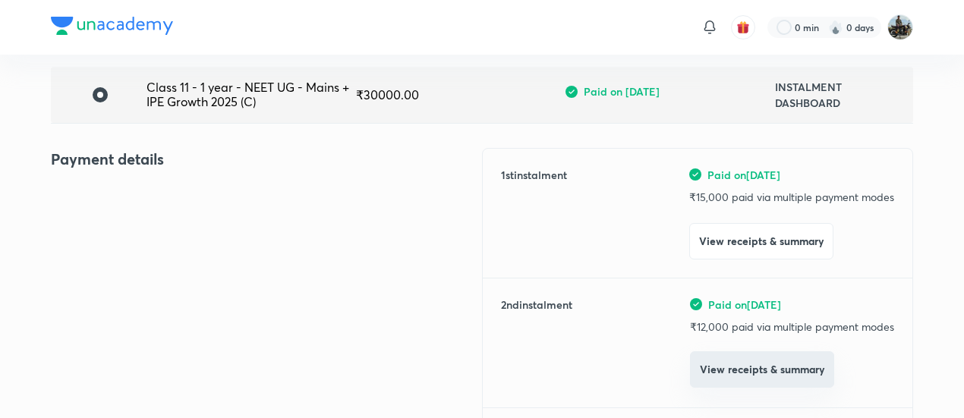
click at [765, 374] on button "View receipts & summary" at bounding box center [762, 370] width 144 height 36
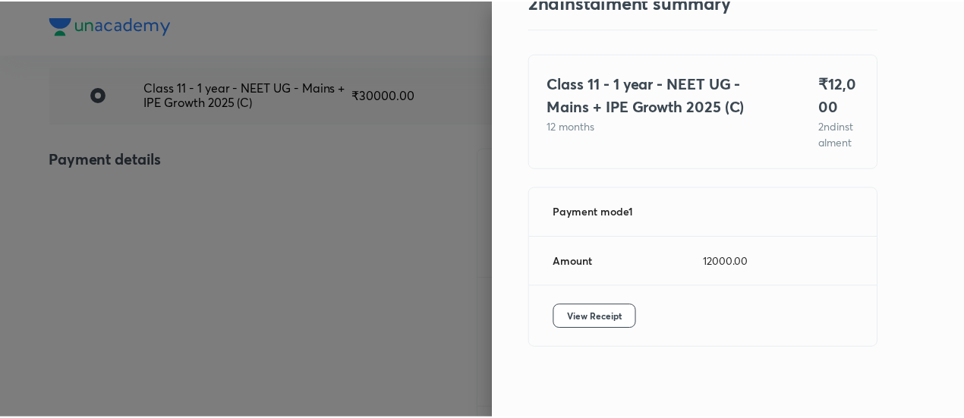
scroll to position [62, 0]
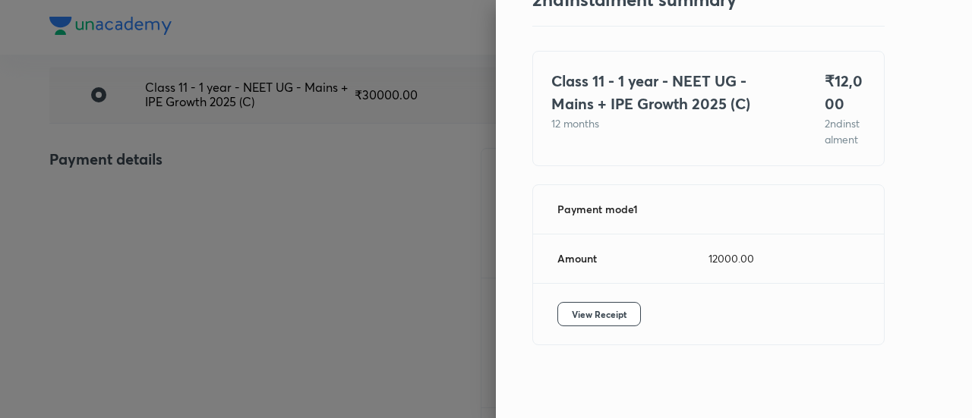
click at [424, 258] on div at bounding box center [486, 209] width 972 height 418
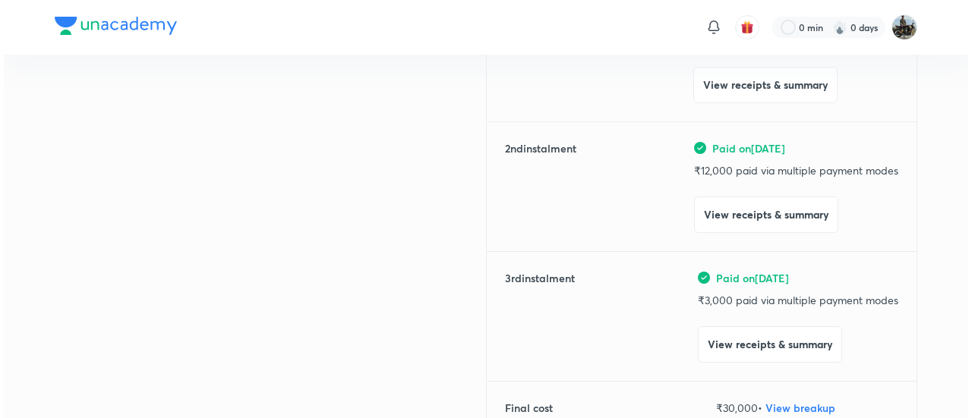
scroll to position [266, 0]
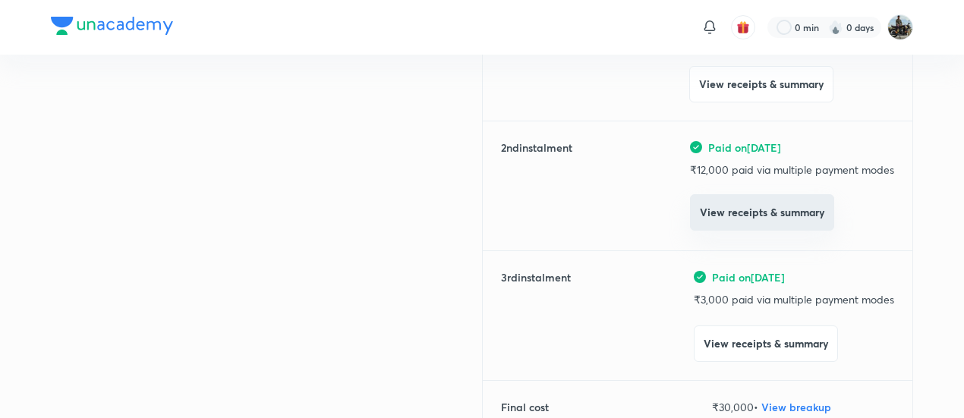
click at [713, 203] on button "View receipts & summary" at bounding box center [762, 212] width 144 height 36
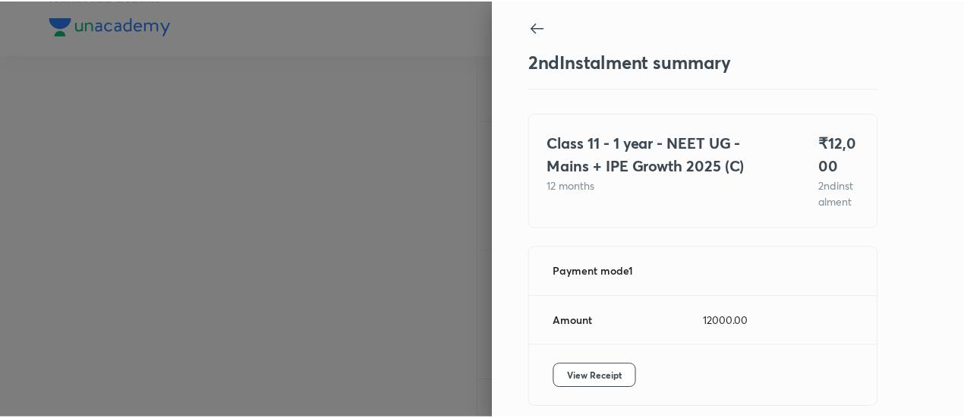
scroll to position [83, 0]
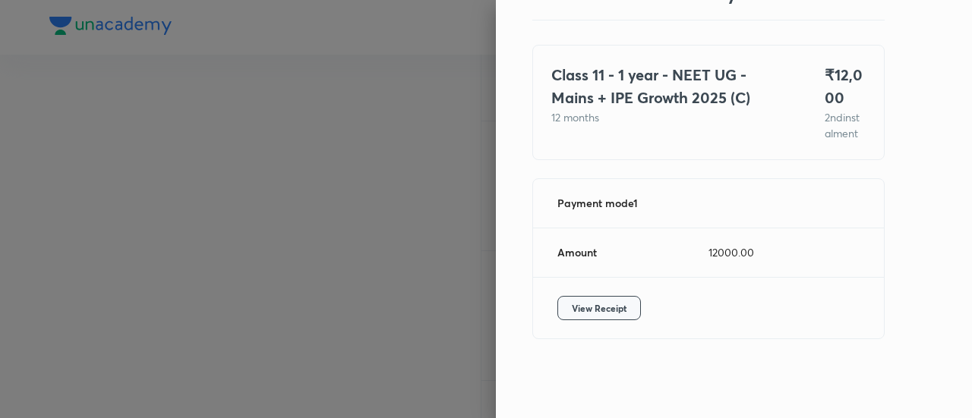
click at [572, 315] on span "View Receipt" at bounding box center [599, 308] width 55 height 15
click at [212, 89] on div at bounding box center [486, 209] width 972 height 418
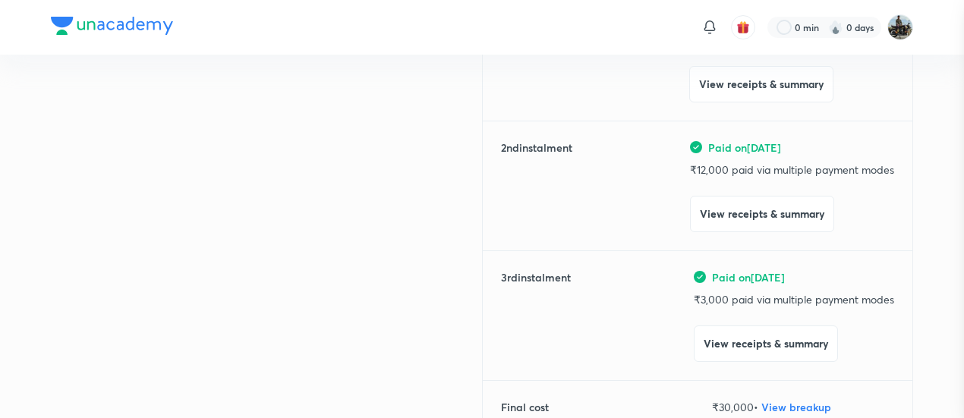
click at [212, 89] on div at bounding box center [482, 209] width 964 height 418
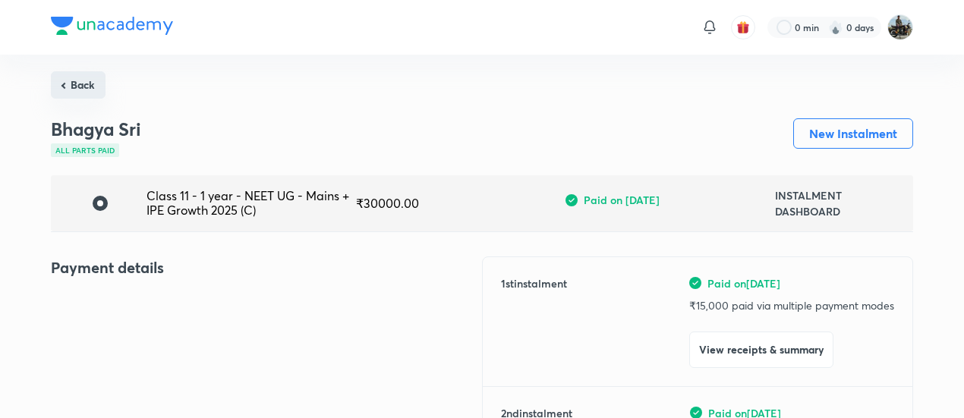
click at [87, 86] on button "Back" at bounding box center [78, 84] width 55 height 27
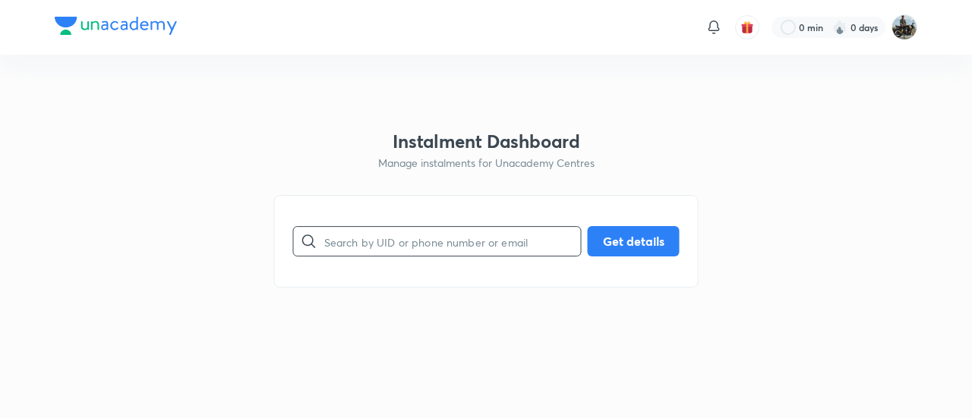
click at [409, 249] on input "text" at bounding box center [452, 241] width 257 height 39
paste input "HNBBLAYQI0"
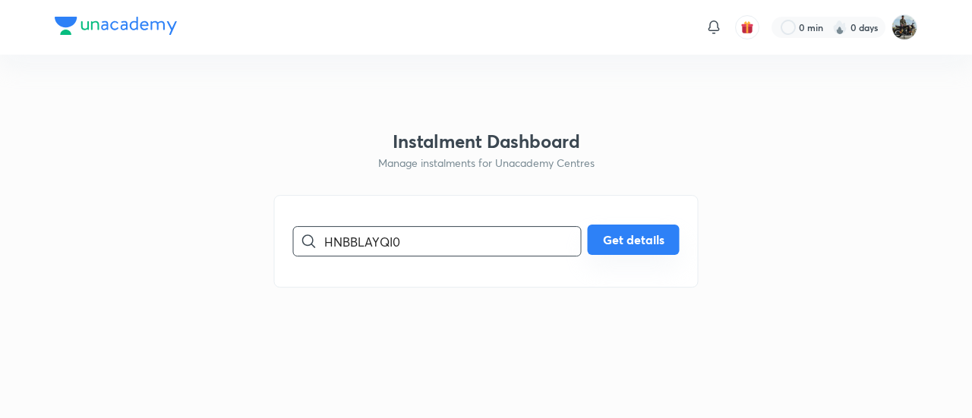
type input "HNBBLAYQI0"
click at [638, 236] on button "Get details" at bounding box center [634, 240] width 92 height 30
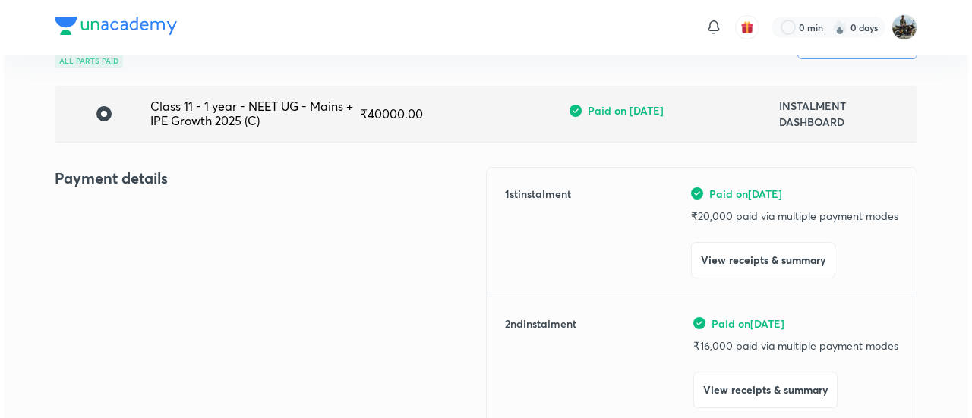
scroll to position [103, 0]
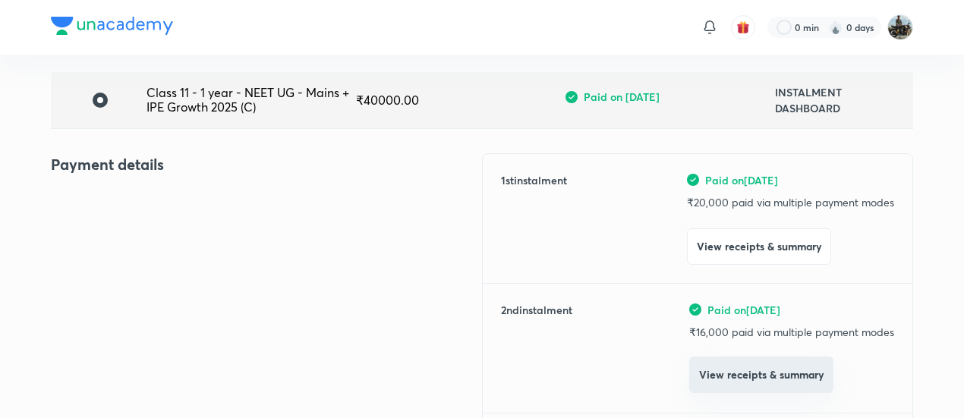
click at [743, 384] on button "View receipts & summary" at bounding box center [761, 375] width 144 height 36
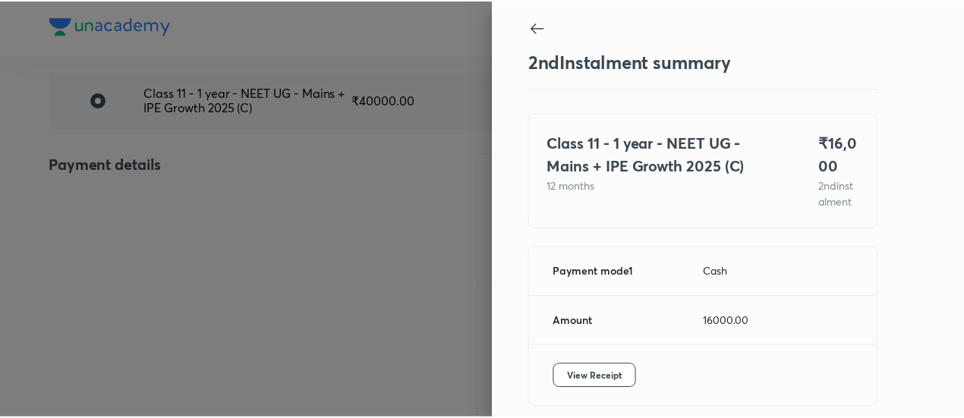
scroll to position [83, 0]
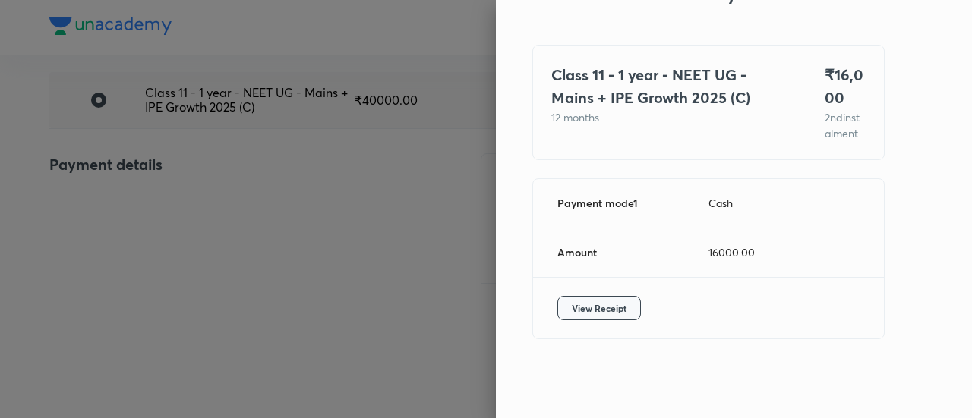
click at [590, 298] on button "View Receipt" at bounding box center [599, 308] width 84 height 24
click at [191, 225] on div at bounding box center [486, 209] width 972 height 418
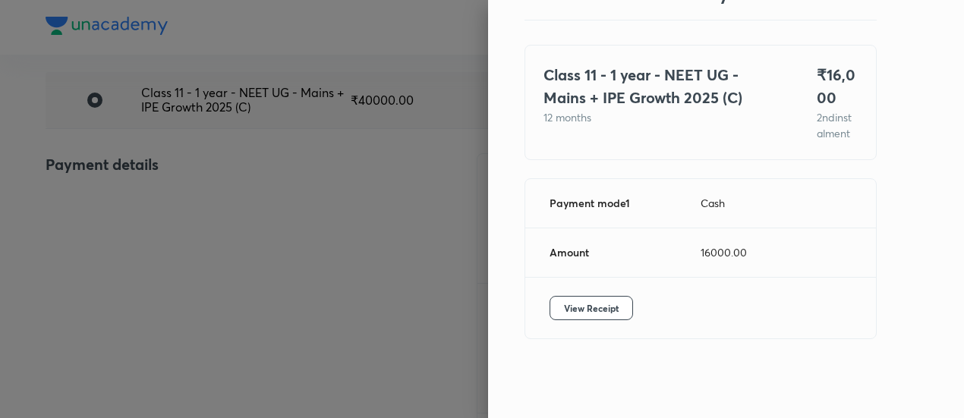
click at [191, 225] on div at bounding box center [482, 209] width 964 height 418
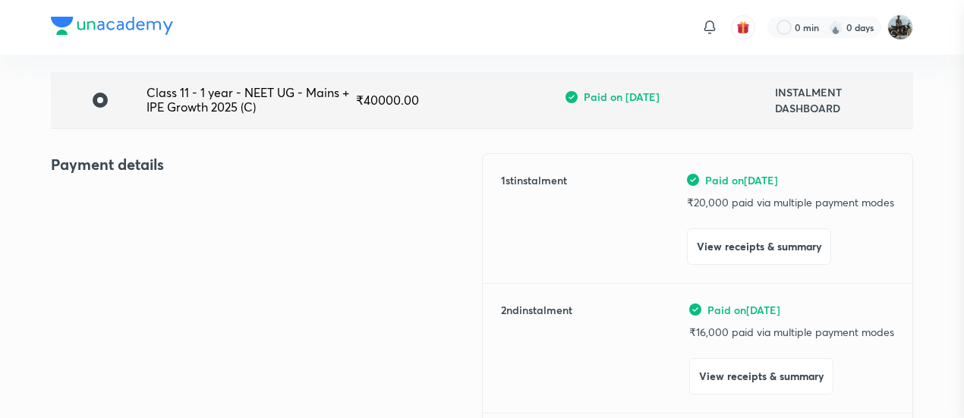
scroll to position [0, 0]
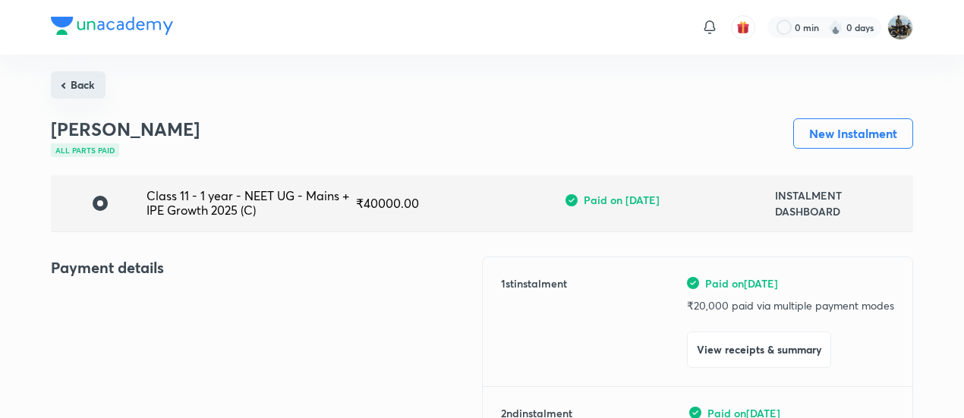
click at [80, 87] on button "Back" at bounding box center [78, 84] width 55 height 27
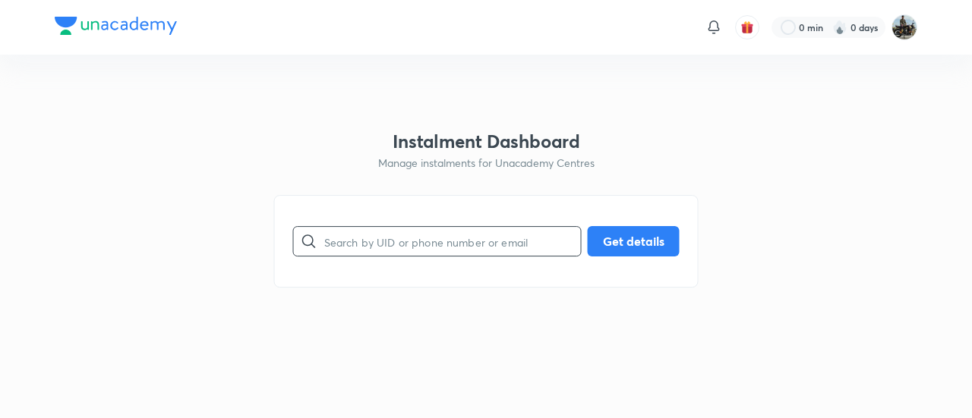
click at [404, 229] on input "text" at bounding box center [452, 241] width 257 height 39
paste input "6YP0Y41LZC"
type input "6YP0Y41LZC"
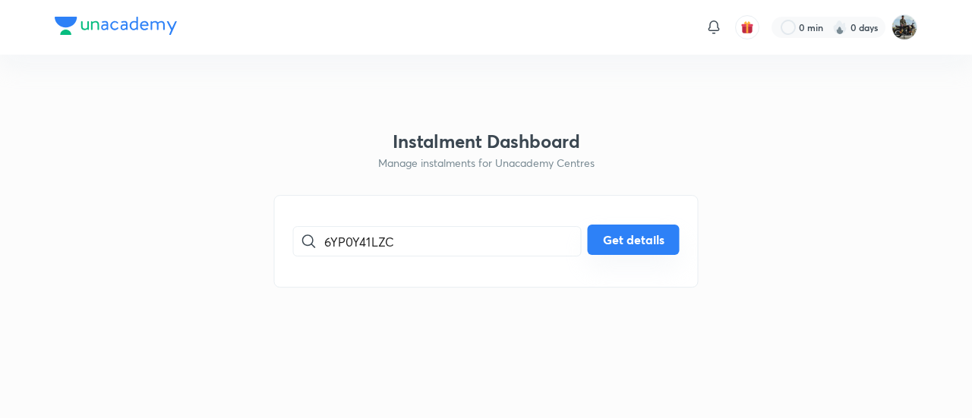
drag, startPoint x: 634, startPoint y: 220, endPoint x: 629, endPoint y: 227, distance: 8.2
click at [629, 227] on div "6YP0Y41LZC ​ Get details" at bounding box center [486, 241] width 424 height 93
click at [629, 227] on button "Get details" at bounding box center [634, 240] width 92 height 30
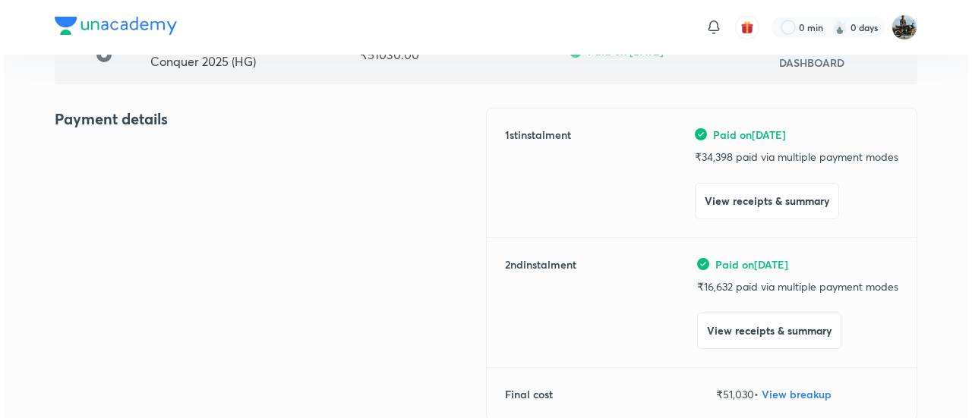
scroll to position [150, 0]
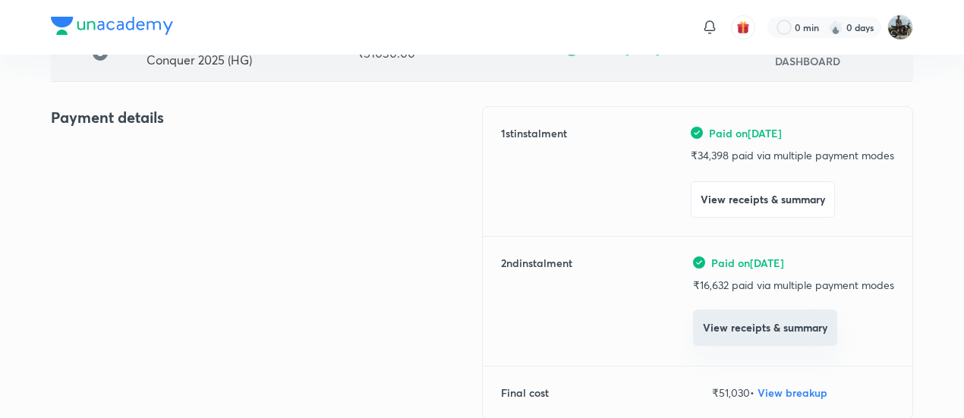
click at [755, 322] on button "View receipts & summary" at bounding box center [765, 328] width 144 height 36
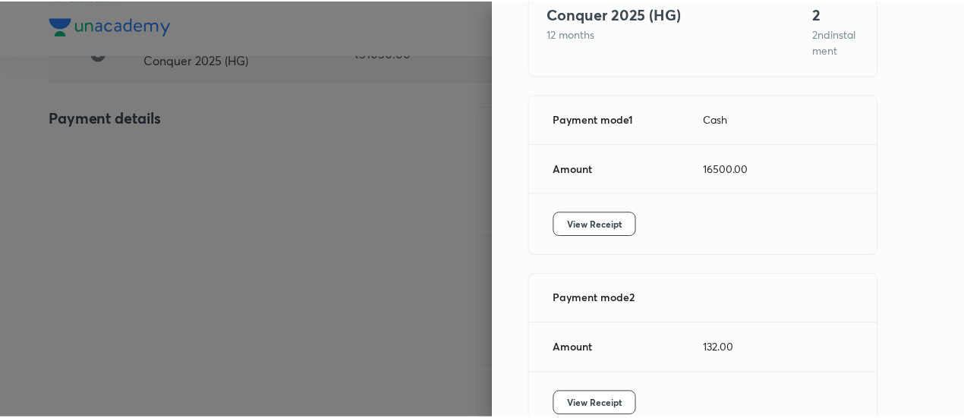
scroll to position [163, 0]
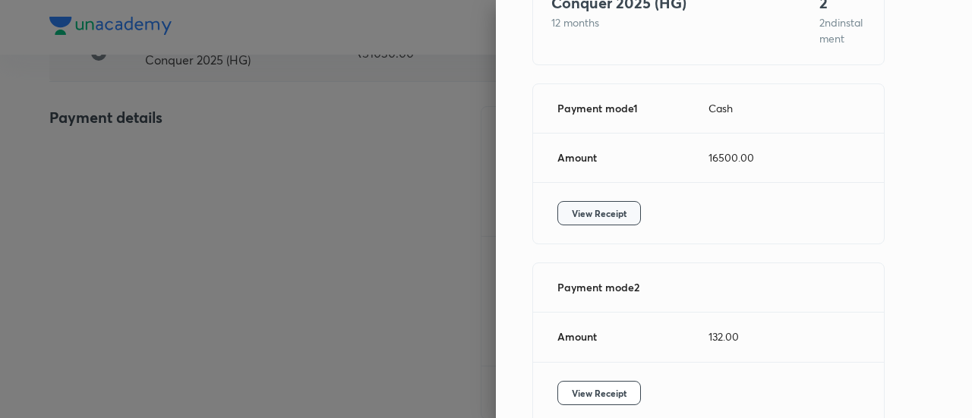
click at [597, 221] on span "View Receipt" at bounding box center [599, 213] width 55 height 15
click at [313, 102] on div at bounding box center [486, 209] width 972 height 418
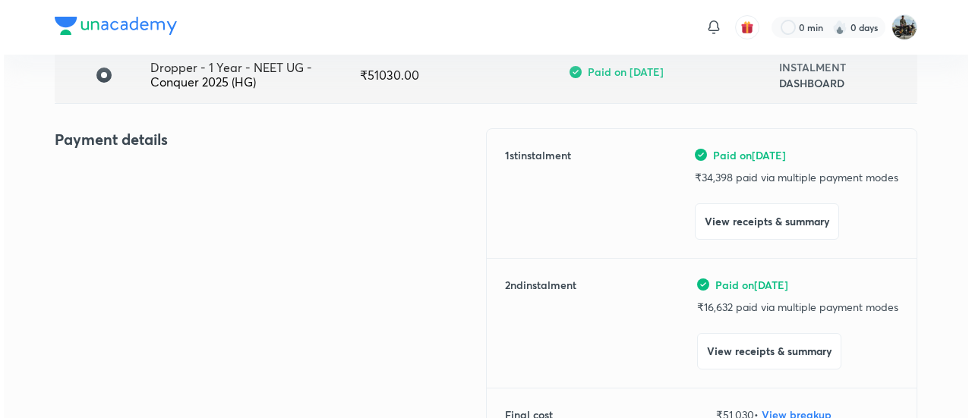
scroll to position [129, 0]
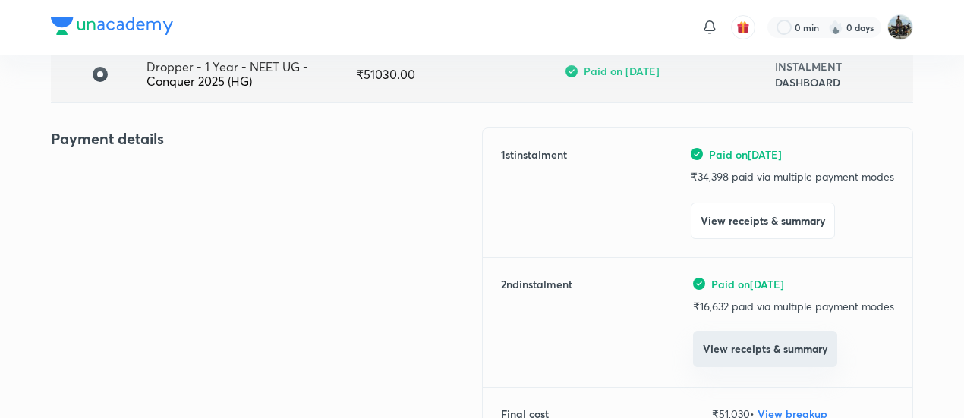
click at [744, 356] on button "View receipts & summary" at bounding box center [765, 349] width 144 height 36
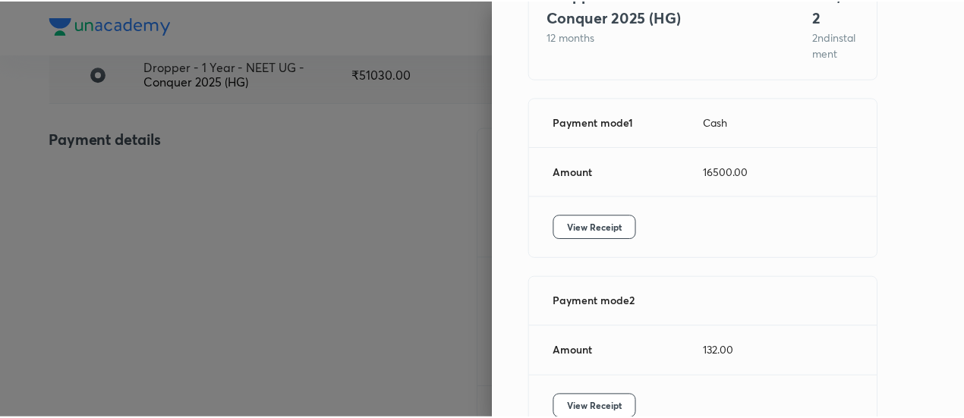
scroll to position [178, 0]
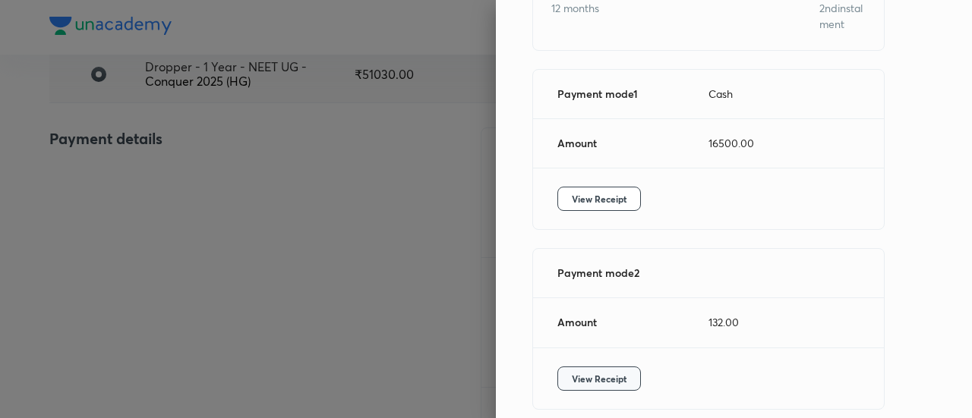
click at [572, 386] on span "View Receipt" at bounding box center [599, 378] width 55 height 15
click at [100, 199] on div at bounding box center [486, 209] width 972 height 418
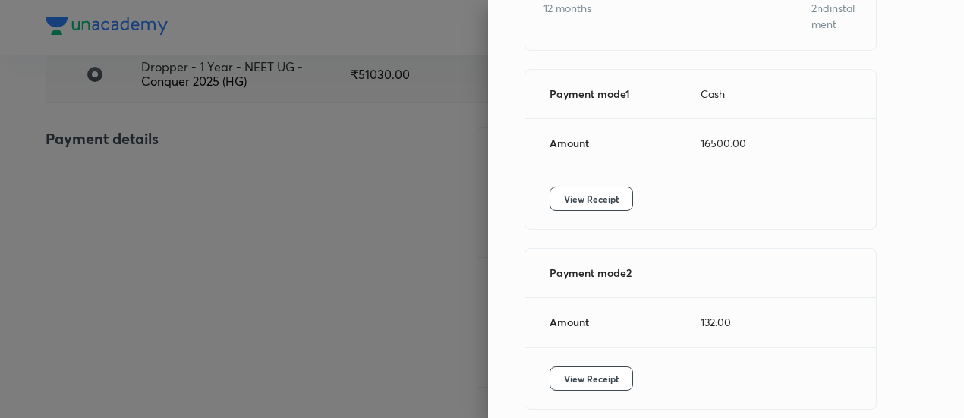
click at [100, 199] on div at bounding box center [482, 209] width 964 height 418
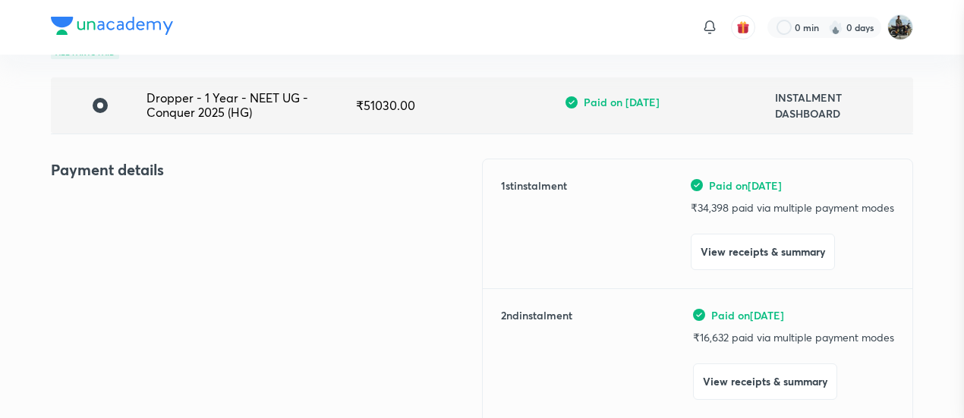
scroll to position [0, 0]
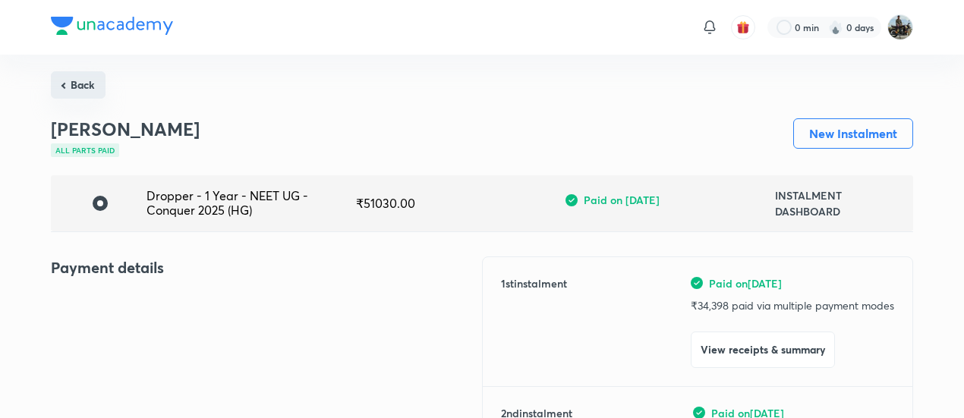
click at [90, 74] on button "Back" at bounding box center [78, 84] width 55 height 27
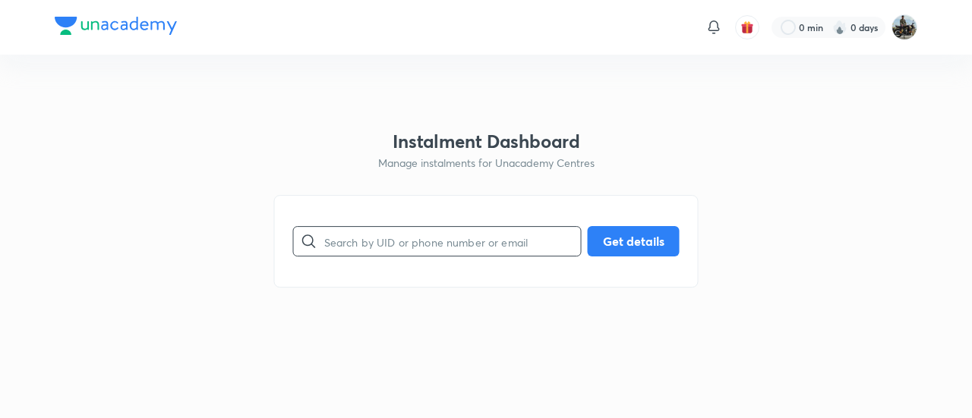
click at [376, 228] on input "text" at bounding box center [452, 241] width 257 height 39
paste input "50CABD4KJI"
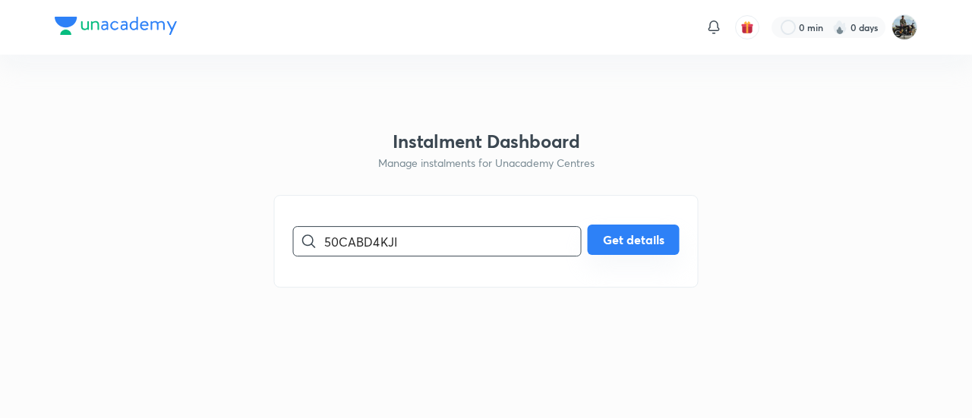
type input "50CABD4KJI"
click at [623, 230] on button "Get details" at bounding box center [634, 240] width 92 height 30
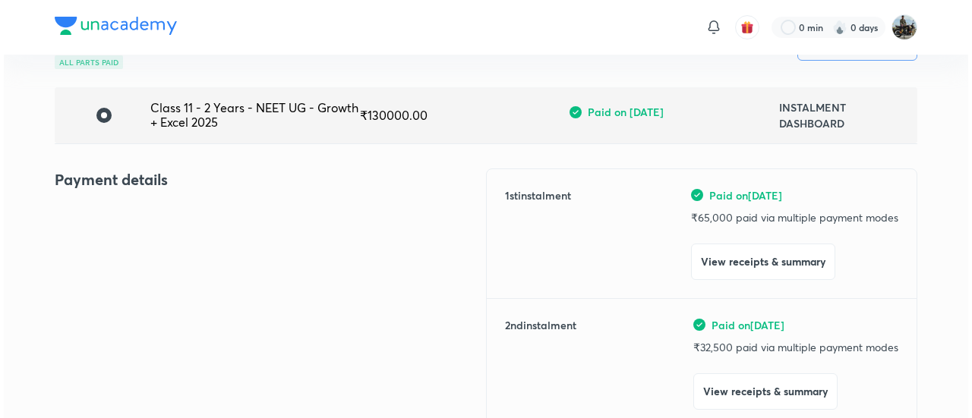
scroll to position [94, 0]
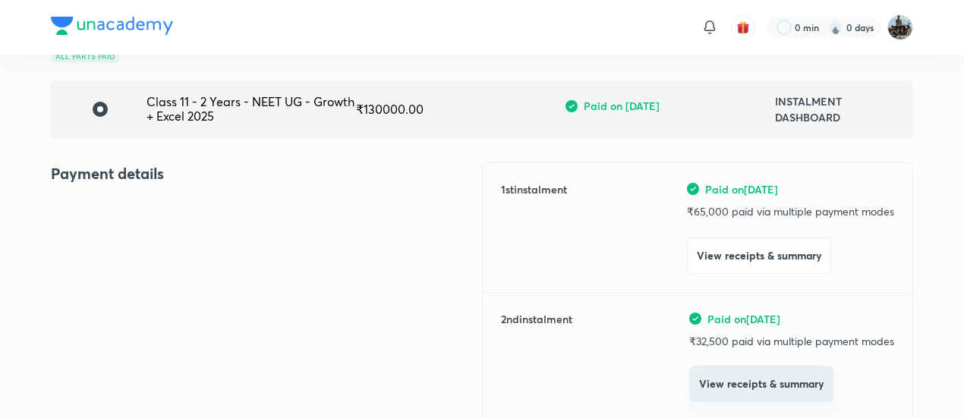
click at [727, 380] on button "View receipts & summary" at bounding box center [761, 384] width 144 height 36
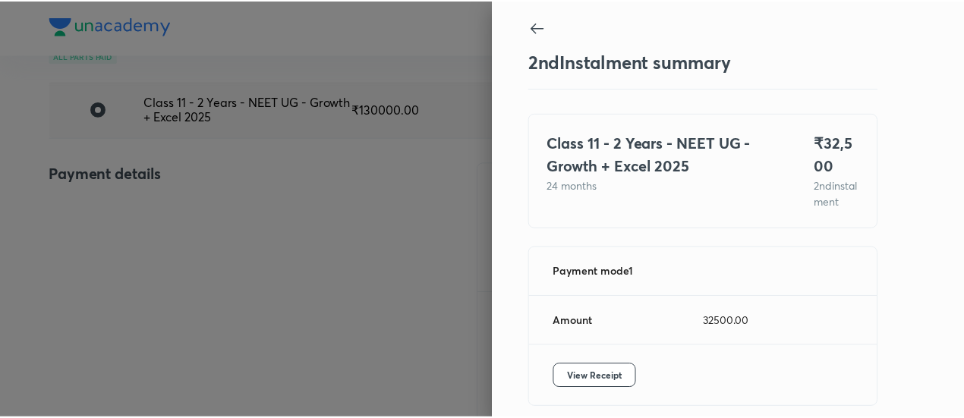
scroll to position [83, 0]
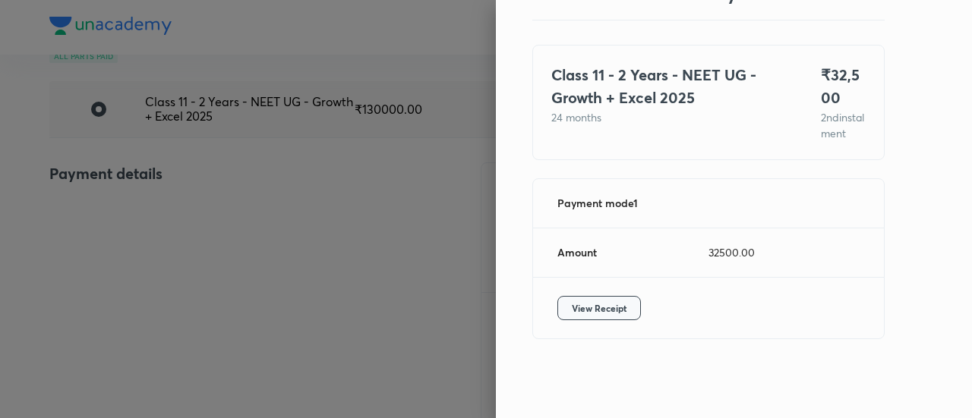
click at [598, 312] on span "View Receipt" at bounding box center [599, 308] width 55 height 15
click at [129, 193] on div at bounding box center [486, 209] width 972 height 418
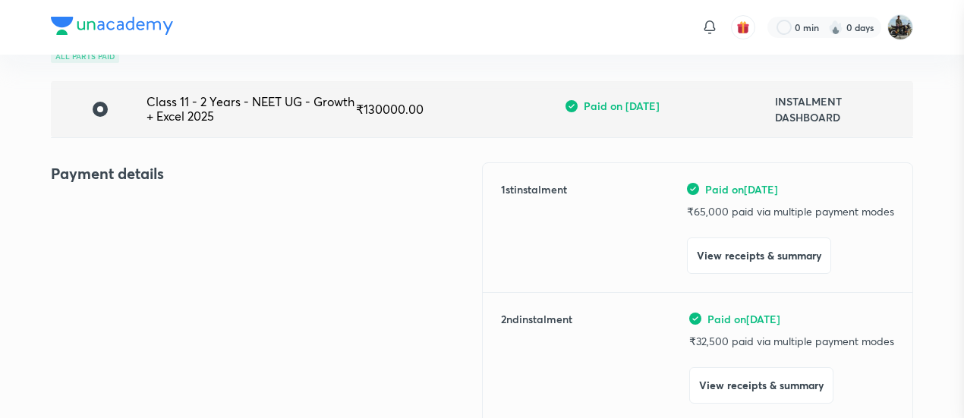
click at [129, 193] on div at bounding box center [482, 209] width 964 height 418
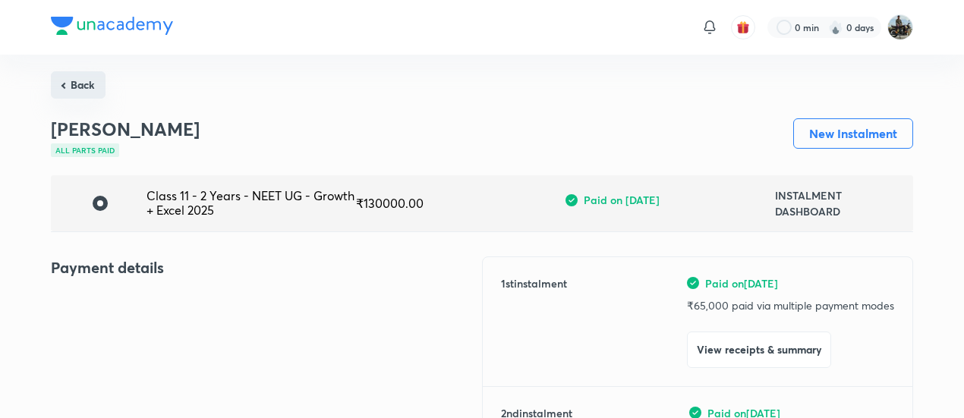
click at [84, 85] on button "Back" at bounding box center [78, 84] width 55 height 27
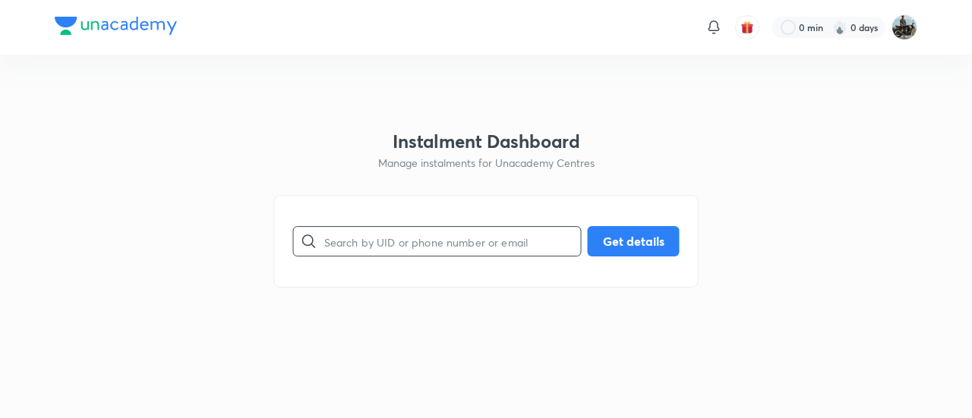
click at [465, 249] on input "text" at bounding box center [452, 241] width 257 height 39
paste input "KUKABQ1OKE"
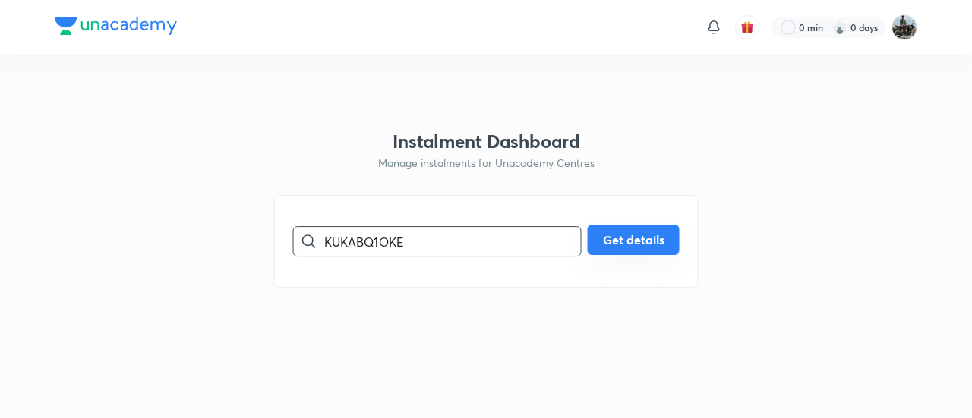
type input "KUKABQ1OKE"
click at [670, 236] on button "Get details" at bounding box center [634, 240] width 92 height 30
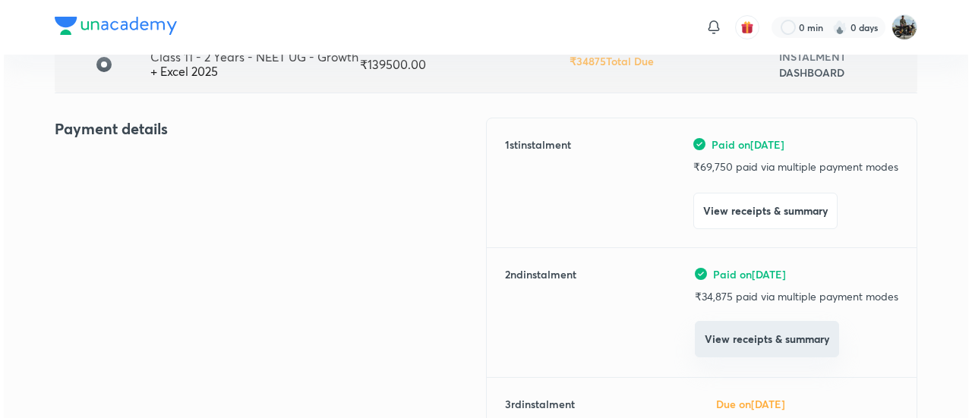
scroll to position [140, 0]
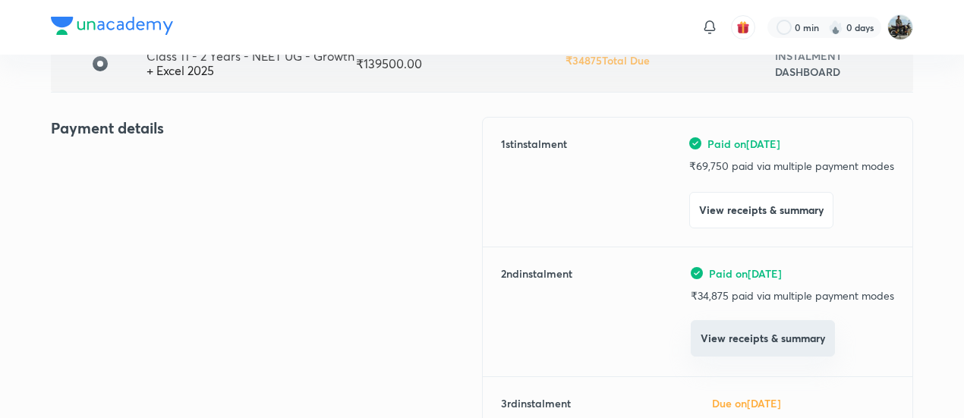
click at [749, 356] on button "View receipts & summary" at bounding box center [763, 338] width 144 height 36
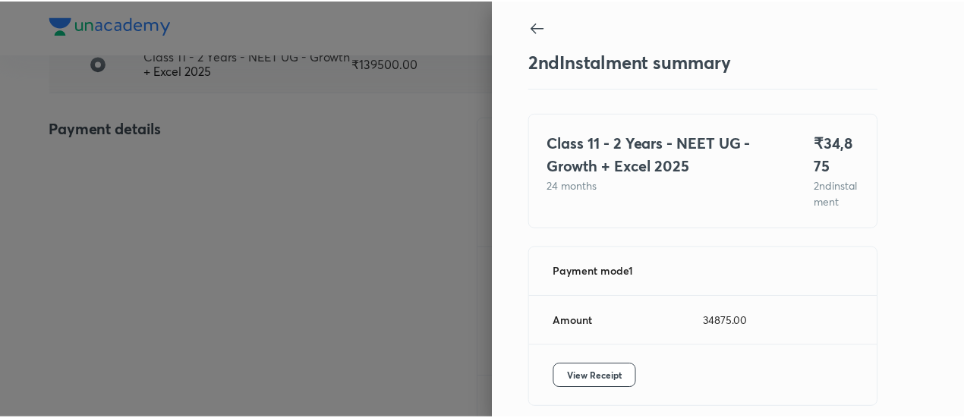
scroll to position [83, 0]
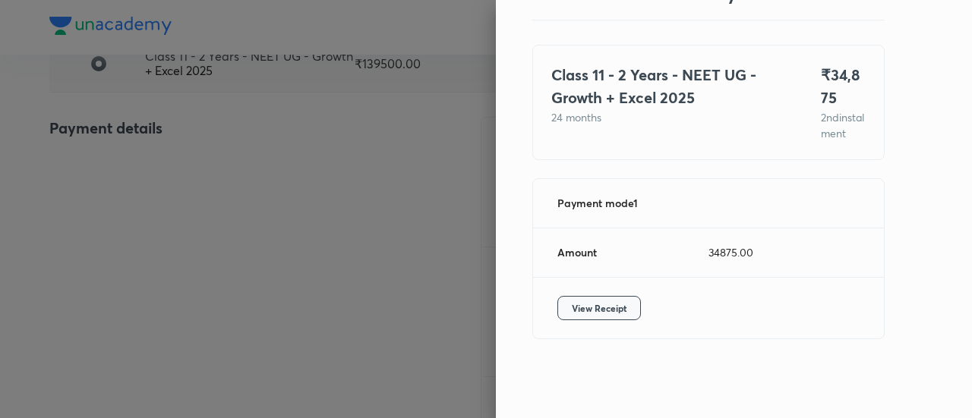
click at [572, 312] on span "View Receipt" at bounding box center [599, 308] width 55 height 15
click at [246, 184] on div at bounding box center [486, 209] width 972 height 418
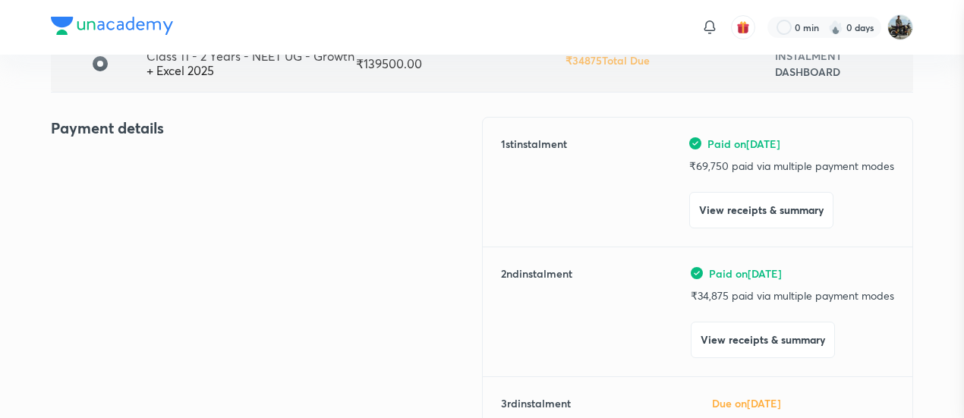
click at [246, 184] on div at bounding box center [482, 209] width 964 height 418
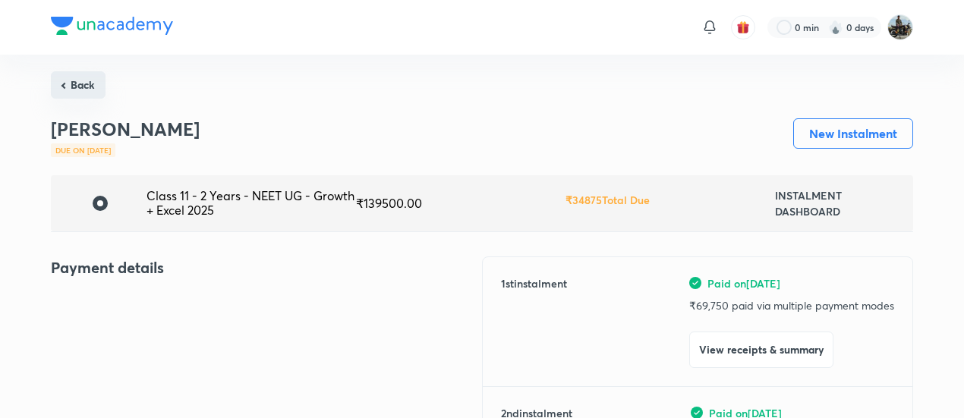
click at [76, 93] on button "Back" at bounding box center [78, 84] width 55 height 27
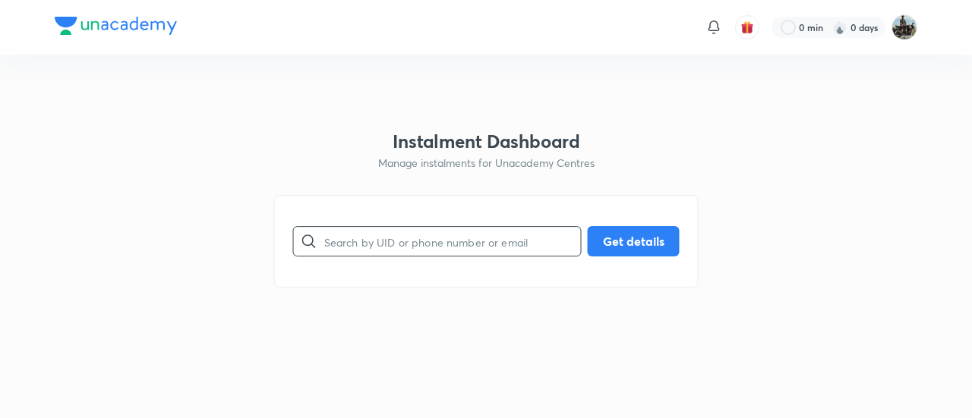
click at [367, 227] on input "text" at bounding box center [452, 241] width 257 height 39
paste input "39UAWNN4UJ"
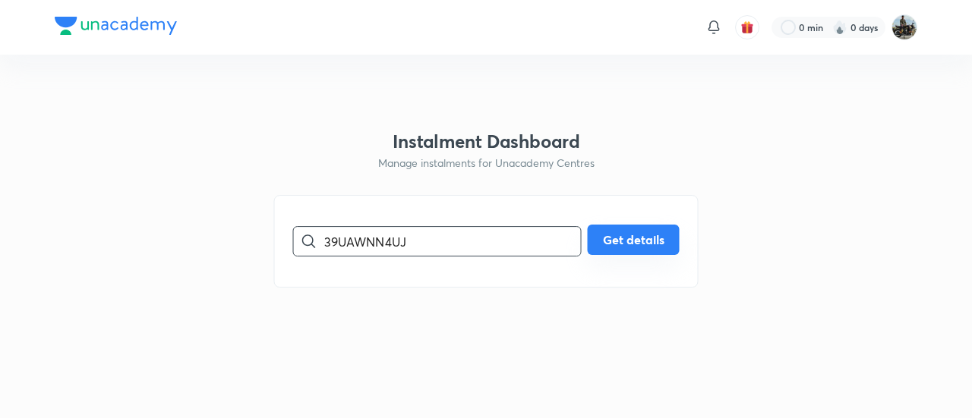
type input "39UAWNN4UJ"
click at [626, 253] on button "Get details" at bounding box center [634, 240] width 92 height 30
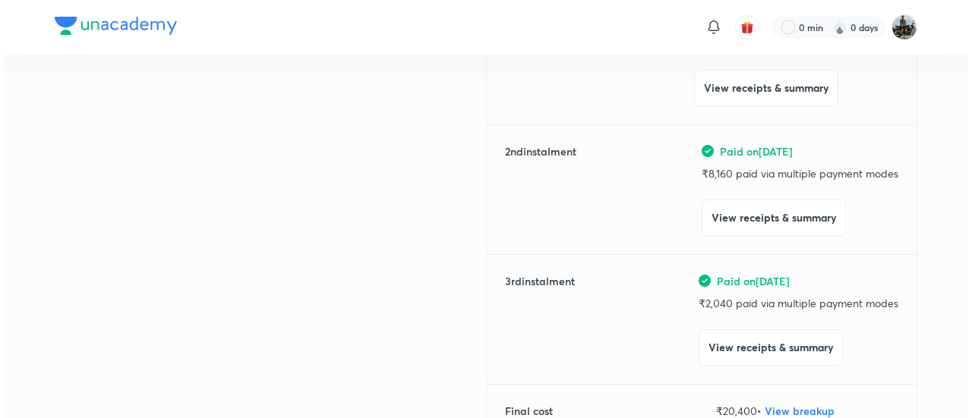
scroll to position [263, 0]
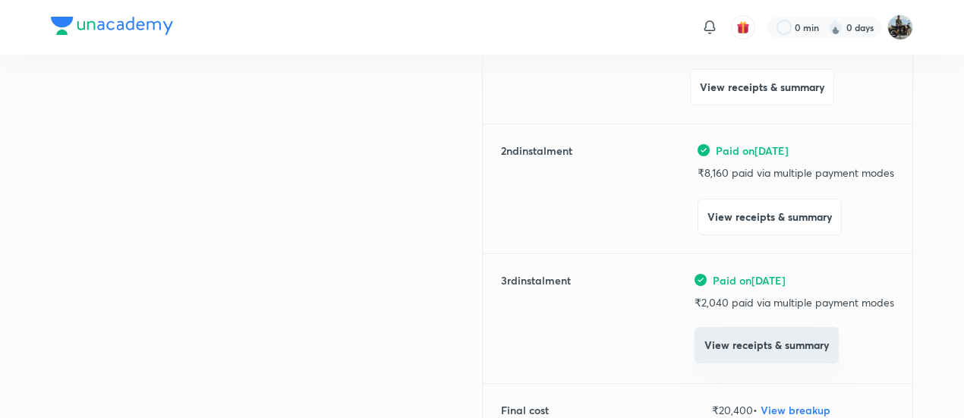
click at [764, 335] on button "View receipts & summary" at bounding box center [767, 345] width 144 height 36
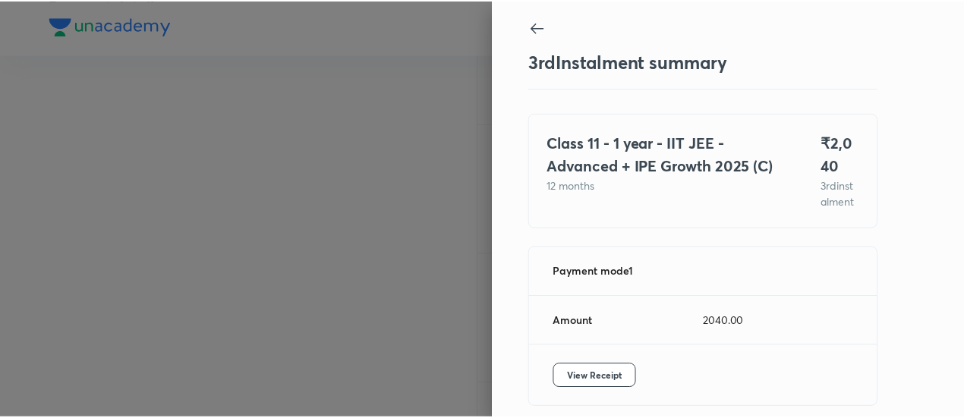
scroll to position [83, 0]
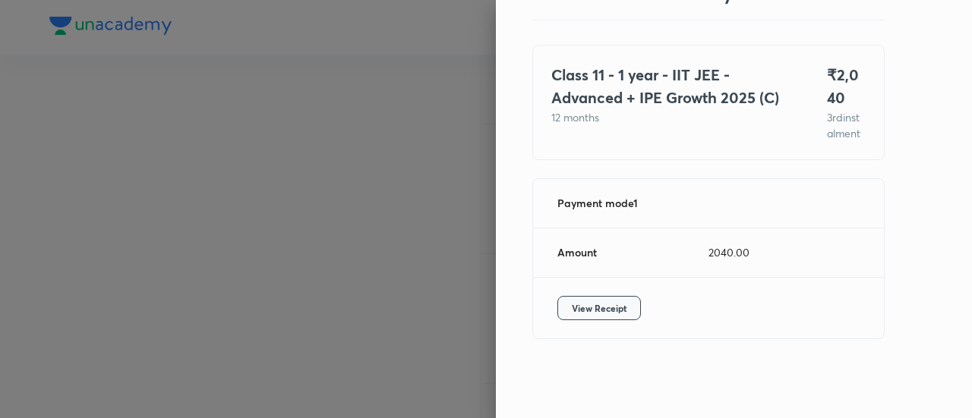
click at [594, 297] on button "View Receipt" at bounding box center [599, 308] width 84 height 24
click at [253, 112] on div at bounding box center [486, 209] width 972 height 418
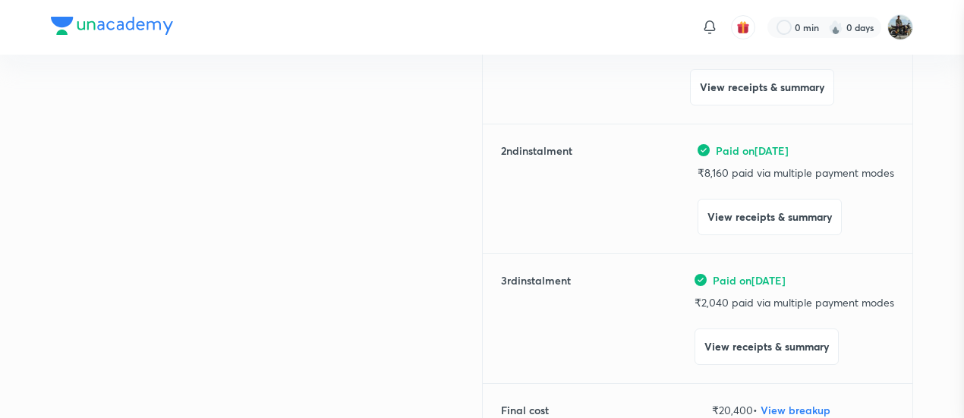
click at [253, 112] on div at bounding box center [482, 209] width 964 height 418
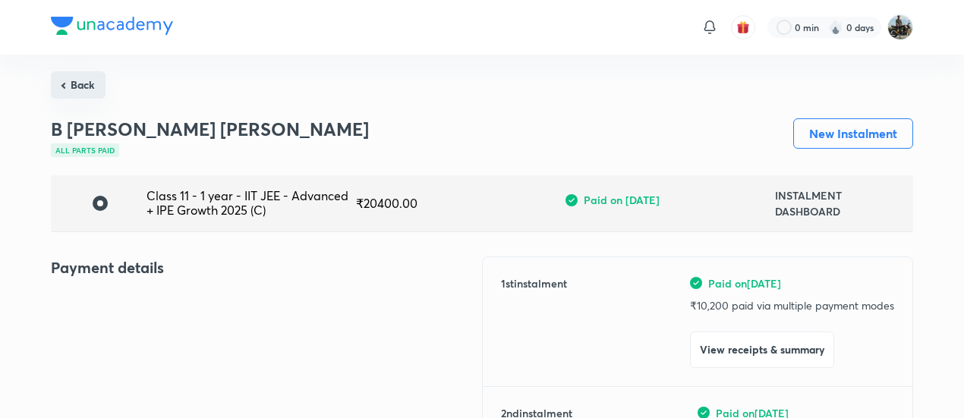
click at [91, 77] on button "Back" at bounding box center [78, 84] width 55 height 27
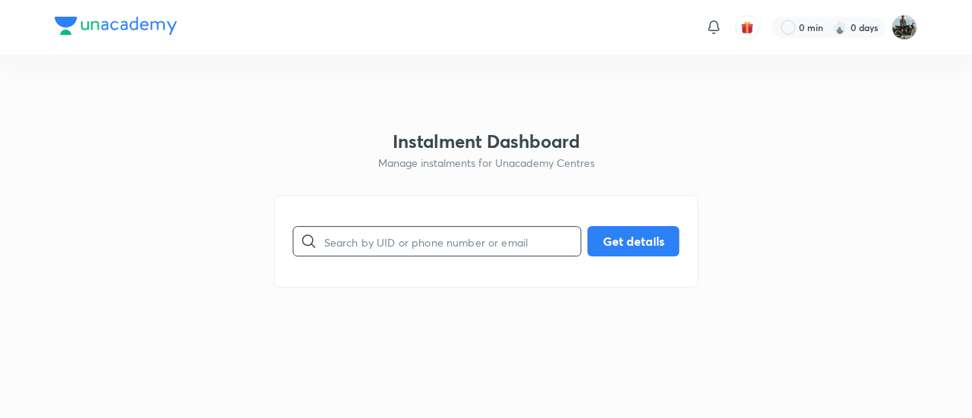
click at [428, 224] on input "text" at bounding box center [452, 241] width 257 height 39
paste input "YXBTPLQTIE"
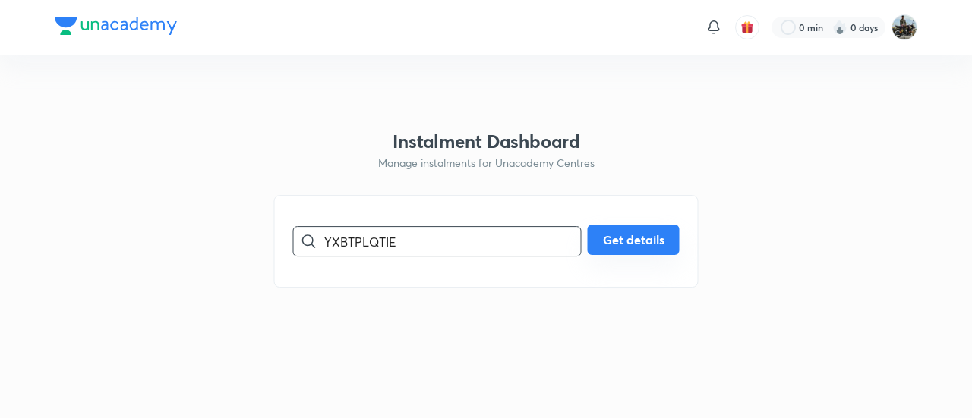
type input "YXBTPLQTIE"
click at [631, 245] on button "Get details" at bounding box center [634, 240] width 92 height 30
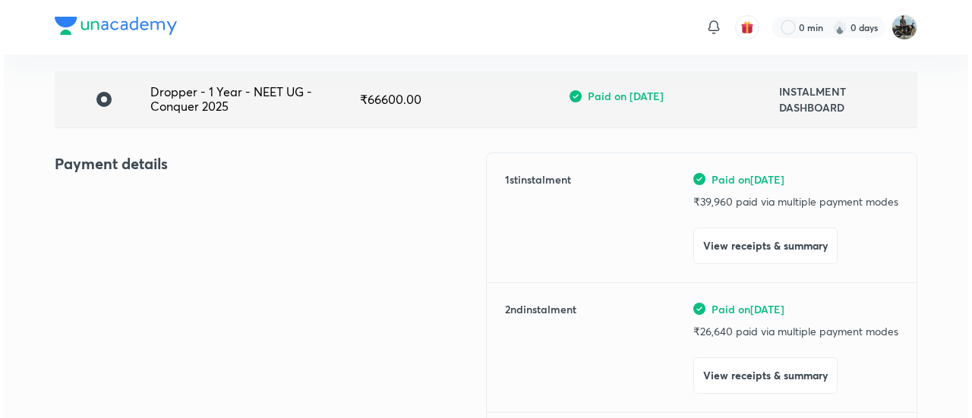
scroll to position [109, 0]
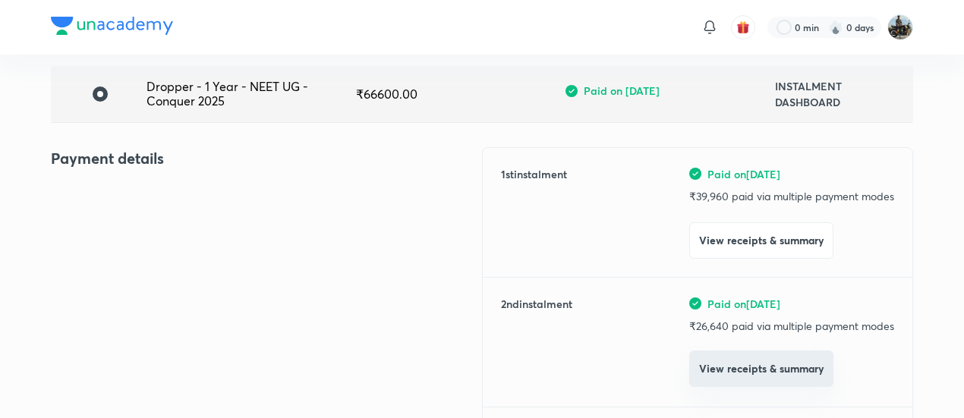
click at [714, 361] on button "View receipts & summary" at bounding box center [761, 369] width 144 height 36
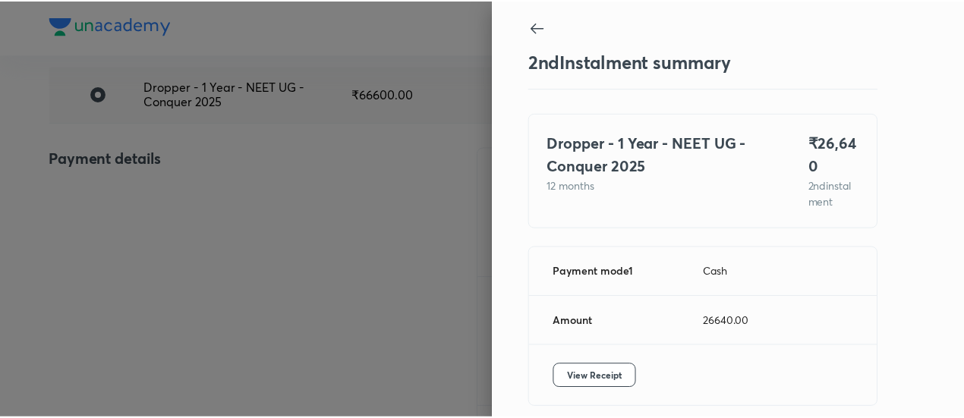
scroll to position [67, 0]
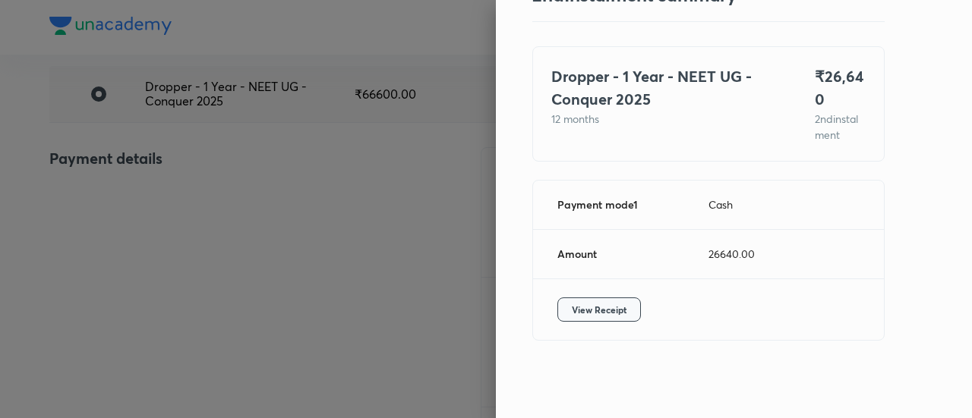
click at [577, 317] on button "View Receipt" at bounding box center [599, 310] width 84 height 24
click at [244, 181] on div at bounding box center [486, 209] width 972 height 418
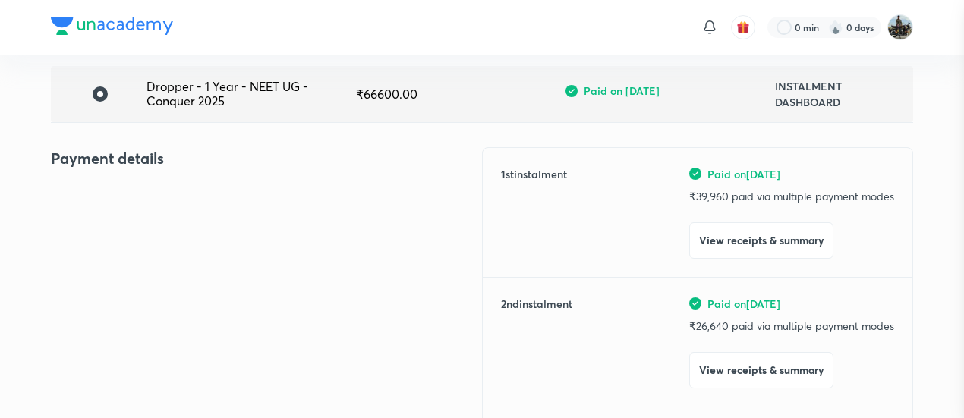
click at [244, 181] on div at bounding box center [482, 209] width 964 height 418
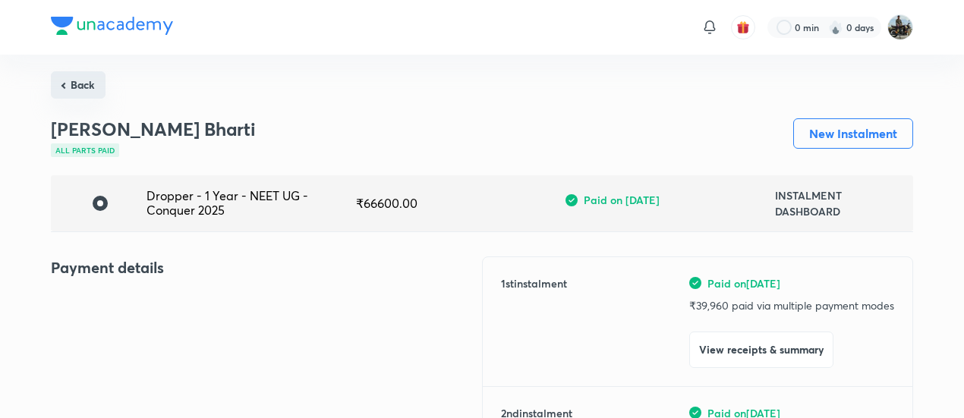
click at [83, 73] on button "Back" at bounding box center [78, 84] width 55 height 27
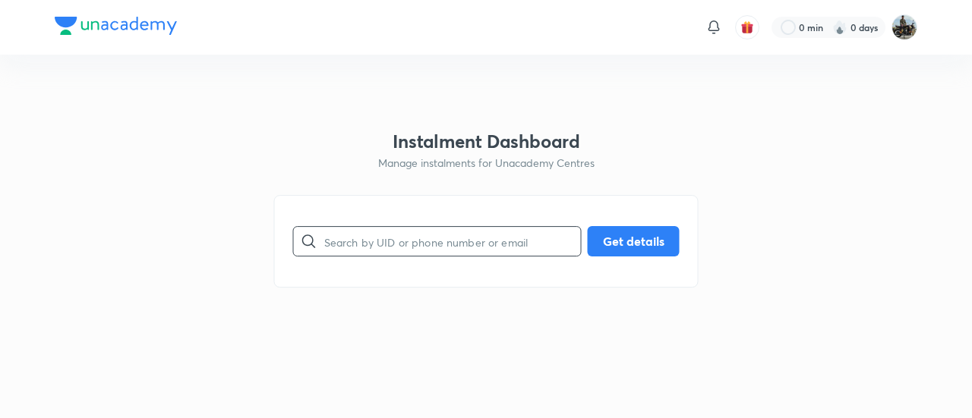
click at [412, 260] on input "text" at bounding box center [452, 241] width 257 height 39
paste input "BHQYOPEP1H"
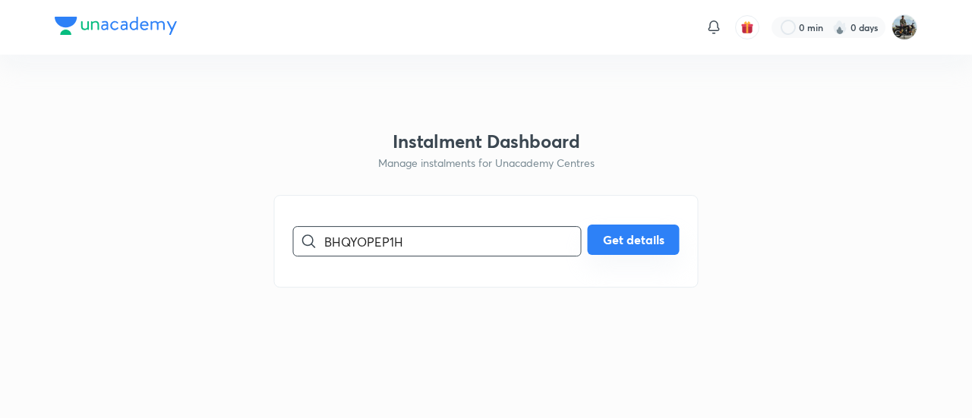
type input "BHQYOPEP1H"
click at [626, 248] on button "Get details" at bounding box center [634, 240] width 92 height 30
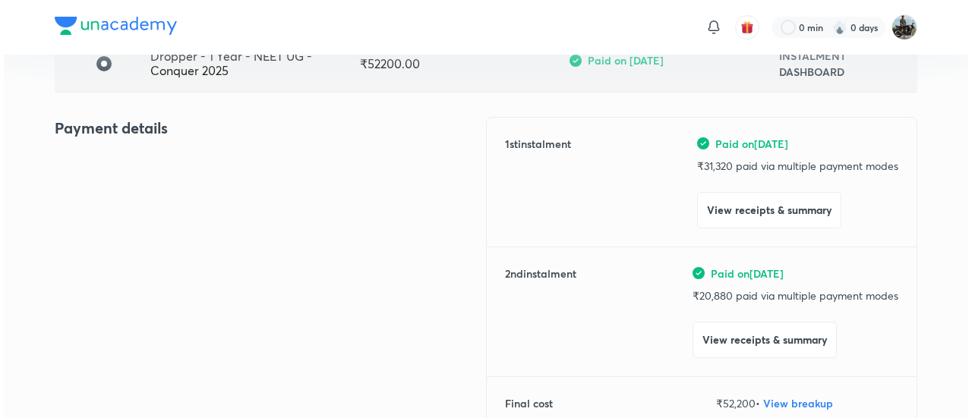
scroll to position [144, 0]
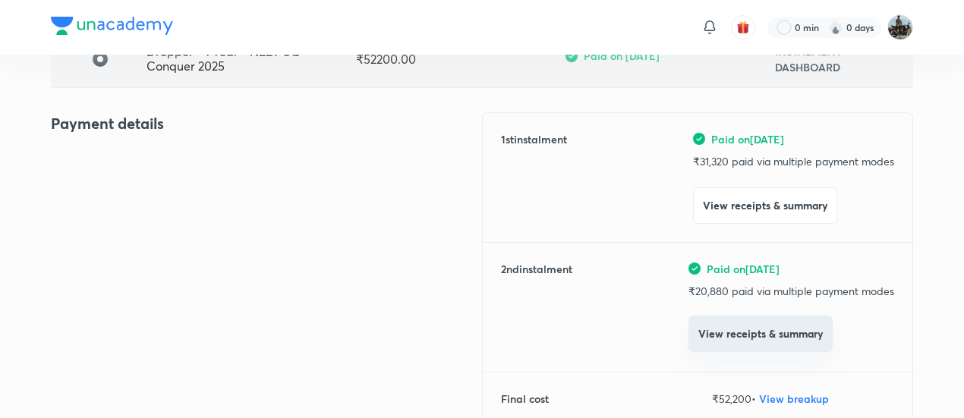
click at [714, 333] on button "View receipts & summary" at bounding box center [761, 334] width 144 height 36
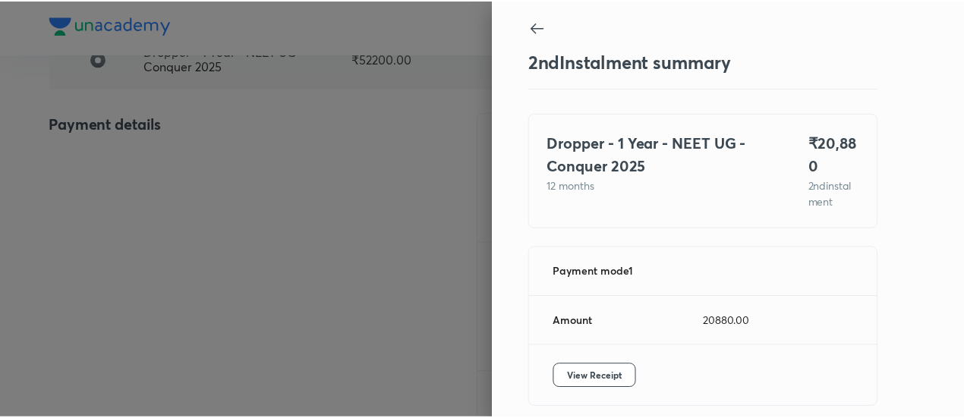
scroll to position [67, 0]
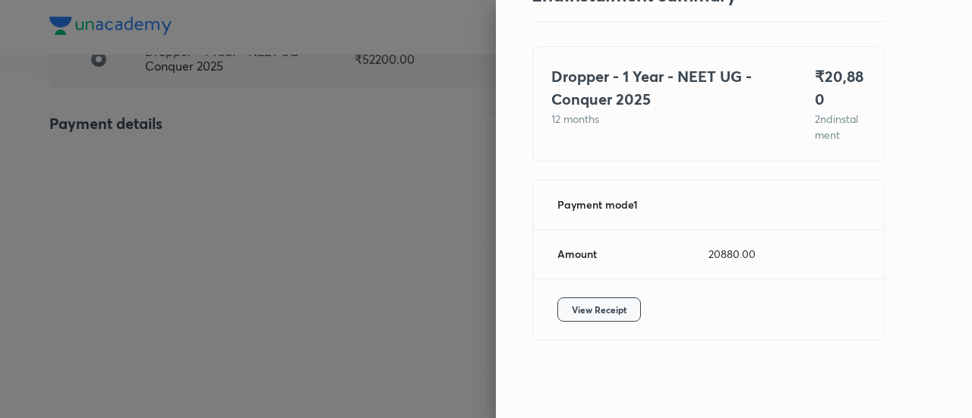
click at [588, 307] on span "View Receipt" at bounding box center [599, 309] width 55 height 15
click at [194, 156] on div at bounding box center [486, 209] width 972 height 418
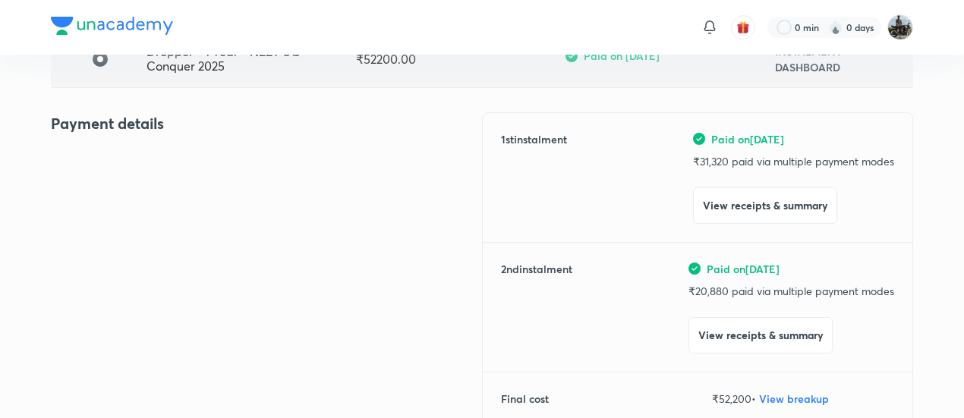
scroll to position [0, 0]
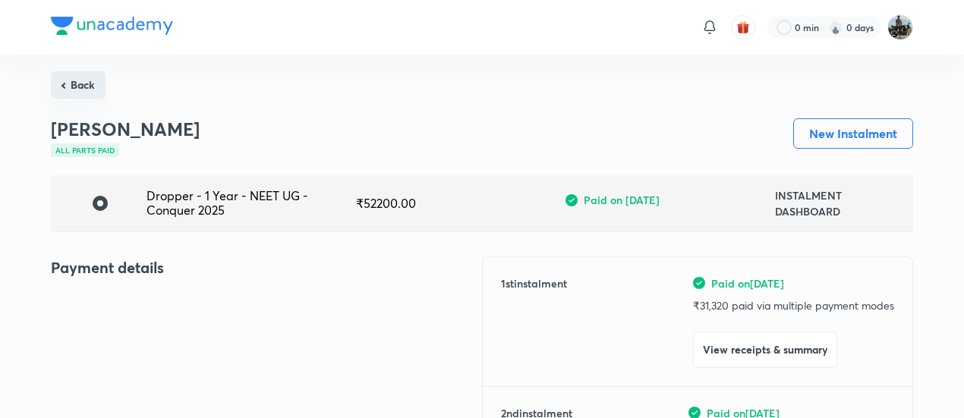
click at [80, 82] on button "Back" at bounding box center [78, 84] width 55 height 27
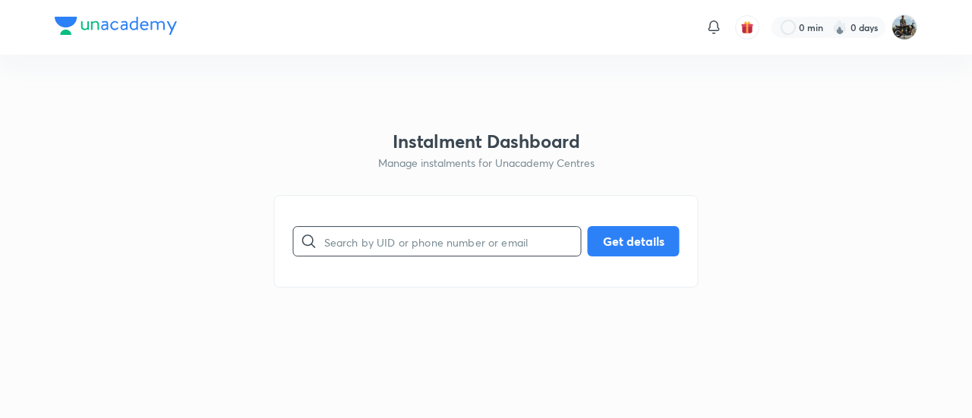
click at [417, 232] on input "text" at bounding box center [452, 241] width 257 height 39
paste input "0GIK4J5PO9"
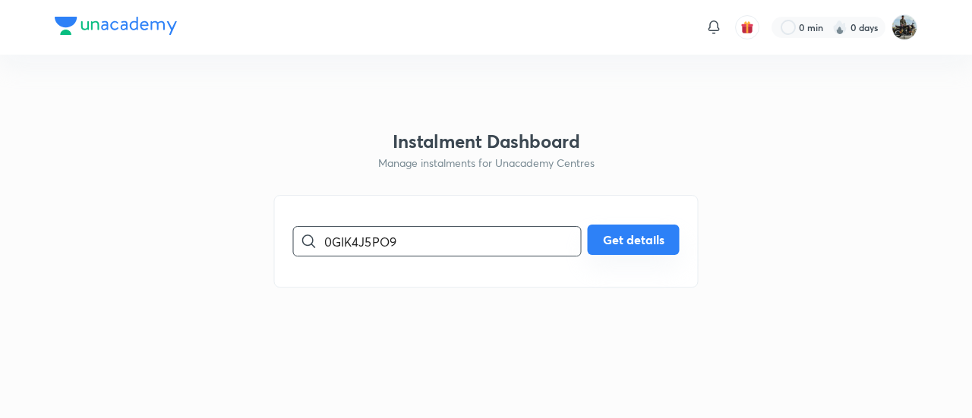
type input "0GIK4J5PO9"
click at [624, 244] on button "Get details" at bounding box center [634, 240] width 92 height 30
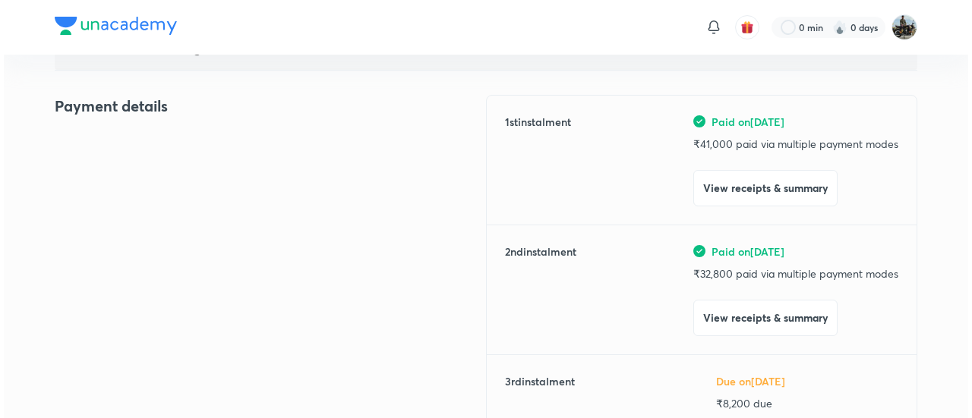
scroll to position [164, 0]
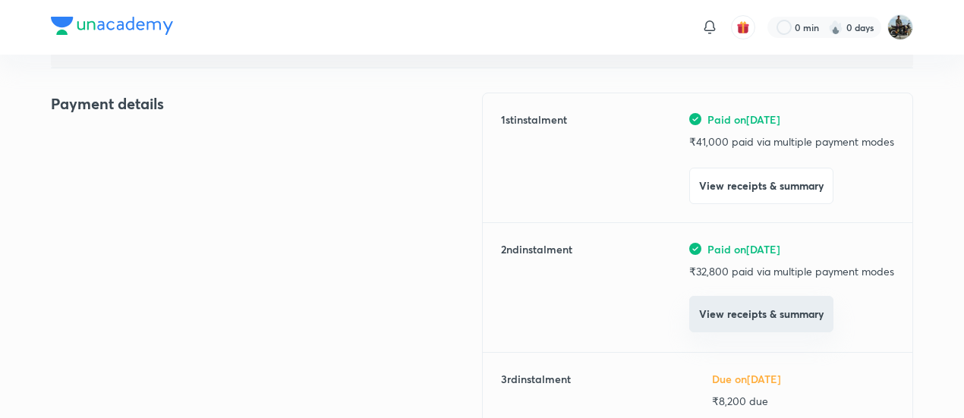
click at [729, 314] on button "View receipts & summary" at bounding box center [761, 314] width 144 height 36
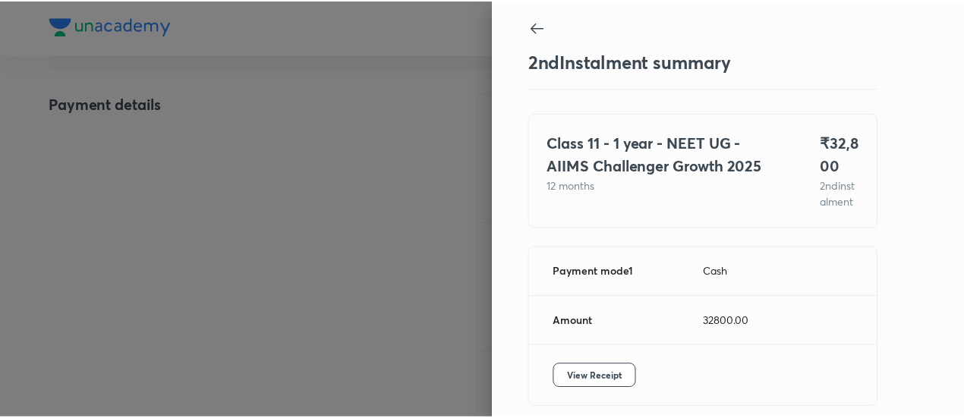
scroll to position [83, 0]
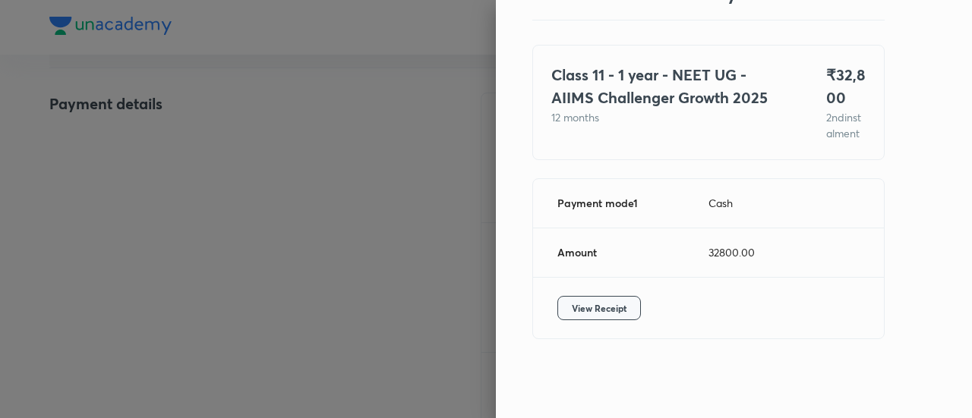
click at [589, 318] on button "View Receipt" at bounding box center [599, 308] width 84 height 24
click at [197, 184] on div at bounding box center [486, 209] width 972 height 418
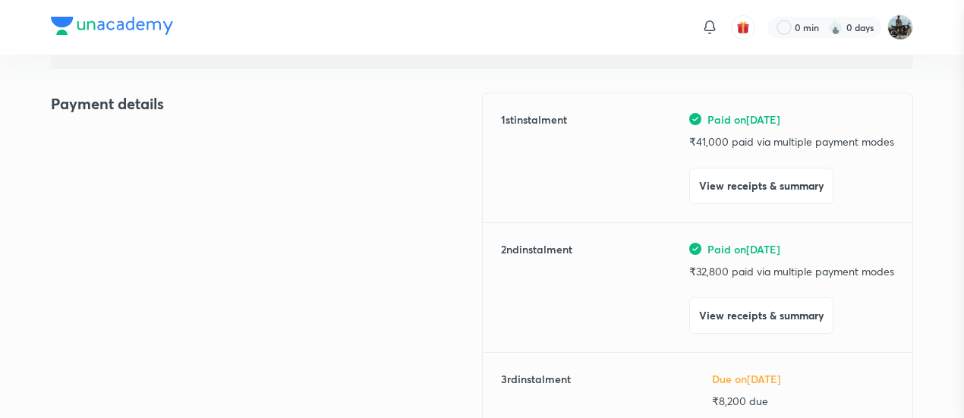
click at [197, 184] on div at bounding box center [482, 209] width 964 height 418
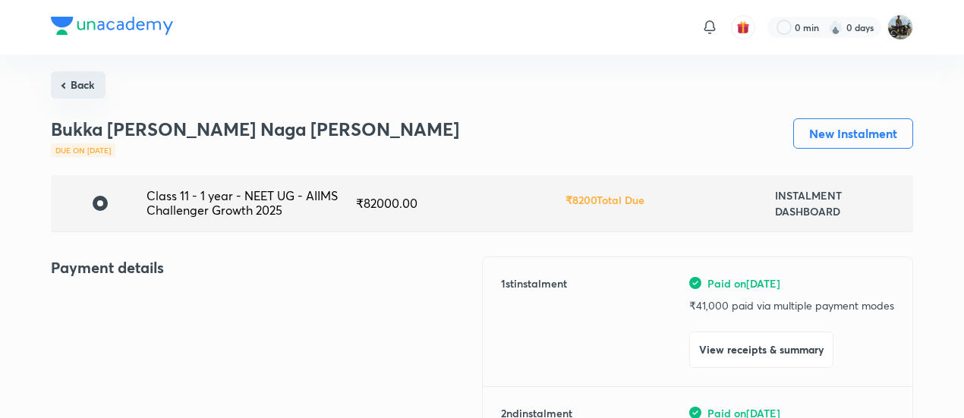
click at [69, 85] on button "Back" at bounding box center [78, 84] width 55 height 27
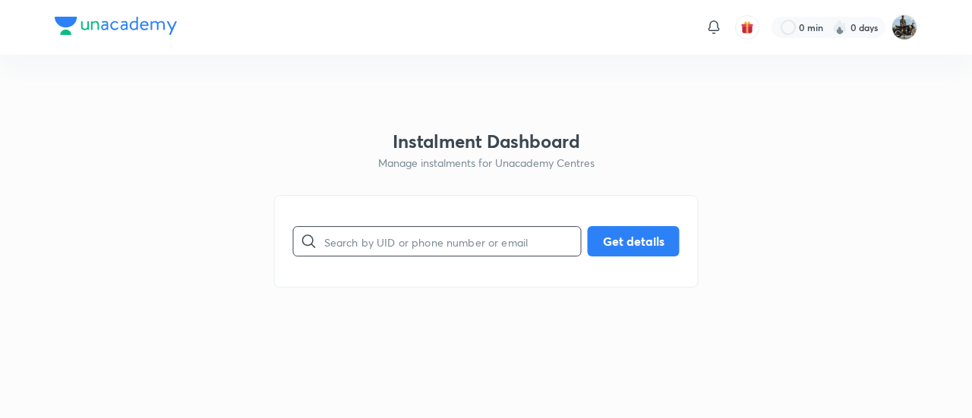
click at [421, 235] on input "text" at bounding box center [452, 241] width 257 height 39
paste input "GU4L66A2DR"
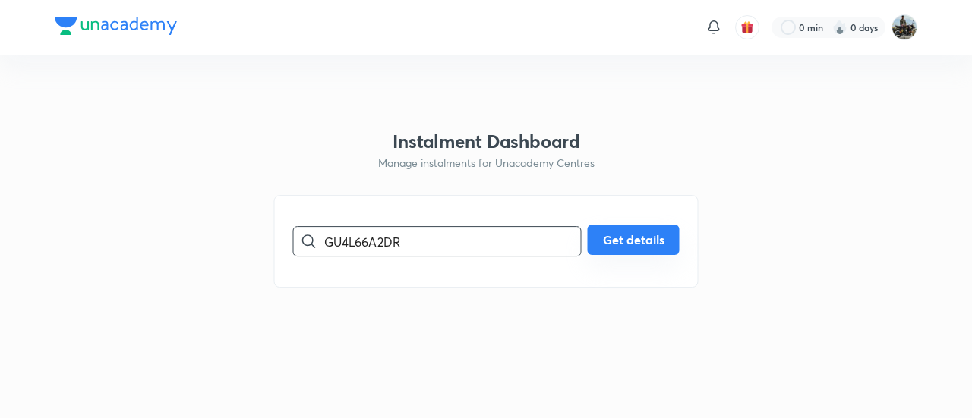
type input "GU4L66A2DR"
click at [641, 243] on button "Get details" at bounding box center [634, 240] width 92 height 30
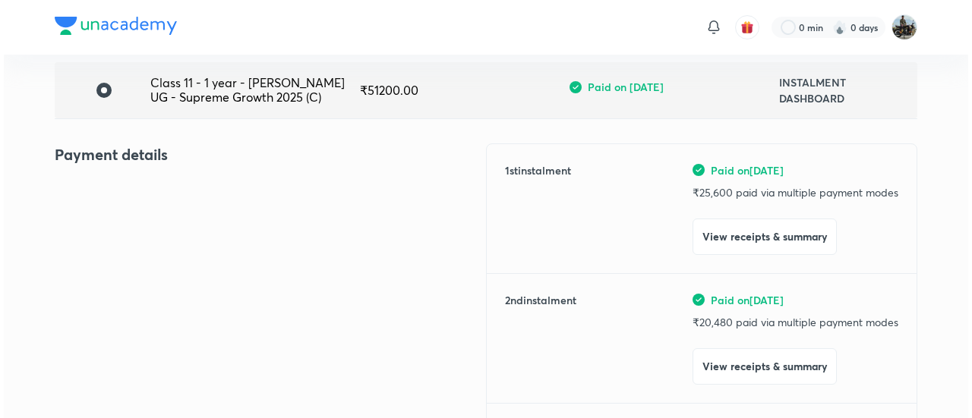
scroll to position [114, 0]
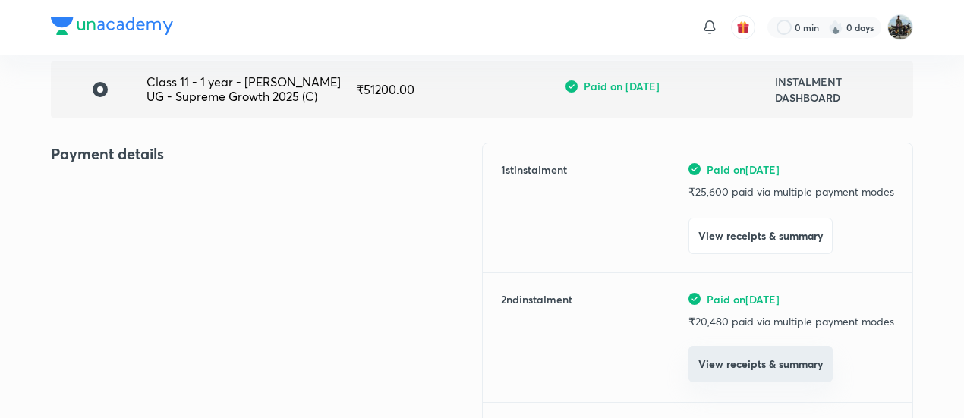
click at [724, 356] on button "View receipts & summary" at bounding box center [761, 364] width 144 height 36
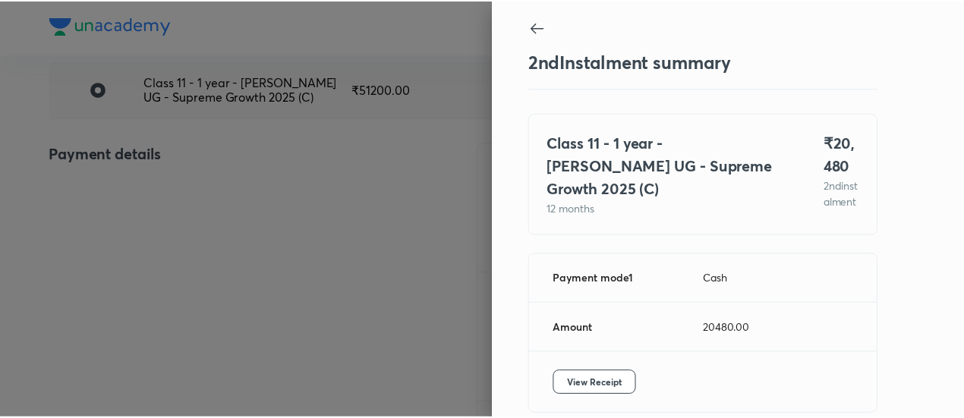
scroll to position [83, 0]
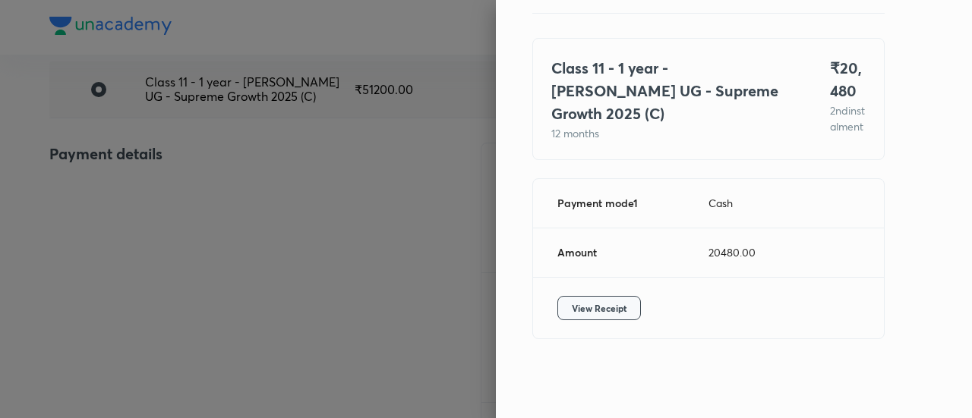
click at [583, 296] on button "View Receipt" at bounding box center [599, 308] width 84 height 24
click at [123, 254] on div at bounding box center [486, 209] width 972 height 418
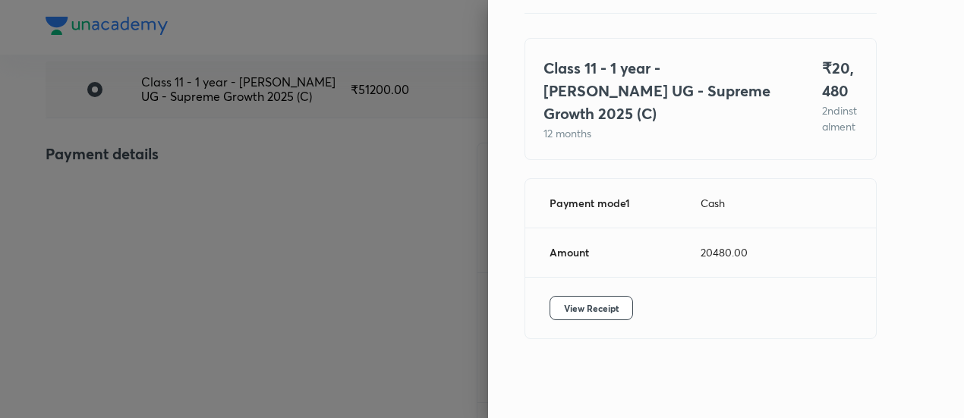
click at [123, 254] on div at bounding box center [482, 209] width 964 height 418
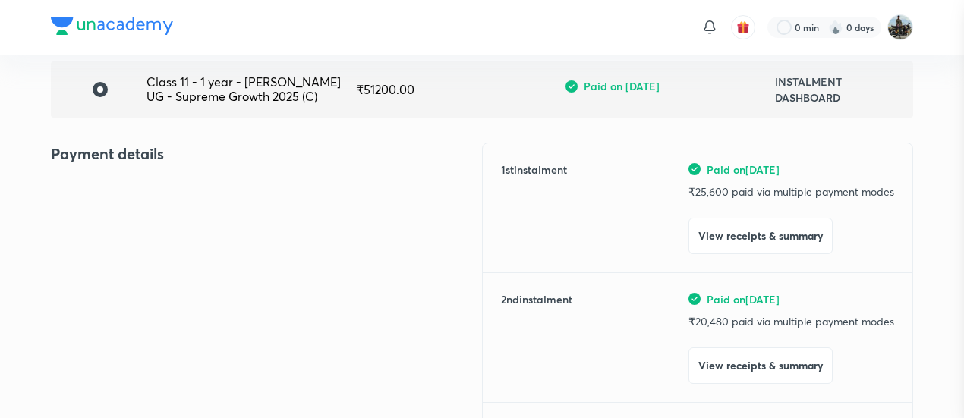
scroll to position [0, 0]
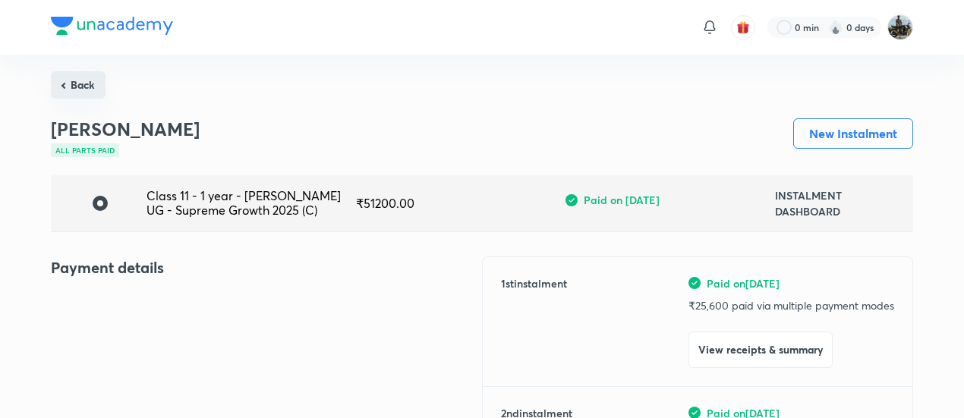
click at [87, 84] on button "Back" at bounding box center [78, 84] width 55 height 27
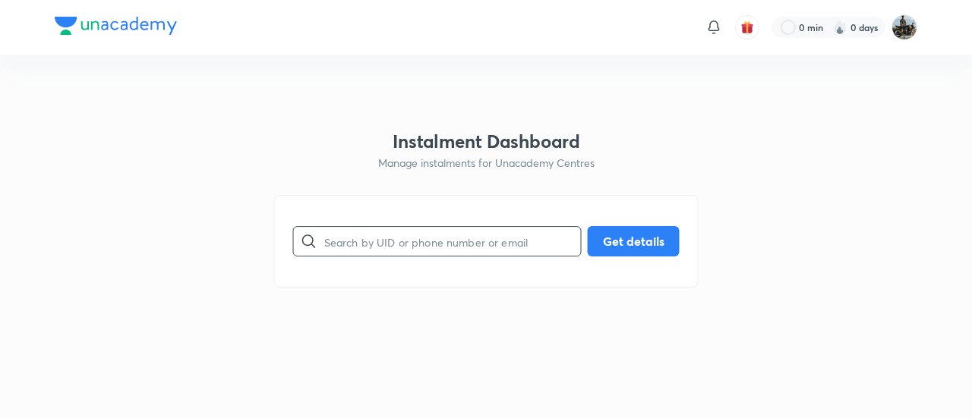
click at [447, 225] on input "text" at bounding box center [452, 241] width 257 height 39
paste input "ABH0NTE3AZ"
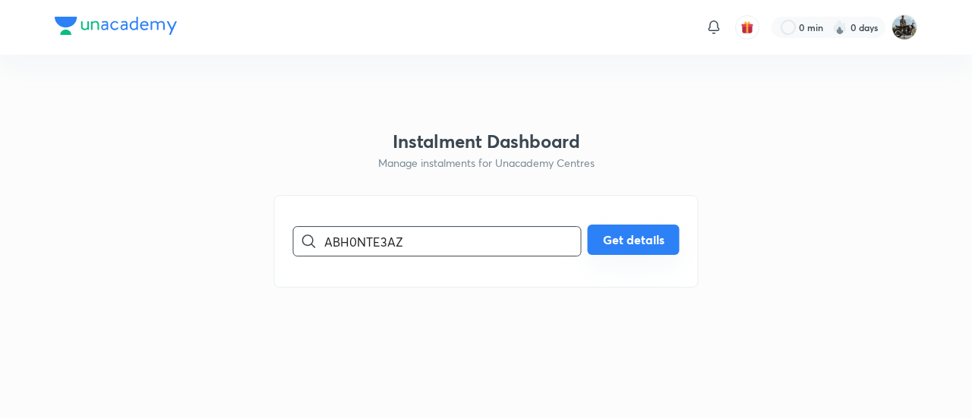
type input "ABH0NTE3AZ"
click at [620, 237] on button "Get details" at bounding box center [634, 240] width 92 height 30
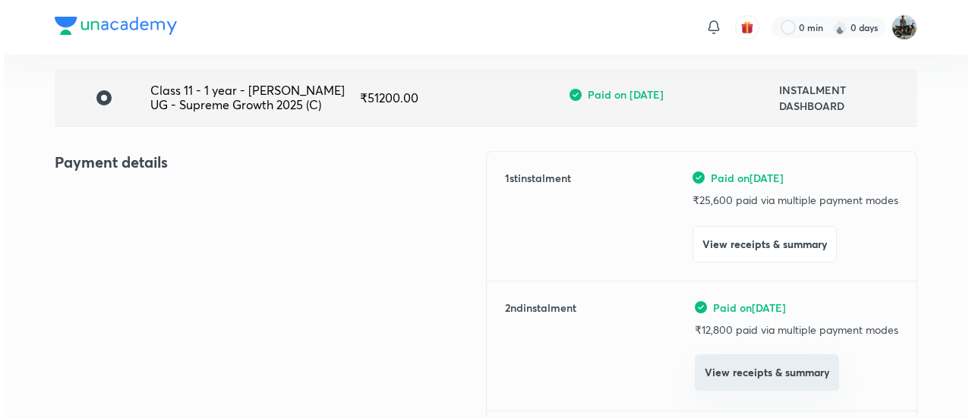
scroll to position [106, 0]
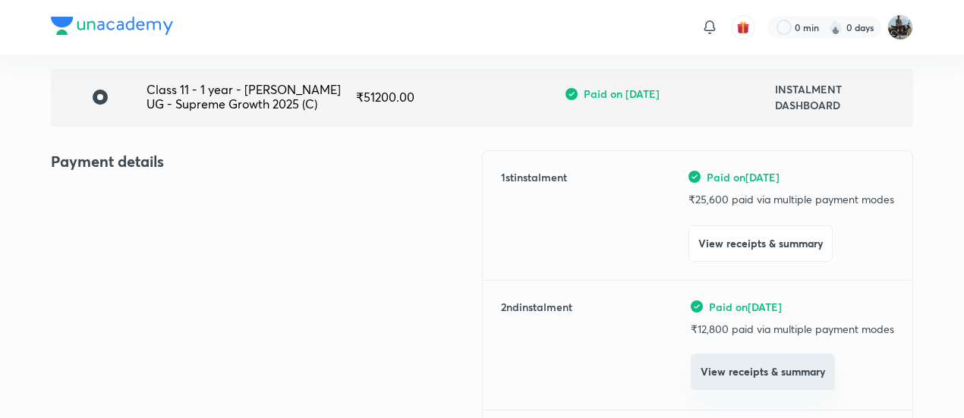
click at [732, 367] on button "View receipts & summary" at bounding box center [763, 372] width 144 height 36
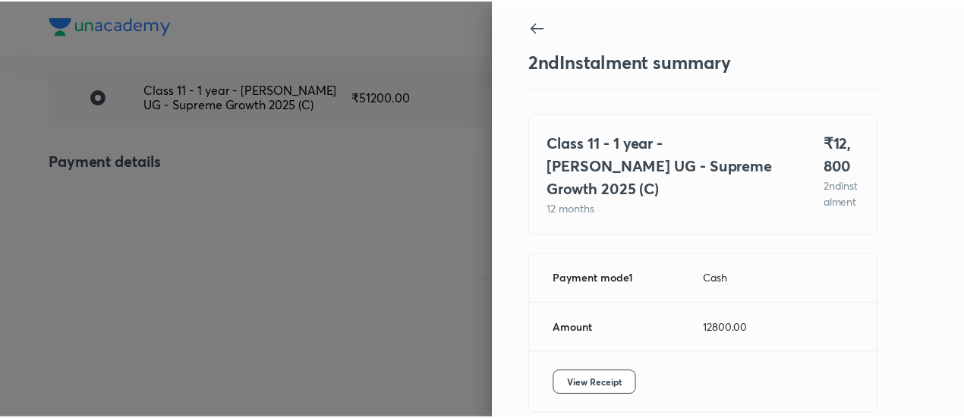
scroll to position [83, 0]
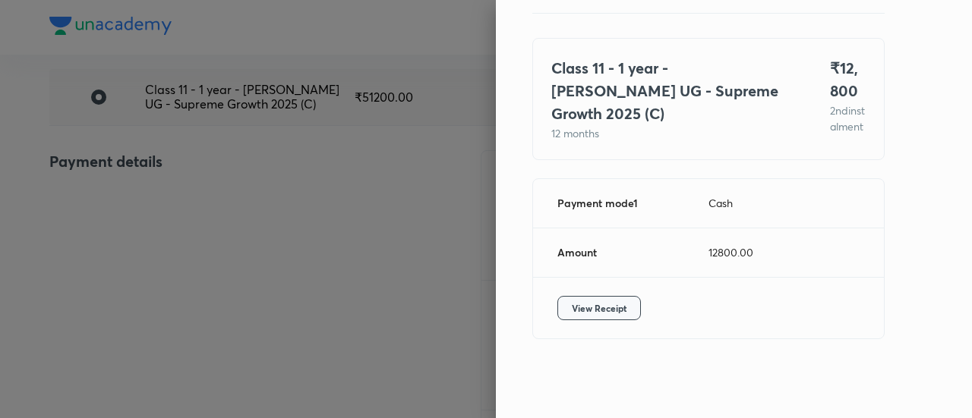
click at [589, 310] on span "View Receipt" at bounding box center [599, 308] width 55 height 15
click at [165, 168] on div at bounding box center [486, 209] width 972 height 418
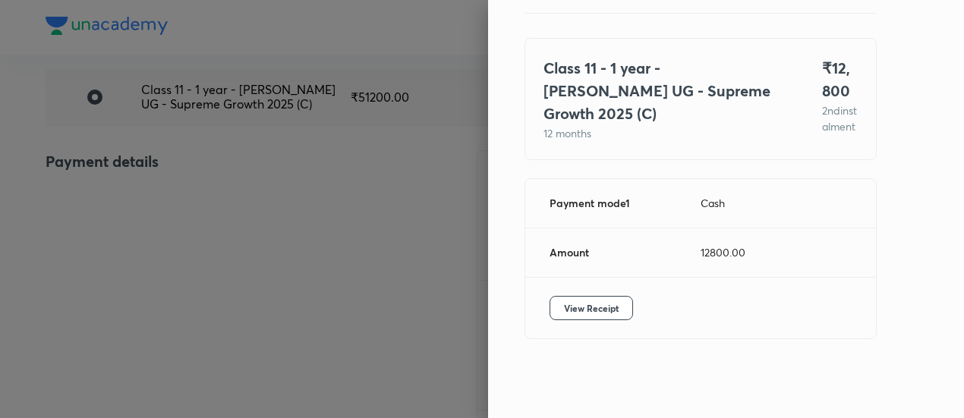
click at [165, 168] on div at bounding box center [482, 209] width 964 height 418
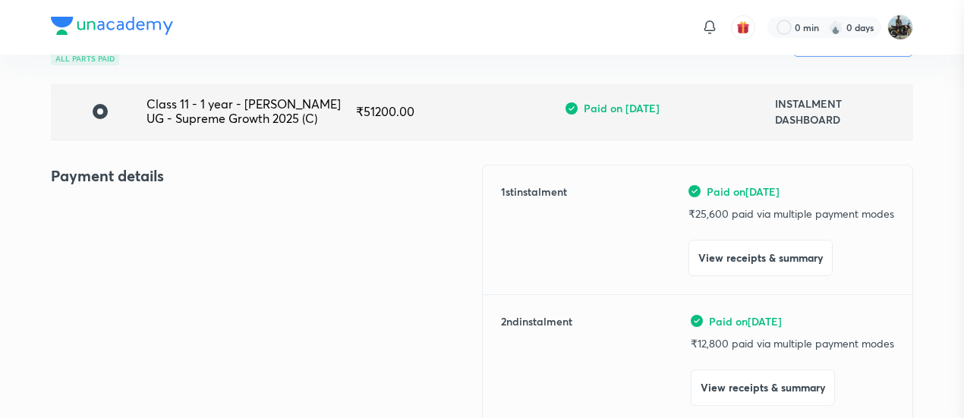
scroll to position [0, 0]
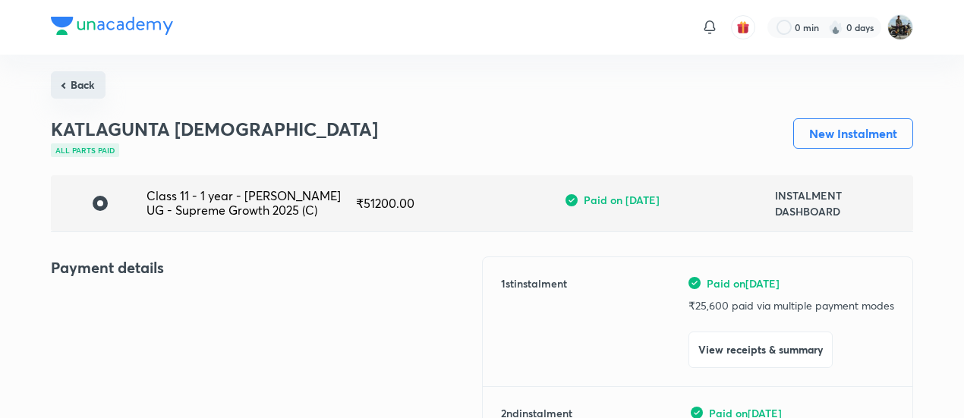
click at [84, 80] on button "Back" at bounding box center [78, 84] width 55 height 27
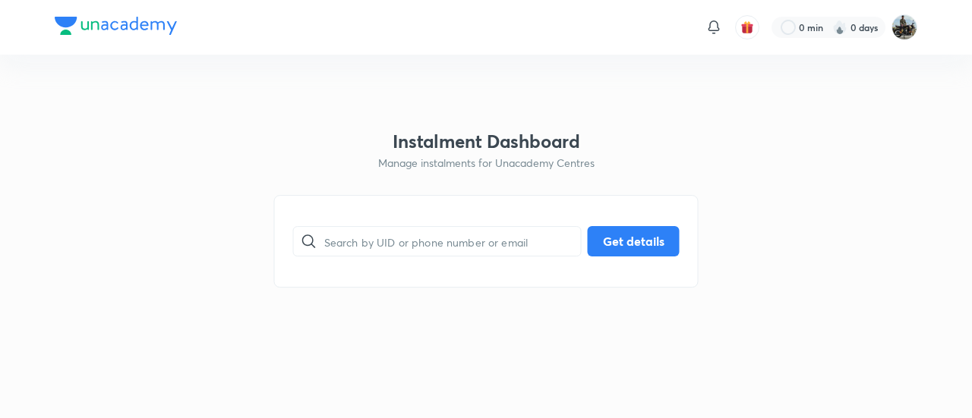
click at [380, 214] on div "​ Get details" at bounding box center [486, 241] width 424 height 93
click at [359, 242] on input "text" at bounding box center [452, 241] width 257 height 39
paste input "T396XCQZGF"
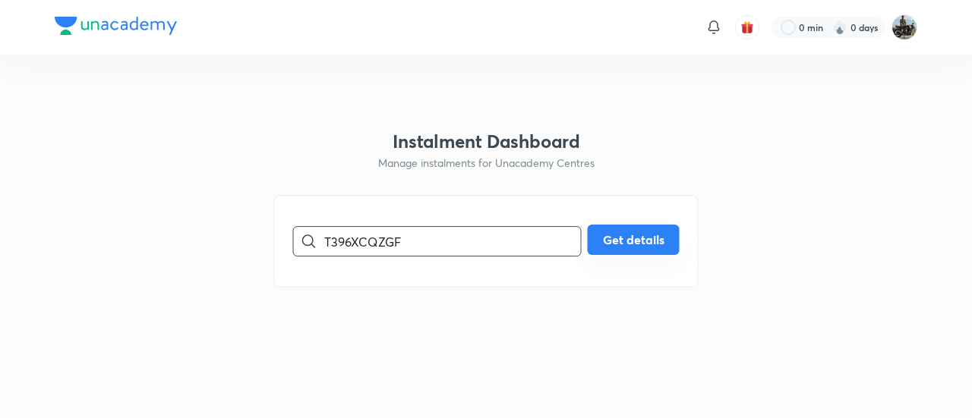
type input "T396XCQZGF"
click at [636, 249] on button "Get details" at bounding box center [634, 240] width 92 height 30
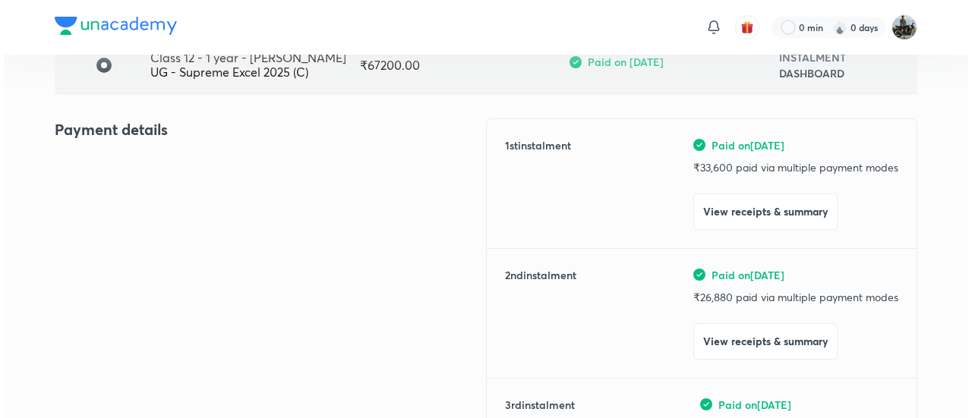
scroll to position [142, 0]
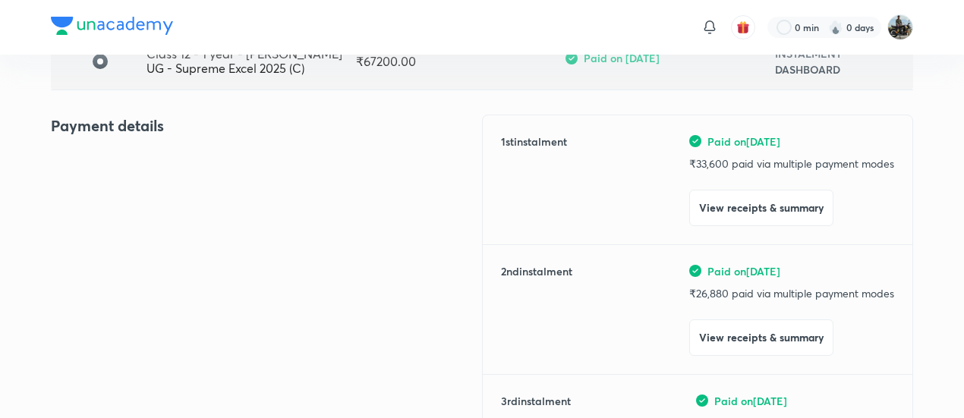
click at [728, 358] on div "1 st instalment Paid on [DATE] ₹ 33,600 paid via multiple payment modes View re…" at bounding box center [697, 336] width 431 height 443
click at [711, 338] on button "View receipts & summary" at bounding box center [761, 336] width 144 height 36
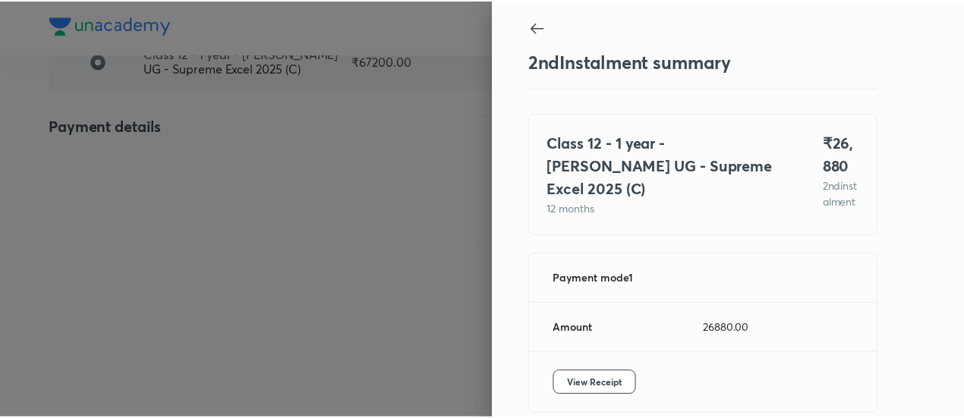
scroll to position [83, 0]
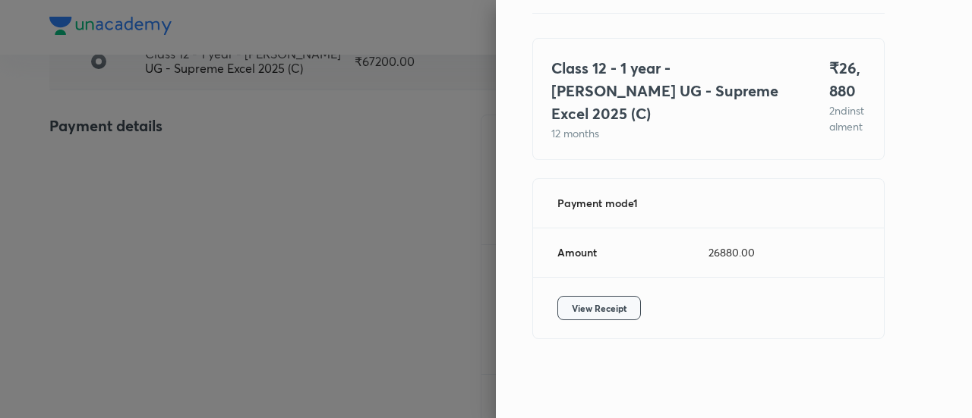
click at [569, 298] on button "View Receipt" at bounding box center [599, 308] width 84 height 24
click at [181, 122] on div at bounding box center [486, 209] width 972 height 418
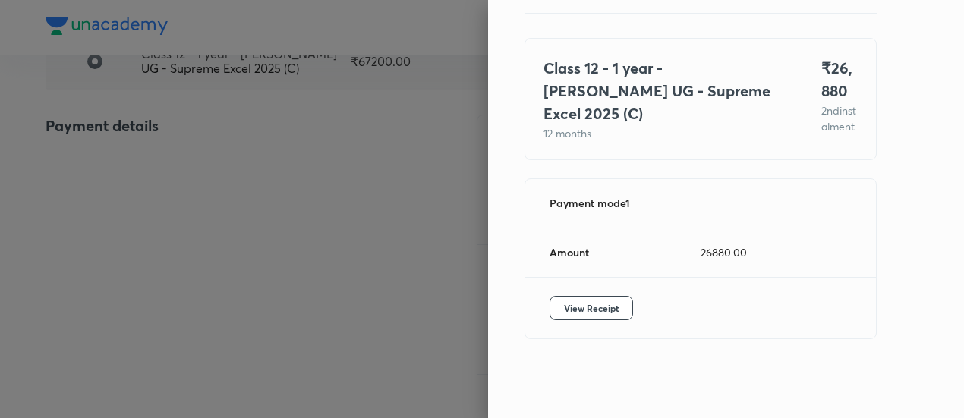
click at [181, 122] on div at bounding box center [482, 209] width 964 height 418
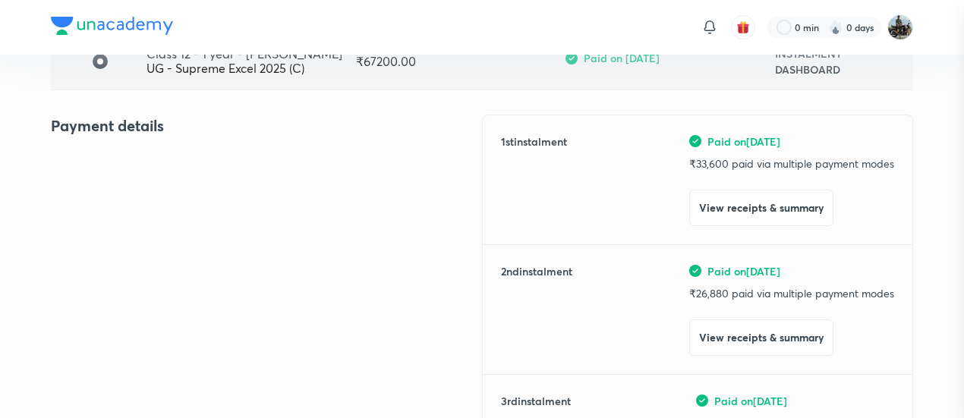
scroll to position [0, 0]
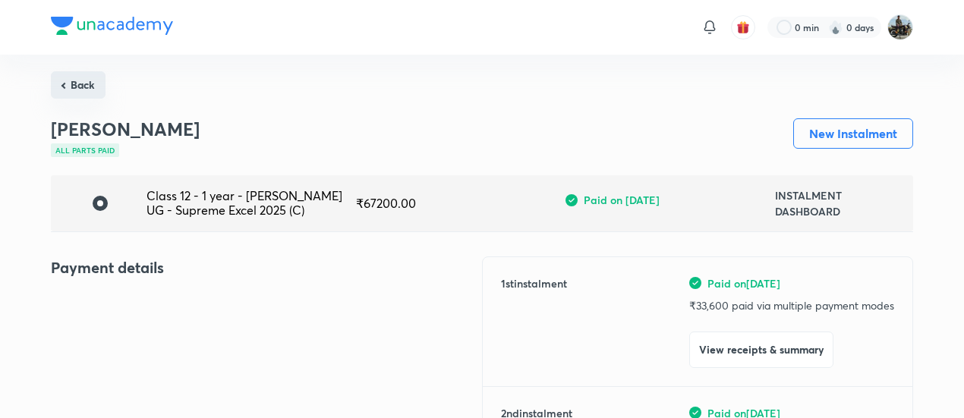
click at [66, 86] on button "Back" at bounding box center [78, 84] width 55 height 27
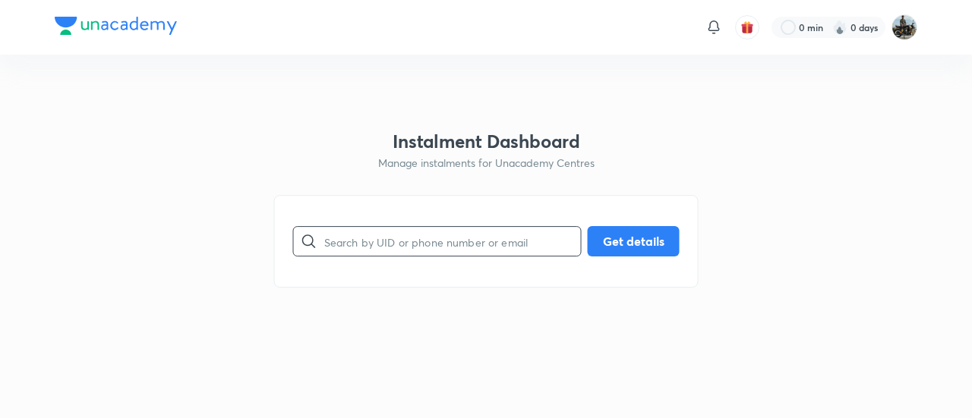
click at [385, 244] on input "text" at bounding box center [452, 241] width 257 height 39
paste input "P1CMCQV4SQ"
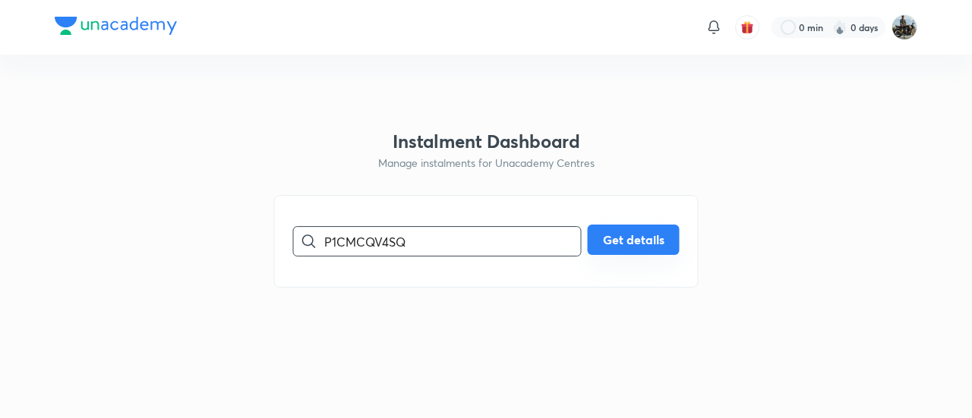
type input "P1CMCQV4SQ"
click at [615, 236] on button "Get details" at bounding box center [634, 240] width 92 height 30
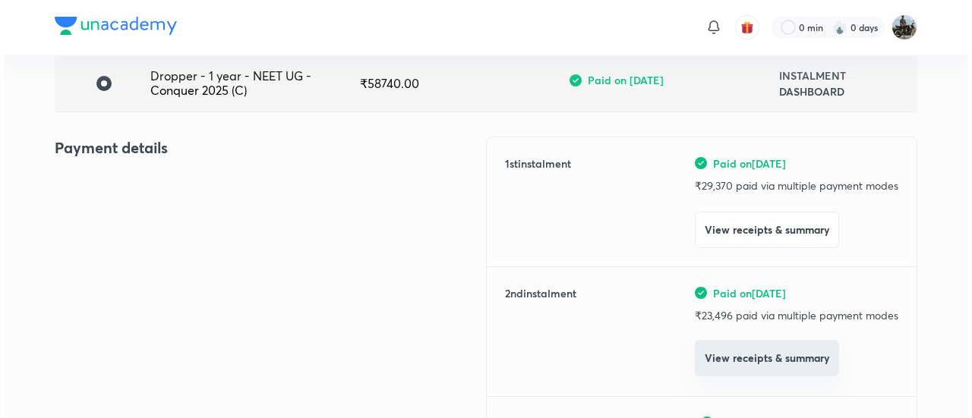
scroll to position [121, 0]
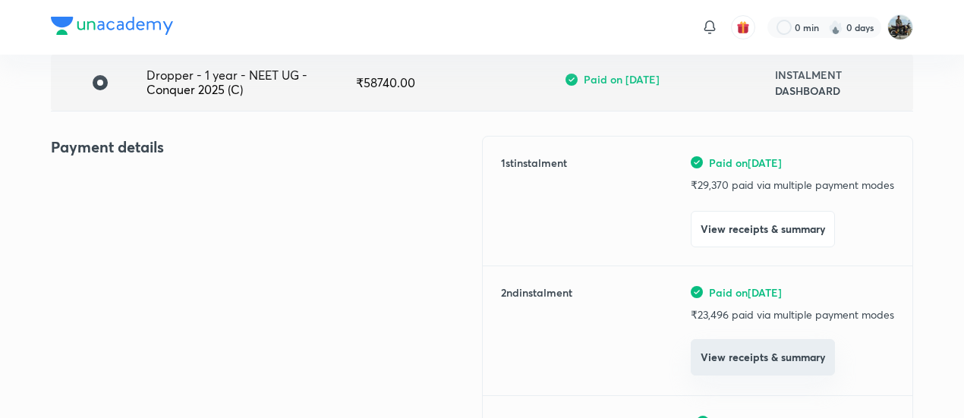
click at [729, 368] on button "View receipts & summary" at bounding box center [763, 357] width 144 height 36
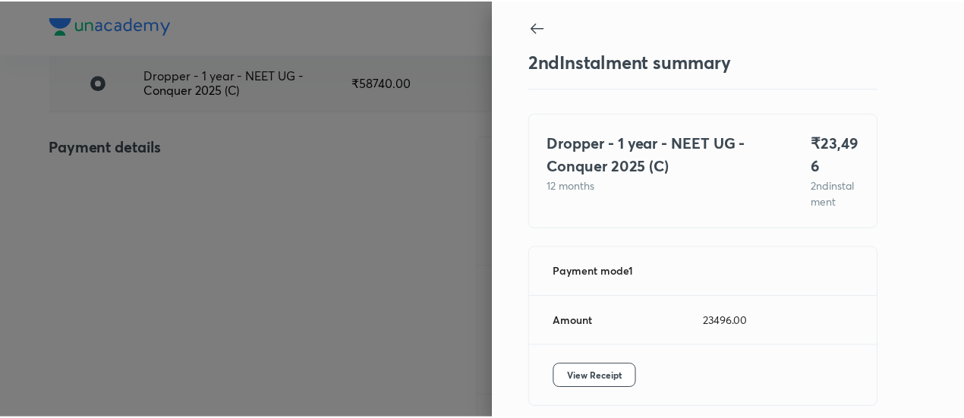
scroll to position [83, 0]
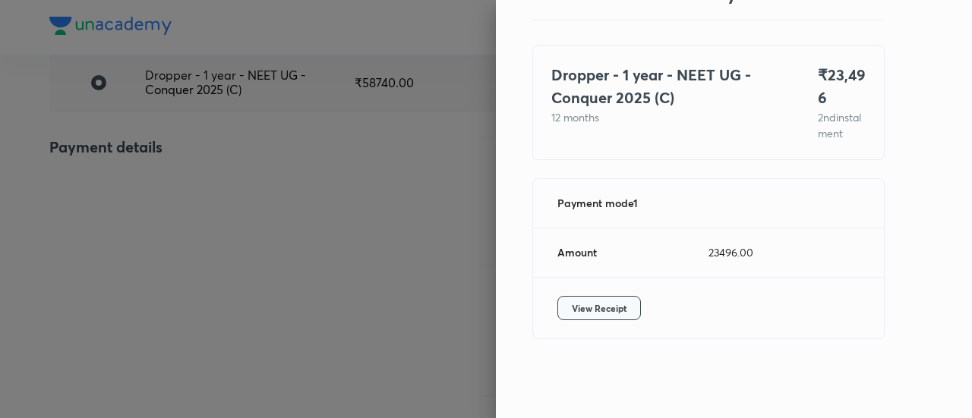
click at [572, 316] on span "View Receipt" at bounding box center [599, 308] width 55 height 15
click at [142, 197] on div at bounding box center [486, 209] width 972 height 418
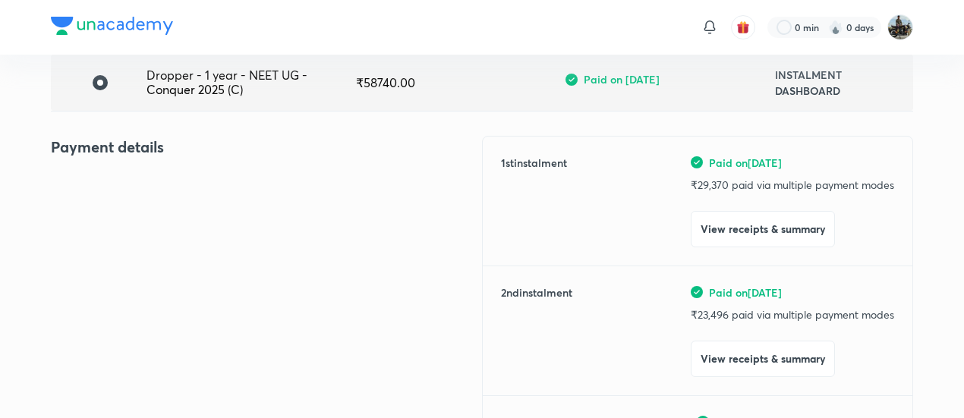
scroll to position [0, 0]
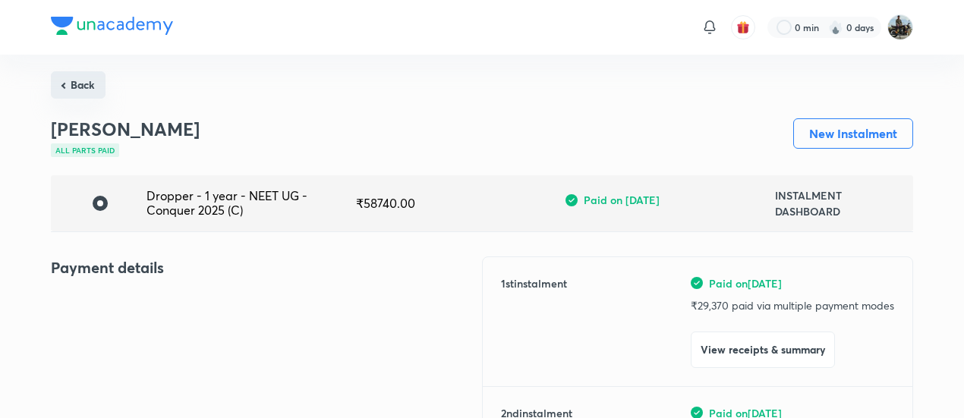
click at [90, 92] on button "Back" at bounding box center [78, 84] width 55 height 27
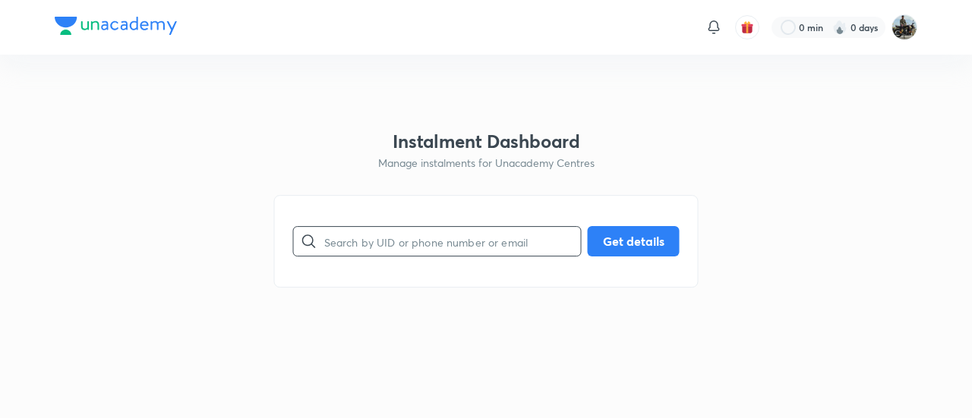
click at [361, 236] on input "text" at bounding box center [452, 241] width 257 height 39
paste input "CLXBEC2N7L"
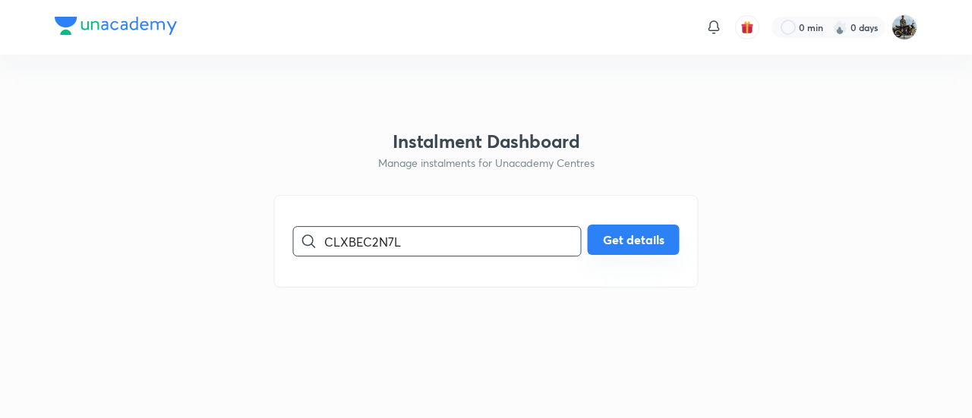
type input "CLXBEC2N7L"
click at [603, 251] on button "Get details" at bounding box center [634, 240] width 92 height 30
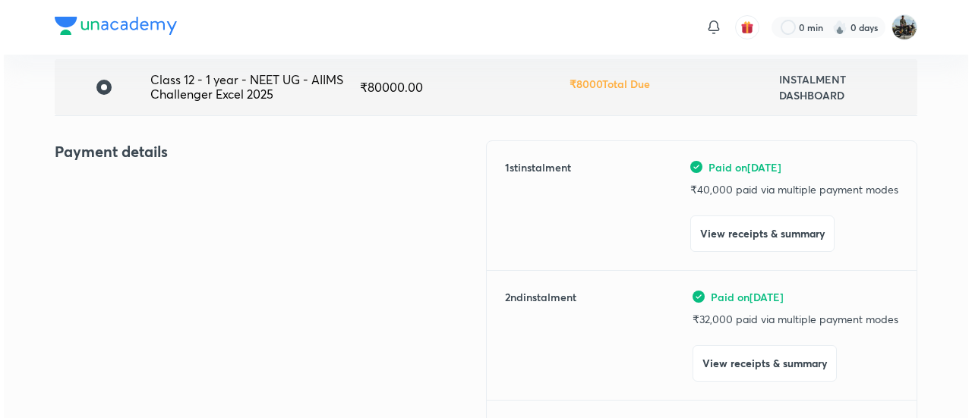
scroll to position [125, 0]
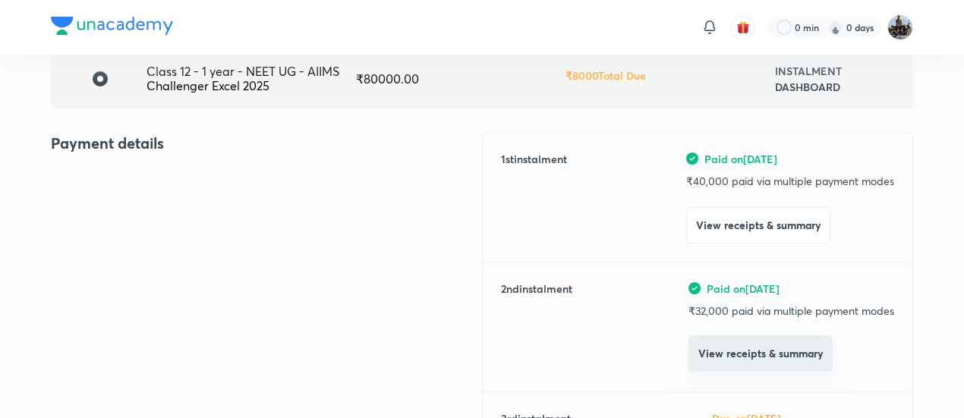
click at [716, 353] on button "View receipts & summary" at bounding box center [761, 354] width 144 height 36
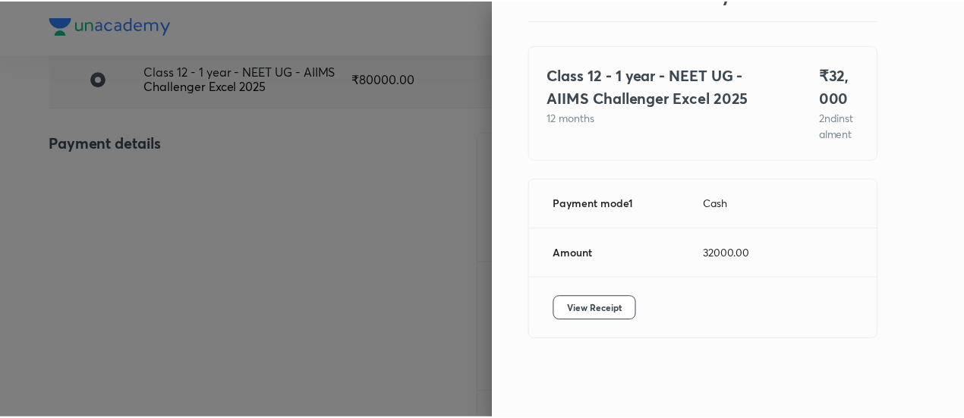
scroll to position [83, 0]
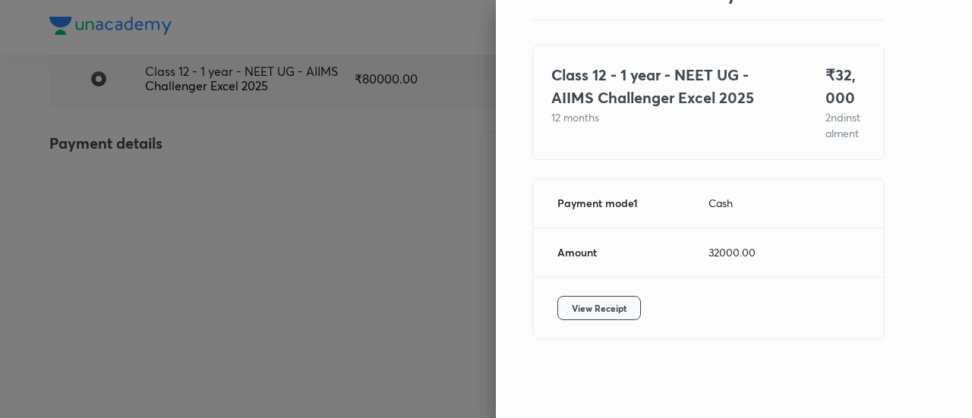
click at [596, 305] on span "View Receipt" at bounding box center [599, 308] width 55 height 15
click at [197, 151] on div at bounding box center [486, 209] width 972 height 418
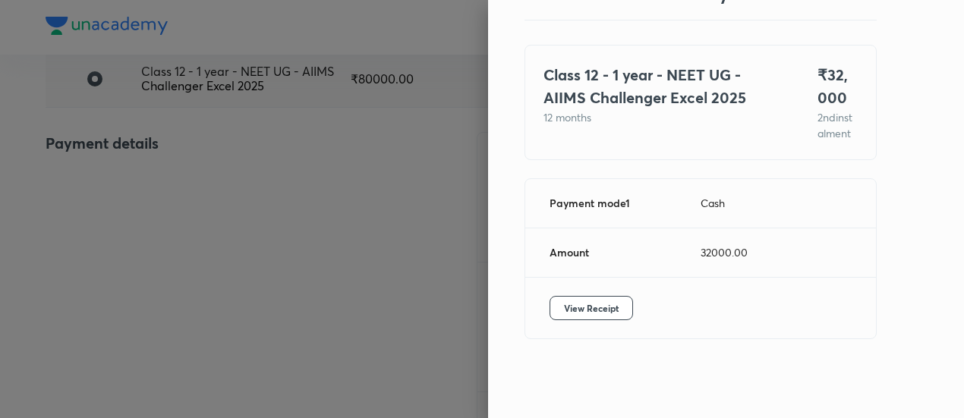
click at [197, 151] on div at bounding box center [482, 209] width 964 height 418
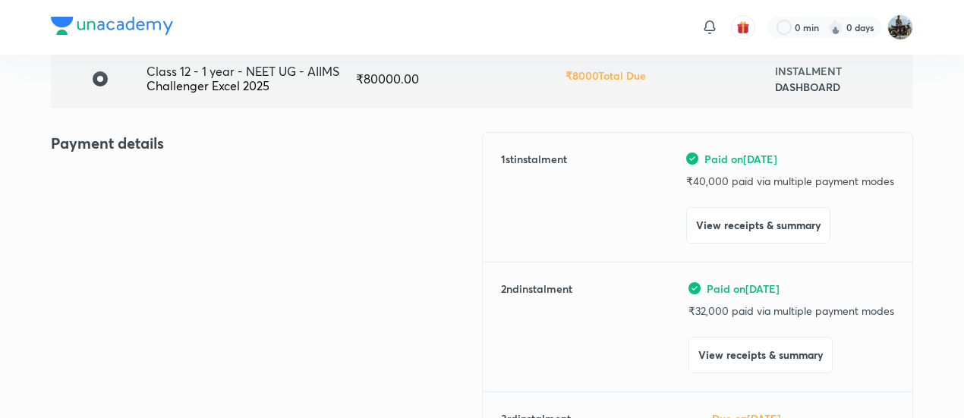
scroll to position [0, 0]
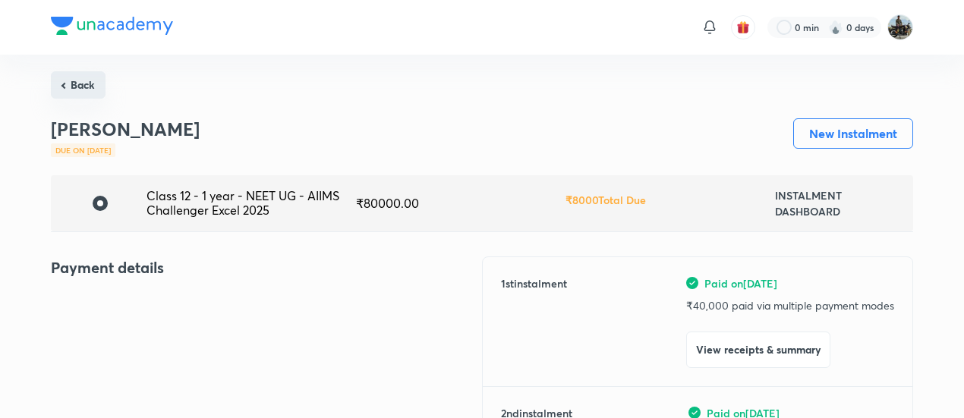
click at [80, 80] on button "Back" at bounding box center [78, 84] width 55 height 27
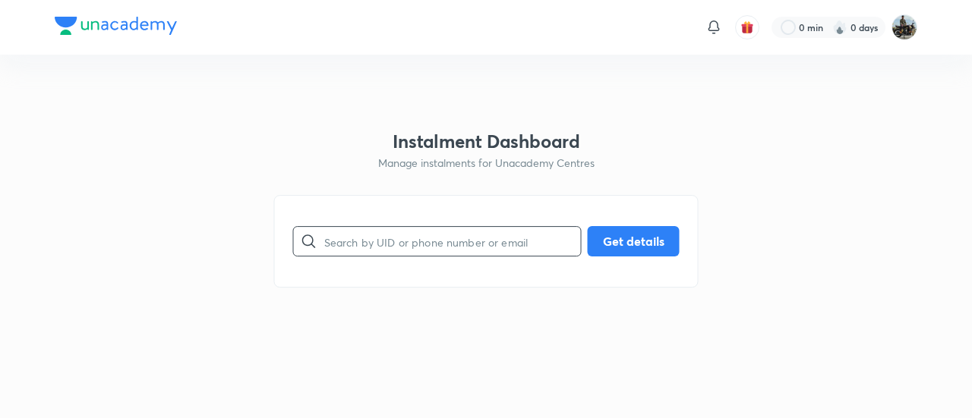
click at [381, 259] on input "text" at bounding box center [452, 241] width 257 height 39
paste input "46ZTHK859K"
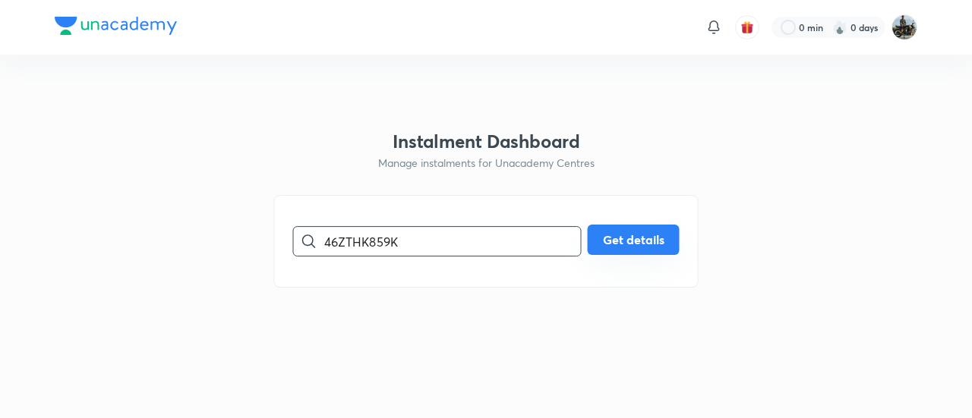
type input "46ZTHK859K"
click at [626, 253] on button "Get details" at bounding box center [634, 240] width 92 height 30
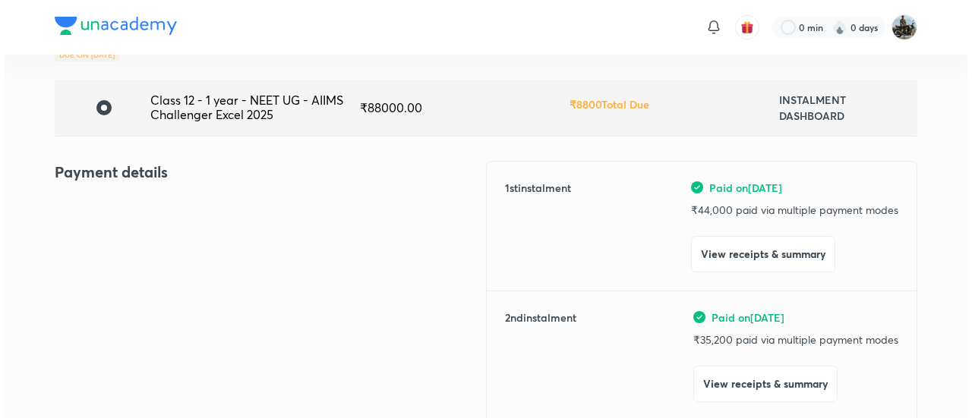
scroll to position [99, 0]
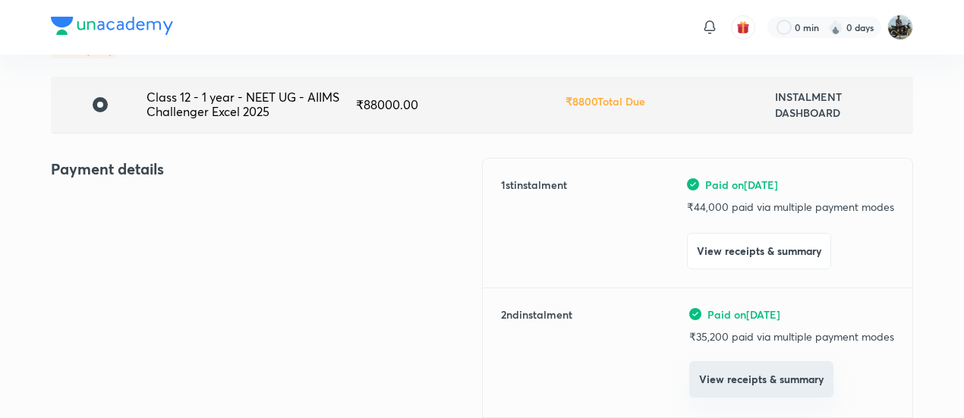
click at [705, 393] on button "View receipts & summary" at bounding box center [761, 379] width 144 height 36
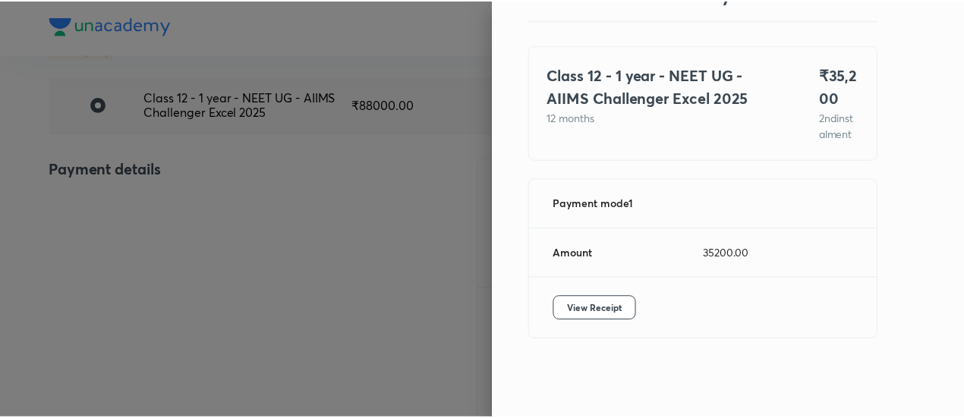
scroll to position [83, 0]
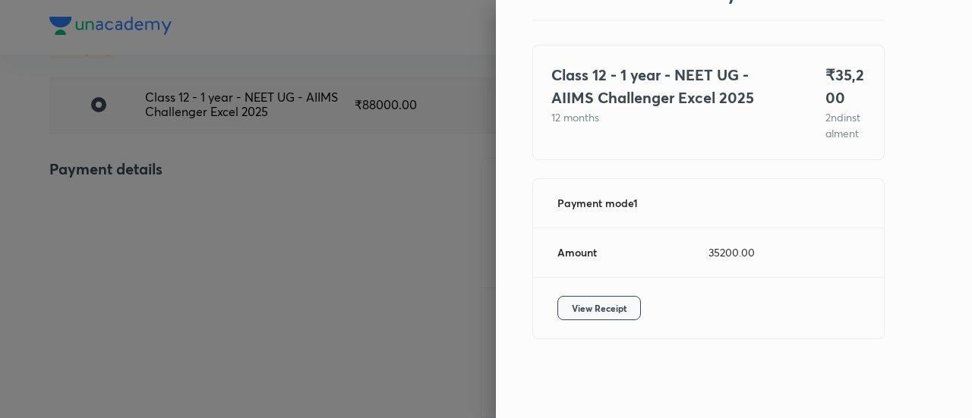
click at [597, 300] on button "View Receipt" at bounding box center [599, 308] width 84 height 24
click at [170, 160] on div at bounding box center [486, 209] width 972 height 418
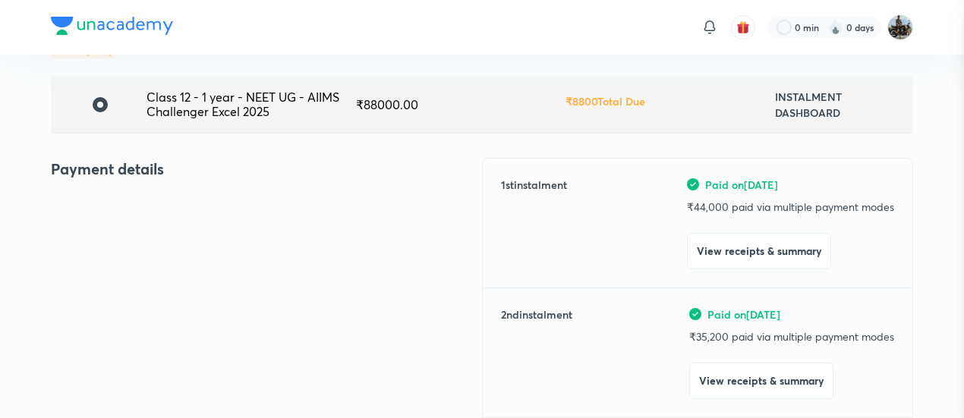
click at [170, 160] on div at bounding box center [482, 209] width 964 height 418
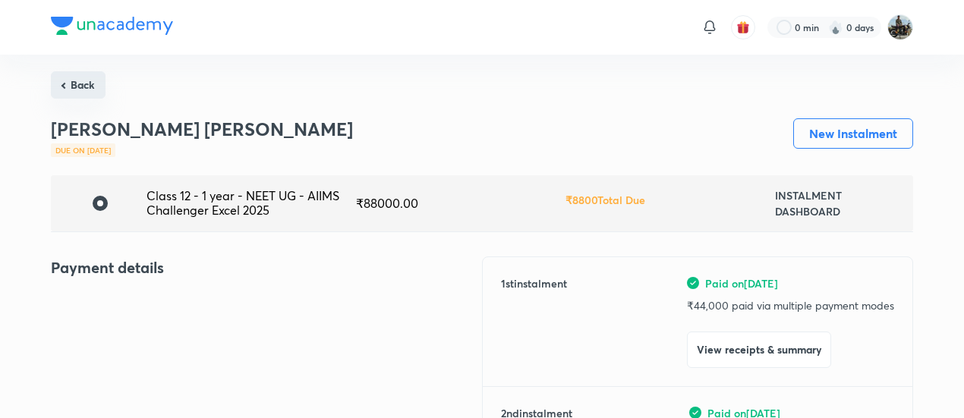
click at [74, 88] on button "Back" at bounding box center [78, 84] width 55 height 27
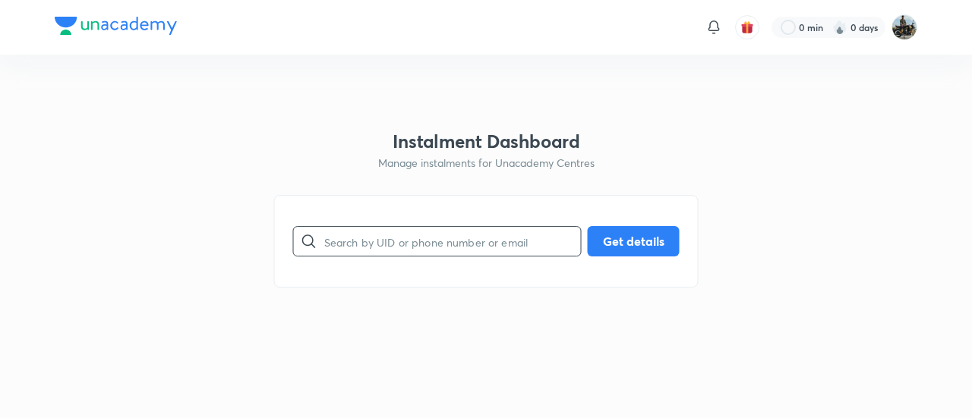
click at [399, 248] on input "text" at bounding box center [452, 241] width 257 height 39
paste input "BBK5ZW0IW8"
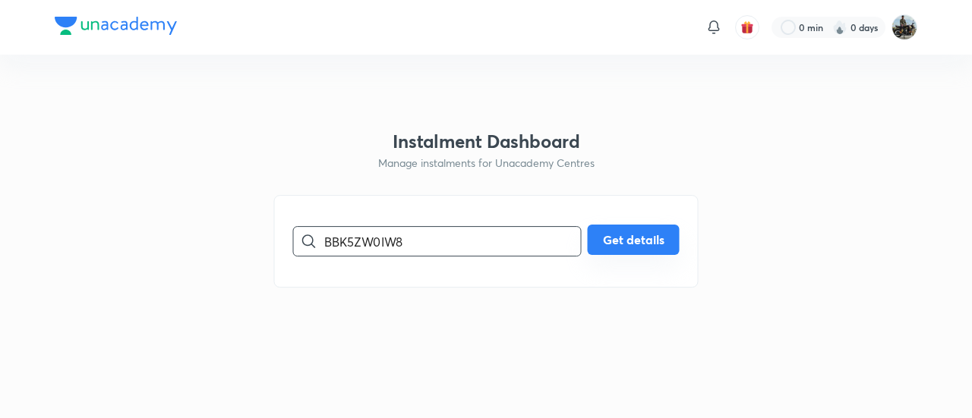
type input "BBK5ZW0IW8"
click at [624, 242] on button "Get details" at bounding box center [634, 240] width 92 height 30
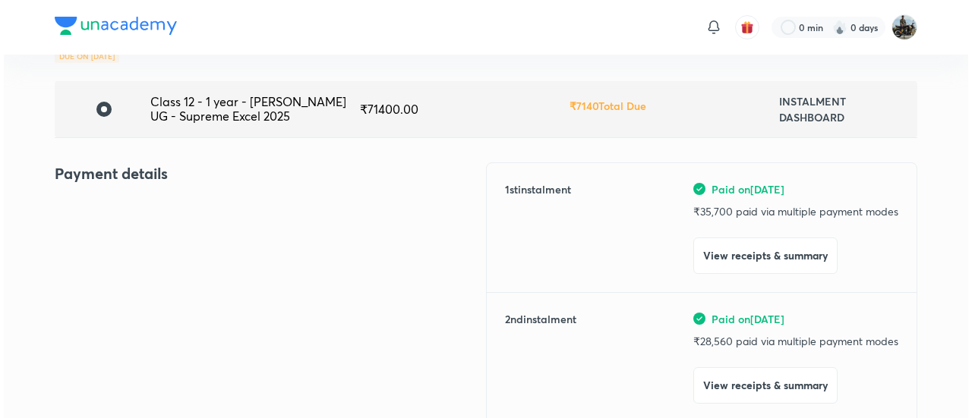
scroll to position [99, 0]
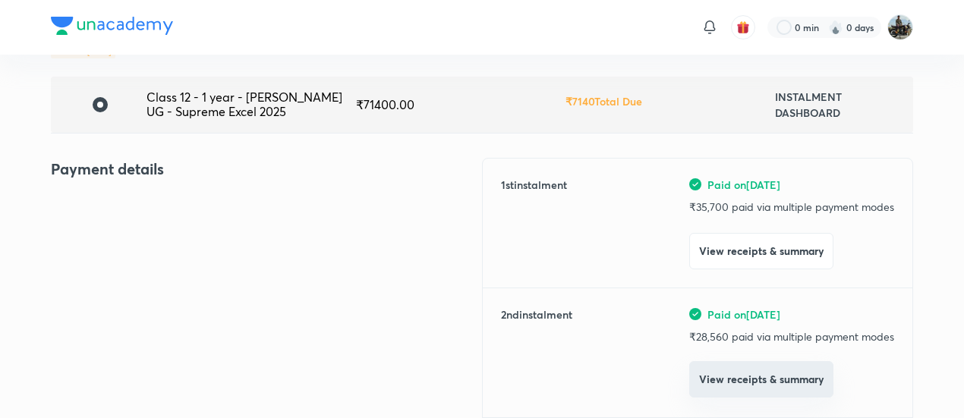
click at [739, 362] on button "View receipts & summary" at bounding box center [761, 379] width 144 height 36
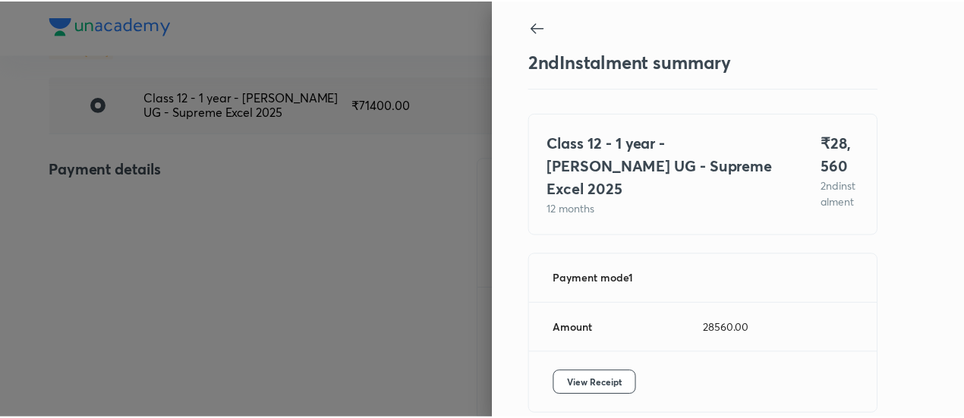
scroll to position [83, 0]
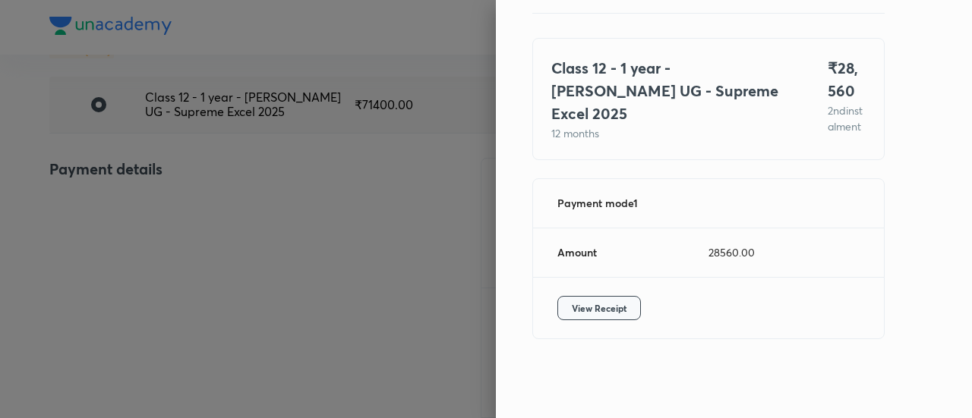
click at [607, 308] on span "View Receipt" at bounding box center [599, 308] width 55 height 15
click at [146, 161] on div at bounding box center [486, 209] width 972 height 418
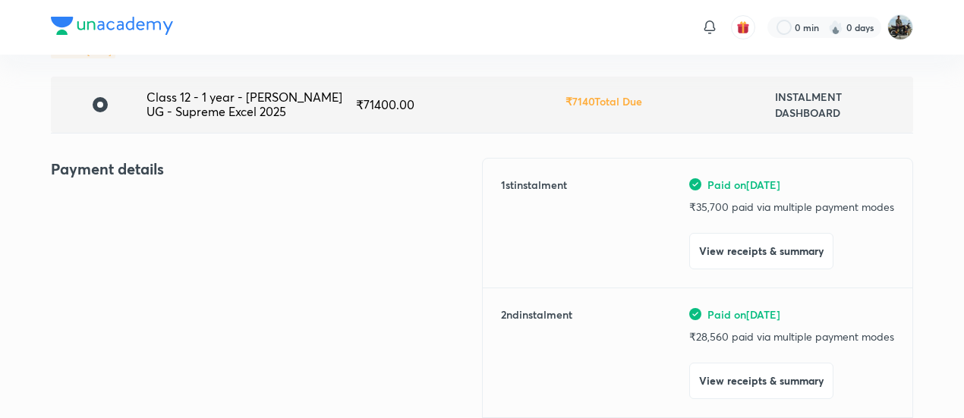
scroll to position [0, 0]
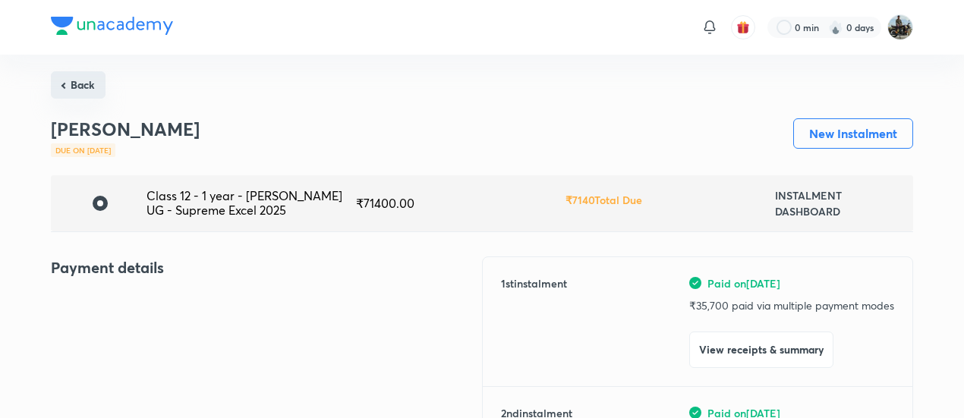
click at [88, 85] on button "Back" at bounding box center [78, 84] width 55 height 27
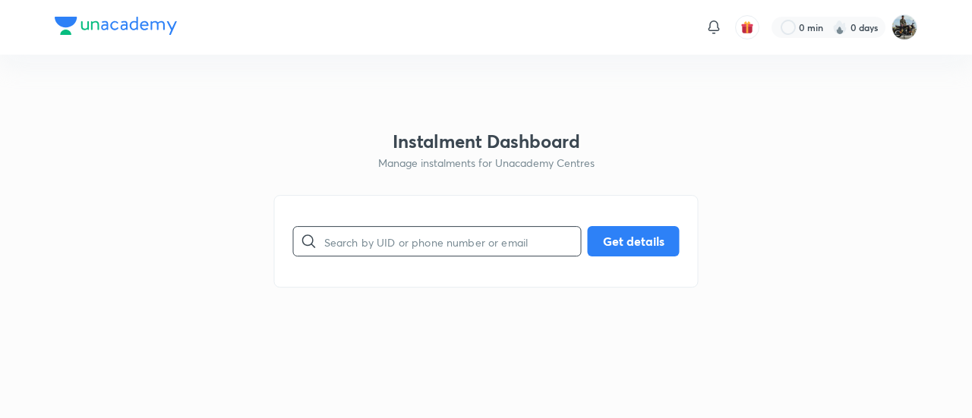
click at [405, 253] on input "text" at bounding box center [452, 241] width 257 height 39
paste input "FF284JCSSB"
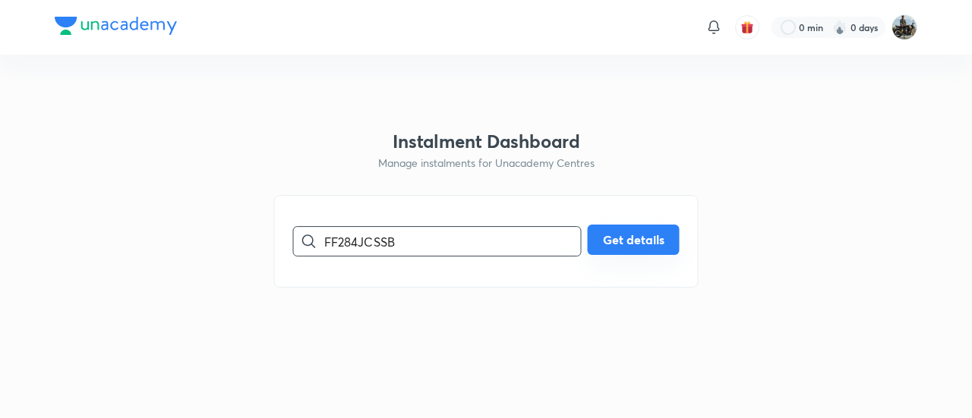
type input "FF284JCSSB"
click at [632, 244] on button "Get details" at bounding box center [634, 240] width 92 height 30
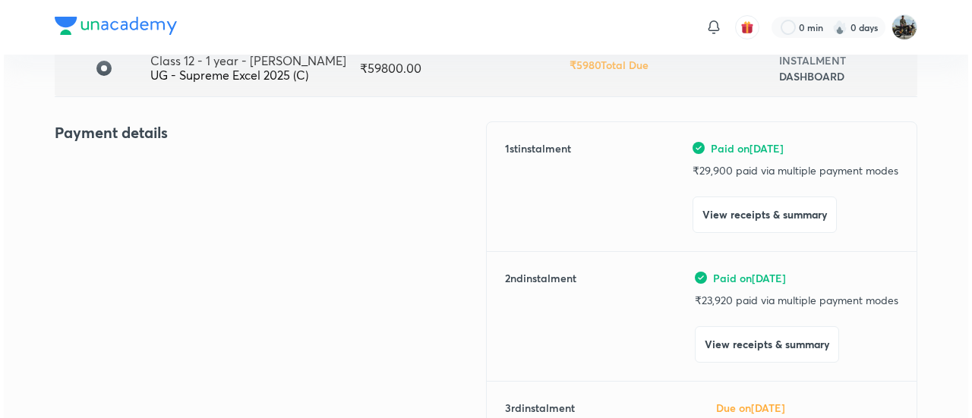
scroll to position [137, 0]
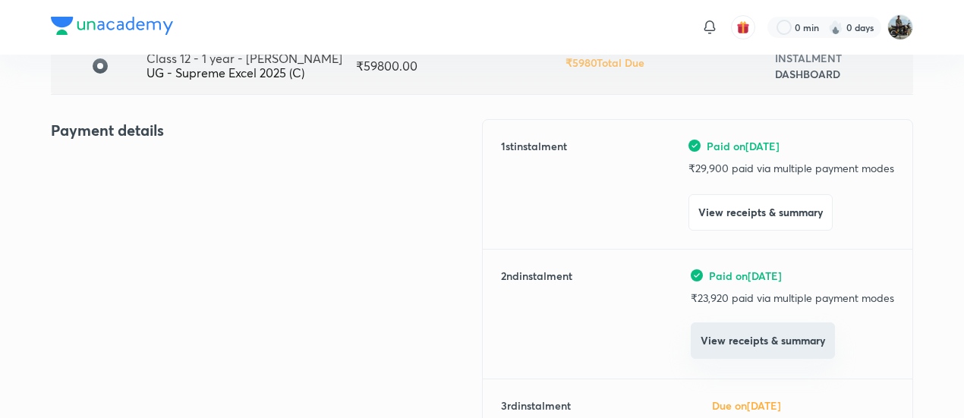
click at [730, 331] on button "View receipts & summary" at bounding box center [763, 341] width 144 height 36
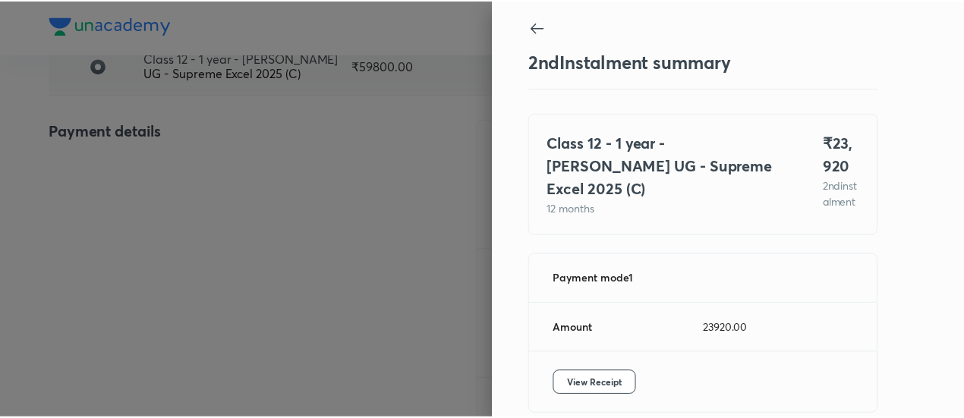
scroll to position [83, 0]
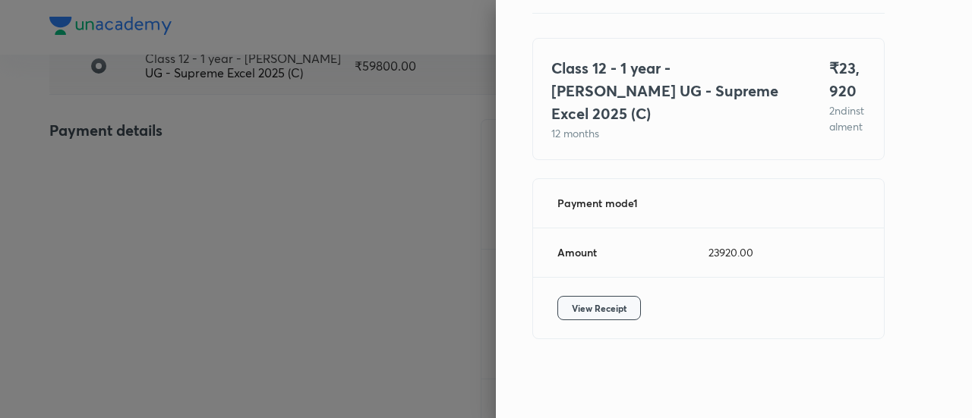
click at [605, 309] on span "View Receipt" at bounding box center [599, 308] width 55 height 15
click at [203, 195] on div at bounding box center [486, 209] width 972 height 418
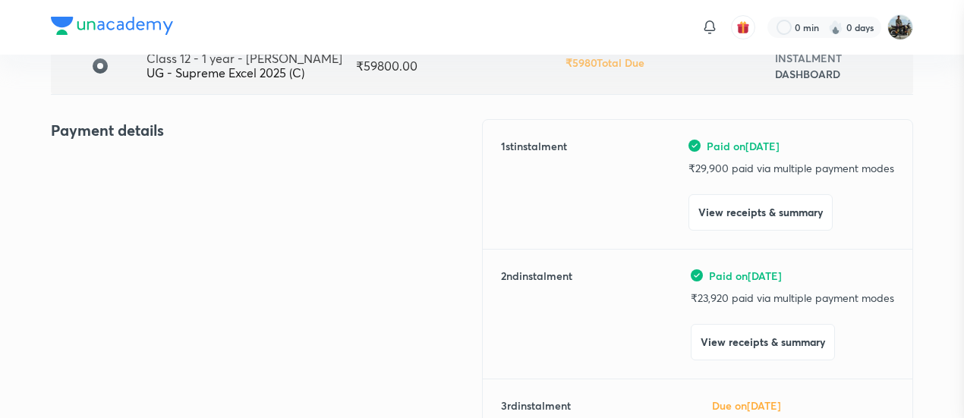
click at [203, 195] on div at bounding box center [482, 209] width 964 height 418
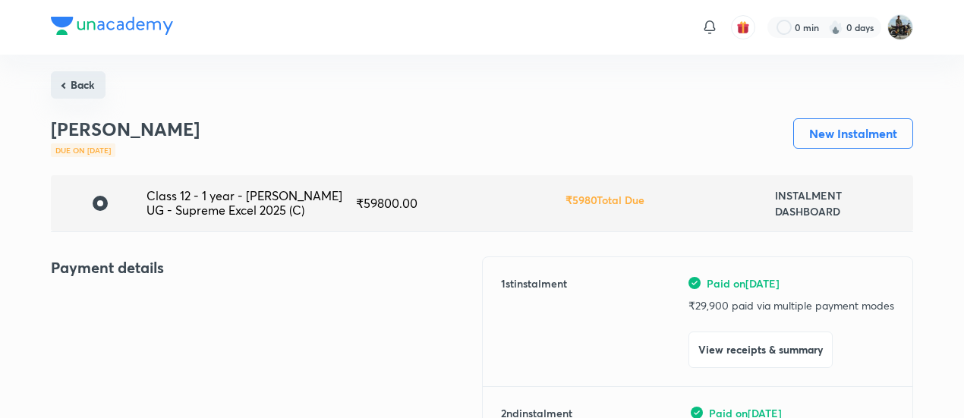
click at [66, 89] on button "Back" at bounding box center [78, 84] width 55 height 27
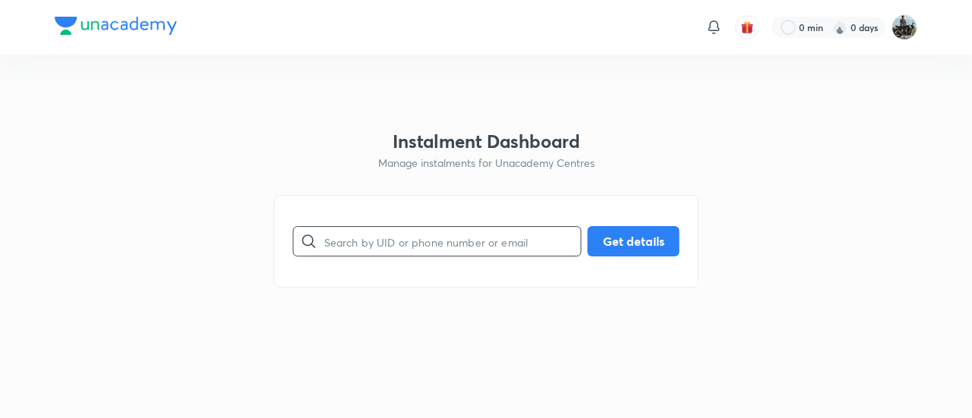
click at [427, 232] on input "text" at bounding box center [452, 241] width 257 height 39
paste input "NA9BLKZ3D2"
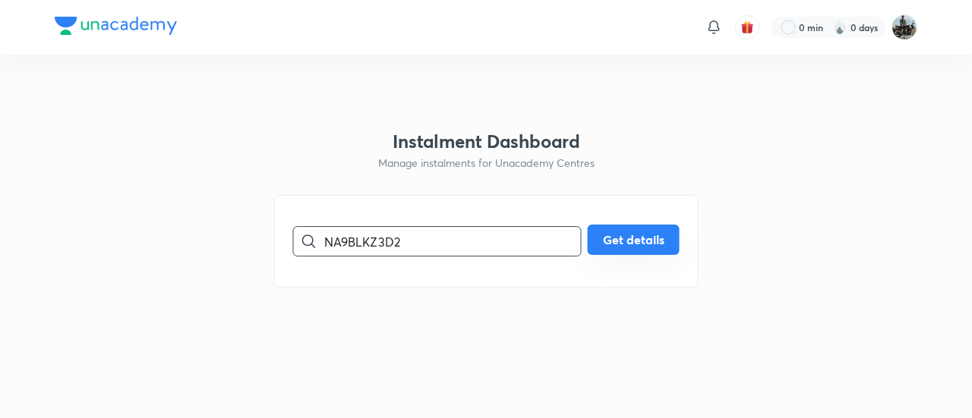
type input "NA9BLKZ3D2"
click at [635, 229] on button "Get details" at bounding box center [634, 240] width 92 height 30
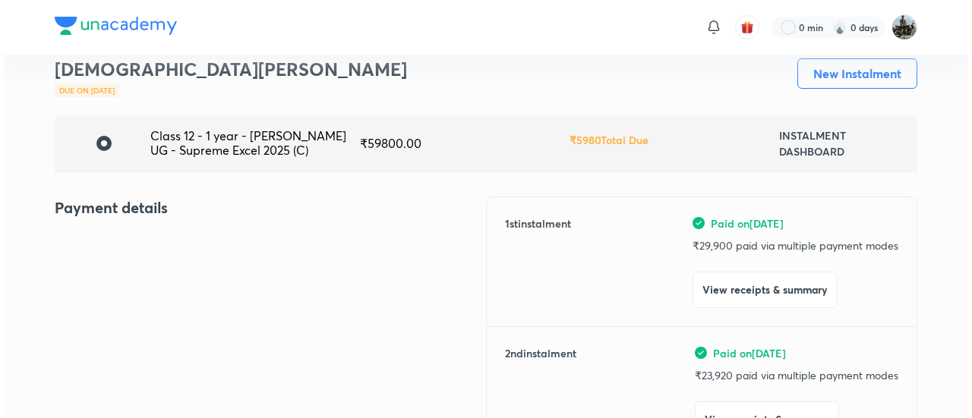
scroll to position [61, 0]
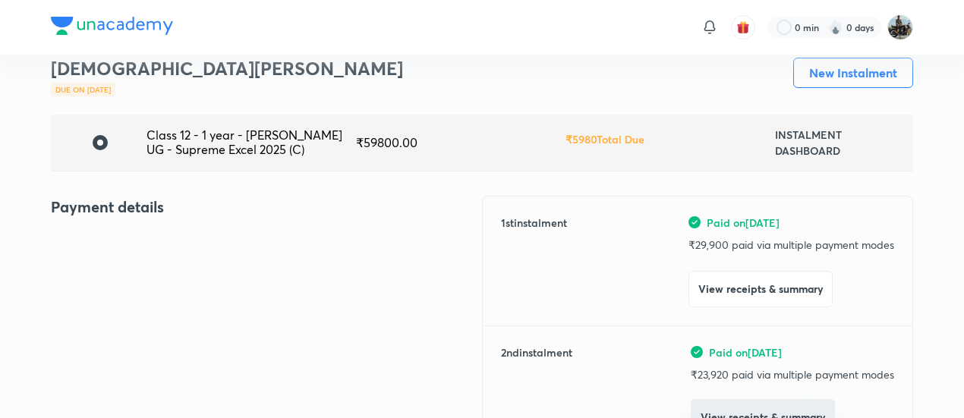
click at [714, 400] on button "View receipts & summary" at bounding box center [763, 417] width 144 height 36
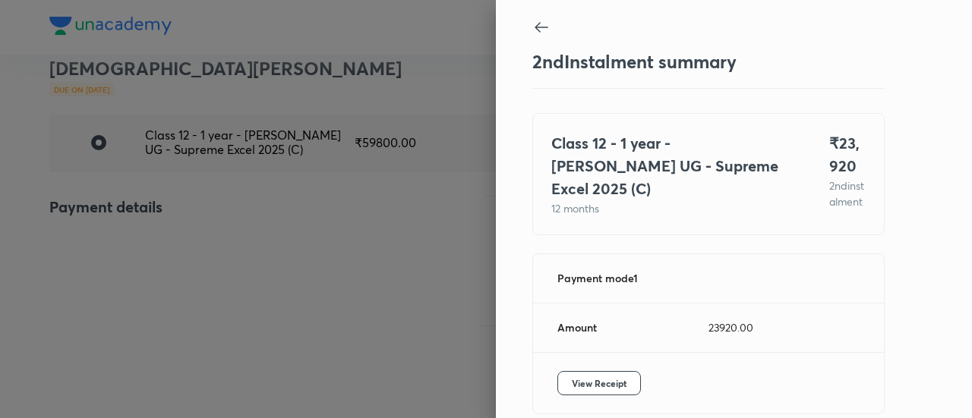
scroll to position [83, 0]
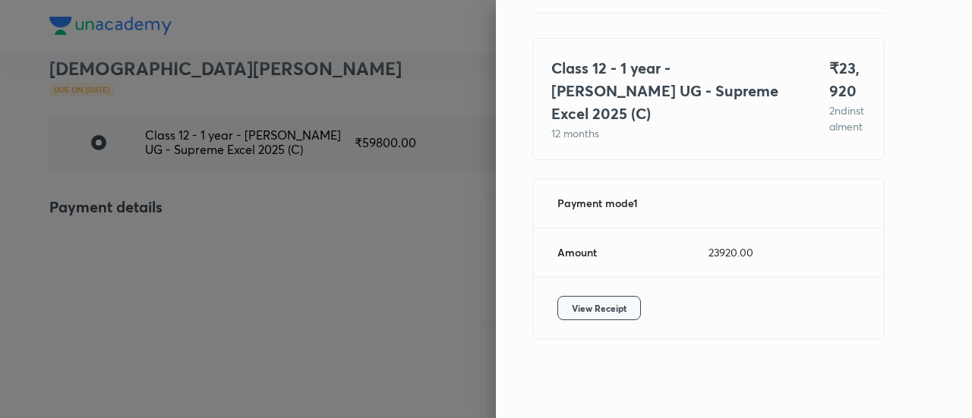
click at [572, 303] on span "View Receipt" at bounding box center [599, 308] width 55 height 15
click at [156, 166] on div at bounding box center [486, 209] width 972 height 418
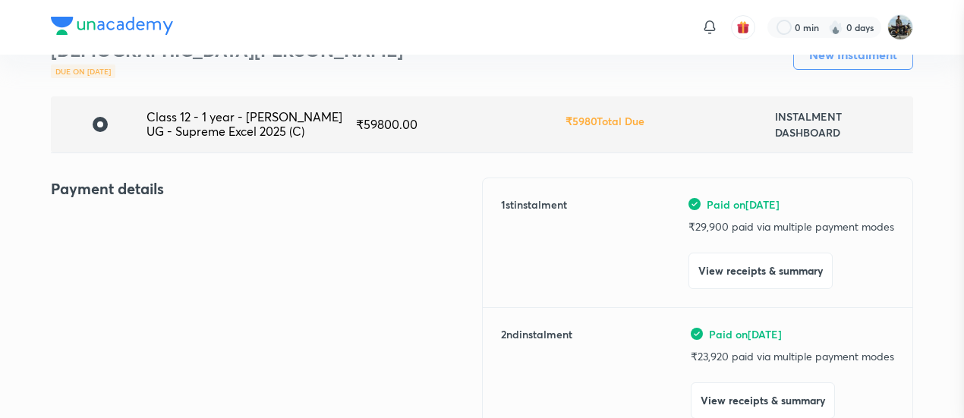
scroll to position [0, 0]
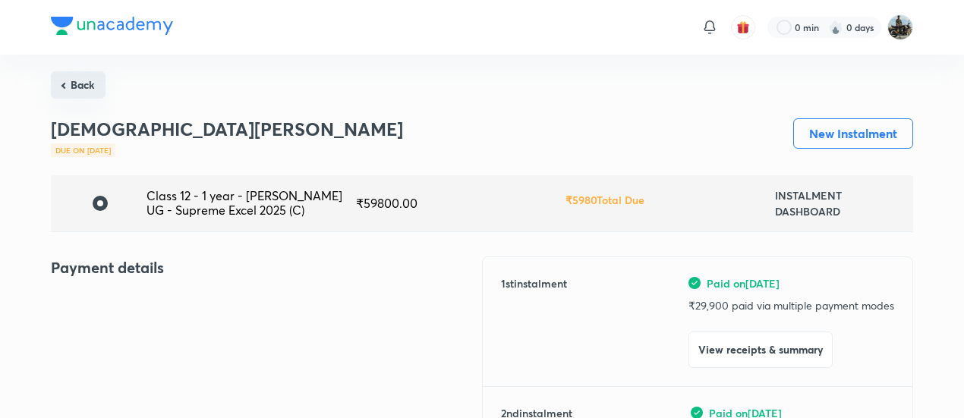
click at [77, 79] on button "Back" at bounding box center [78, 84] width 55 height 27
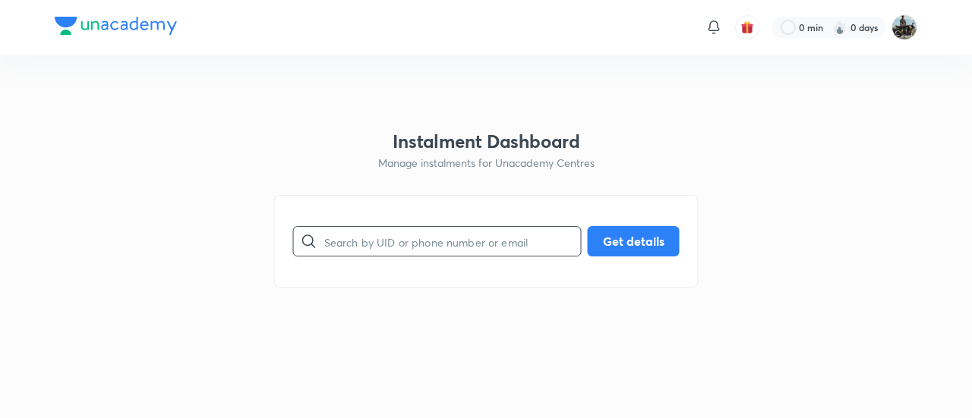
click at [374, 238] on input "text" at bounding box center [452, 241] width 257 height 39
paste input "9QTWO84FTR"
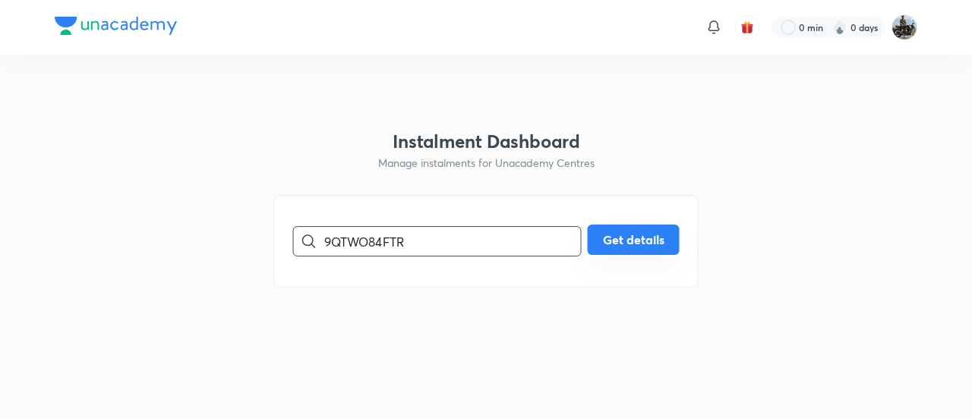
type input "9QTWO84FTR"
click at [626, 250] on button "Get details" at bounding box center [634, 240] width 92 height 30
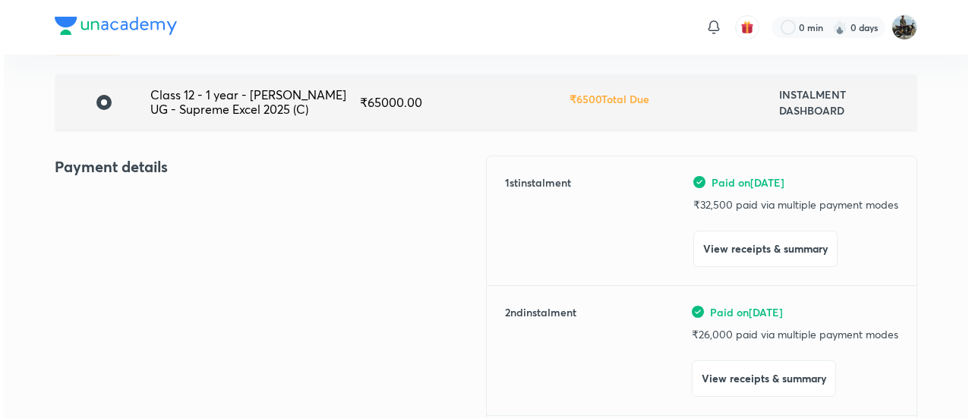
scroll to position [102, 0]
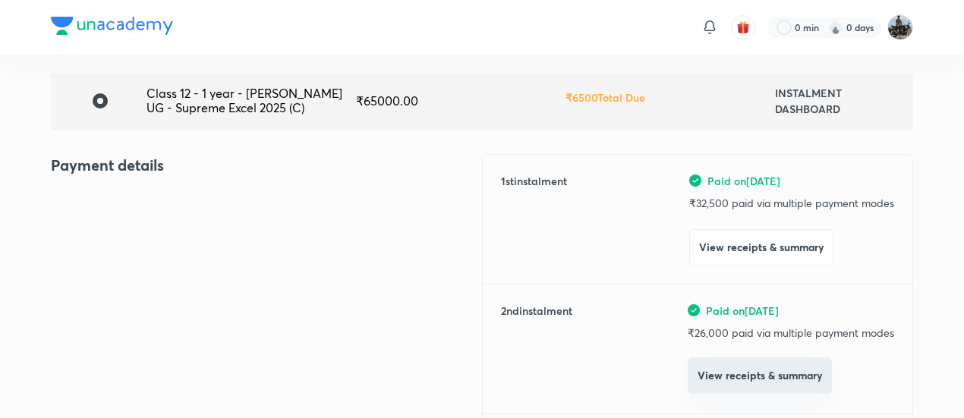
click at [720, 376] on button "View receipts & summary" at bounding box center [760, 376] width 144 height 36
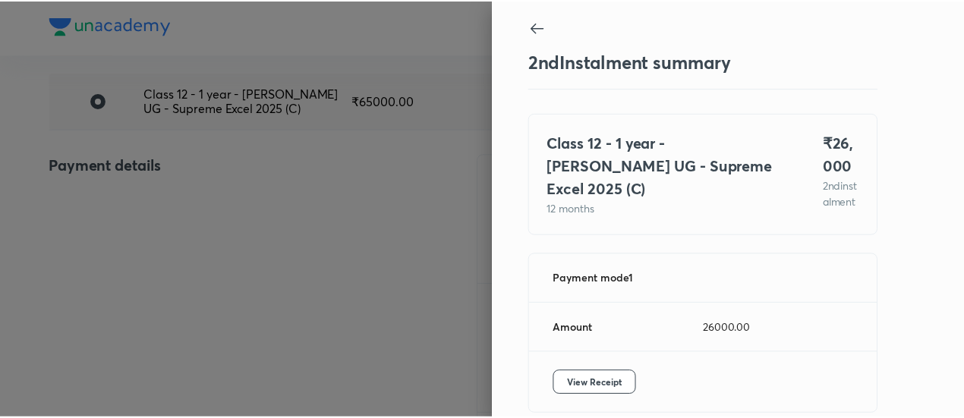
scroll to position [83, 0]
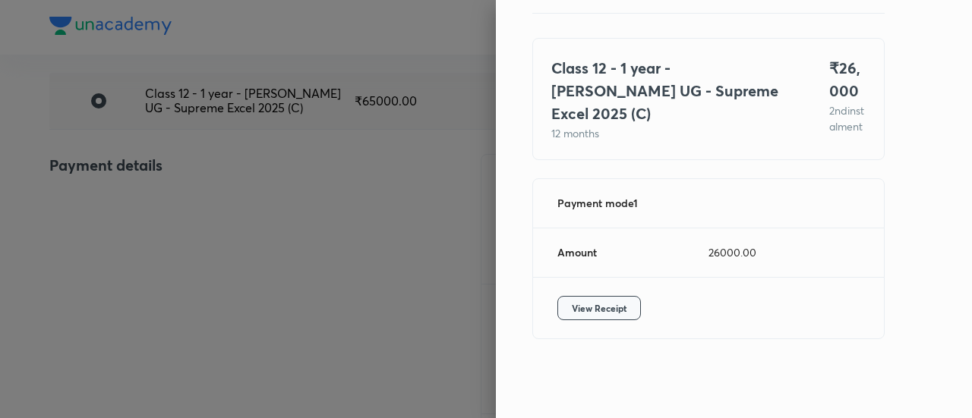
click at [575, 302] on span "View Receipt" at bounding box center [599, 308] width 55 height 15
click at [180, 171] on div at bounding box center [486, 209] width 972 height 418
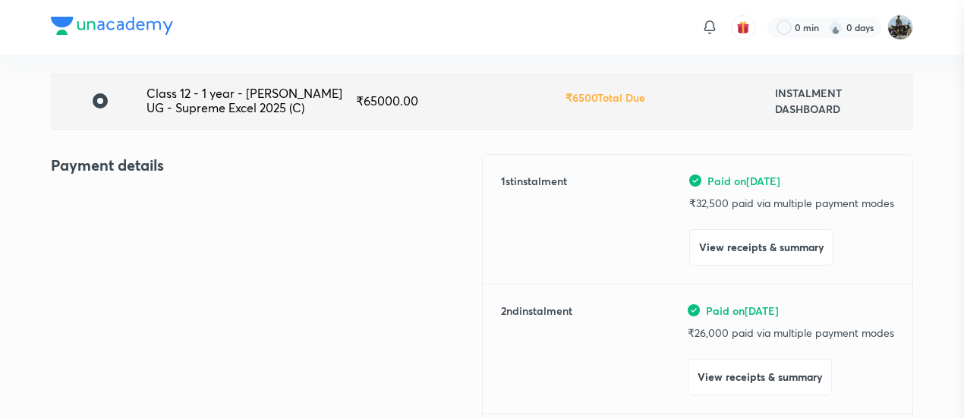
click at [180, 171] on div at bounding box center [482, 209] width 964 height 418
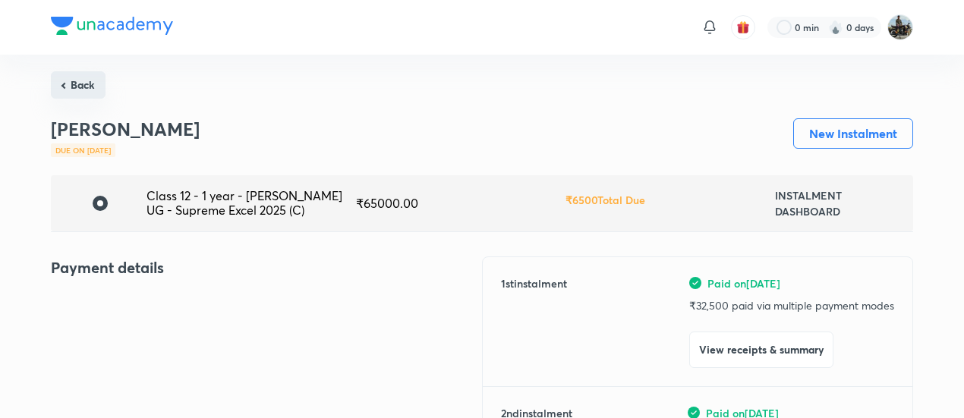
click at [82, 93] on button "Back" at bounding box center [78, 84] width 55 height 27
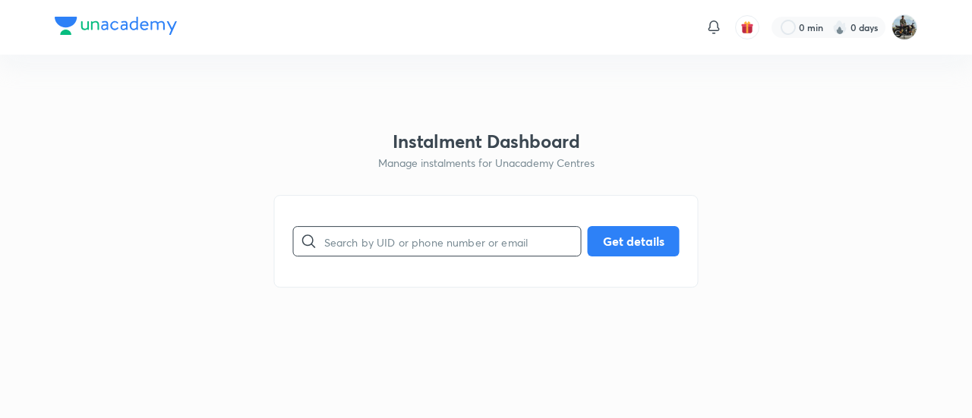
click at [378, 232] on input "text" at bounding box center [452, 241] width 257 height 39
paste input "BLZ31K39C5"
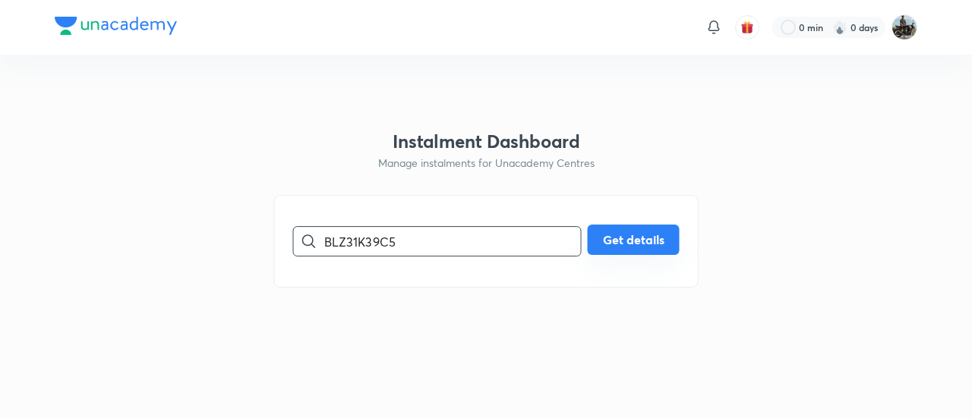
type input "BLZ31K39C5"
click at [634, 229] on button "Get details" at bounding box center [634, 240] width 92 height 30
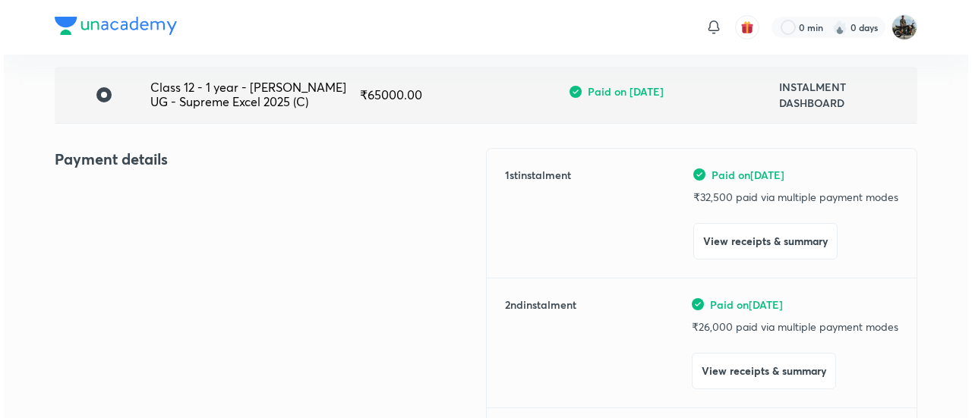
scroll to position [110, 0]
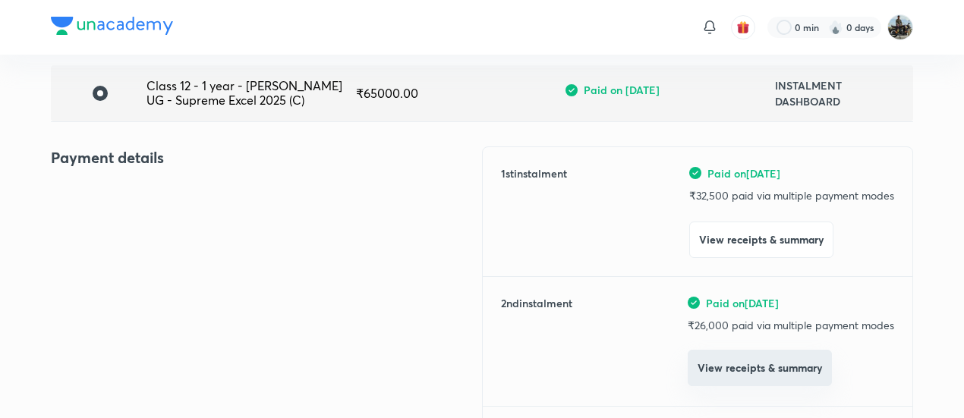
click at [715, 364] on button "View receipts & summary" at bounding box center [760, 368] width 144 height 36
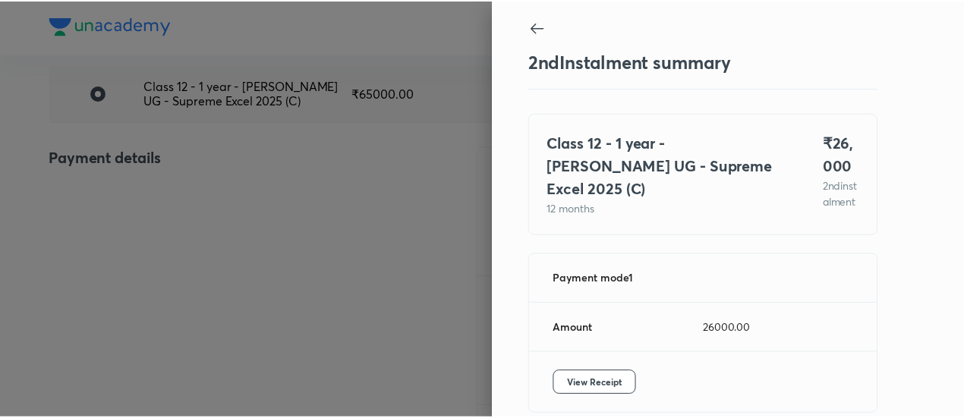
scroll to position [83, 0]
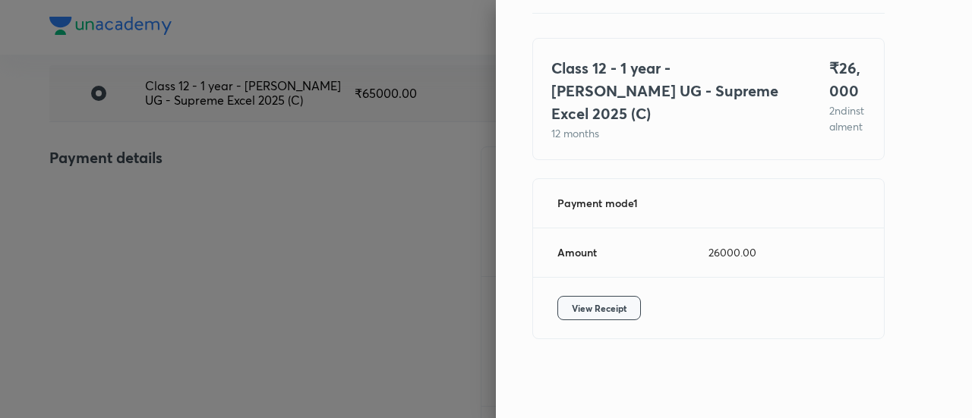
click at [597, 313] on span "View Receipt" at bounding box center [599, 308] width 55 height 15
click at [147, 156] on div at bounding box center [486, 209] width 972 height 418
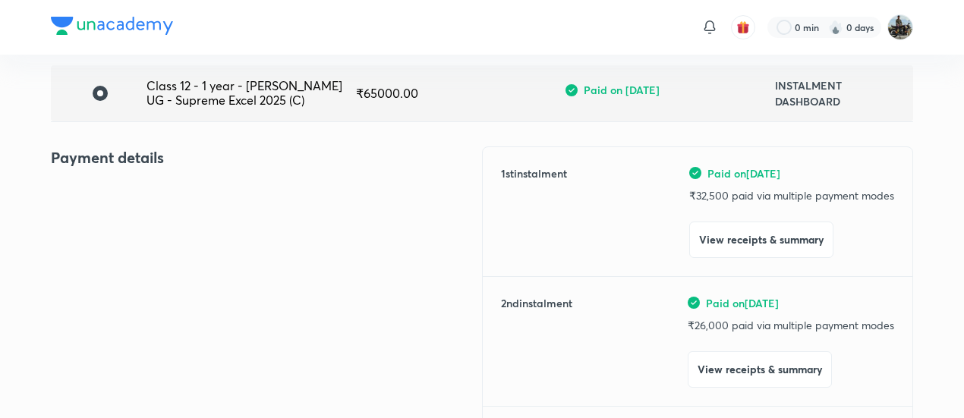
scroll to position [0, 0]
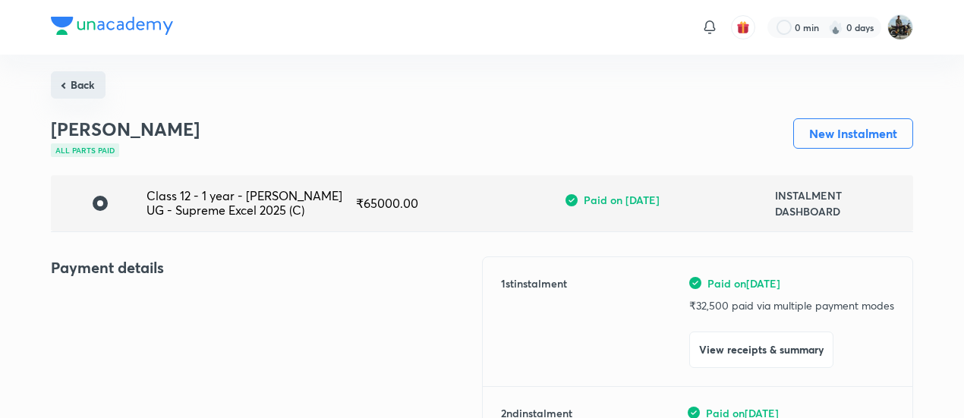
click at [80, 93] on button "Back" at bounding box center [78, 84] width 55 height 27
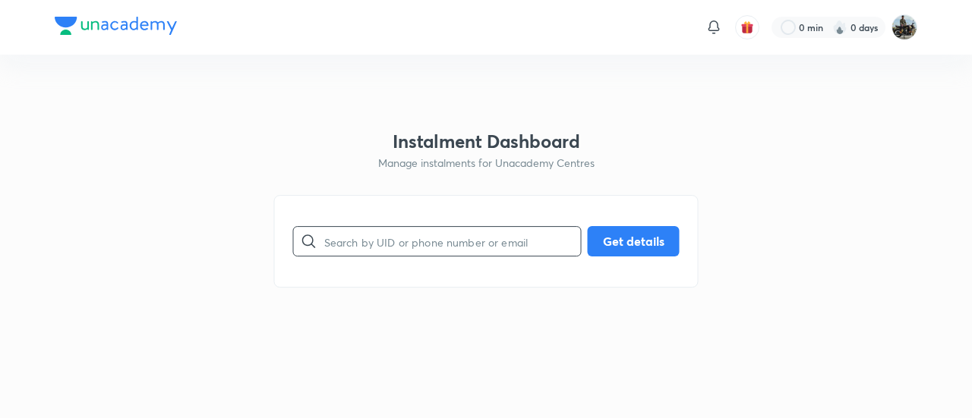
click at [369, 239] on input "text" at bounding box center [452, 241] width 257 height 39
paste input "EH5100XBA8"
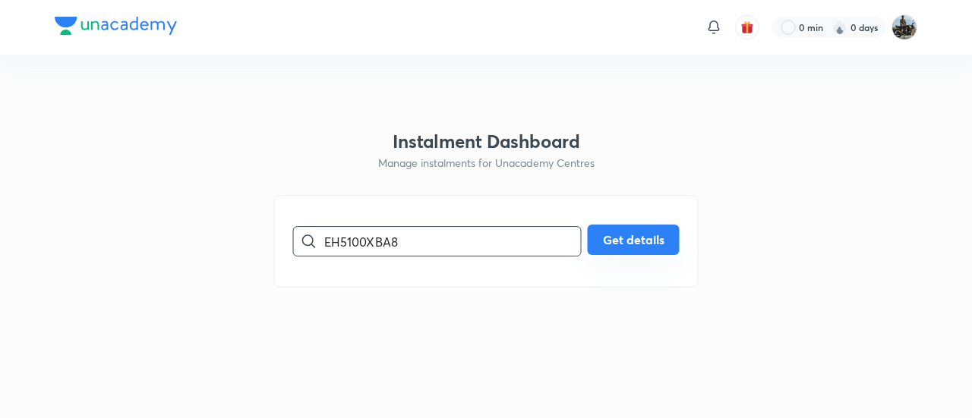
type input "EH5100XBA8"
click at [615, 239] on button "Get details" at bounding box center [634, 240] width 92 height 30
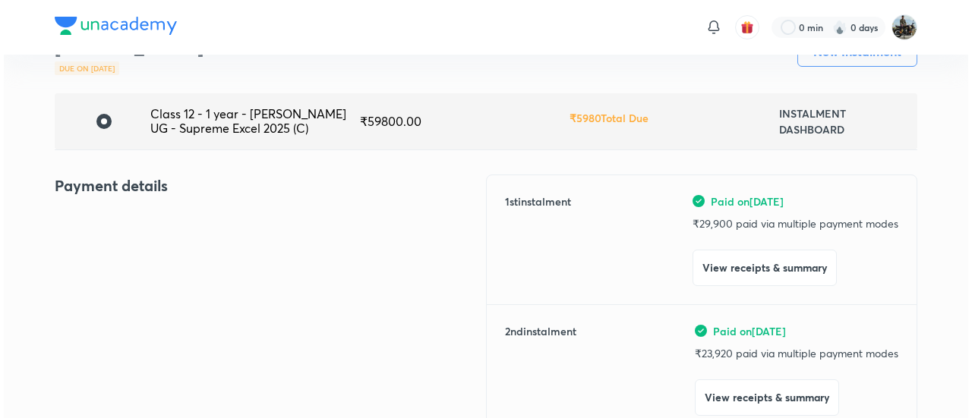
scroll to position [83, 0]
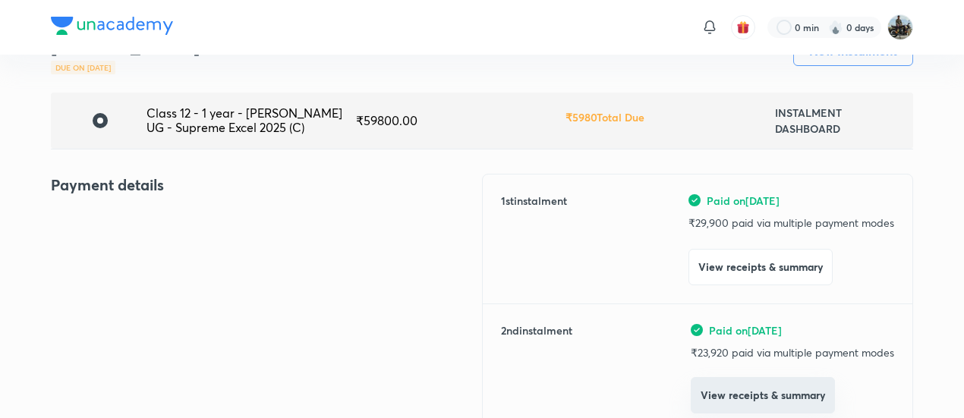
click at [721, 400] on button "View receipts & summary" at bounding box center [763, 395] width 144 height 36
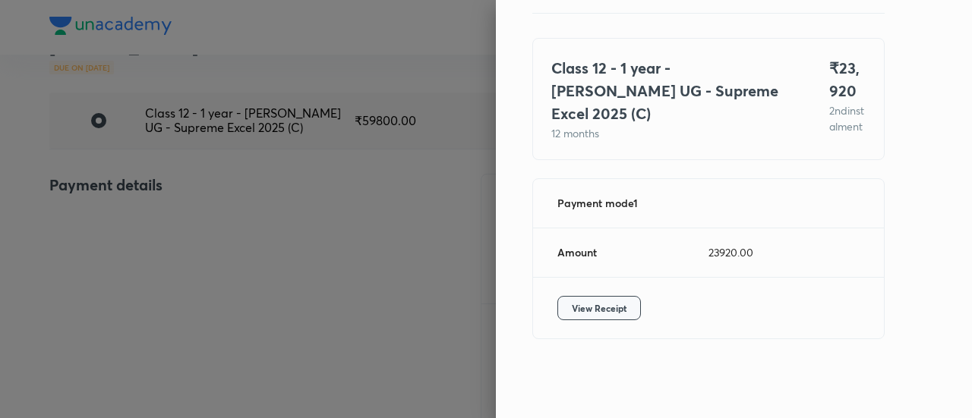
click at [580, 303] on span "View Receipt" at bounding box center [599, 308] width 55 height 15
click at [166, 179] on div at bounding box center [486, 209] width 972 height 418
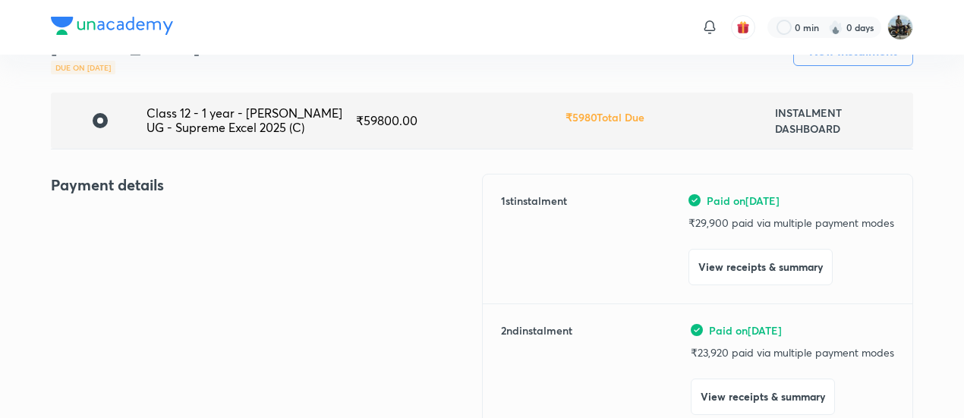
scroll to position [0, 0]
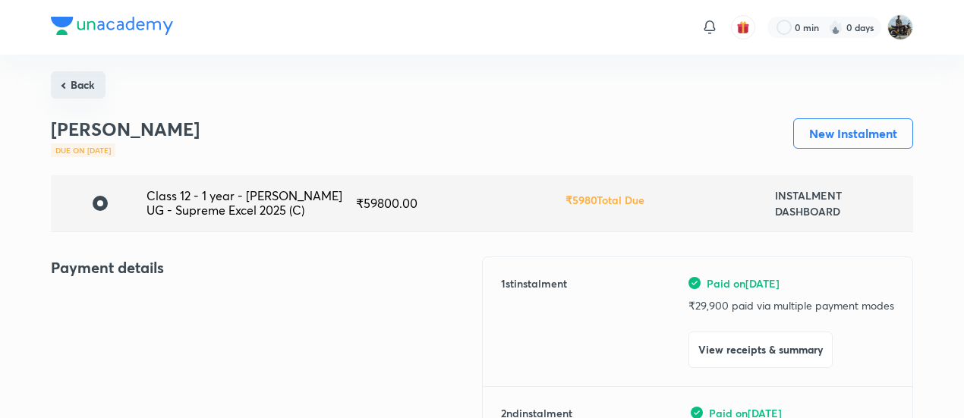
click at [90, 81] on button "Back" at bounding box center [78, 84] width 55 height 27
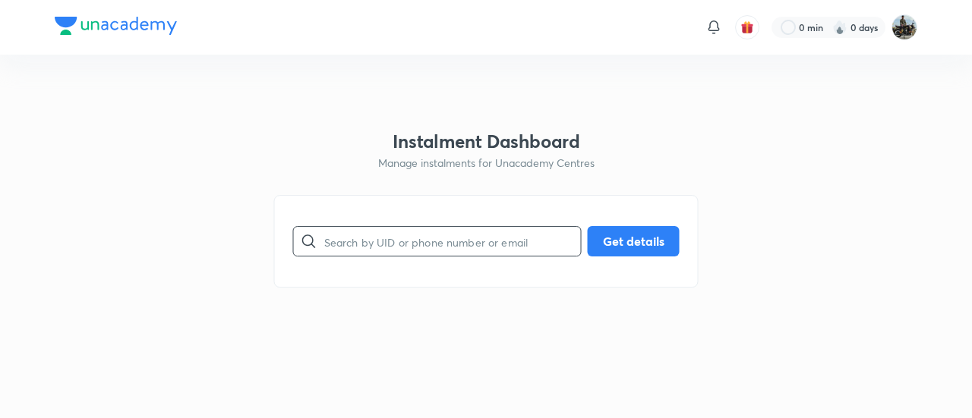
click at [419, 241] on input "text" at bounding box center [452, 241] width 257 height 39
paste
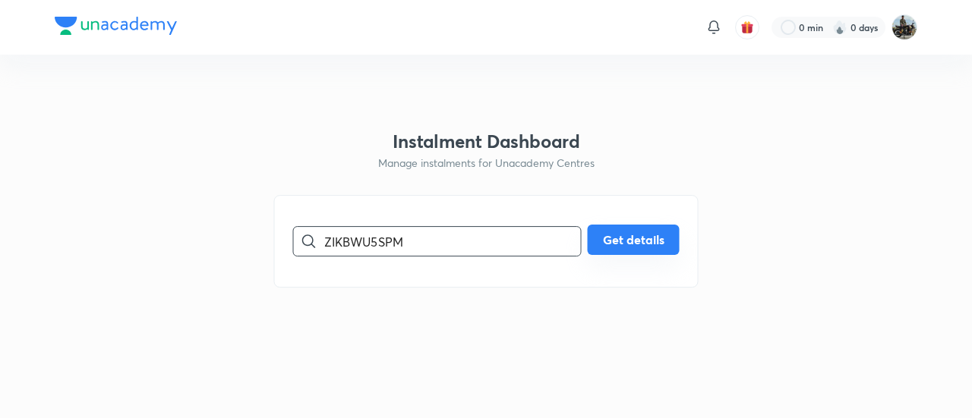
type input "ZIKBWU5SPM"
click at [607, 253] on button "Get details" at bounding box center [634, 240] width 92 height 30
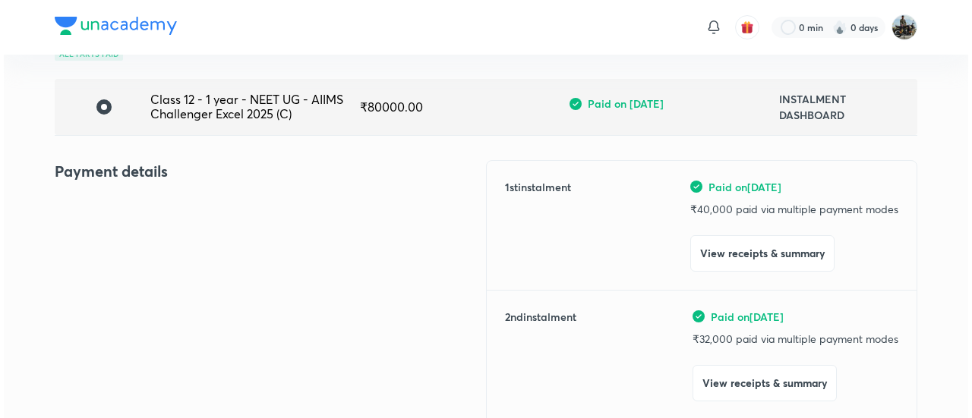
scroll to position [112, 0]
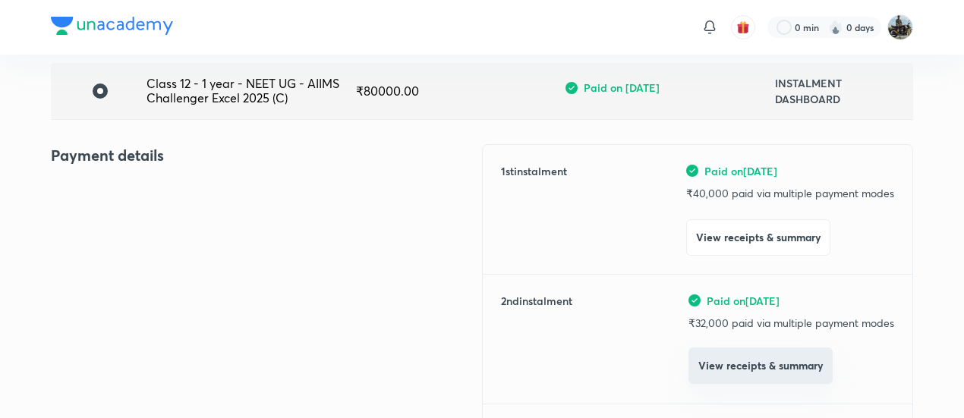
click at [705, 371] on button "View receipts & summary" at bounding box center [761, 366] width 144 height 36
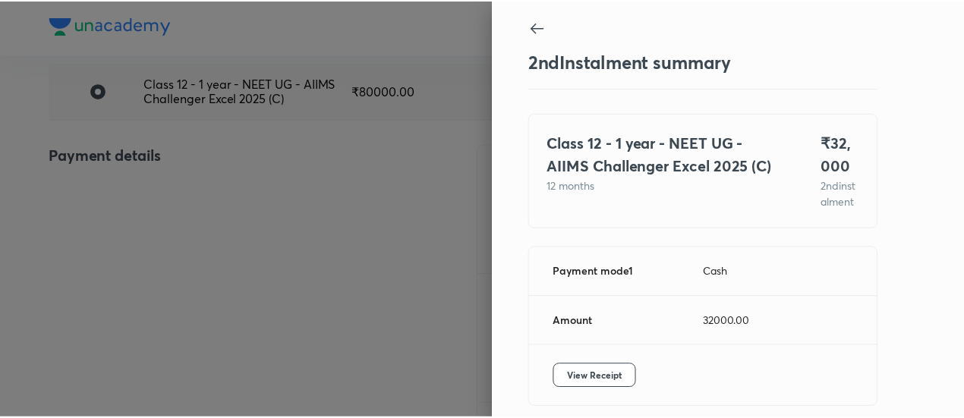
scroll to position [83, 0]
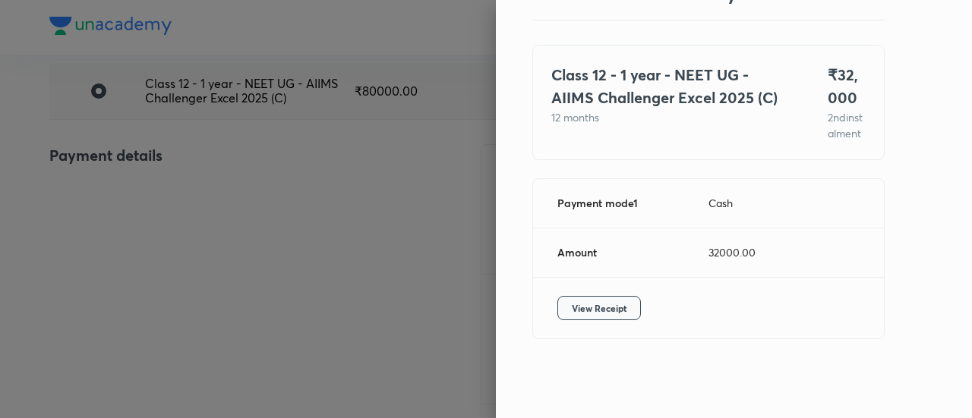
click at [604, 314] on span "View Receipt" at bounding box center [599, 308] width 55 height 15
click at [182, 233] on div at bounding box center [486, 209] width 972 height 418
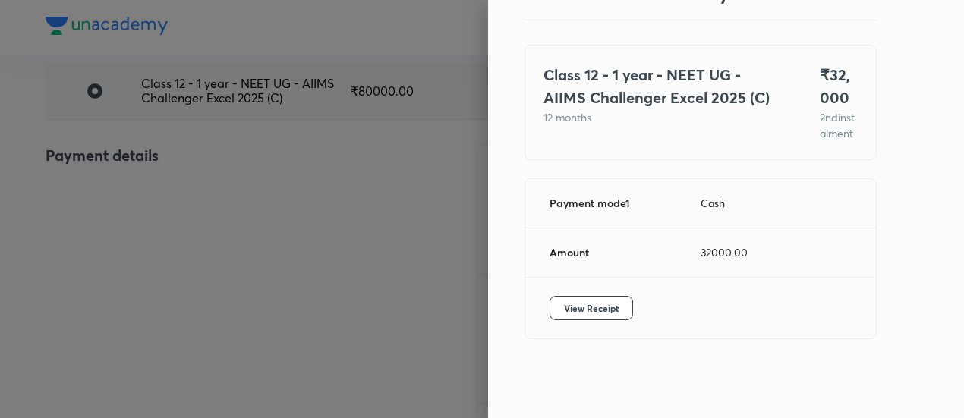
click at [182, 233] on div at bounding box center [482, 209] width 964 height 418
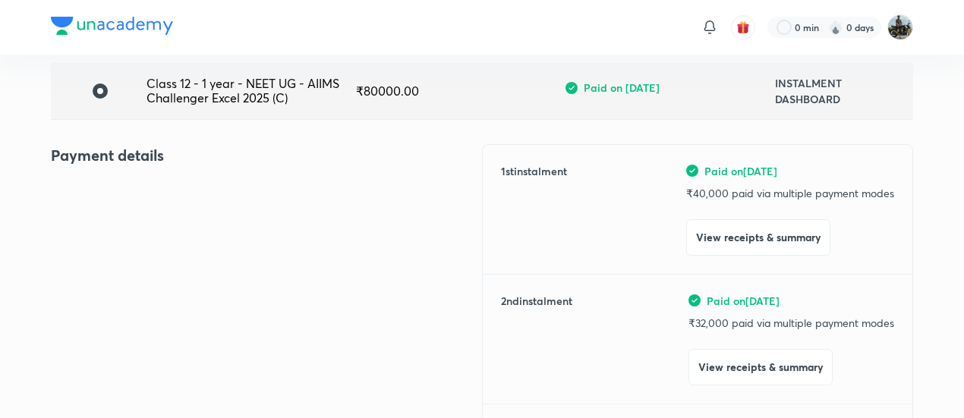
scroll to position [0, 0]
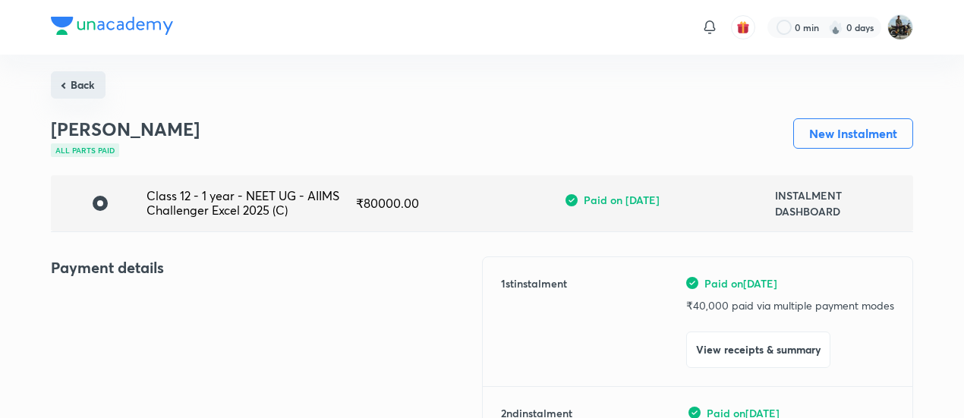
click at [87, 87] on button "Back" at bounding box center [78, 84] width 55 height 27
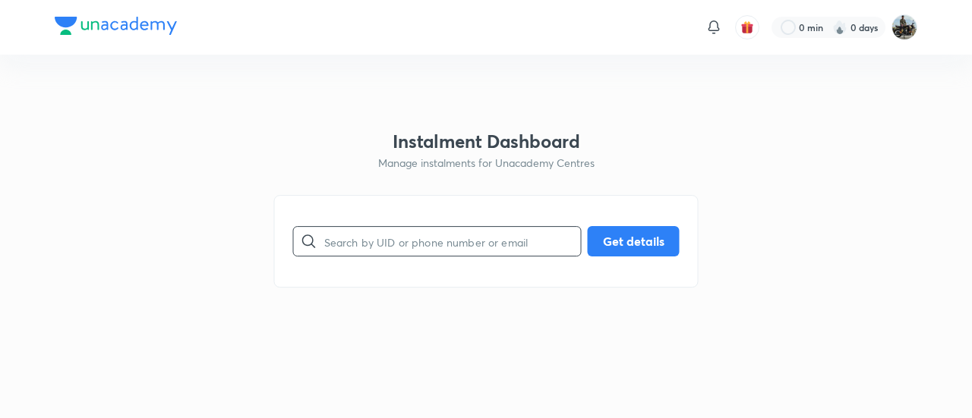
click at [412, 259] on input "text" at bounding box center [452, 241] width 257 height 39
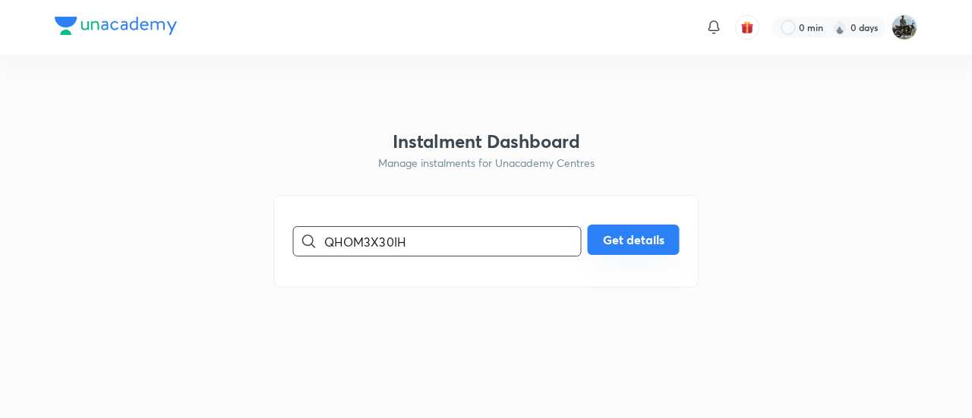
type input "QHOM3X30IH"
click at [650, 256] on div "QHOM3X30IH ​ Get details" at bounding box center [486, 241] width 386 height 30
click at [632, 248] on button "Get details" at bounding box center [634, 240] width 92 height 30
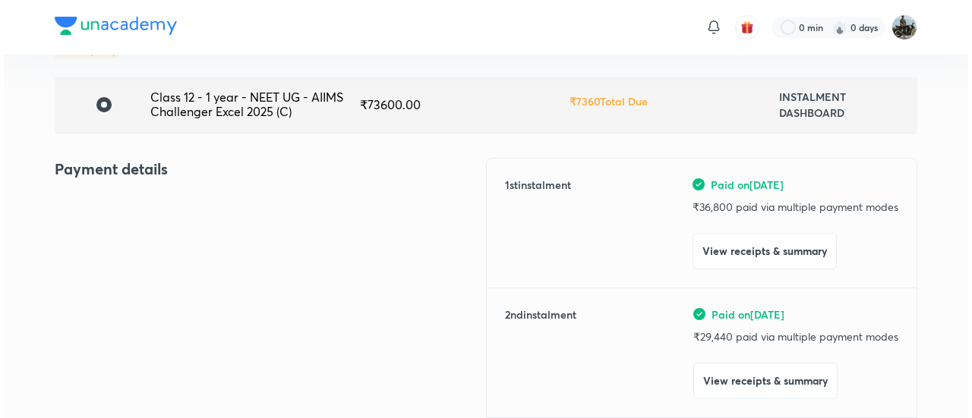
scroll to position [115, 0]
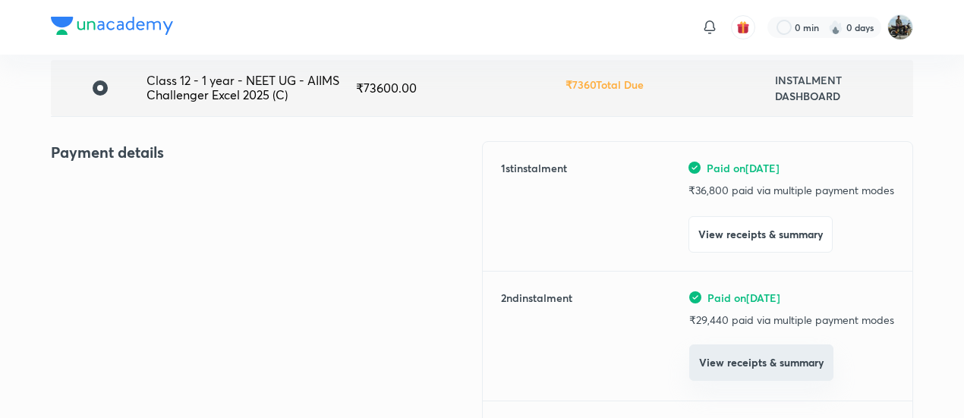
click at [692, 361] on button "View receipts & summary" at bounding box center [761, 363] width 144 height 36
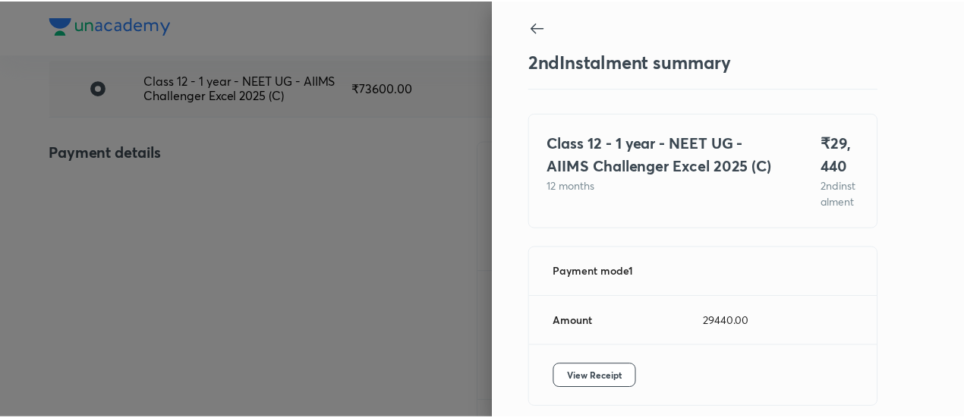
scroll to position [83, 0]
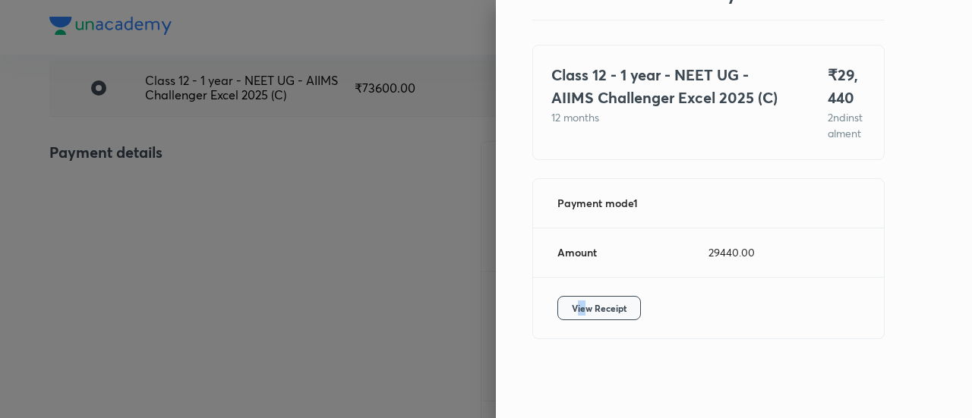
drag, startPoint x: 574, startPoint y: 289, endPoint x: 561, endPoint y: 299, distance: 16.2
click at [561, 299] on div "View Receipt" at bounding box center [708, 308] width 351 height 61
click at [561, 299] on button "View Receipt" at bounding box center [599, 308] width 84 height 24
click at [150, 169] on div at bounding box center [486, 209] width 972 height 418
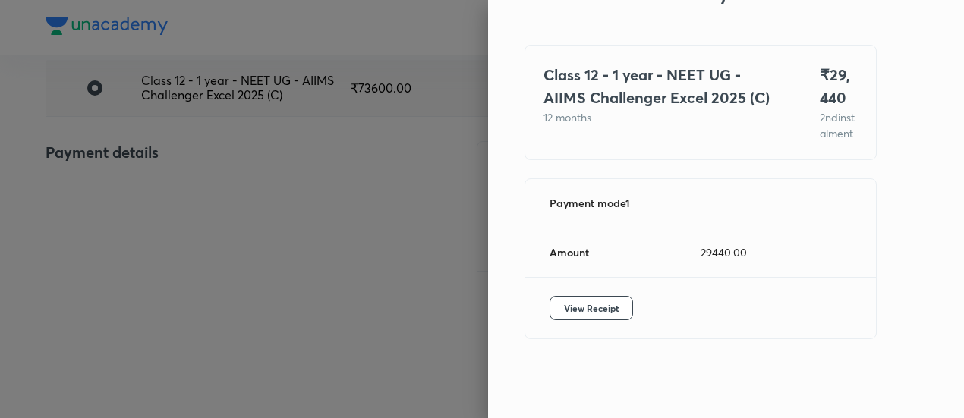
click at [150, 169] on div at bounding box center [482, 209] width 964 height 418
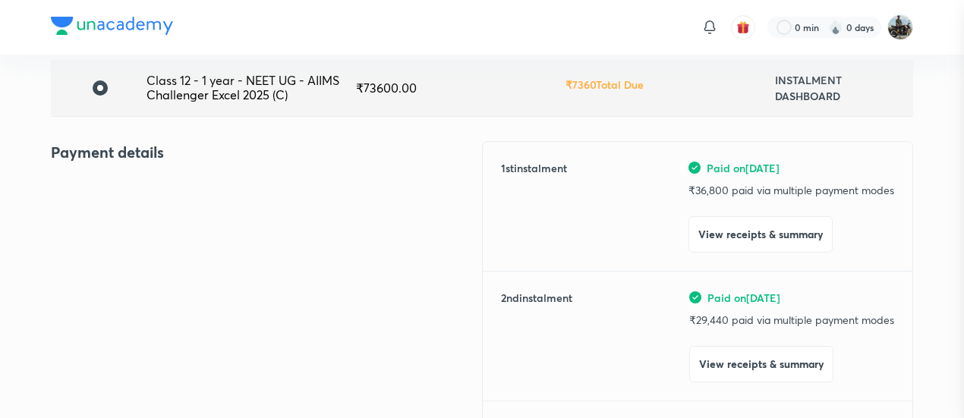
scroll to position [0, 0]
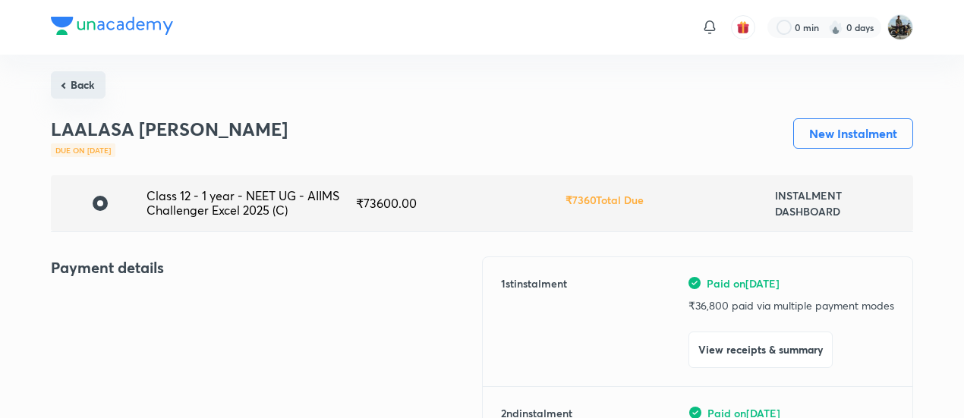
click at [76, 81] on button "Back" at bounding box center [78, 84] width 55 height 27
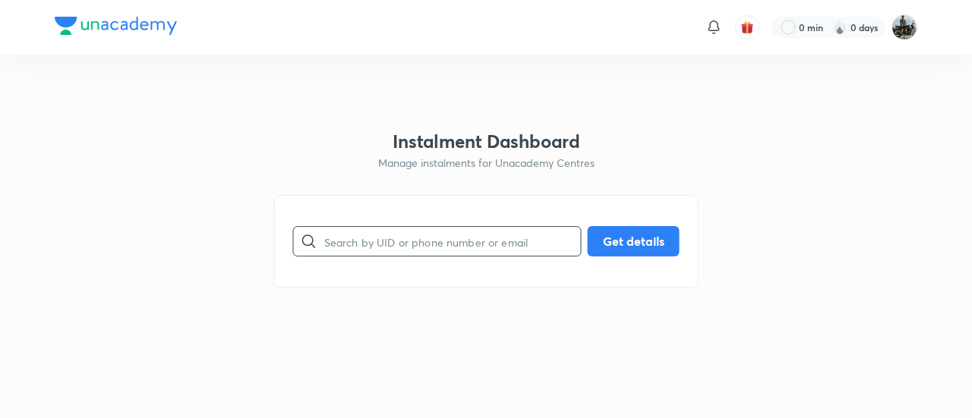
click at [402, 241] on input "text" at bounding box center [452, 241] width 257 height 39
type input "0TVHYUHVPW"
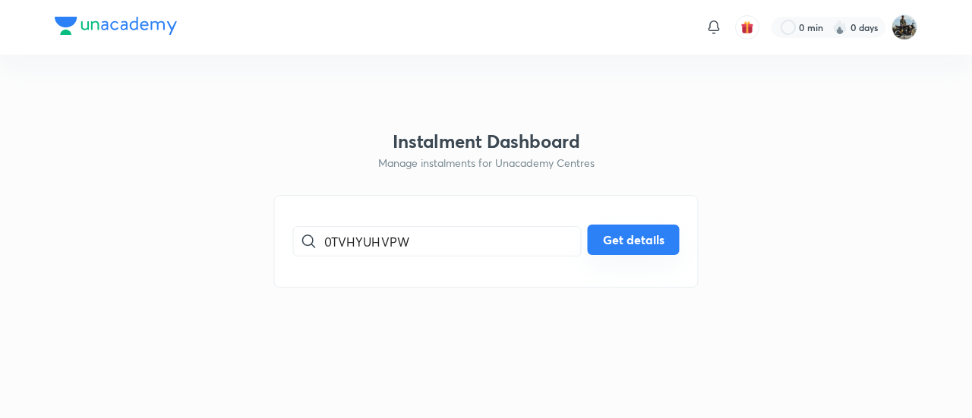
click at [615, 238] on button "Get details" at bounding box center [634, 240] width 92 height 30
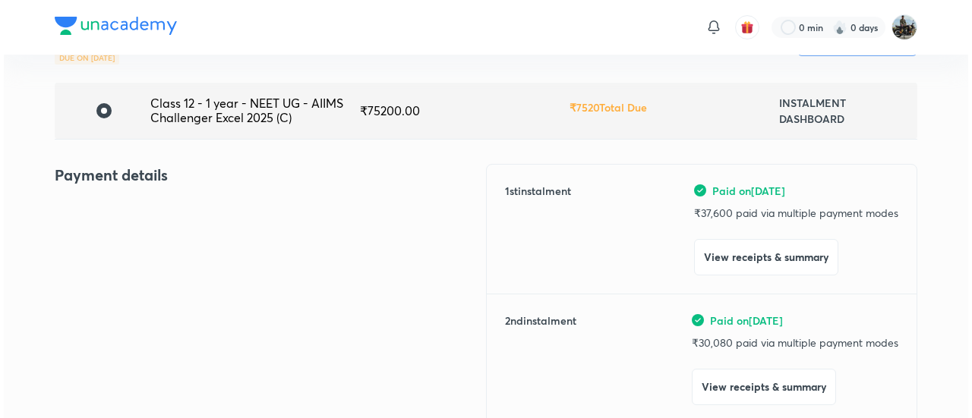
scroll to position [98, 0]
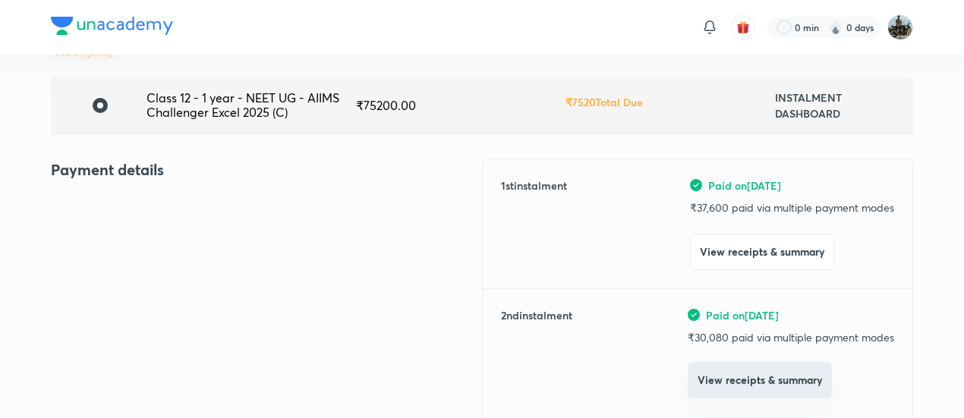
click at [714, 377] on button "View receipts & summary" at bounding box center [760, 380] width 144 height 36
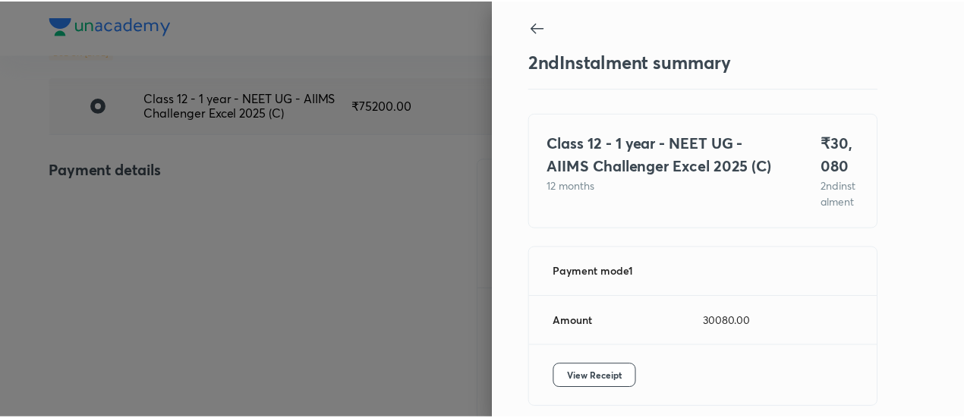
scroll to position [83, 0]
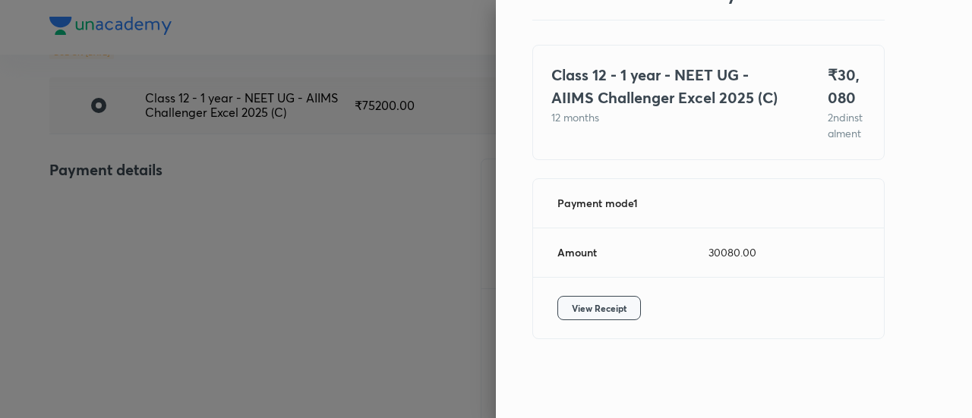
click at [613, 317] on button "View Receipt" at bounding box center [599, 308] width 84 height 24
click at [135, 208] on div at bounding box center [486, 209] width 972 height 418
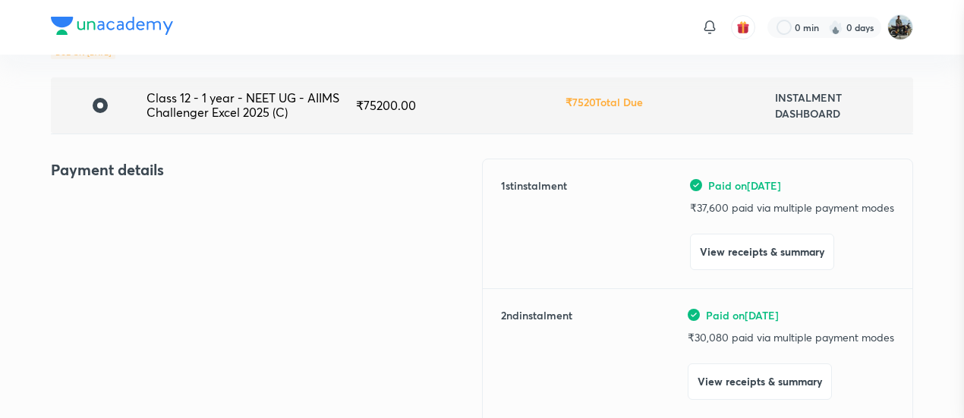
click at [135, 208] on div at bounding box center [482, 209] width 964 height 418
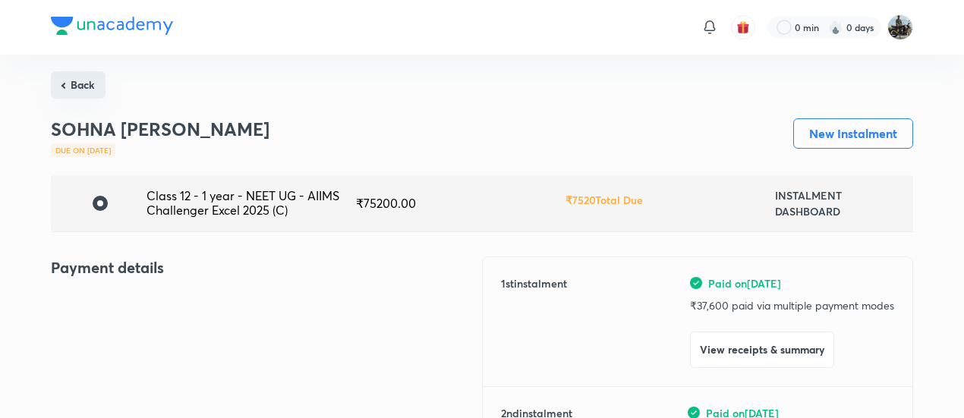
click at [80, 81] on button "Back" at bounding box center [78, 84] width 55 height 27
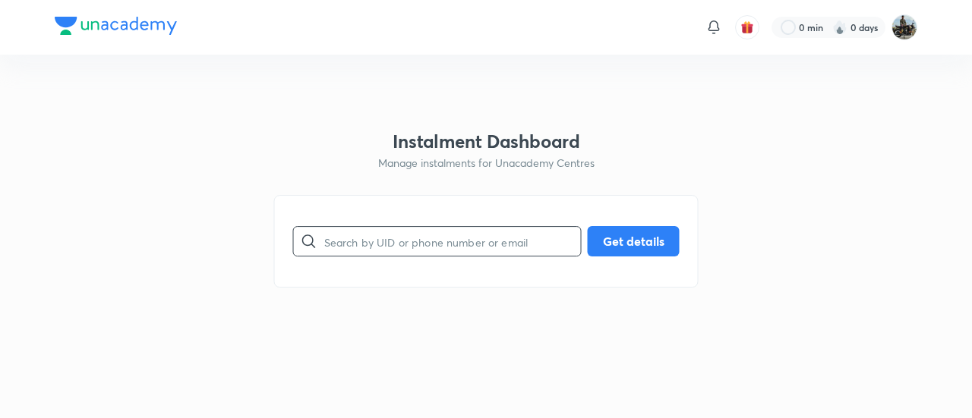
click at [389, 238] on input "text" at bounding box center [452, 241] width 257 height 39
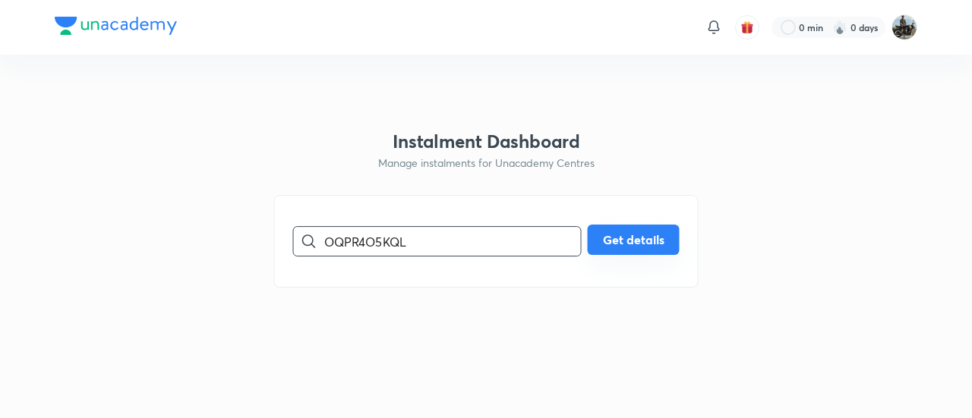
type input "OQPR4O5KQL"
click at [661, 237] on button "Get details" at bounding box center [634, 240] width 92 height 30
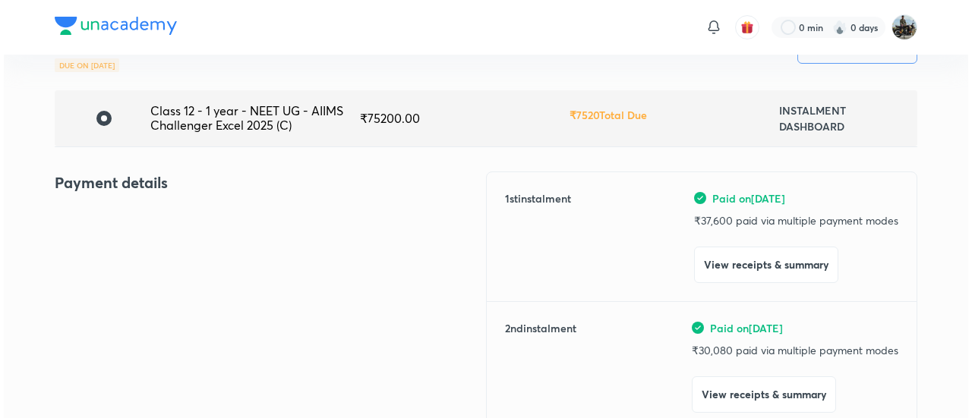
scroll to position [86, 0]
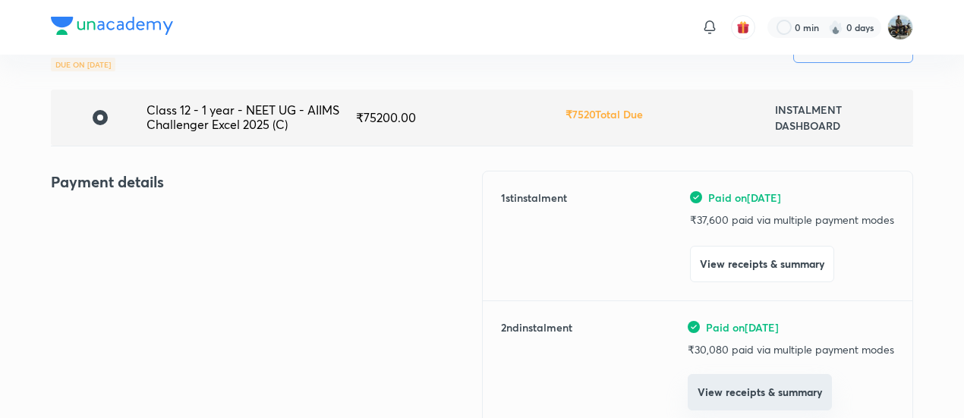
click at [740, 389] on button "View receipts & summary" at bounding box center [760, 392] width 144 height 36
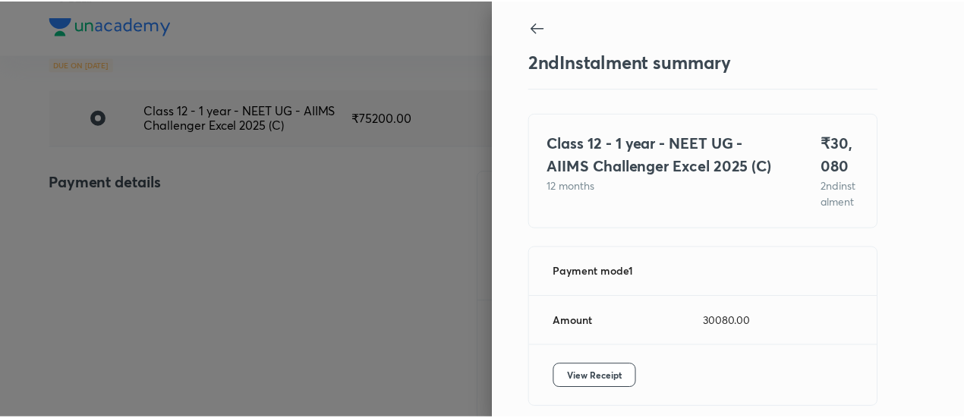
scroll to position [83, 0]
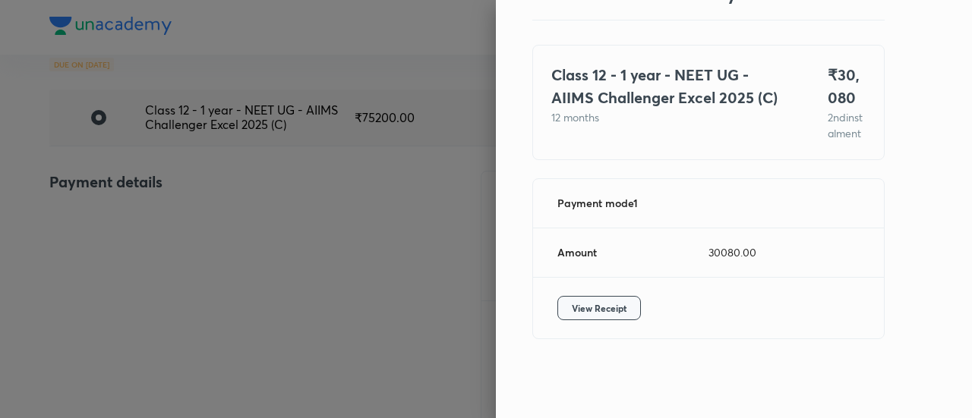
click at [586, 314] on span "View Receipt" at bounding box center [599, 308] width 55 height 15
click at [152, 175] on div at bounding box center [486, 209] width 972 height 418
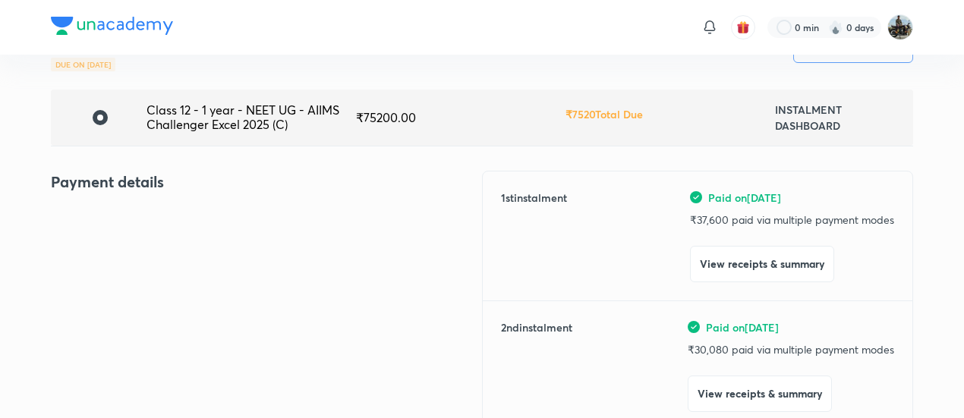
scroll to position [0, 0]
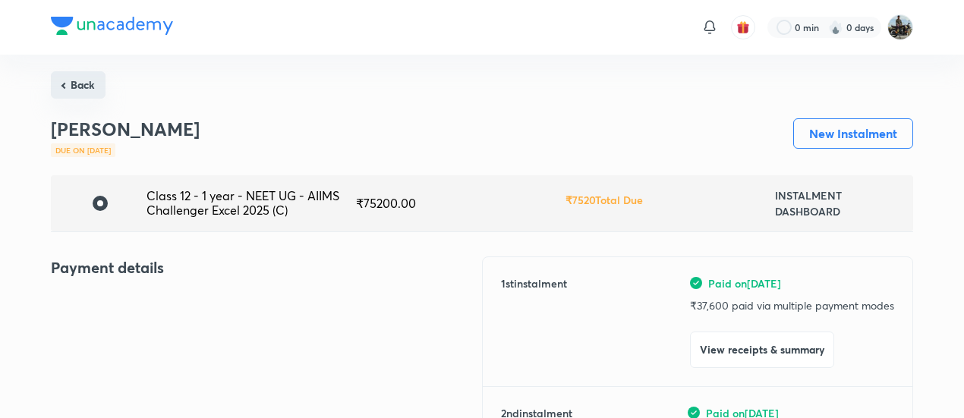
click at [76, 87] on button "Back" at bounding box center [78, 84] width 55 height 27
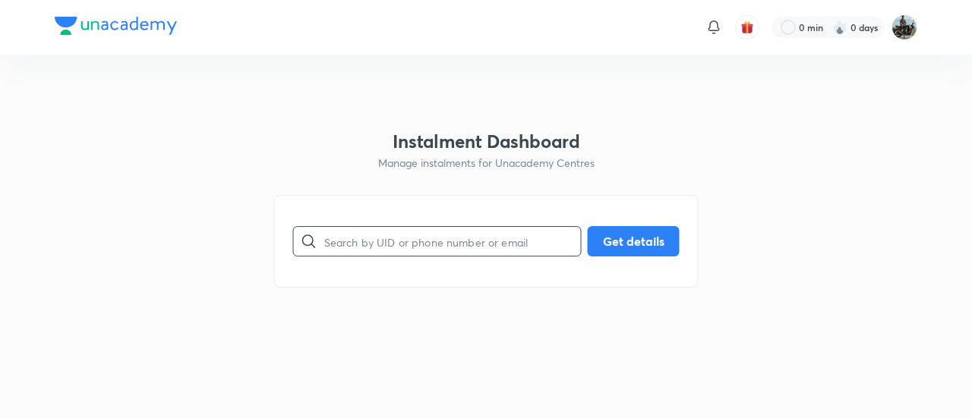
click at [416, 238] on input "text" at bounding box center [452, 241] width 257 height 39
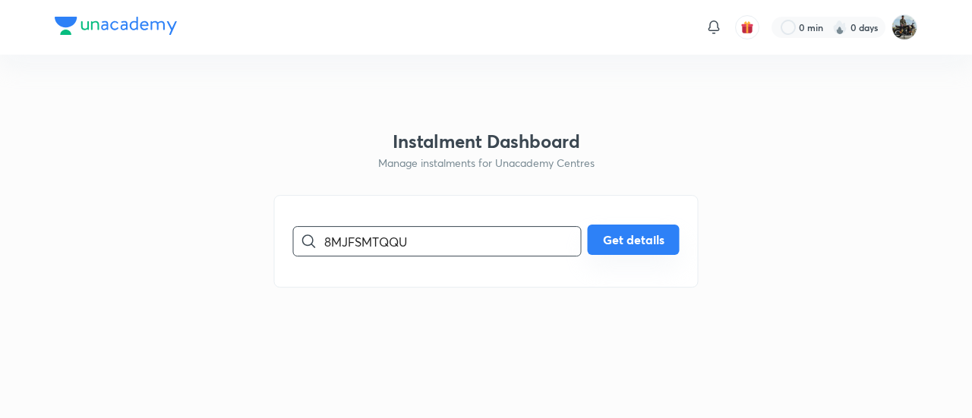
type input "8MJFSMTQQU"
click at [612, 235] on button "Get details" at bounding box center [634, 240] width 92 height 30
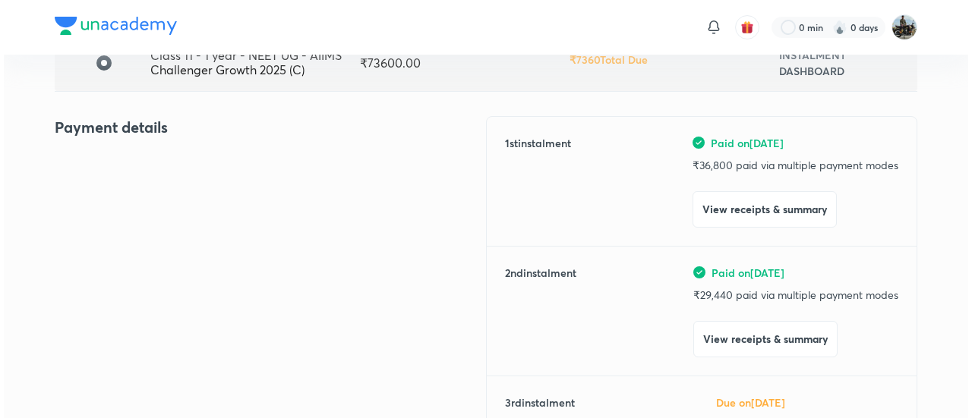
scroll to position [153, 0]
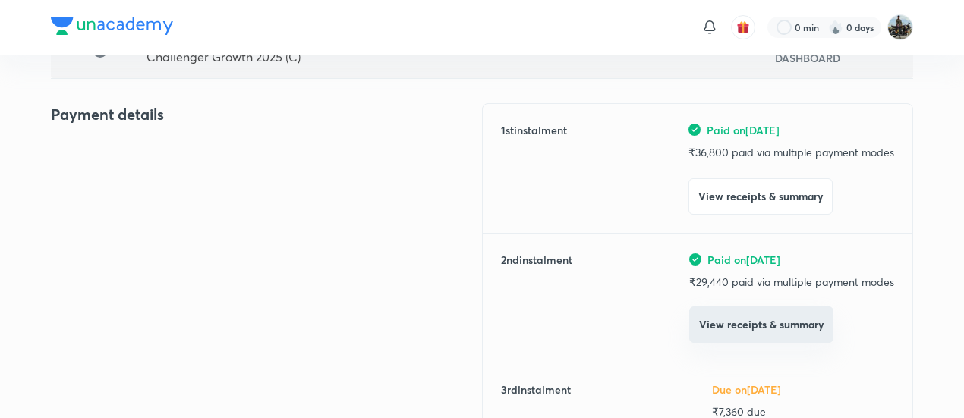
click at [705, 323] on button "View receipts & summary" at bounding box center [761, 325] width 144 height 36
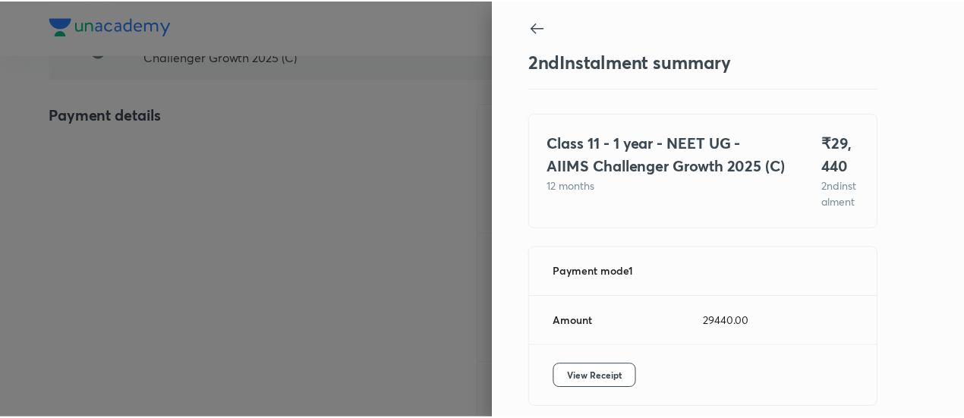
scroll to position [83, 0]
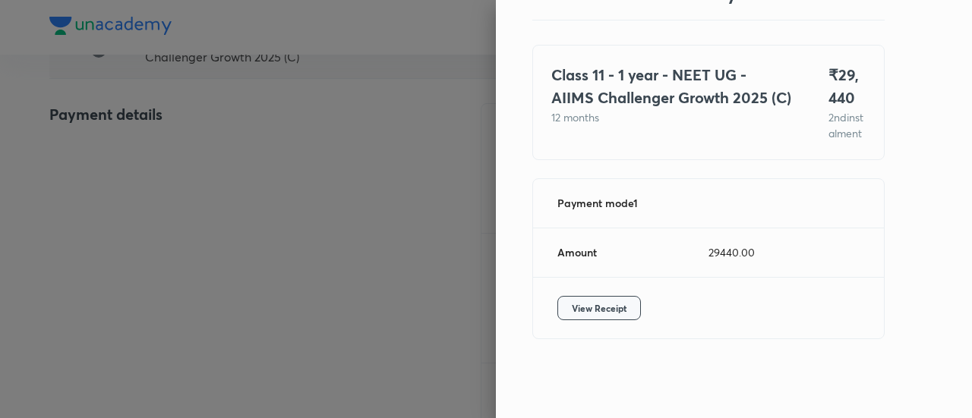
click at [573, 300] on button "View Receipt" at bounding box center [599, 308] width 84 height 24
click at [151, 192] on div at bounding box center [486, 209] width 972 height 418
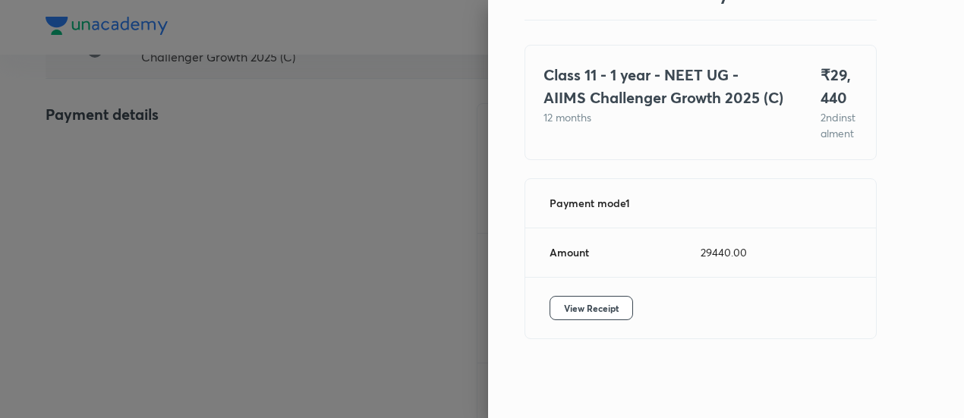
click at [151, 192] on div at bounding box center [482, 209] width 964 height 418
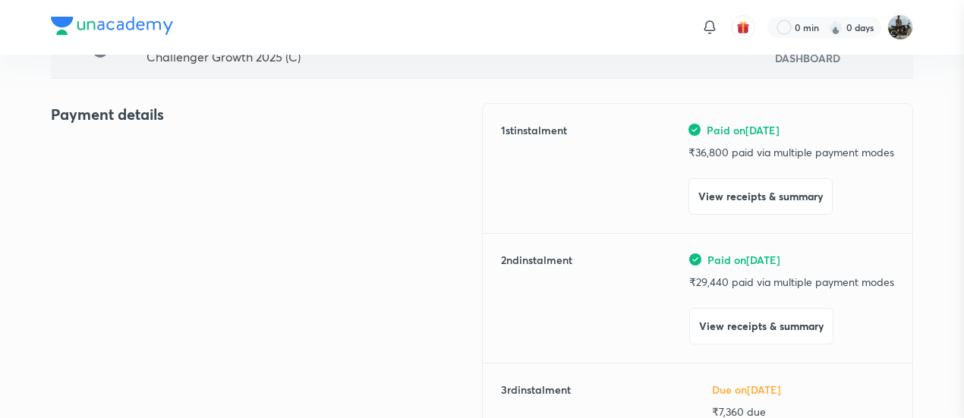
scroll to position [0, 0]
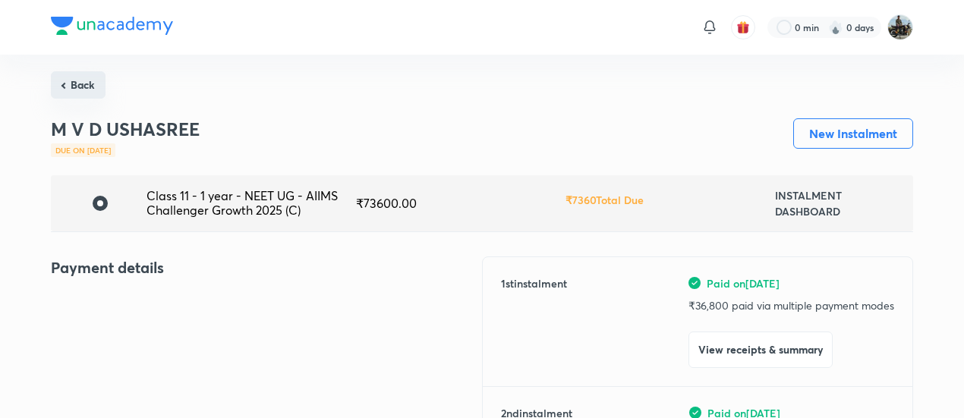
click at [68, 89] on button "Back" at bounding box center [78, 84] width 55 height 27
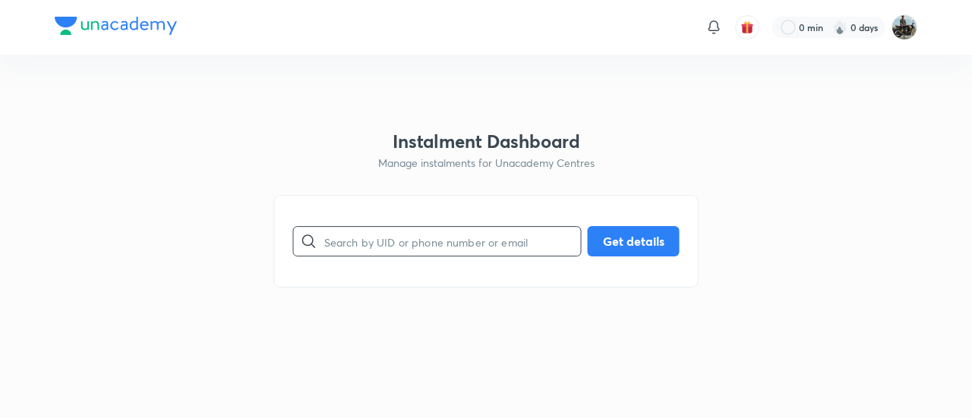
click at [469, 259] on input "text" at bounding box center [452, 241] width 257 height 39
type input "YH2ICX9RI7"
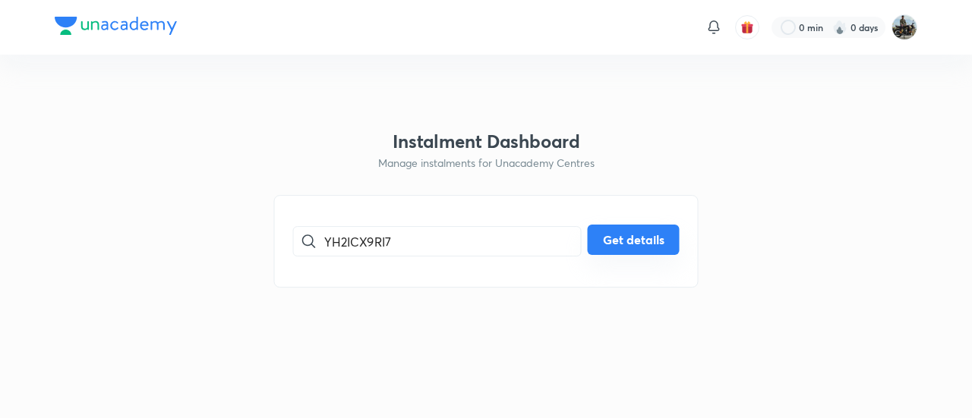
drag, startPoint x: 650, startPoint y: 260, endPoint x: 618, endPoint y: 229, distance: 44.6
click at [618, 229] on div "YH2ICX9RI7 ​ Get details" at bounding box center [486, 241] width 424 height 93
click at [618, 229] on button "Get details" at bounding box center [634, 240] width 92 height 30
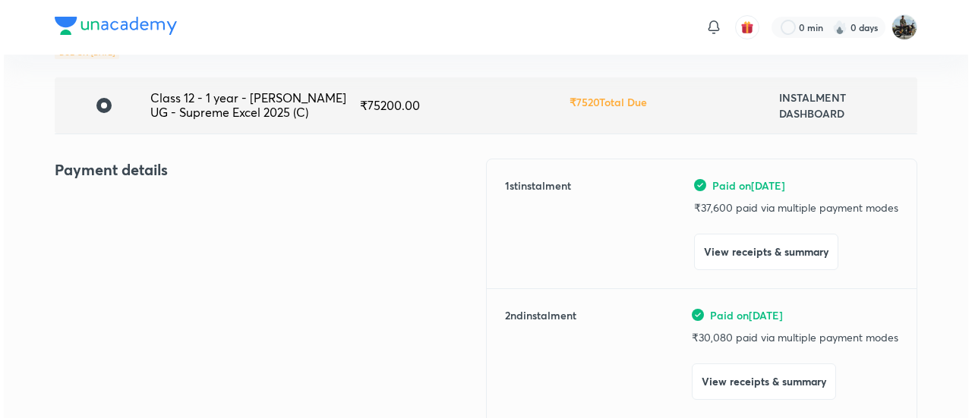
scroll to position [99, 0]
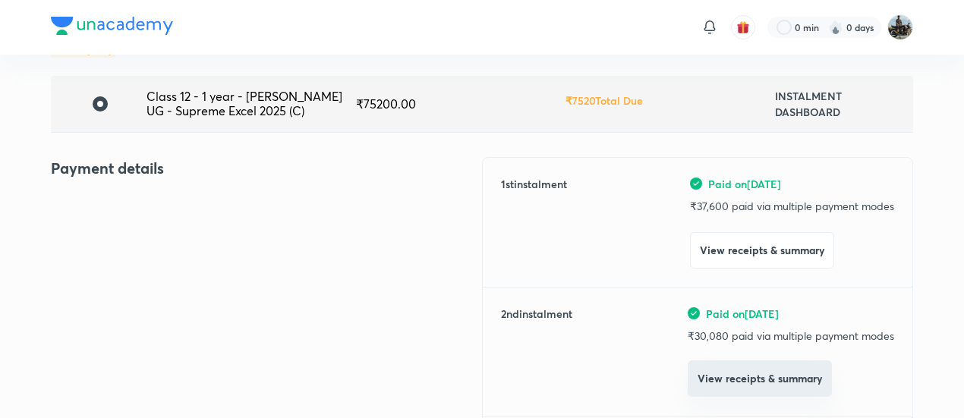
click at [712, 375] on button "View receipts & summary" at bounding box center [760, 379] width 144 height 36
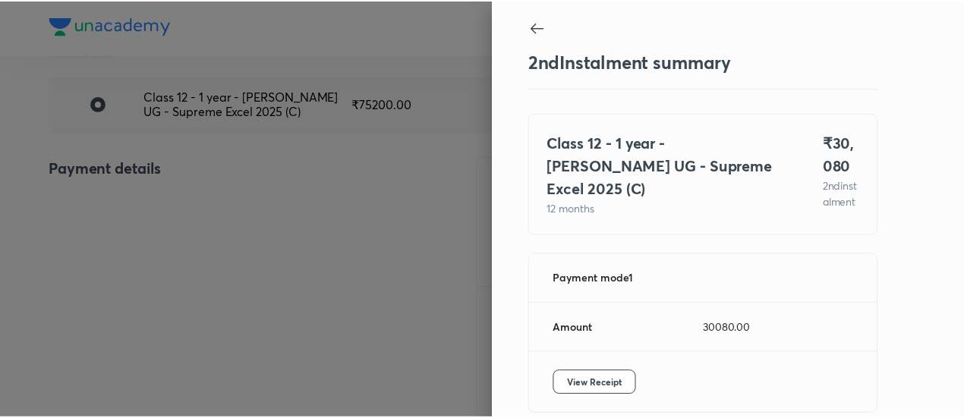
scroll to position [83, 0]
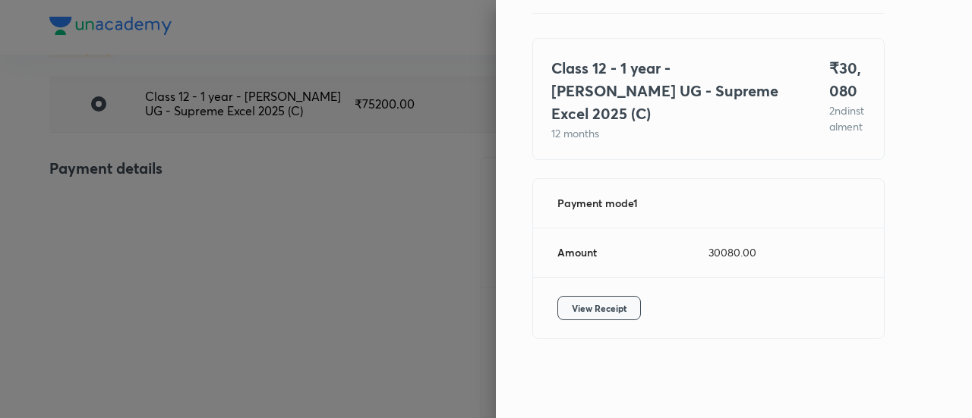
click at [618, 306] on button "View Receipt" at bounding box center [599, 308] width 84 height 24
click at [169, 182] on div at bounding box center [486, 209] width 972 height 418
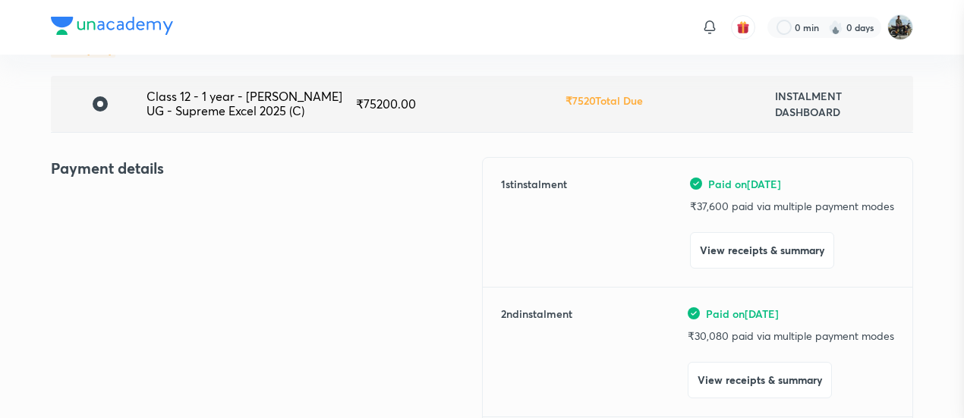
click at [169, 182] on div at bounding box center [482, 209] width 964 height 418
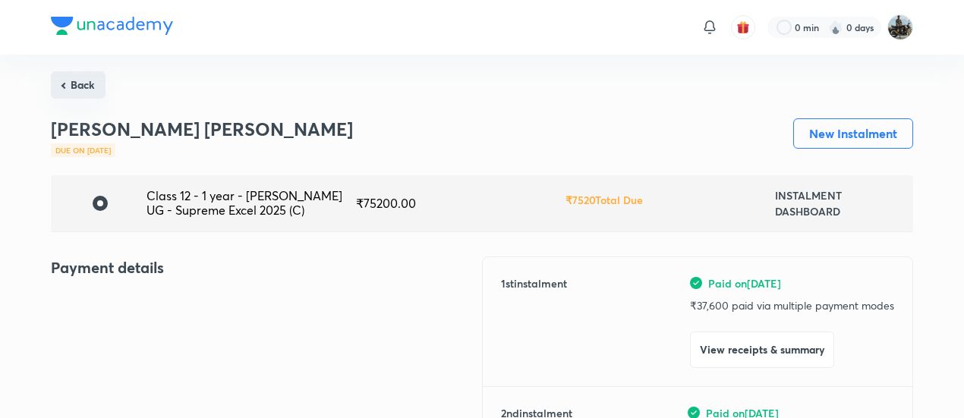
click at [82, 92] on button "Back" at bounding box center [78, 84] width 55 height 27
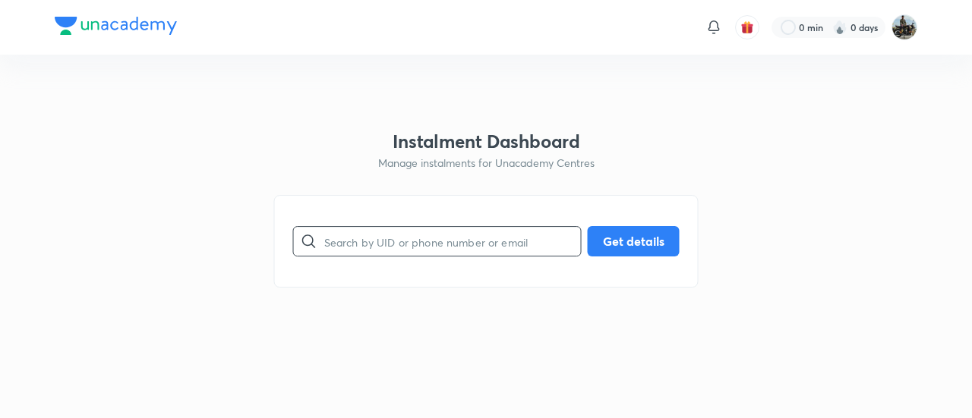
click at [396, 254] on input "text" at bounding box center [452, 241] width 257 height 39
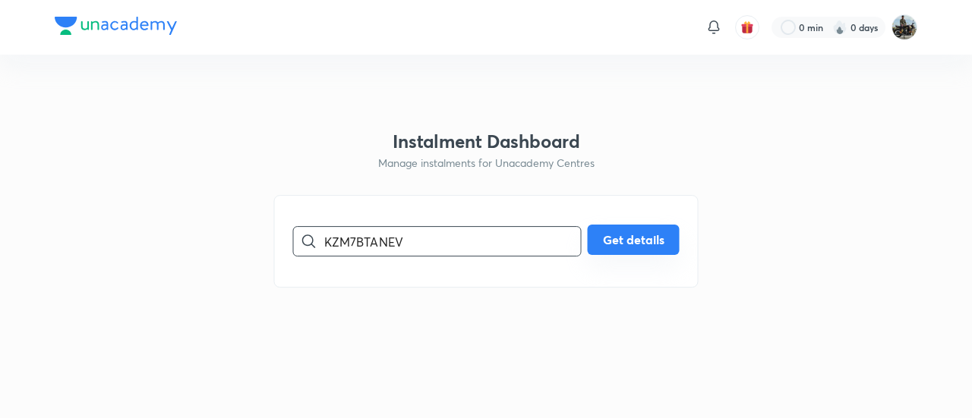
type input "KZM7BTANEV"
click at [621, 227] on button "Get details" at bounding box center [634, 240] width 92 height 30
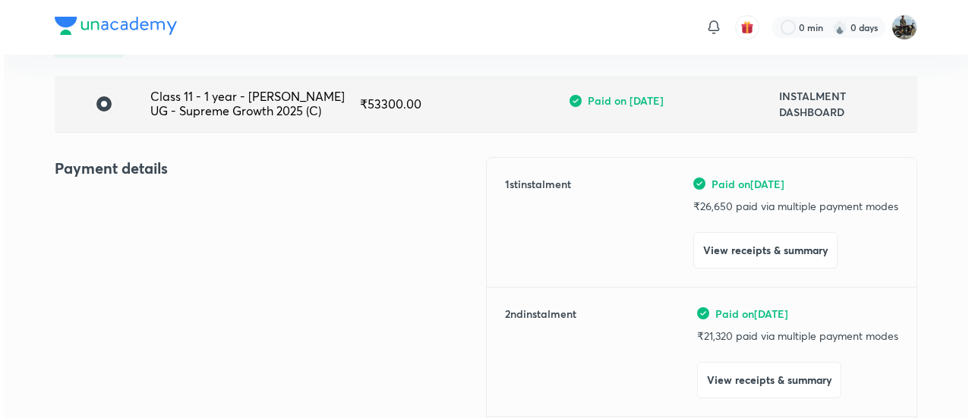
scroll to position [105, 0]
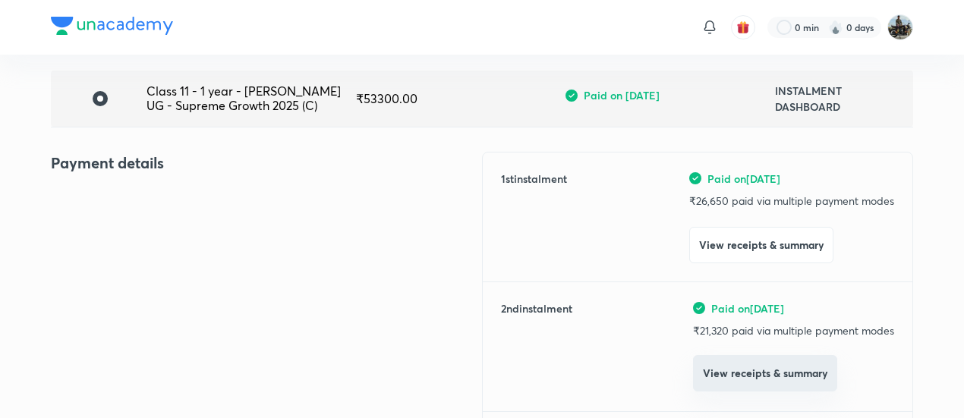
click at [736, 376] on button "View receipts & summary" at bounding box center [765, 373] width 144 height 36
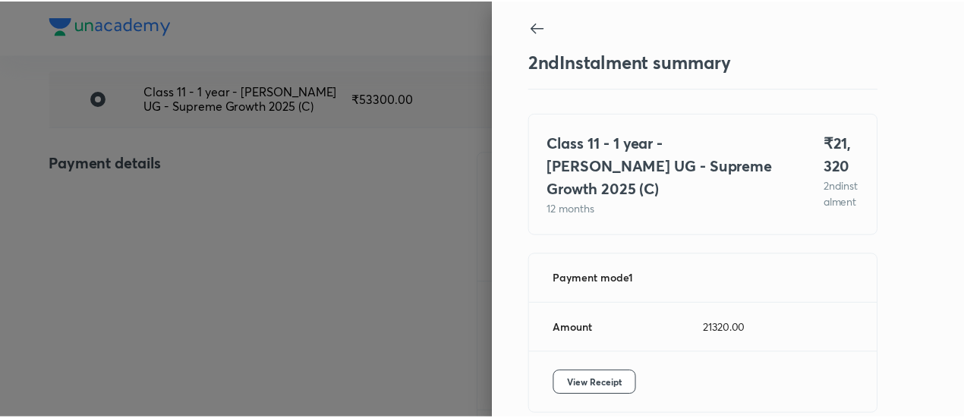
scroll to position [83, 0]
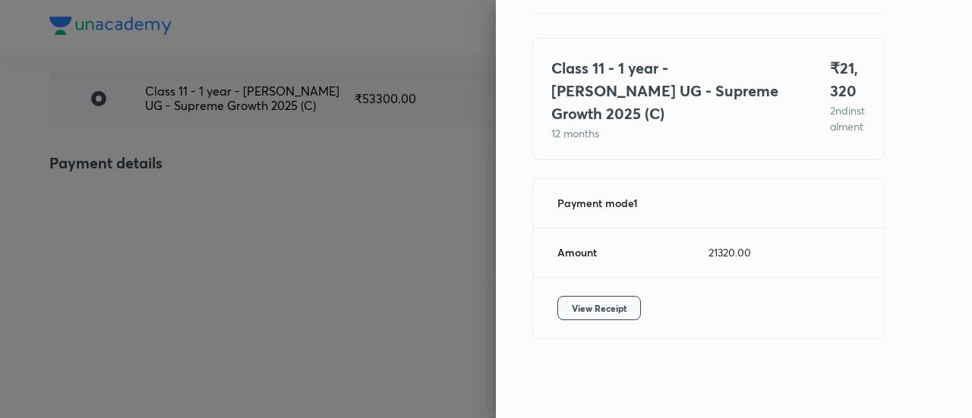
click at [587, 307] on span "View Receipt" at bounding box center [599, 308] width 55 height 15
click at [178, 171] on div at bounding box center [486, 209] width 972 height 418
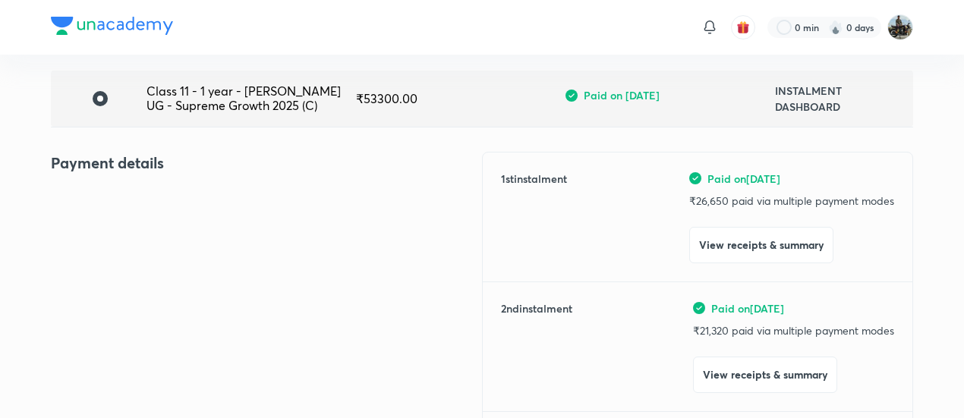
scroll to position [0, 0]
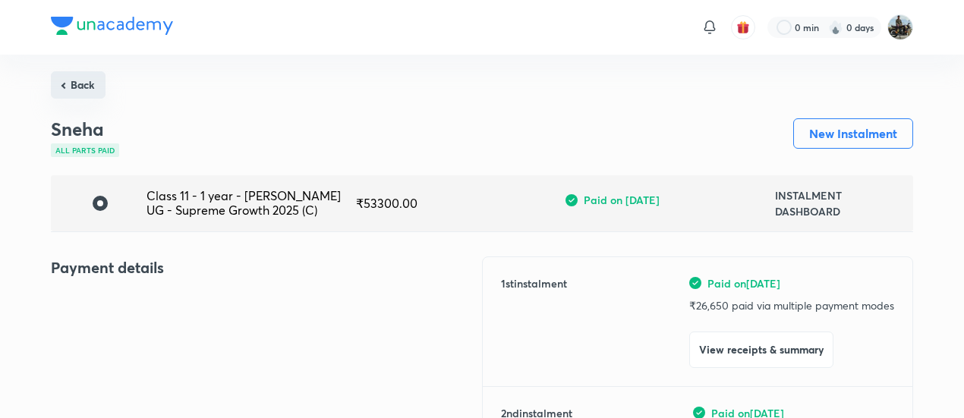
click at [82, 96] on button "Back" at bounding box center [78, 84] width 55 height 27
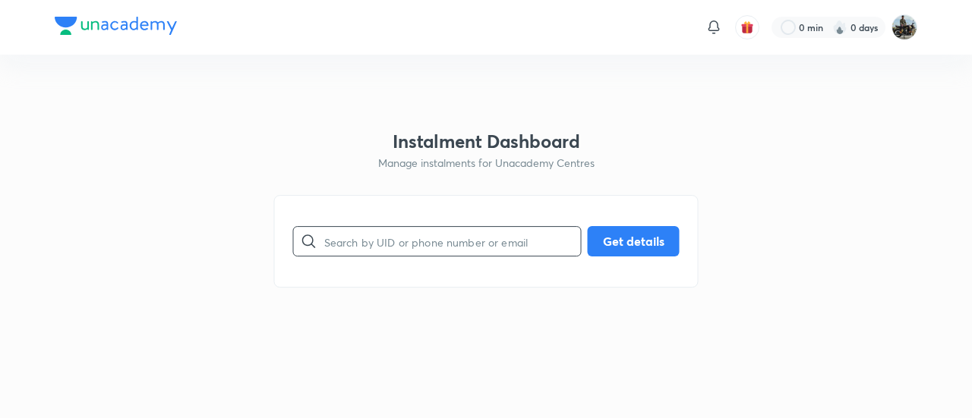
click at [402, 237] on input "text" at bounding box center [452, 241] width 257 height 39
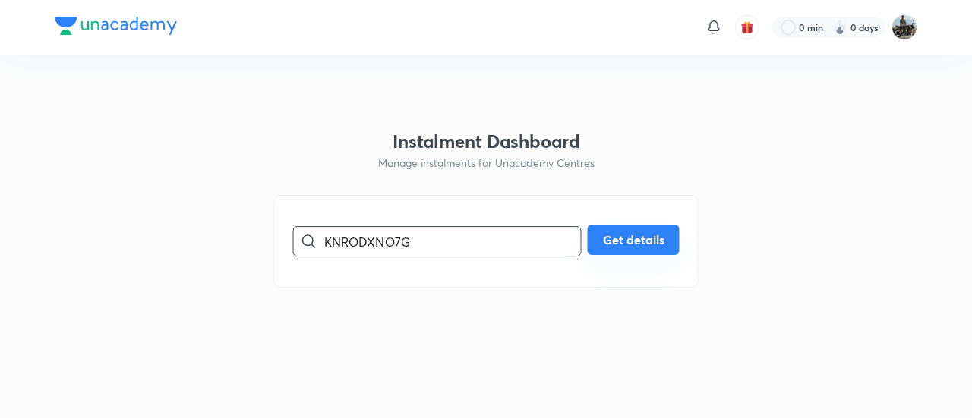
type input "KNRODXNO7G"
click at [613, 236] on button "Get details" at bounding box center [634, 240] width 92 height 30
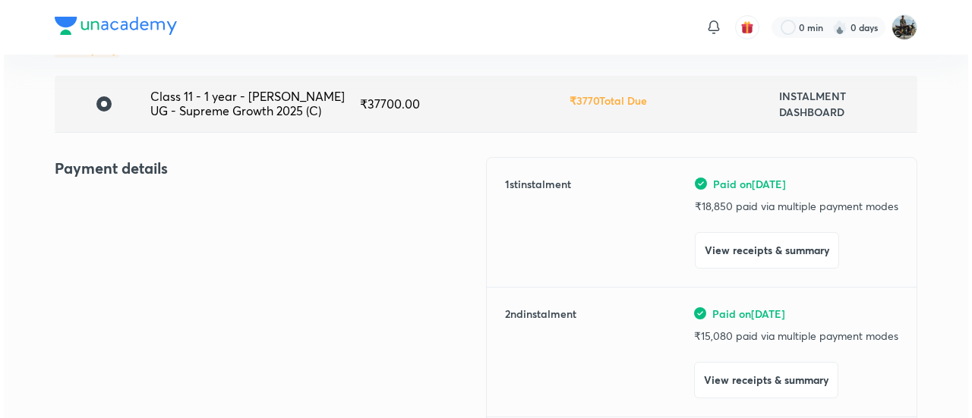
scroll to position [102, 0]
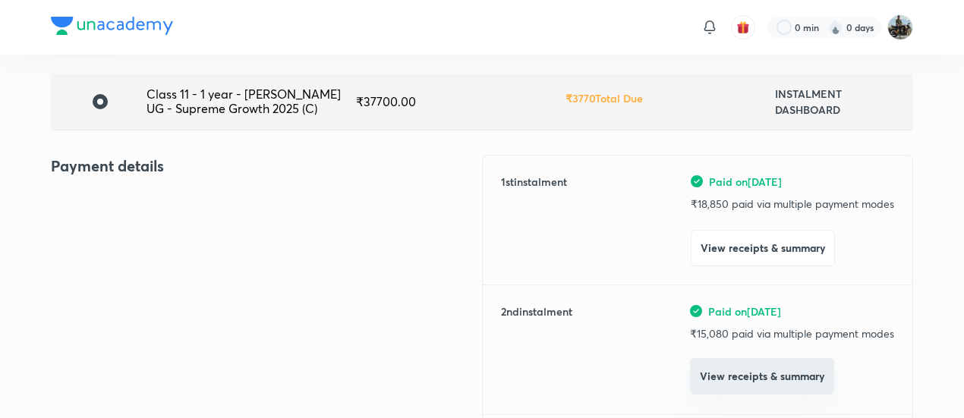
click at [717, 390] on button "View receipts & summary" at bounding box center [762, 376] width 144 height 36
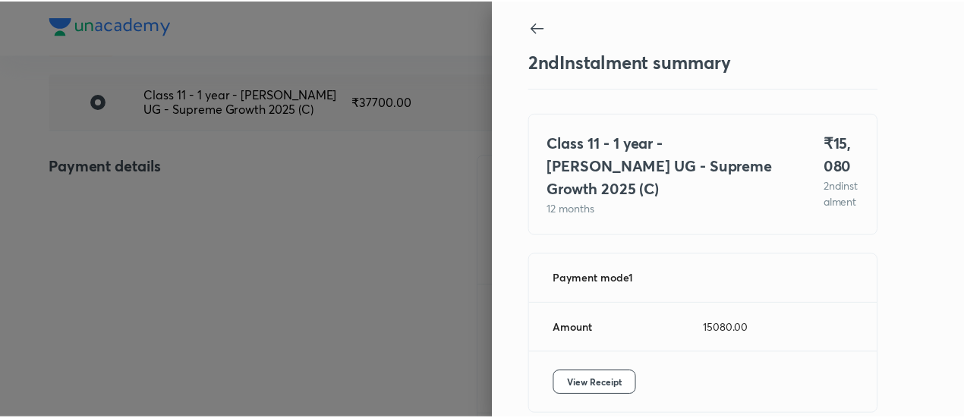
scroll to position [83, 0]
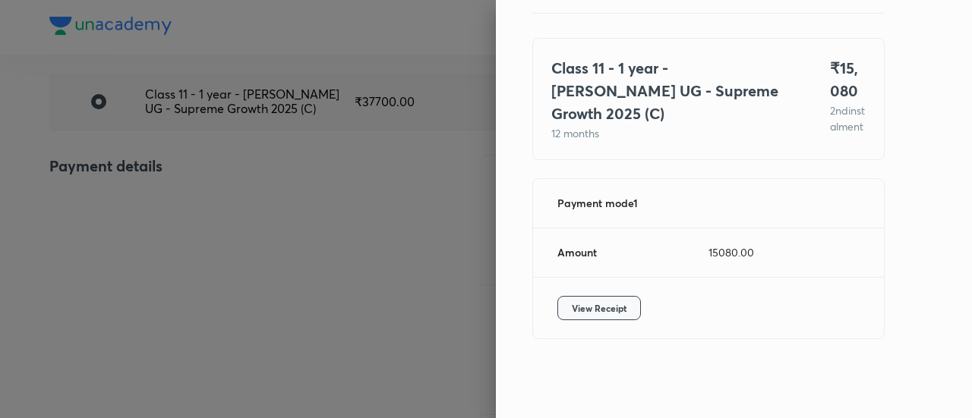
click at [596, 301] on span "View Receipt" at bounding box center [599, 308] width 55 height 15
click at [162, 128] on div at bounding box center [486, 209] width 972 height 418
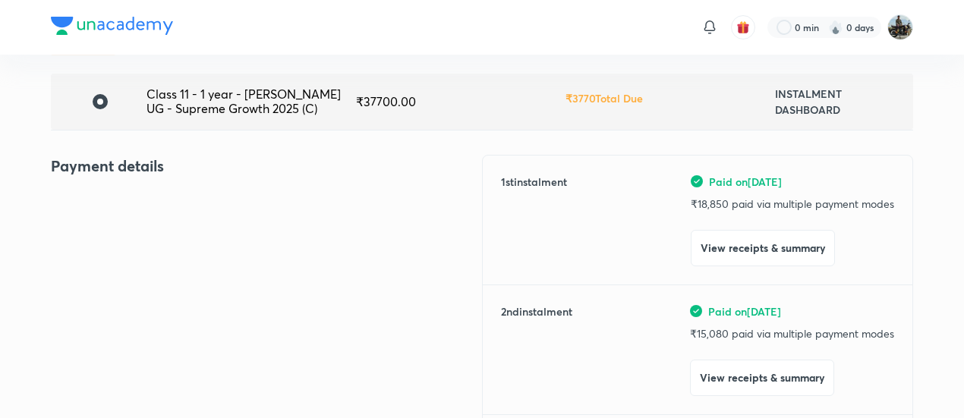
scroll to position [0, 0]
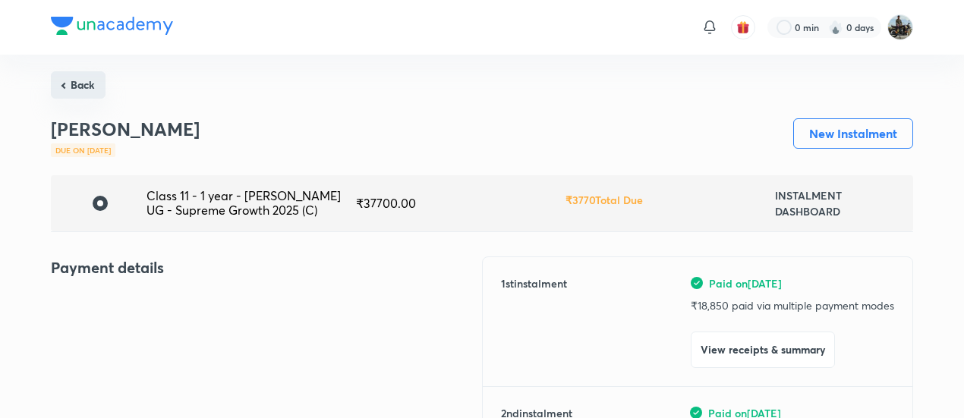
click at [61, 79] on button "Back" at bounding box center [78, 84] width 55 height 27
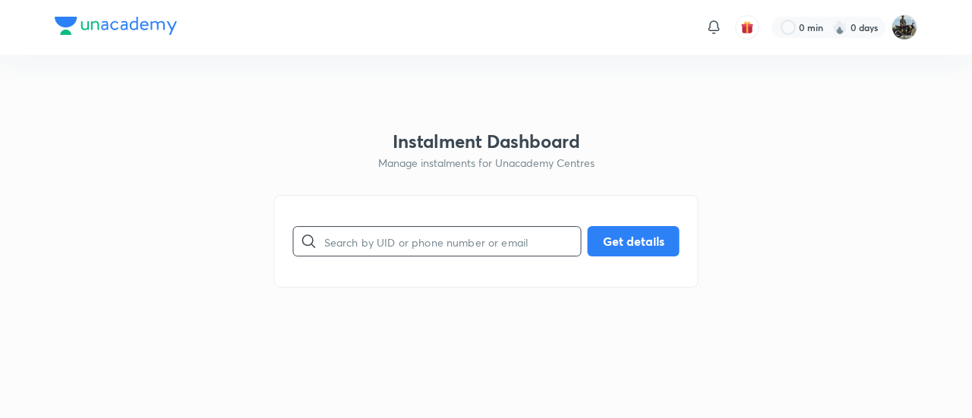
click at [438, 248] on input "text" at bounding box center [452, 241] width 257 height 39
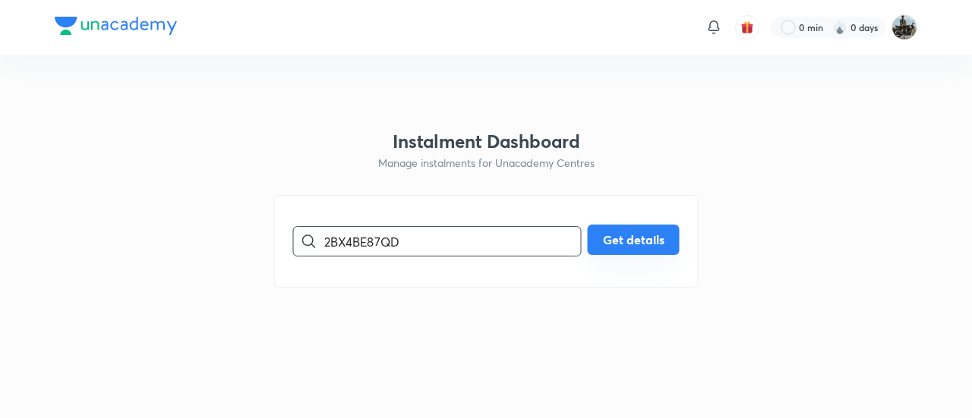
type input "2BX4BE87QD"
click at [626, 230] on button "Get details" at bounding box center [634, 240] width 92 height 30
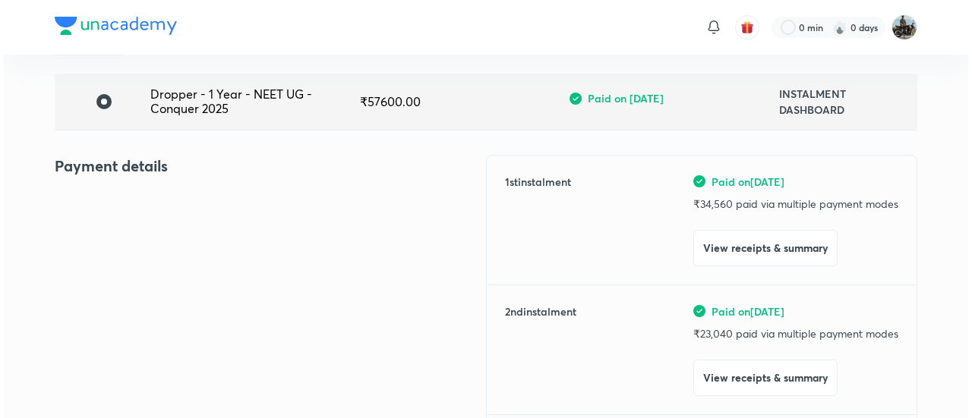
scroll to position [102, 0]
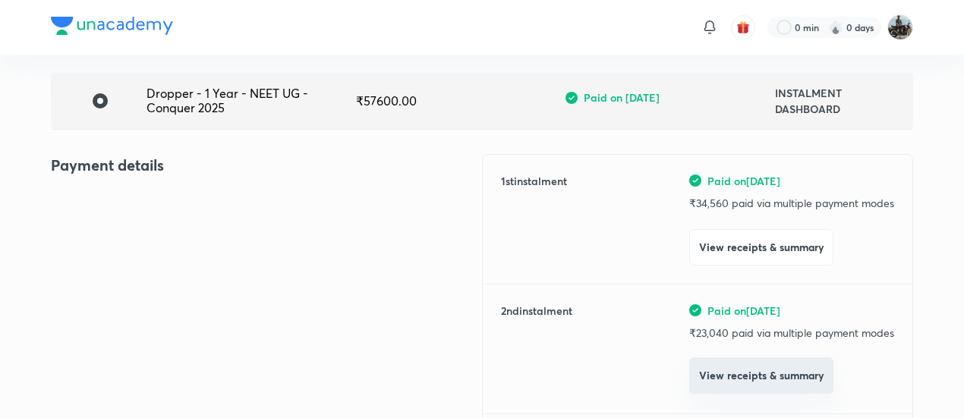
click at [729, 382] on button "View receipts & summary" at bounding box center [761, 376] width 144 height 36
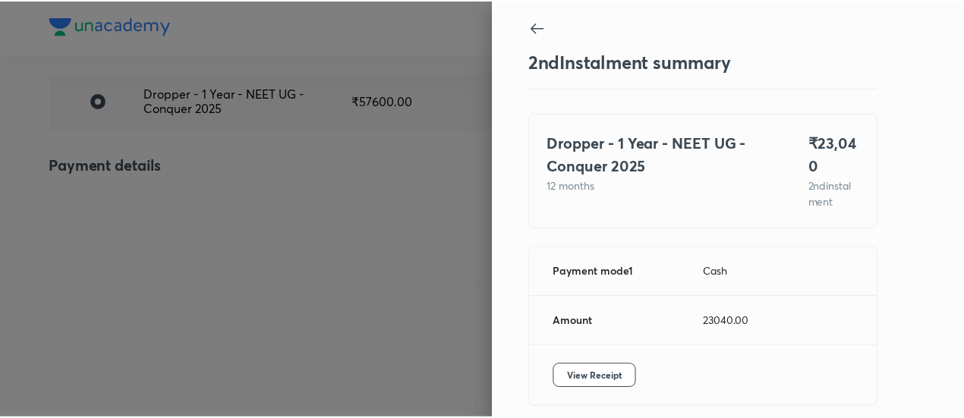
scroll to position [67, 0]
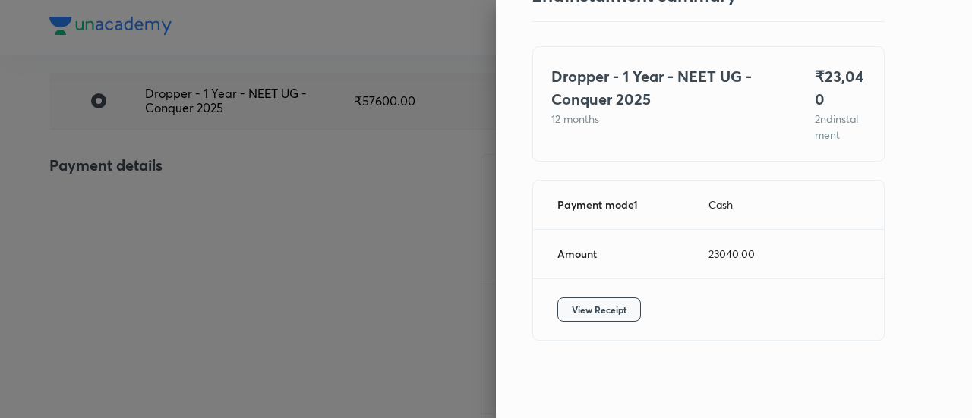
click at [582, 304] on span "View Receipt" at bounding box center [599, 309] width 55 height 15
click at [209, 217] on div at bounding box center [486, 209] width 972 height 418
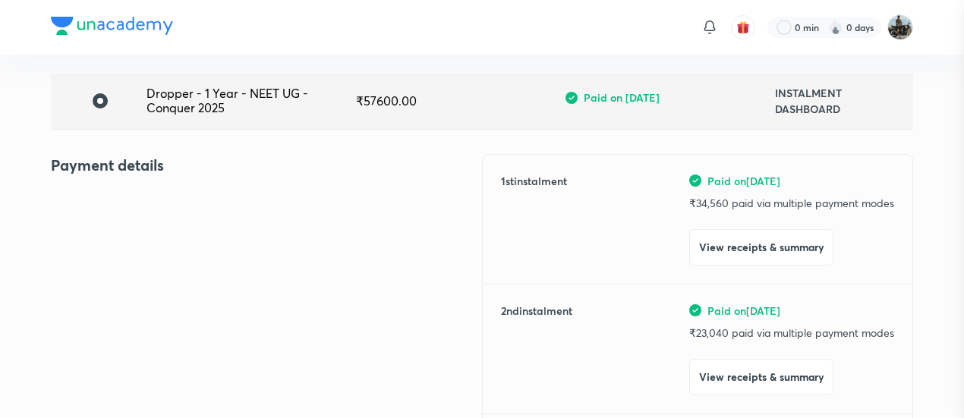
scroll to position [0, 0]
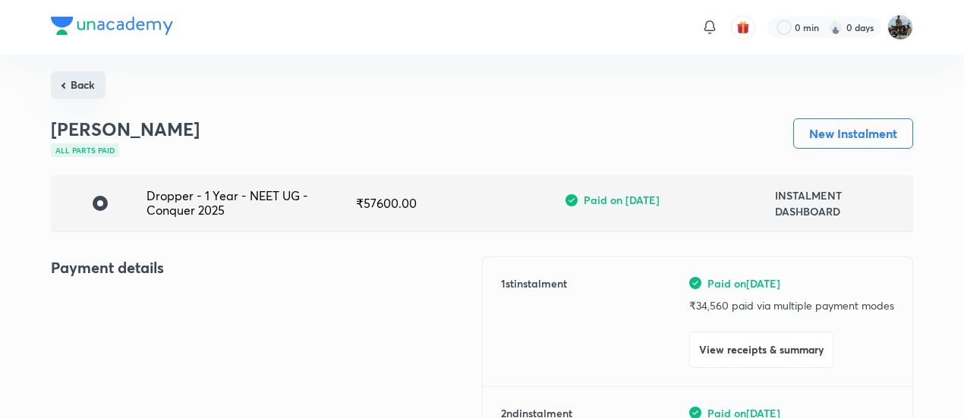
click at [85, 88] on button "Back" at bounding box center [78, 84] width 55 height 27
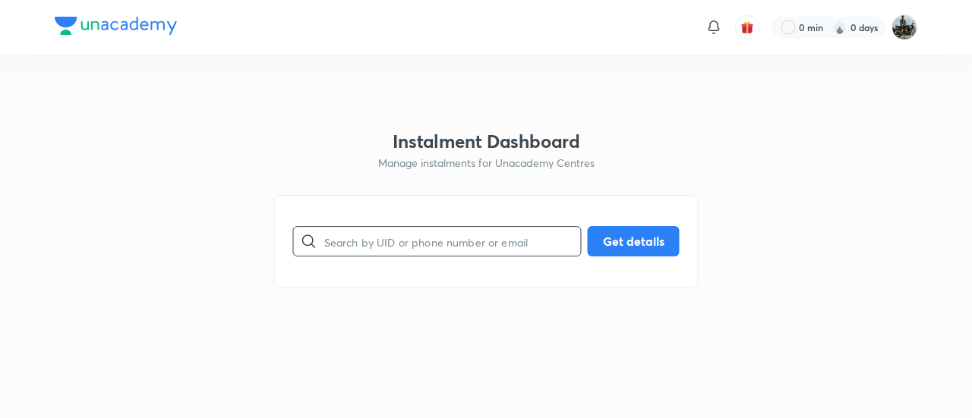
click at [440, 247] on input "text" at bounding box center [452, 241] width 257 height 39
type input "CJEFD9QVT1"
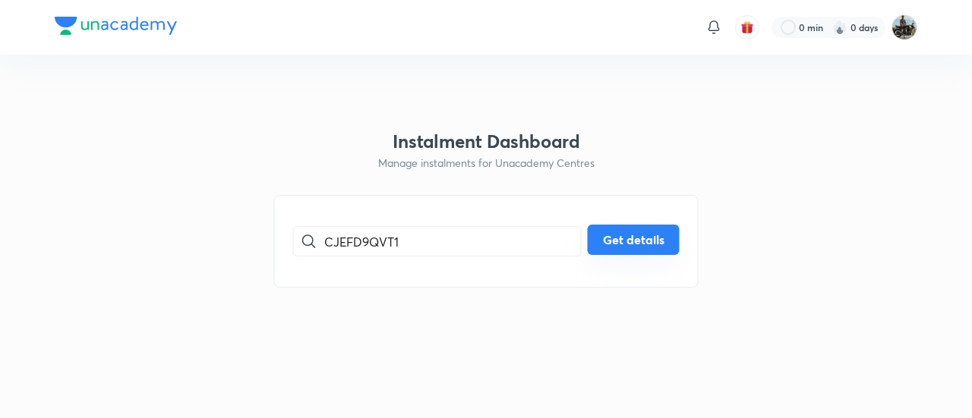
click at [633, 236] on button "Get details" at bounding box center [634, 240] width 92 height 30
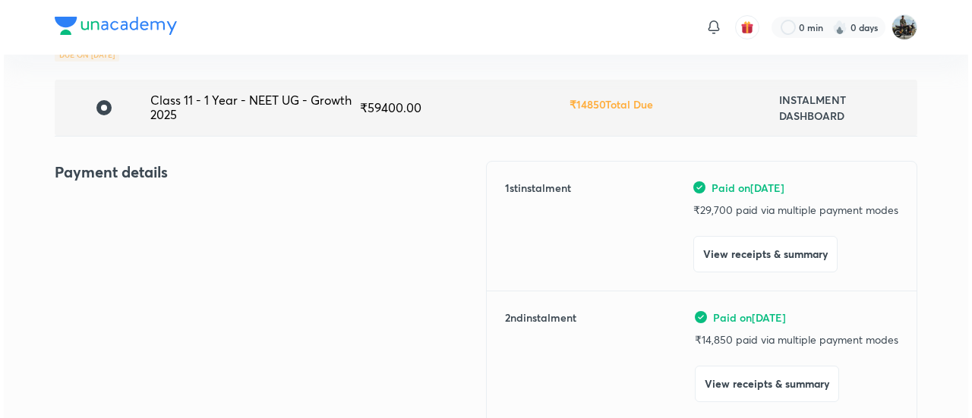
scroll to position [102, 0]
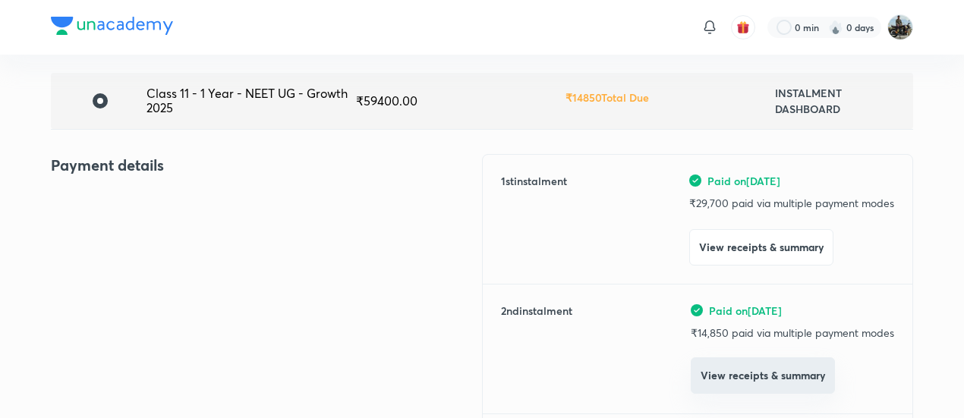
click at [716, 370] on button "View receipts & summary" at bounding box center [763, 376] width 144 height 36
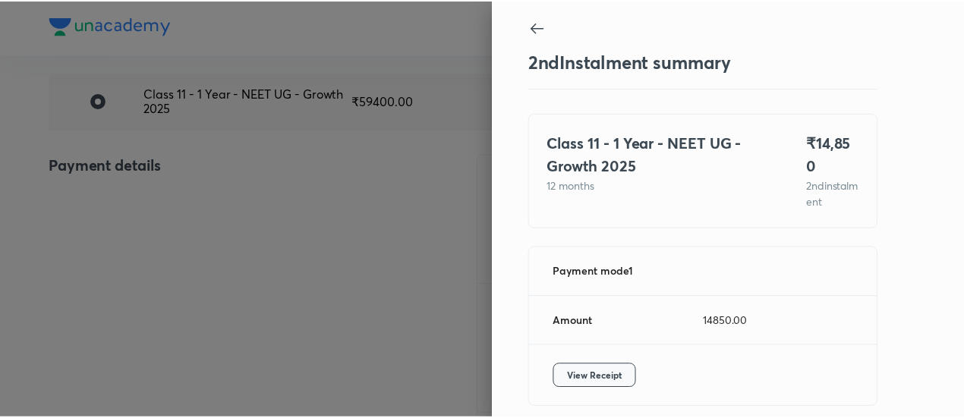
scroll to position [51, 0]
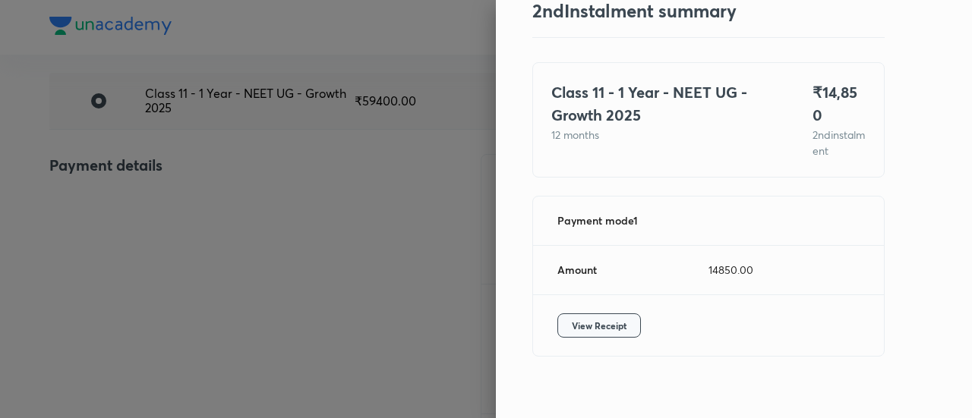
click at [607, 318] on span "View Receipt" at bounding box center [599, 325] width 55 height 15
click at [184, 219] on div at bounding box center [486, 209] width 972 height 418
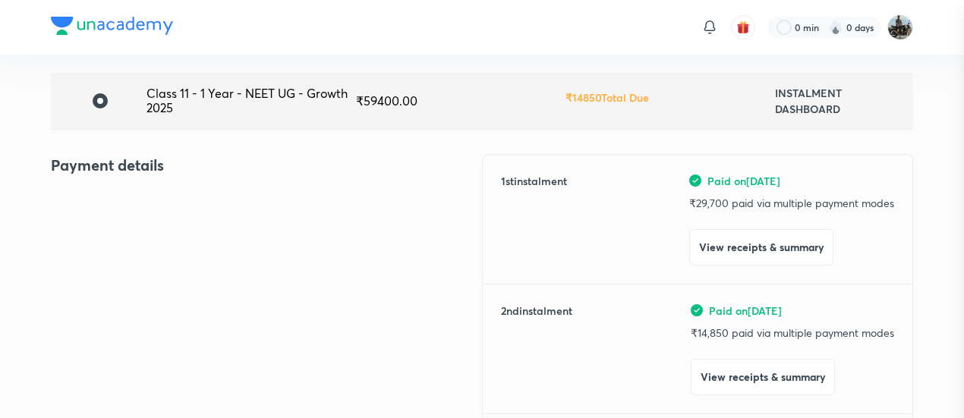
click at [184, 219] on div at bounding box center [482, 209] width 964 height 418
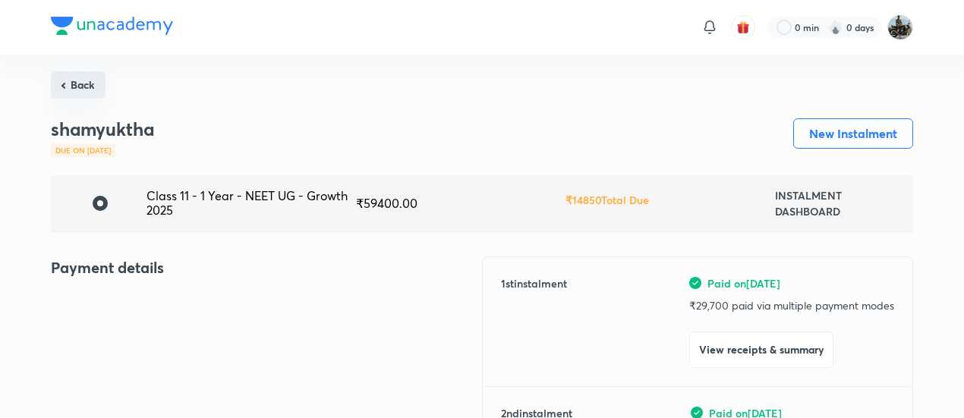
click at [77, 94] on button "Back" at bounding box center [78, 84] width 55 height 27
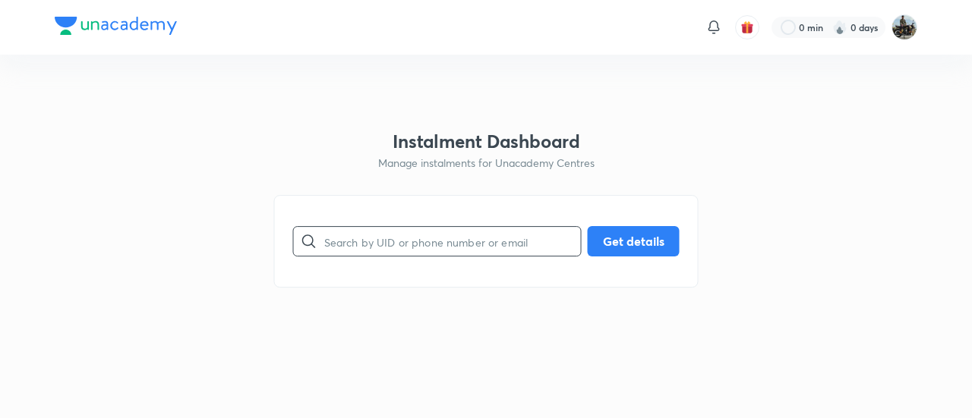
click at [401, 244] on input "text" at bounding box center [452, 241] width 257 height 39
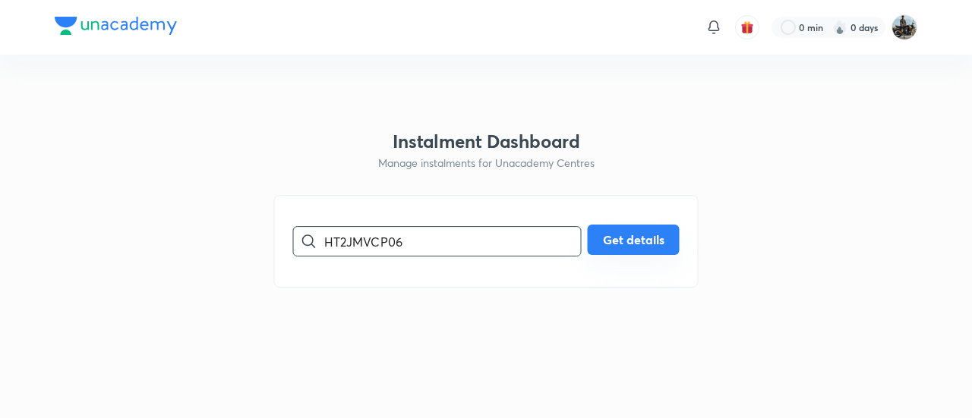
type input "HT2JMVCP06"
click at [647, 239] on button "Get details" at bounding box center [634, 240] width 92 height 30
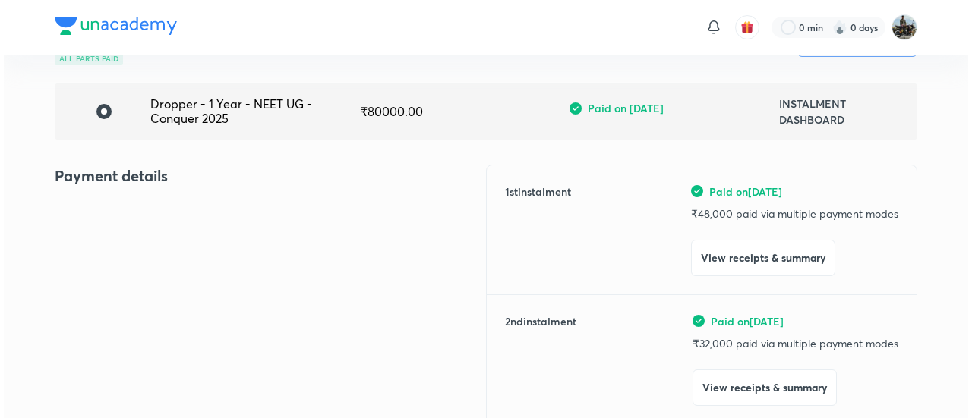
scroll to position [102, 0]
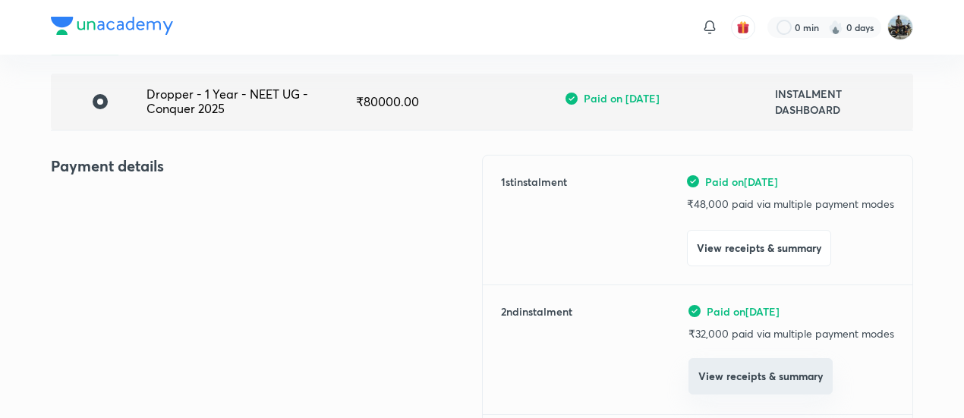
click at [705, 370] on button "View receipts & summary" at bounding box center [761, 376] width 144 height 36
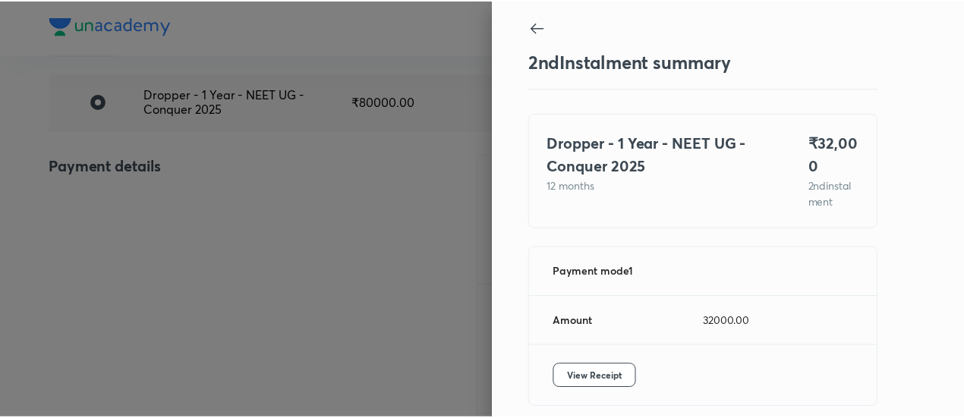
scroll to position [67, 0]
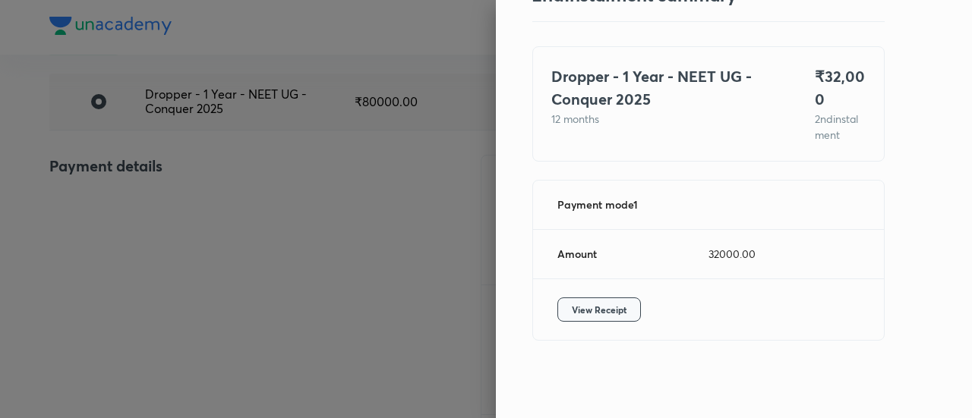
click at [572, 307] on span "View Receipt" at bounding box center [599, 309] width 55 height 15
click at [184, 153] on div at bounding box center [486, 209] width 972 height 418
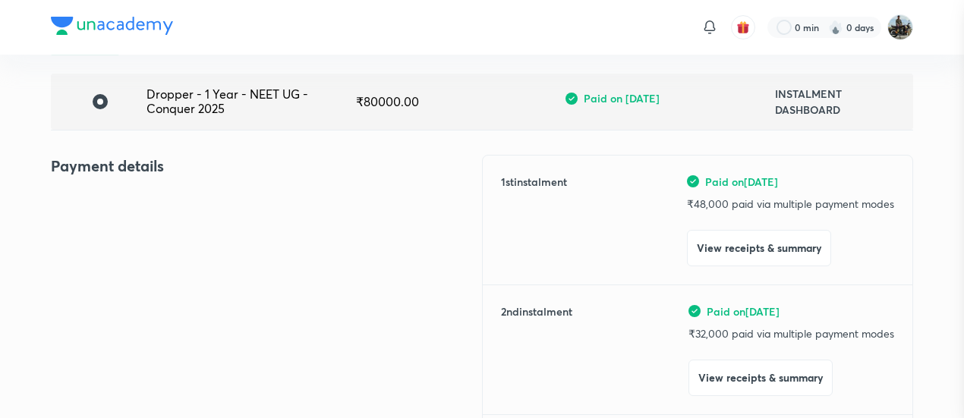
click at [184, 153] on div at bounding box center [482, 209] width 964 height 418
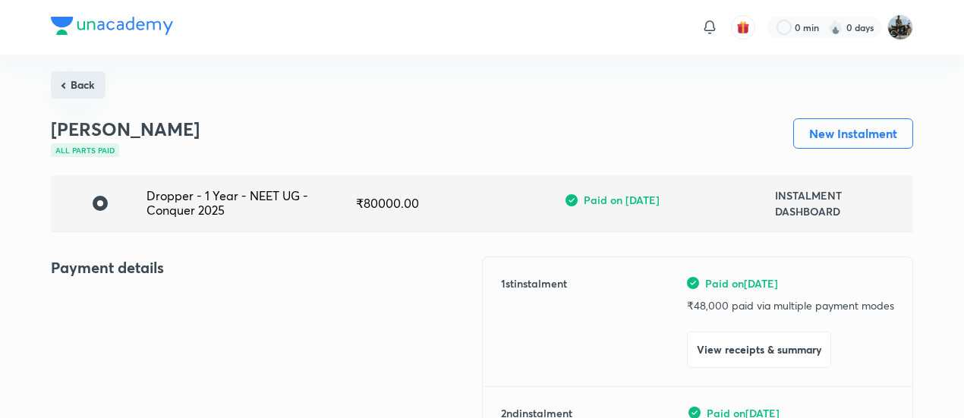
click at [80, 83] on button "Back" at bounding box center [78, 84] width 55 height 27
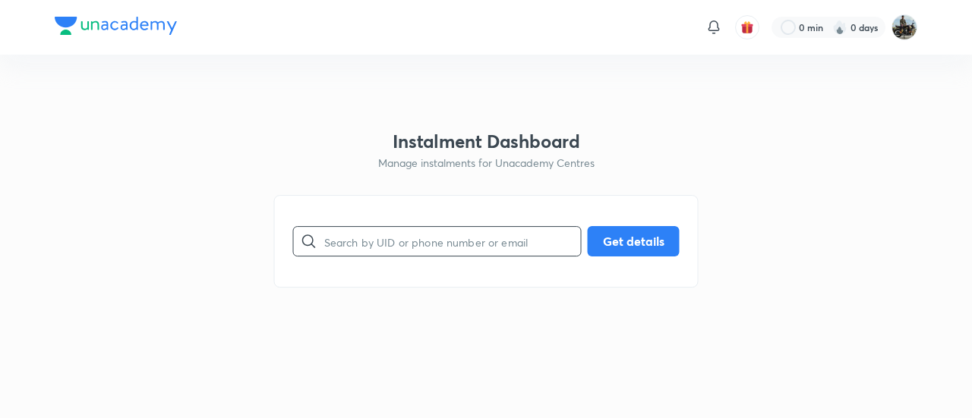
click at [408, 241] on input "text" at bounding box center [452, 241] width 257 height 39
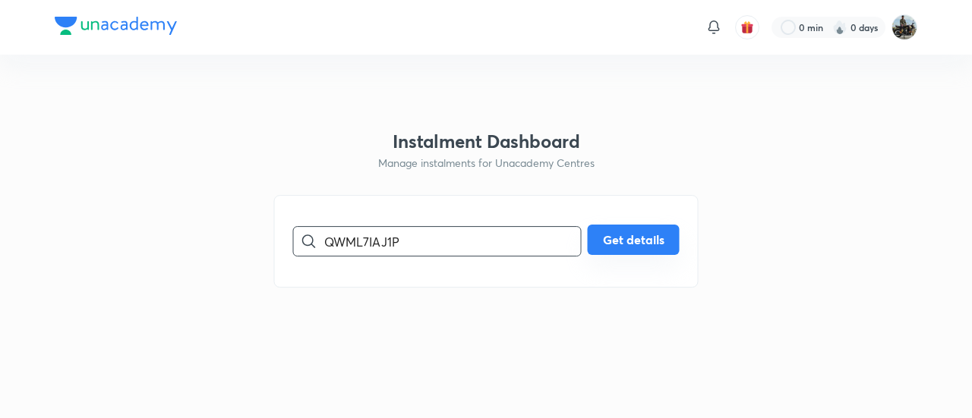
type input "QWML7IAJ1P"
click at [626, 239] on button "Get details" at bounding box center [634, 240] width 92 height 30
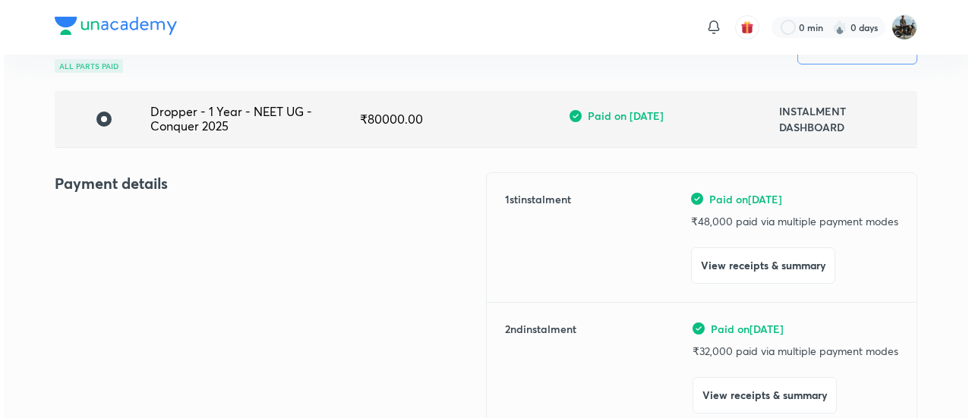
scroll to position [87, 0]
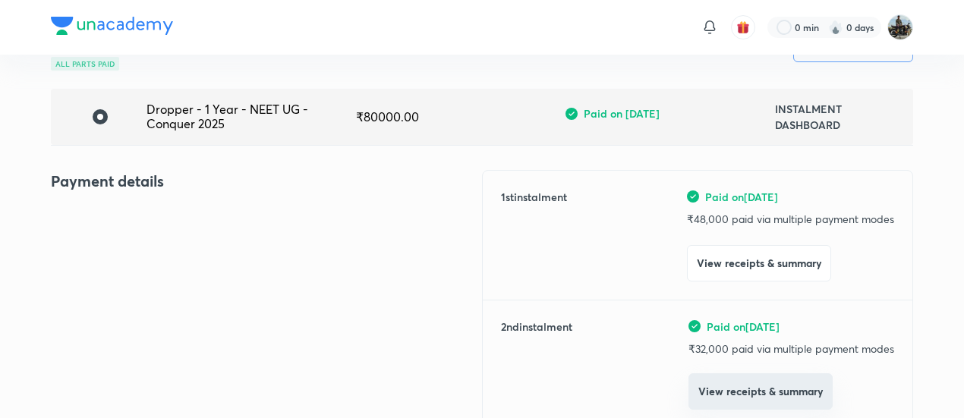
click at [724, 393] on button "View receipts & summary" at bounding box center [761, 392] width 144 height 36
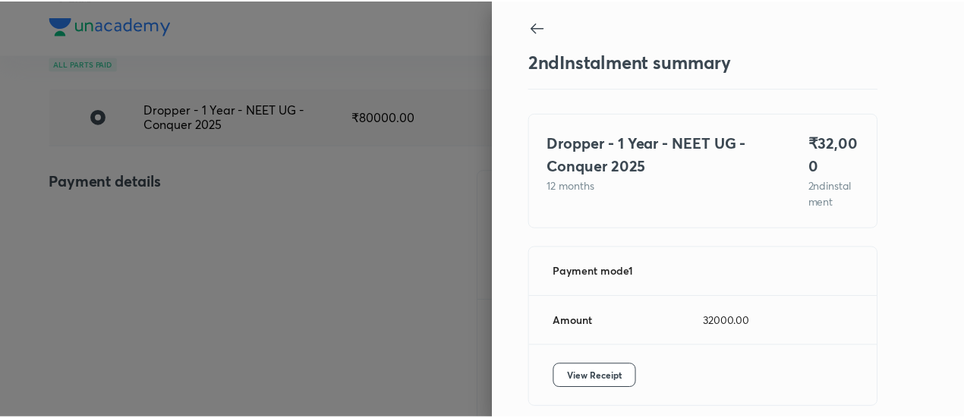
scroll to position [67, 0]
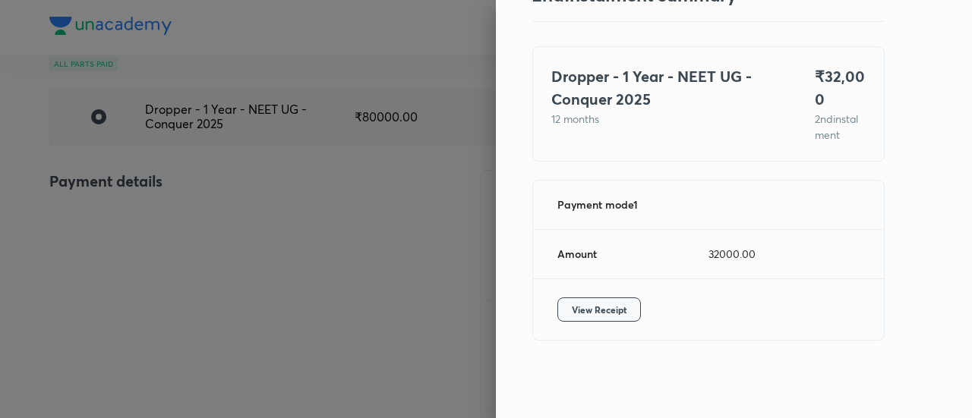
click at [572, 310] on span "View Receipt" at bounding box center [599, 309] width 55 height 15
click at [217, 260] on div at bounding box center [486, 209] width 972 height 418
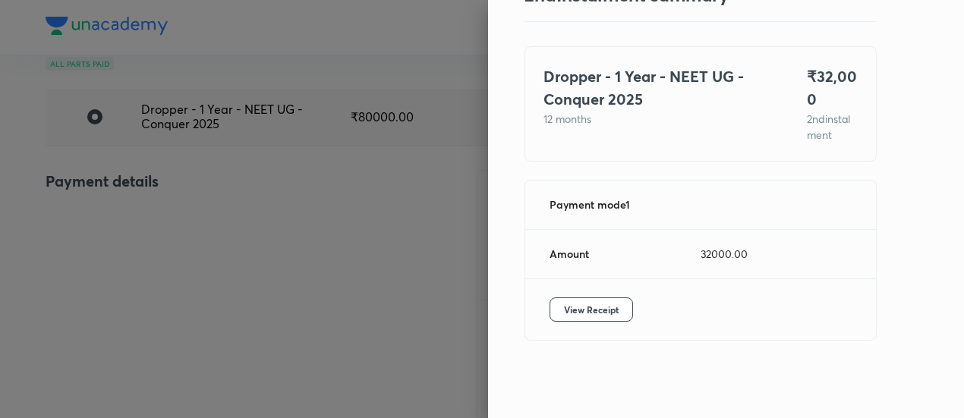
click at [217, 260] on div at bounding box center [482, 209] width 964 height 418
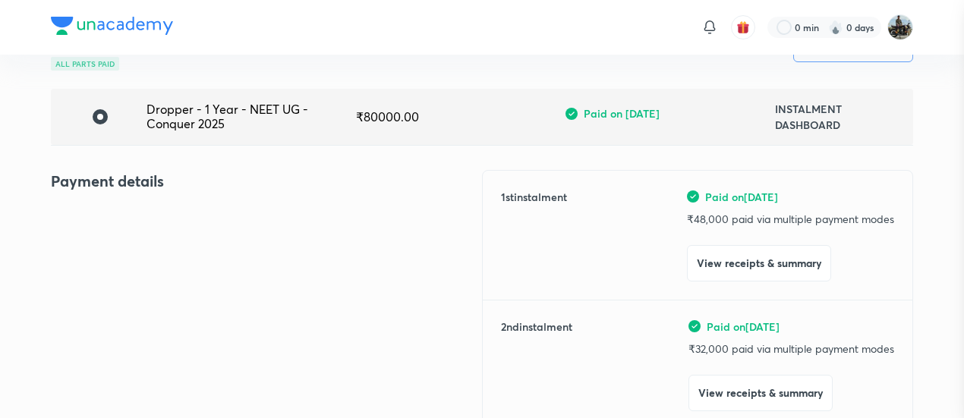
scroll to position [0, 0]
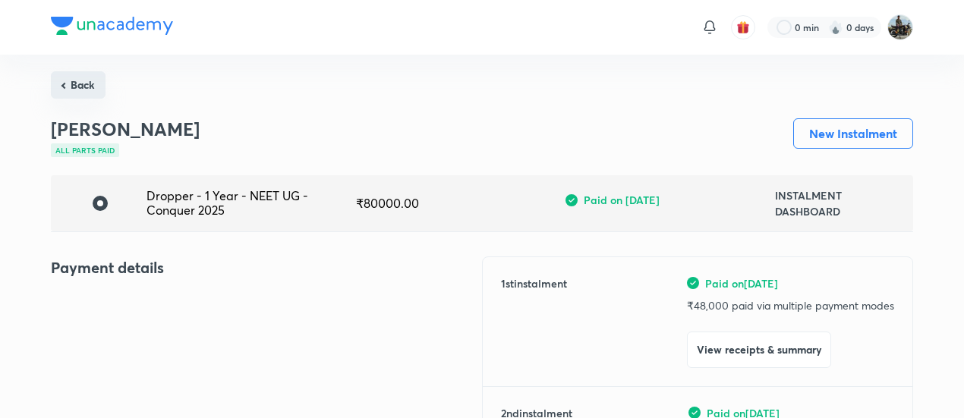
click at [87, 89] on button "Back" at bounding box center [78, 84] width 55 height 27
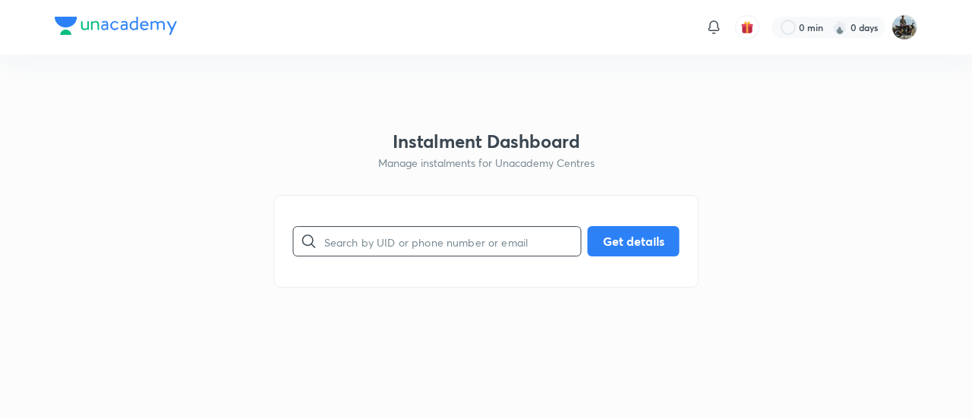
click at [396, 244] on input "text" at bounding box center [452, 241] width 257 height 39
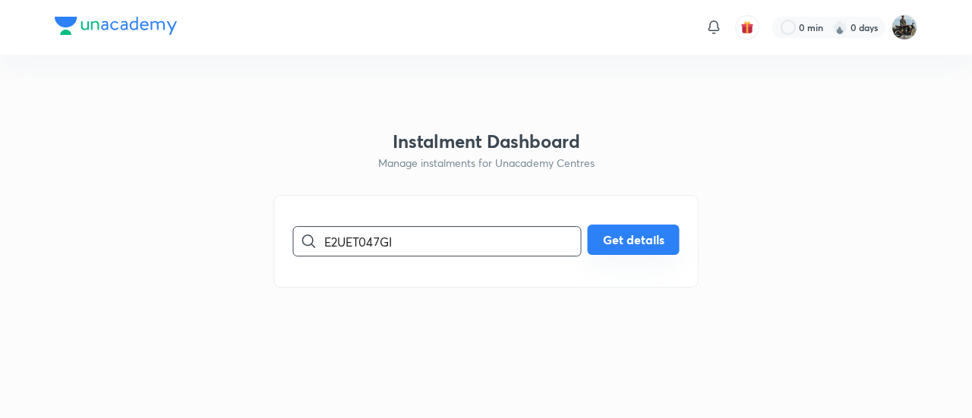
type input "E2UET047GI"
click at [645, 254] on button "Get details" at bounding box center [634, 240] width 92 height 30
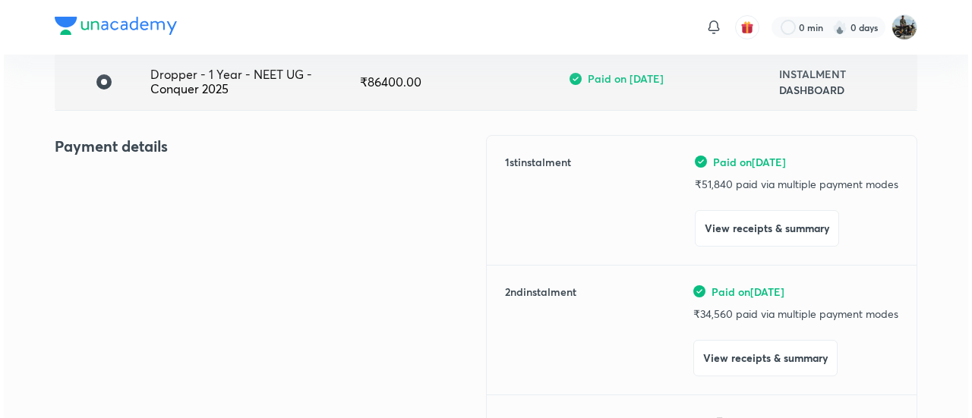
scroll to position [122, 0]
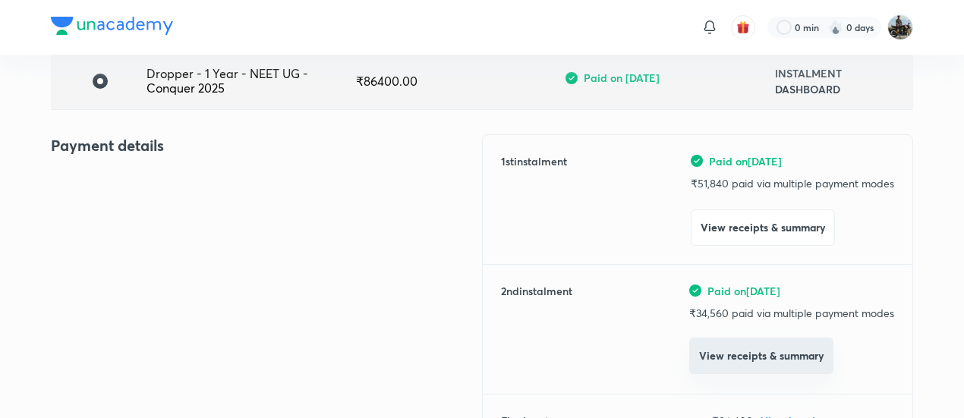
click at [709, 358] on button "View receipts & summary" at bounding box center [761, 356] width 144 height 36
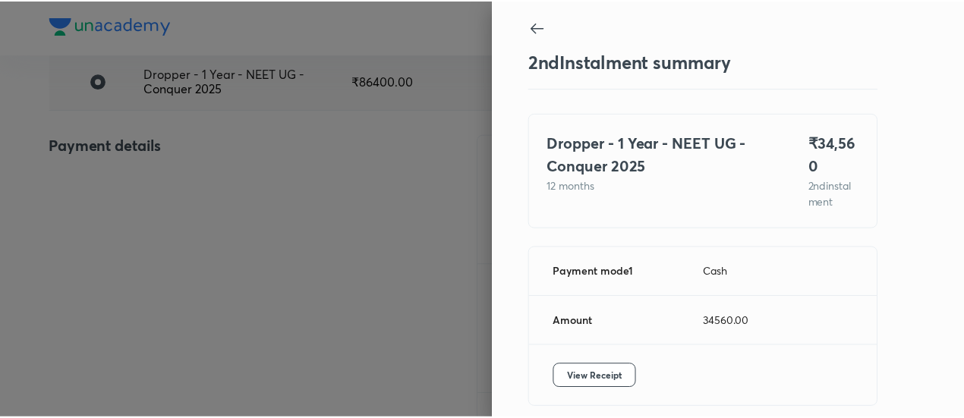
scroll to position [67, 0]
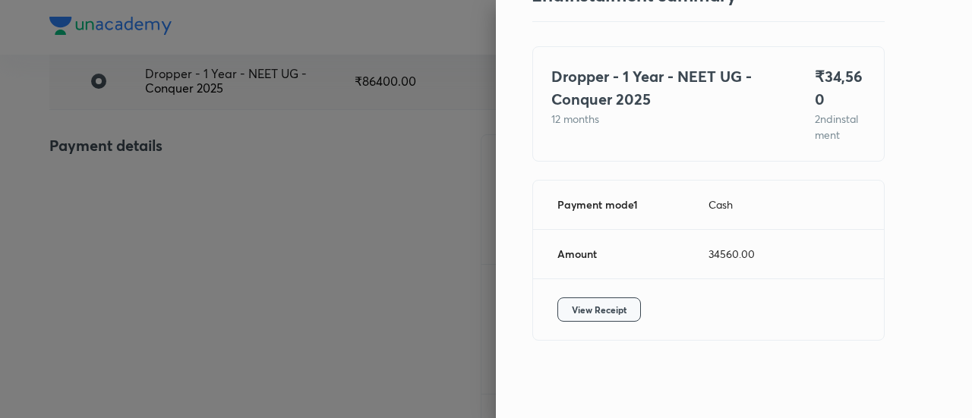
click at [588, 304] on span "View Receipt" at bounding box center [599, 309] width 55 height 15
click at [178, 116] on div at bounding box center [486, 209] width 972 height 418
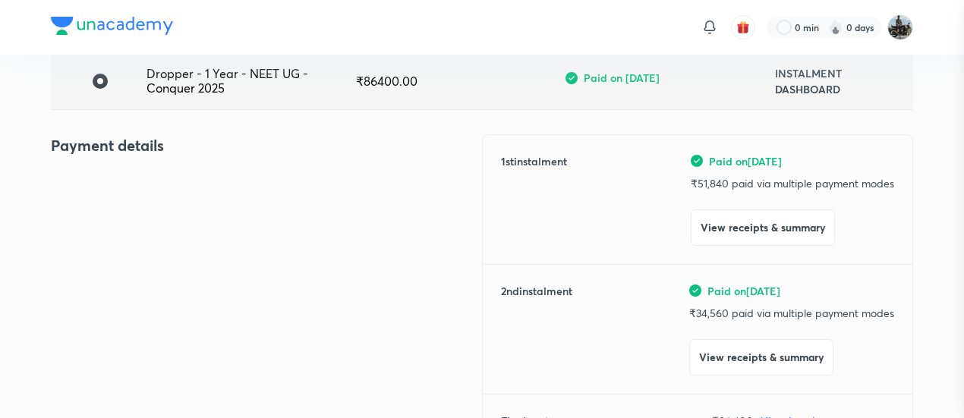
click at [178, 116] on div at bounding box center [482, 209] width 964 height 418
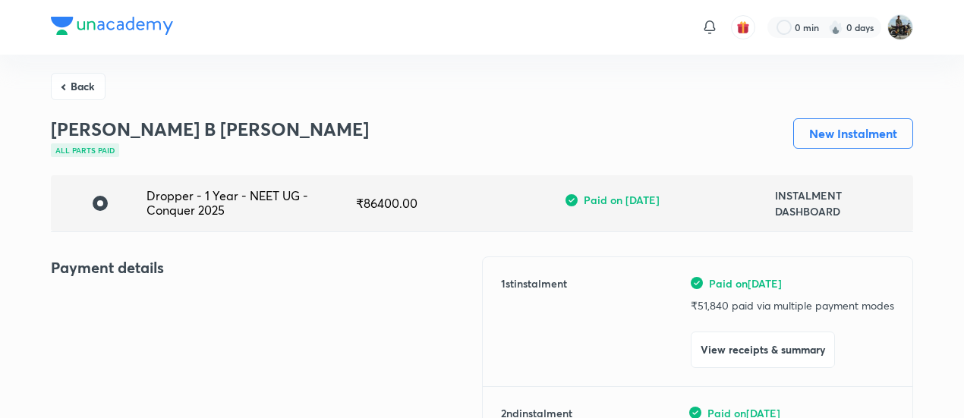
drag, startPoint x: 77, startPoint y: 84, endPoint x: 447, endPoint y: 259, distance: 409.9
click at [84, 84] on button "Back" at bounding box center [78, 84] width 55 height 27
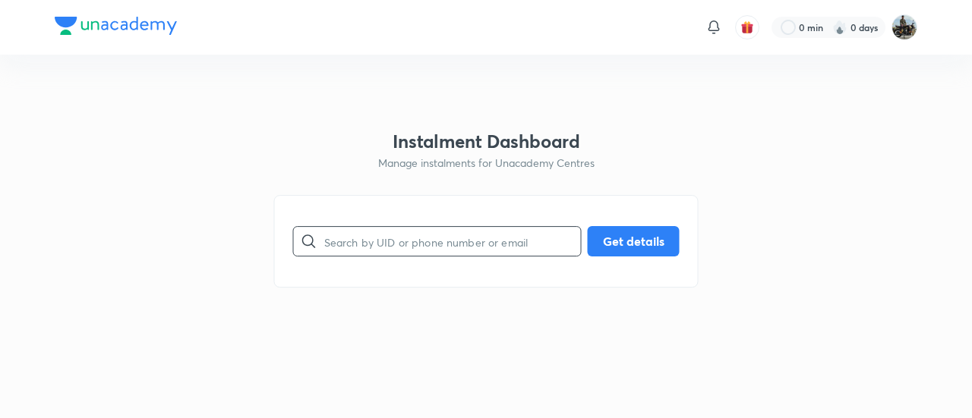
click at [421, 247] on input "text" at bounding box center [452, 241] width 257 height 39
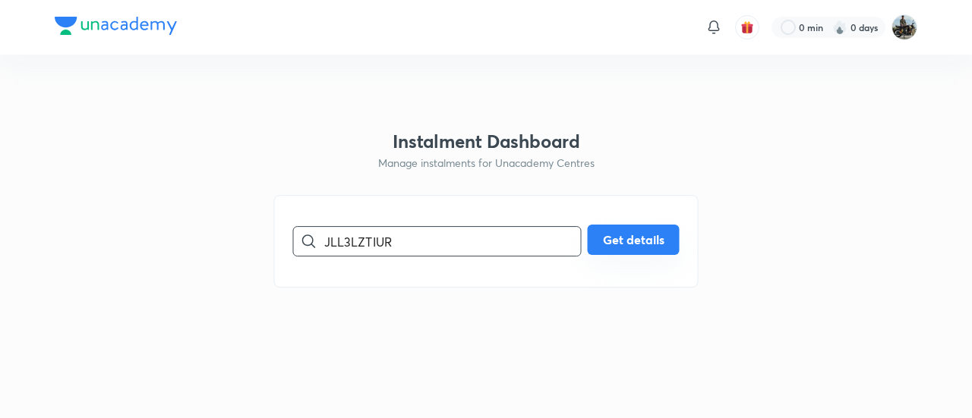
type input "JLL3LZTIUR"
click at [632, 246] on button "Get details" at bounding box center [634, 240] width 92 height 30
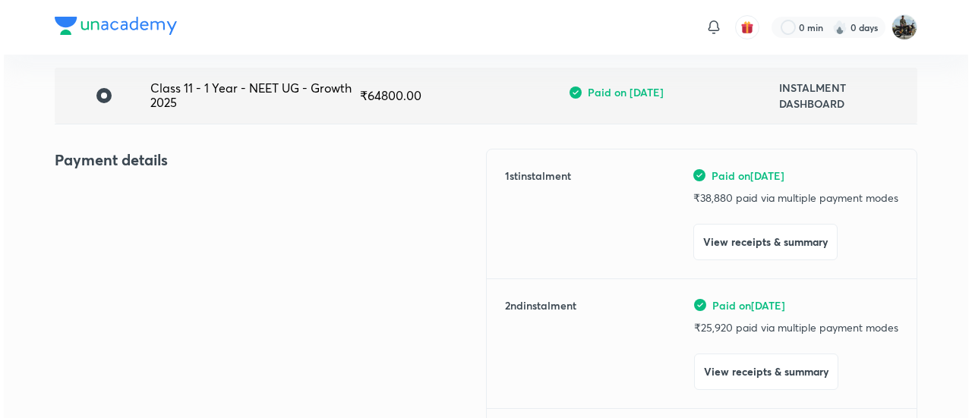
scroll to position [112, 0]
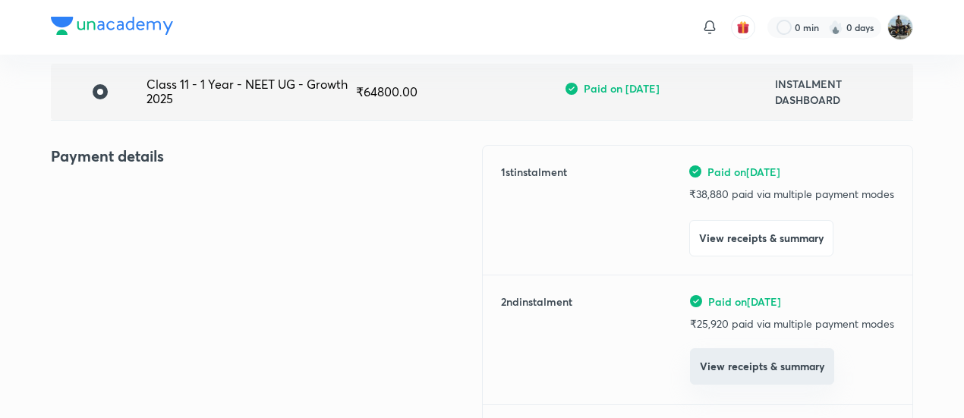
click at [736, 376] on button "View receipts & summary" at bounding box center [762, 366] width 144 height 36
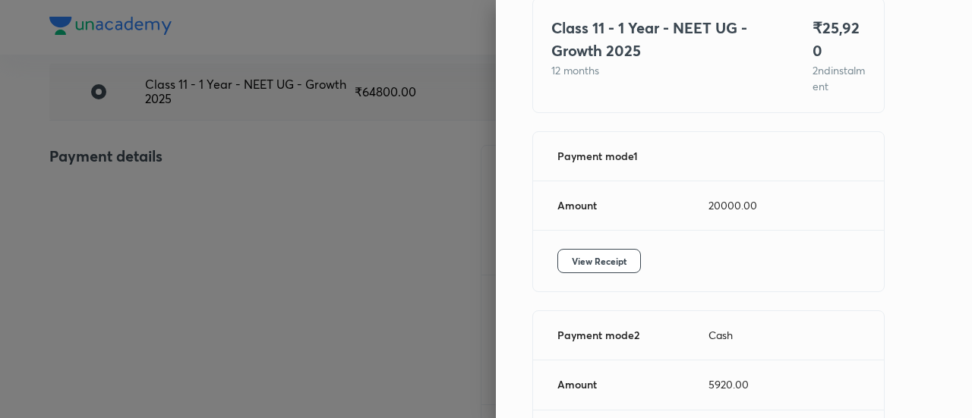
scroll to position [147, 0]
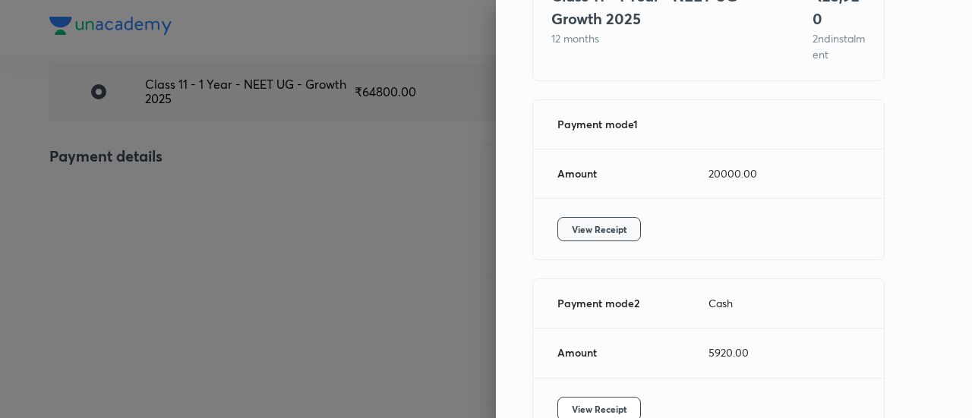
click at [593, 222] on span "View Receipt" at bounding box center [599, 229] width 55 height 15
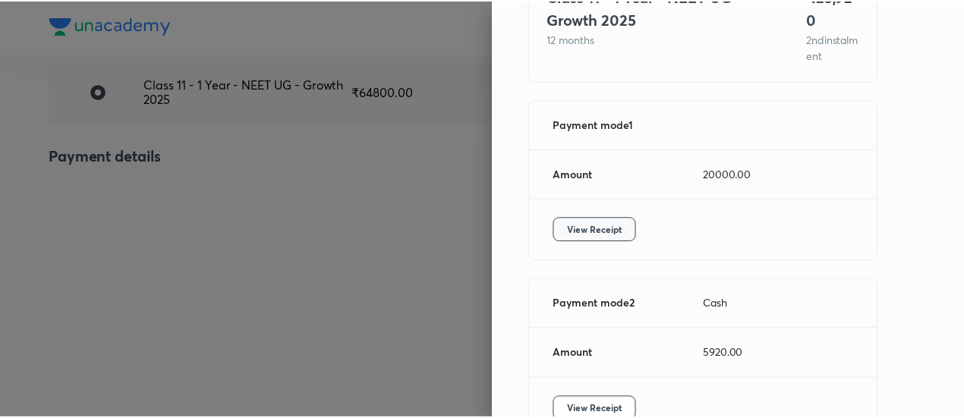
scroll to position [229, 0]
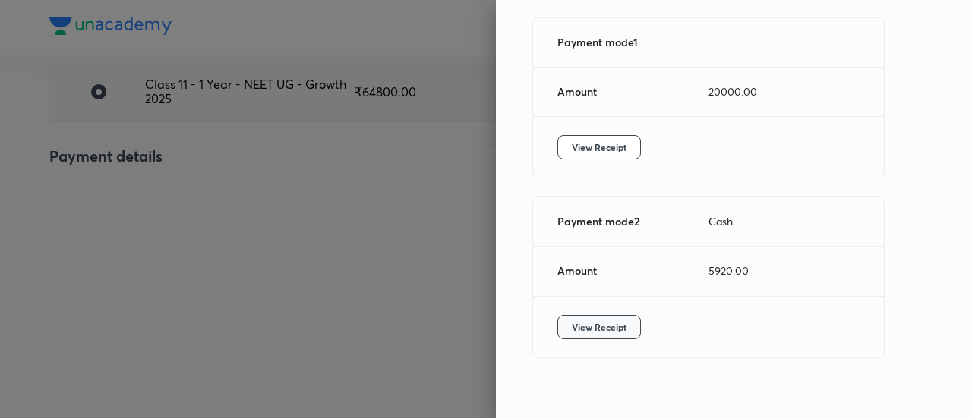
click at [576, 320] on span "View Receipt" at bounding box center [599, 327] width 55 height 15
click at [156, 138] on div at bounding box center [486, 209] width 972 height 418
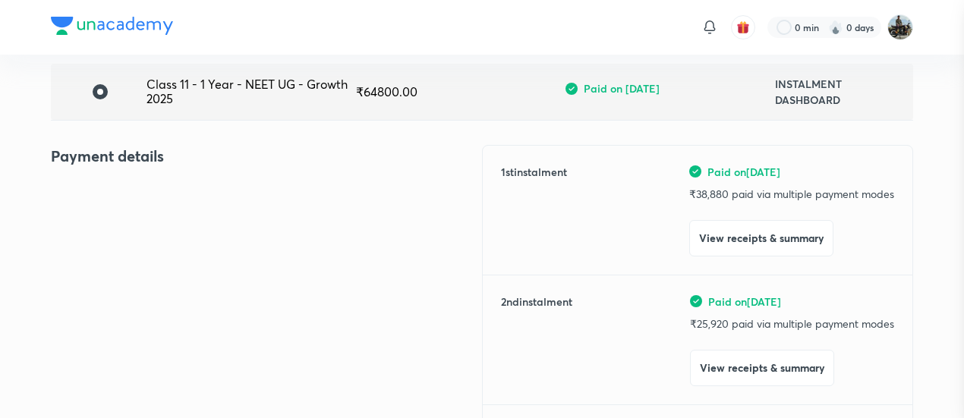
click at [156, 138] on div at bounding box center [482, 209] width 964 height 418
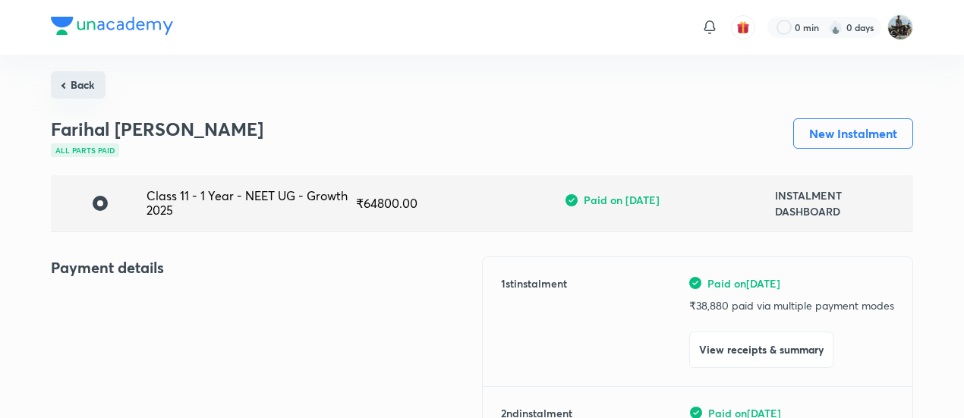
click at [87, 84] on button "Back" at bounding box center [78, 84] width 55 height 27
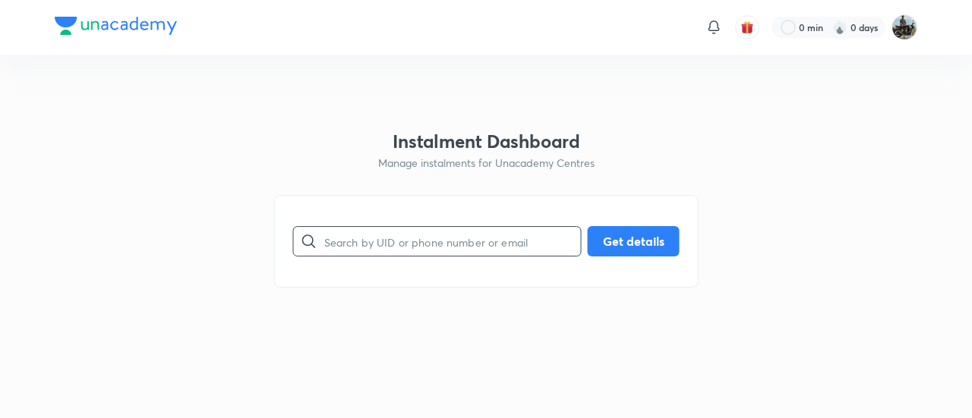
click at [388, 243] on input "text" at bounding box center [452, 241] width 257 height 39
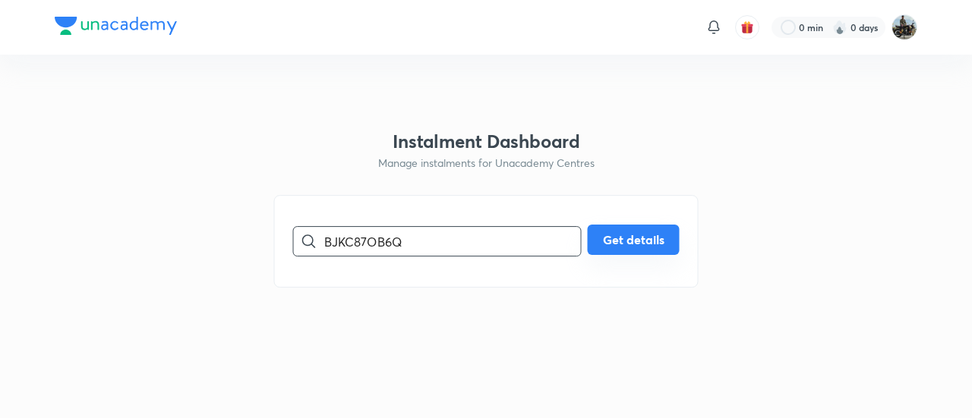
type input "BJKC87OB6Q"
click at [613, 244] on button "Get details" at bounding box center [634, 240] width 92 height 30
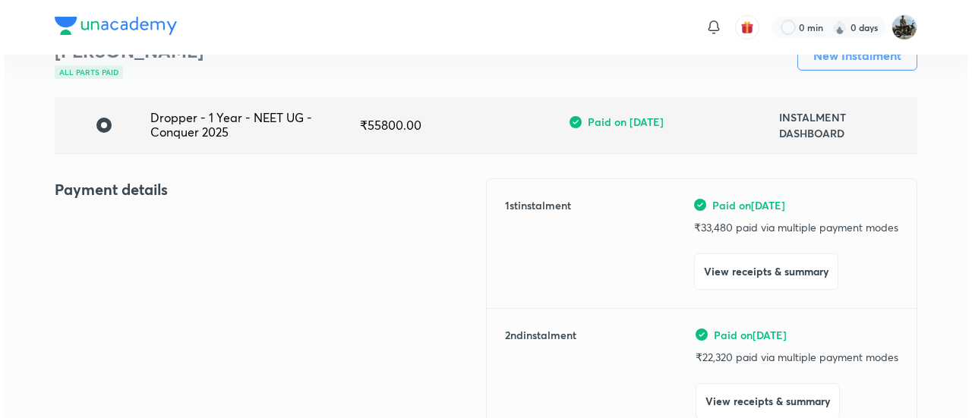
scroll to position [79, 0]
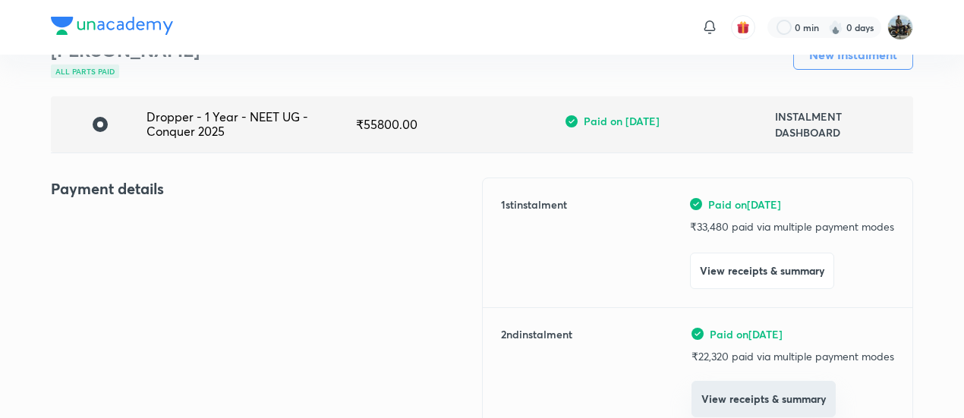
click at [718, 384] on button "View receipts & summary" at bounding box center [764, 399] width 144 height 36
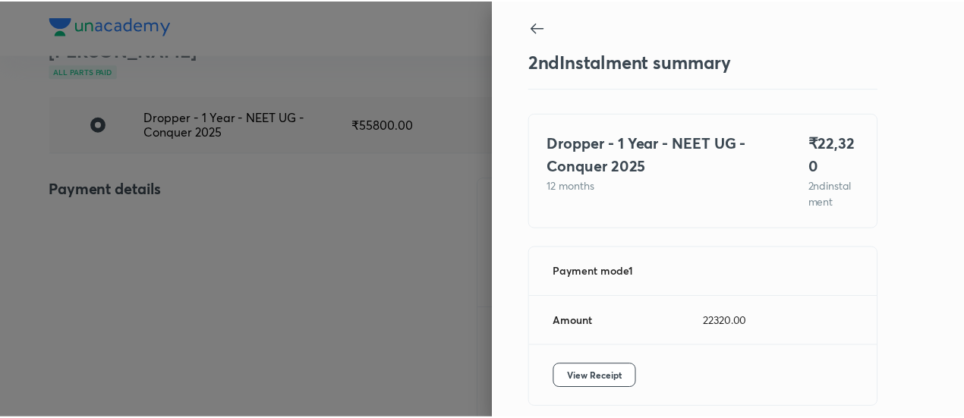
scroll to position [67, 0]
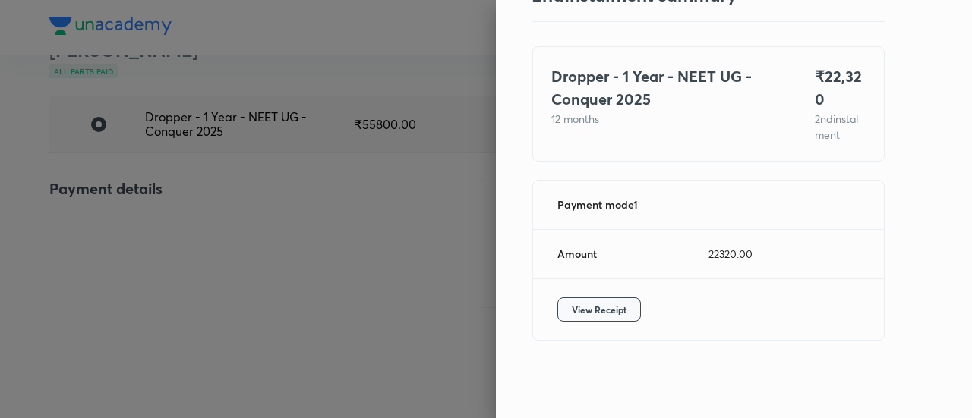
click at [572, 298] on button "View Receipt" at bounding box center [599, 310] width 84 height 24
click at [219, 225] on div at bounding box center [486, 209] width 972 height 418
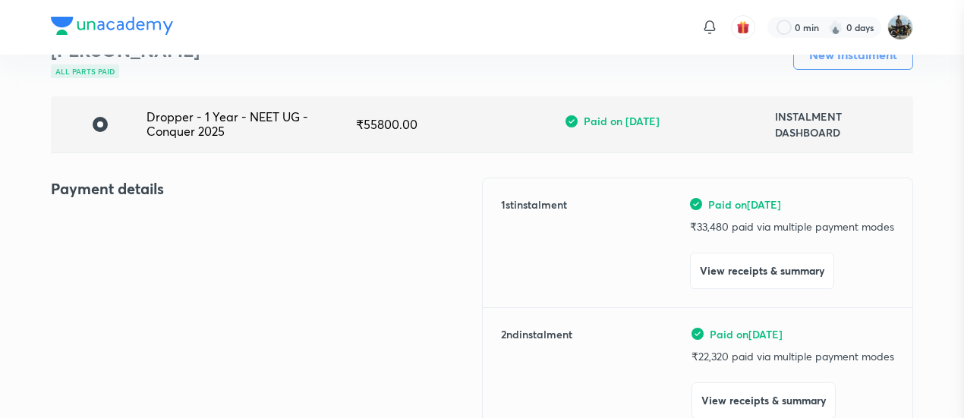
click at [219, 225] on div at bounding box center [482, 209] width 964 height 418
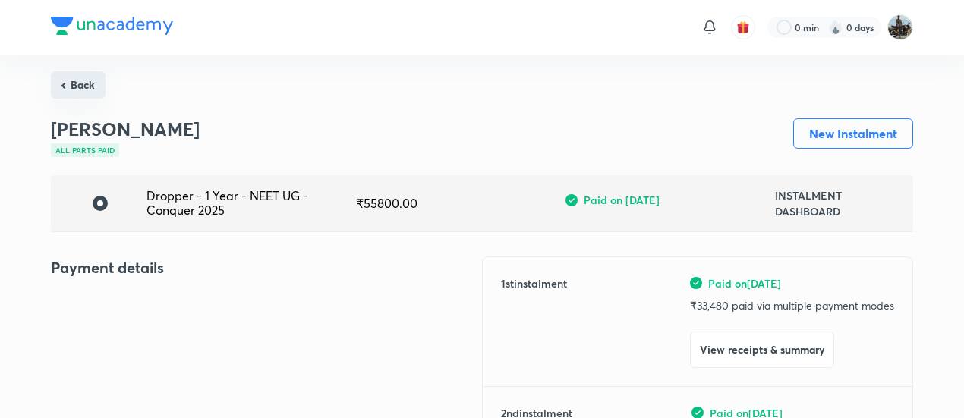
click at [82, 95] on button "Back" at bounding box center [78, 84] width 55 height 27
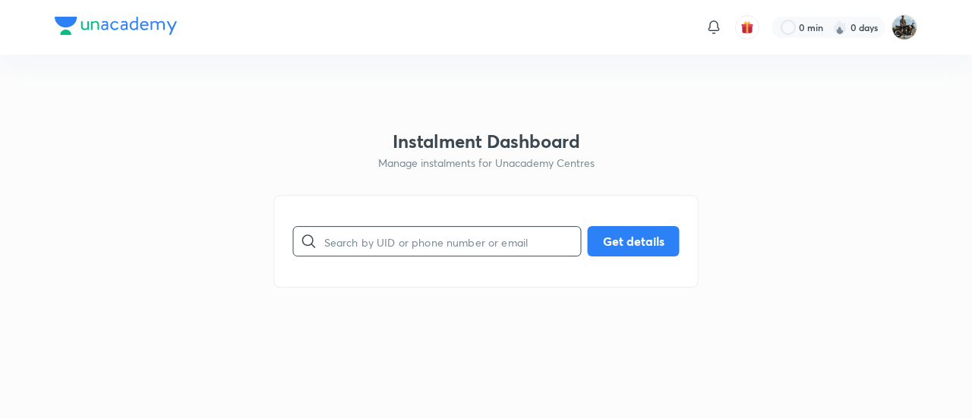
click at [374, 240] on input "text" at bounding box center [452, 241] width 257 height 39
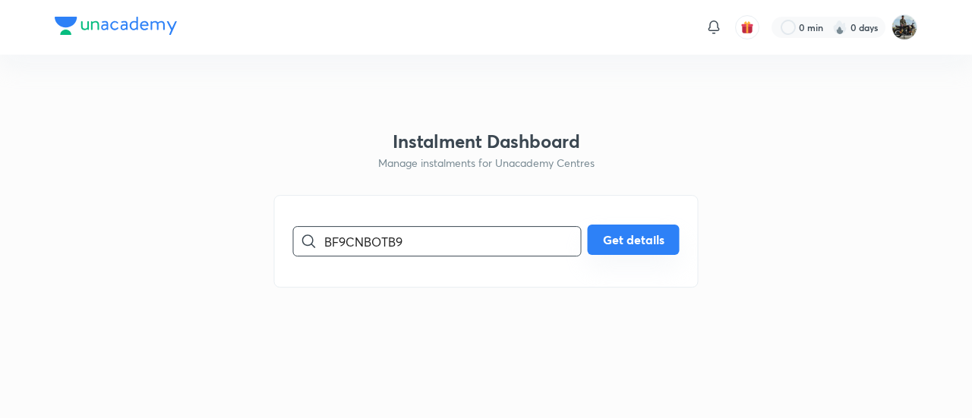
type input "BF9CNBOTB9"
click at [598, 242] on button "Get details" at bounding box center [634, 240] width 92 height 30
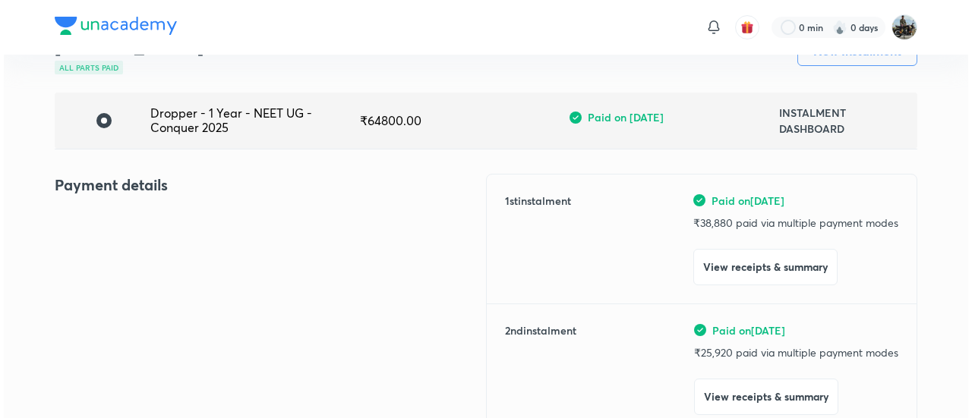
scroll to position [84, 0]
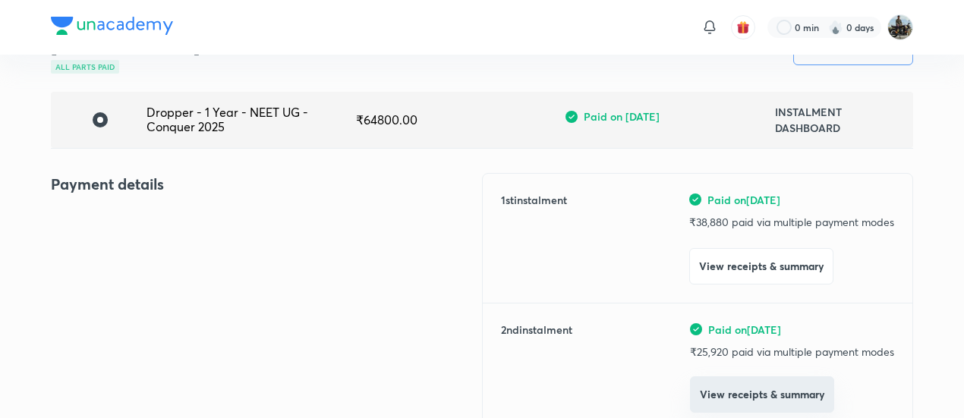
click at [717, 379] on button "View receipts & summary" at bounding box center [762, 395] width 144 height 36
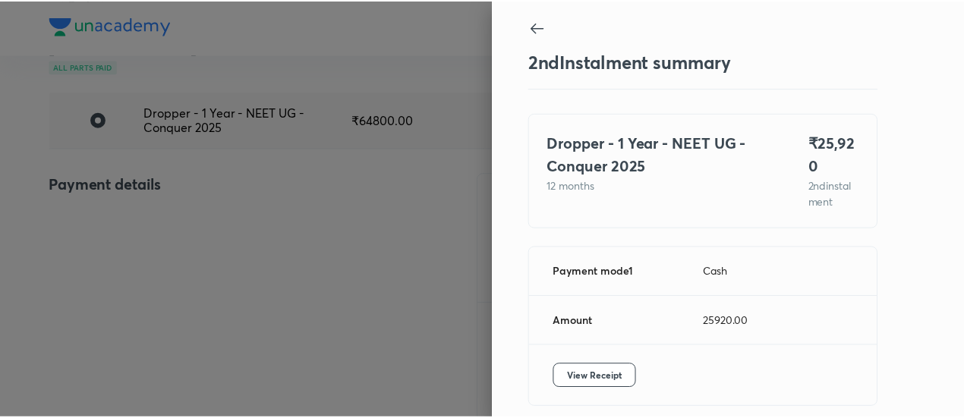
scroll to position [67, 0]
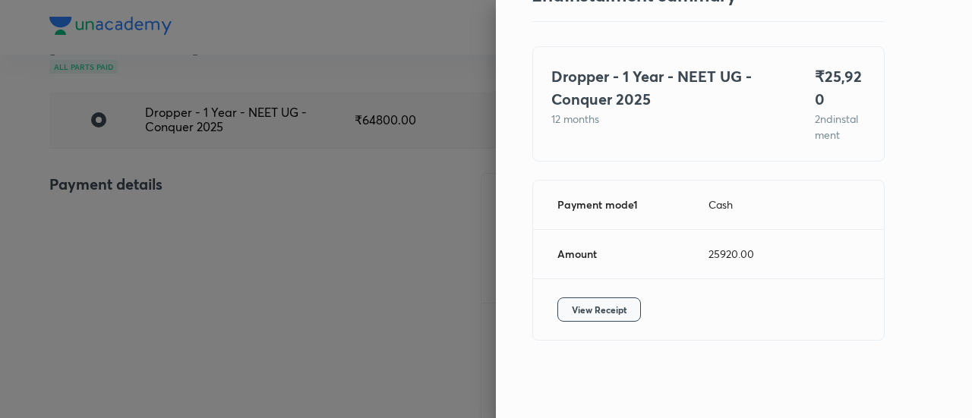
click at [585, 311] on span "View Receipt" at bounding box center [599, 309] width 55 height 15
click at [187, 192] on div at bounding box center [486, 209] width 972 height 418
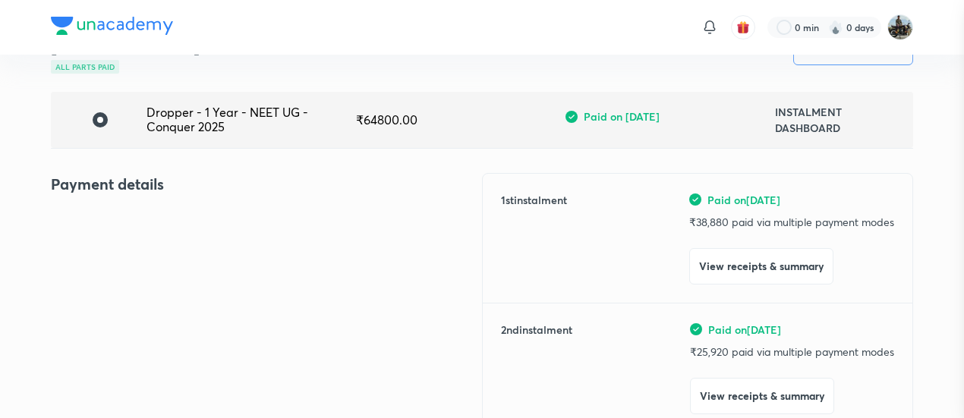
click at [187, 192] on div at bounding box center [482, 209] width 964 height 418
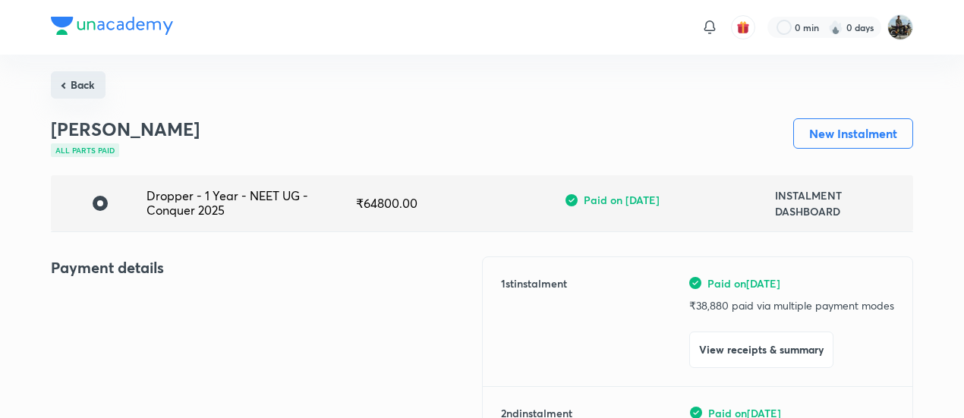
click at [80, 82] on button "Back" at bounding box center [78, 84] width 55 height 27
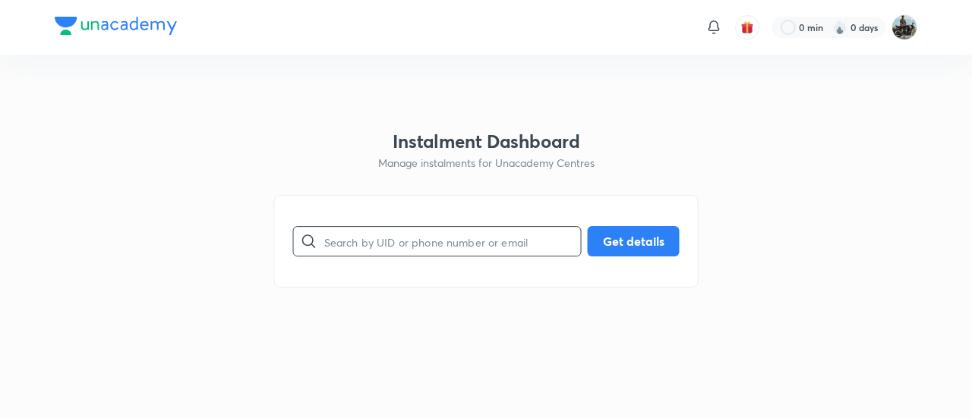
click at [351, 241] on input "text" at bounding box center [452, 241] width 257 height 39
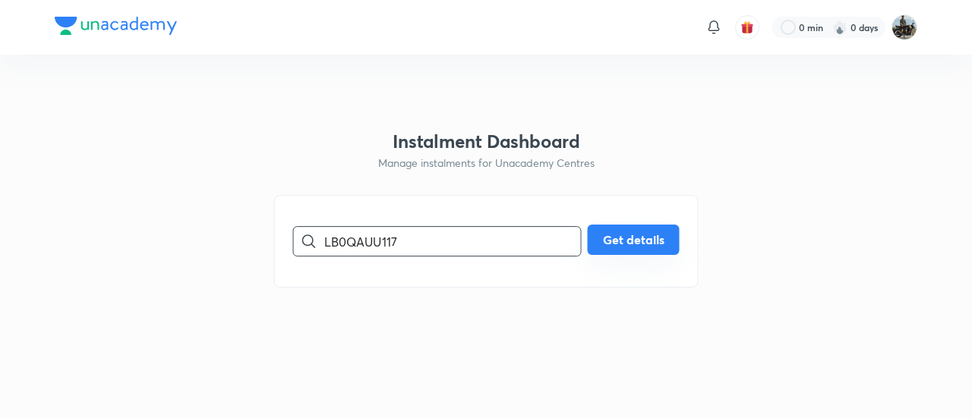
type input "LB0QAUU117"
click at [627, 234] on button "Get details" at bounding box center [634, 240] width 92 height 30
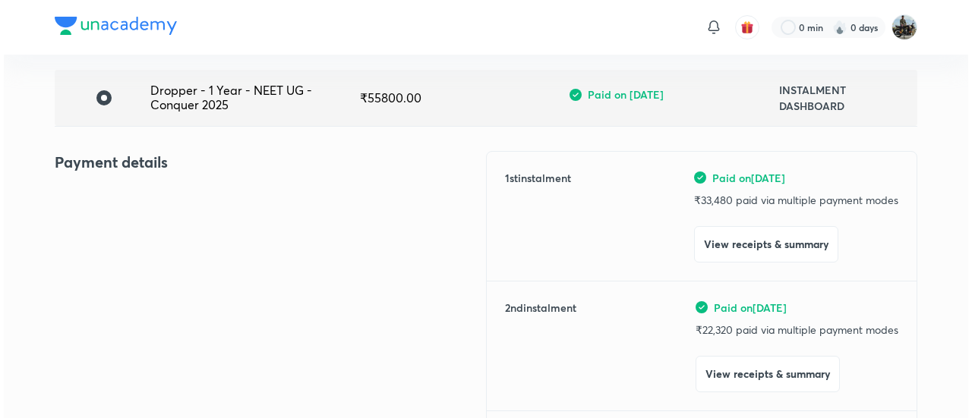
scroll to position [107, 0]
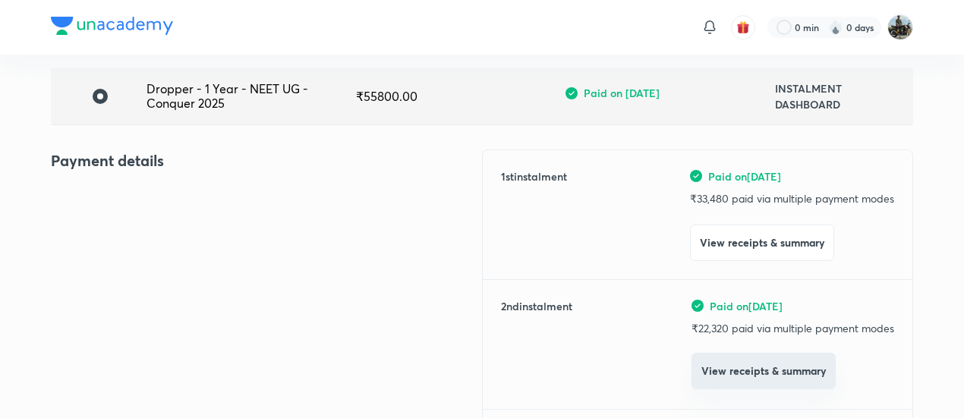
click at [708, 373] on button "View receipts & summary" at bounding box center [764, 371] width 144 height 36
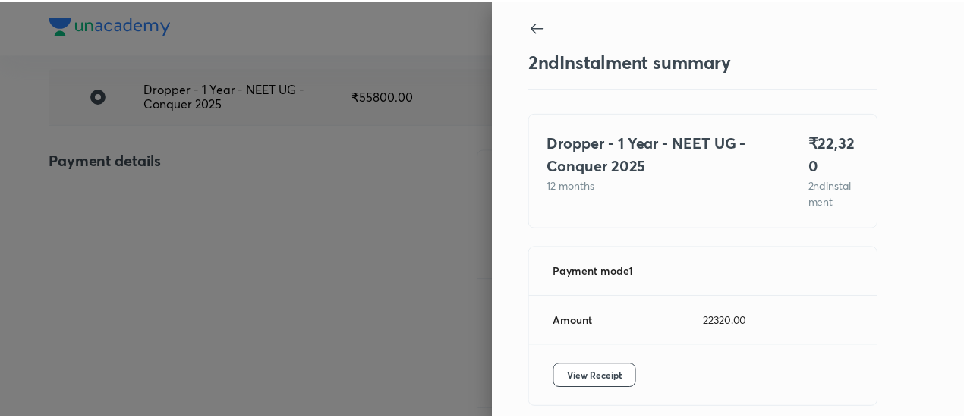
scroll to position [67, 0]
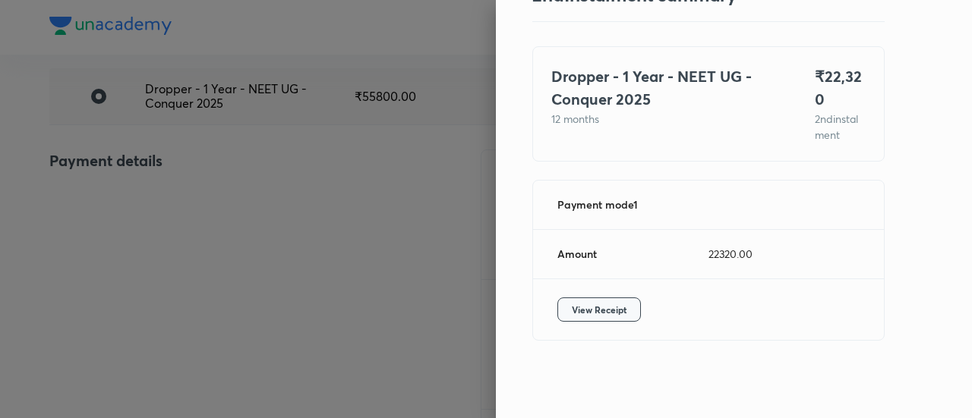
click at [585, 308] on span "View Receipt" at bounding box center [599, 309] width 55 height 15
click at [188, 178] on div at bounding box center [486, 209] width 972 height 418
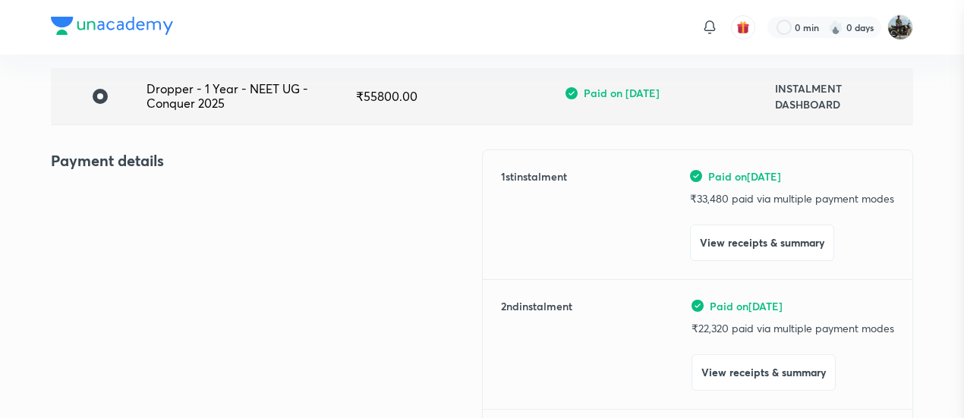
click at [188, 178] on div at bounding box center [482, 209] width 964 height 418
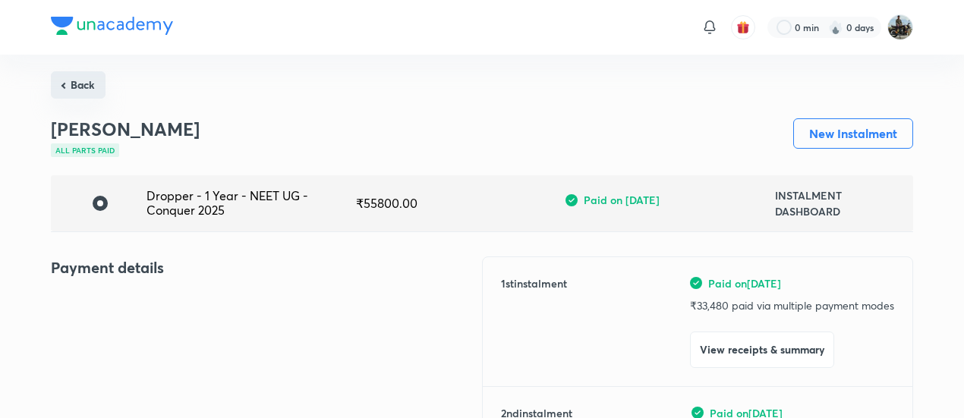
click at [84, 86] on button "Back" at bounding box center [78, 84] width 55 height 27
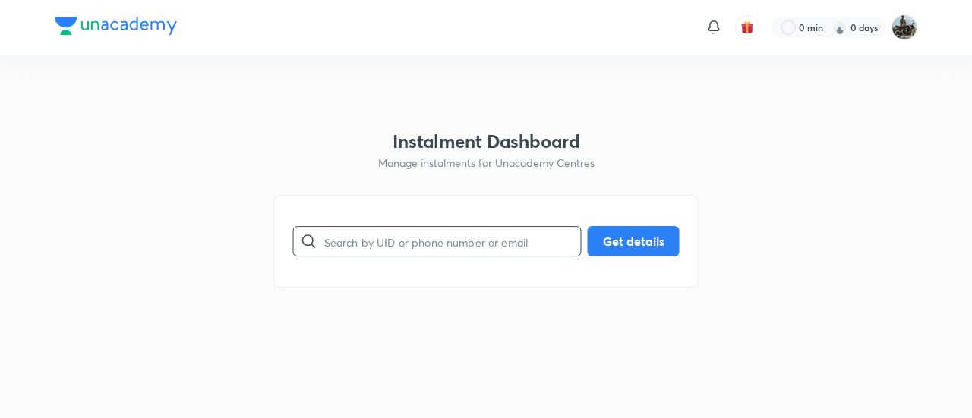
drag, startPoint x: 443, startPoint y: 262, endPoint x: 402, endPoint y: 232, distance: 51.0
click at [402, 232] on div "​ Get details" at bounding box center [486, 241] width 424 height 93
click at [402, 232] on input "text" at bounding box center [452, 241] width 257 height 39
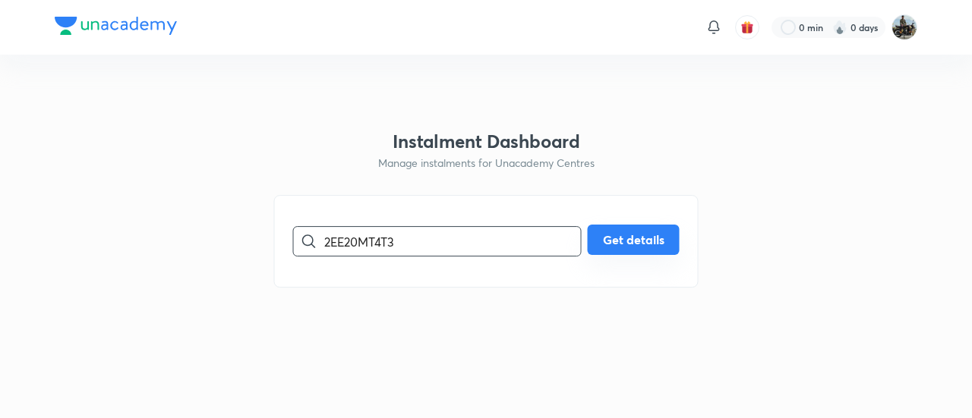
type input "2EE20MT4T3"
click at [654, 226] on button "Get details" at bounding box center [634, 240] width 92 height 30
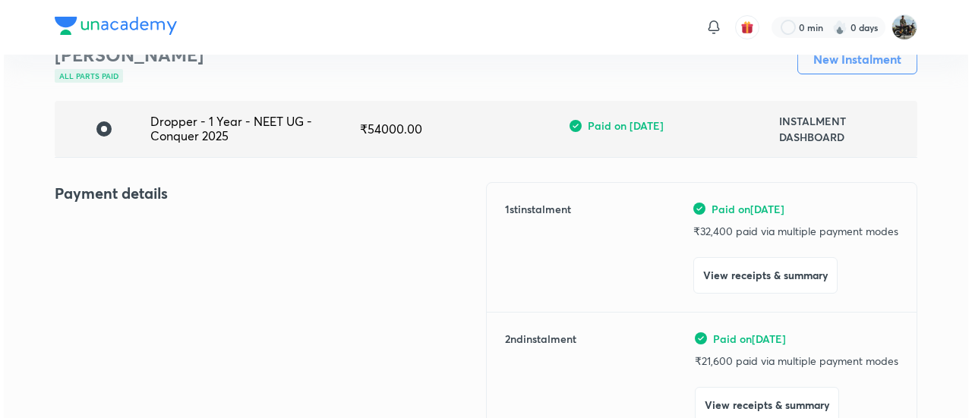
scroll to position [87, 0]
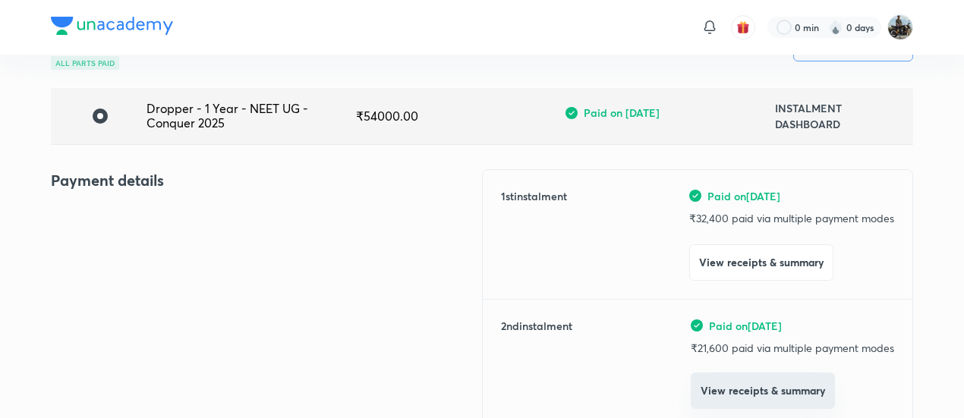
click at [736, 402] on button "View receipts & summary" at bounding box center [763, 391] width 144 height 36
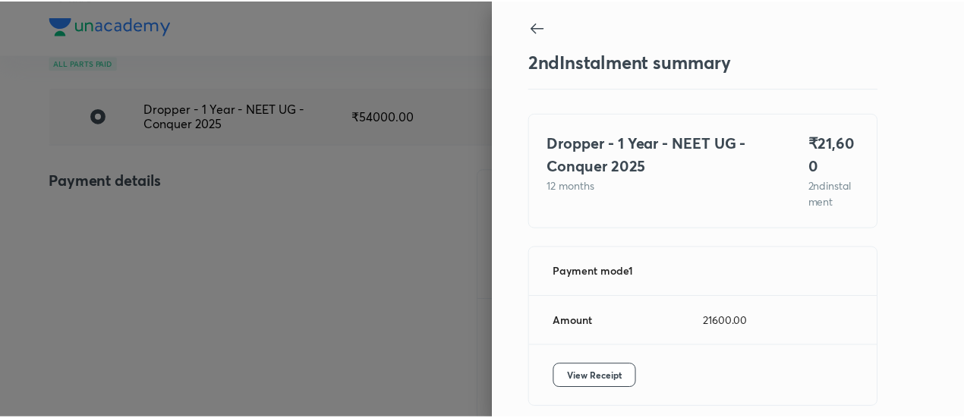
scroll to position [67, 0]
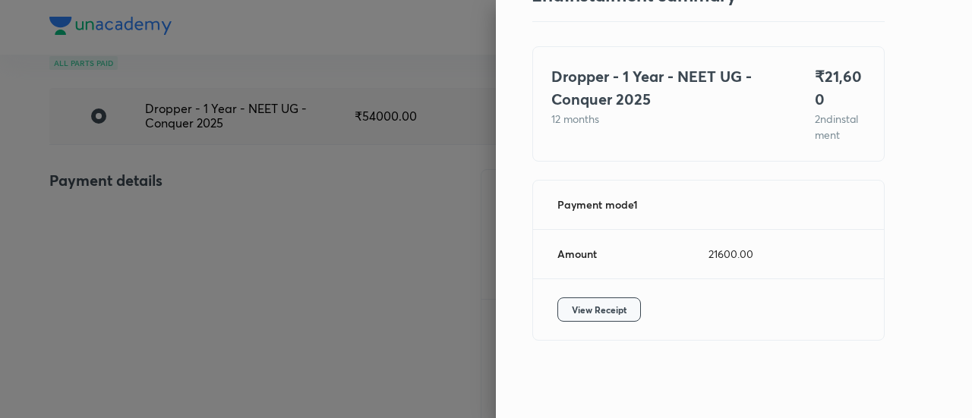
click at [585, 306] on span "View Receipt" at bounding box center [599, 309] width 55 height 15
click at [243, 162] on div at bounding box center [486, 209] width 972 height 418
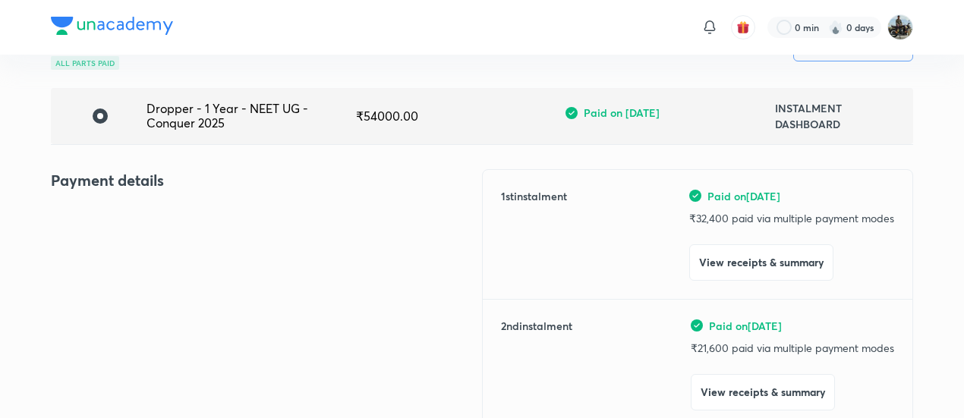
scroll to position [0, 0]
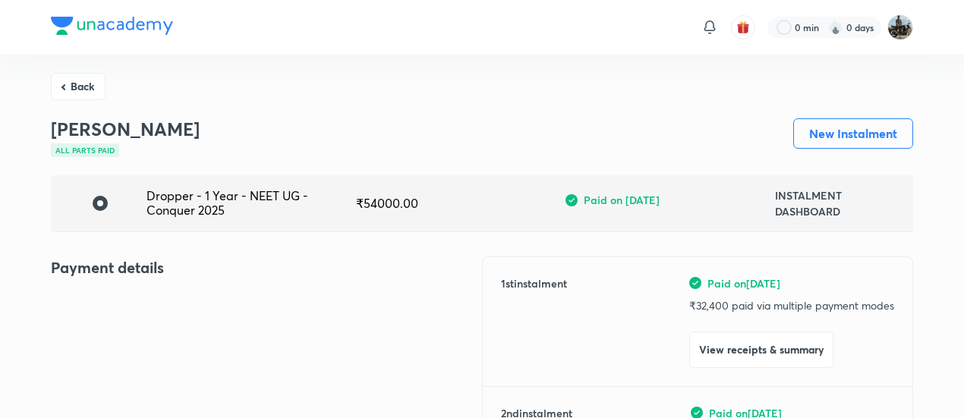
click at [71, 83] on button "Back" at bounding box center [78, 86] width 55 height 27
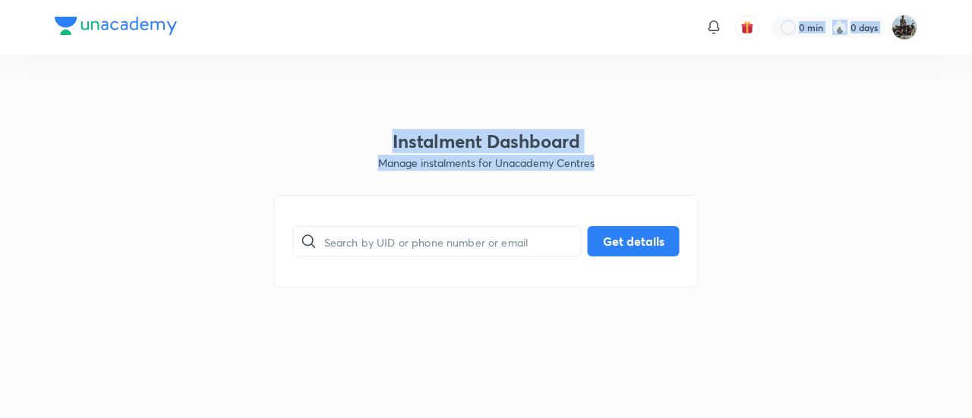
drag, startPoint x: 71, startPoint y: 83, endPoint x: 436, endPoint y: 262, distance: 406.1
click at [436, 55] on html "0 min 0 days Instalment Dashboard Manage instalments for Unacademy Centres ​ Ge…" at bounding box center [486, 27] width 972 height 55
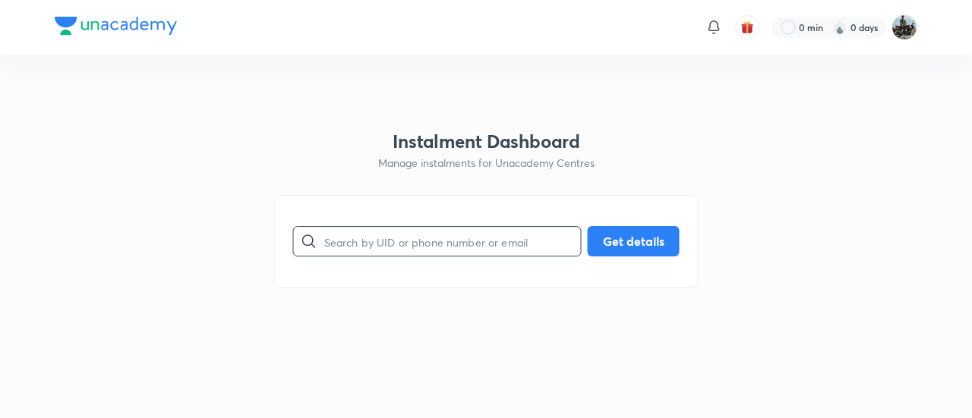
click at [418, 245] on input "text" at bounding box center [452, 241] width 257 height 39
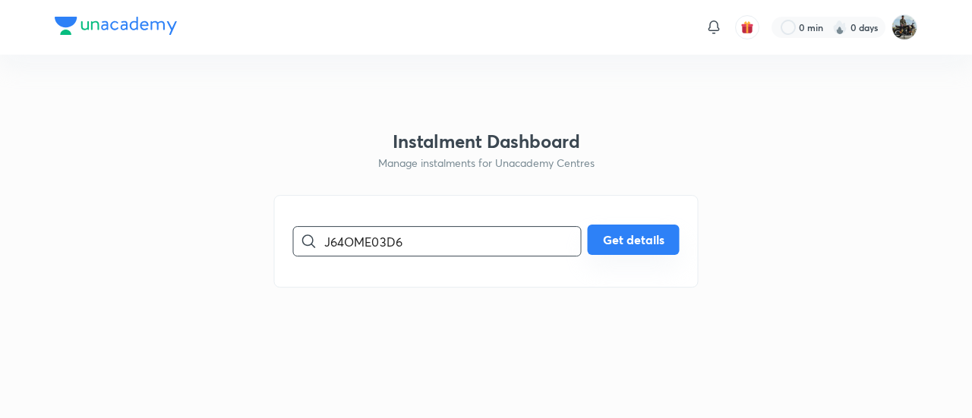
type input "J64OME03D6"
click at [638, 248] on button "Get details" at bounding box center [634, 240] width 92 height 30
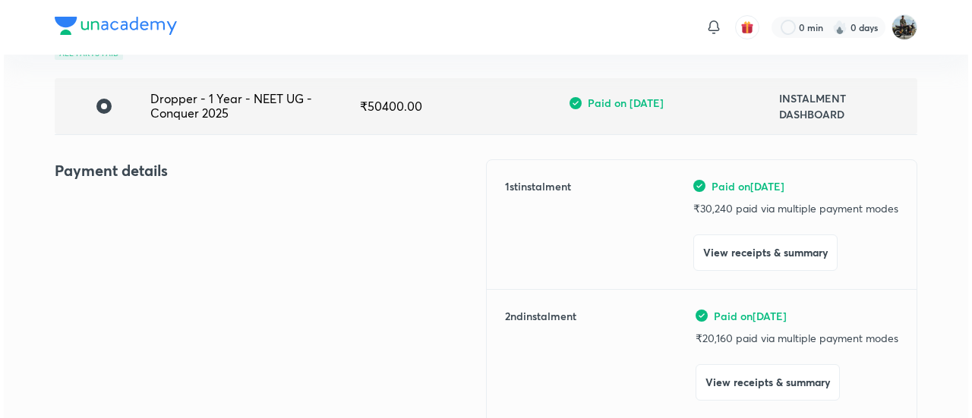
scroll to position [102, 0]
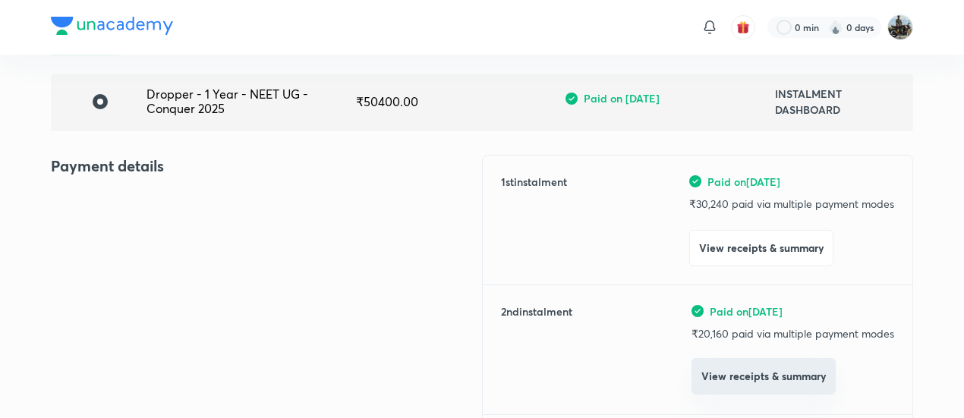
click at [723, 384] on button "View receipts & summary" at bounding box center [764, 376] width 144 height 36
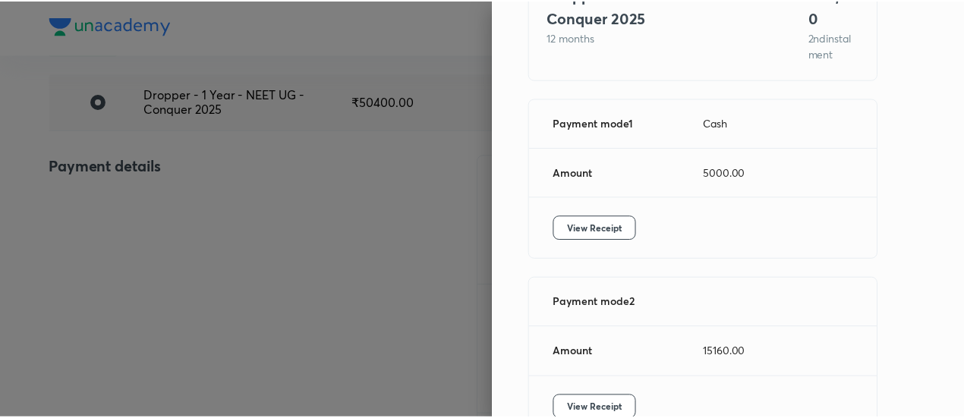
scroll to position [193, 0]
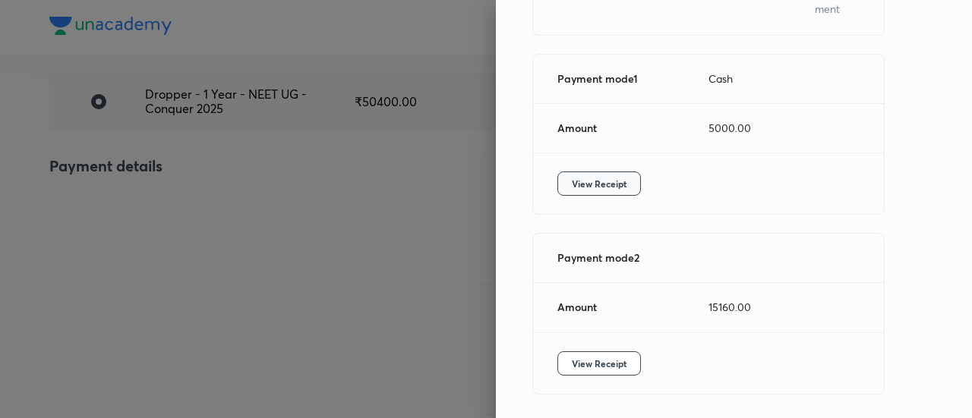
click at [580, 172] on button "View Receipt" at bounding box center [599, 184] width 84 height 24
click at [587, 356] on span "View Receipt" at bounding box center [599, 363] width 55 height 15
click at [292, 143] on div at bounding box center [486, 209] width 972 height 418
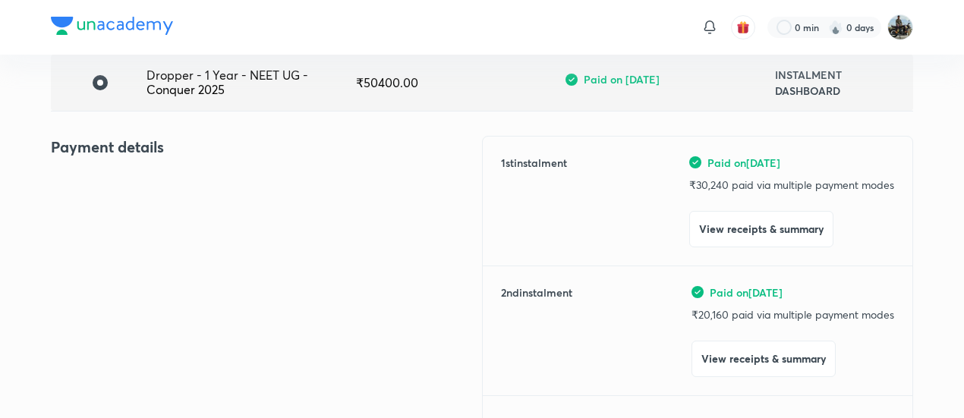
scroll to position [130, 0]
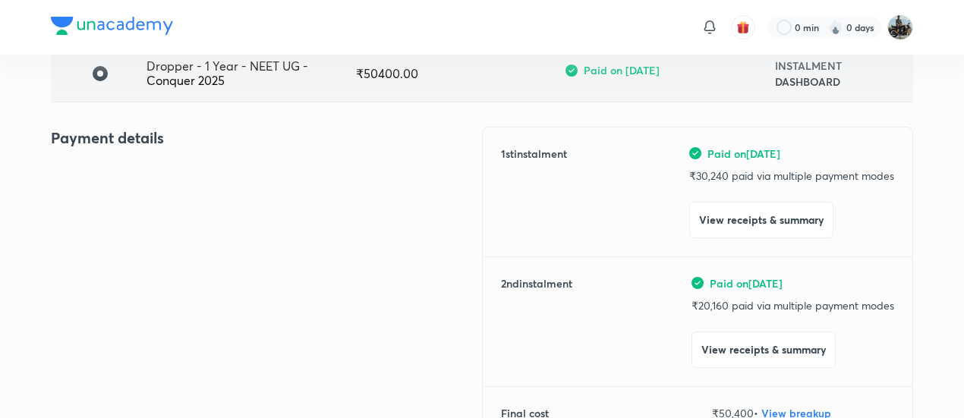
click at [237, 191] on div "Payment details" at bounding box center [266, 293] width 431 height 332
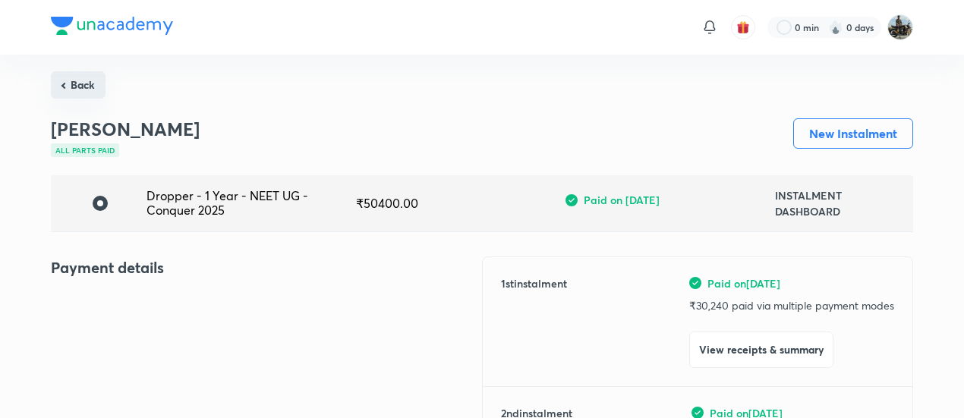
click at [83, 81] on button "Back" at bounding box center [78, 84] width 55 height 27
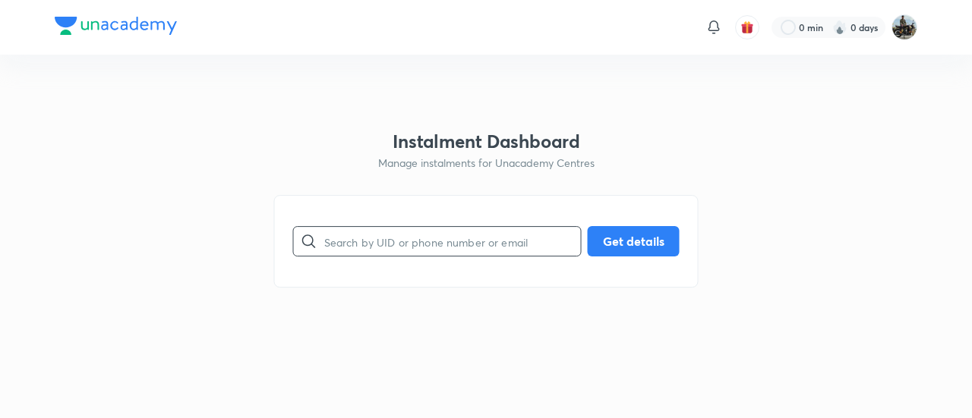
click at [393, 238] on input "text" at bounding box center [452, 241] width 257 height 39
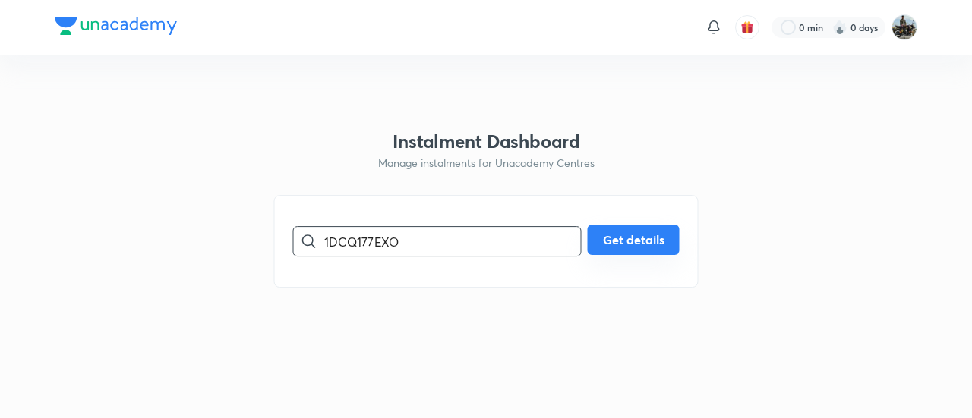
type input "1DCQ177EXO"
click at [632, 227] on button "Get details" at bounding box center [634, 240] width 92 height 30
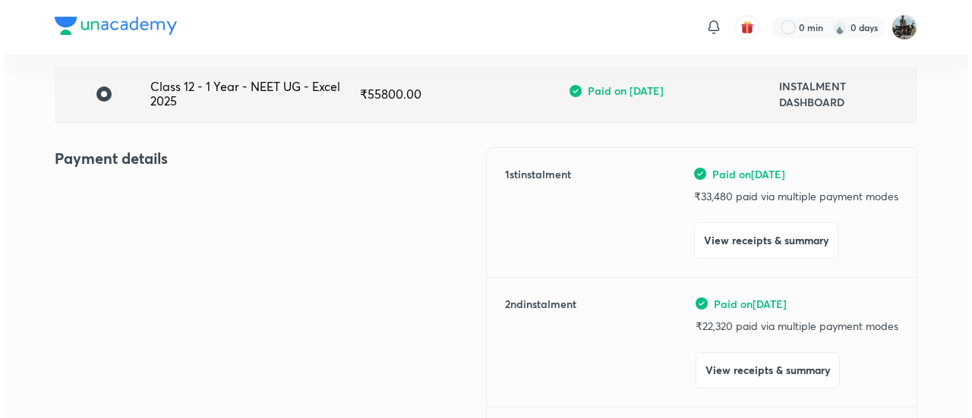
scroll to position [116, 0]
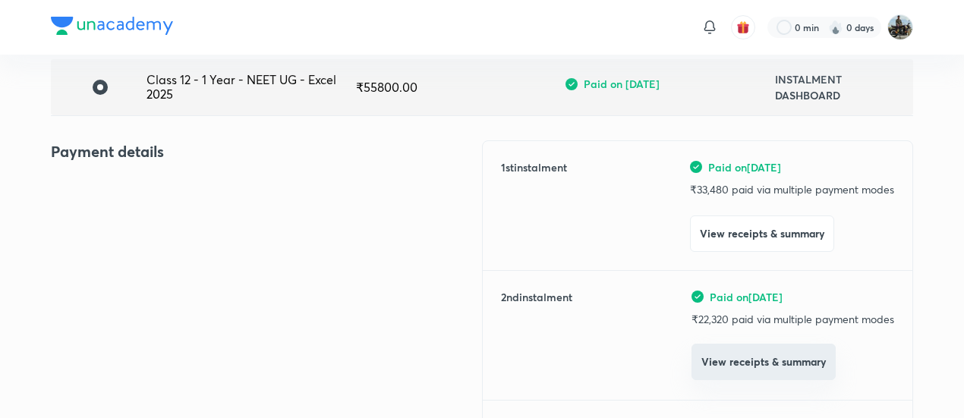
click at [727, 357] on button "View receipts & summary" at bounding box center [764, 362] width 144 height 36
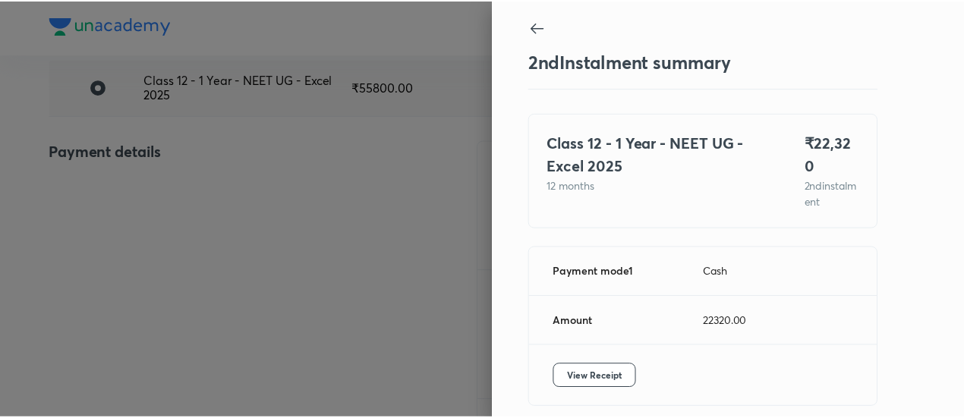
scroll to position [51, 0]
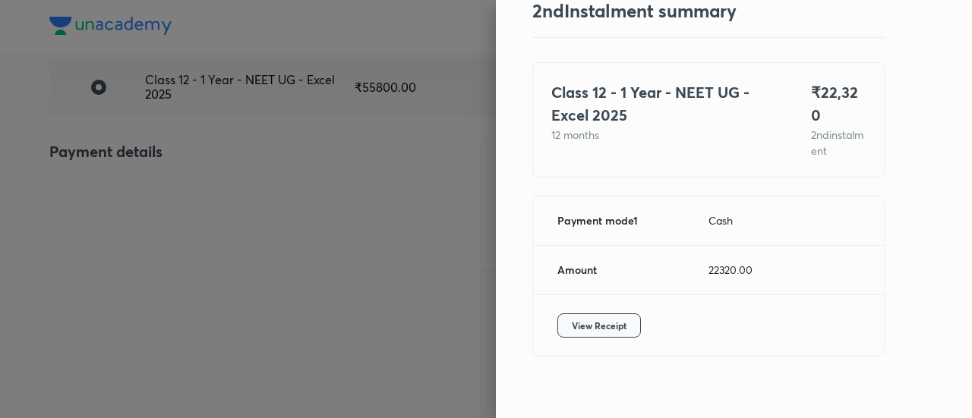
click at [582, 318] on span "View Receipt" at bounding box center [599, 325] width 55 height 15
click at [207, 216] on div at bounding box center [486, 209] width 972 height 418
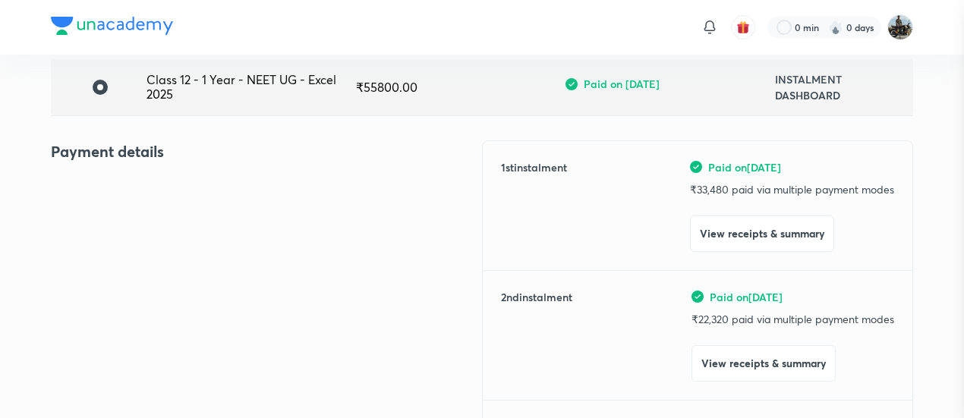
click at [207, 216] on div at bounding box center [482, 209] width 964 height 418
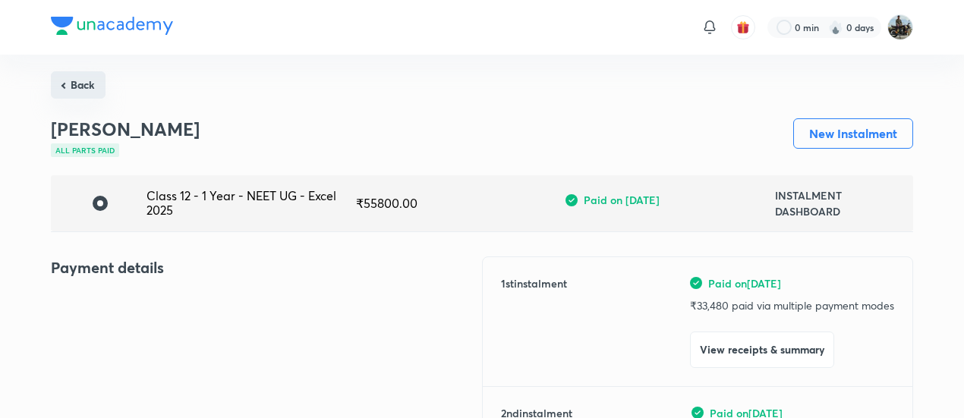
click at [87, 91] on button "Back" at bounding box center [78, 84] width 55 height 27
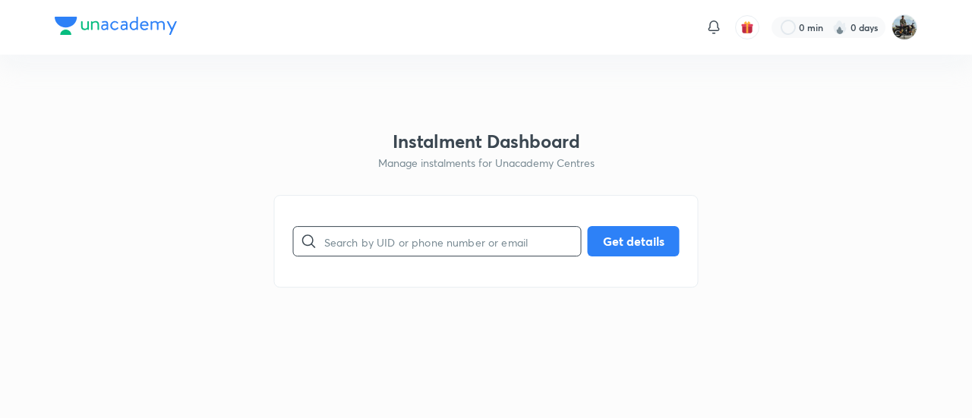
click at [398, 233] on input "text" at bounding box center [452, 241] width 257 height 39
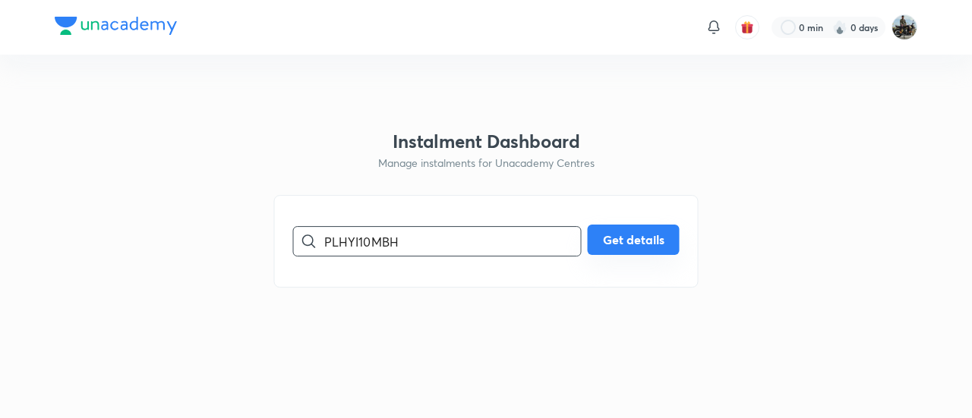
type input "PLHYI10MBH"
click at [636, 247] on button "Get details" at bounding box center [634, 240] width 92 height 30
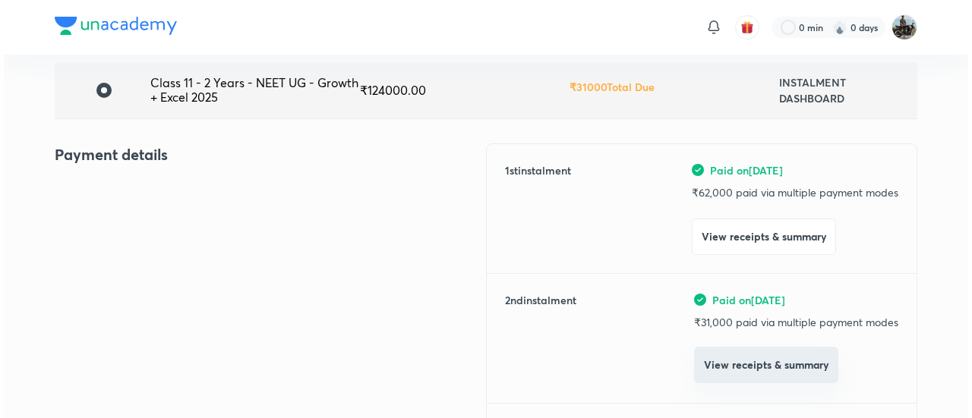
scroll to position [114, 0]
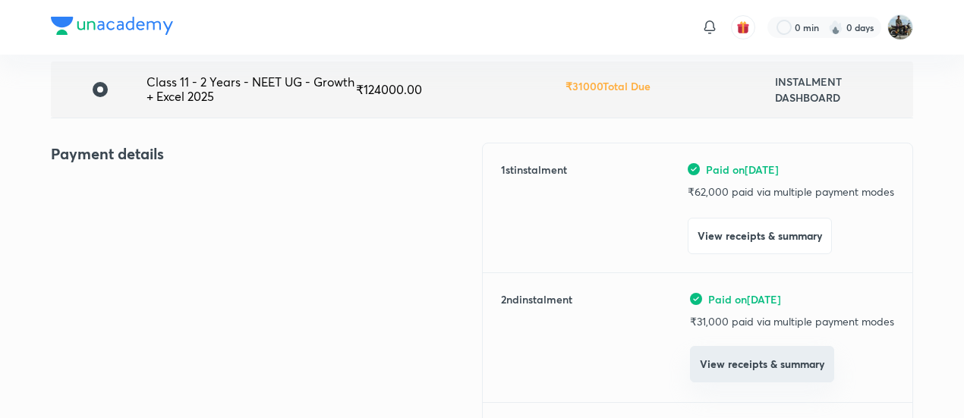
click at [739, 371] on button "View receipts & summary" at bounding box center [762, 364] width 144 height 36
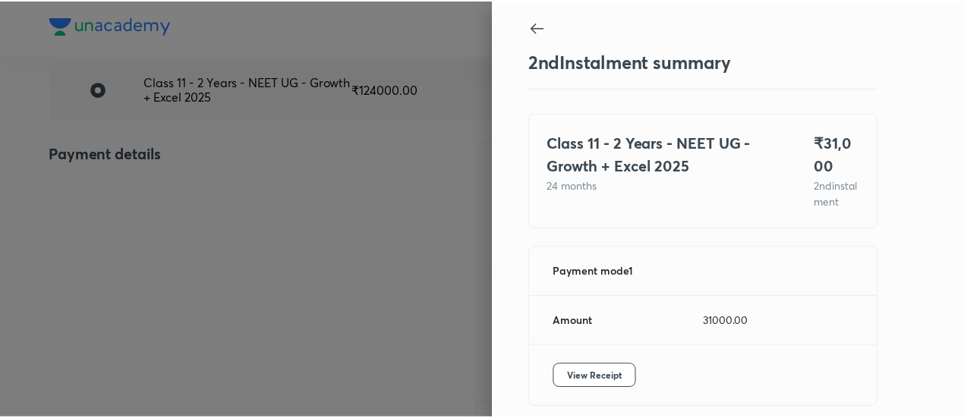
scroll to position [83, 0]
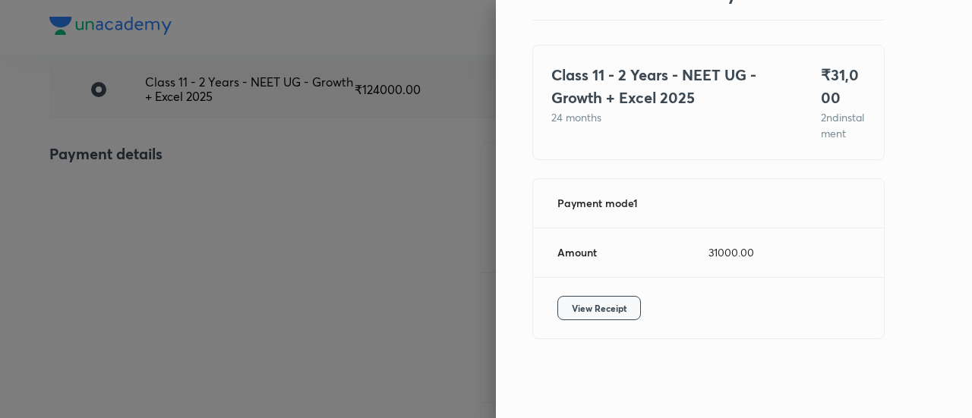
click at [562, 297] on button "View Receipt" at bounding box center [599, 308] width 84 height 24
click at [212, 213] on div at bounding box center [486, 209] width 972 height 418
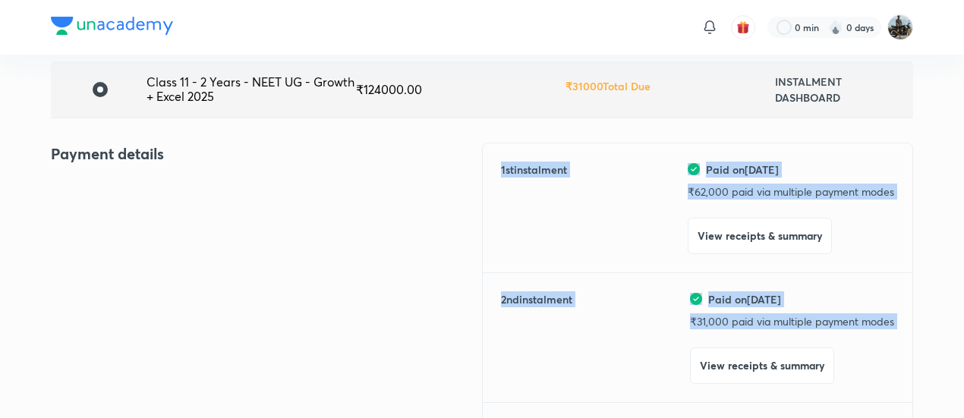
scroll to position [401, 0]
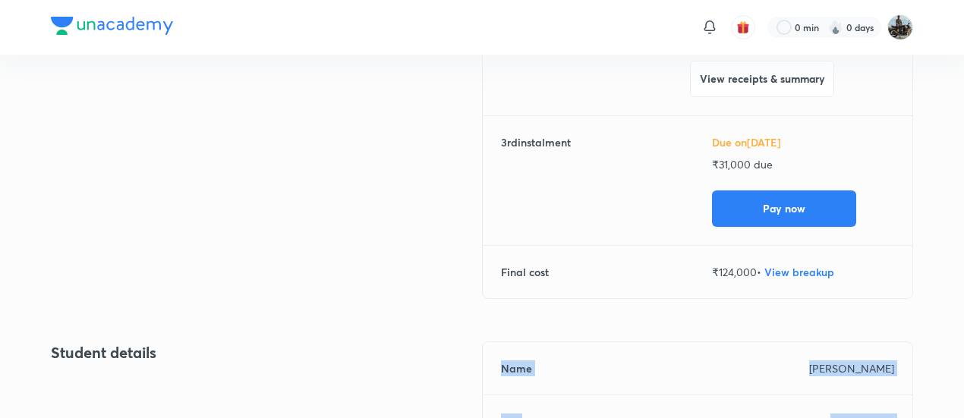
drag, startPoint x: 212, startPoint y: 213, endPoint x: 216, endPoint y: 454, distance: 240.7
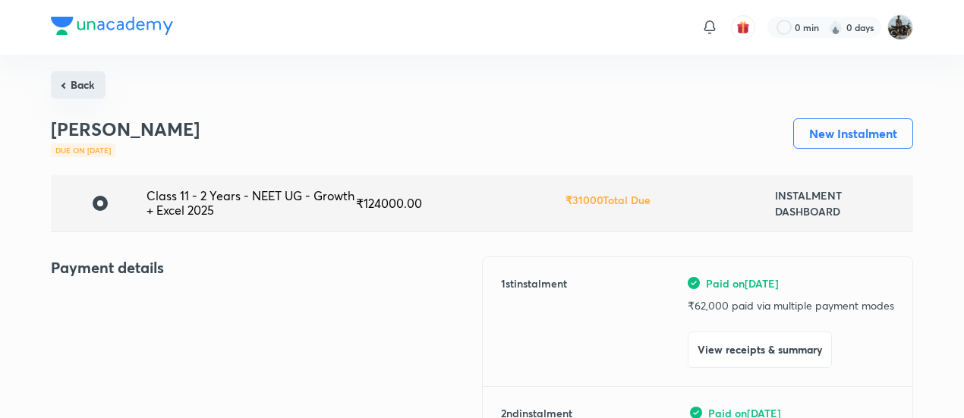
click at [89, 78] on button "Back" at bounding box center [78, 84] width 55 height 27
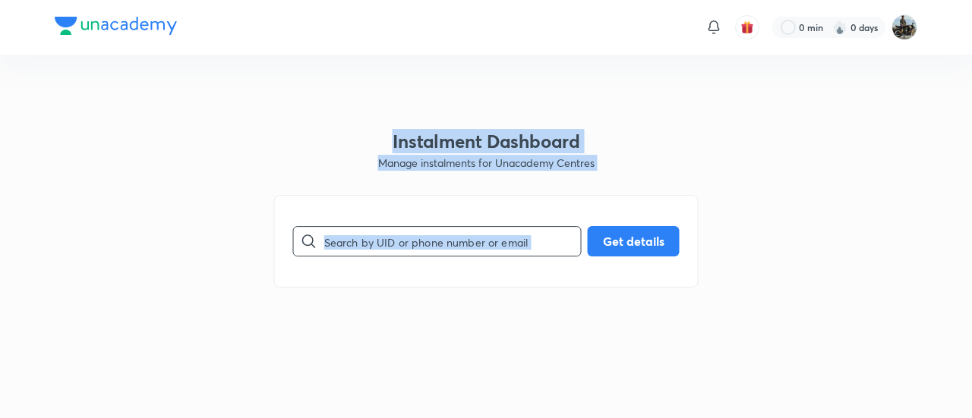
click at [404, 239] on input "text" at bounding box center [452, 241] width 257 height 39
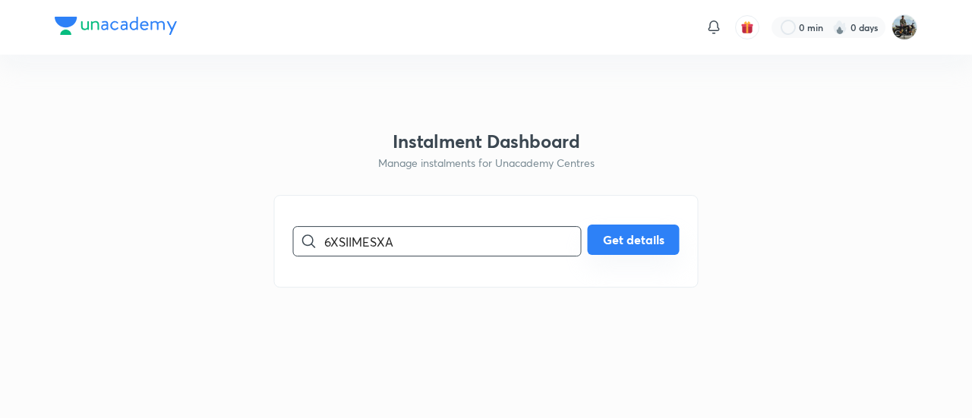
type input "6XSIIMESXA"
click at [632, 242] on button "Get details" at bounding box center [634, 240] width 92 height 30
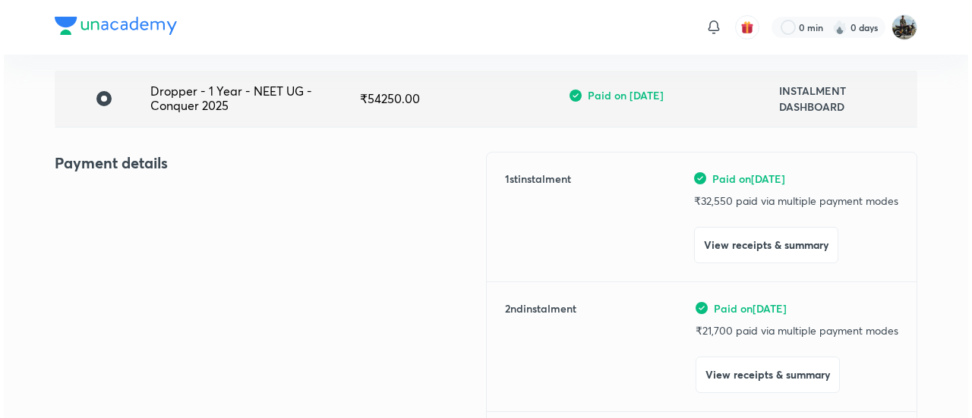
scroll to position [121, 0]
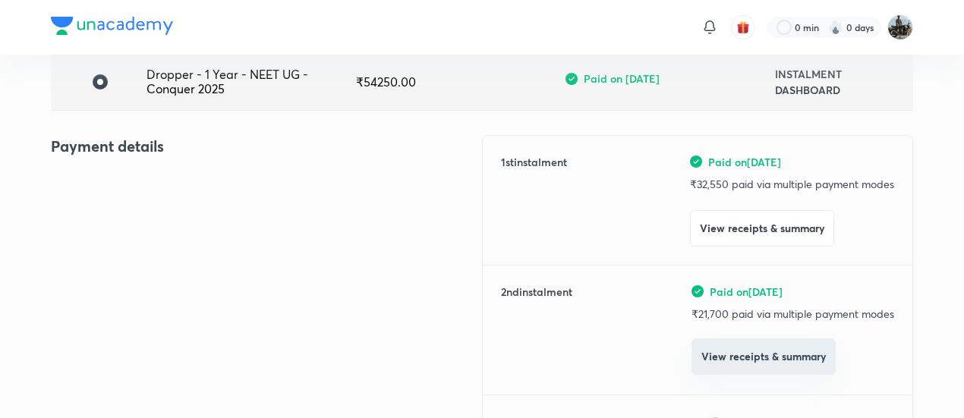
click at [704, 367] on button "View receipts & summary" at bounding box center [764, 357] width 144 height 36
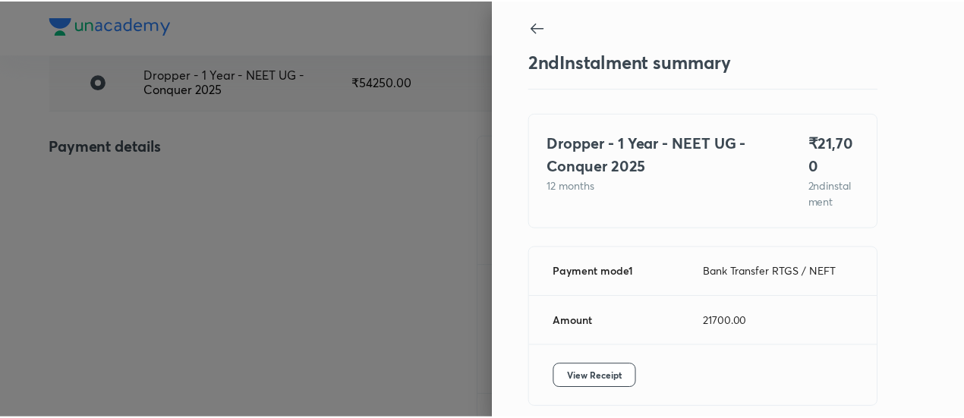
scroll to position [51, 0]
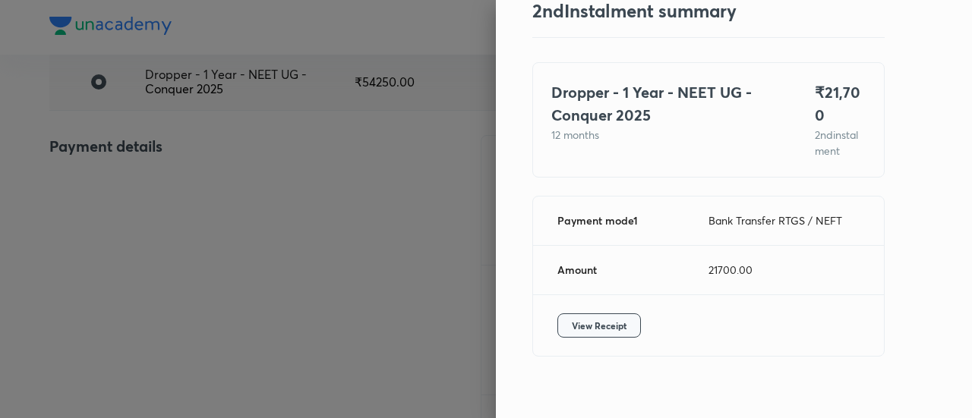
click at [570, 314] on button "View Receipt" at bounding box center [599, 326] width 84 height 24
click at [215, 230] on div at bounding box center [486, 209] width 972 height 418
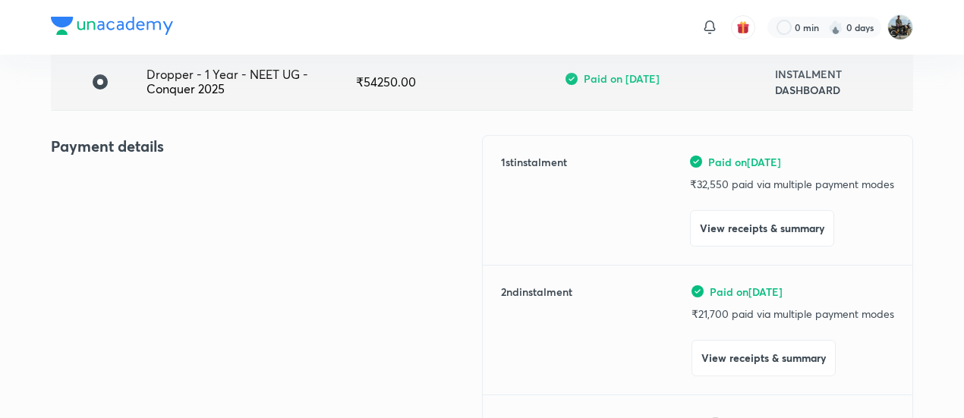
scroll to position [0, 0]
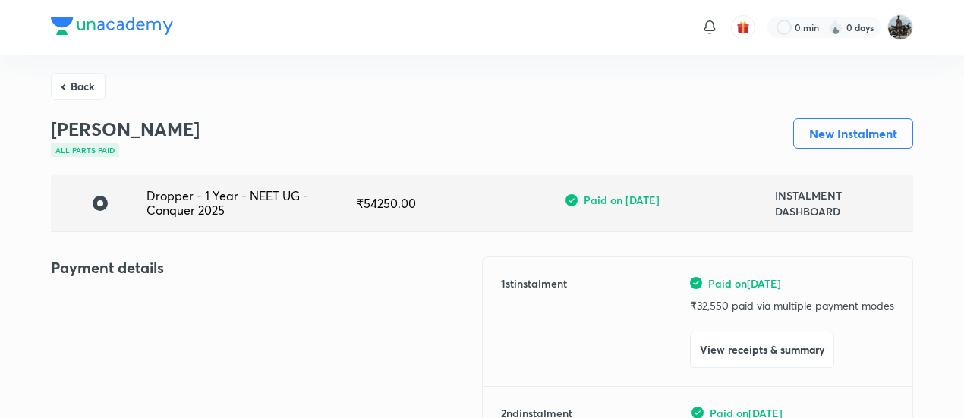
drag, startPoint x: 80, startPoint y: 87, endPoint x: 418, endPoint y: 224, distance: 363.8
click at [97, 84] on button "Back" at bounding box center [78, 86] width 55 height 27
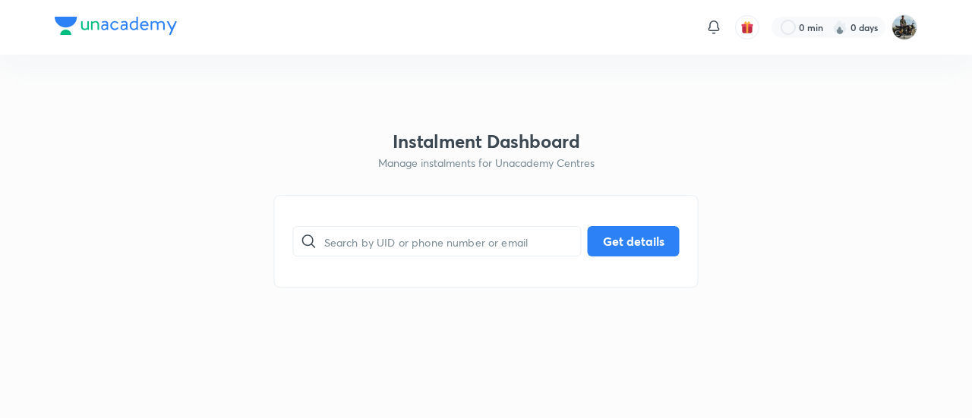
click at [97, 55] on html "0 min 0 days Instalment Dashboard Manage instalments for Unacademy Centres ​ Ge…" at bounding box center [486, 27] width 972 height 55
click at [384, 243] on input "text" at bounding box center [452, 241] width 257 height 39
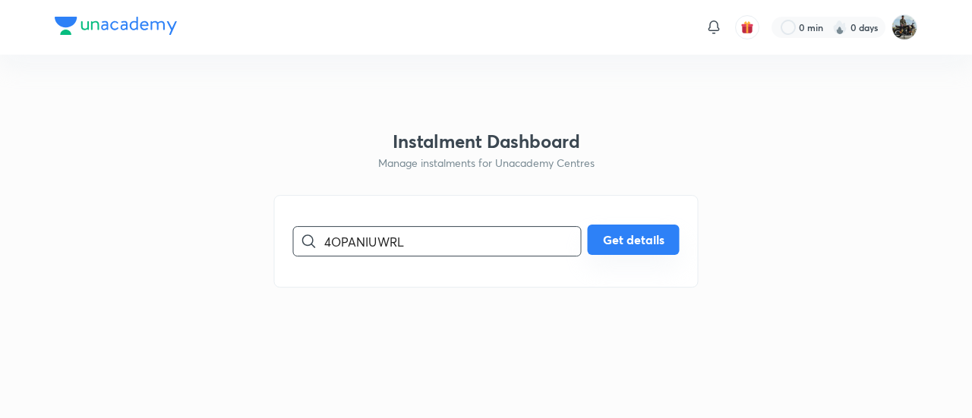
type input "4OPANIUWRL"
click at [624, 248] on button "Get details" at bounding box center [634, 240] width 92 height 30
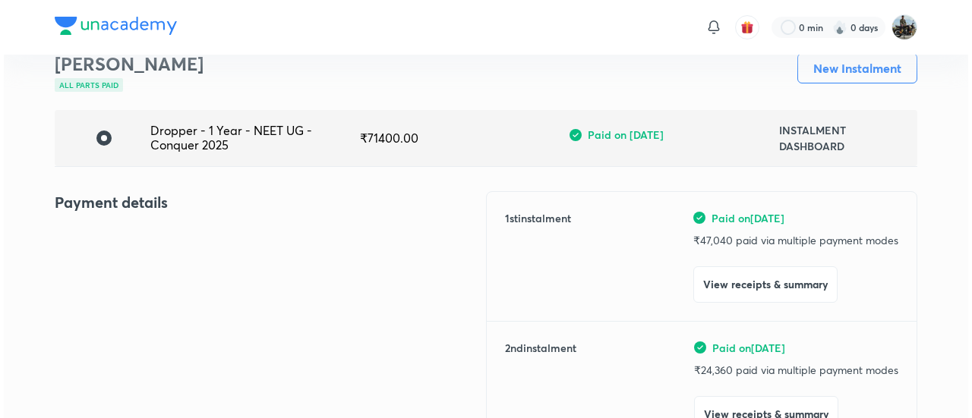
scroll to position [67, 0]
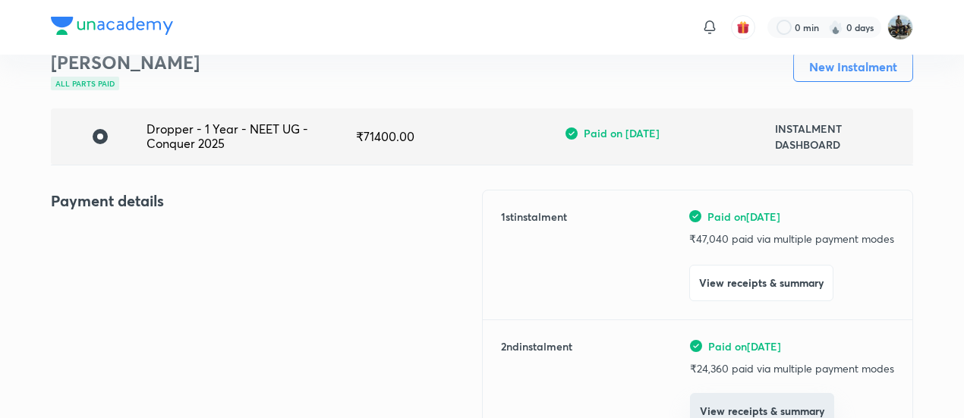
click at [712, 402] on button "View receipts & summary" at bounding box center [762, 411] width 144 height 36
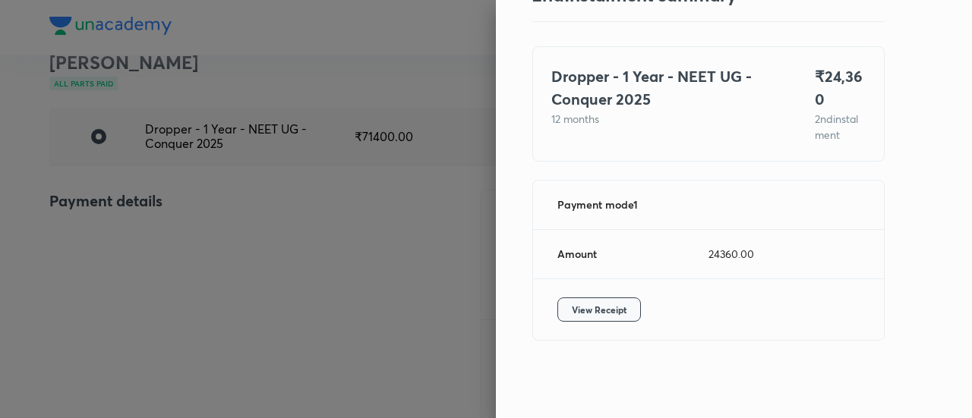
click at [592, 309] on span "View Receipt" at bounding box center [599, 309] width 55 height 15
click at [253, 167] on div at bounding box center [486, 209] width 972 height 418
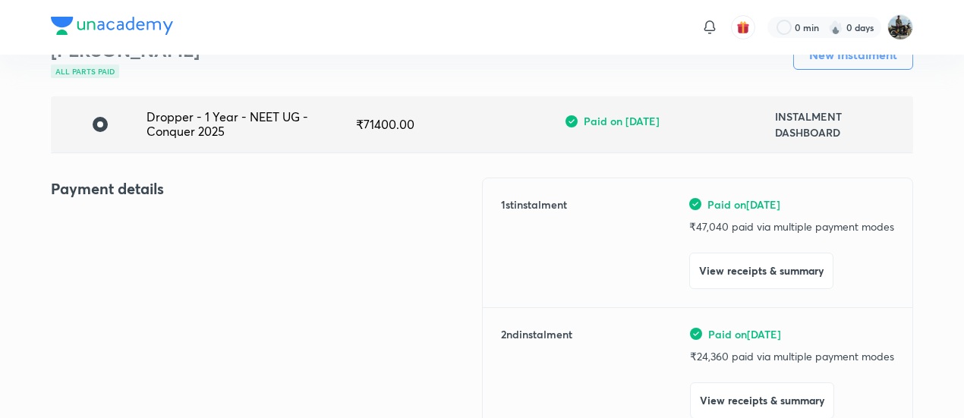
scroll to position [0, 0]
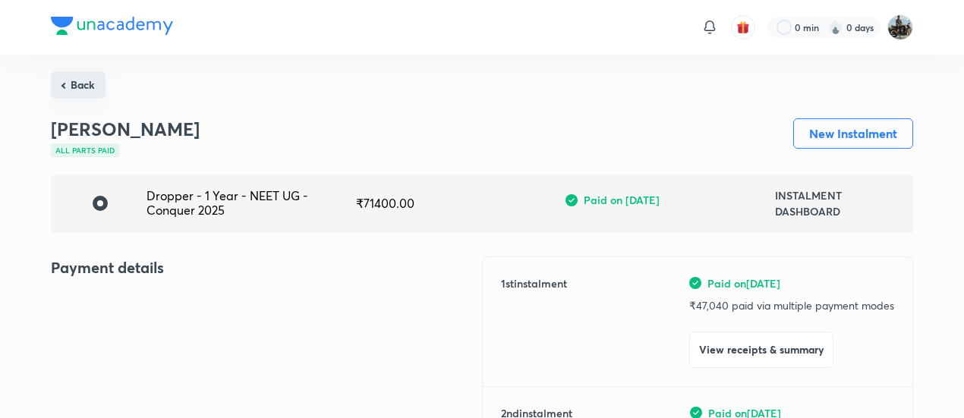
click at [78, 82] on button "Back" at bounding box center [78, 84] width 55 height 27
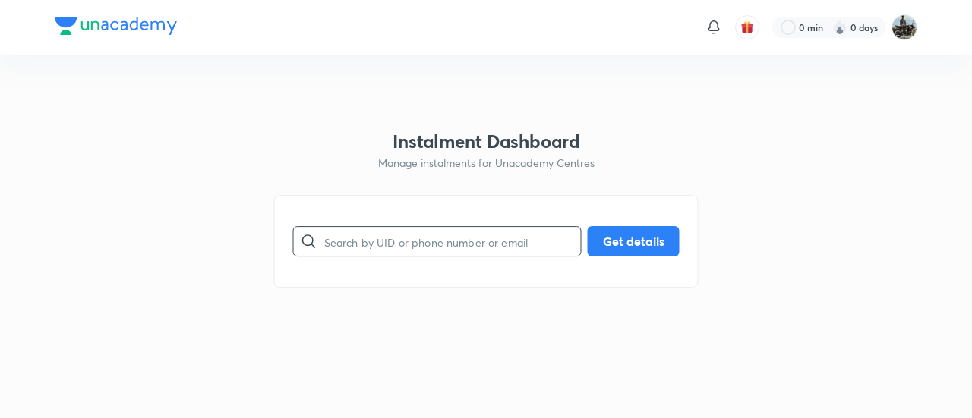
click at [396, 240] on input "text" at bounding box center [452, 241] width 257 height 39
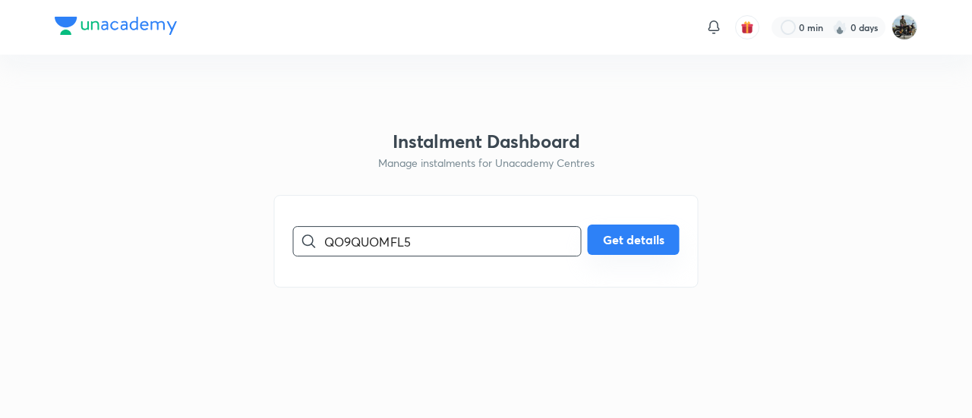
type input "QO9QUOMFL5"
click at [638, 250] on button "Get details" at bounding box center [634, 240] width 92 height 30
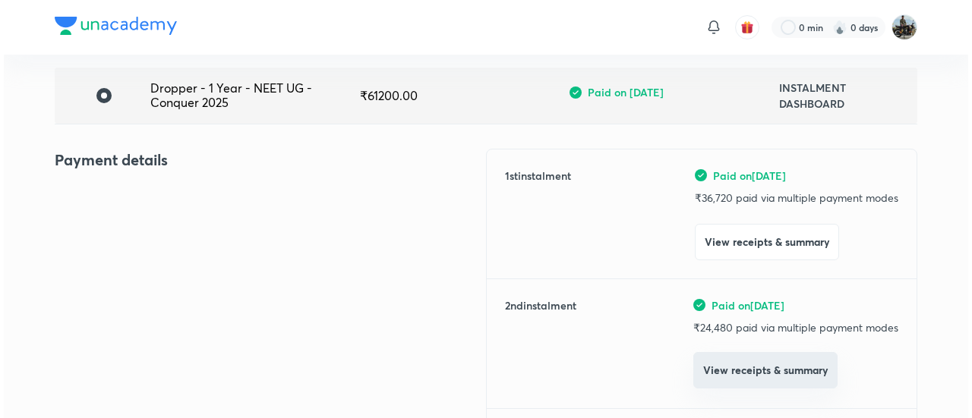
scroll to position [109, 0]
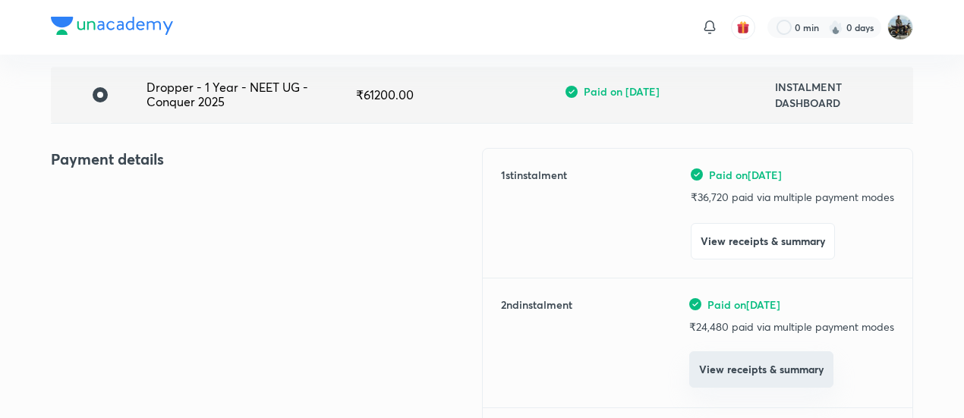
click at [716, 386] on button "View receipts & summary" at bounding box center [761, 370] width 144 height 36
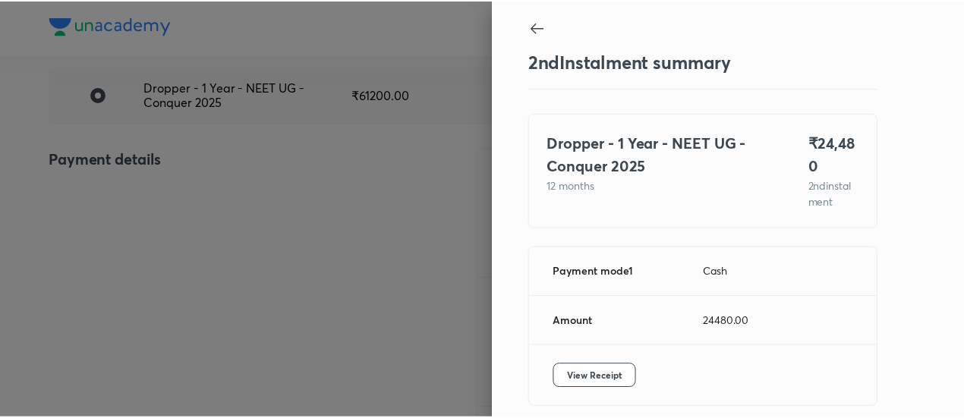
scroll to position [67, 0]
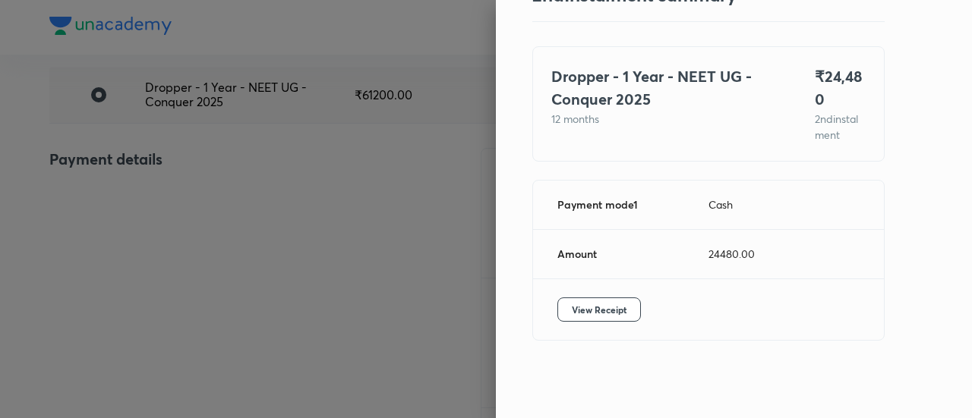
click at [569, 295] on div "View Receipt" at bounding box center [708, 309] width 351 height 61
click at [560, 300] on button "View Receipt" at bounding box center [599, 310] width 84 height 24
drag, startPoint x: 238, startPoint y: 112, endPoint x: 219, endPoint y: 149, distance: 41.1
click at [219, 149] on div at bounding box center [486, 209] width 972 height 418
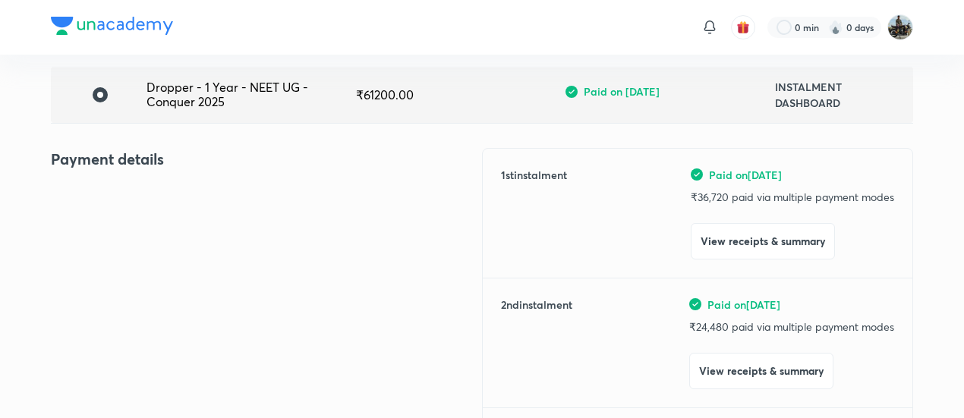
click at [219, 149] on h4 "Payment details" at bounding box center [266, 159] width 431 height 23
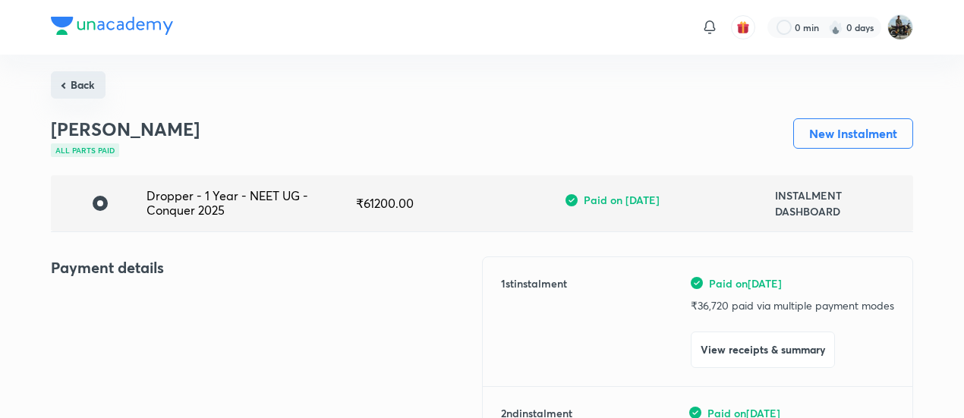
click at [84, 86] on button "Back" at bounding box center [78, 84] width 55 height 27
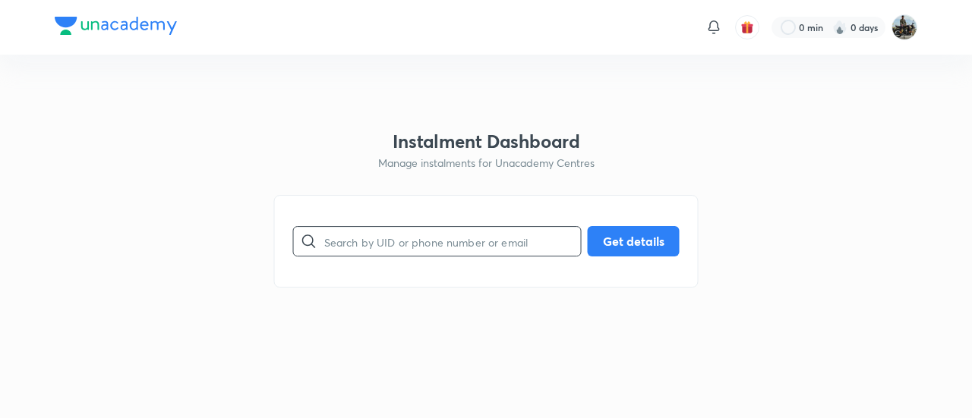
drag, startPoint x: 456, startPoint y: 262, endPoint x: 446, endPoint y: 258, distance: 9.9
click at [446, 258] on div "​ Get details" at bounding box center [486, 241] width 424 height 93
click at [446, 258] on input "text" at bounding box center [452, 241] width 257 height 39
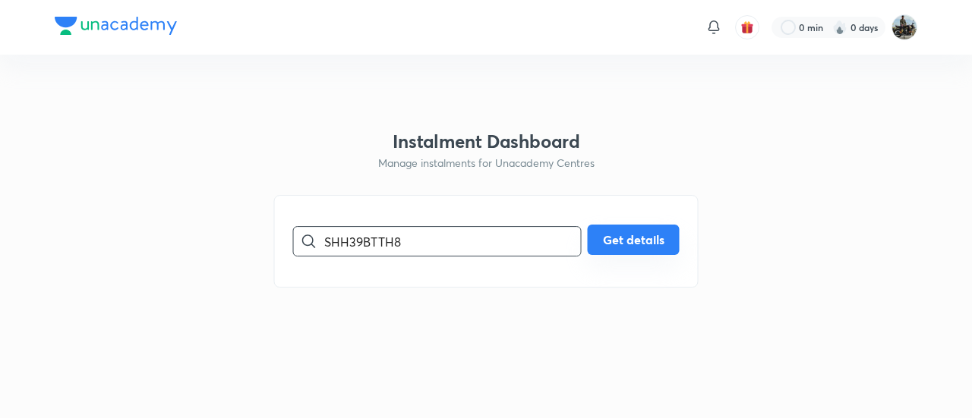
type input "SHH39BTTH8"
click at [656, 250] on button "Get details" at bounding box center [634, 240] width 92 height 30
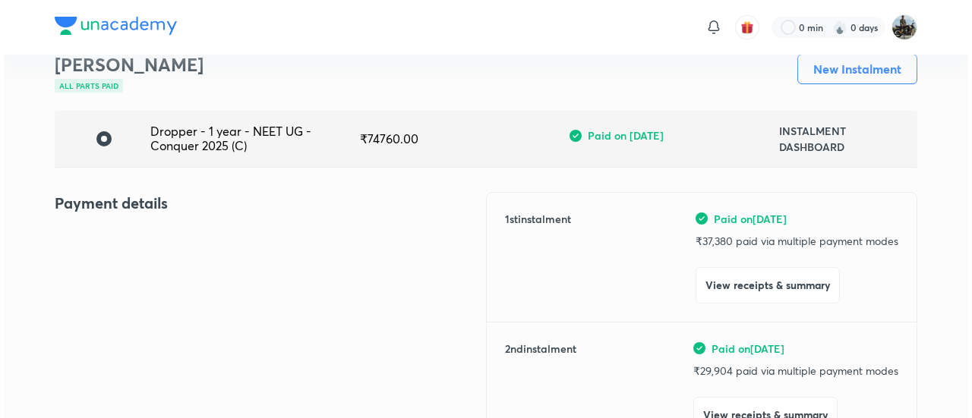
scroll to position [101, 0]
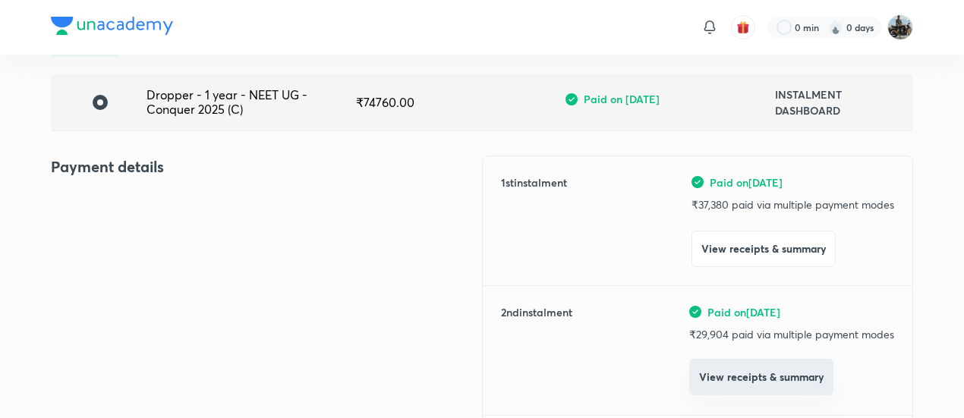
click at [723, 376] on button "View receipts & summary" at bounding box center [761, 377] width 144 height 36
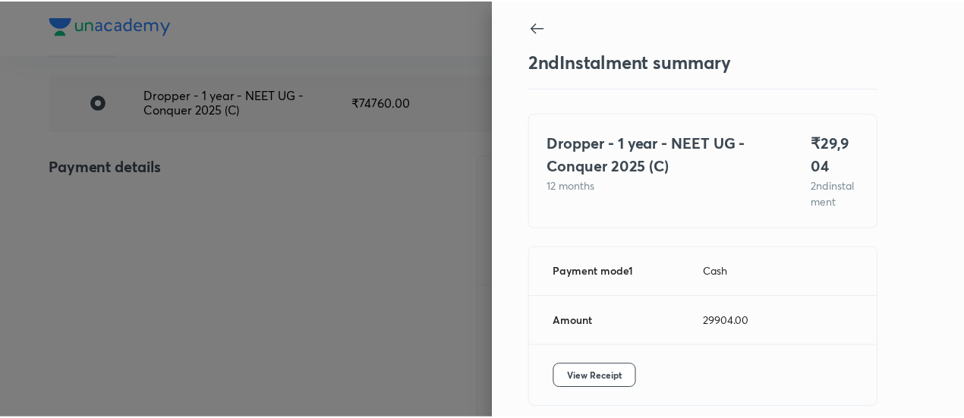
scroll to position [83, 0]
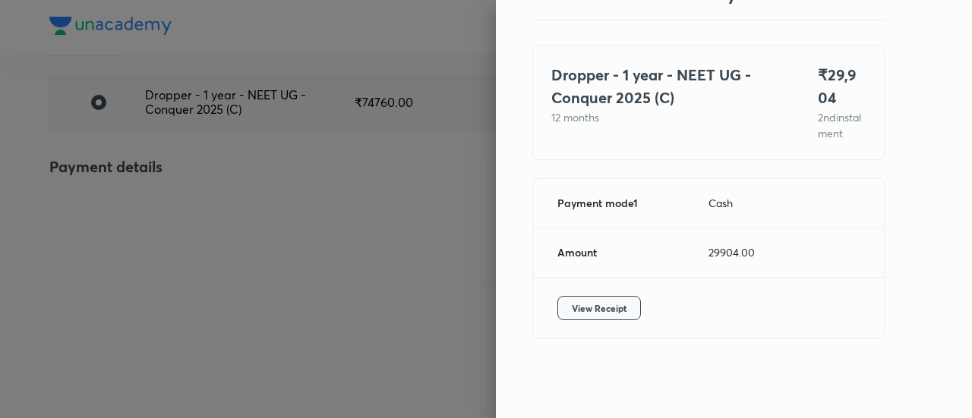
click at [572, 307] on span "View Receipt" at bounding box center [599, 308] width 55 height 15
click at [174, 189] on div at bounding box center [486, 209] width 972 height 418
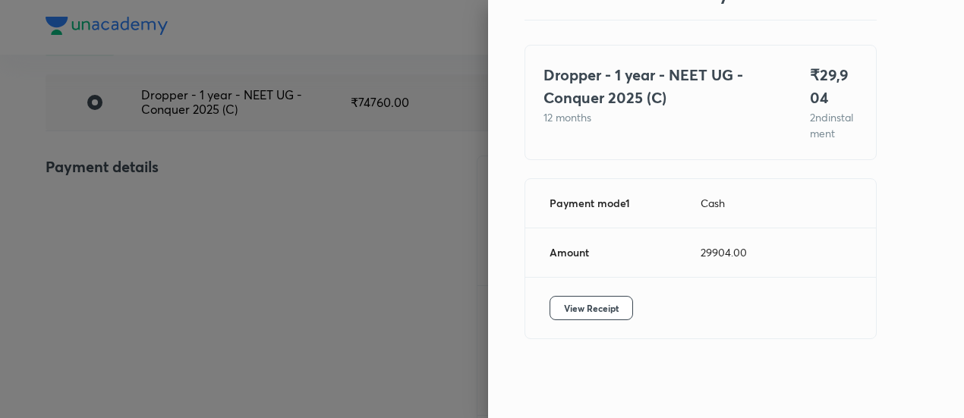
click at [174, 189] on div at bounding box center [482, 209] width 964 height 418
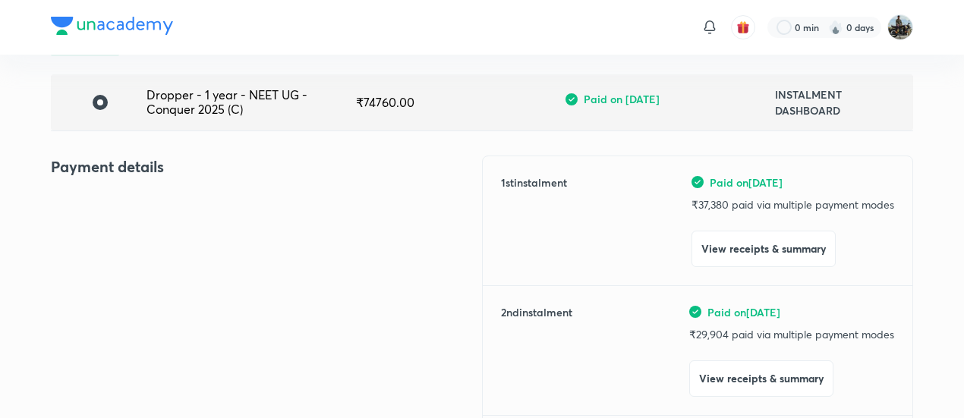
scroll to position [0, 0]
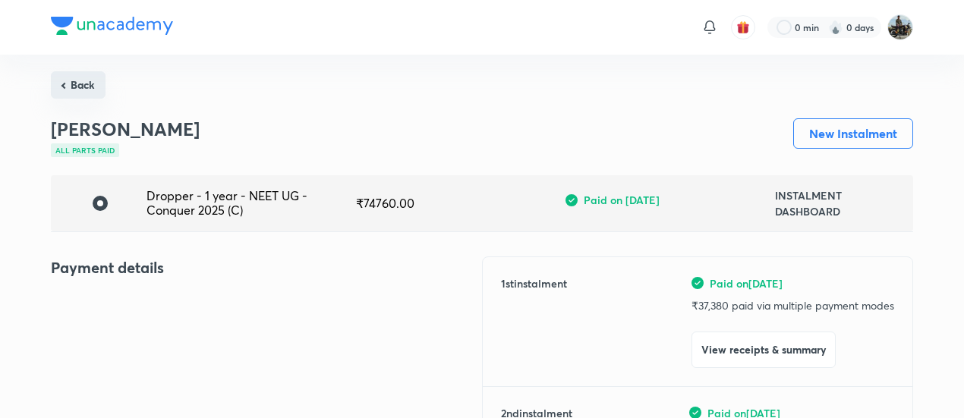
click at [82, 93] on button "Back" at bounding box center [78, 84] width 55 height 27
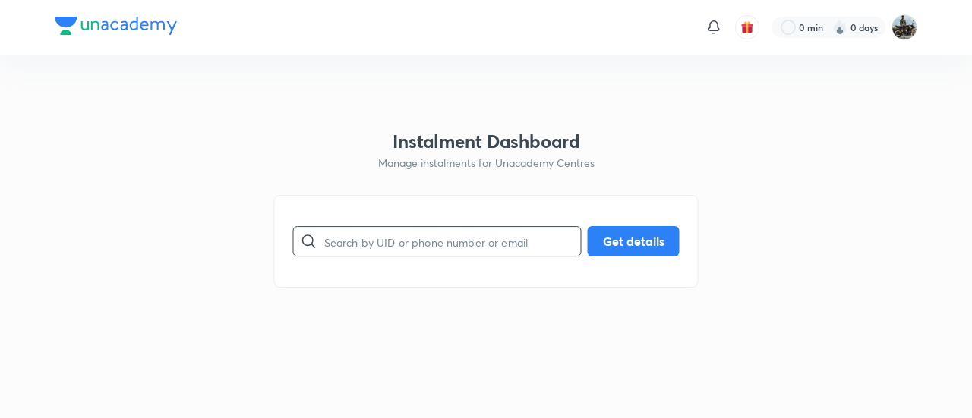
click at [360, 225] on input "text" at bounding box center [452, 241] width 257 height 39
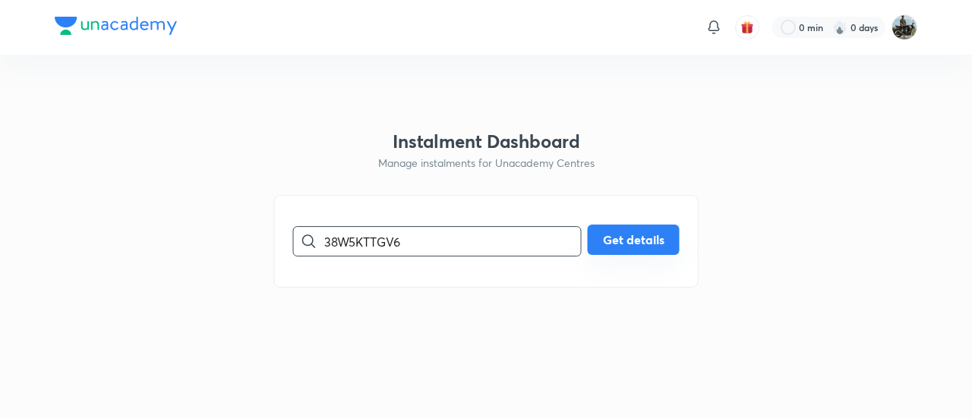
type input "38W5KTTGV6"
click at [678, 250] on button "Get details" at bounding box center [634, 240] width 92 height 30
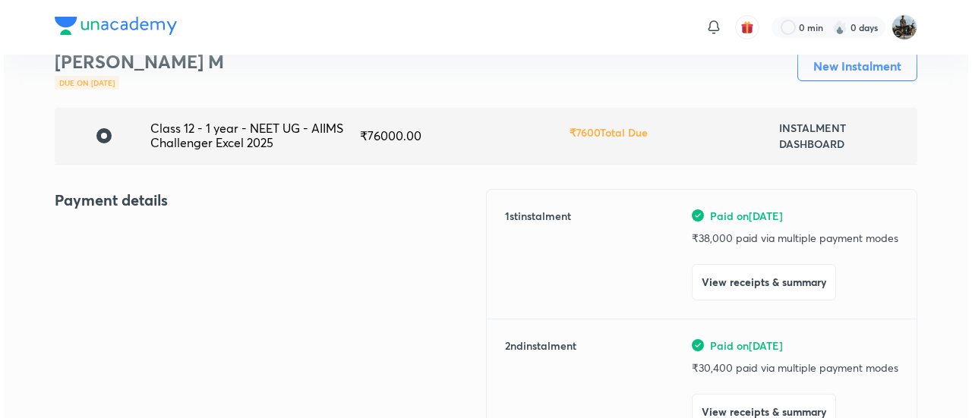
scroll to position [71, 0]
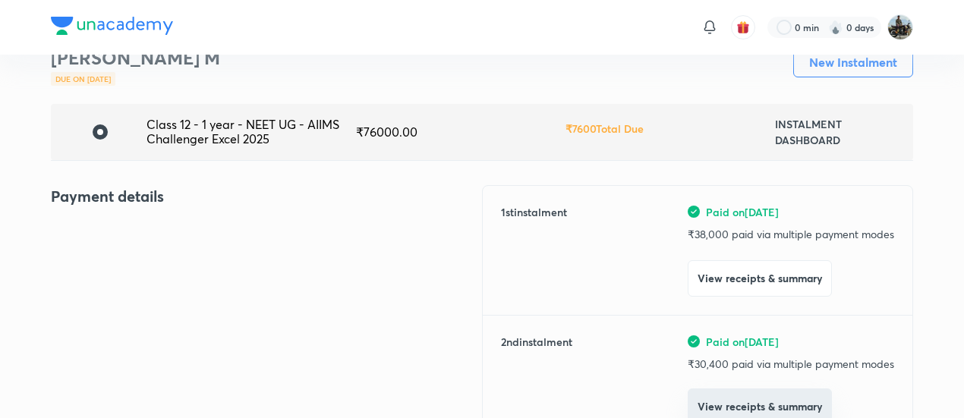
click at [706, 393] on button "View receipts & summary" at bounding box center [760, 407] width 144 height 36
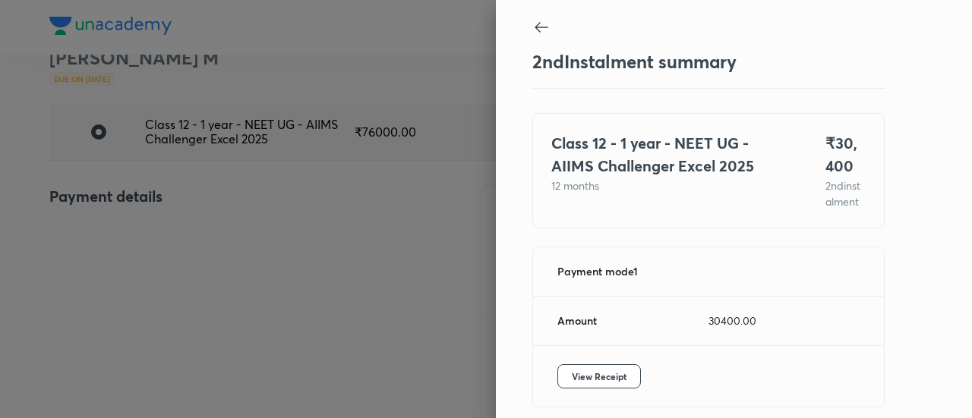
scroll to position [83, 0]
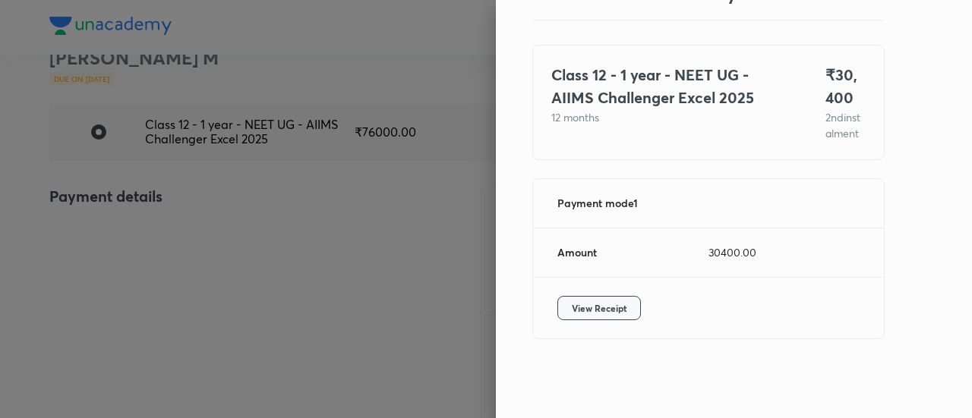
click at [572, 320] on button "View Receipt" at bounding box center [599, 308] width 84 height 24
click at [191, 222] on div at bounding box center [486, 209] width 972 height 418
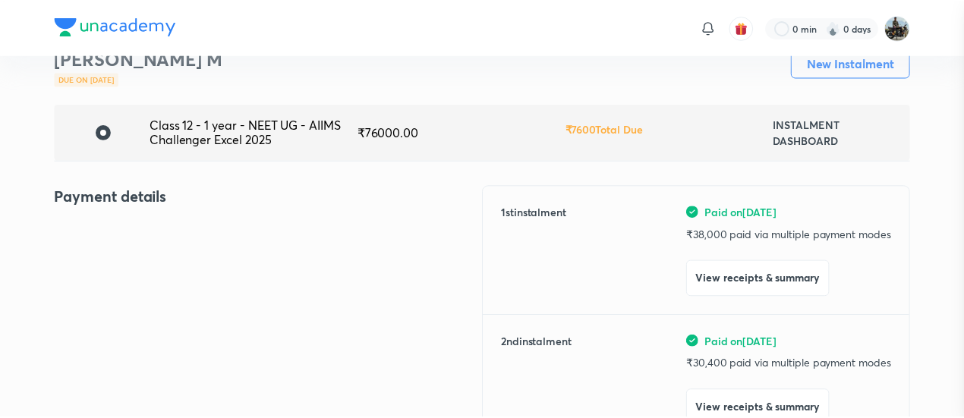
scroll to position [79, 0]
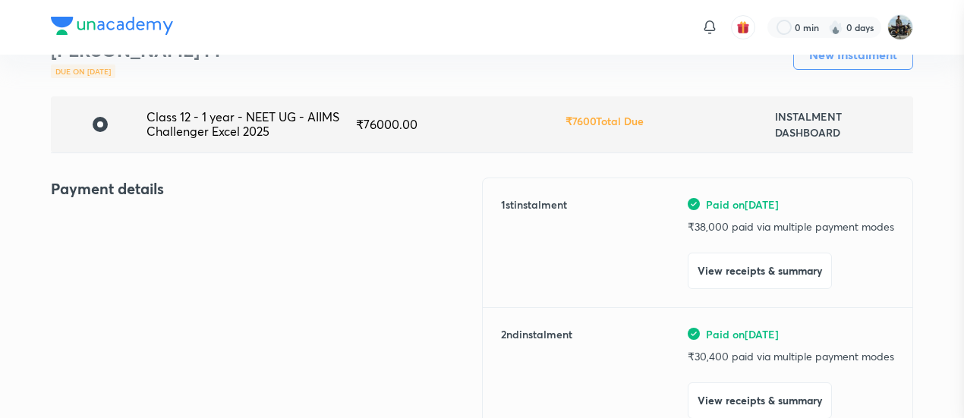
click at [191, 222] on div at bounding box center [482, 209] width 964 height 418
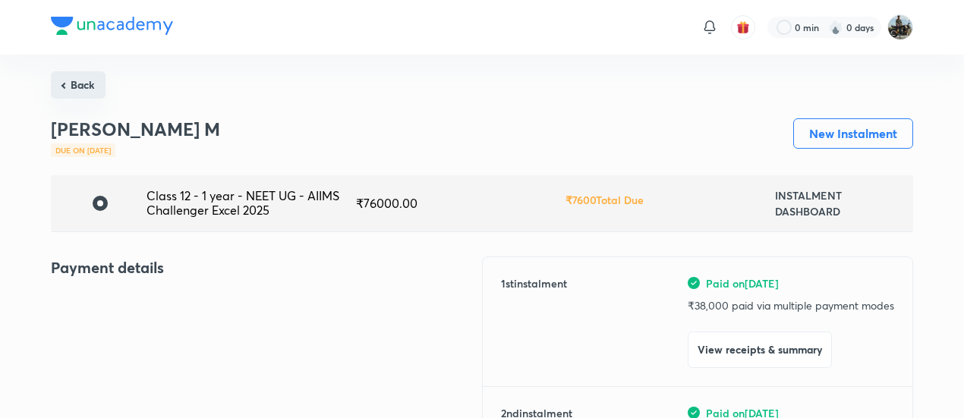
click at [77, 75] on button "Back" at bounding box center [78, 84] width 55 height 27
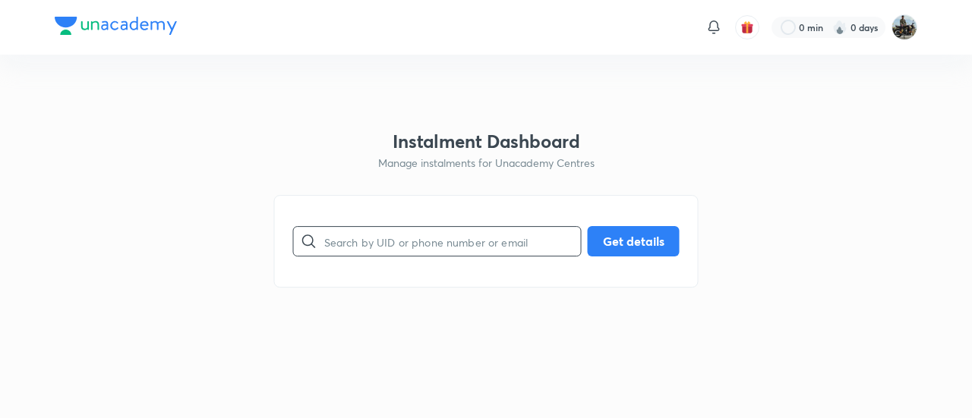
click at [408, 238] on input "text" at bounding box center [452, 241] width 257 height 39
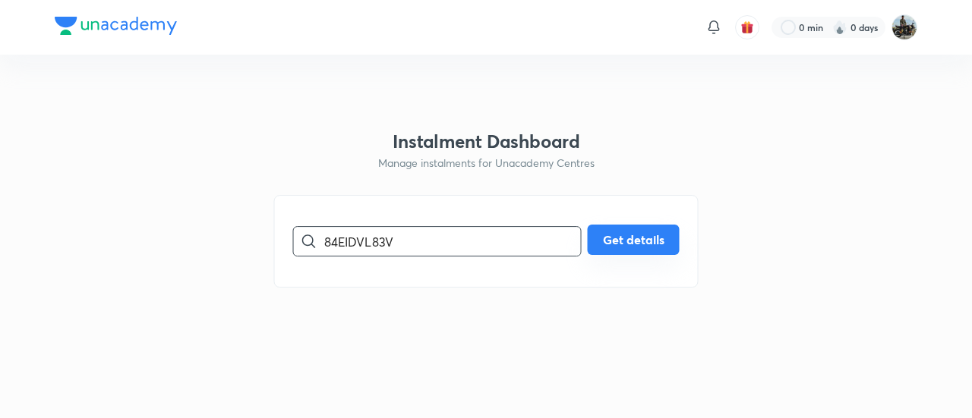
type input "84EIDVL83V"
click at [621, 236] on button "Get details" at bounding box center [634, 240] width 92 height 30
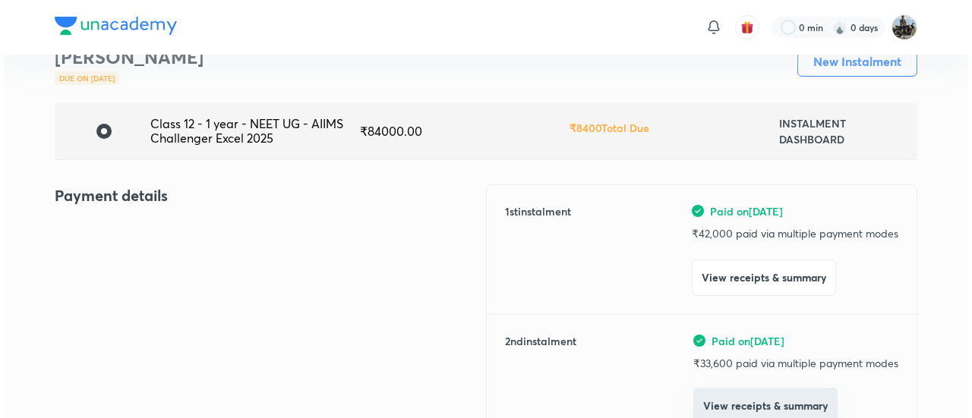
scroll to position [73, 0]
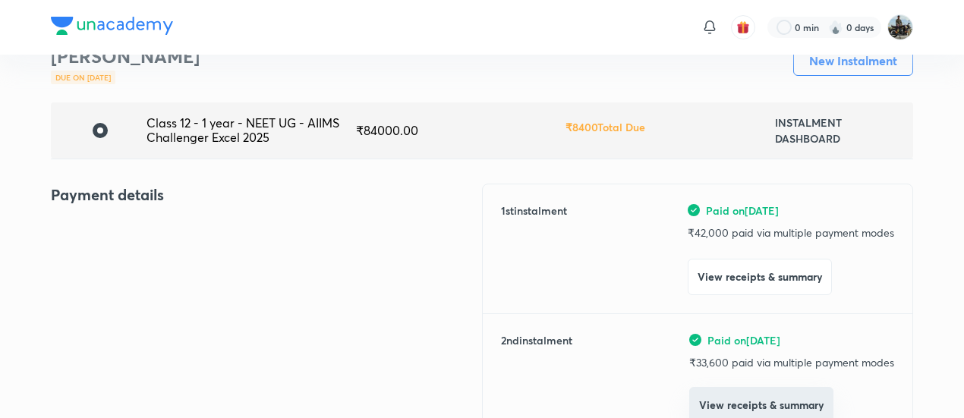
click at [708, 400] on button "View receipts & summary" at bounding box center [761, 405] width 144 height 36
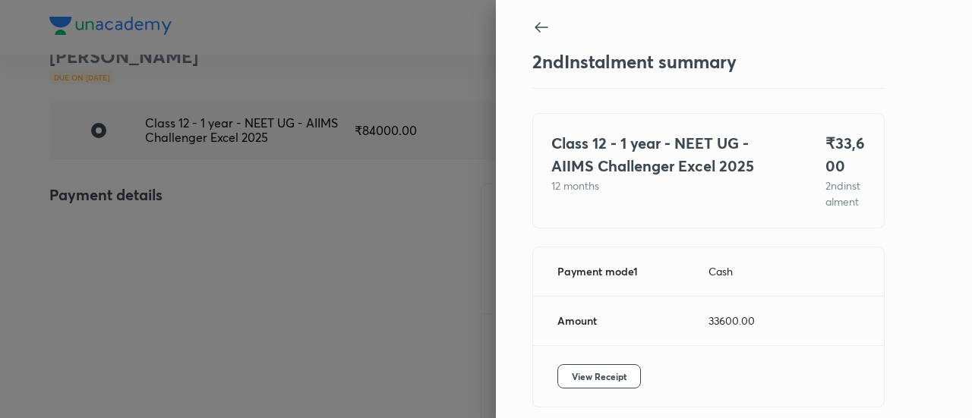
scroll to position [83, 0]
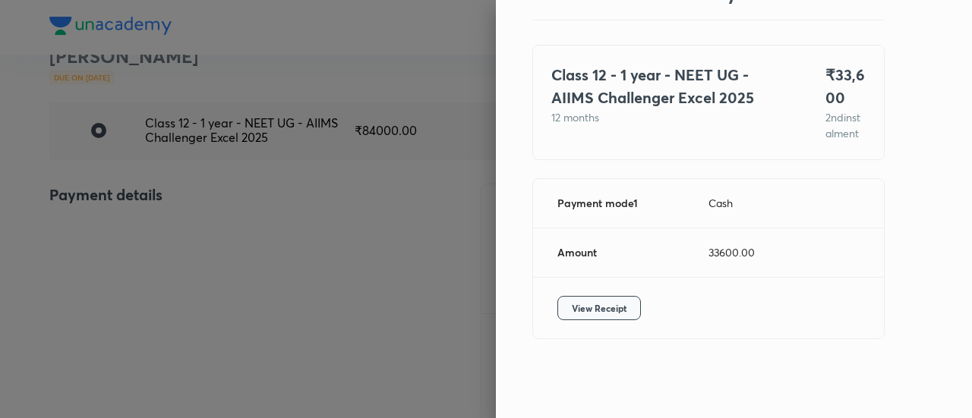
click at [610, 319] on button "View Receipt" at bounding box center [599, 308] width 84 height 24
click at [216, 246] on div at bounding box center [486, 209] width 972 height 418
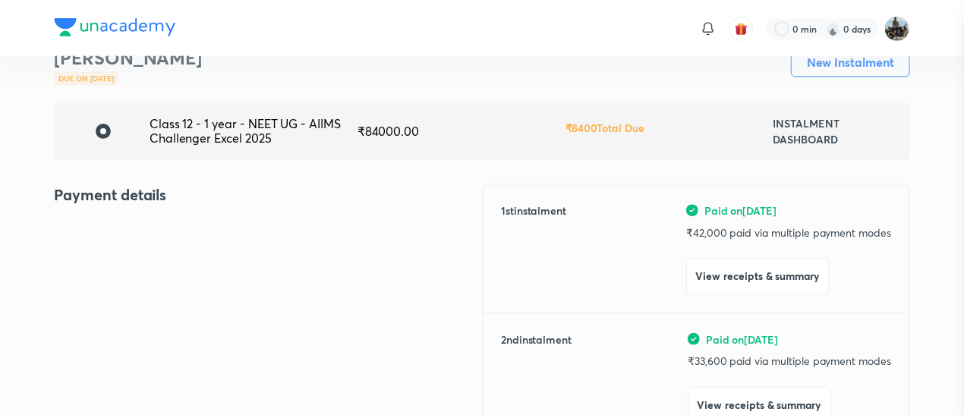
scroll to position [79, 0]
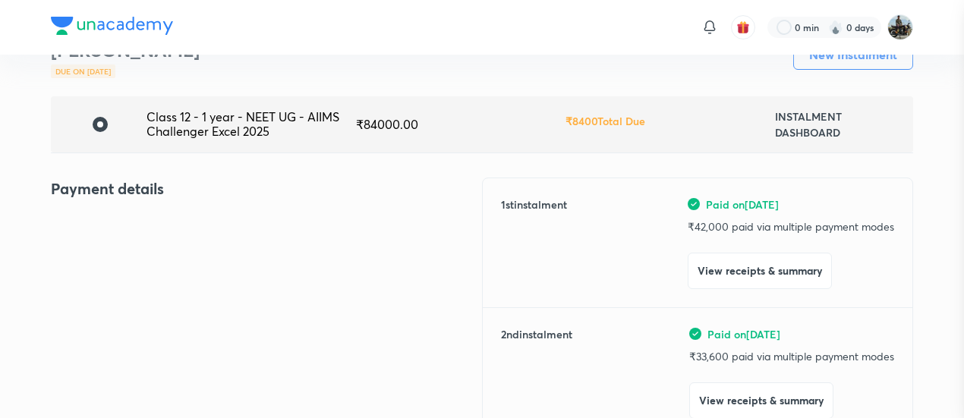
click at [216, 246] on div at bounding box center [482, 209] width 964 height 418
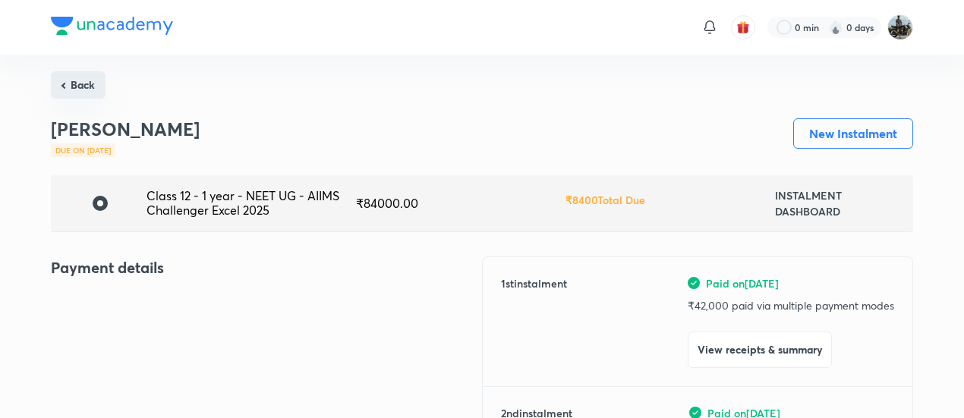
click at [80, 90] on button "Back" at bounding box center [78, 84] width 55 height 27
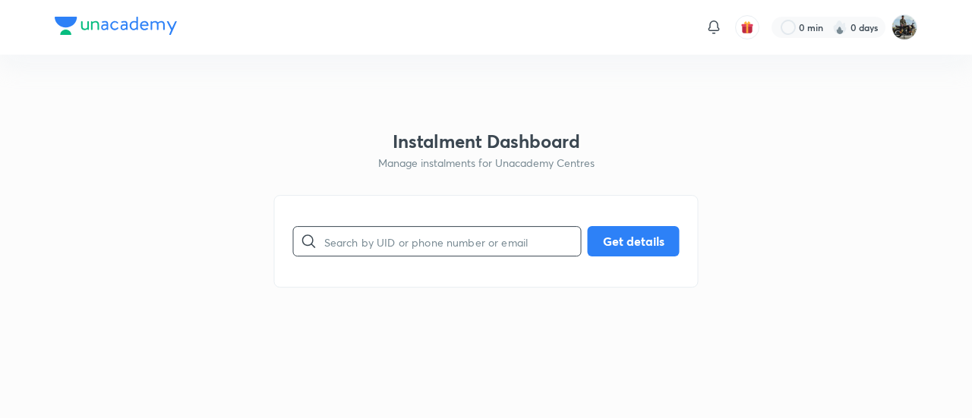
click at [393, 238] on input "text" at bounding box center [452, 241] width 257 height 39
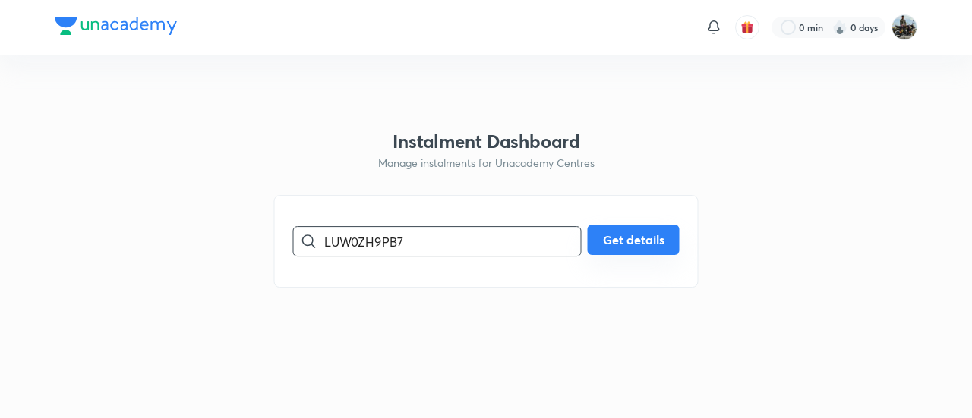
type input "LUW0ZH9PB7"
click at [662, 244] on button "Get details" at bounding box center [634, 240] width 92 height 30
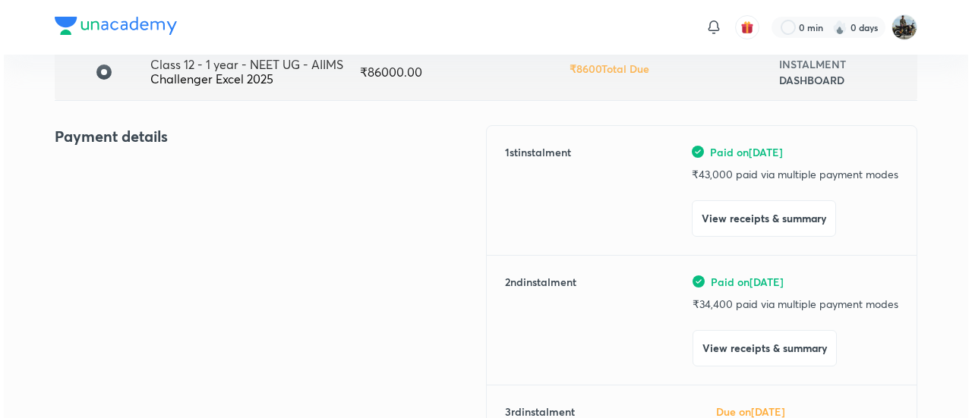
scroll to position [137, 0]
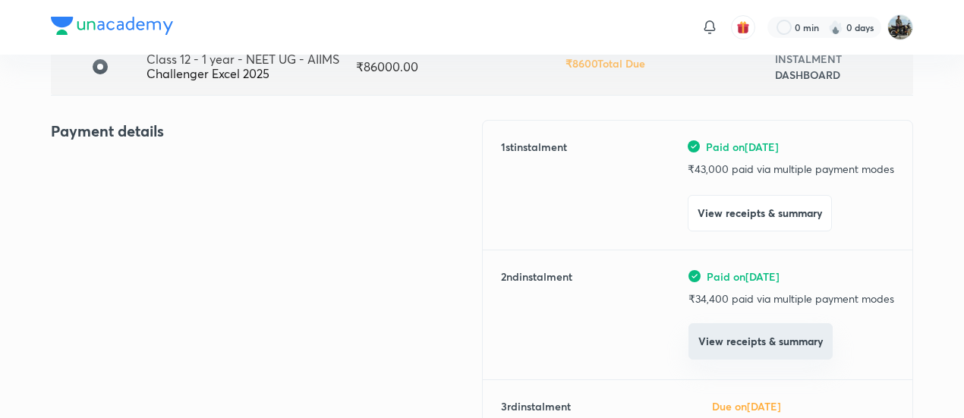
click at [721, 333] on button "View receipts & summary" at bounding box center [761, 341] width 144 height 36
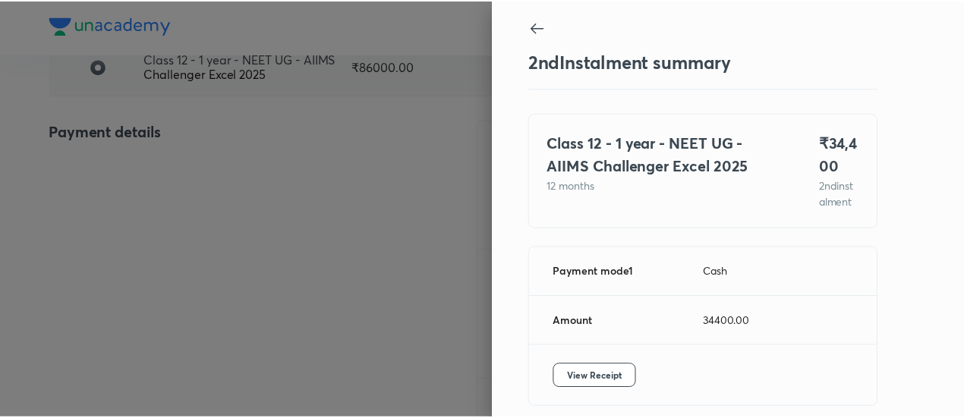
scroll to position [83, 0]
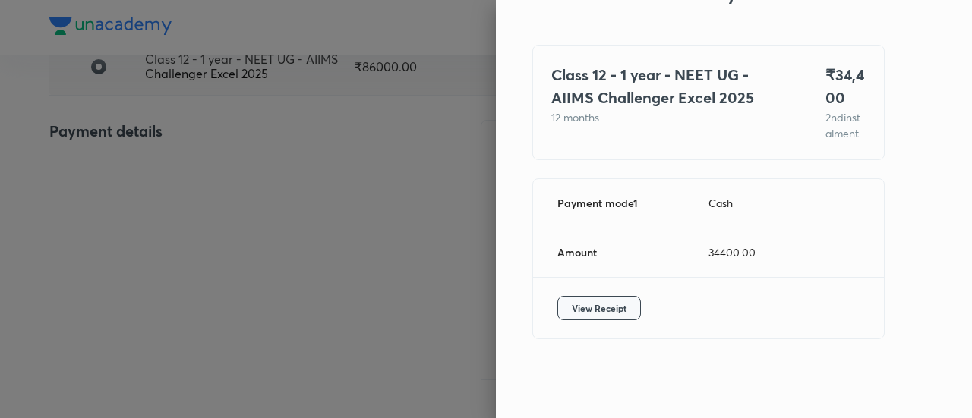
click at [592, 304] on span "View Receipt" at bounding box center [599, 308] width 55 height 15
click at [230, 194] on div at bounding box center [486, 209] width 972 height 418
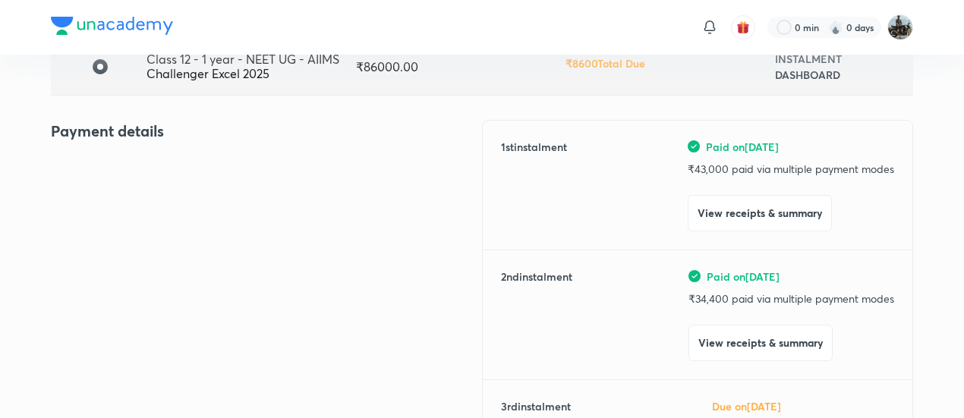
scroll to position [0, 0]
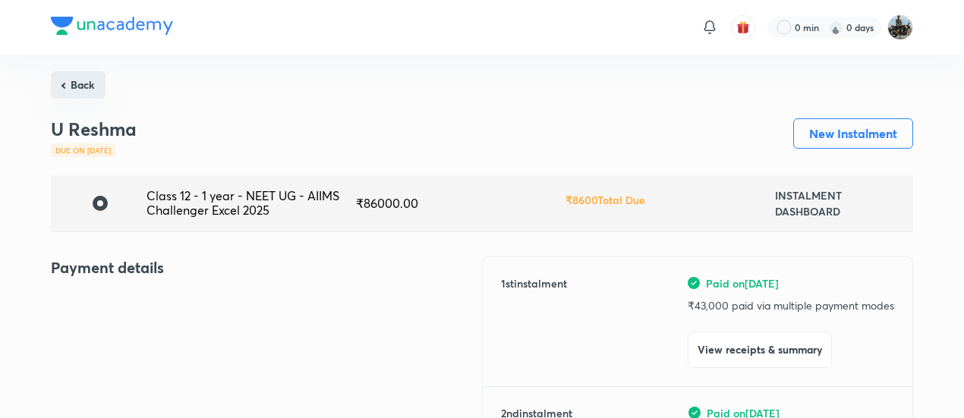
click at [74, 87] on button "Back" at bounding box center [78, 84] width 55 height 27
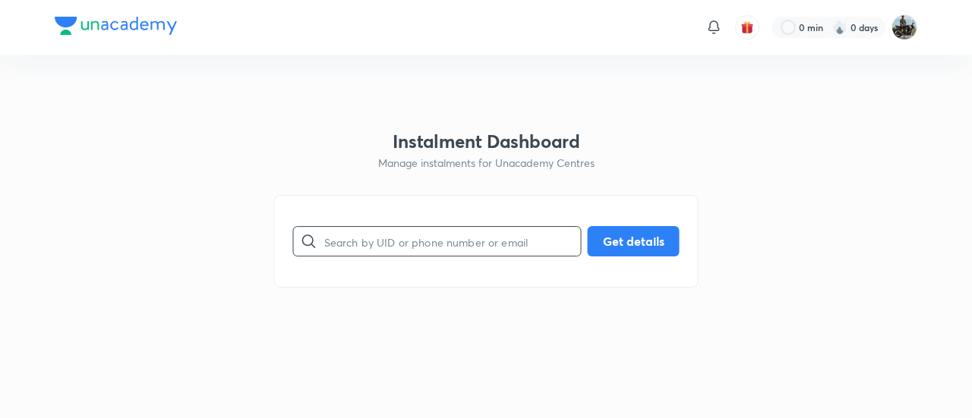
click at [404, 222] on input "text" at bounding box center [452, 241] width 257 height 39
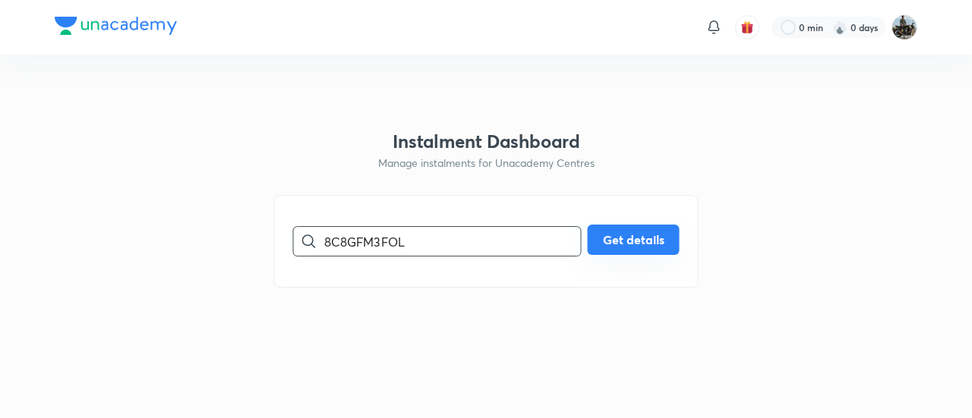
type input "8C8GFM3FOL"
click at [617, 239] on button "Get details" at bounding box center [634, 240] width 92 height 30
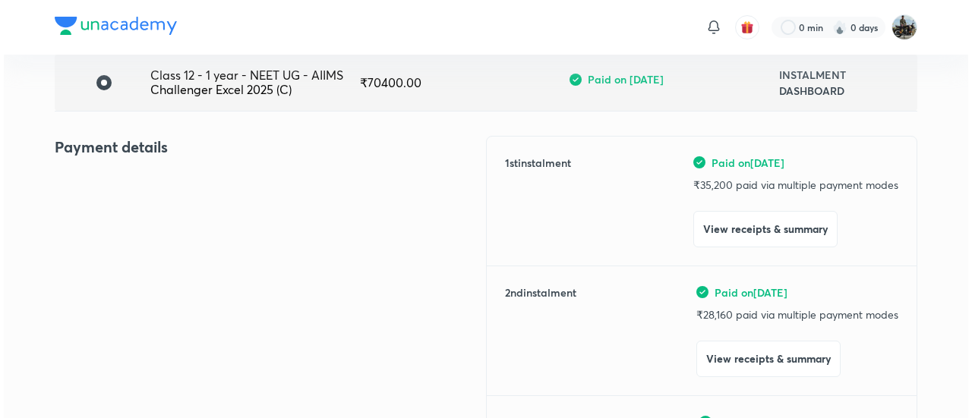
scroll to position [128, 0]
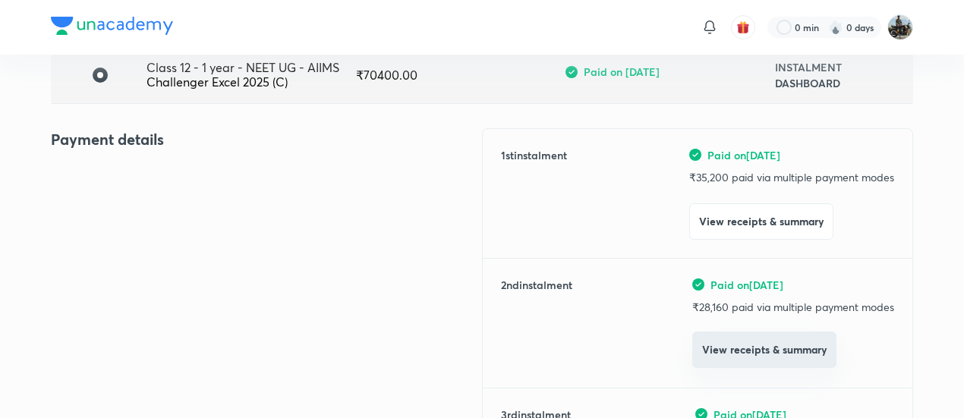
click at [707, 355] on button "View receipts & summary" at bounding box center [764, 350] width 144 height 36
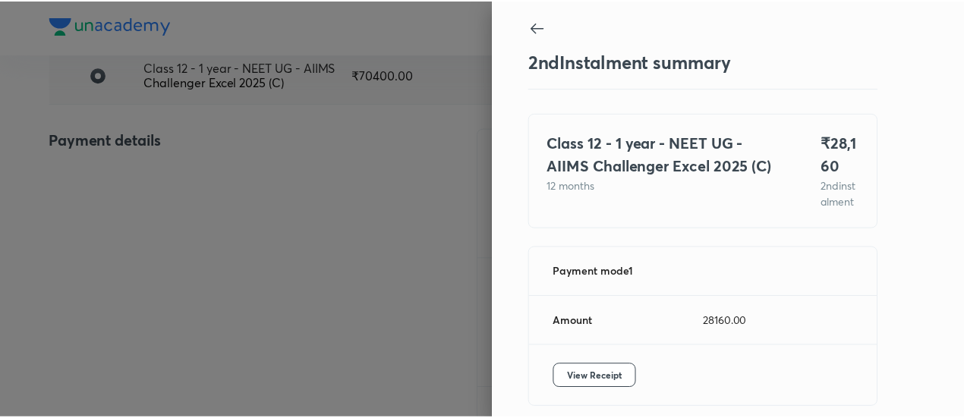
scroll to position [83, 0]
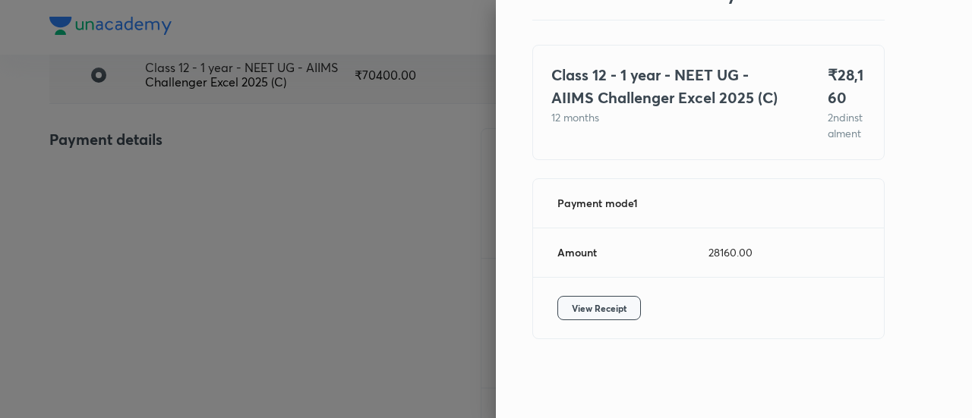
click at [610, 307] on span "View Receipt" at bounding box center [599, 308] width 55 height 15
click at [181, 138] on div at bounding box center [486, 209] width 972 height 418
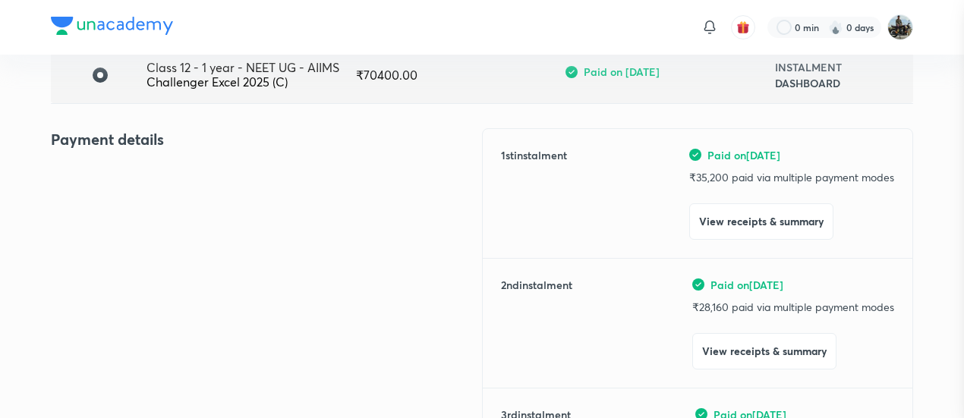
click at [181, 138] on div at bounding box center [482, 209] width 964 height 418
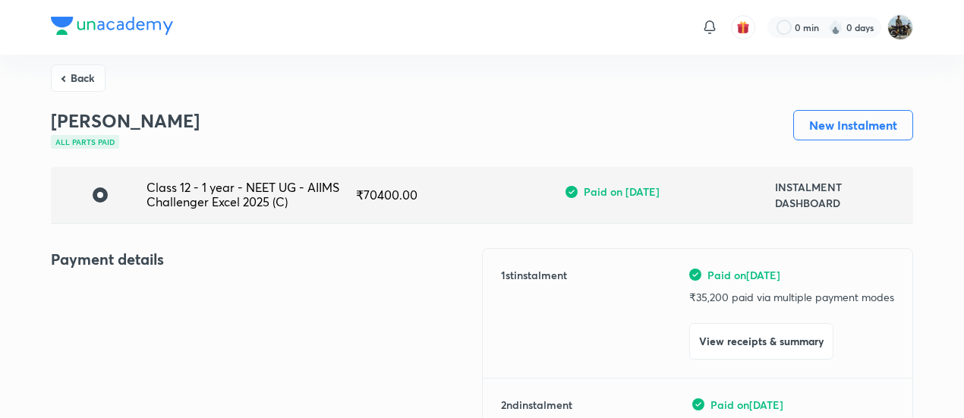
scroll to position [0, 0]
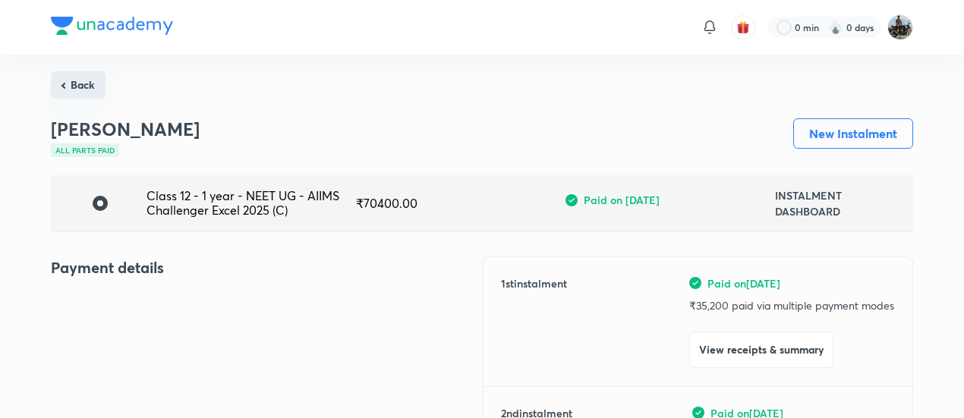
click at [77, 85] on button "Back" at bounding box center [78, 84] width 55 height 27
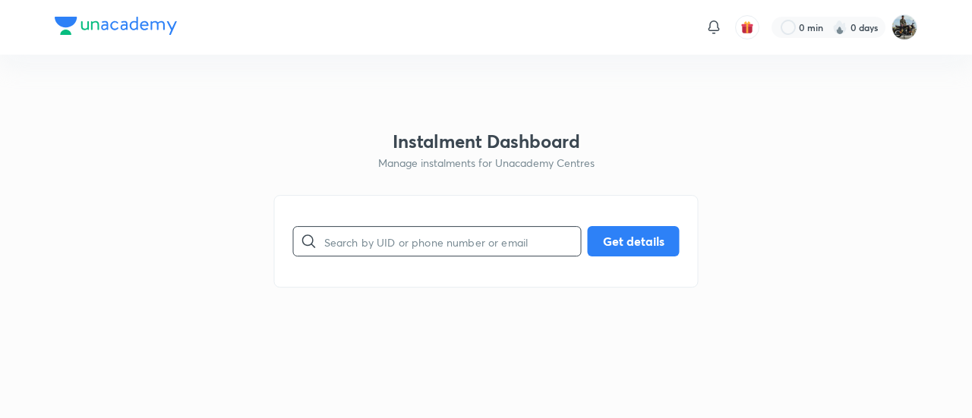
click at [352, 246] on input "text" at bounding box center [452, 241] width 257 height 39
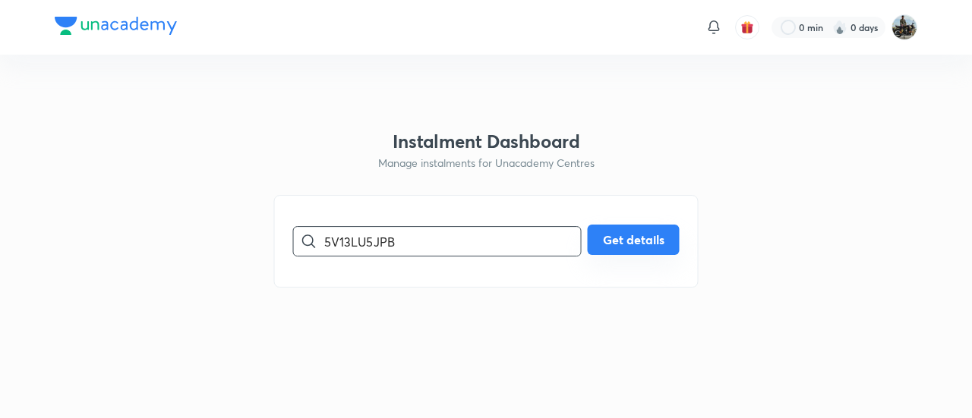
type input "5V13LU5JPB"
click at [623, 232] on button "Get details" at bounding box center [634, 240] width 92 height 30
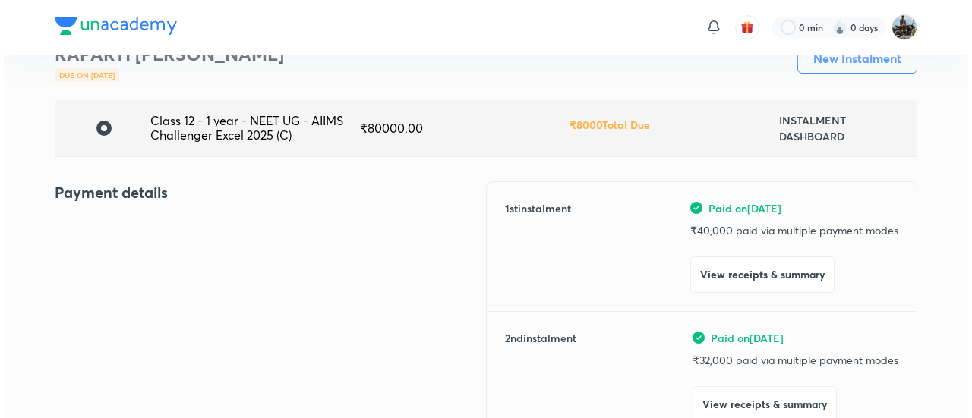
scroll to position [77, 0]
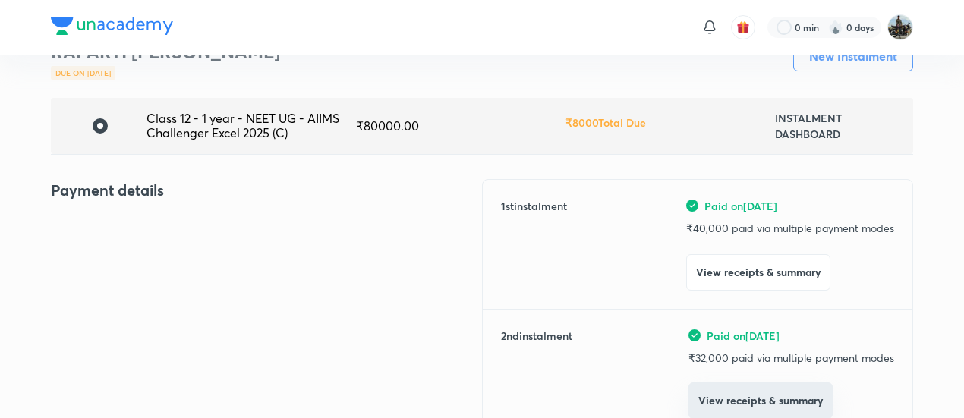
click at [699, 393] on button "View receipts & summary" at bounding box center [761, 401] width 144 height 36
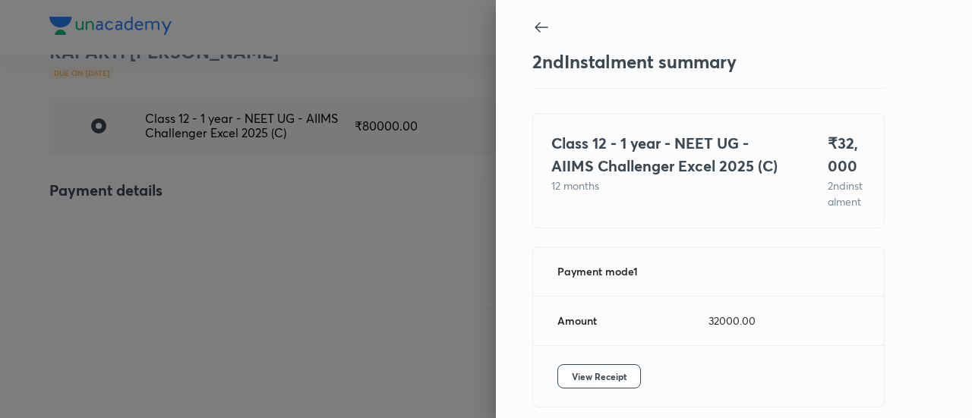
scroll to position [83, 0]
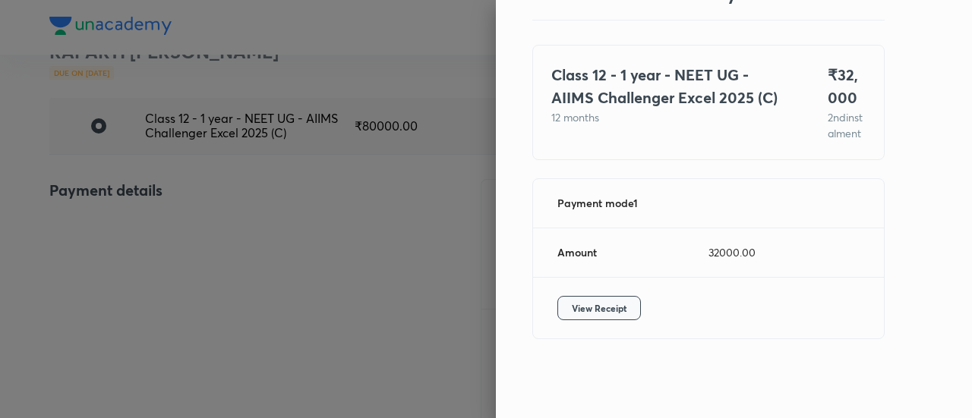
click at [589, 308] on span "View Receipt" at bounding box center [599, 308] width 55 height 15
click at [249, 197] on div at bounding box center [486, 209] width 972 height 418
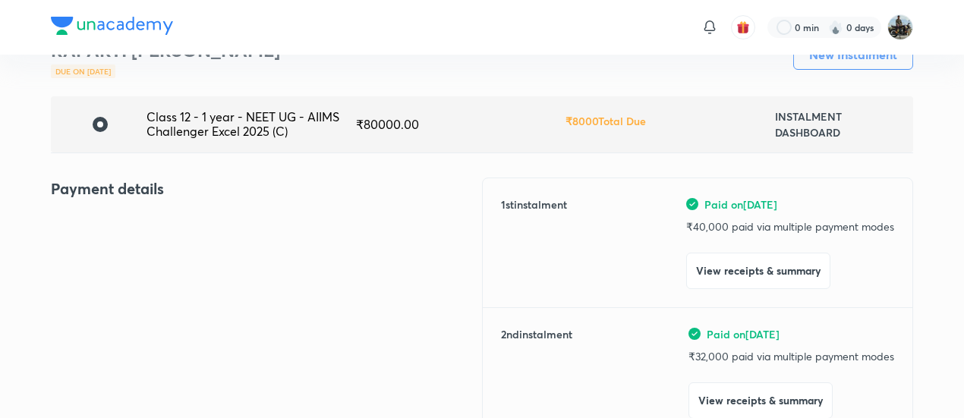
scroll to position [0, 0]
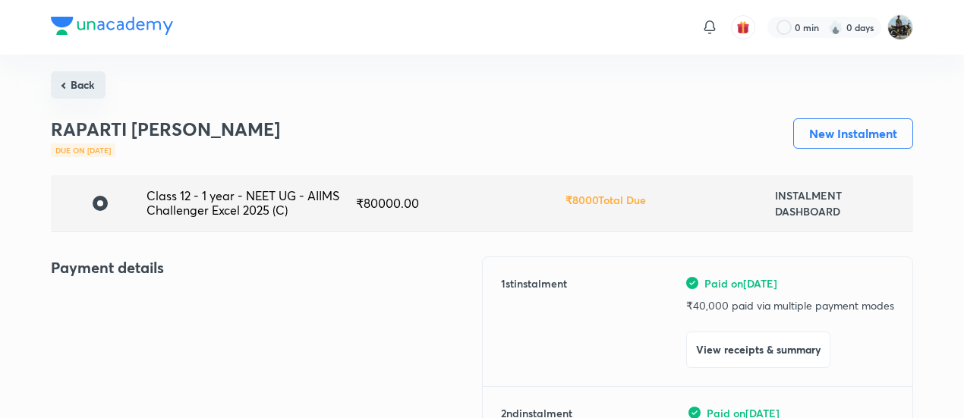
click at [82, 81] on button "Back" at bounding box center [78, 84] width 55 height 27
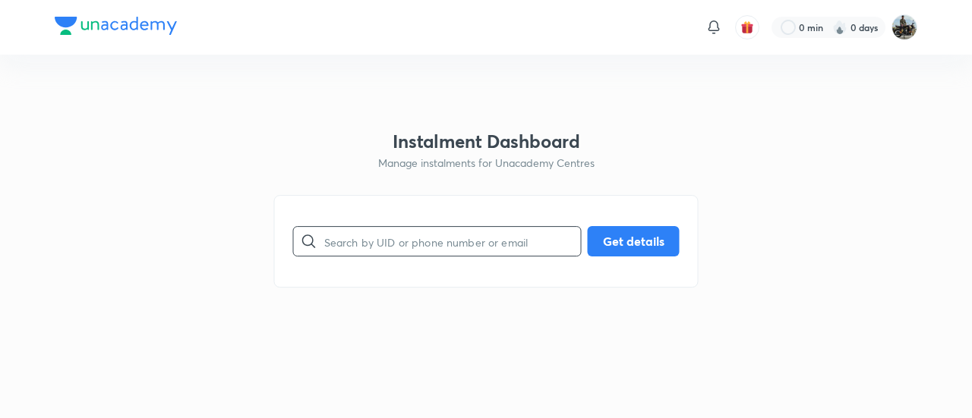
click at [385, 243] on input "text" at bounding box center [452, 241] width 257 height 39
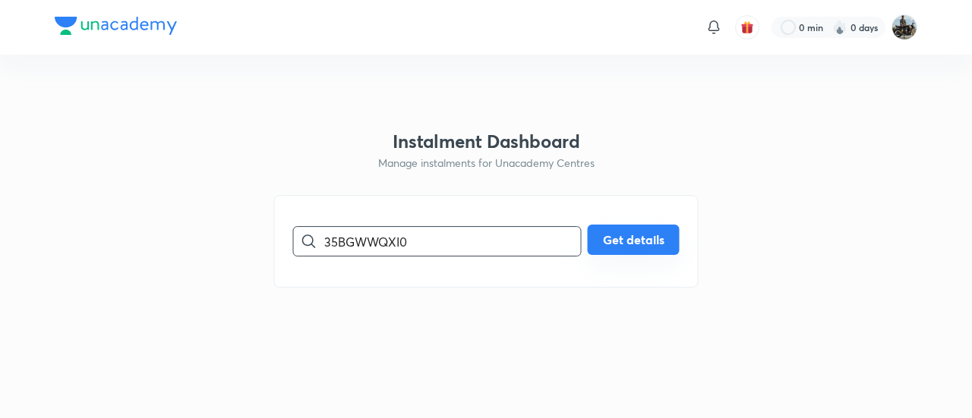
type input "35BGWWQXI0"
click at [588, 248] on button "Get details" at bounding box center [634, 240] width 92 height 30
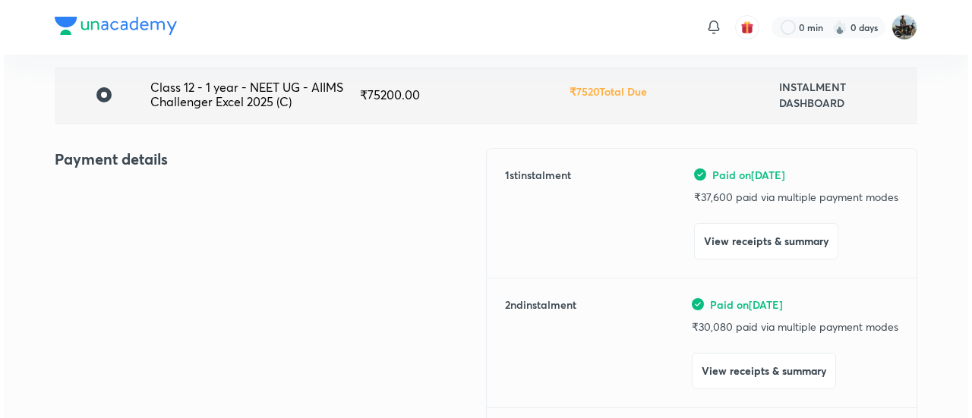
scroll to position [112, 0]
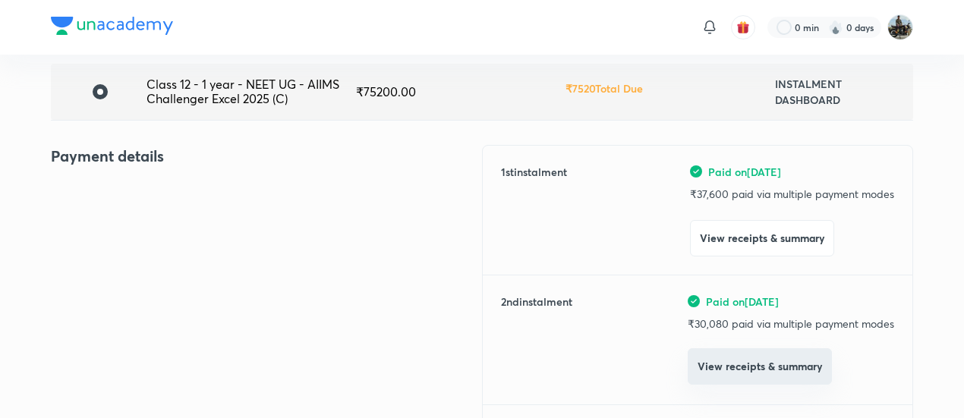
click at [744, 380] on button "View receipts & summary" at bounding box center [760, 366] width 144 height 36
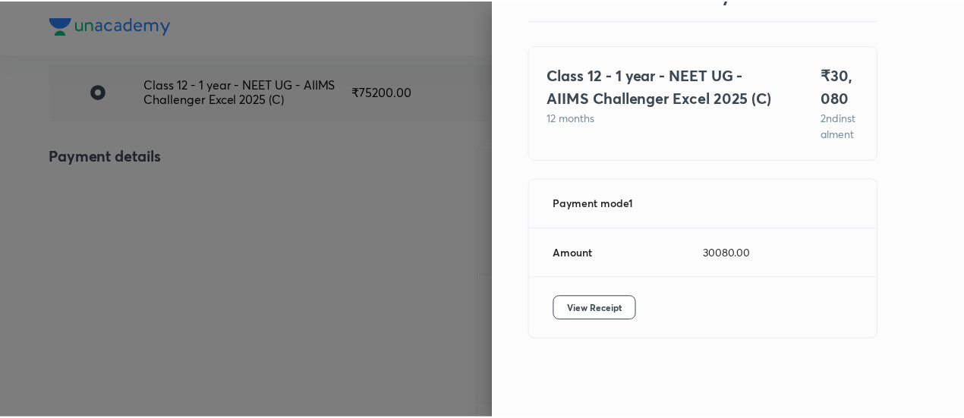
scroll to position [83, 0]
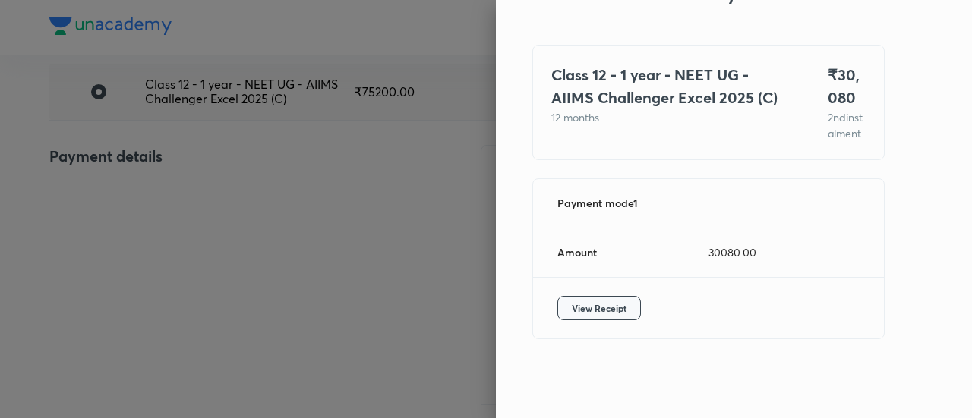
click at [597, 310] on span "View Receipt" at bounding box center [599, 308] width 55 height 15
click at [203, 187] on div at bounding box center [486, 209] width 972 height 418
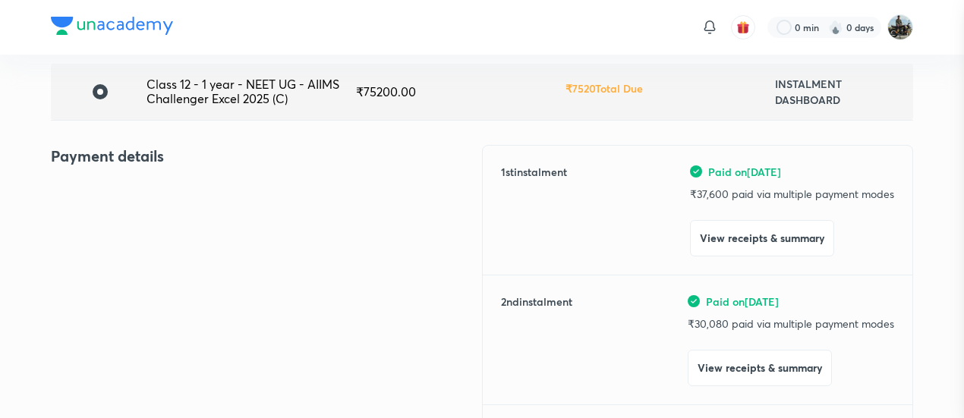
click at [203, 187] on div at bounding box center [482, 209] width 964 height 418
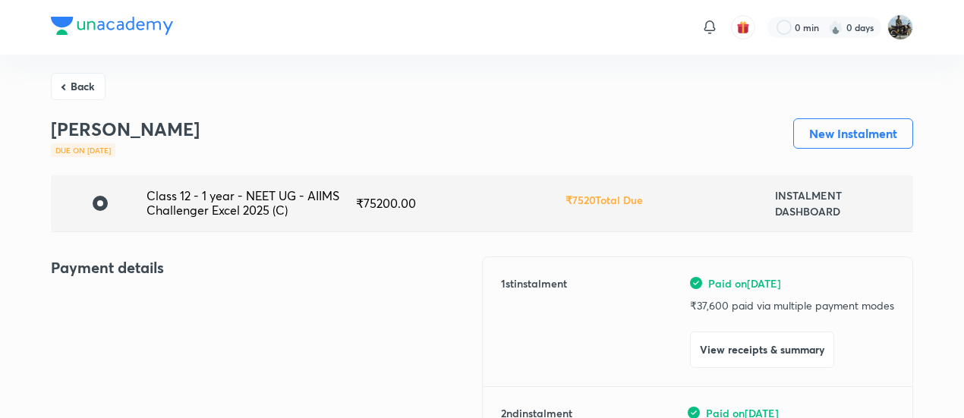
drag, startPoint x: 74, startPoint y: 77, endPoint x: 393, endPoint y: 259, distance: 366.6
click at [84, 77] on button "Back" at bounding box center [78, 84] width 55 height 27
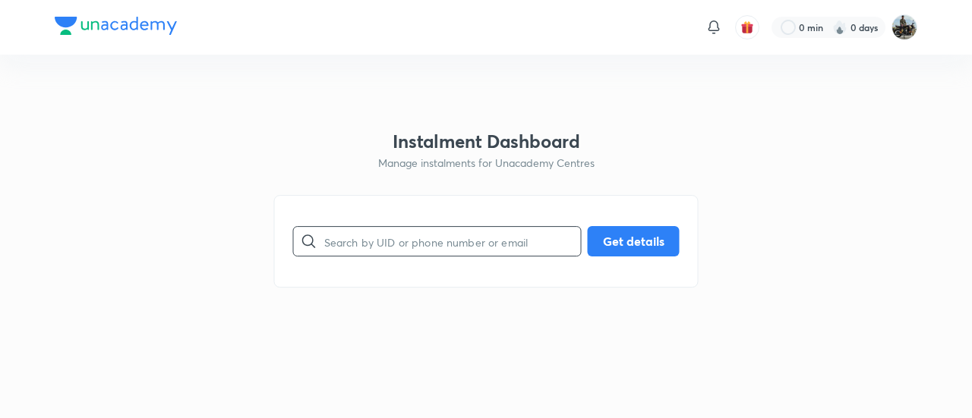
click at [396, 248] on input "text" at bounding box center [452, 241] width 257 height 39
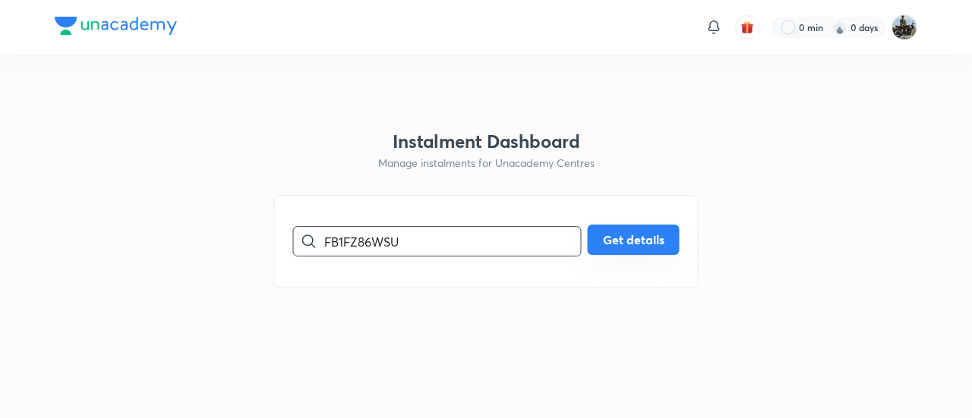
type input "FB1FZ86WSU"
click at [621, 235] on button "Get details" at bounding box center [634, 240] width 92 height 30
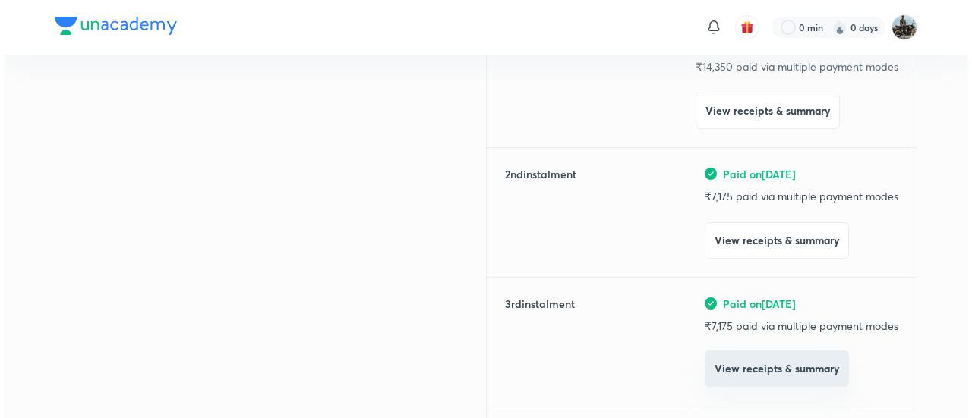
scroll to position [240, 0]
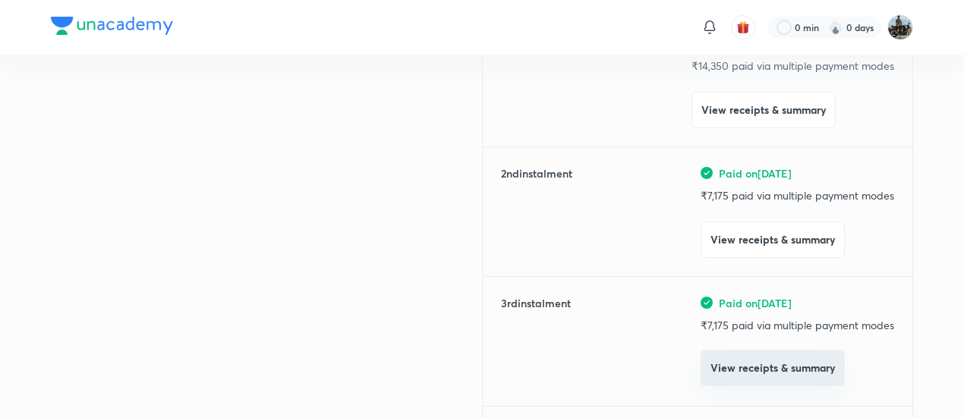
click at [725, 370] on button "View receipts & summary" at bounding box center [773, 368] width 144 height 36
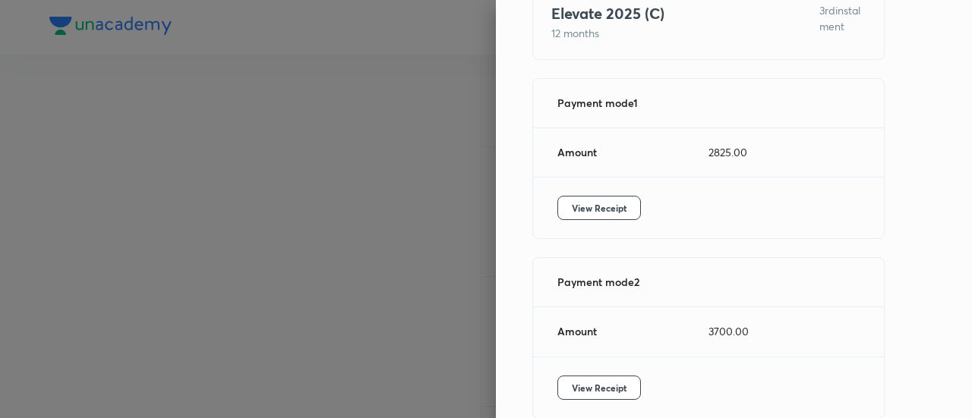
scroll to position [155, 0]
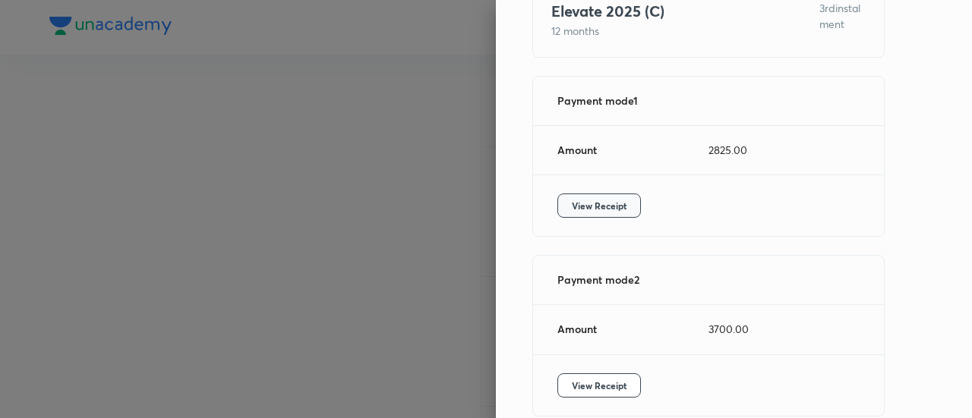
click at [582, 203] on button "View Receipt" at bounding box center [599, 206] width 84 height 24
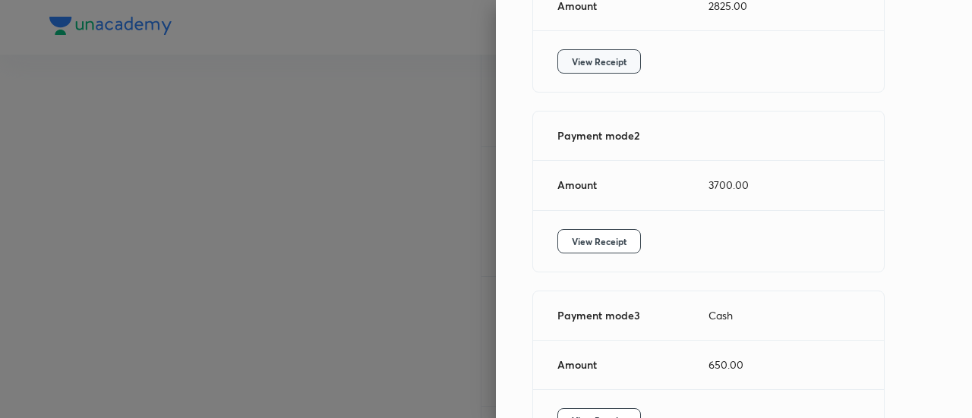
scroll to position [308, 0]
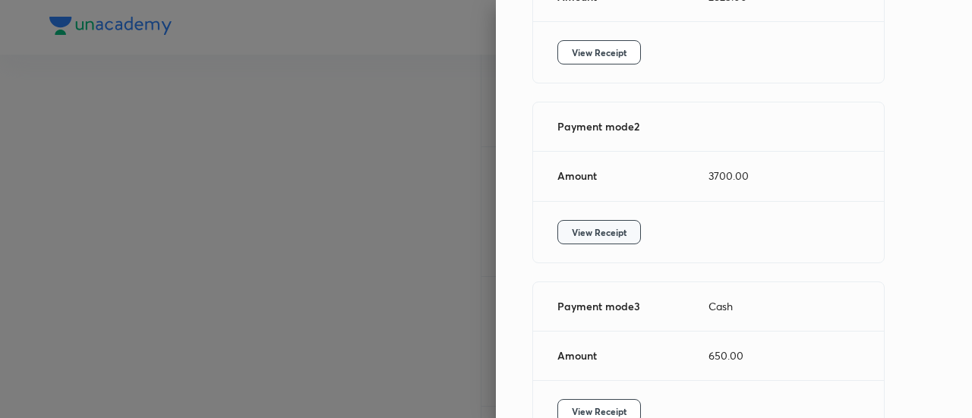
click at [577, 235] on span "View Receipt" at bounding box center [599, 232] width 55 height 15
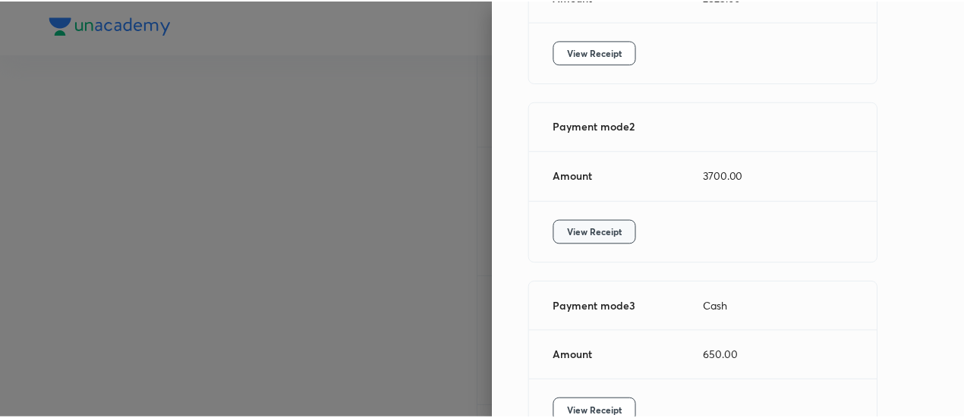
scroll to position [417, 0]
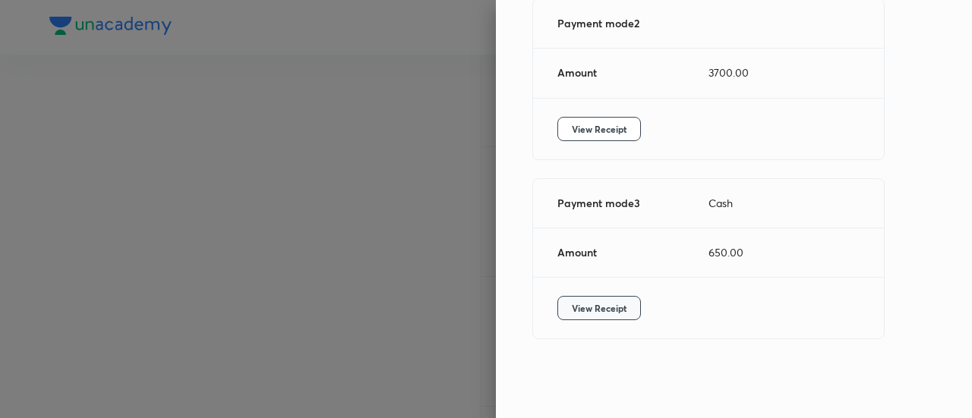
click at [563, 296] on button "View Receipt" at bounding box center [599, 308] width 84 height 24
click at [214, 251] on div at bounding box center [486, 209] width 972 height 418
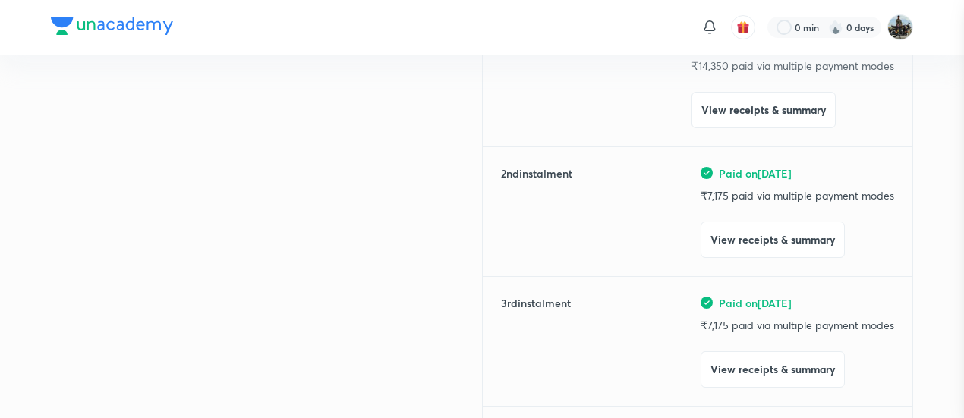
click at [214, 251] on div at bounding box center [482, 209] width 964 height 418
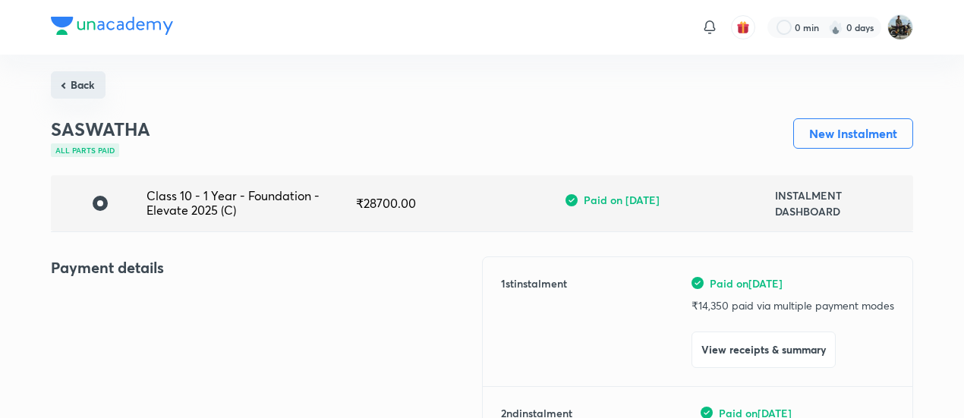
click at [82, 89] on button "Back" at bounding box center [78, 84] width 55 height 27
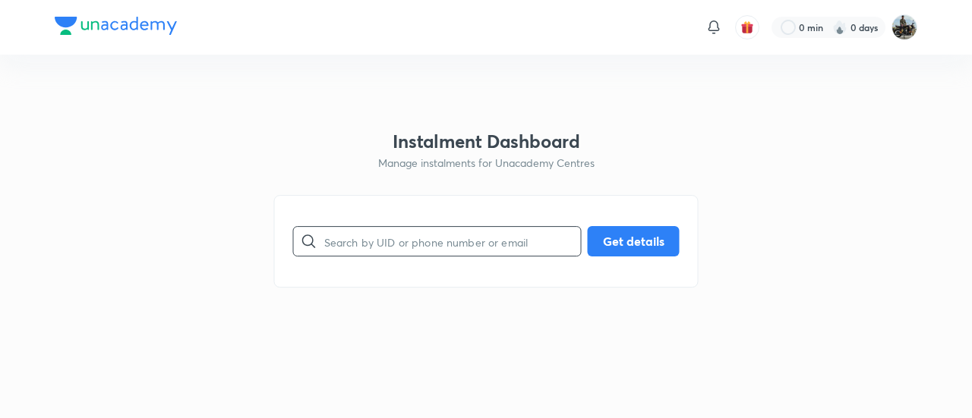
click at [437, 239] on input "text" at bounding box center [452, 241] width 257 height 39
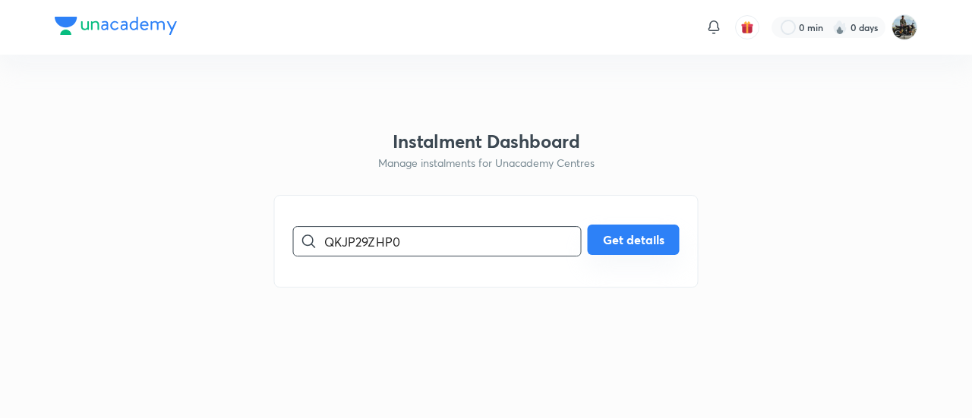
type input "QKJP29ZHP0"
click at [638, 241] on button "Get details" at bounding box center [634, 240] width 92 height 30
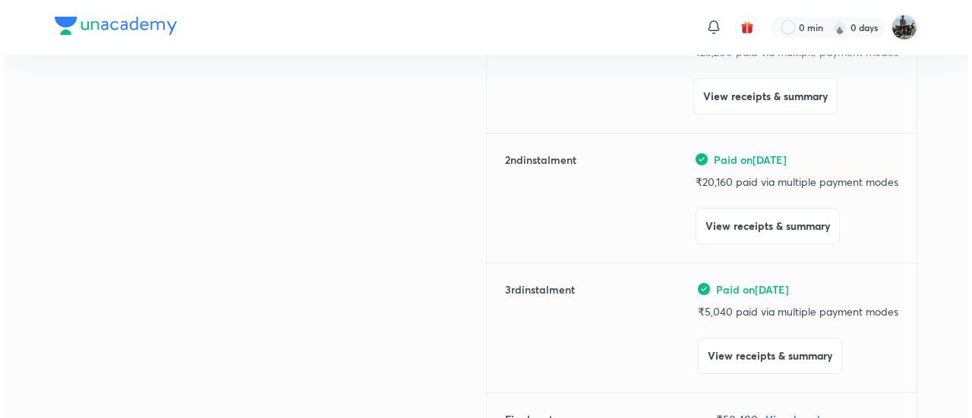
scroll to position [255, 0]
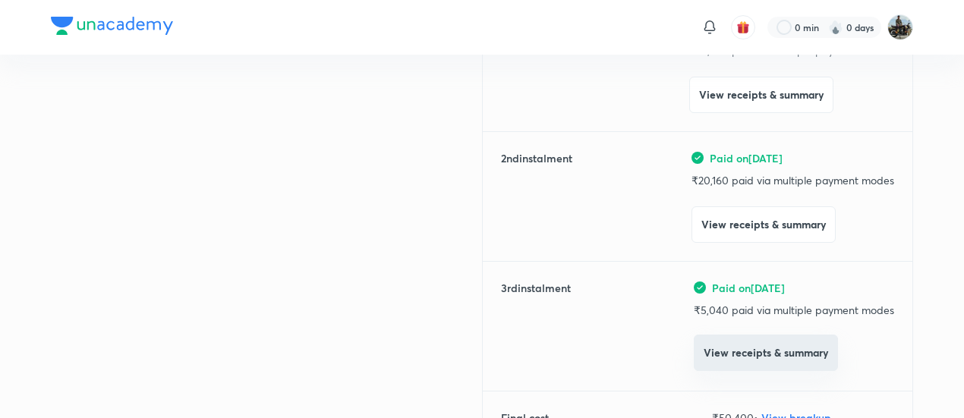
click at [733, 342] on button "View receipts & summary" at bounding box center [766, 353] width 144 height 36
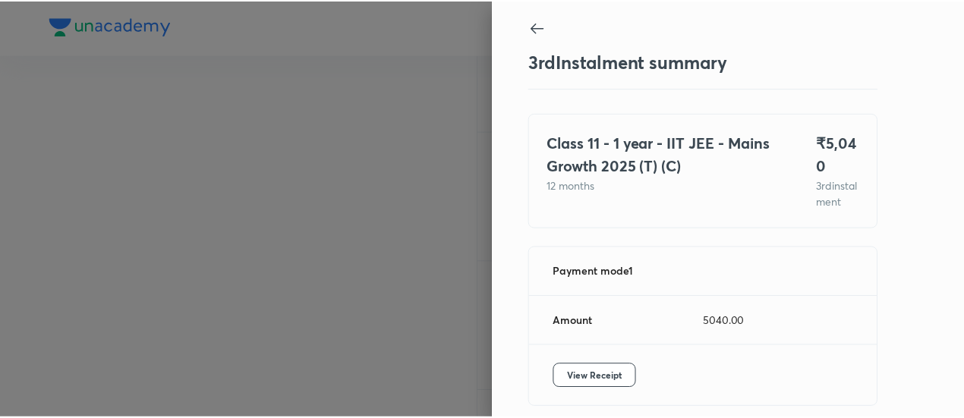
scroll to position [83, 0]
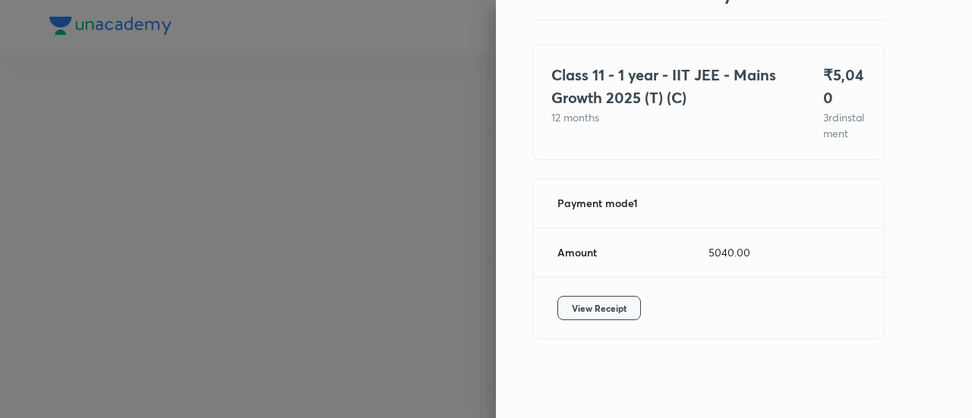
click at [566, 300] on div "View Receipt" at bounding box center [708, 308] width 351 height 61
click at [566, 300] on button "View Receipt" at bounding box center [599, 308] width 84 height 24
click at [211, 195] on div at bounding box center [486, 209] width 972 height 418
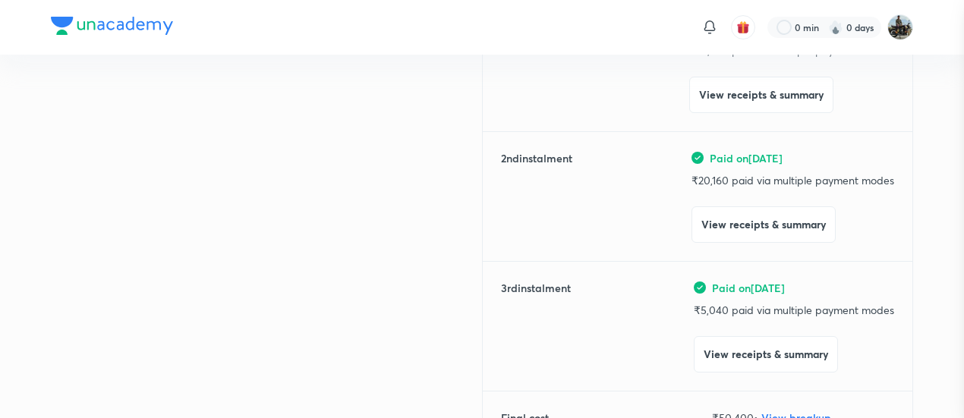
click at [211, 195] on div at bounding box center [482, 209] width 964 height 418
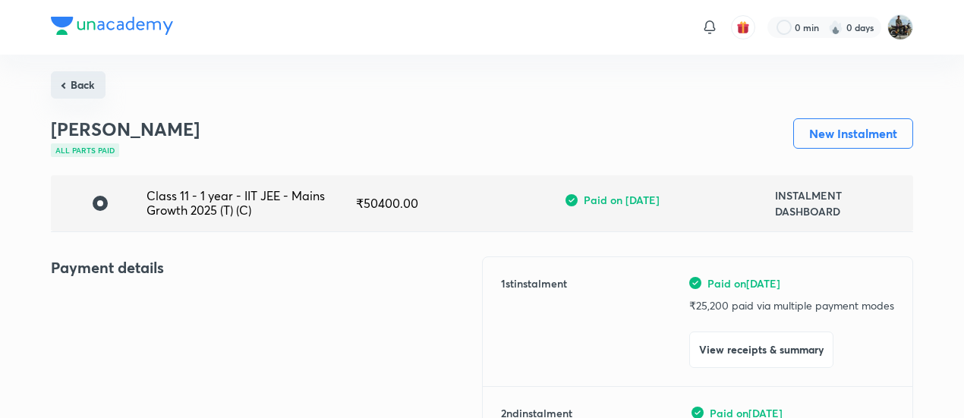
click at [87, 76] on button "Back" at bounding box center [78, 84] width 55 height 27
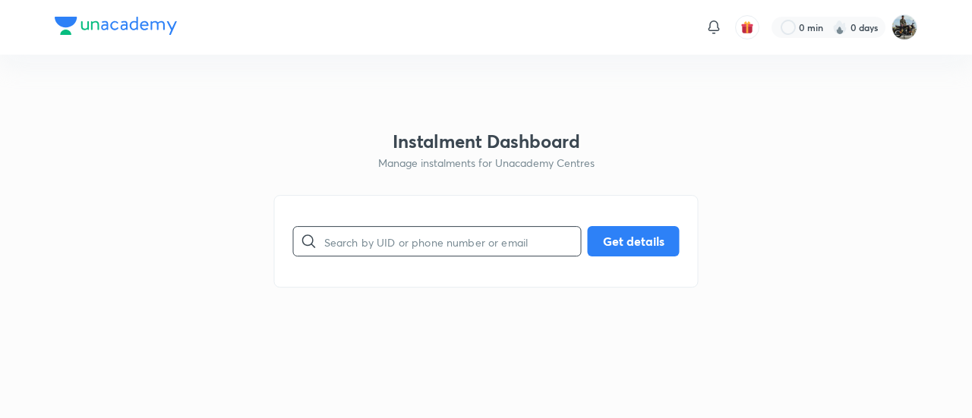
click at [410, 230] on input "text" at bounding box center [452, 241] width 257 height 39
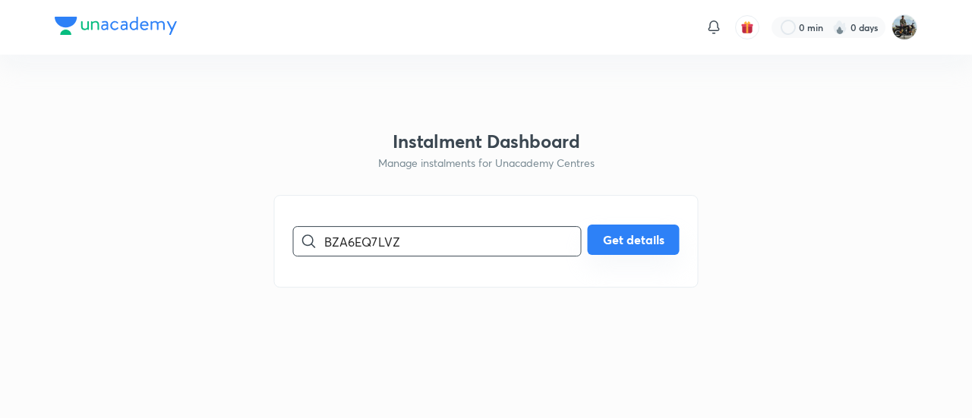
type input "BZA6EQ7LVZ"
click at [627, 255] on button "Get details" at bounding box center [634, 240] width 92 height 30
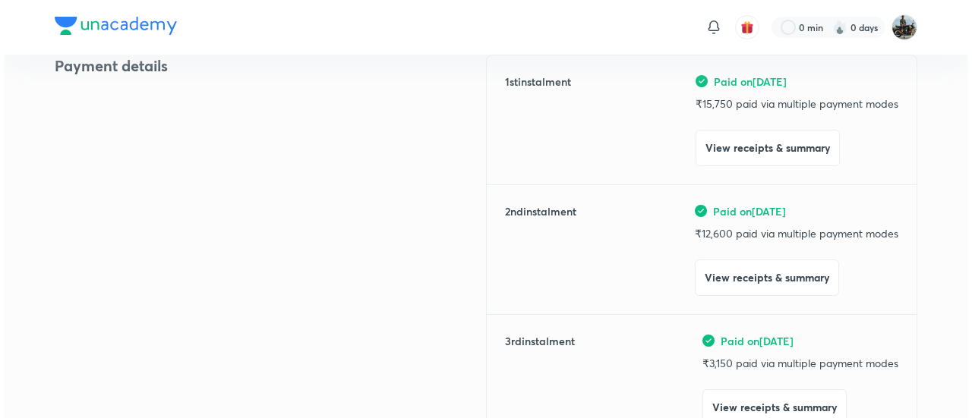
scroll to position [205, 0]
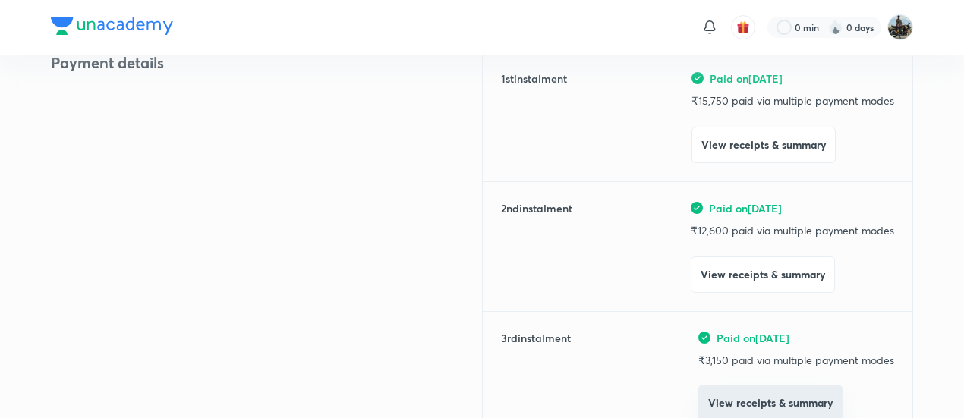
click at [731, 403] on button "View receipts & summary" at bounding box center [770, 403] width 144 height 36
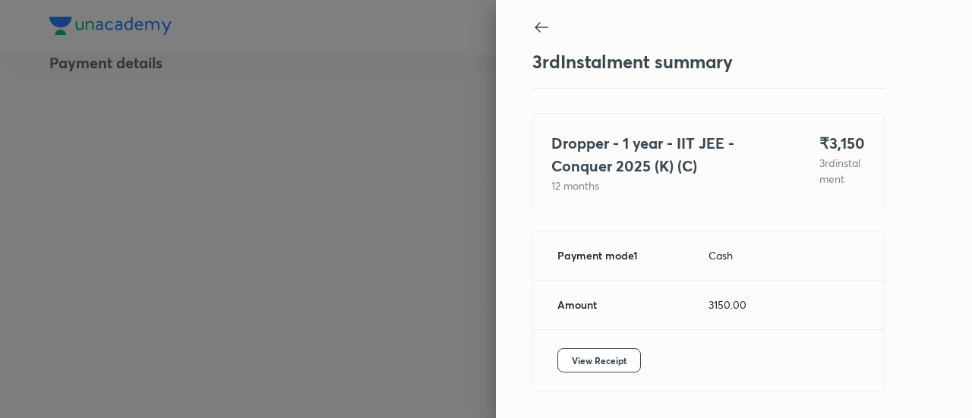
scroll to position [60, 0]
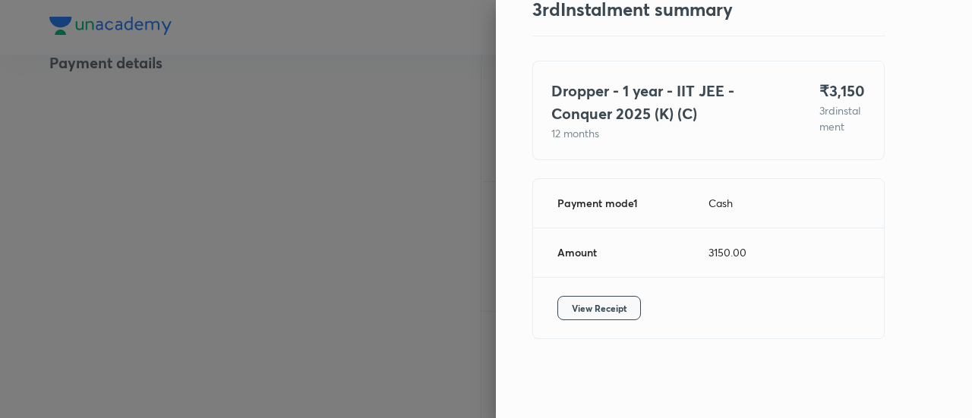
click at [589, 320] on button "View Receipt" at bounding box center [599, 308] width 84 height 24
click at [183, 194] on div at bounding box center [486, 209] width 972 height 418
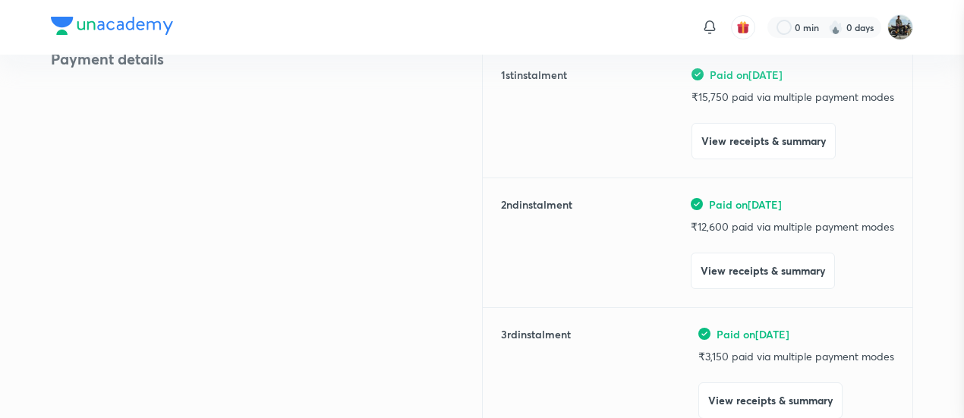
click at [183, 194] on div at bounding box center [482, 209] width 964 height 418
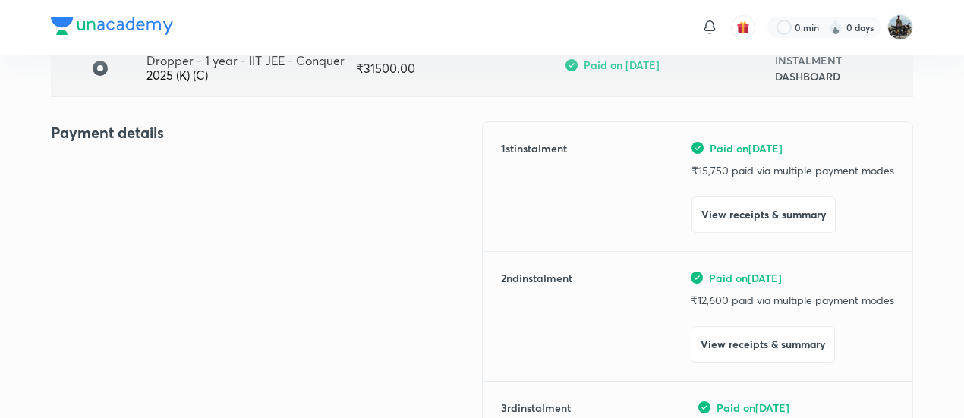
scroll to position [137, 0]
